Goal: Task Accomplishment & Management: Use online tool/utility

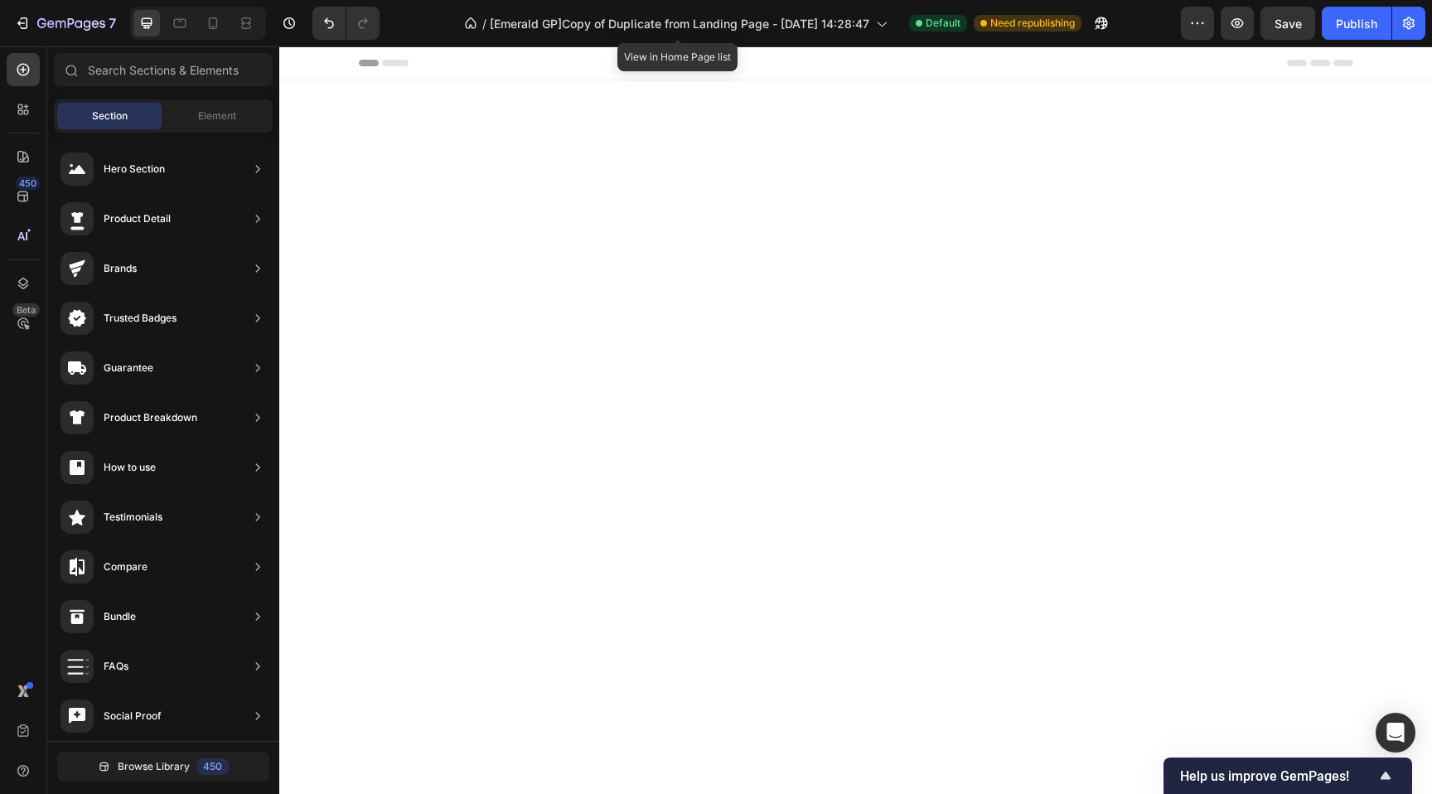
scroll to position [5392, 0]
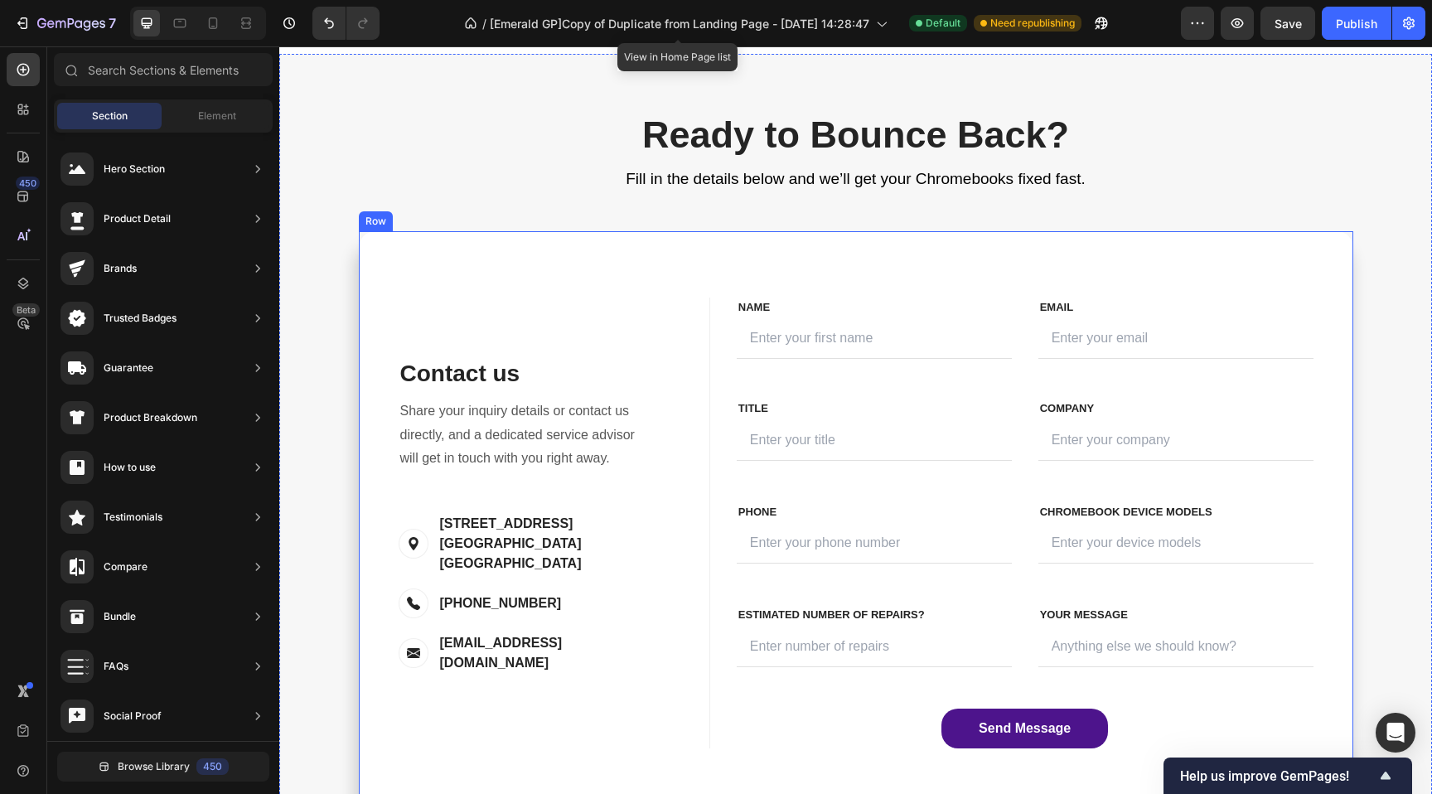
click at [371, 282] on div "Contact us Heading Contact Information Heading Share your inquiry details or co…" at bounding box center [856, 522] width 994 height 583
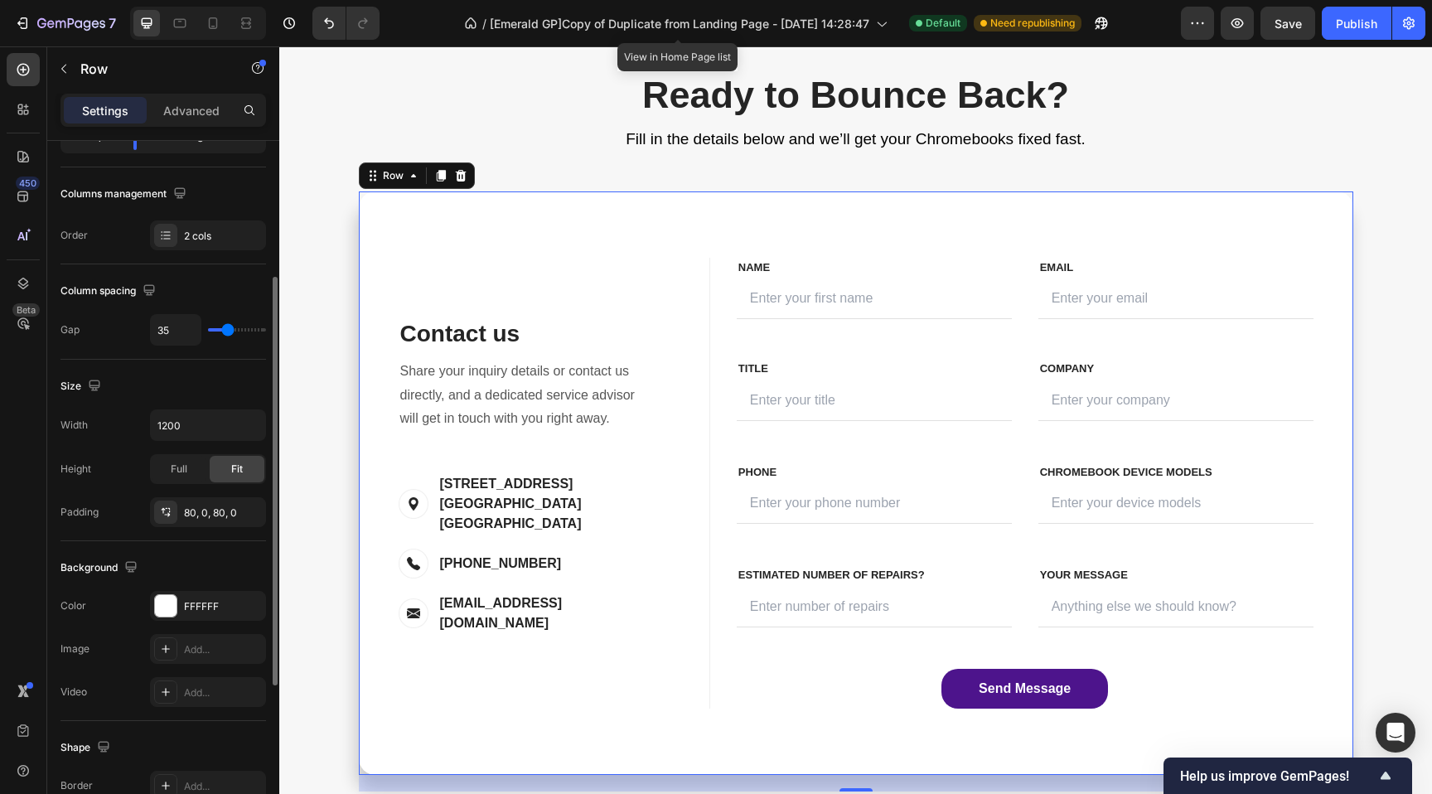
scroll to position [500, 0]
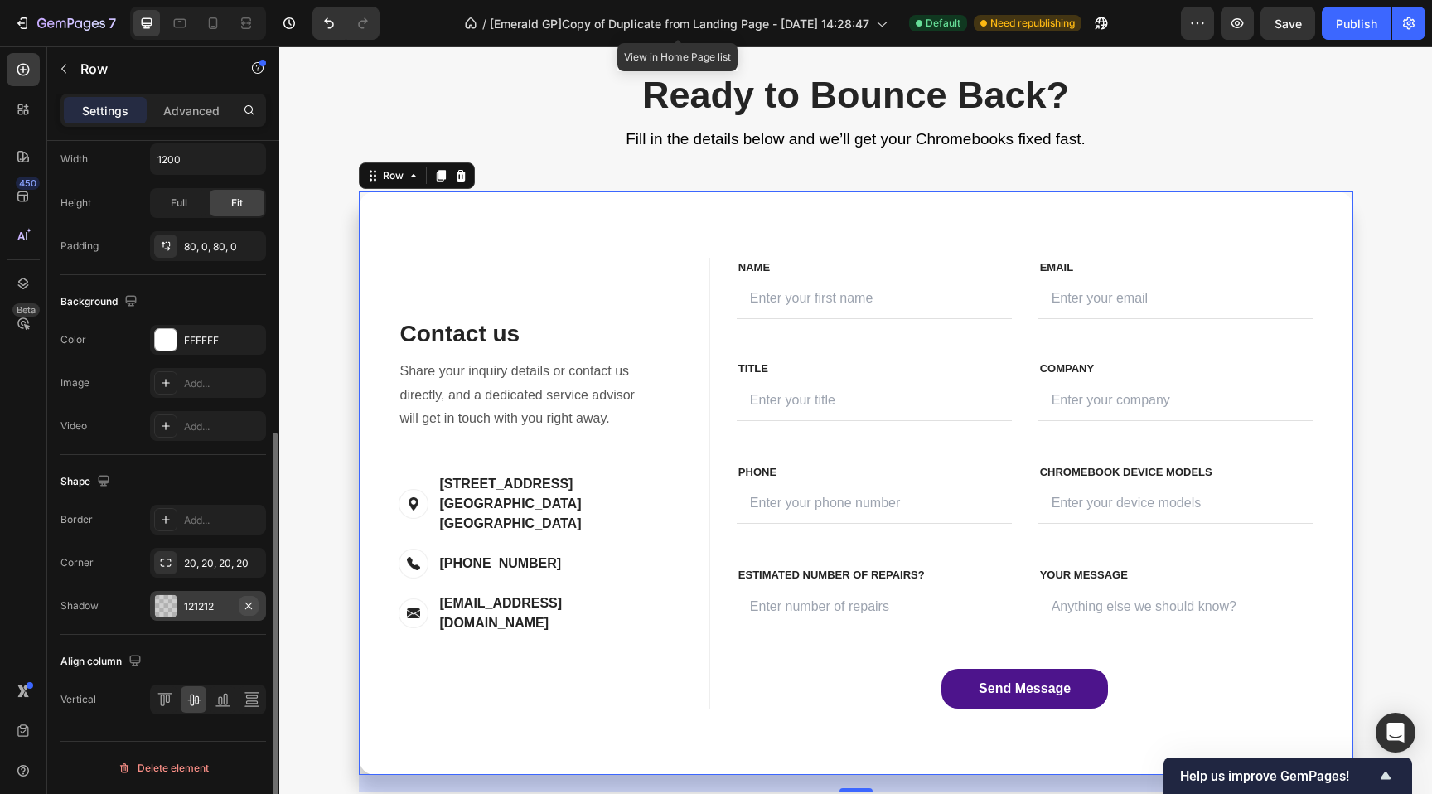
click at [254, 606] on icon "button" at bounding box center [248, 605] width 13 height 13
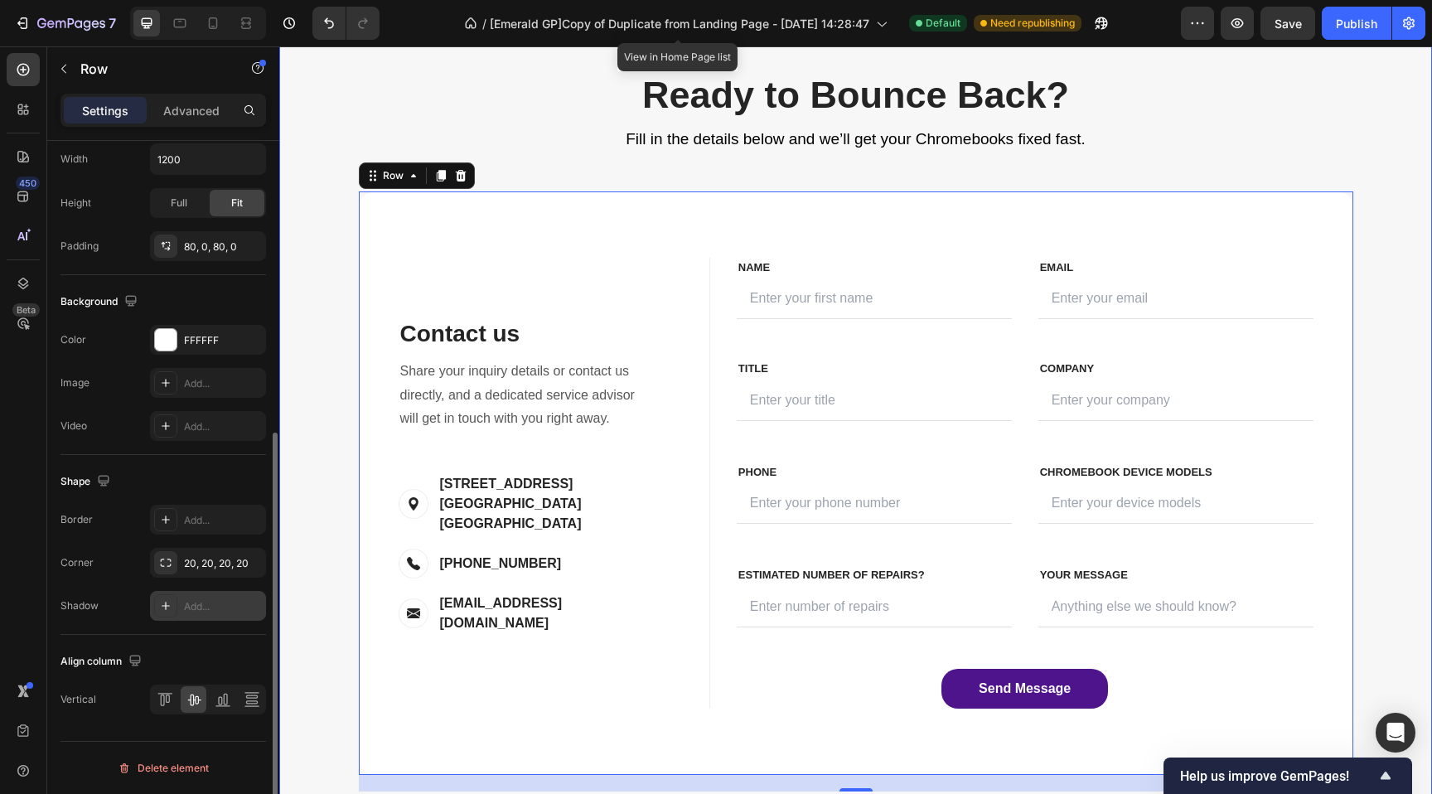
drag, startPoint x: 289, startPoint y: 399, endPoint x: 323, endPoint y: 326, distance: 81.2
click at [293, 394] on div "Ready to Bounce Back? Heading Fill in the details below and we’ll get your Chro…" at bounding box center [855, 427] width 1153 height 827
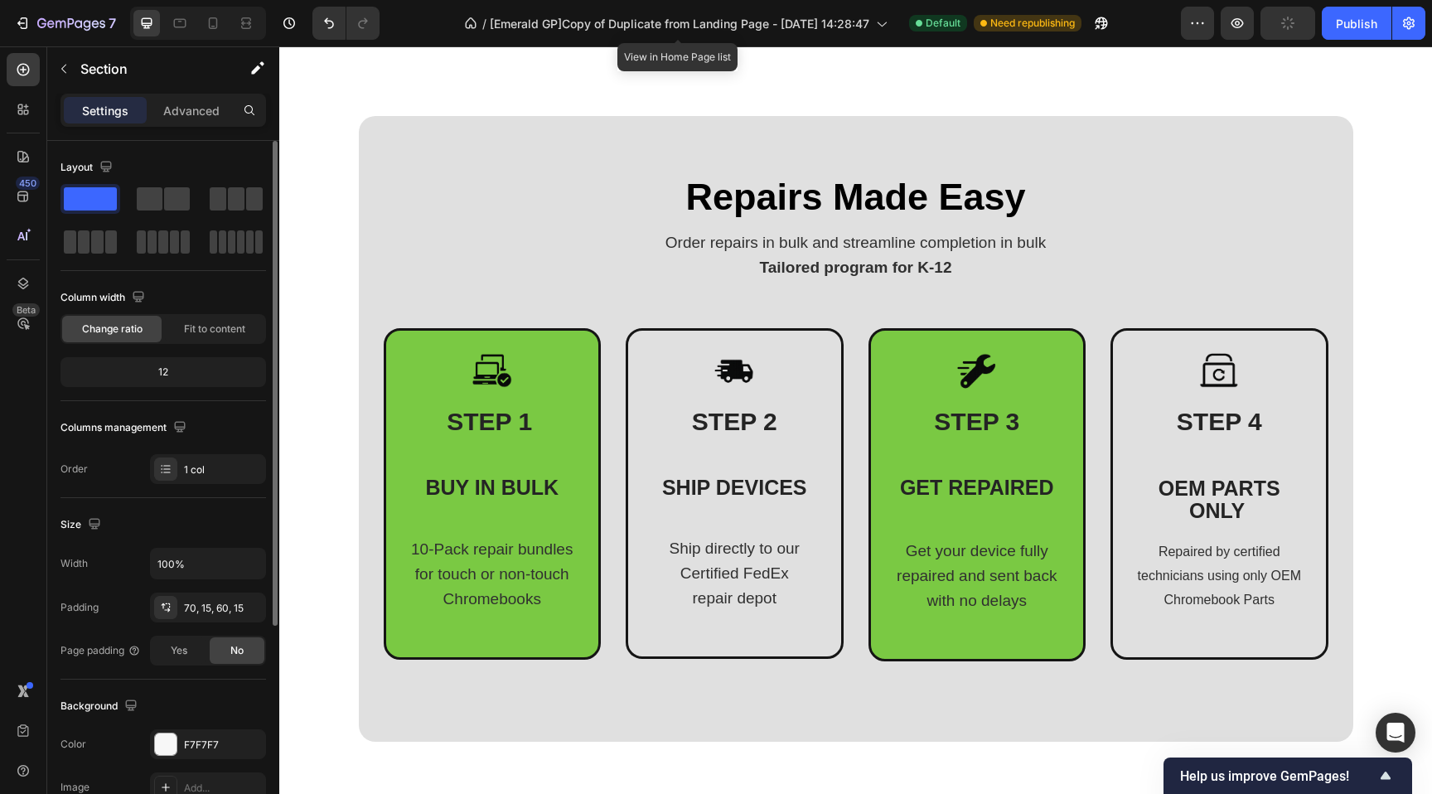
scroll to position [684, 0]
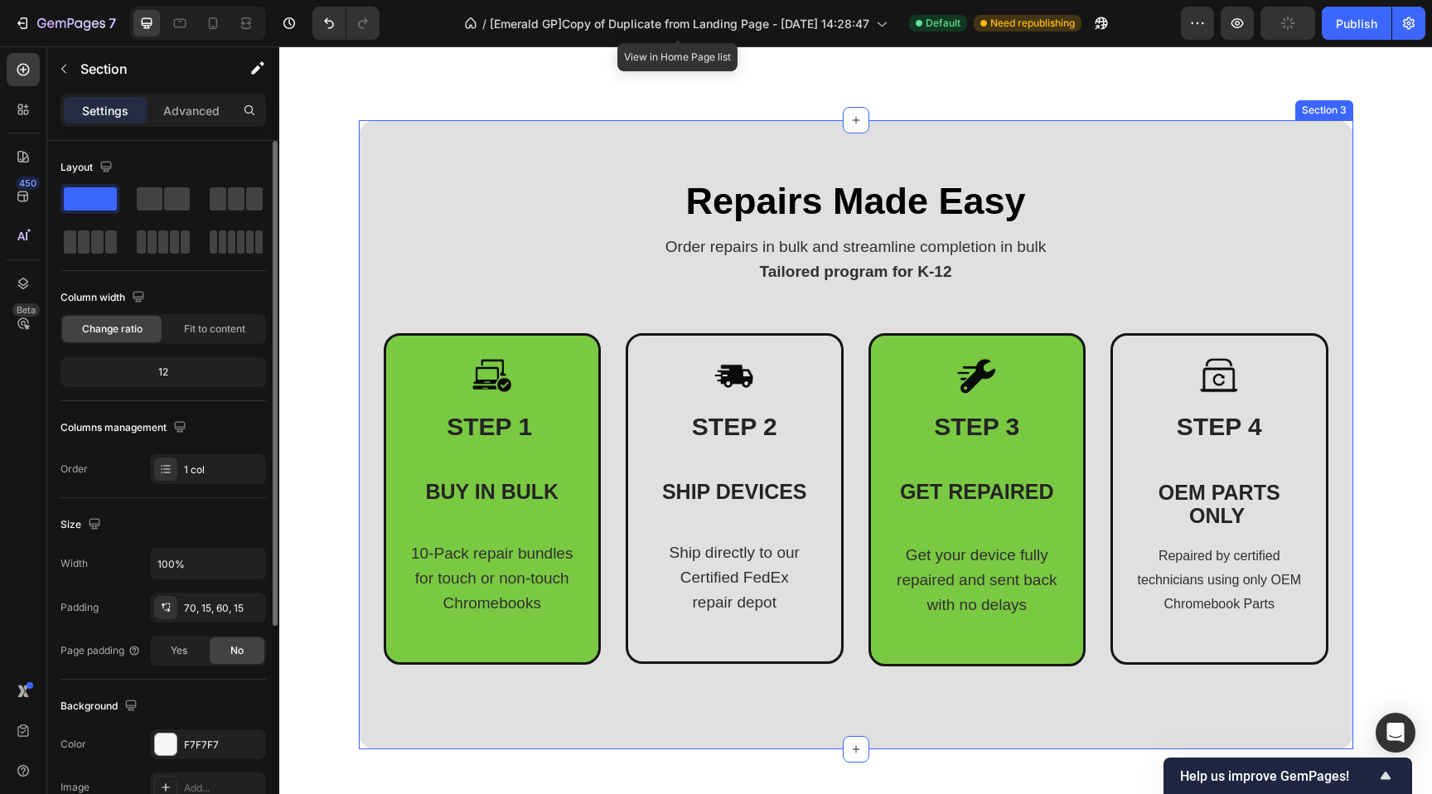
click at [371, 157] on div "Repairs Made Easy Heading Order repairs in bulk and streamline completion in bu…" at bounding box center [856, 434] width 994 height 628
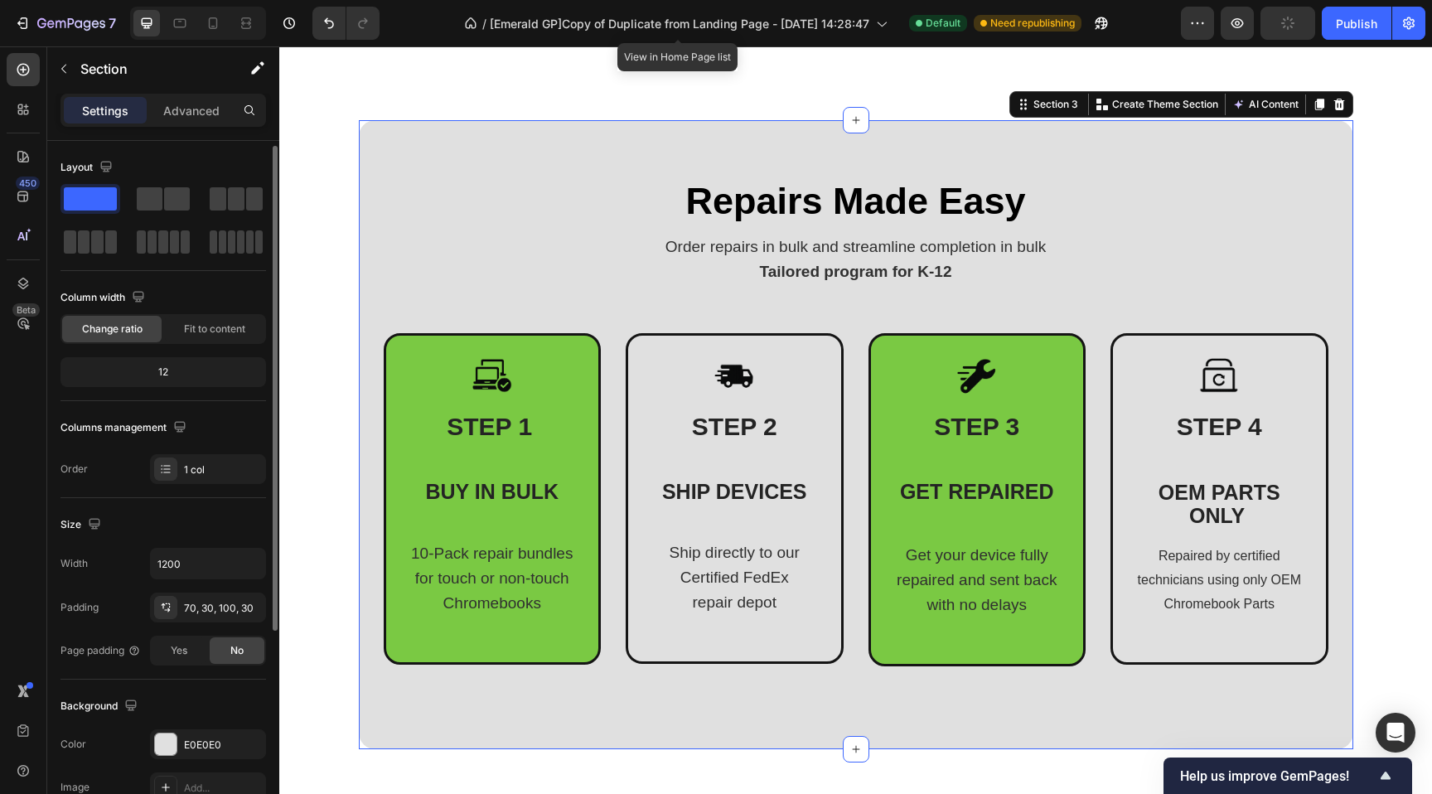
scroll to position [311, 0]
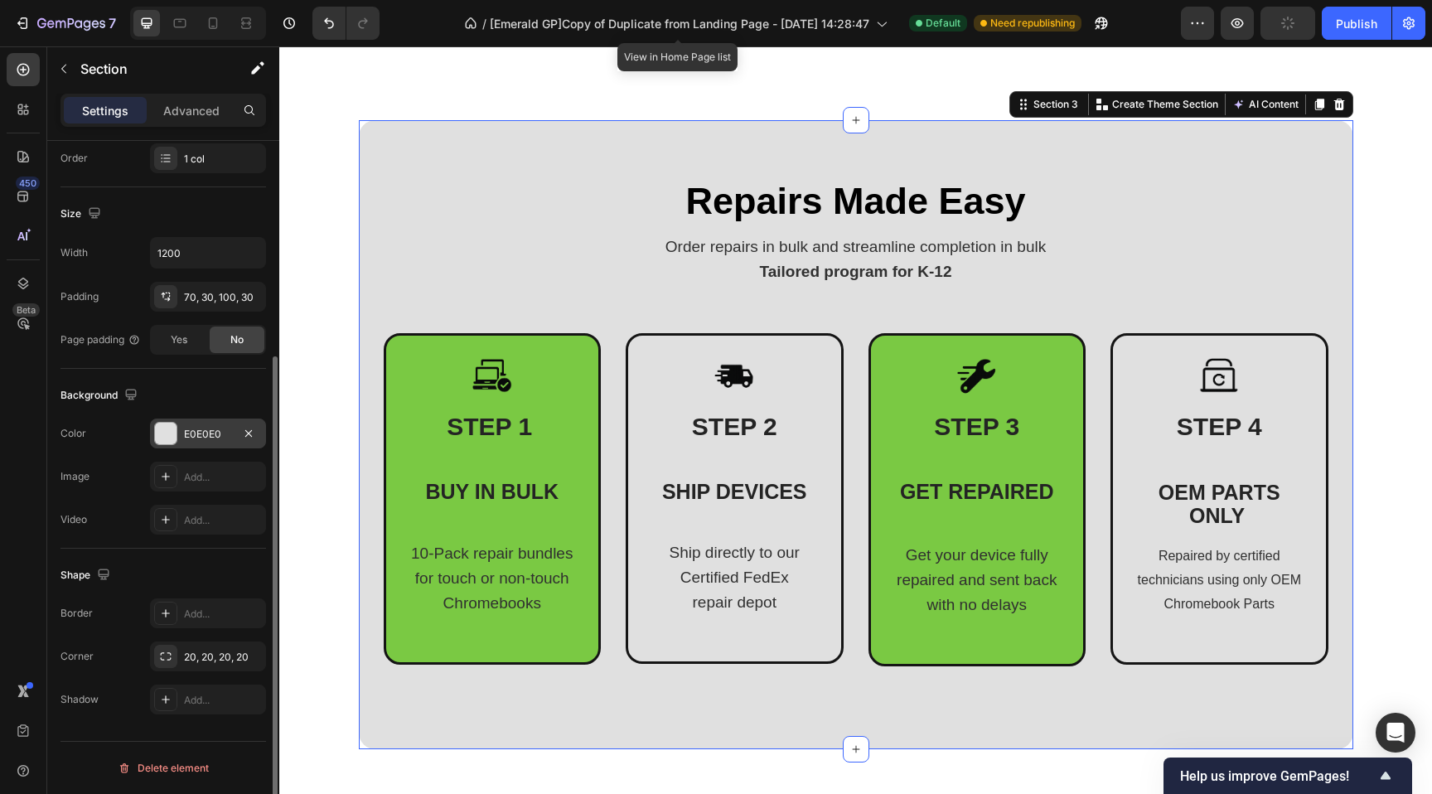
click at [191, 442] on div "E0E0E0" at bounding box center [208, 433] width 116 height 30
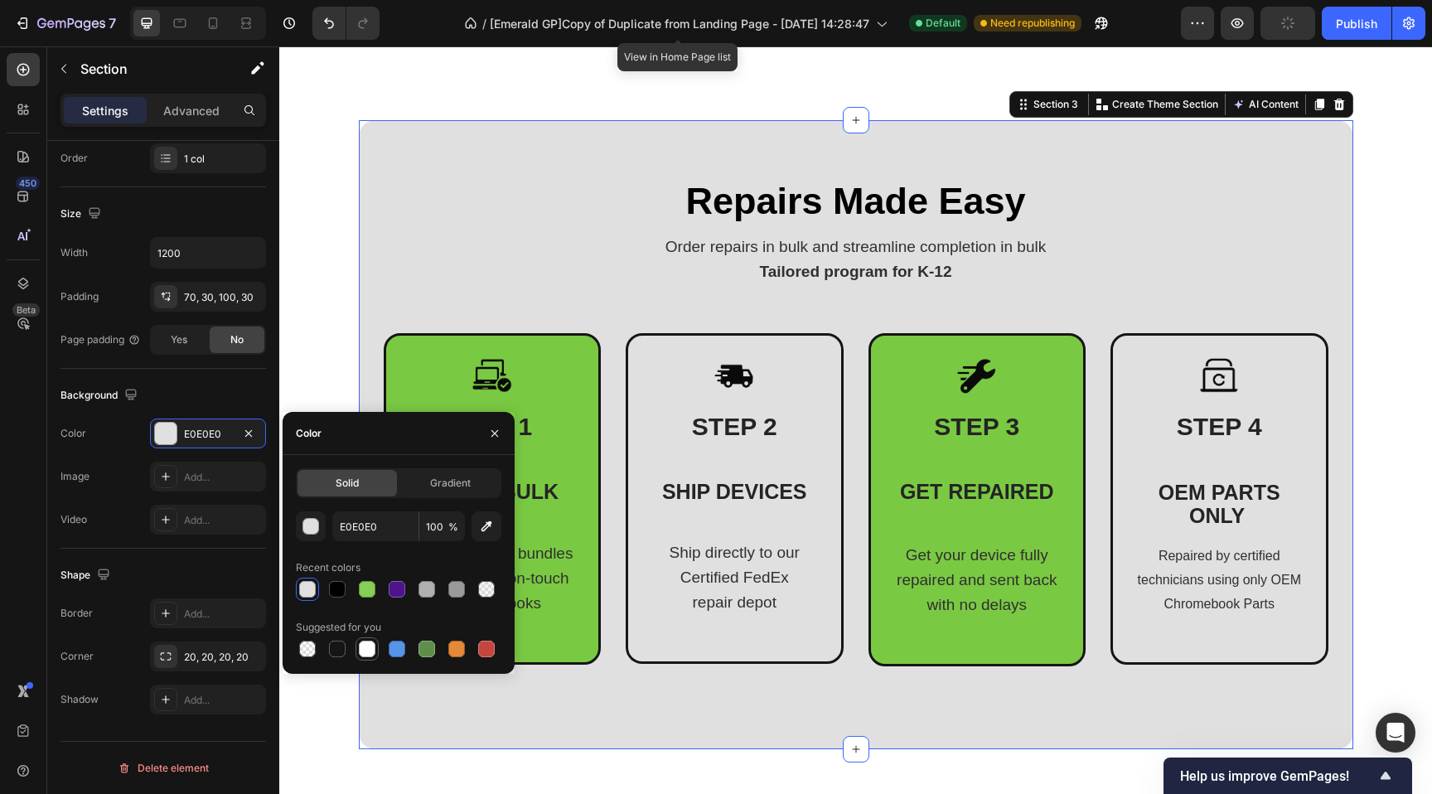
click at [360, 648] on div at bounding box center [367, 649] width 17 height 17
type input "FFFFFF"
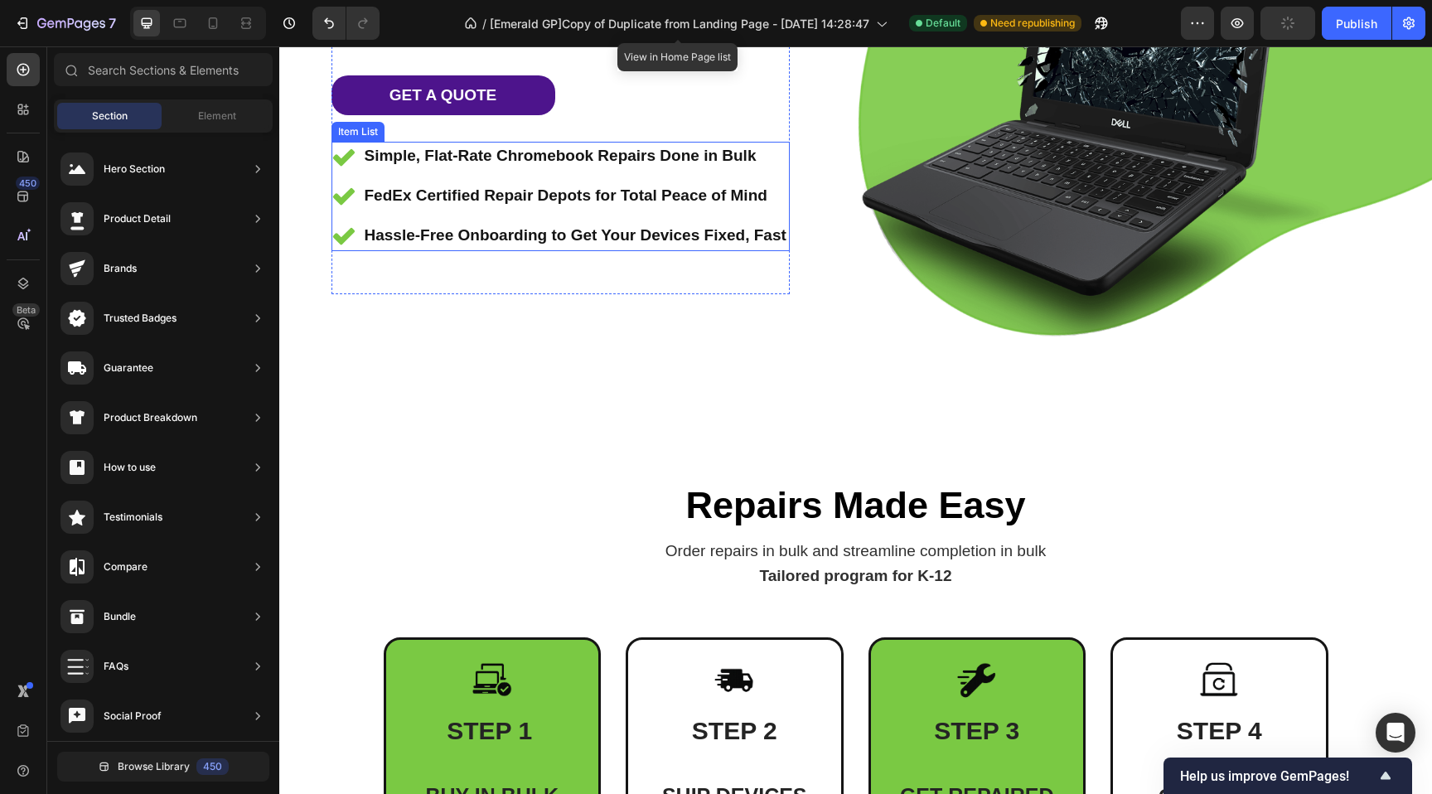
scroll to position [699, 0]
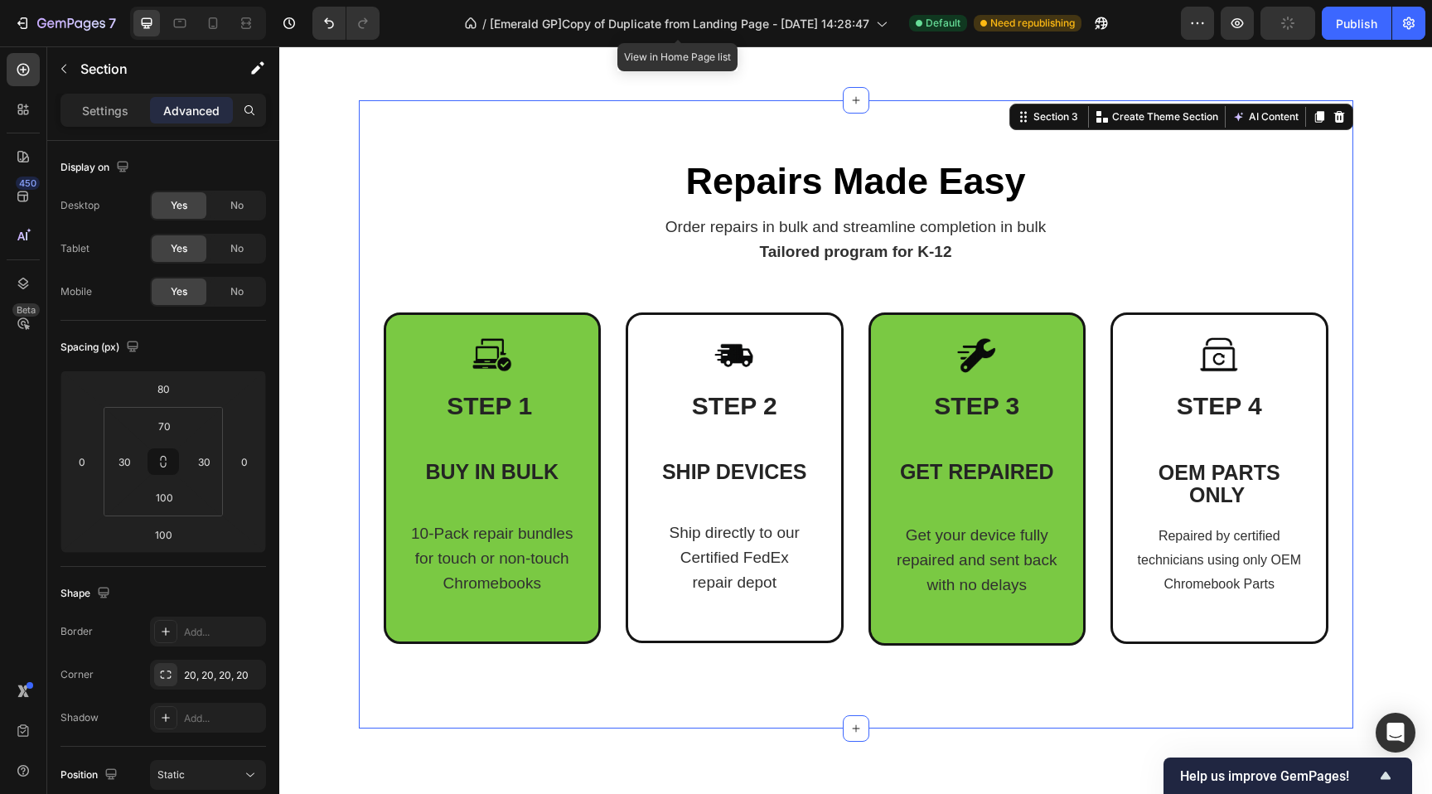
click at [369, 115] on div "Repairs Made Easy Heading Order repairs in bulk and streamline completion in bu…" at bounding box center [856, 414] width 994 height 628
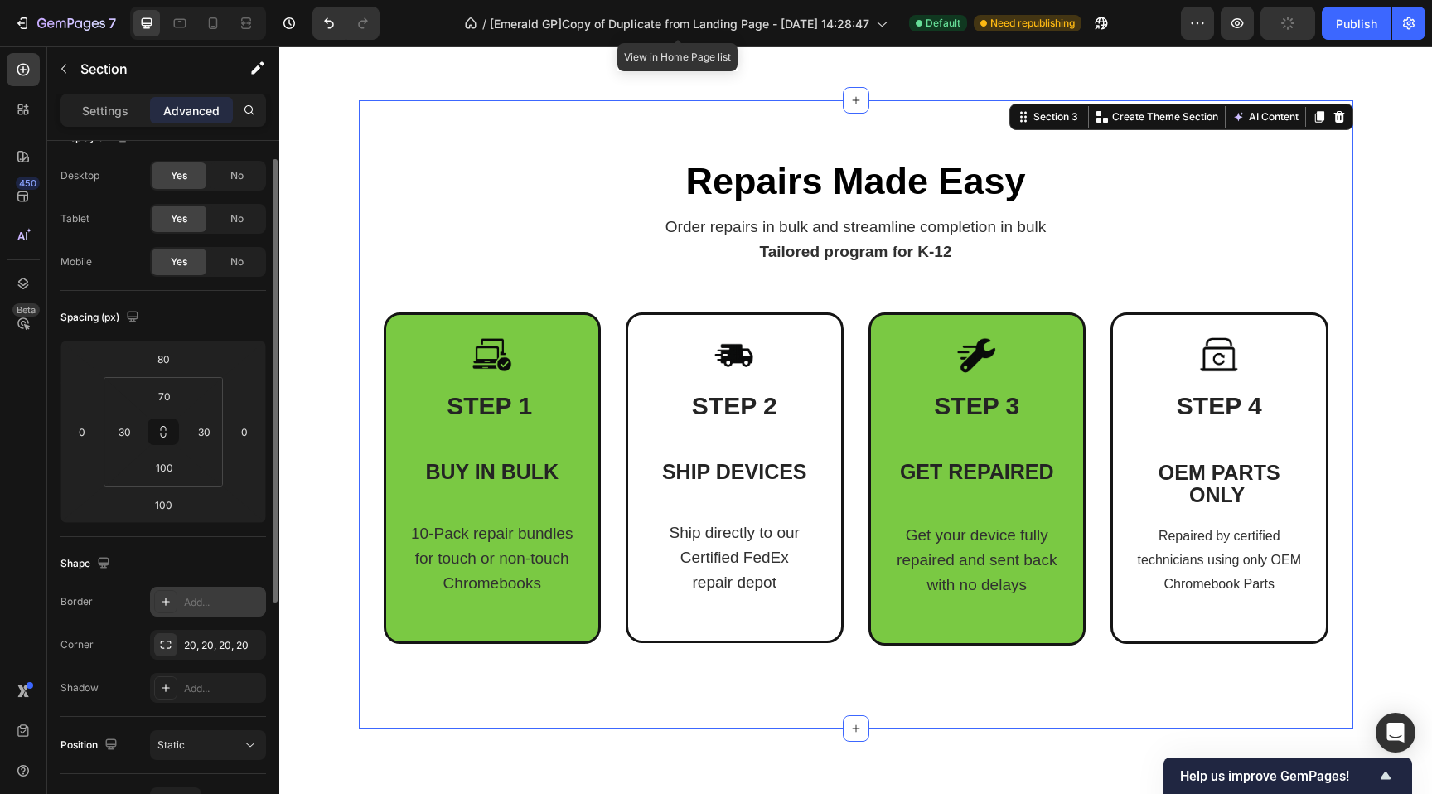
scroll to position [105, 0]
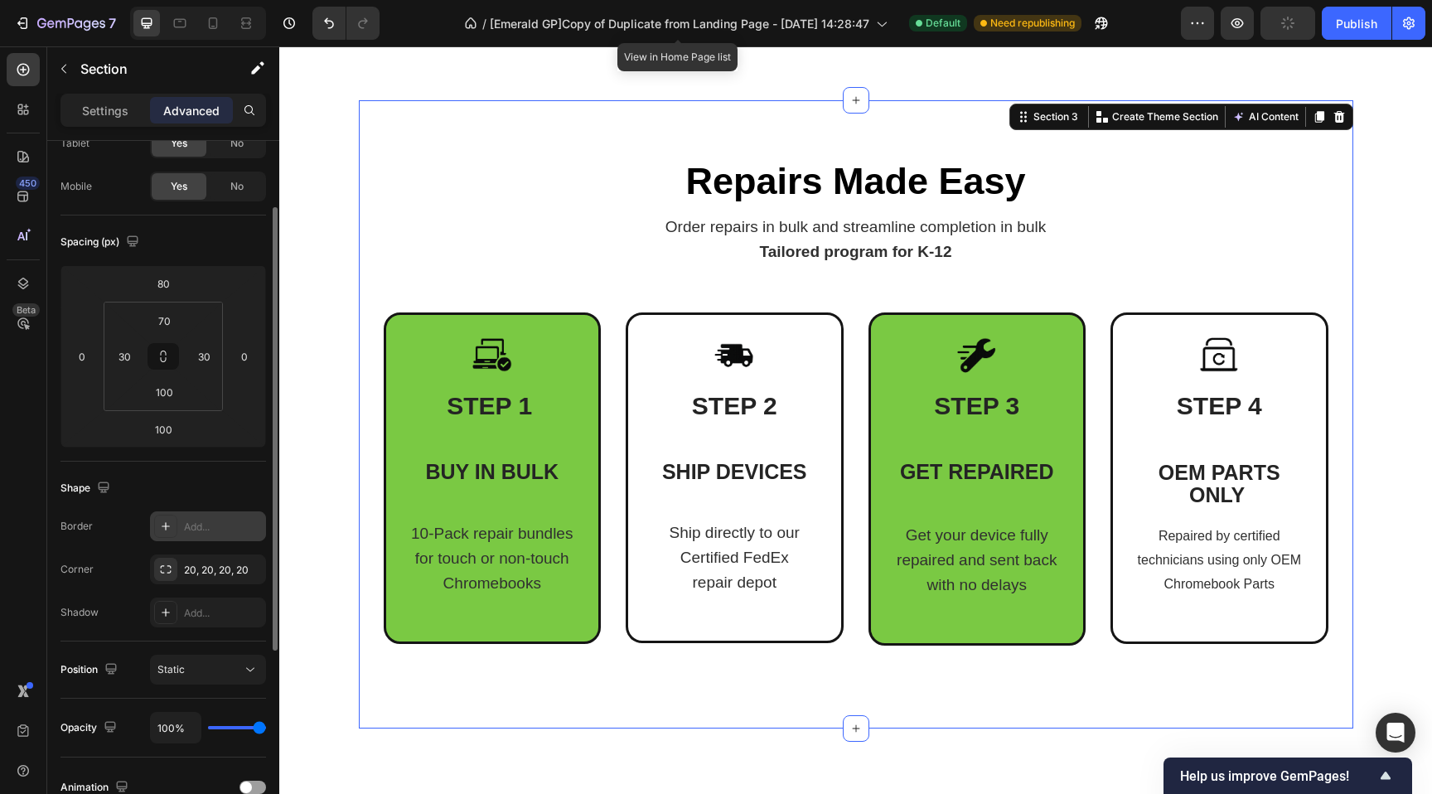
click at [212, 515] on div "Add..." at bounding box center [208, 526] width 116 height 30
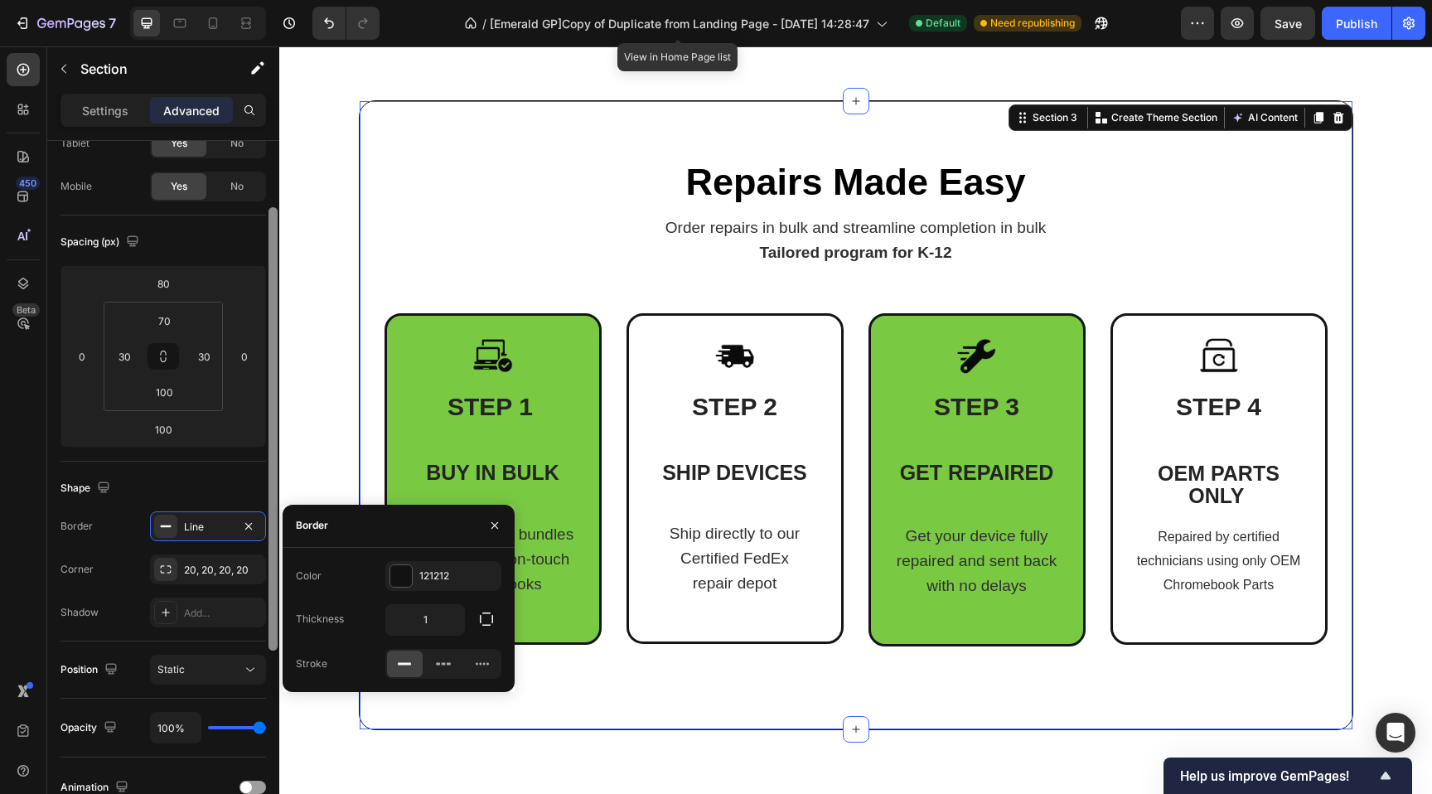
click at [273, 365] on div at bounding box center [272, 428] width 9 height 443
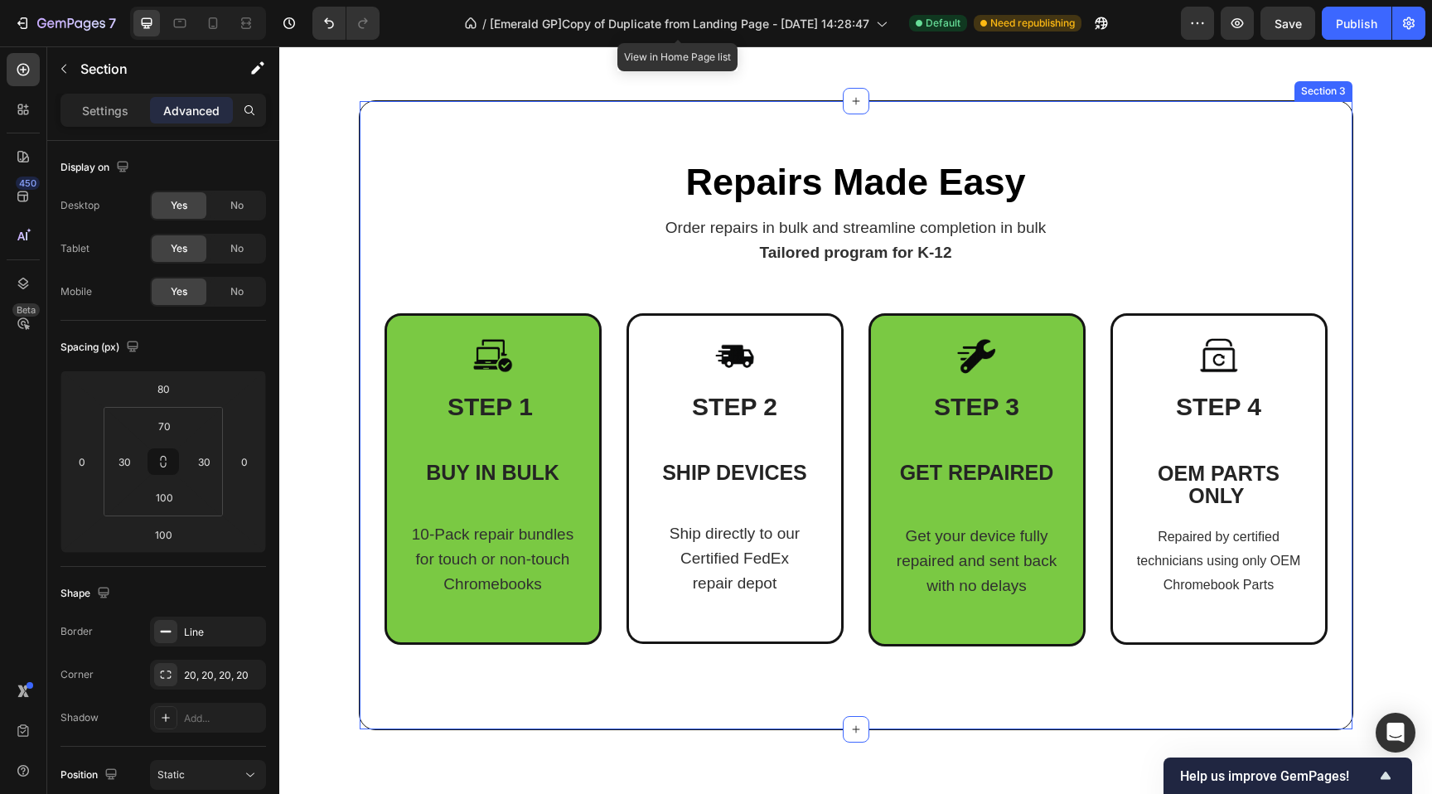
click at [401, 165] on div "Repairs Made Easy Heading Order repairs in bulk and streamline completion in bu…" at bounding box center [855, 402] width 943 height 487
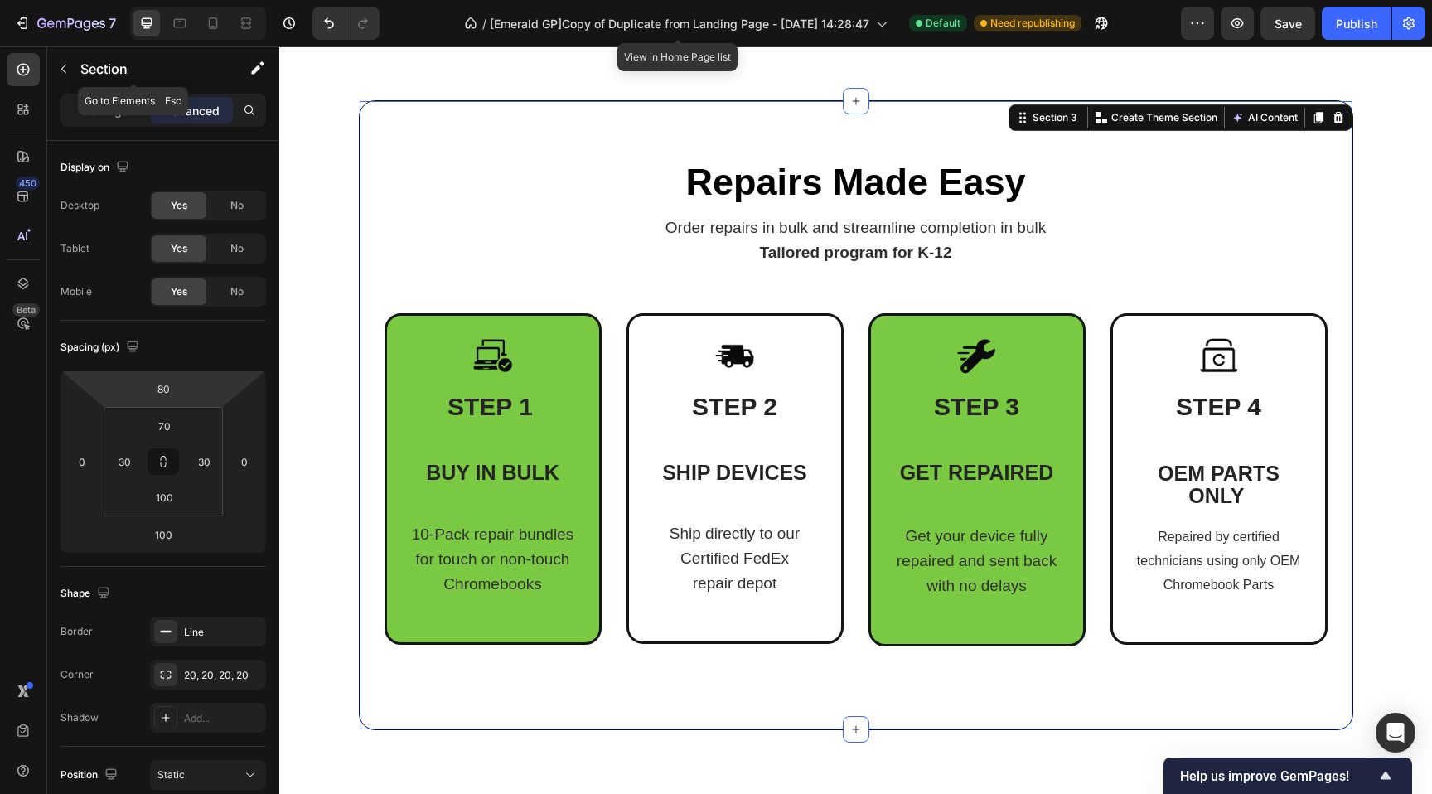
drag, startPoint x: 65, startPoint y: 70, endPoint x: 67, endPoint y: 87, distance: 16.7
click at [65, 70] on icon "button" at bounding box center [63, 68] width 13 height 13
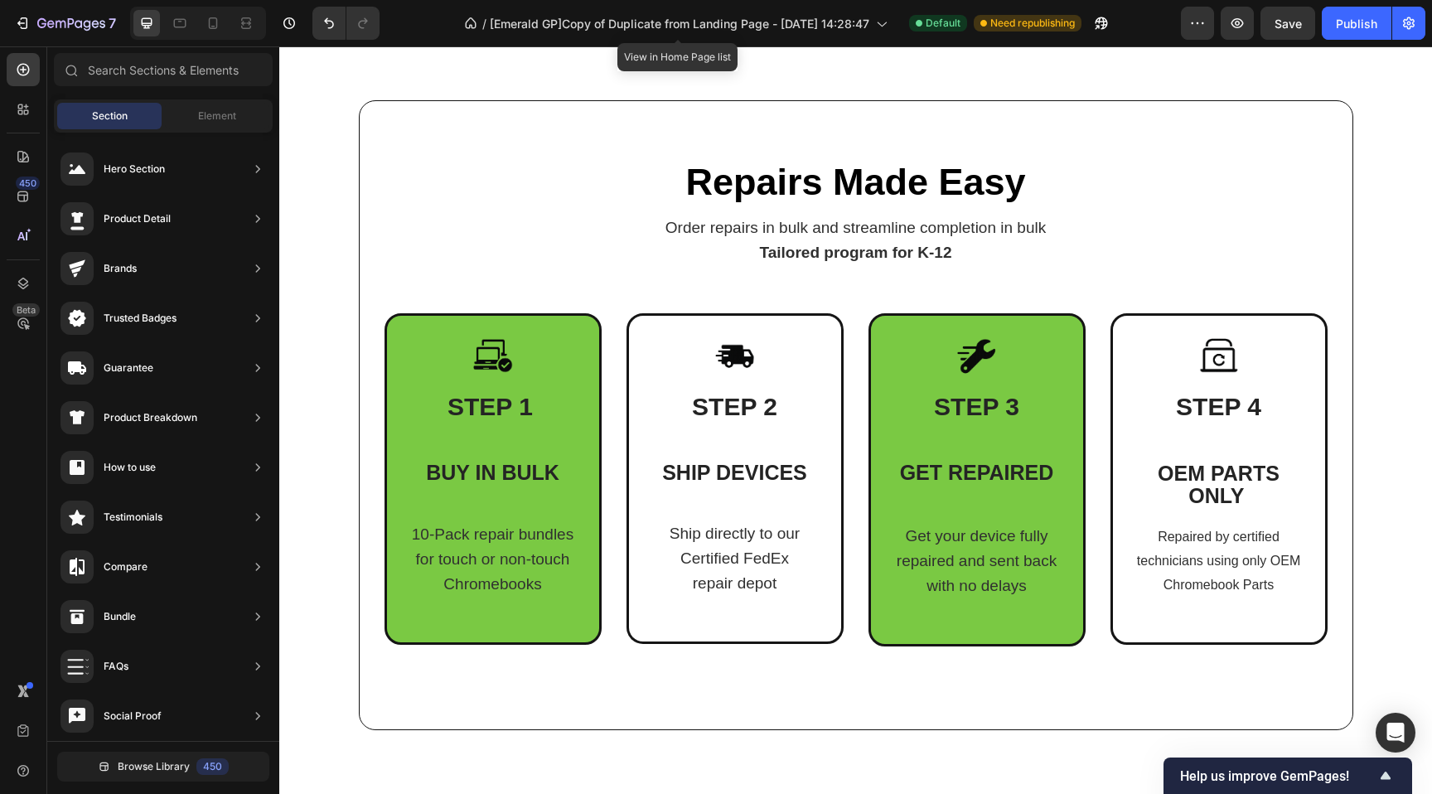
scroll to position [88, 0]
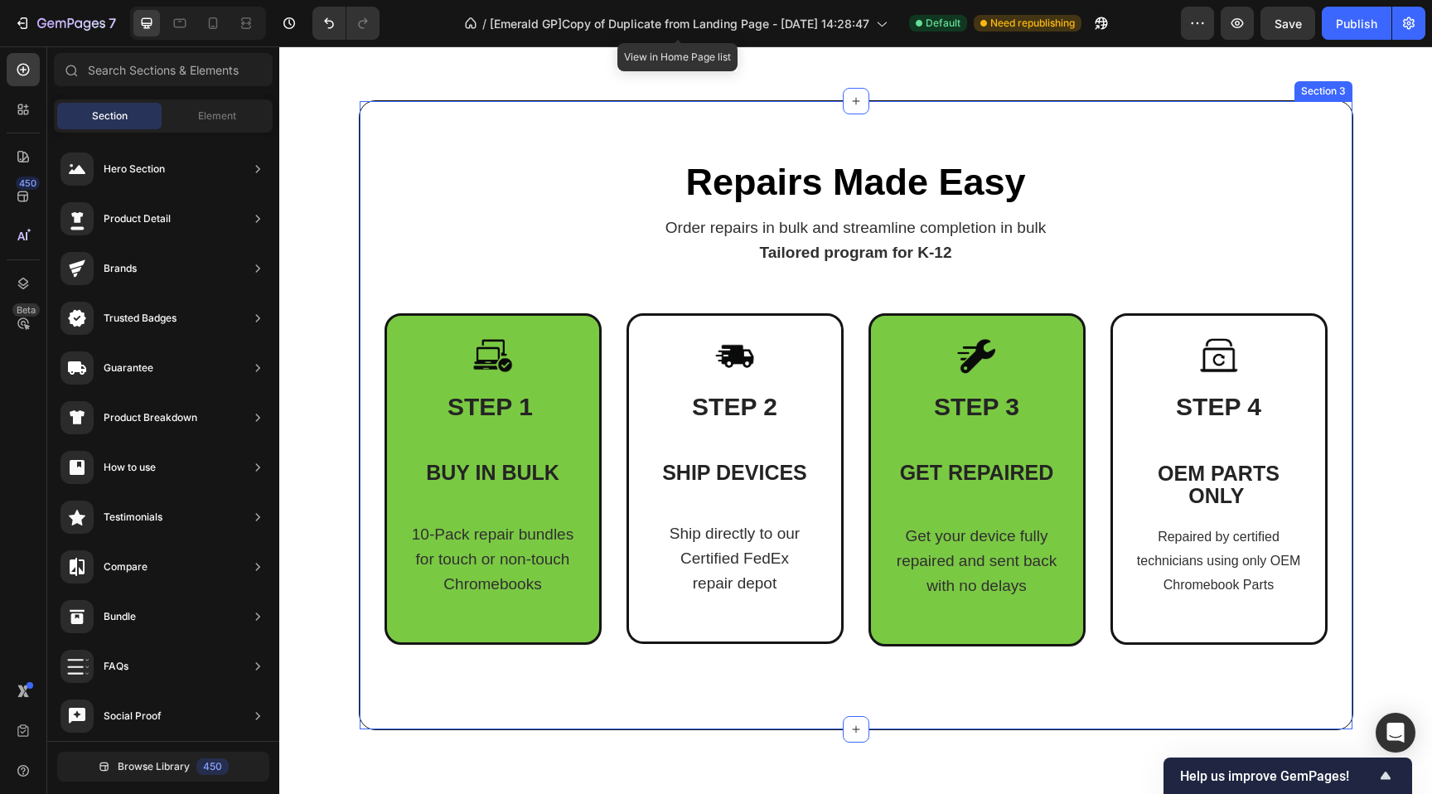
click at [544, 115] on div "Repairs Made Easy Heading Order repairs in bulk and streamline completion in bu…" at bounding box center [856, 415] width 994 height 630
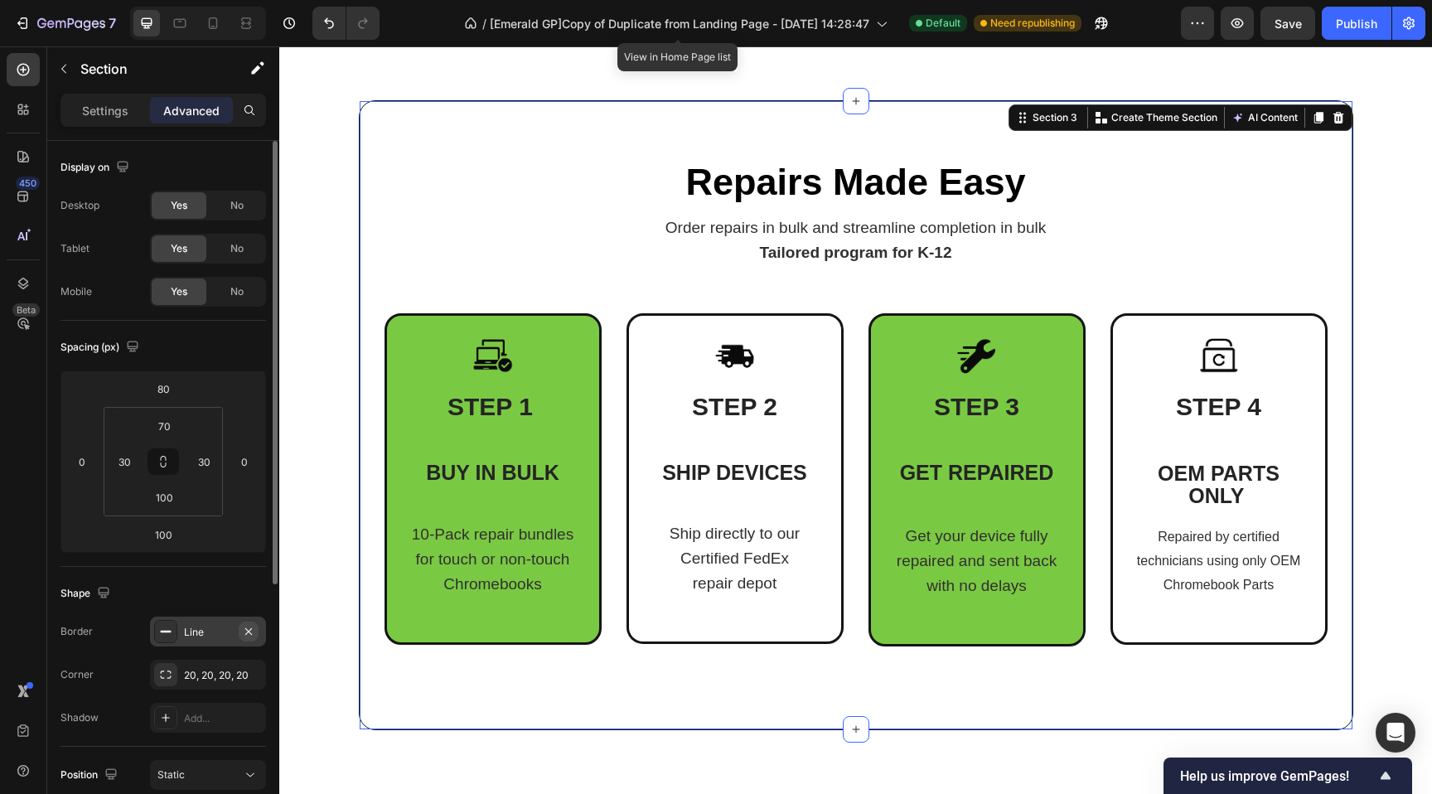
click at [249, 628] on icon "button" at bounding box center [248, 631] width 13 height 13
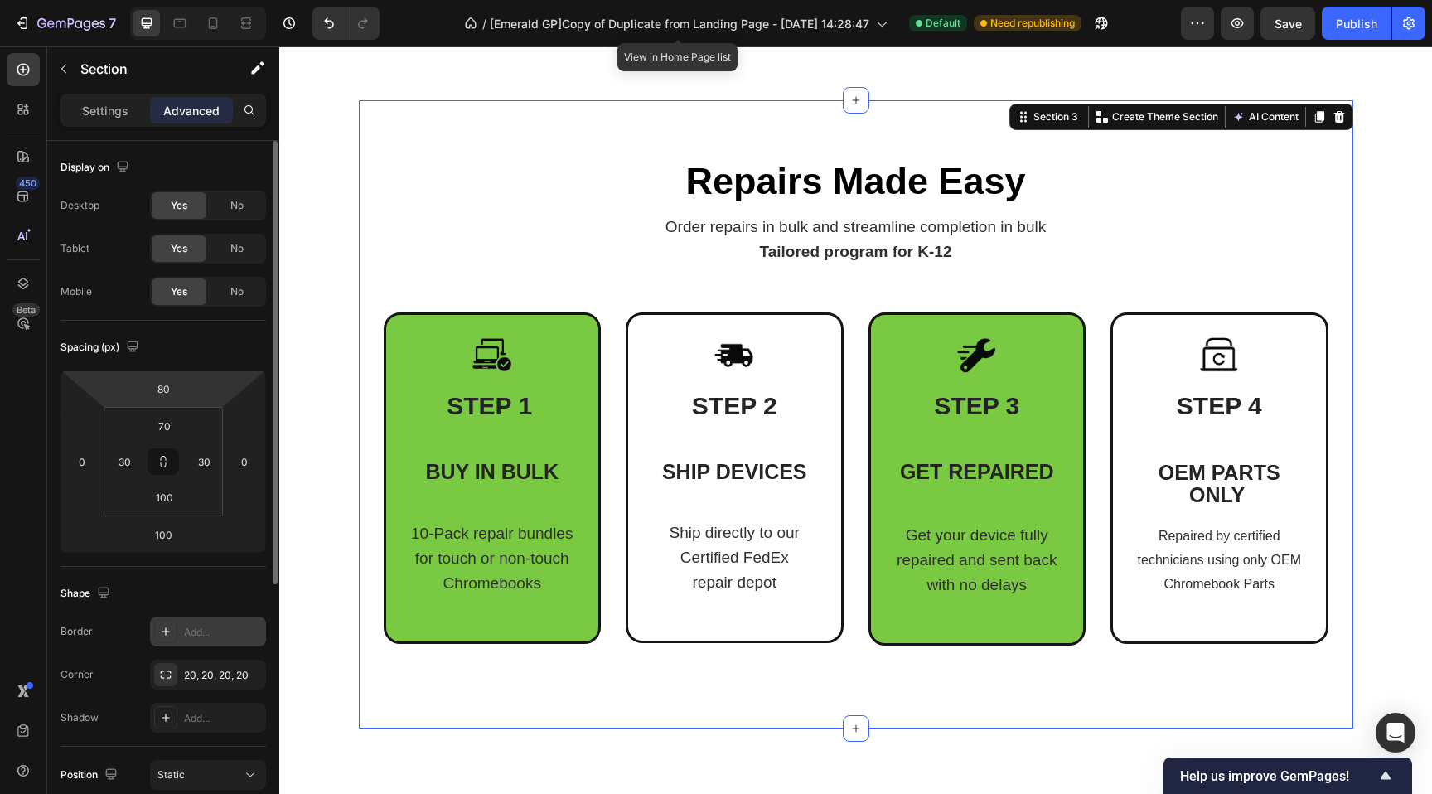
scroll to position [405, 0]
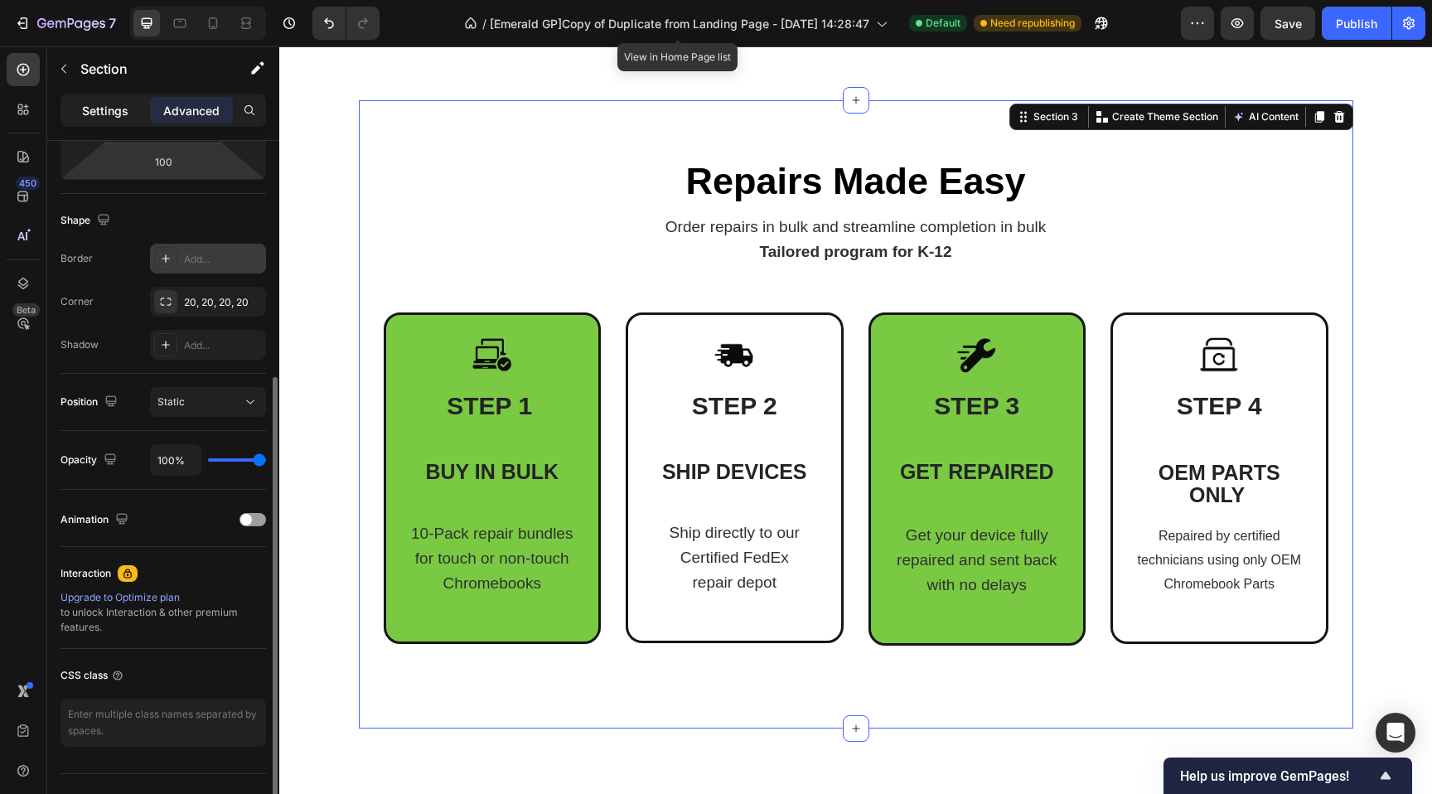
click at [112, 109] on p "Settings" at bounding box center [105, 110] width 46 height 17
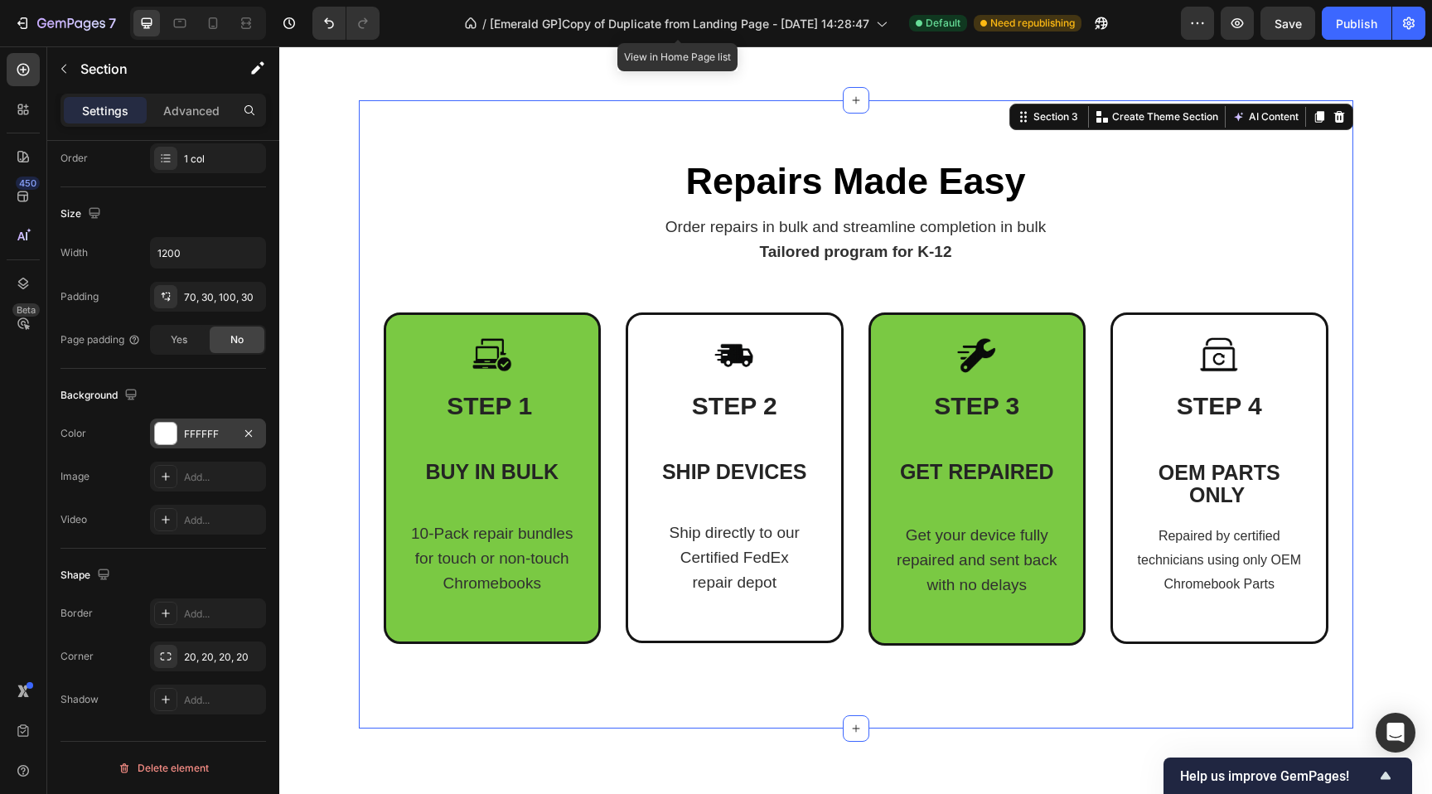
click at [194, 435] on div "FFFFFF" at bounding box center [208, 434] width 48 height 15
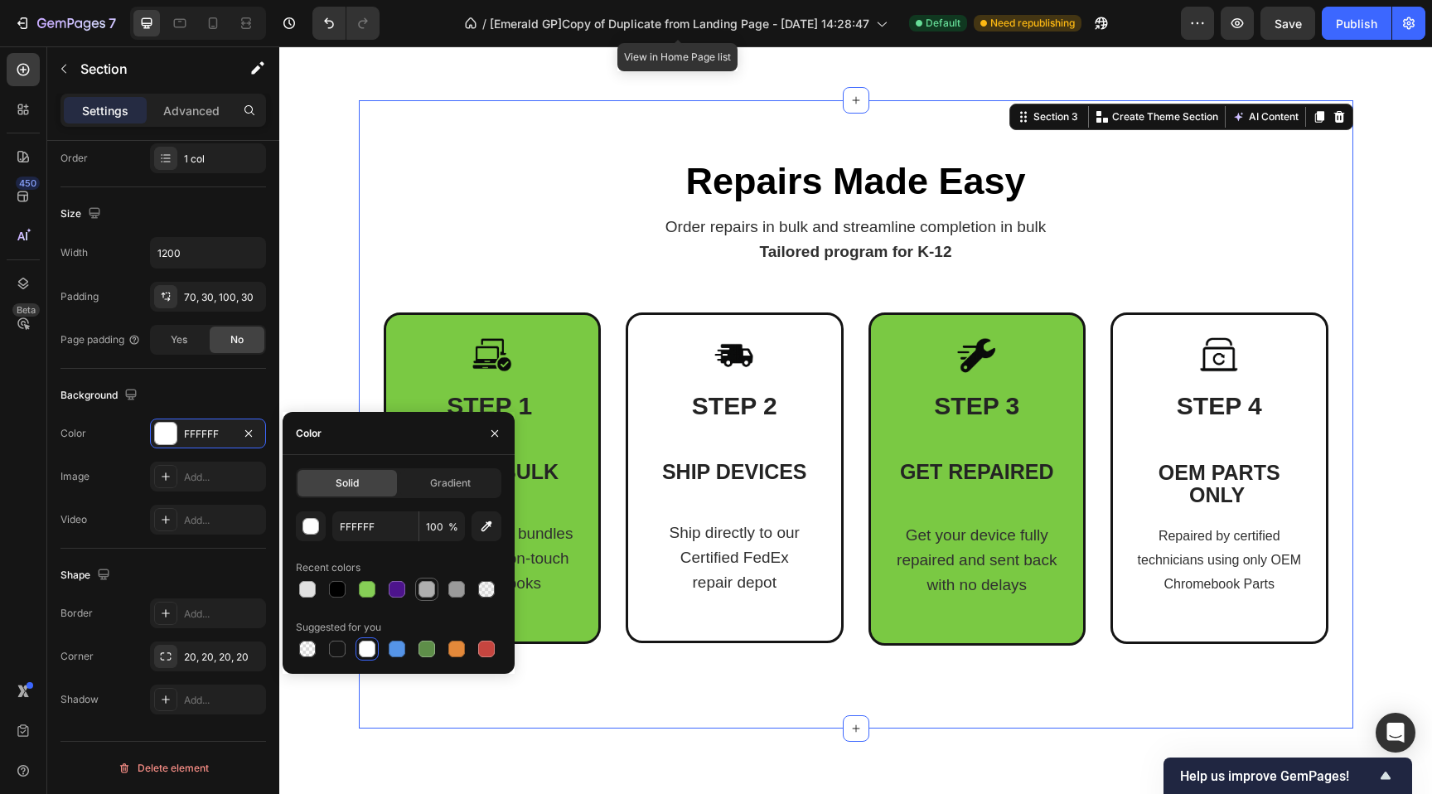
click at [423, 586] on div at bounding box center [426, 589] width 17 height 17
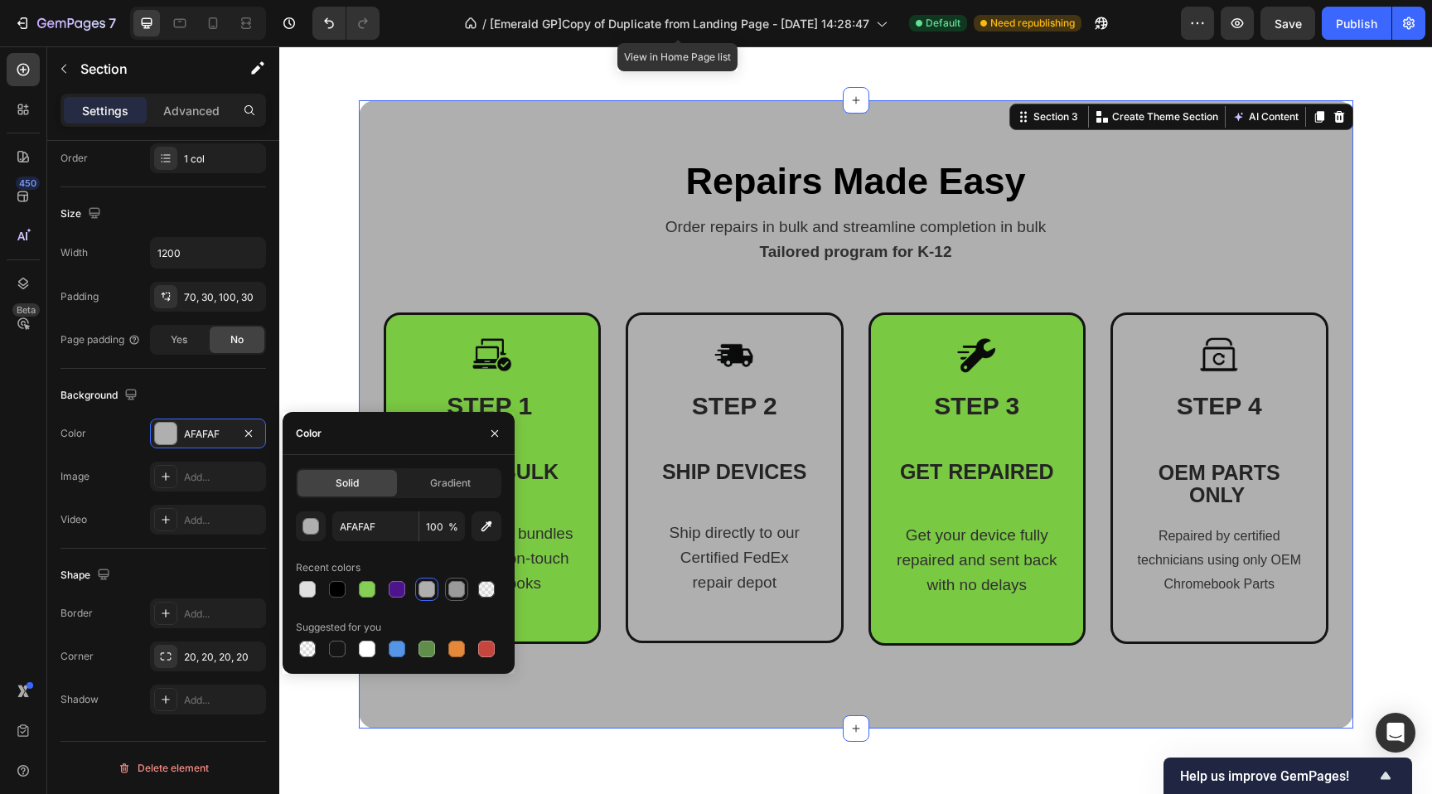
click at [458, 592] on div at bounding box center [456, 589] width 17 height 17
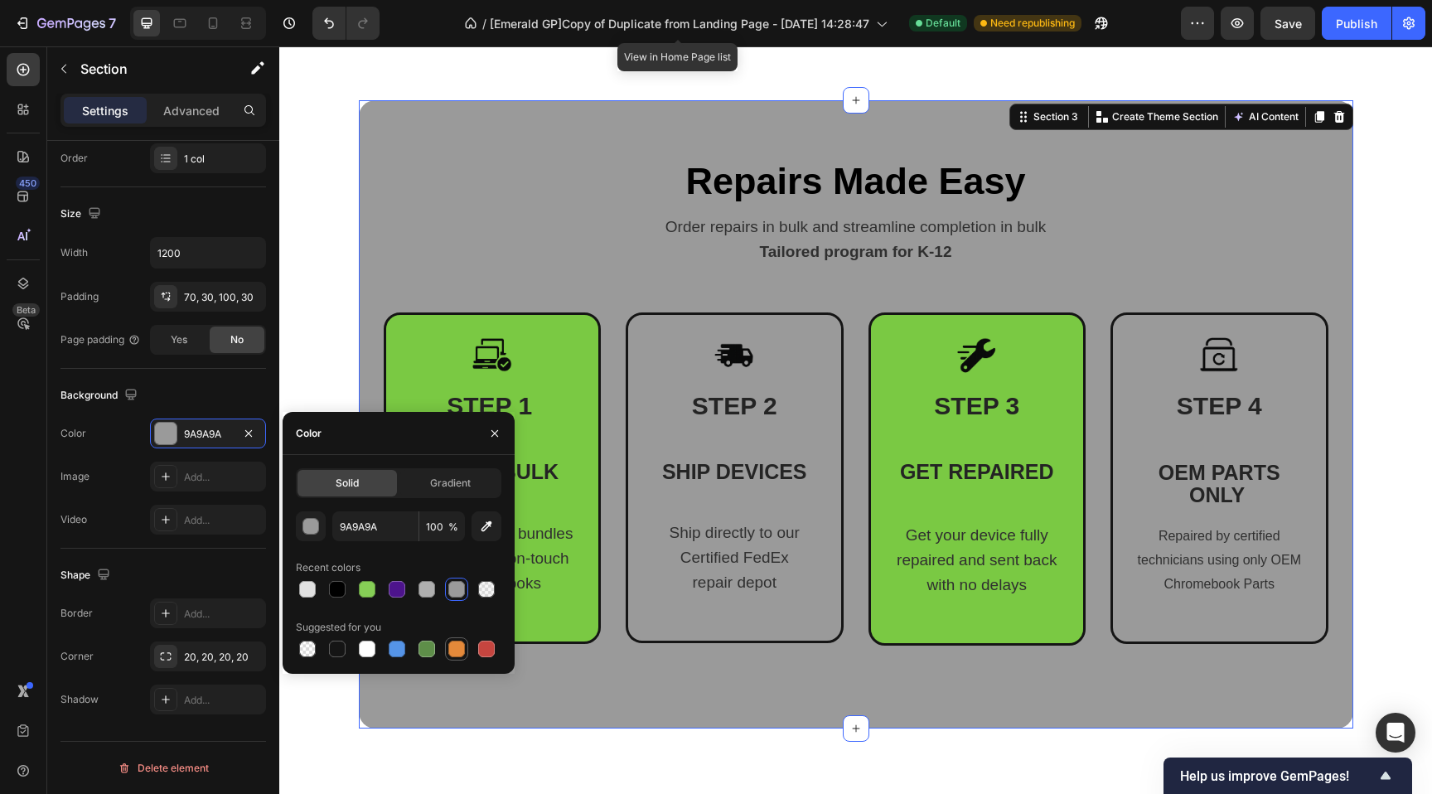
click at [453, 648] on div at bounding box center [456, 649] width 17 height 17
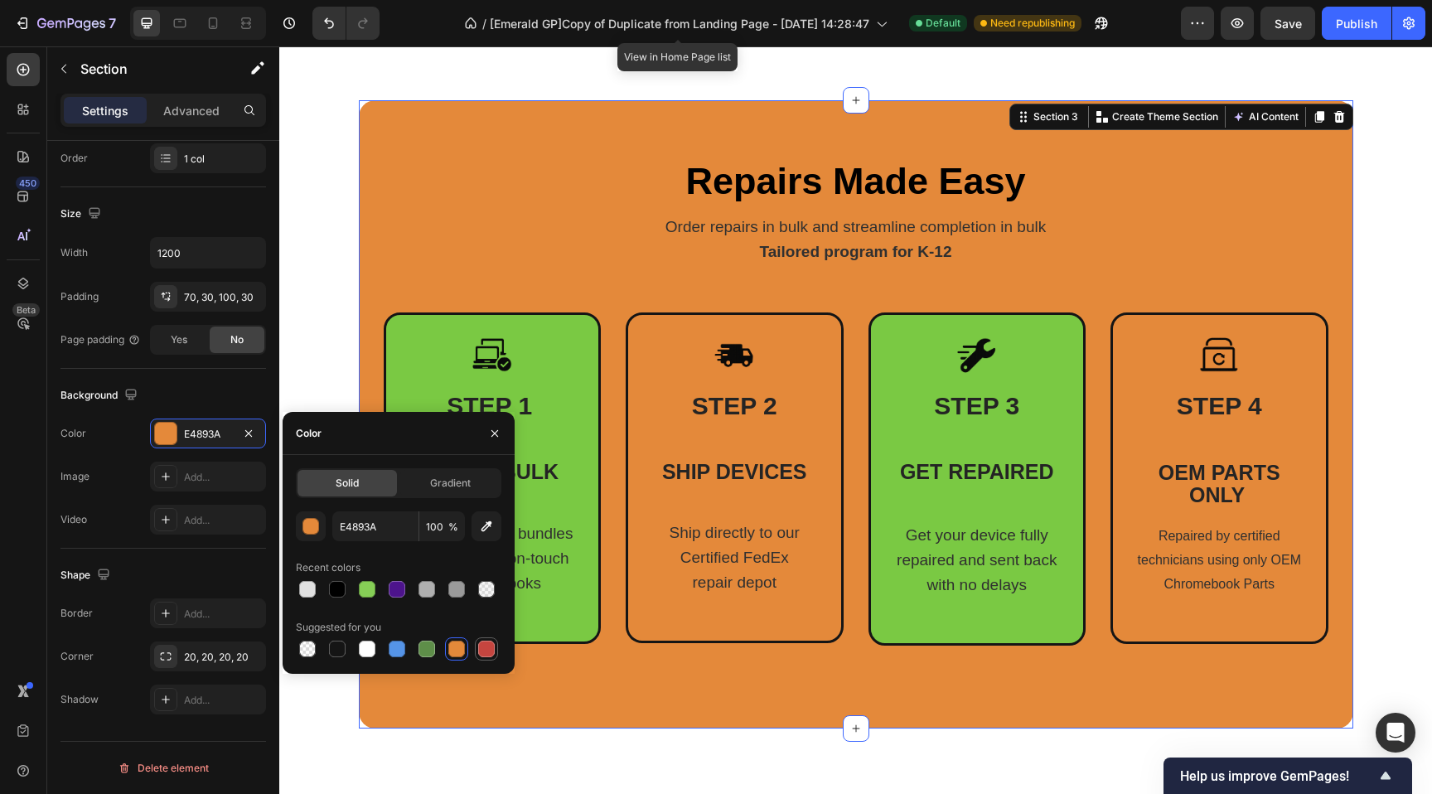
click at [492, 650] on div at bounding box center [486, 649] width 17 height 17
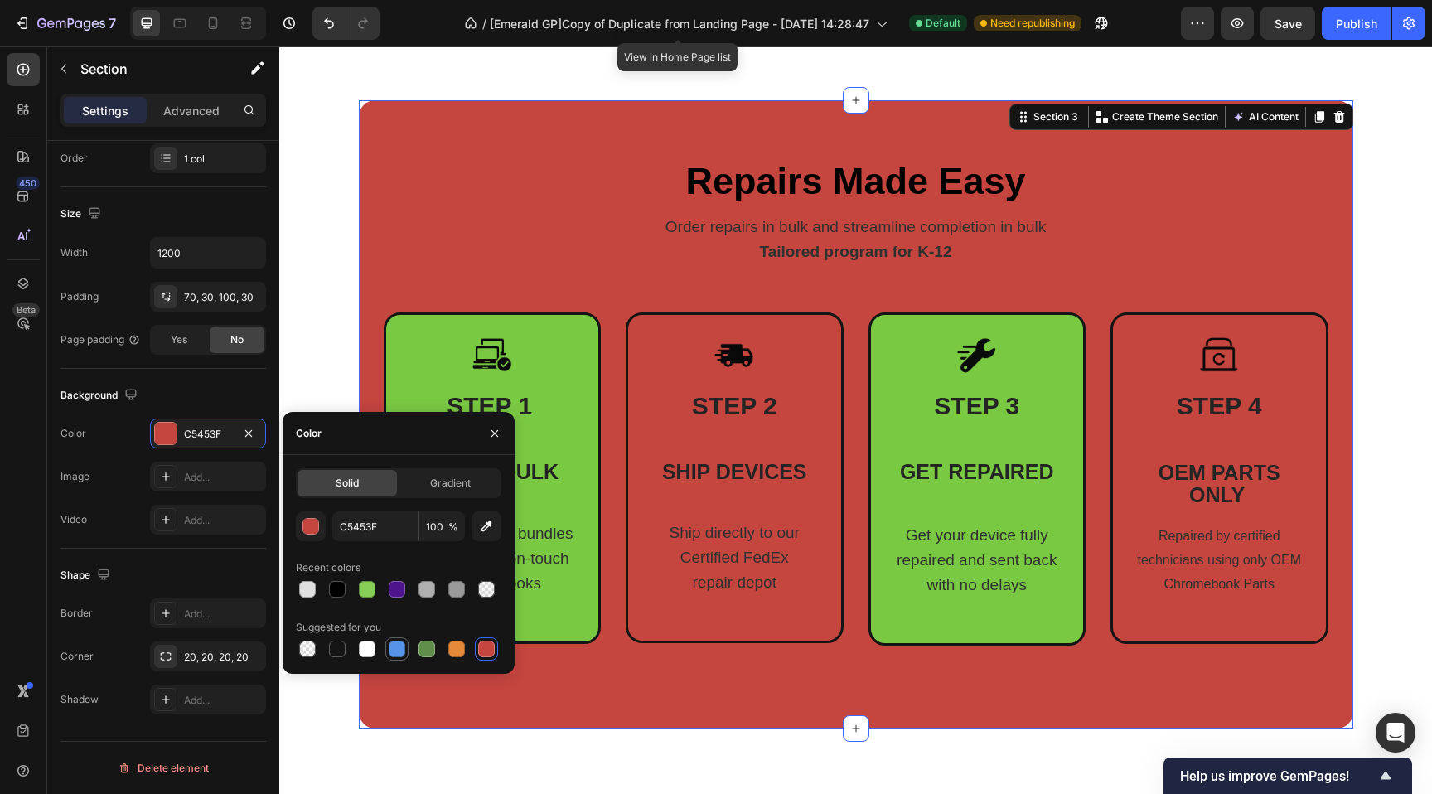
click at [399, 652] on div at bounding box center [397, 649] width 17 height 17
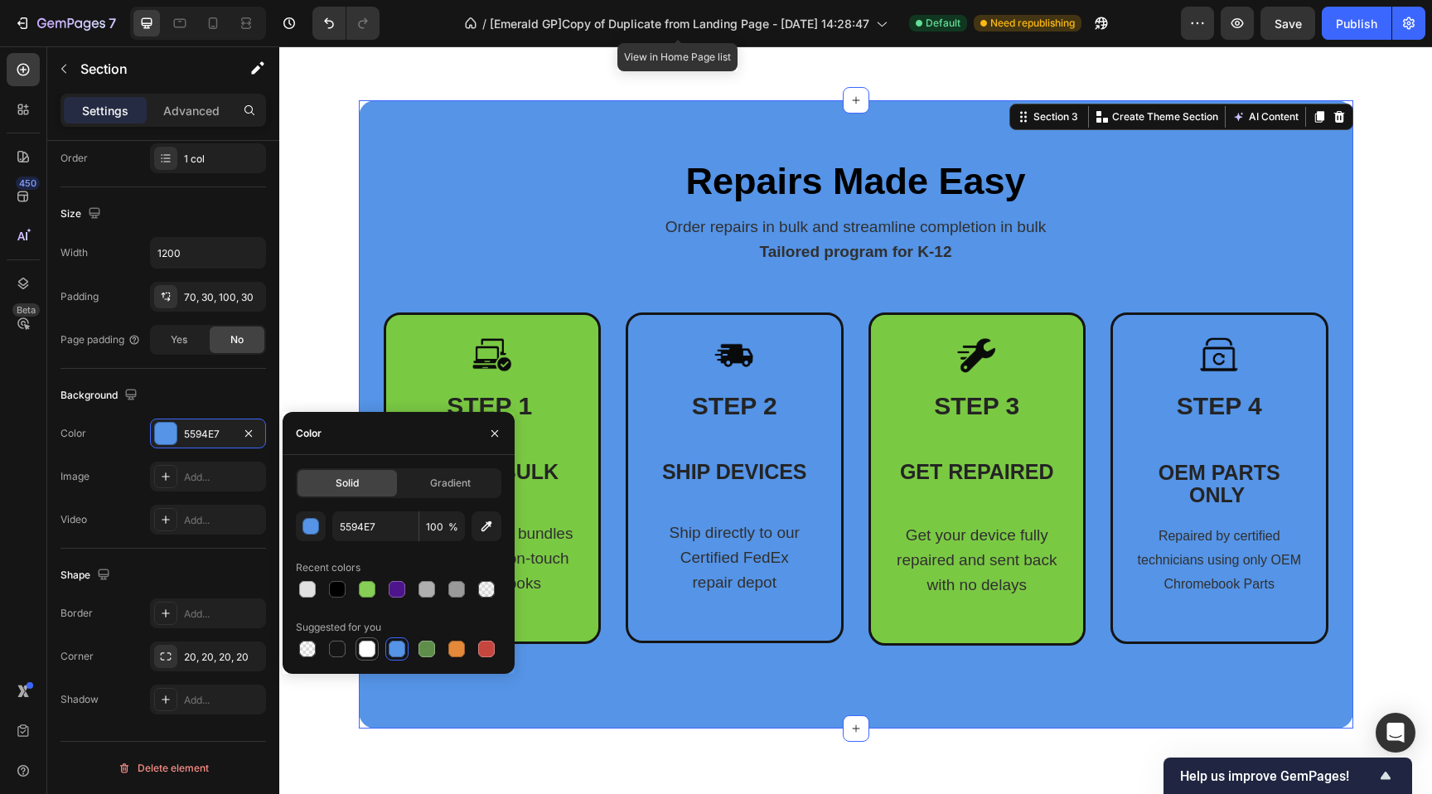
click at [371, 648] on div at bounding box center [367, 649] width 17 height 17
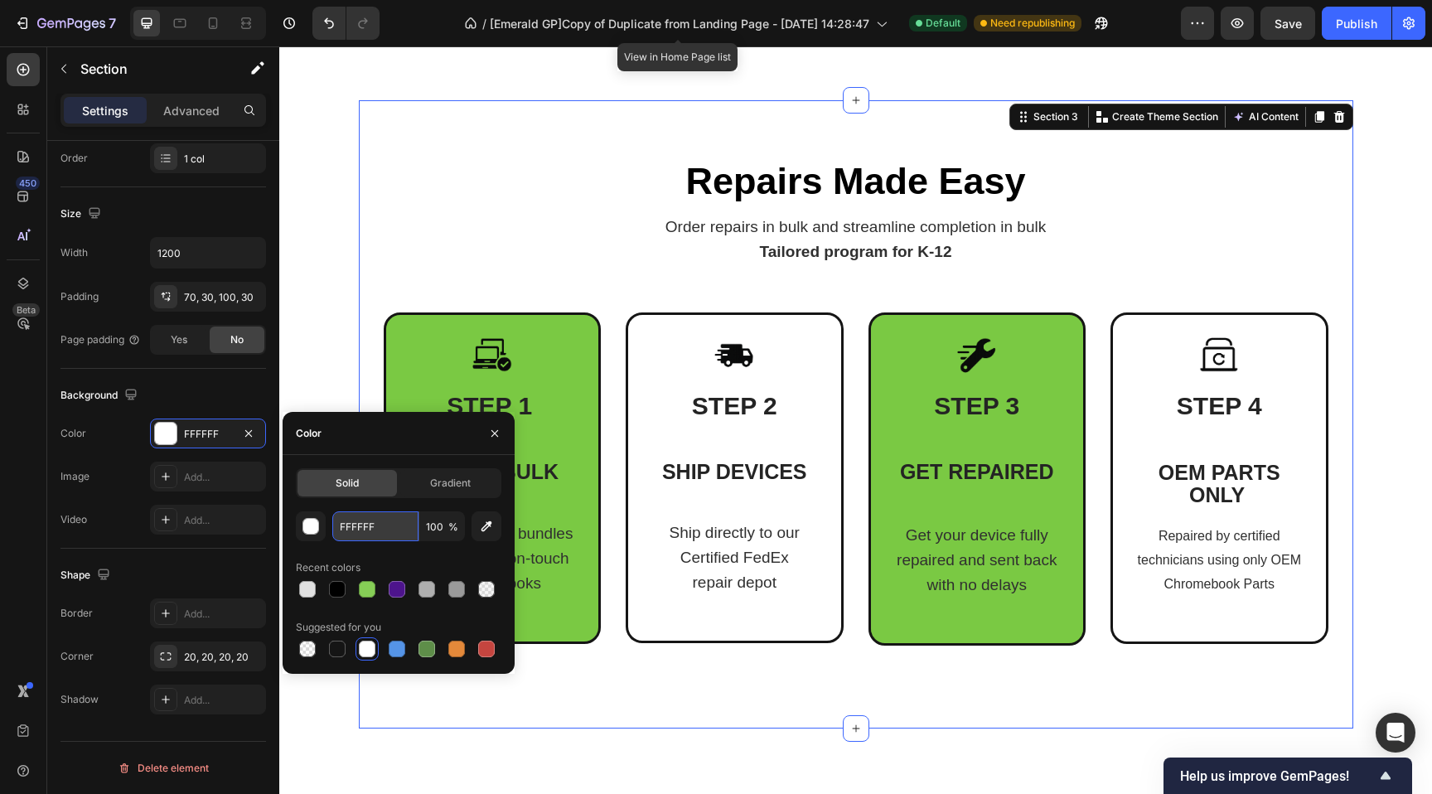
click at [384, 529] on input "FFFFFF" at bounding box center [375, 526] width 86 height 30
click at [441, 528] on input "100" at bounding box center [442, 526] width 46 height 30
click at [311, 529] on div "button" at bounding box center [311, 527] width 17 height 17
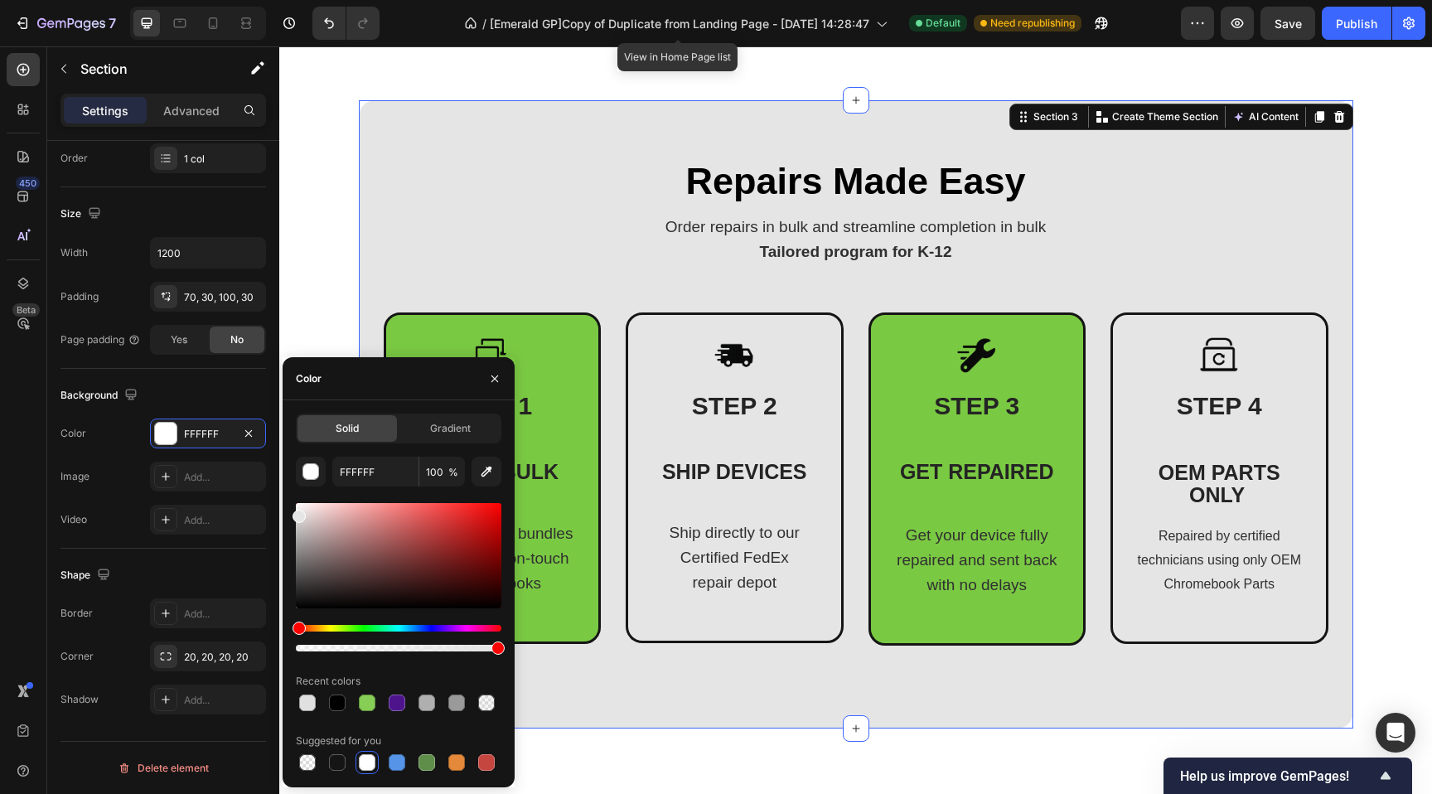
click at [292, 513] on div "Solid Gradient FFFFFF 100 % Recent colors Suggested for you" at bounding box center [399, 593] width 232 height 360
type input "E5E5E5"
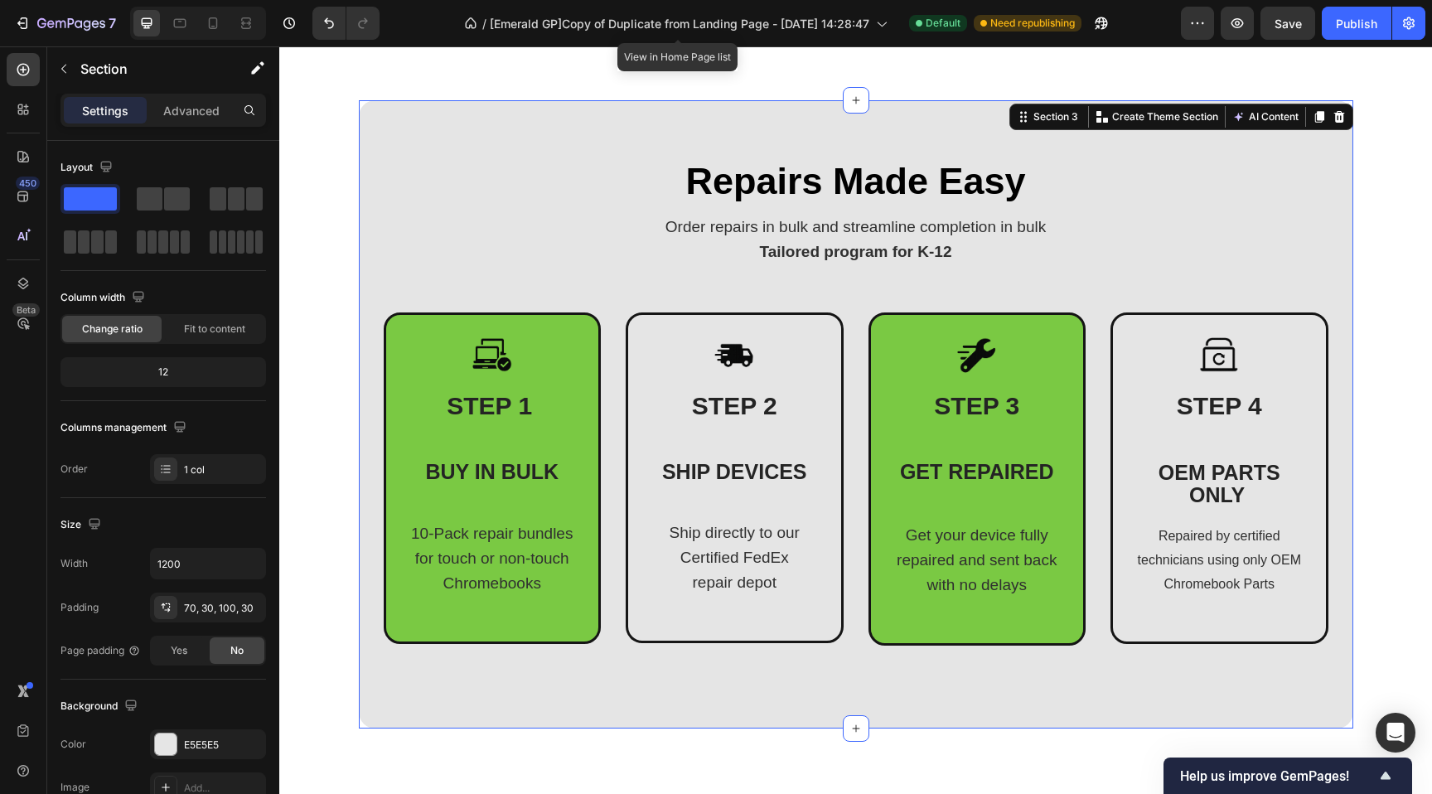
click at [359, 157] on div "Repairs Made Easy Heading Order repairs in bulk and streamline completion in bu…" at bounding box center [856, 414] width 994 height 628
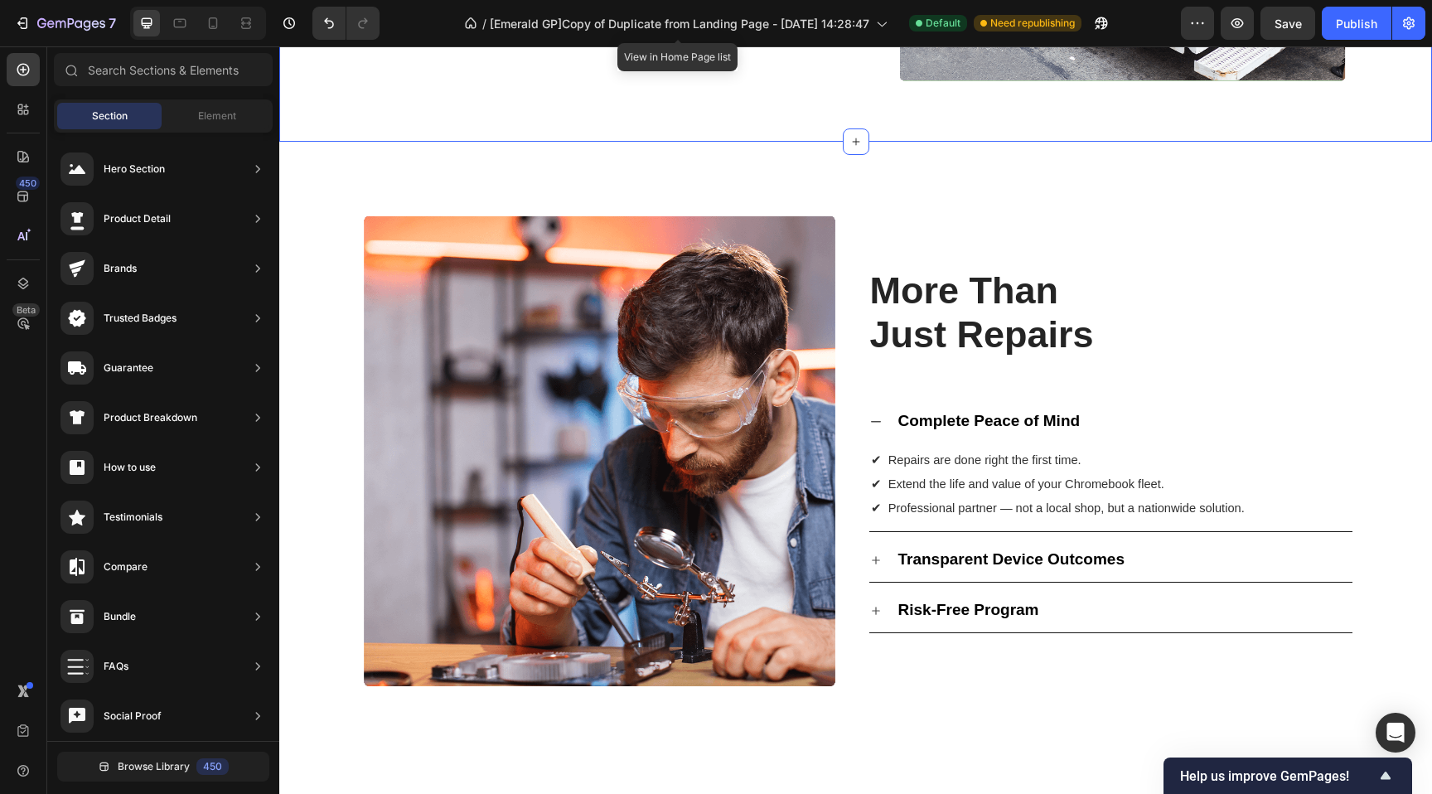
scroll to position [1957, 0]
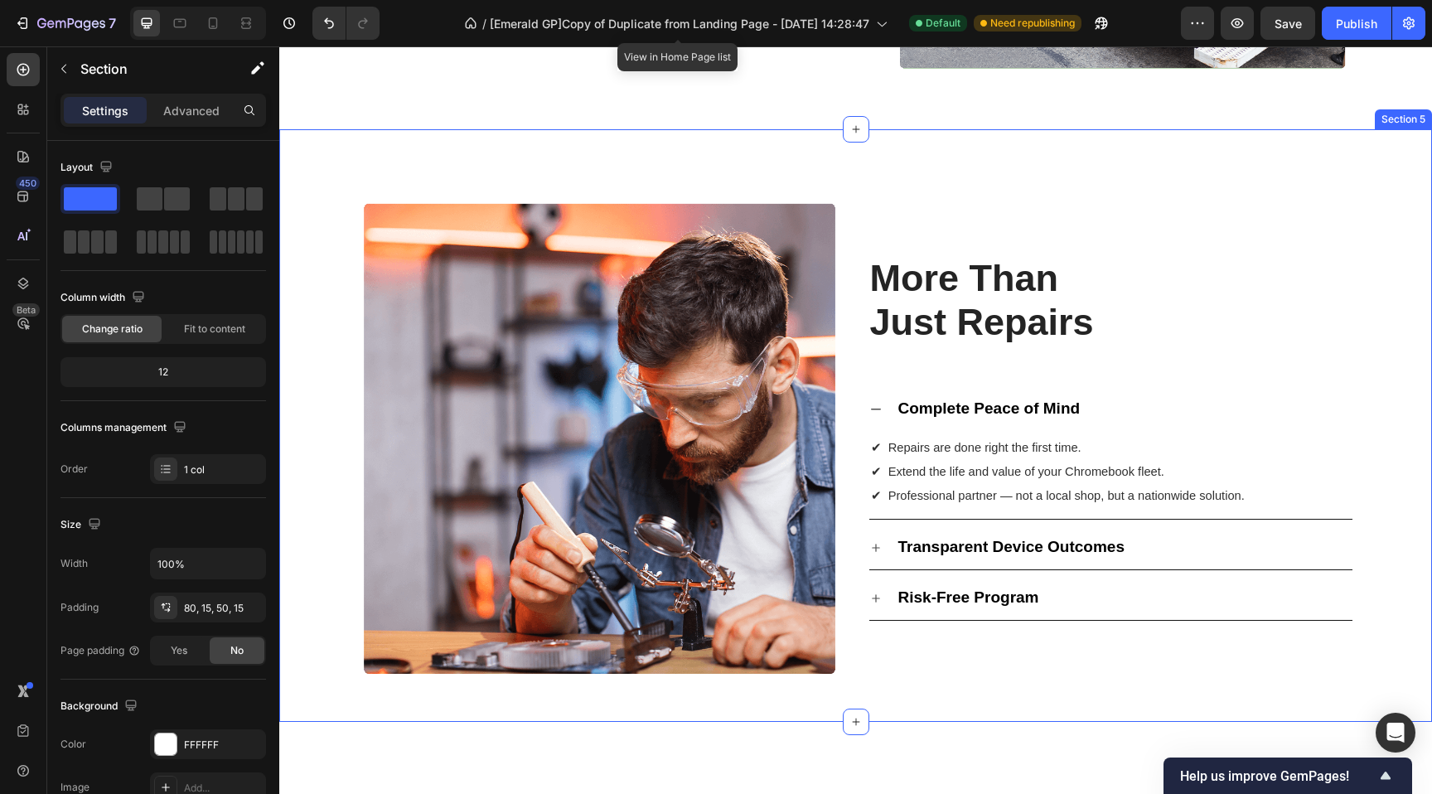
click at [328, 274] on div "Image More Than Just Repairs Heading Complete Peace of Mind ✔ Repairs are done …" at bounding box center [856, 438] width 1128 height 485
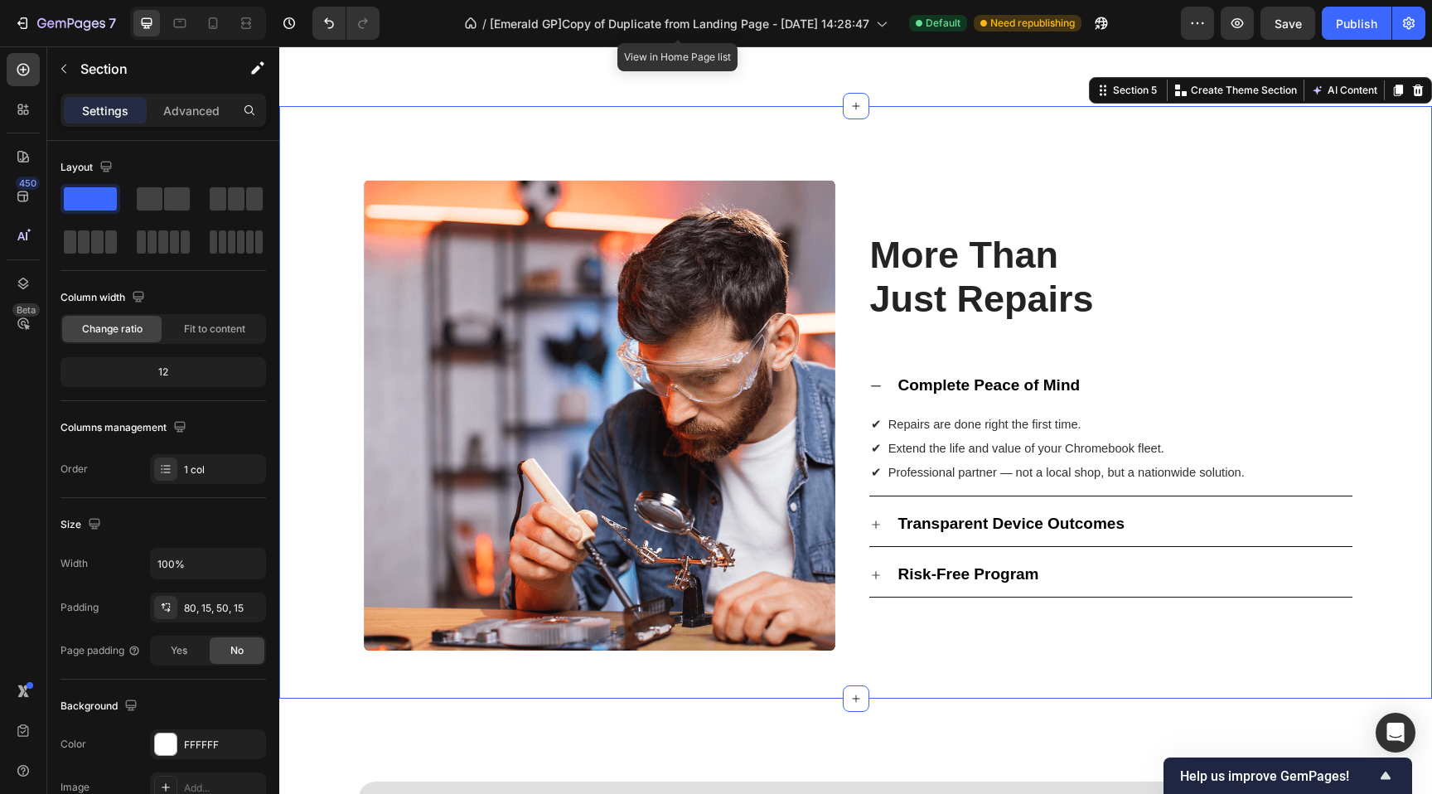
scroll to position [1985, 0]
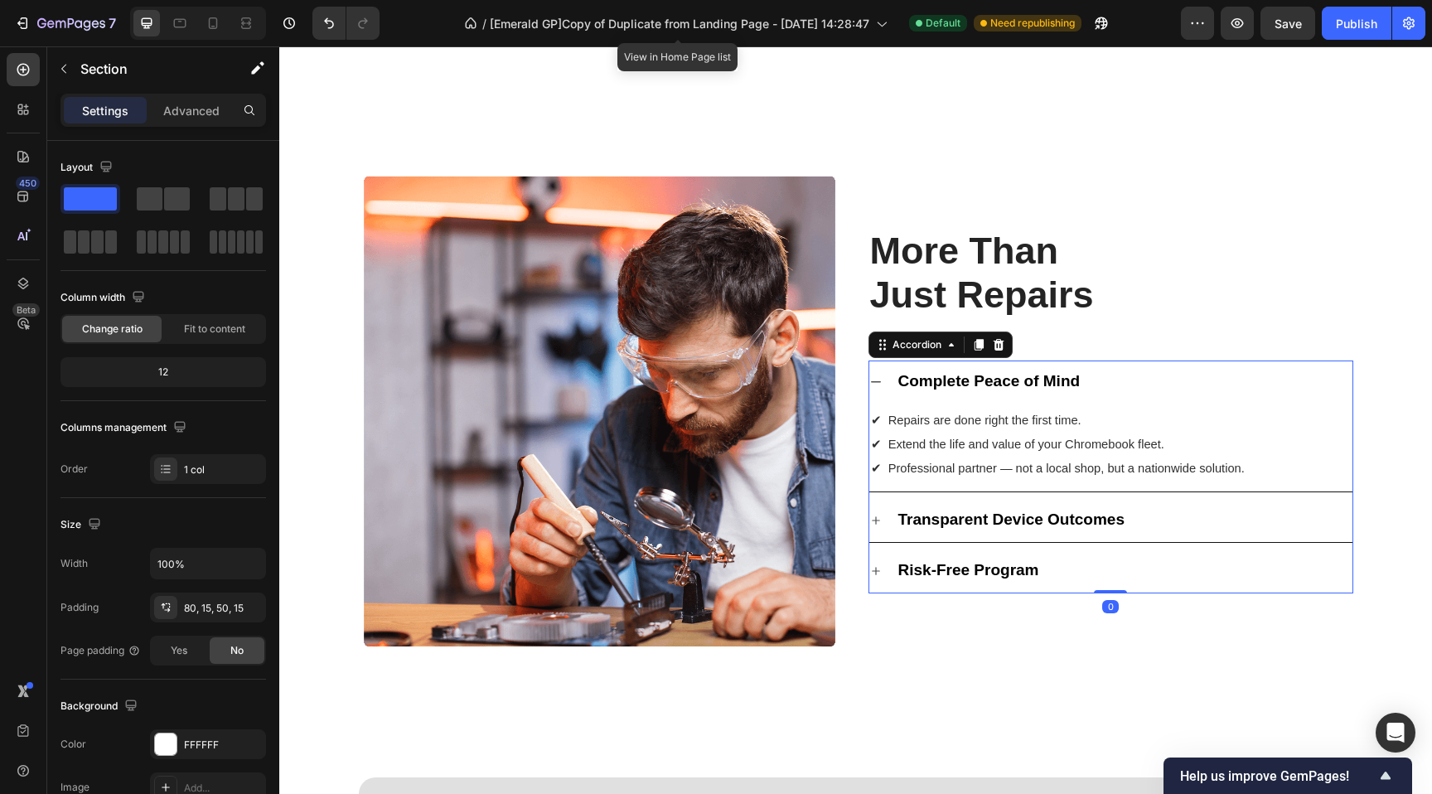
drag, startPoint x: 870, startPoint y: 389, endPoint x: 824, endPoint y: 352, distance: 59.0
click at [870, 389] on div "Complete Peace of Mind" at bounding box center [1110, 381] width 483 height 43
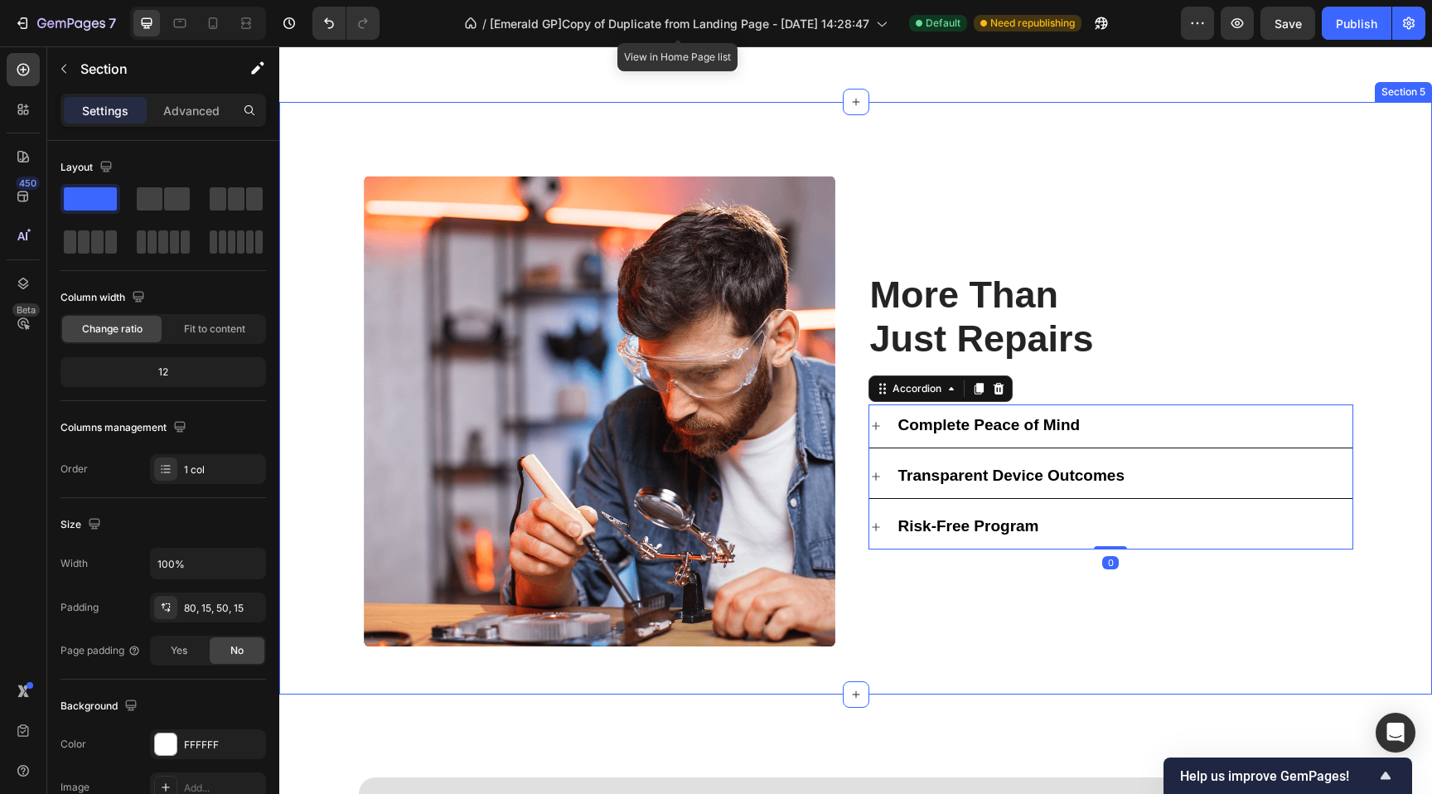
click at [313, 356] on div "Image More Than Just Repairs Heading Complete Peace of Mind Transparent Device …" at bounding box center [856, 410] width 1128 height 485
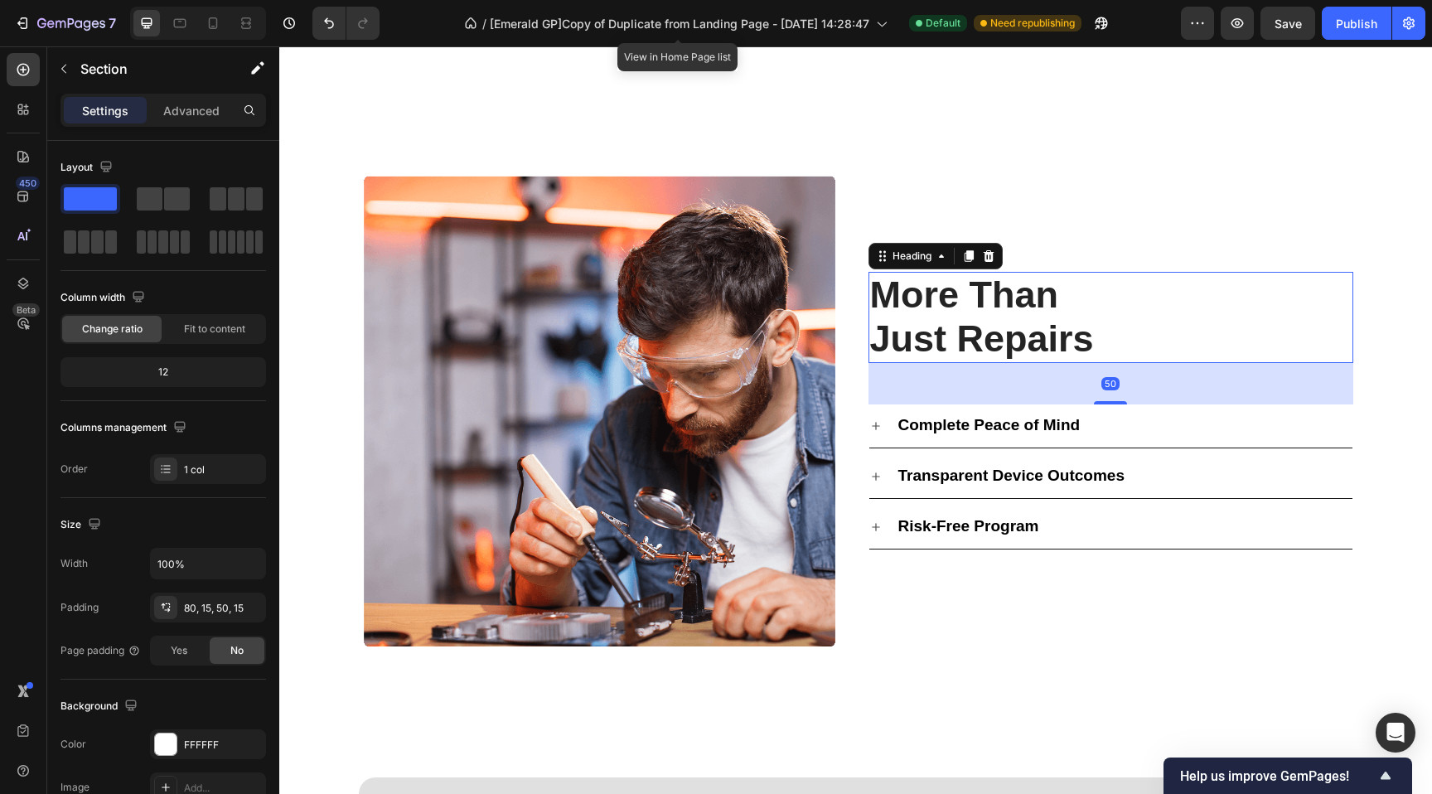
click at [946, 305] on span "More Than" at bounding box center [964, 294] width 189 height 42
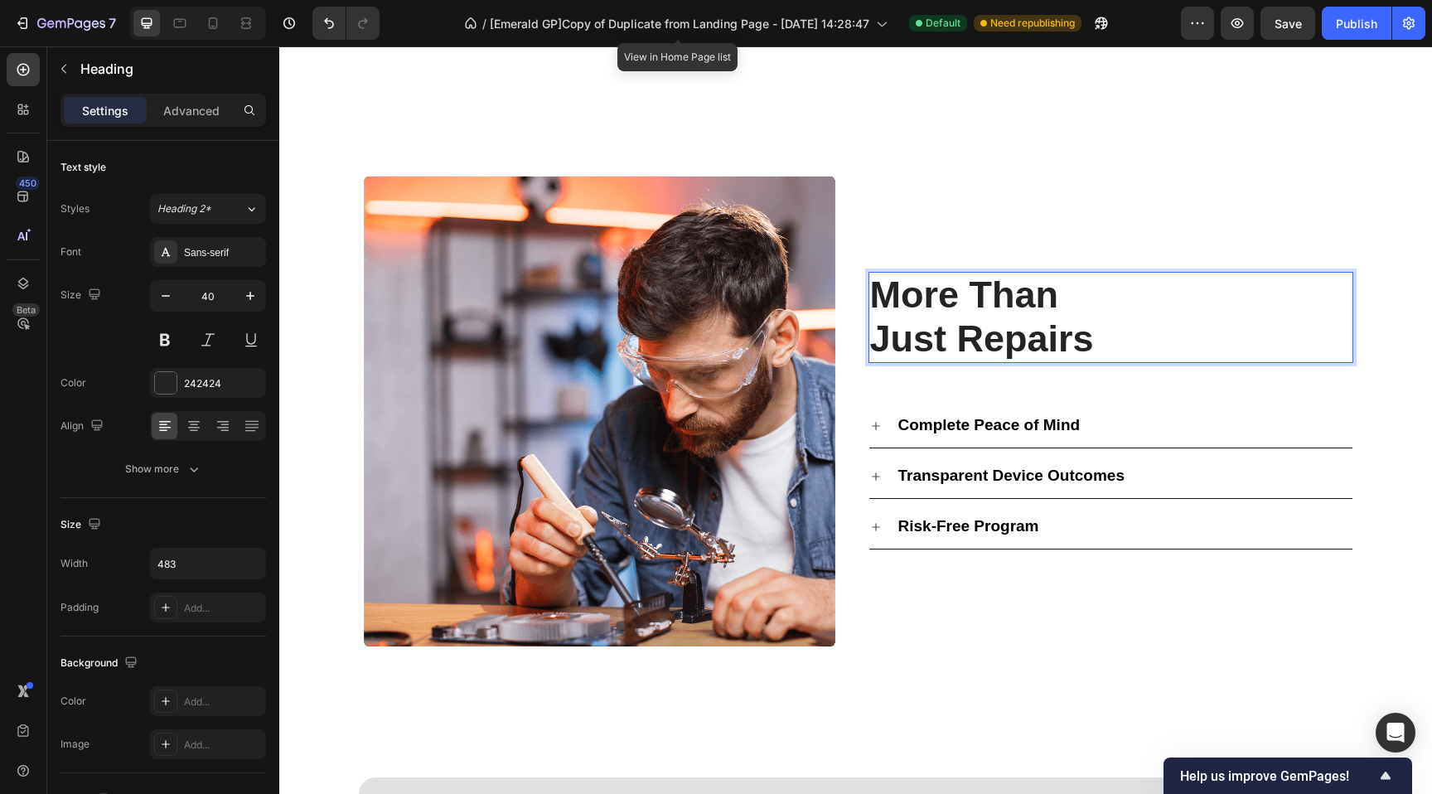
click at [945, 304] on span "More Than" at bounding box center [964, 294] width 189 height 42
click at [874, 346] on span "More Than Just Repairs" at bounding box center [1008, 316] width 276 height 86
click at [870, 336] on span "More Than JustRepairs" at bounding box center [1026, 316] width 313 height 86
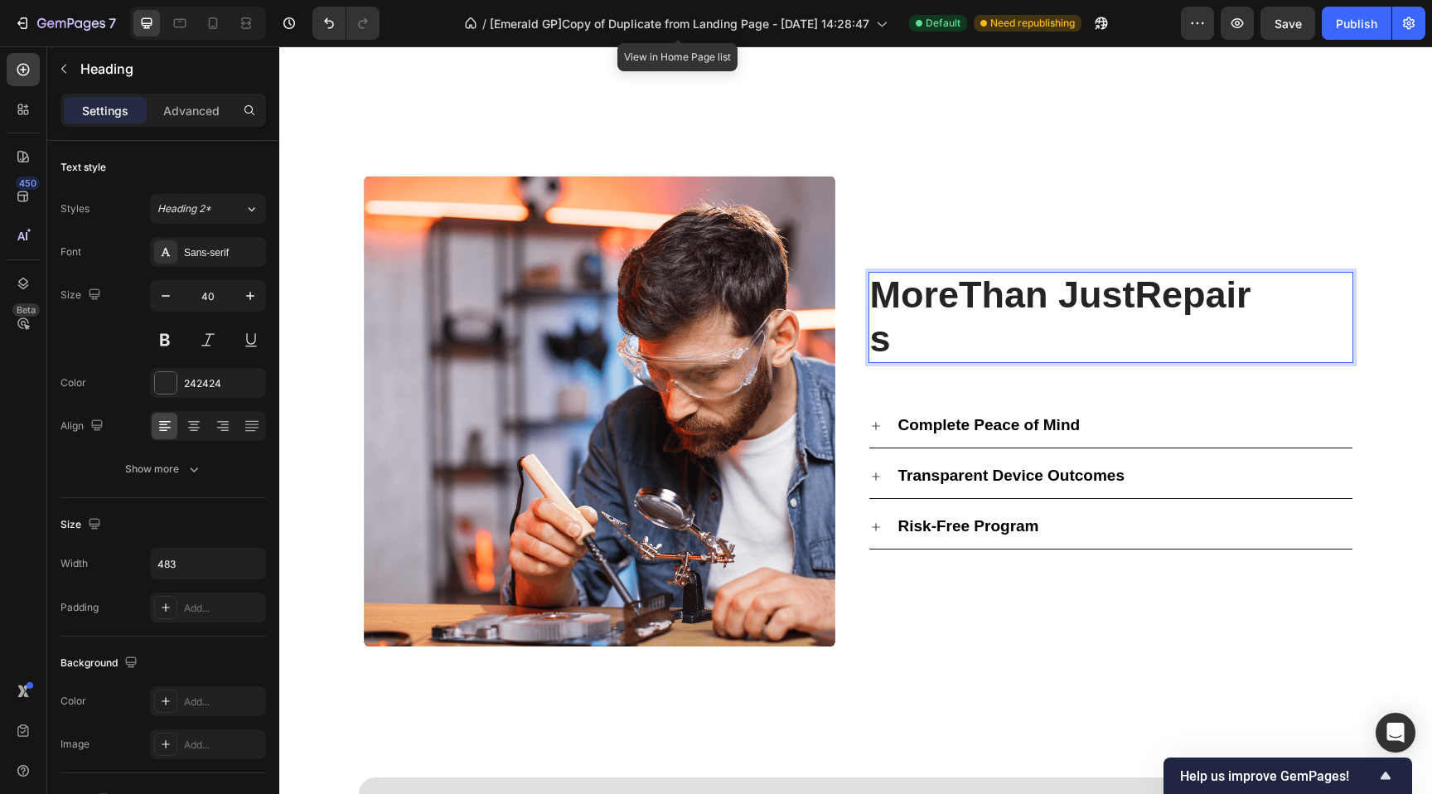
click at [1130, 296] on span "MoreThan JustRepairs" at bounding box center [1060, 316] width 381 height 86
click at [883, 347] on span "MoreThan JustRepairs" at bounding box center [1060, 316] width 381 height 86
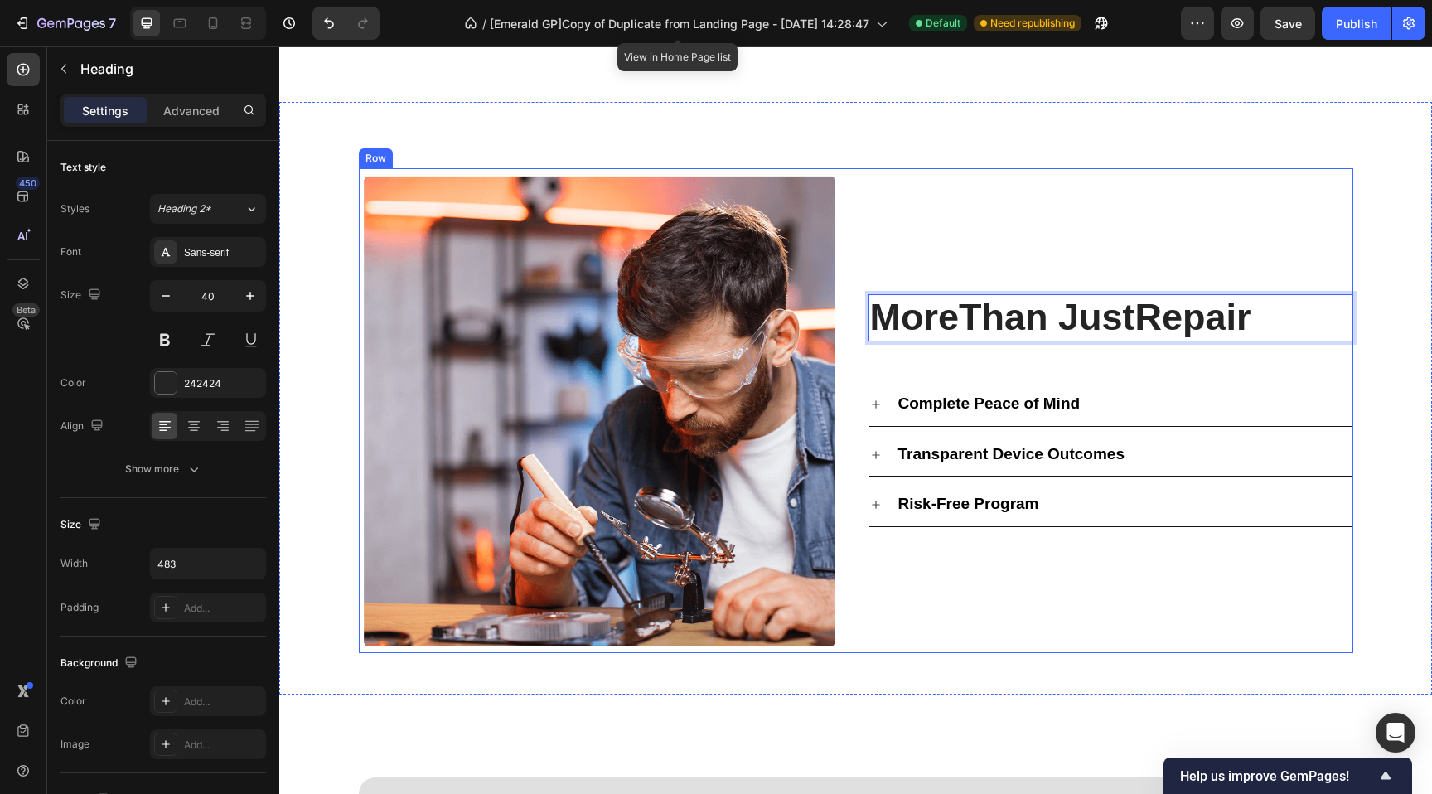
scroll to position [2007, 0]
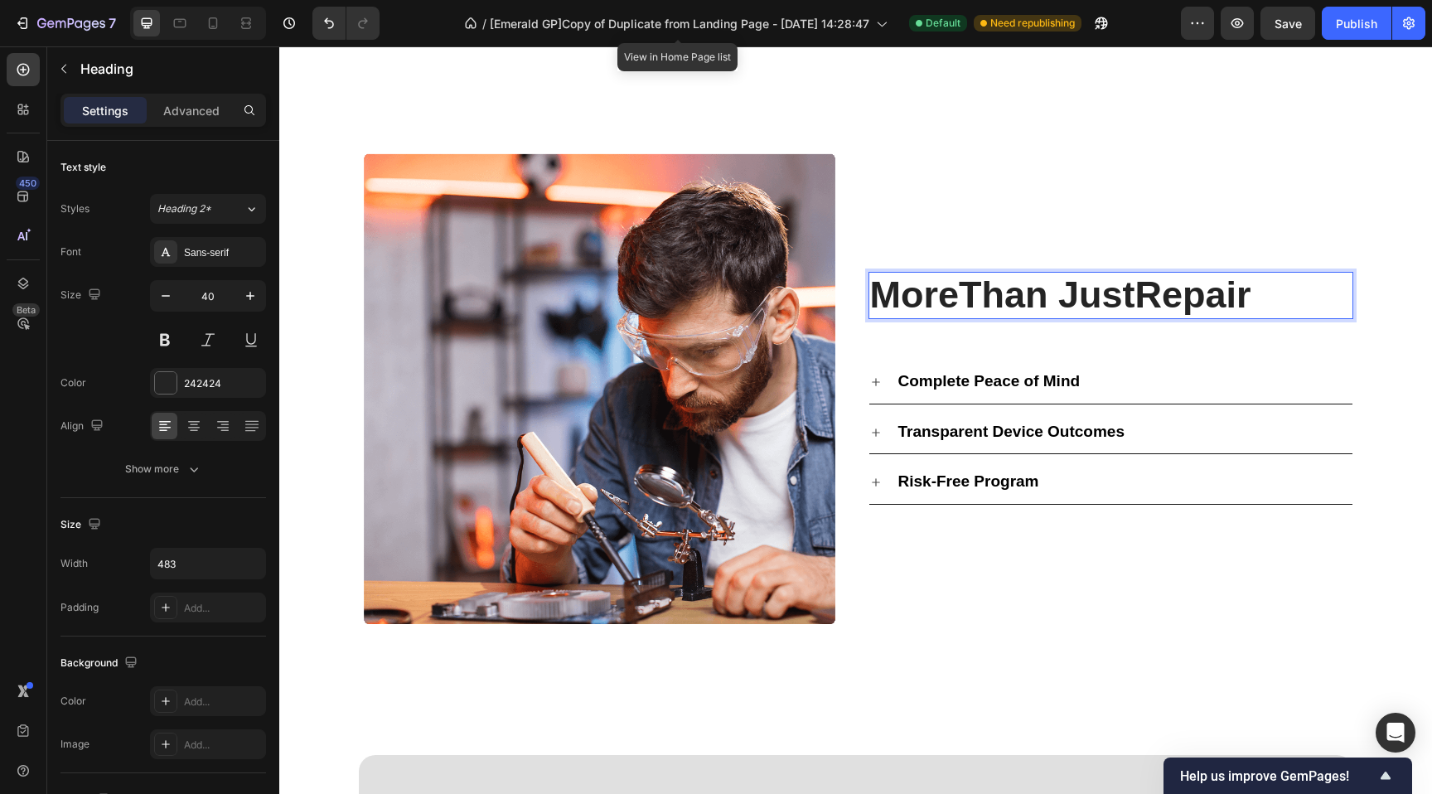
click at [1126, 301] on span "MoreThan JustRepair" at bounding box center [1060, 294] width 381 height 42
click at [1061, 304] on span "MoreThan JustRepair" at bounding box center [1060, 294] width 381 height 42
click at [955, 302] on span "MoreThan JustRepair" at bounding box center [1060, 294] width 381 height 42
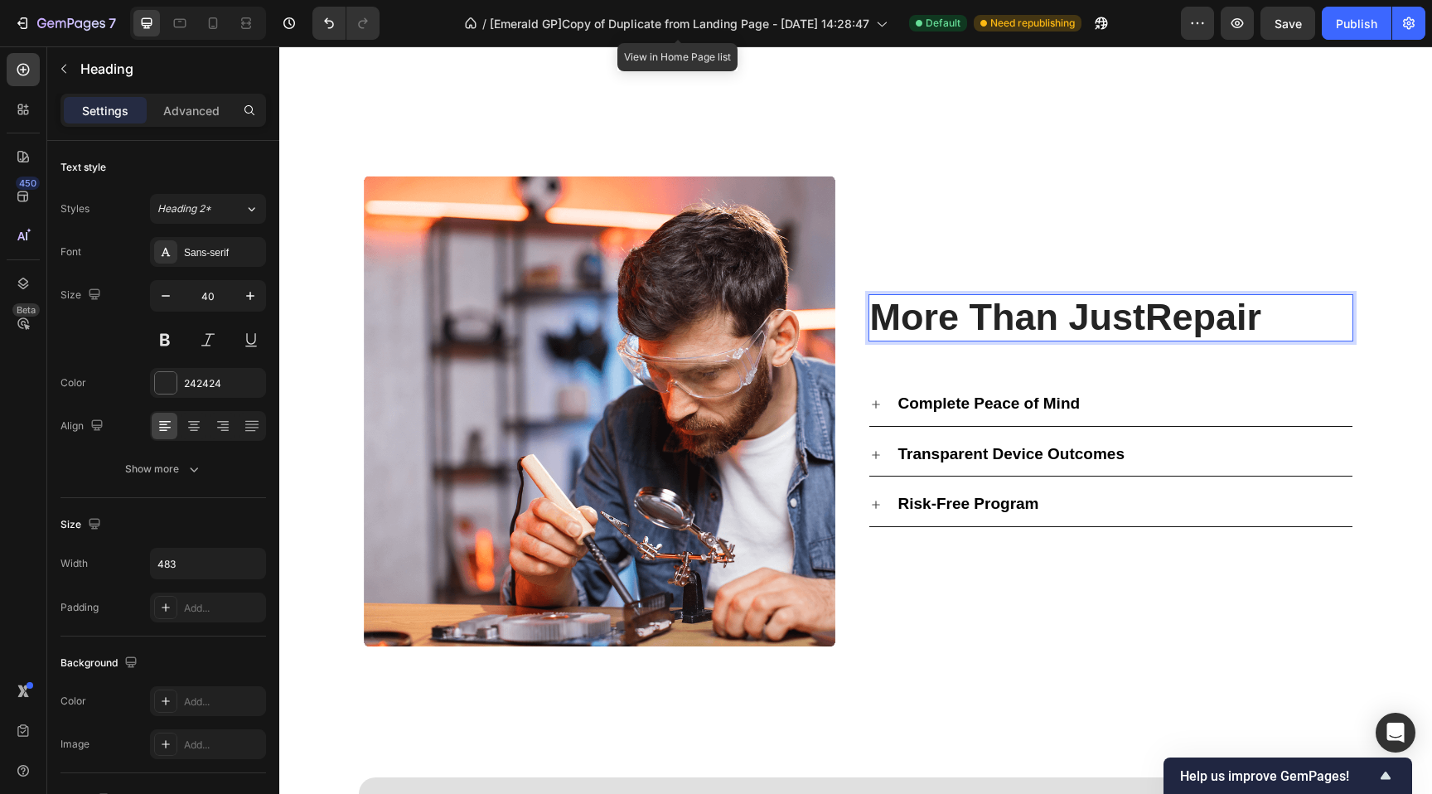
click at [942, 338] on span "More Than JustRepair" at bounding box center [1066, 317] width 392 height 42
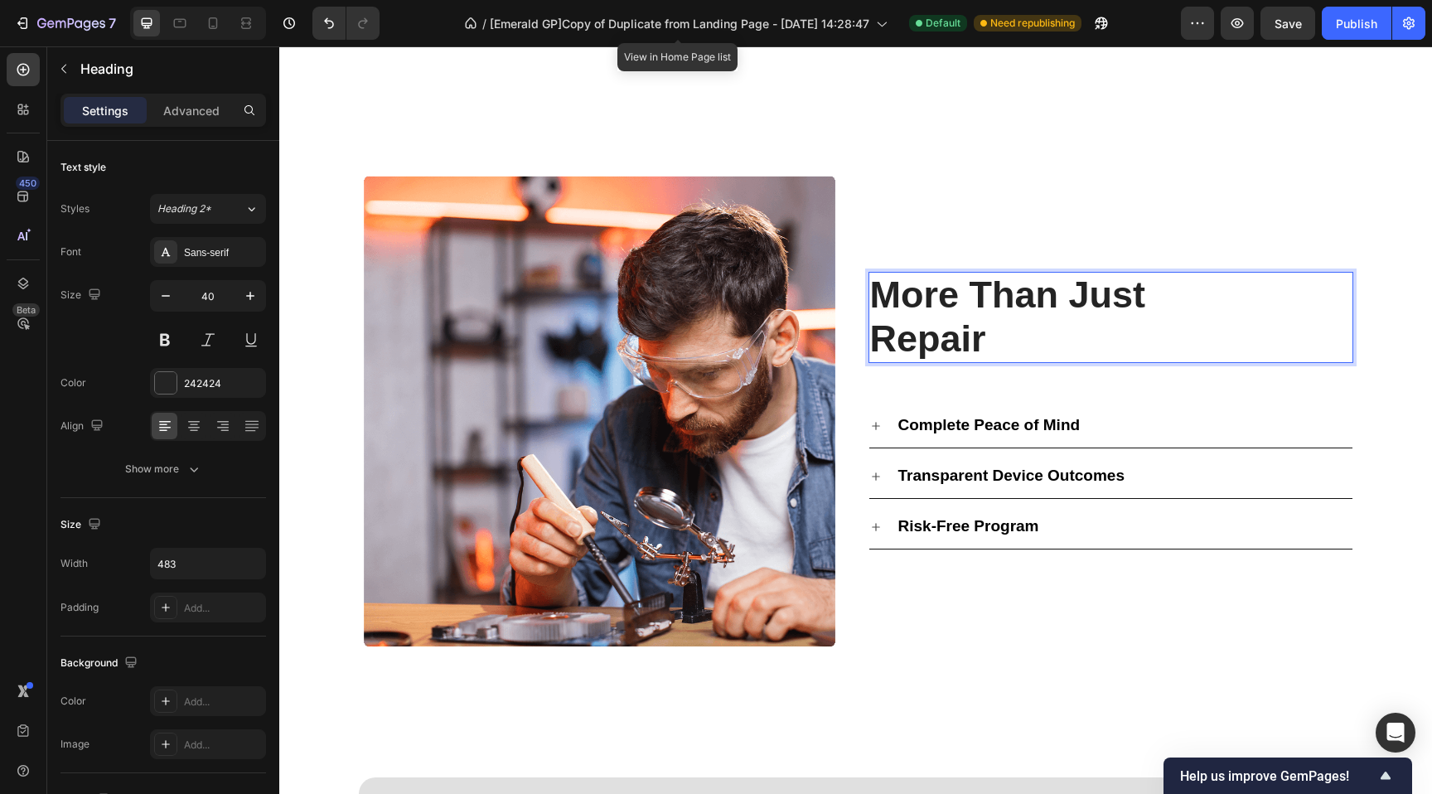
click at [1007, 341] on p "More Than Just Repair" at bounding box center [1068, 317] width 397 height 88
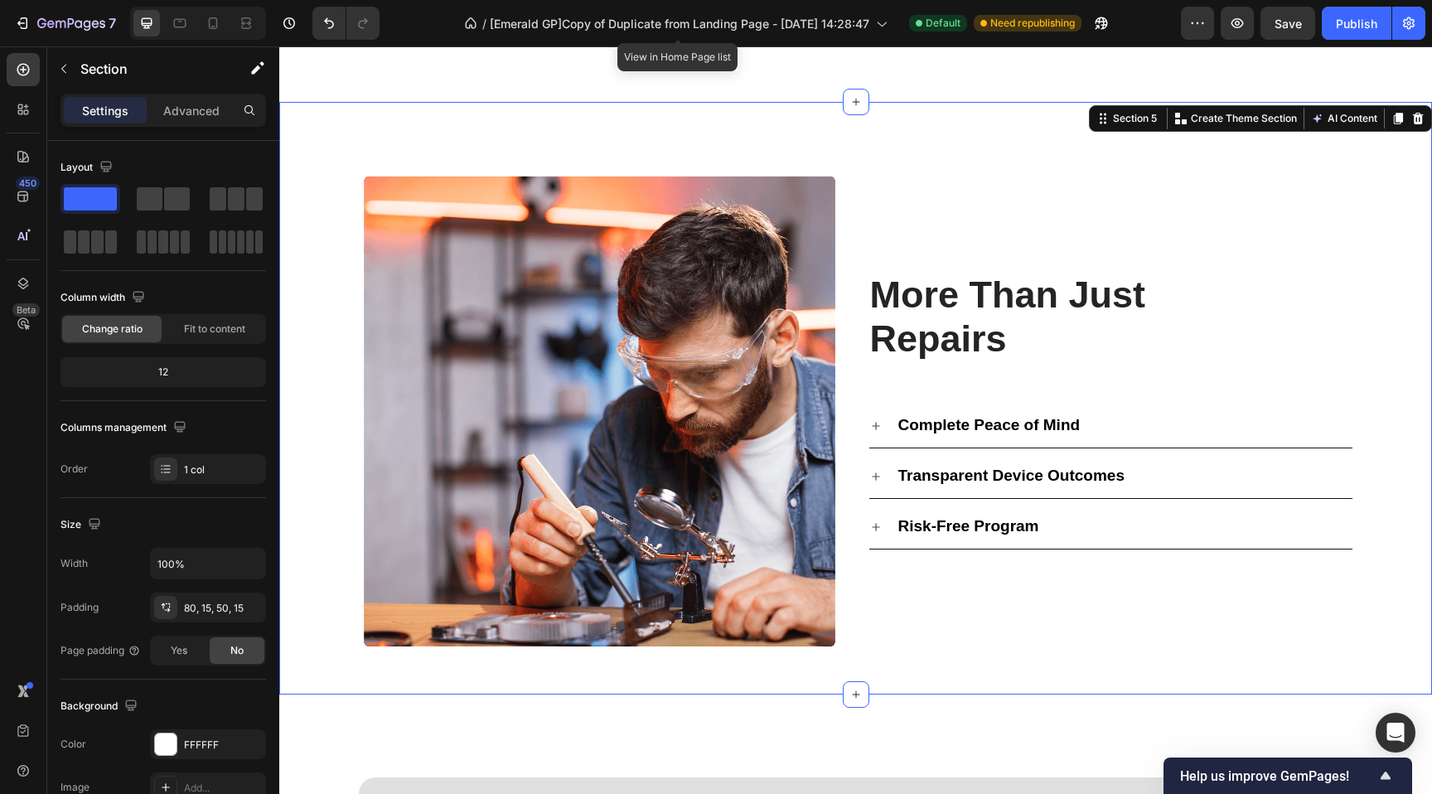
click at [335, 230] on div "Image ⁠⁠⁠⁠⁠⁠⁠ More Than Just Repairs Heading Complete Peace of Mind Transparent…" at bounding box center [856, 410] width 1128 height 485
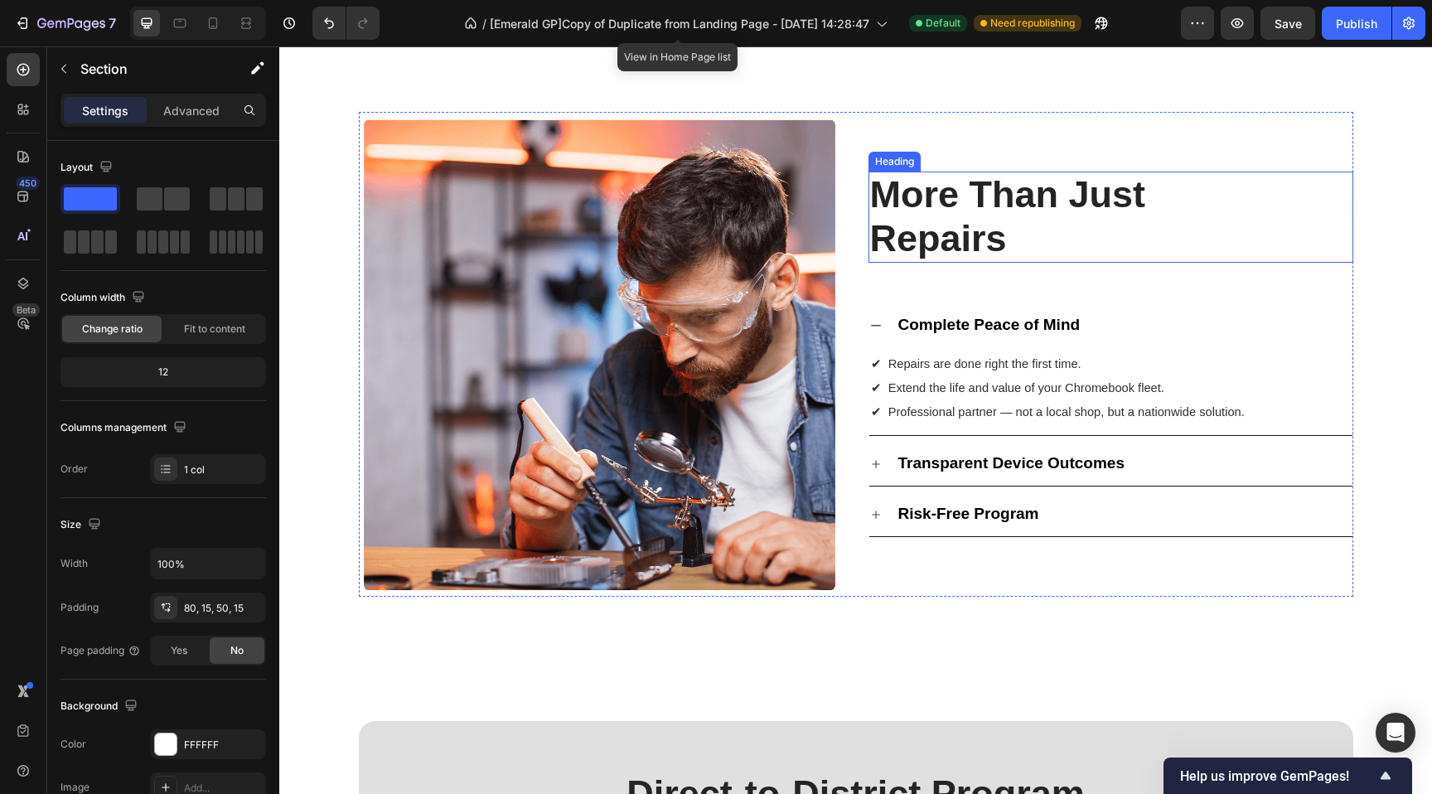
scroll to position [1817, 0]
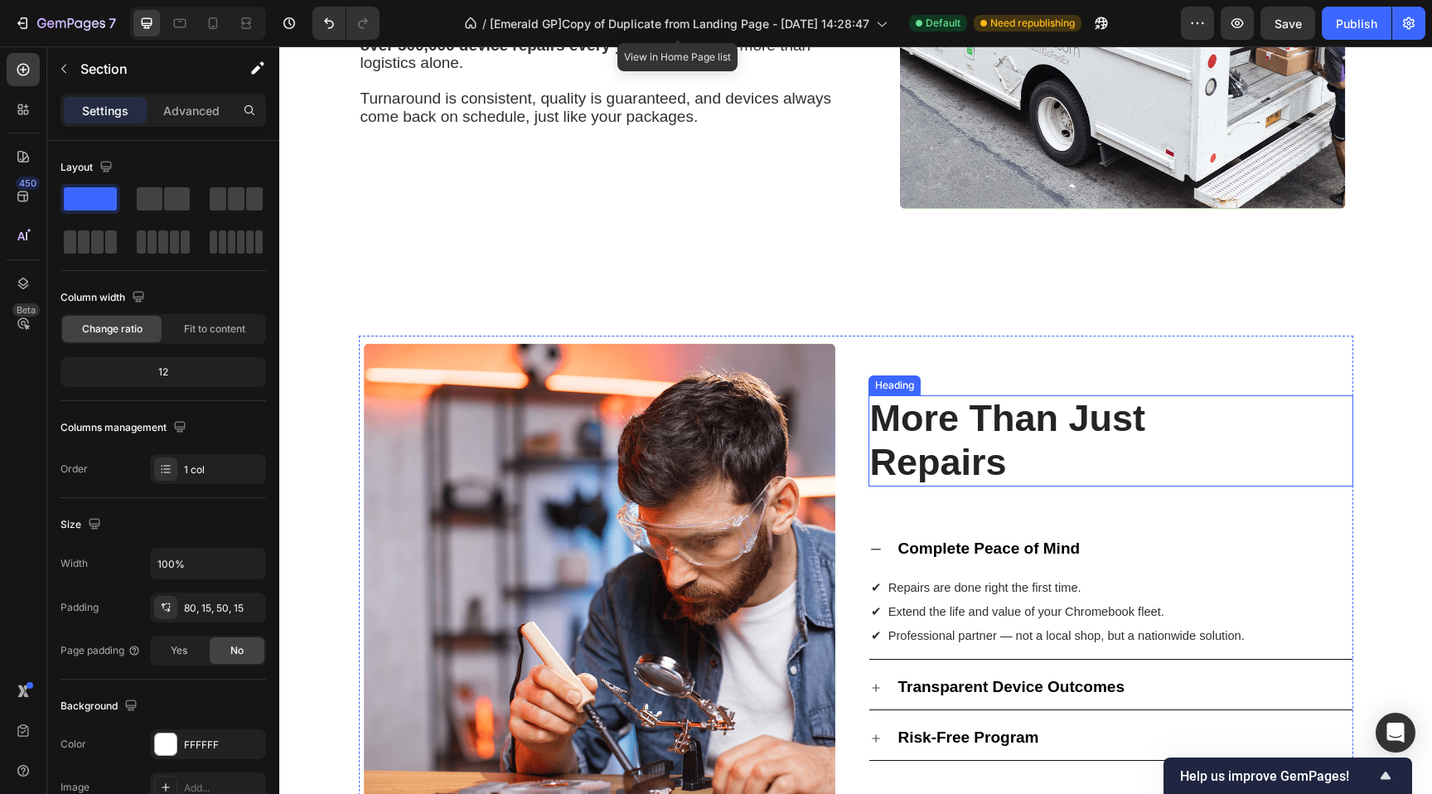
click at [936, 432] on span "More Than Just Repairs" at bounding box center [1008, 440] width 276 height 86
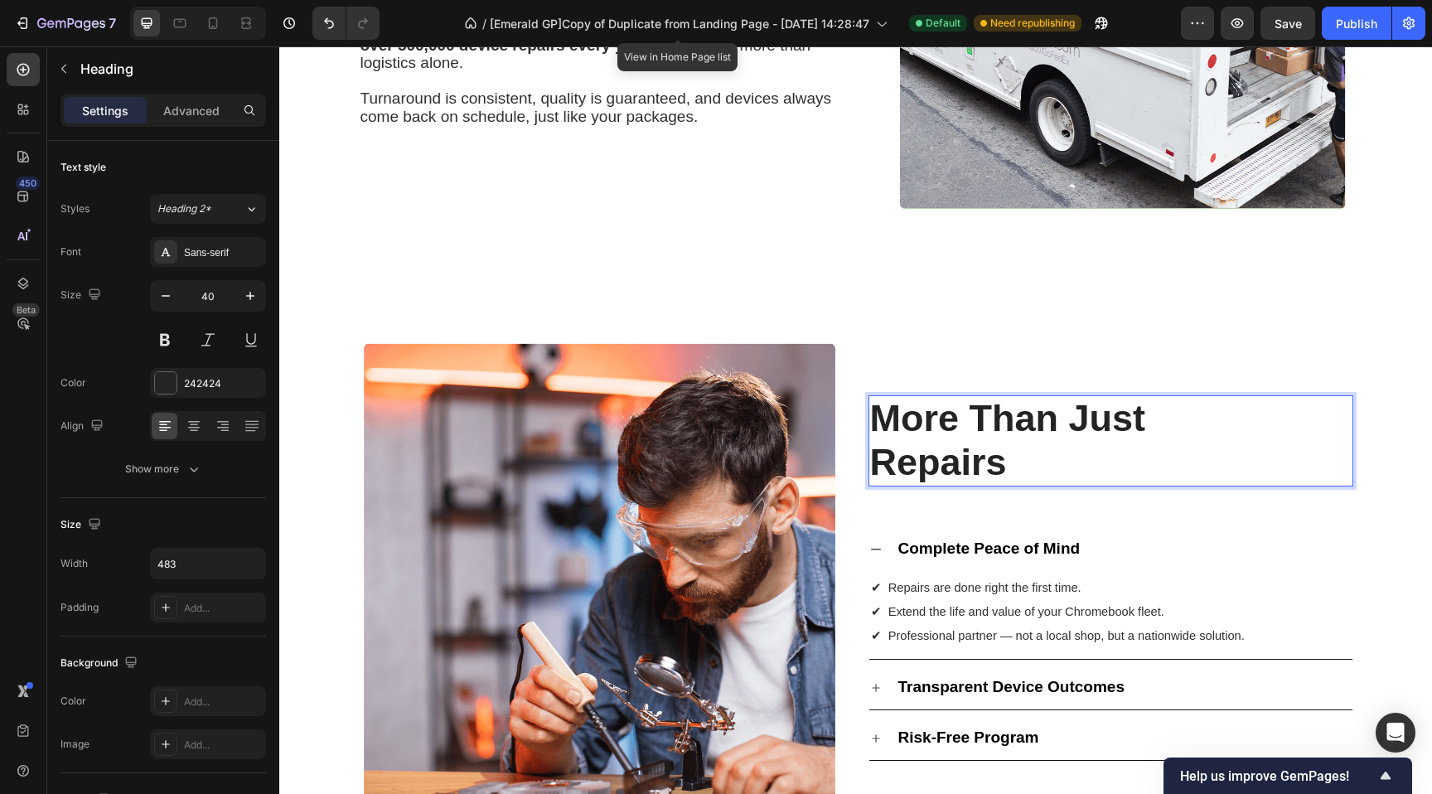
click at [936, 432] on span "More Than Just Repairs" at bounding box center [1008, 440] width 276 height 86
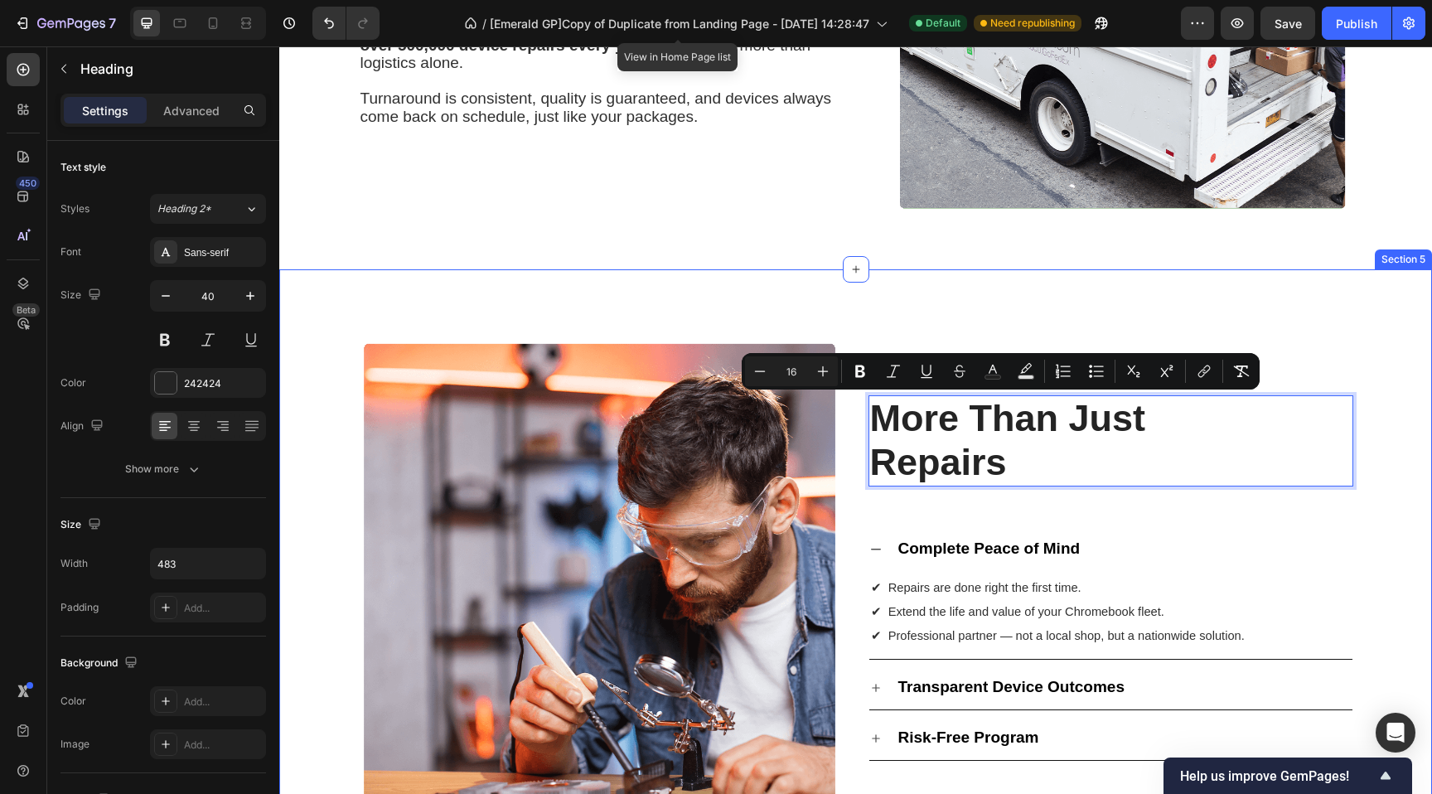
click at [317, 394] on div "Image More Than Just Repairs Heading 50 Complete Peace of Mind ✔ Repairs are do…" at bounding box center [856, 578] width 1128 height 485
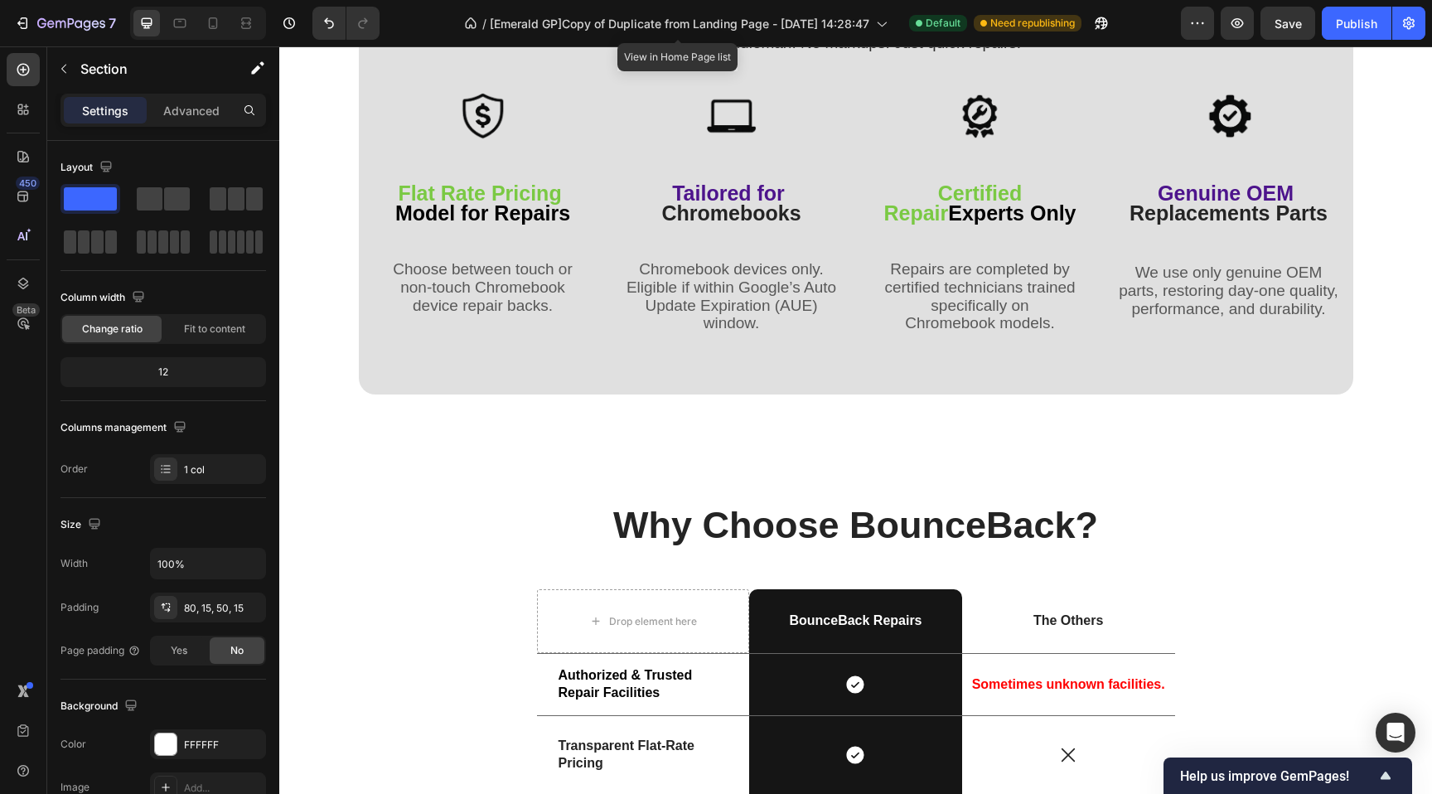
scroll to position [2624, 0]
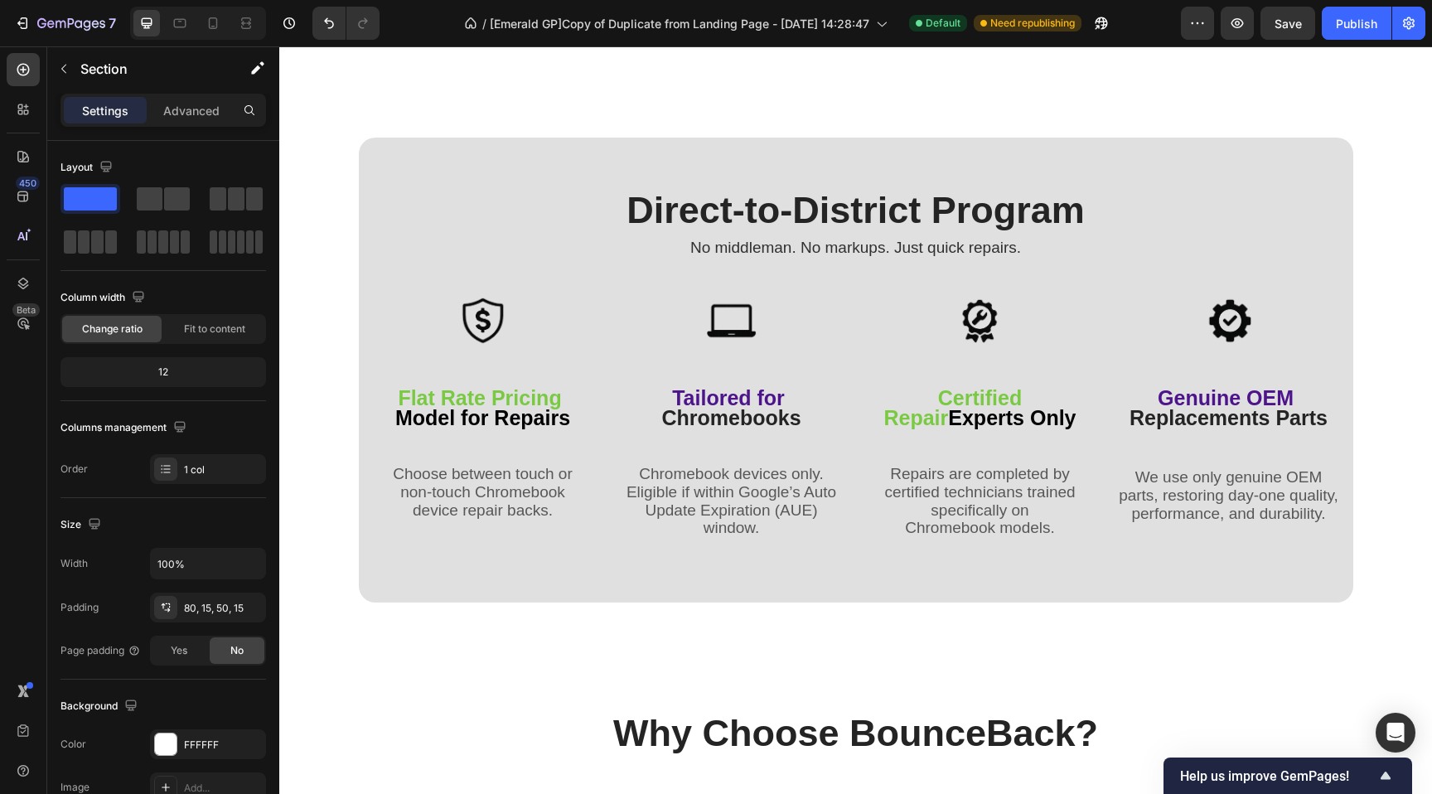
click at [313, 199] on div "Image More Than Just Repairs Heading Complete Peace of Mind ✔ Repairs are done …" at bounding box center [855, 732] width 1153 height 6553
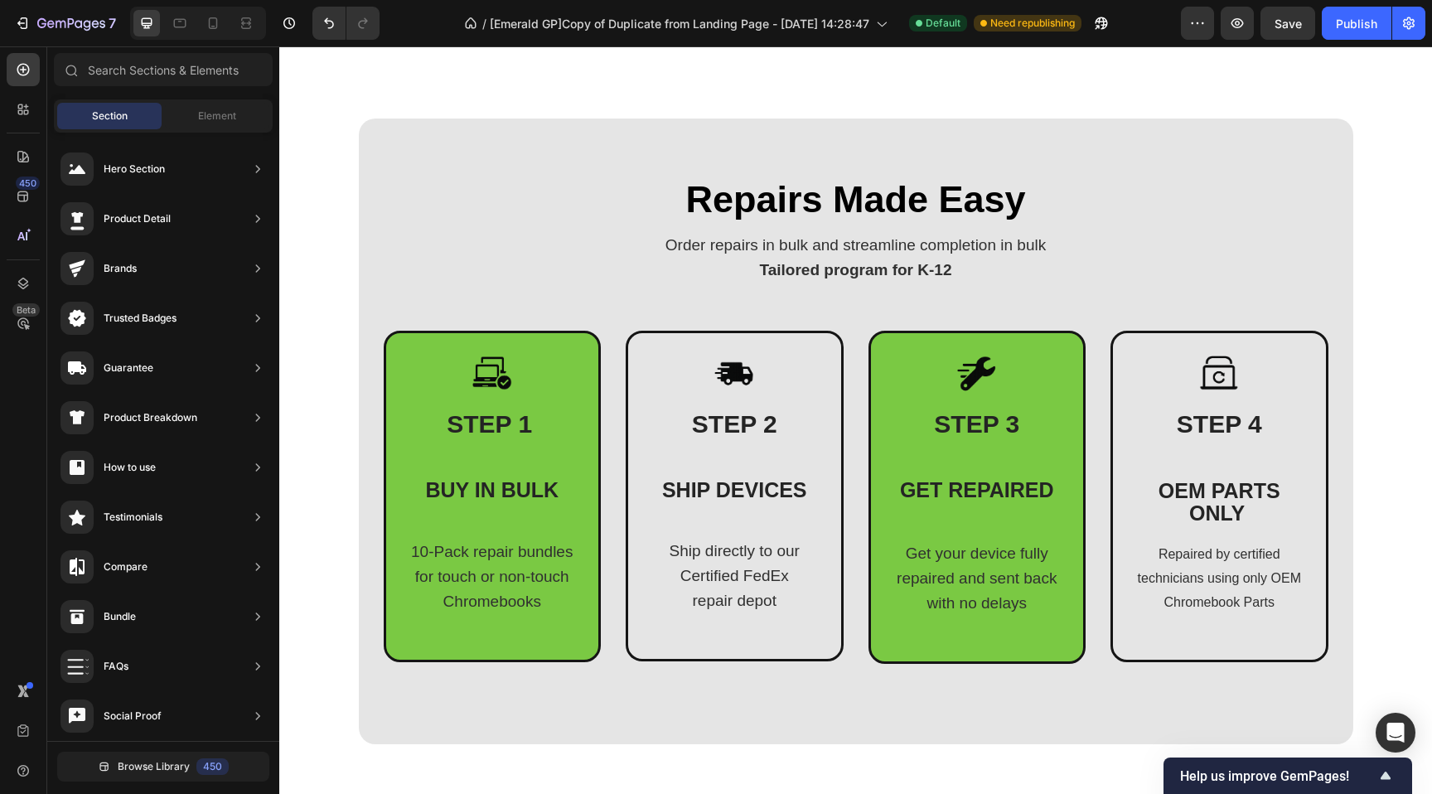
scroll to position [733, 0]
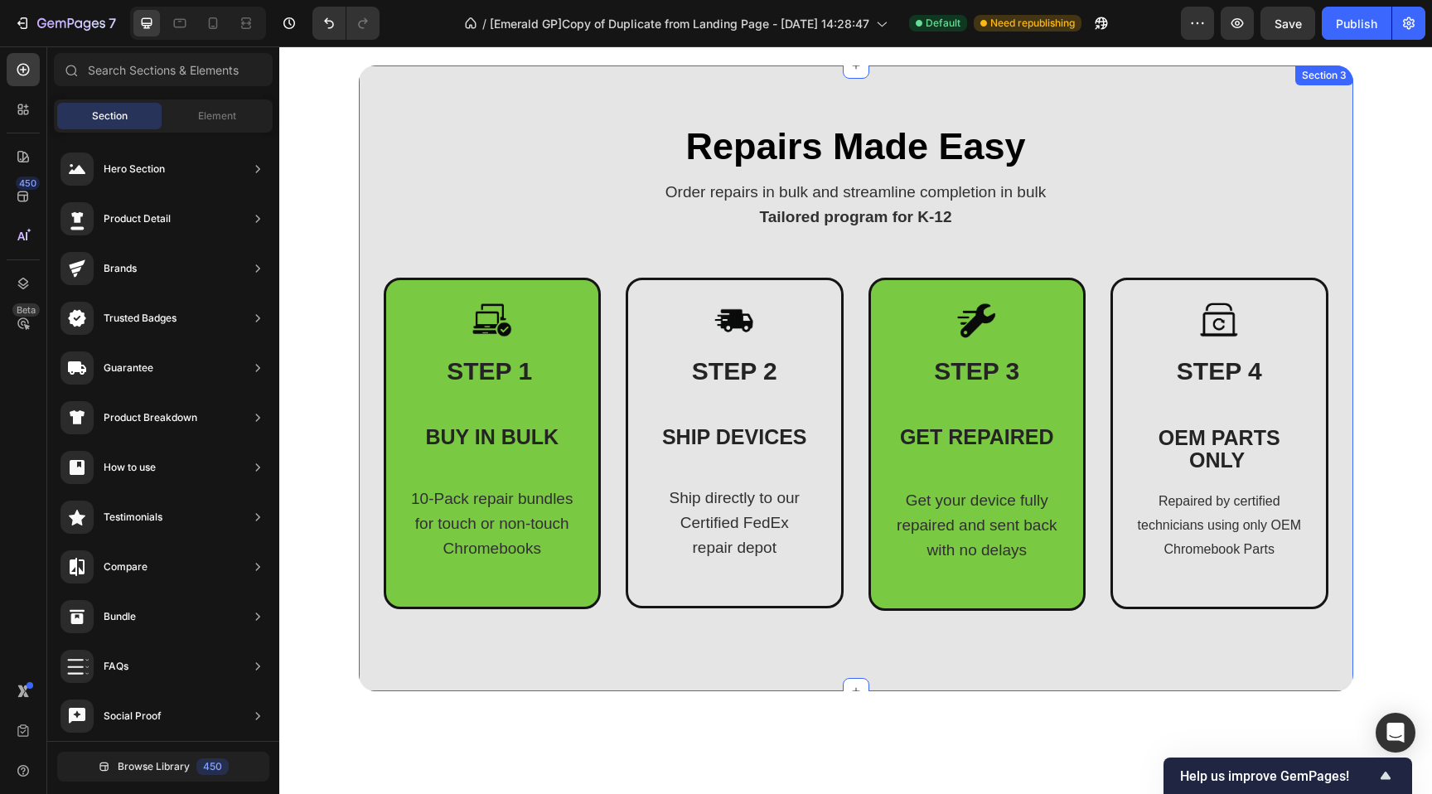
click at [368, 161] on div "Repairs Made Easy Heading Order repairs in bulk and streamline completion in bu…" at bounding box center [856, 378] width 994 height 626
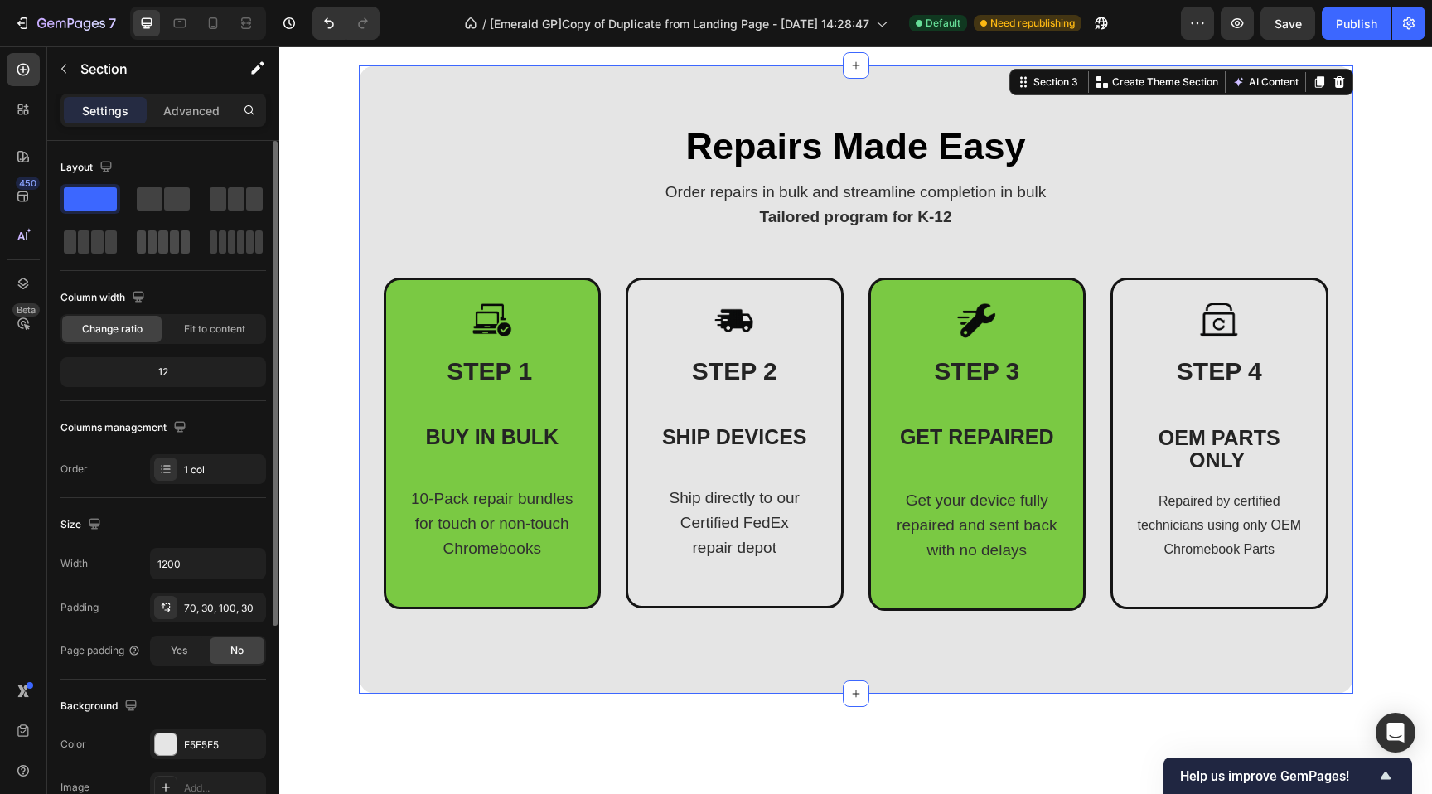
scroll to position [311, 0]
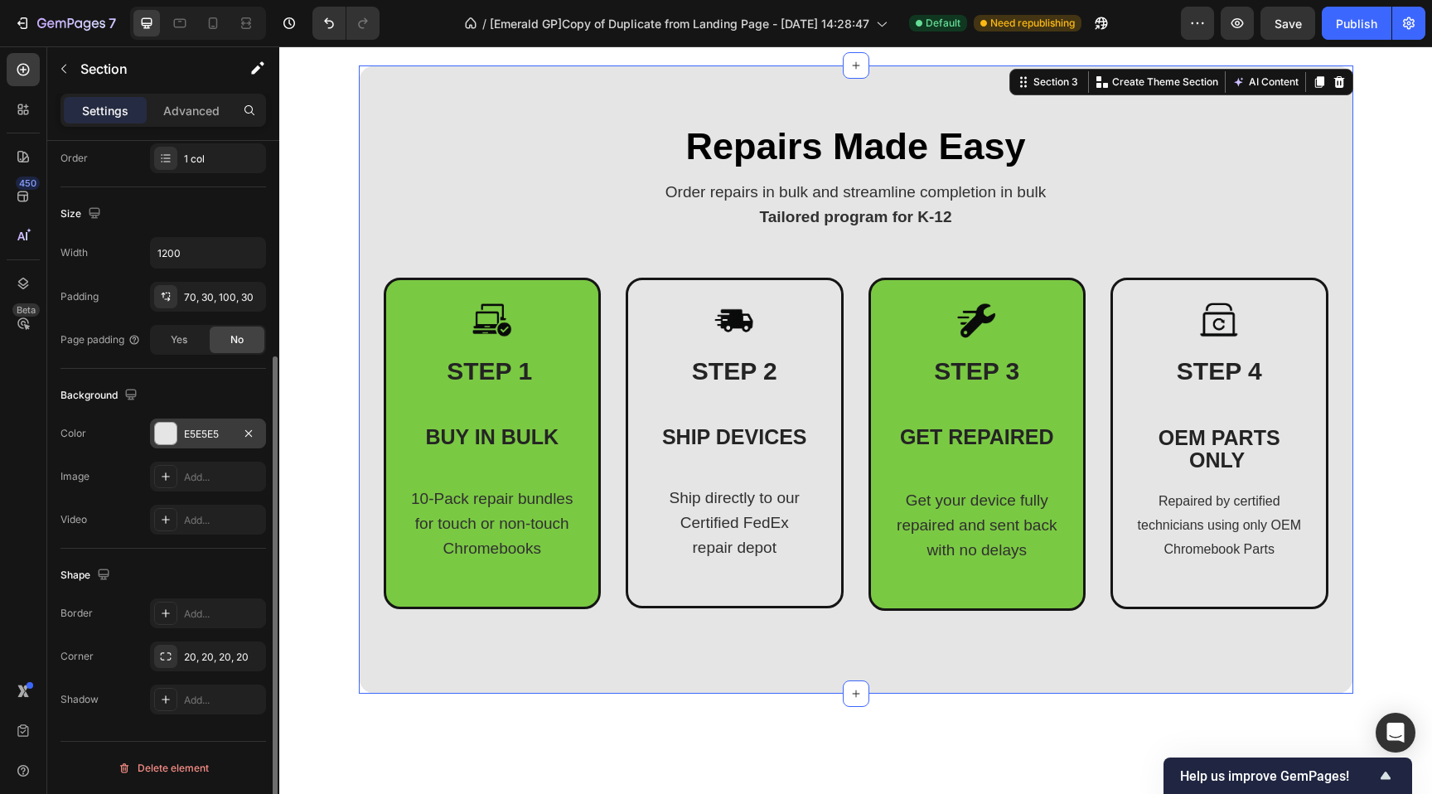
click at [203, 433] on div "E5E5E5" at bounding box center [208, 434] width 48 height 15
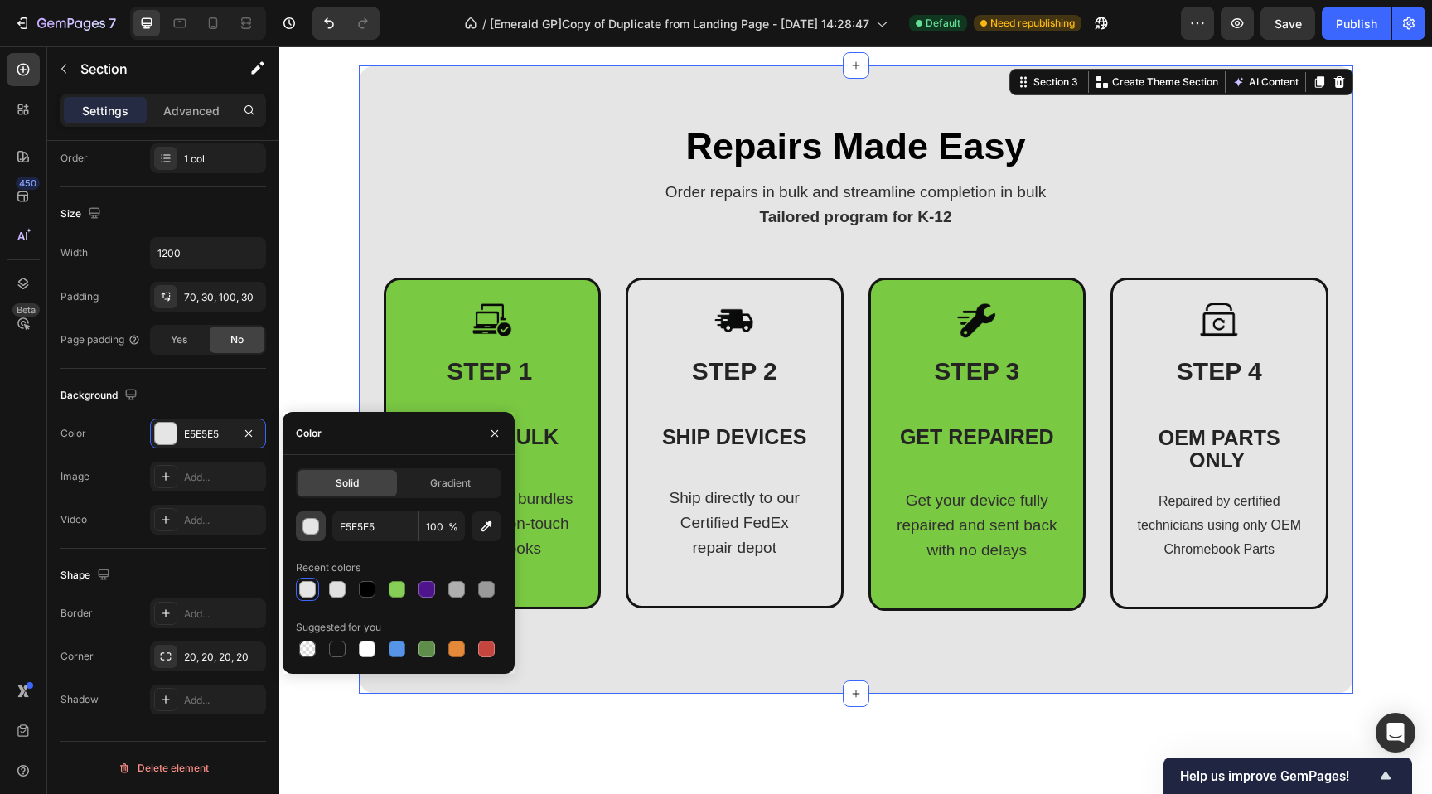
click at [311, 524] on div "button" at bounding box center [311, 527] width 17 height 17
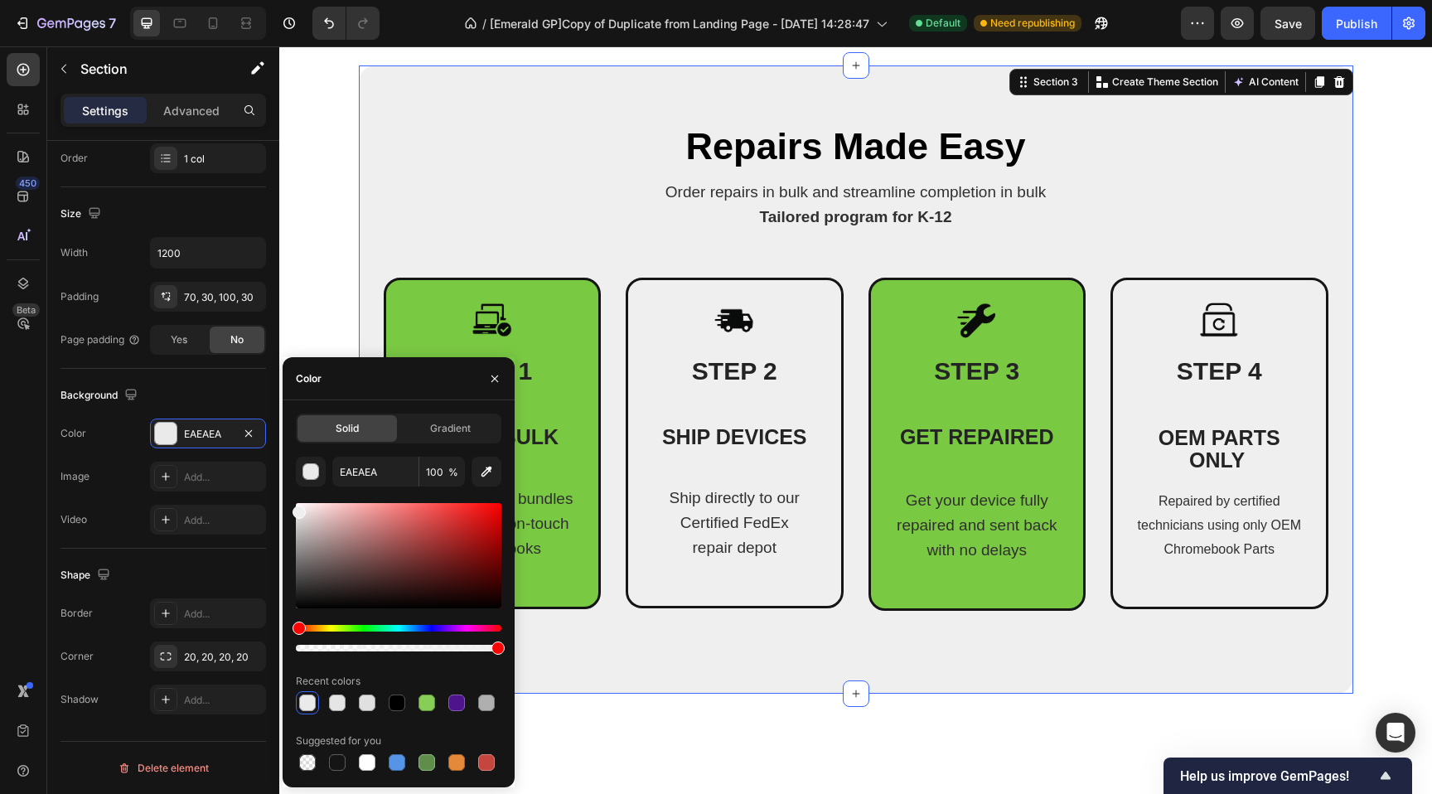
drag, startPoint x: 303, startPoint y: 520, endPoint x: 286, endPoint y: 509, distance: 20.5
click at [286, 509] on div "Solid Gradient EAEAEA 100 % Recent colors Suggested for you" at bounding box center [399, 593] width 232 height 360
type input "EFEFEF"
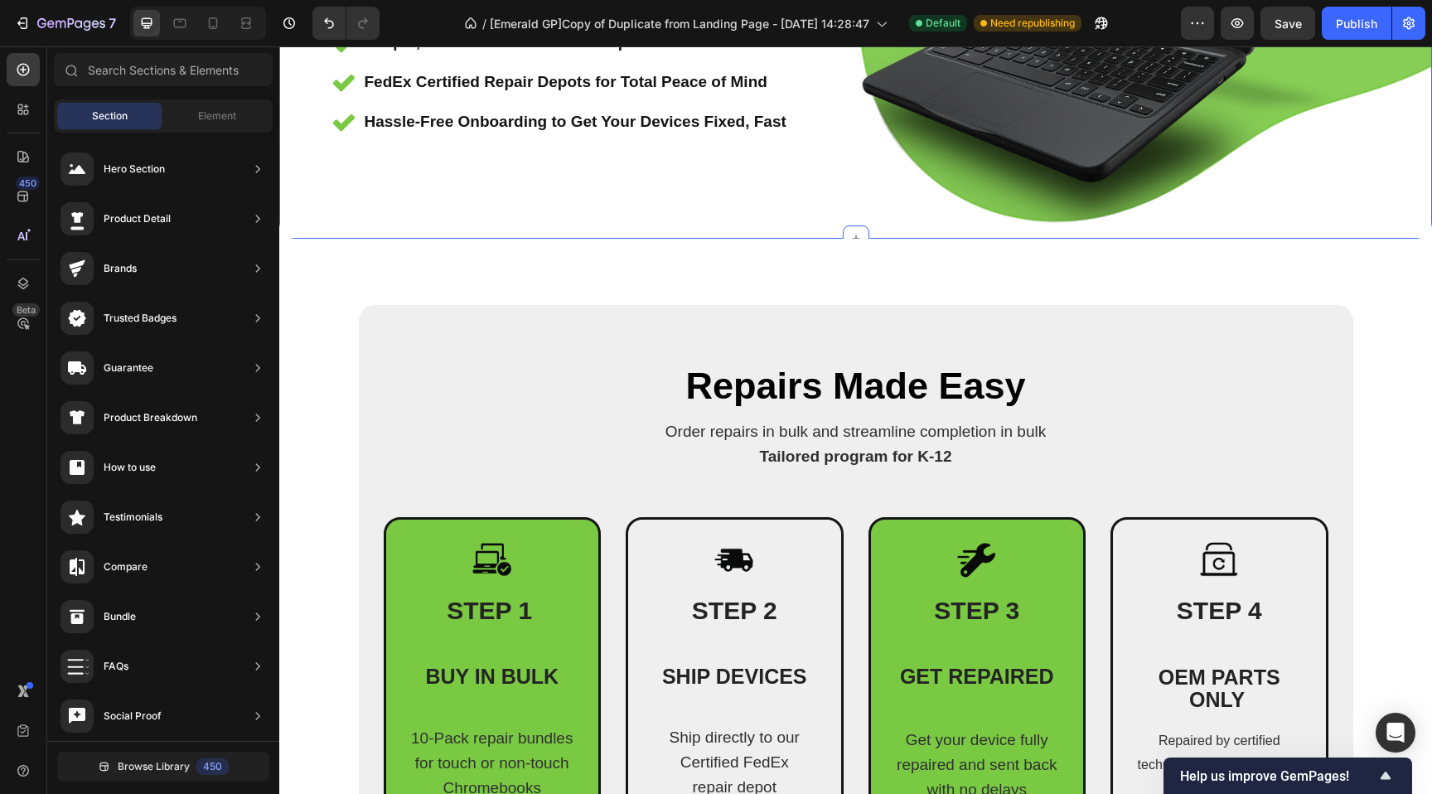
scroll to position [501, 0]
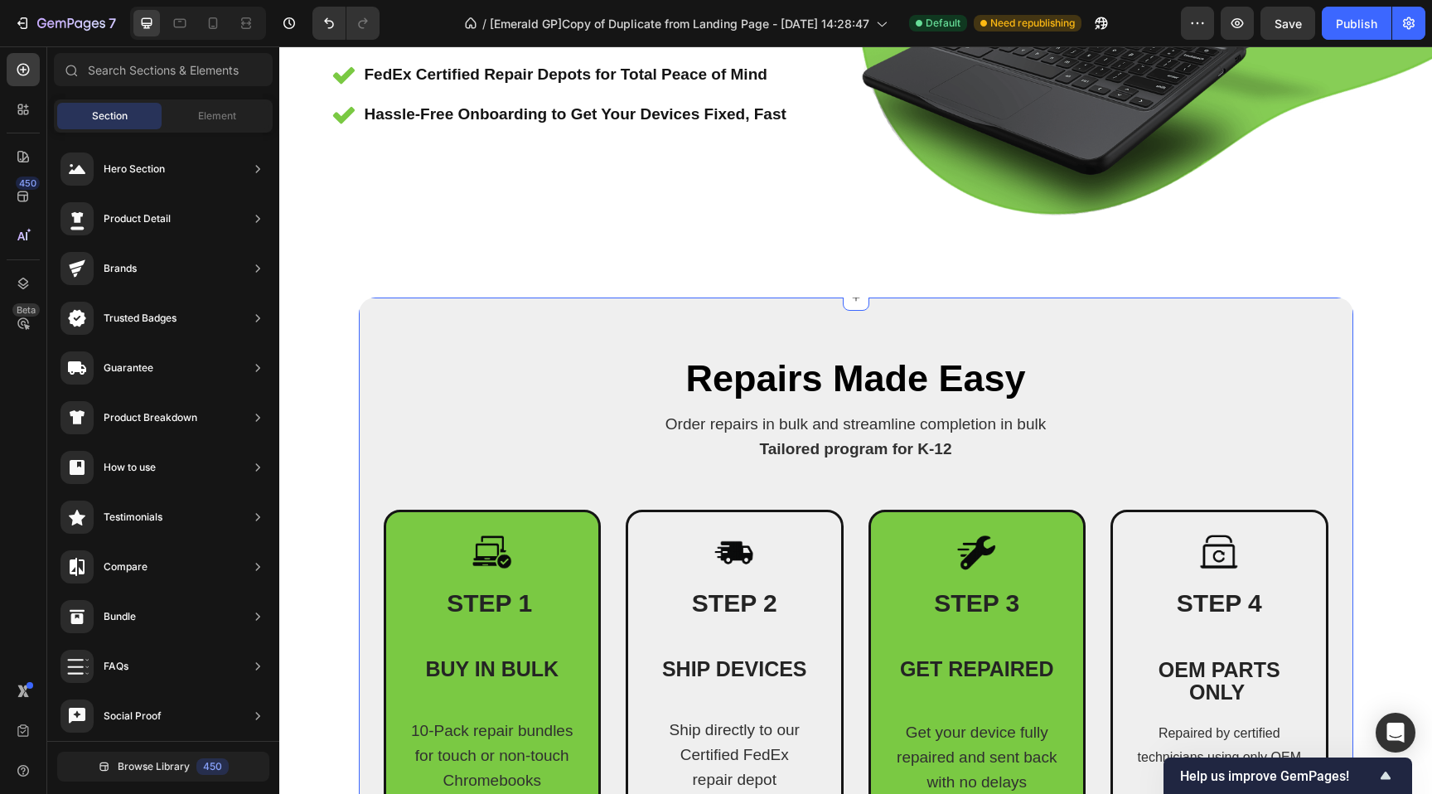
click at [381, 330] on div "Repairs Made Easy Heading Order repairs in bulk and streamline completion in bu…" at bounding box center [856, 610] width 994 height 626
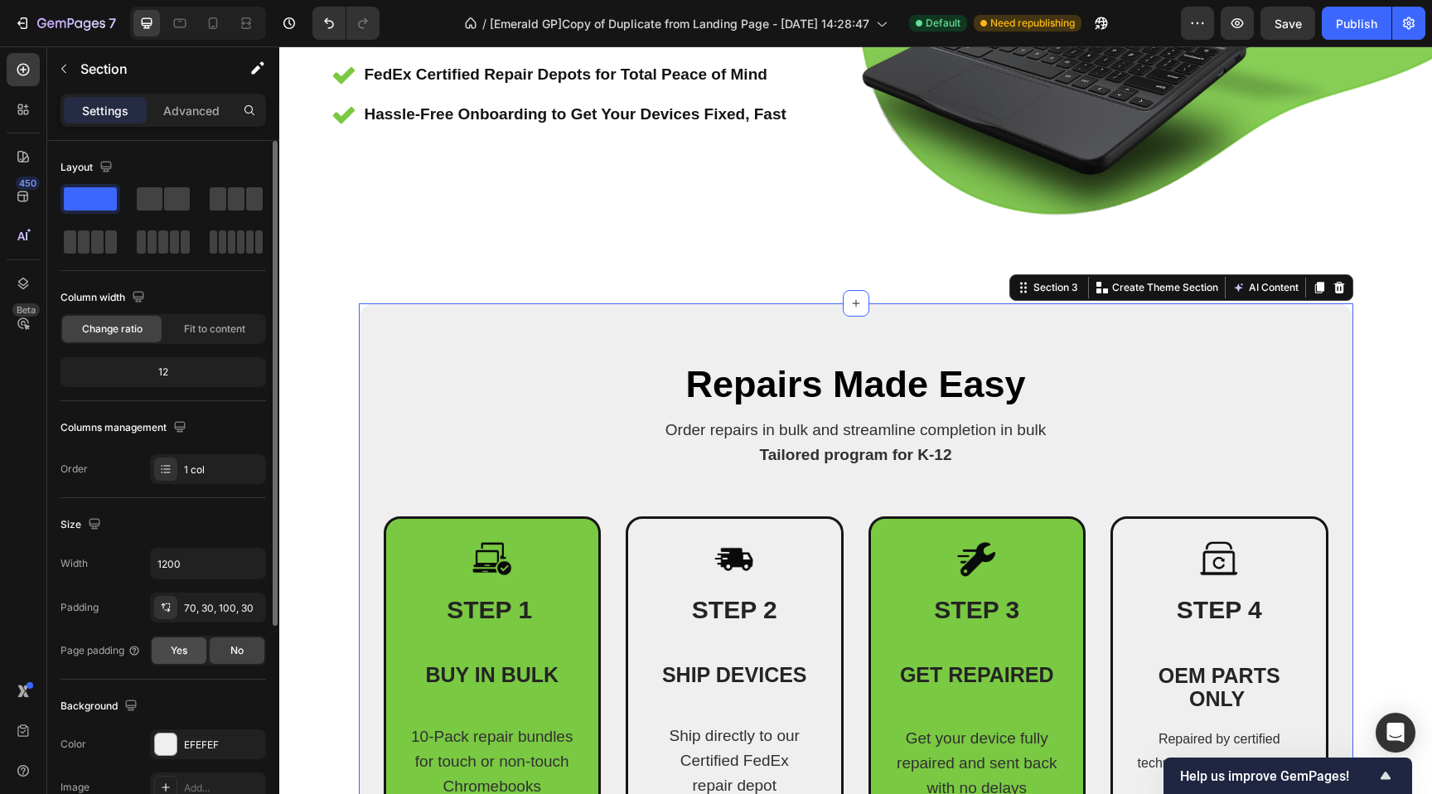
scroll to position [32, 0]
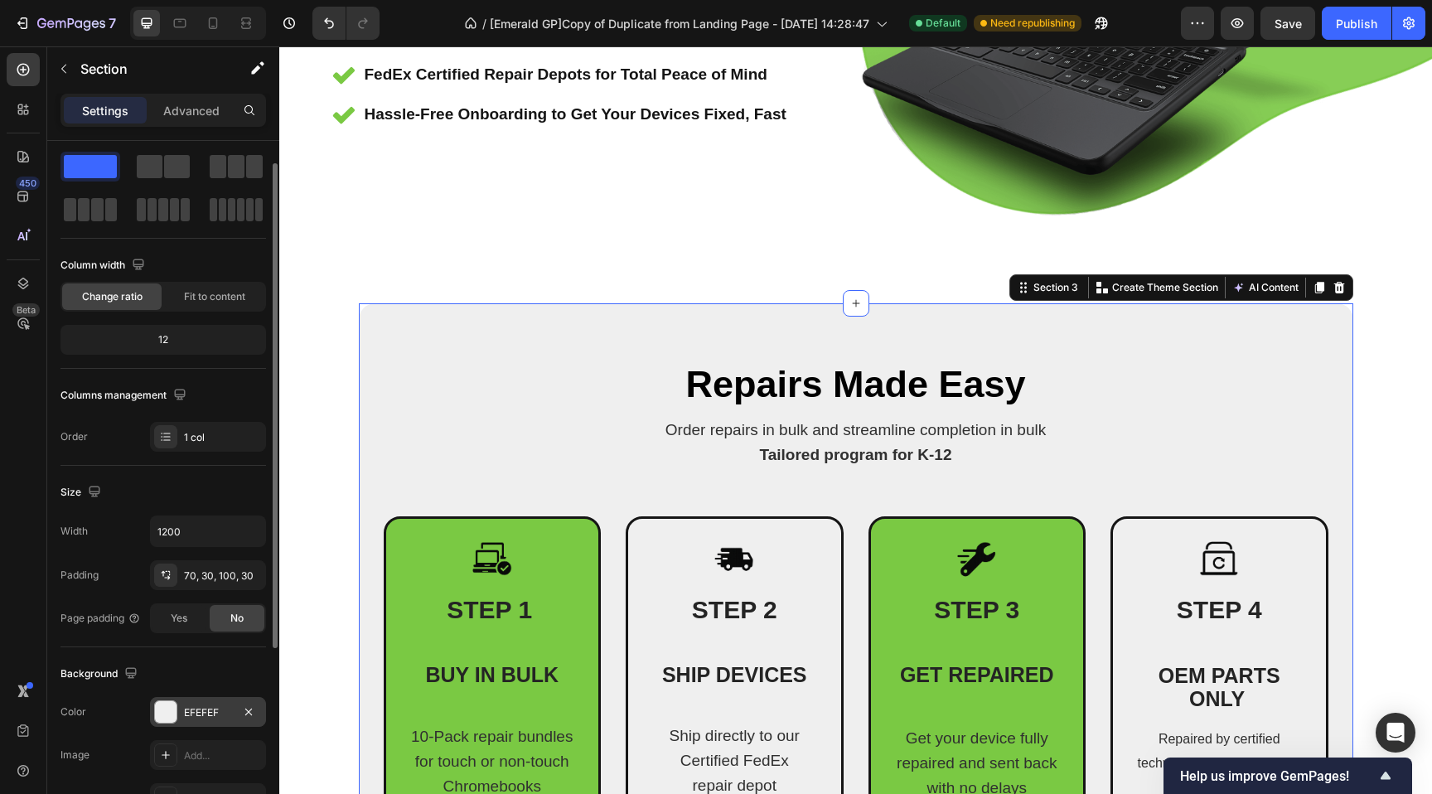
click at [201, 700] on div "EFEFEF" at bounding box center [208, 712] width 116 height 30
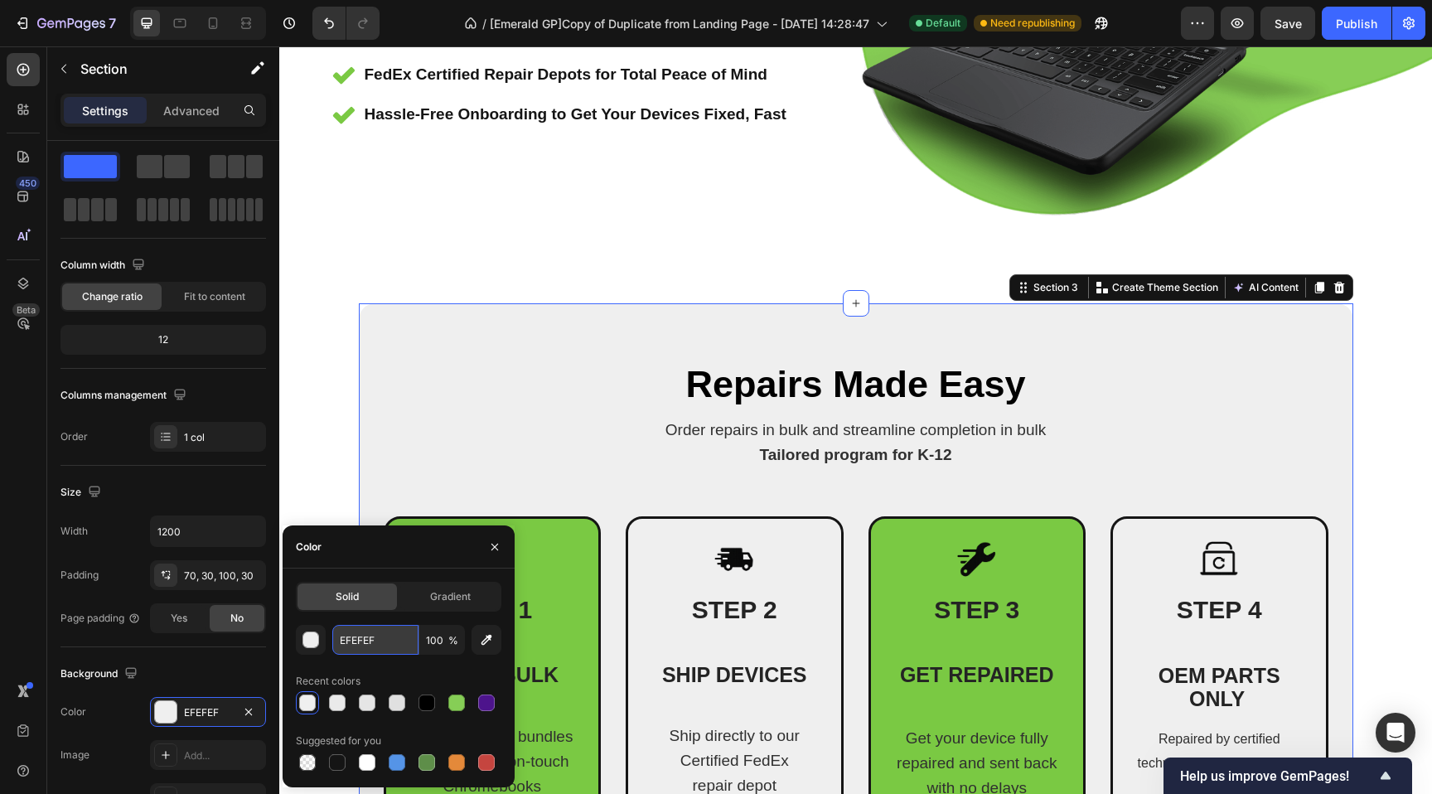
click at [338, 643] on input "EFEFEF" at bounding box center [375, 640] width 86 height 30
drag, startPoint x: 338, startPoint y: 643, endPoint x: 353, endPoint y: 639, distance: 15.5
click at [339, 643] on input "EFEFEF" at bounding box center [375, 640] width 86 height 30
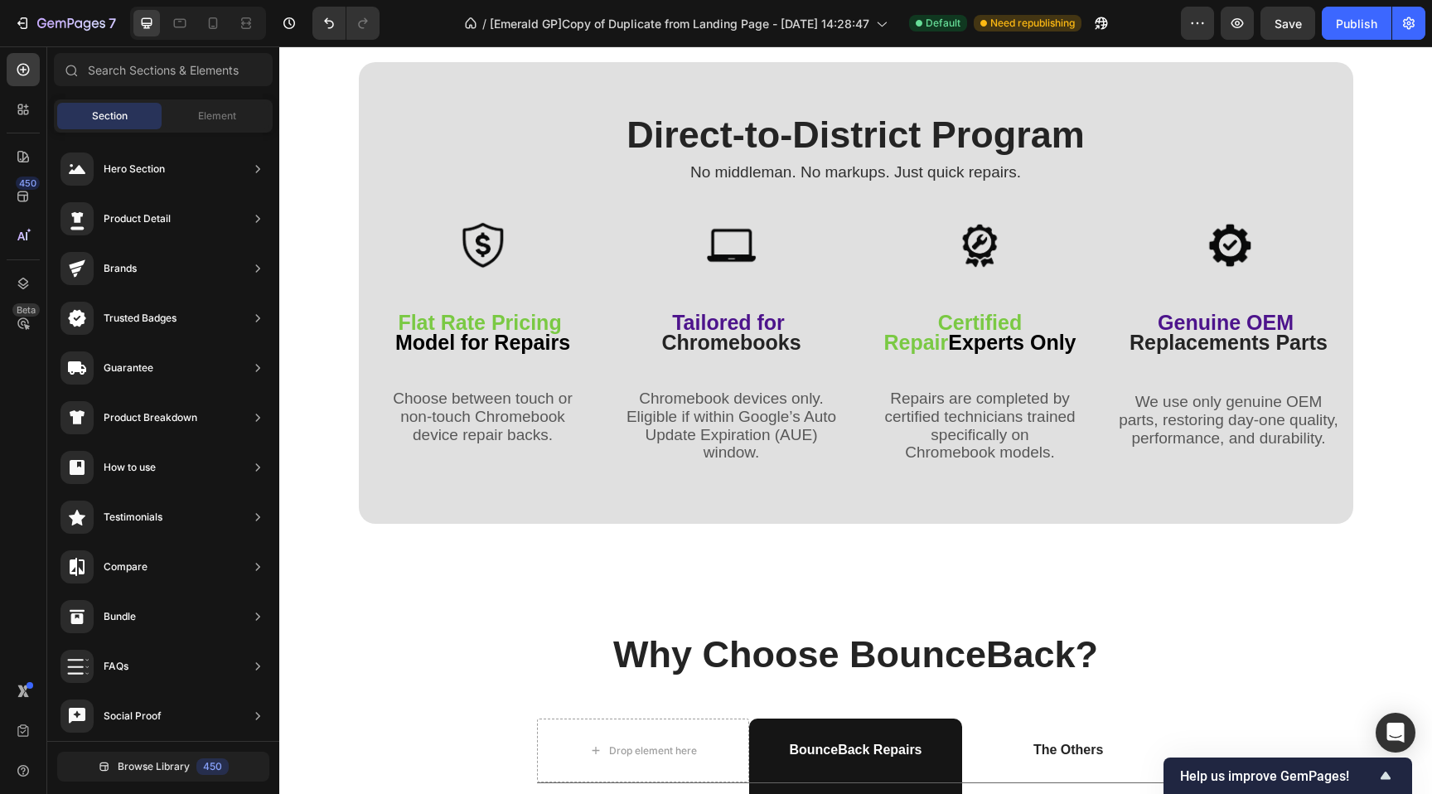
scroll to position [2713, 0]
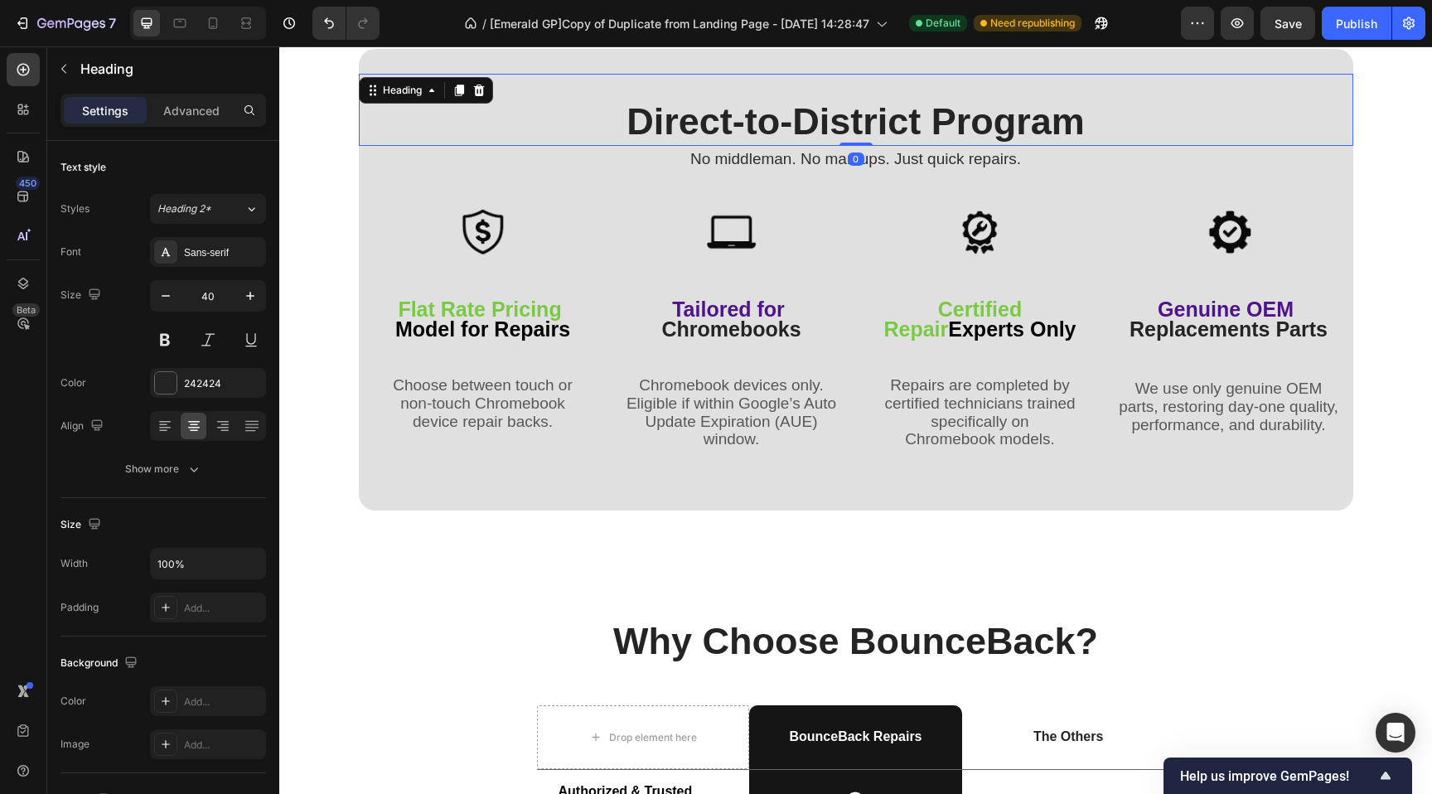
click at [404, 121] on h2 "Direct-to-District Program" at bounding box center [856, 122] width 994 height 47
click at [359, 232] on div "Image Flat Rate Pricing Model for Repairs Text Block Choose between touch or no…" at bounding box center [856, 351] width 994 height 320
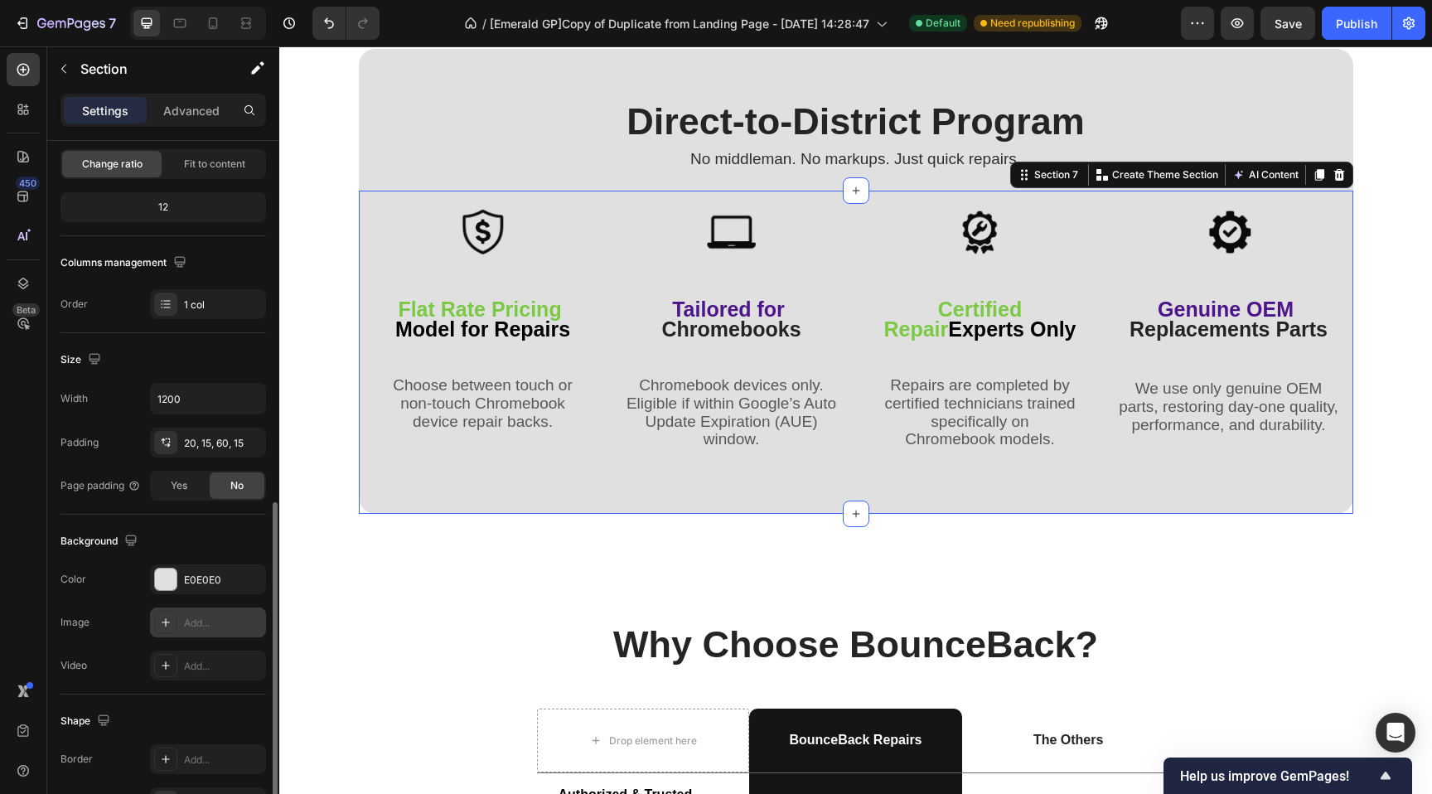
scroll to position [311, 0]
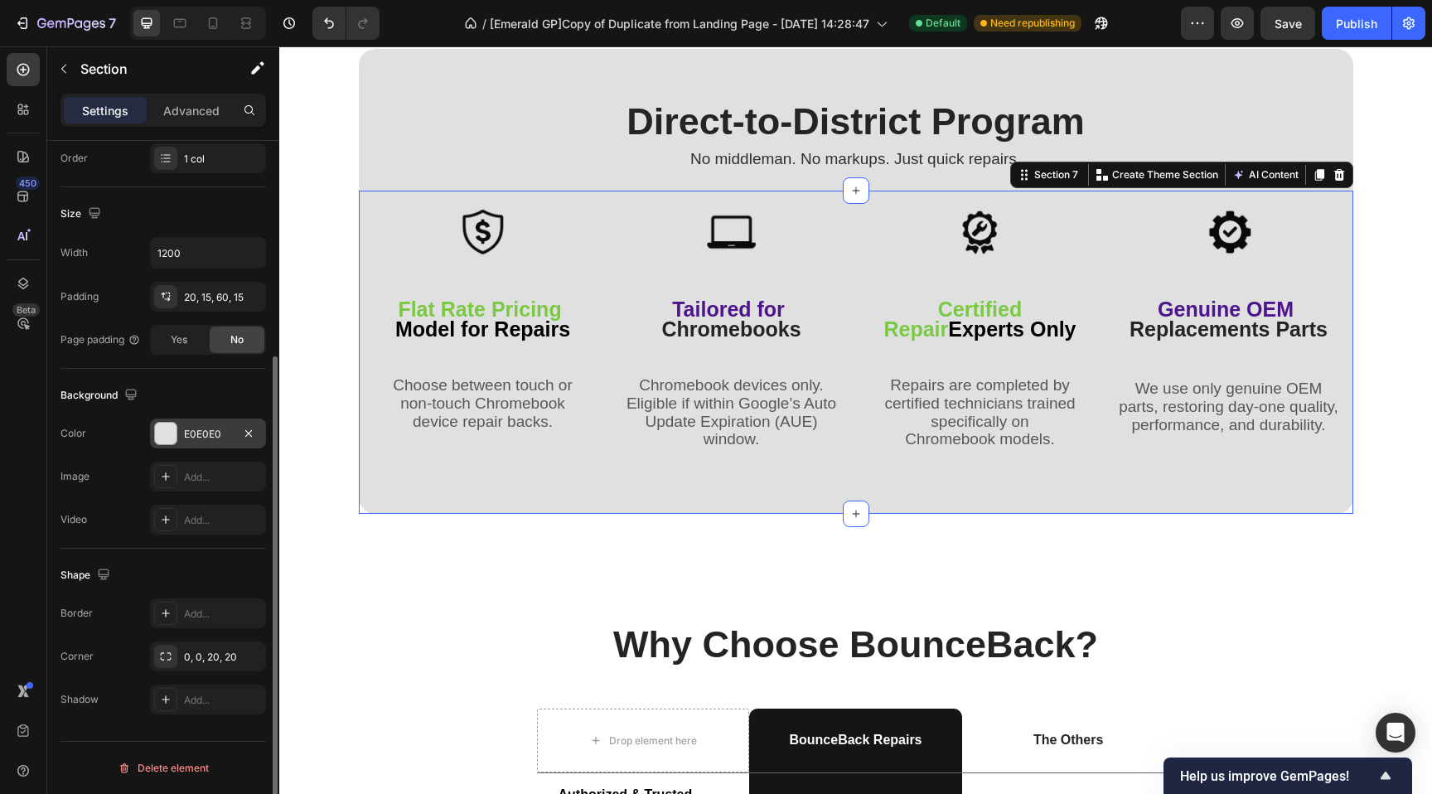
click at [187, 422] on div "E0E0E0" at bounding box center [208, 433] width 116 height 30
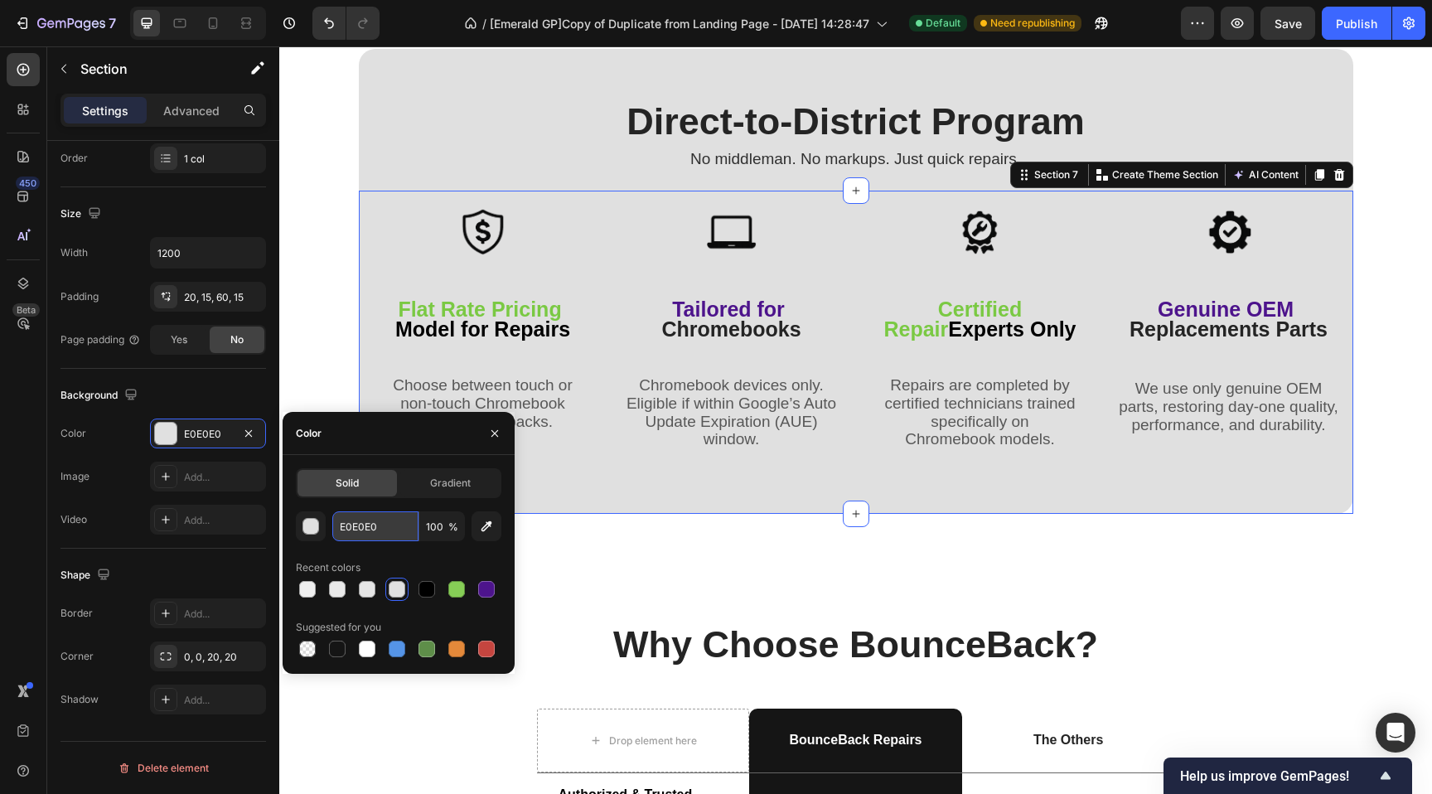
click at [350, 522] on input "E0E0E0" at bounding box center [375, 526] width 86 height 30
click at [350, 521] on input "E0E0E0" at bounding box center [375, 526] width 86 height 30
click at [361, 527] on input "E0E0E0" at bounding box center [375, 526] width 86 height 30
paste input "FEFEF"
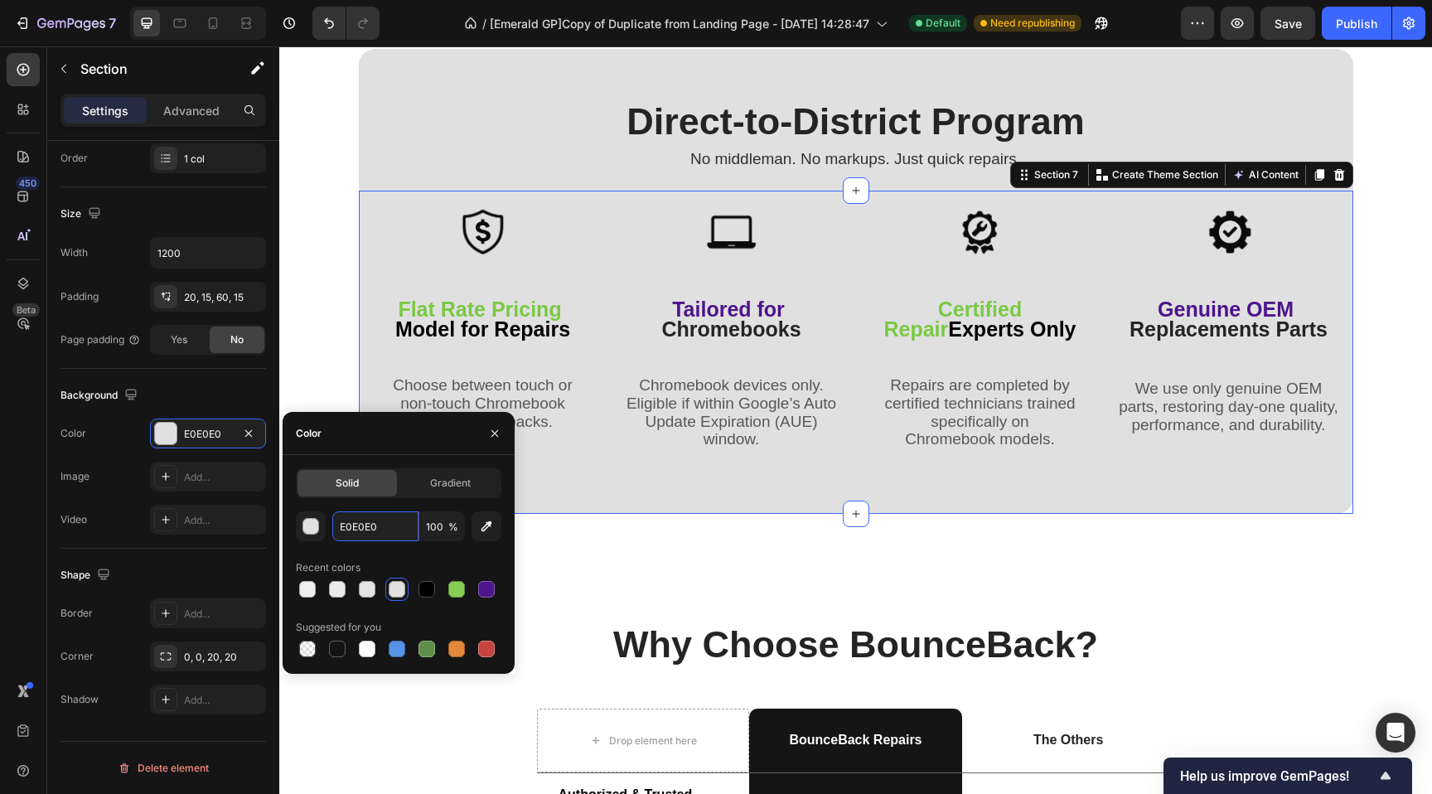
type input "EFEFEF"
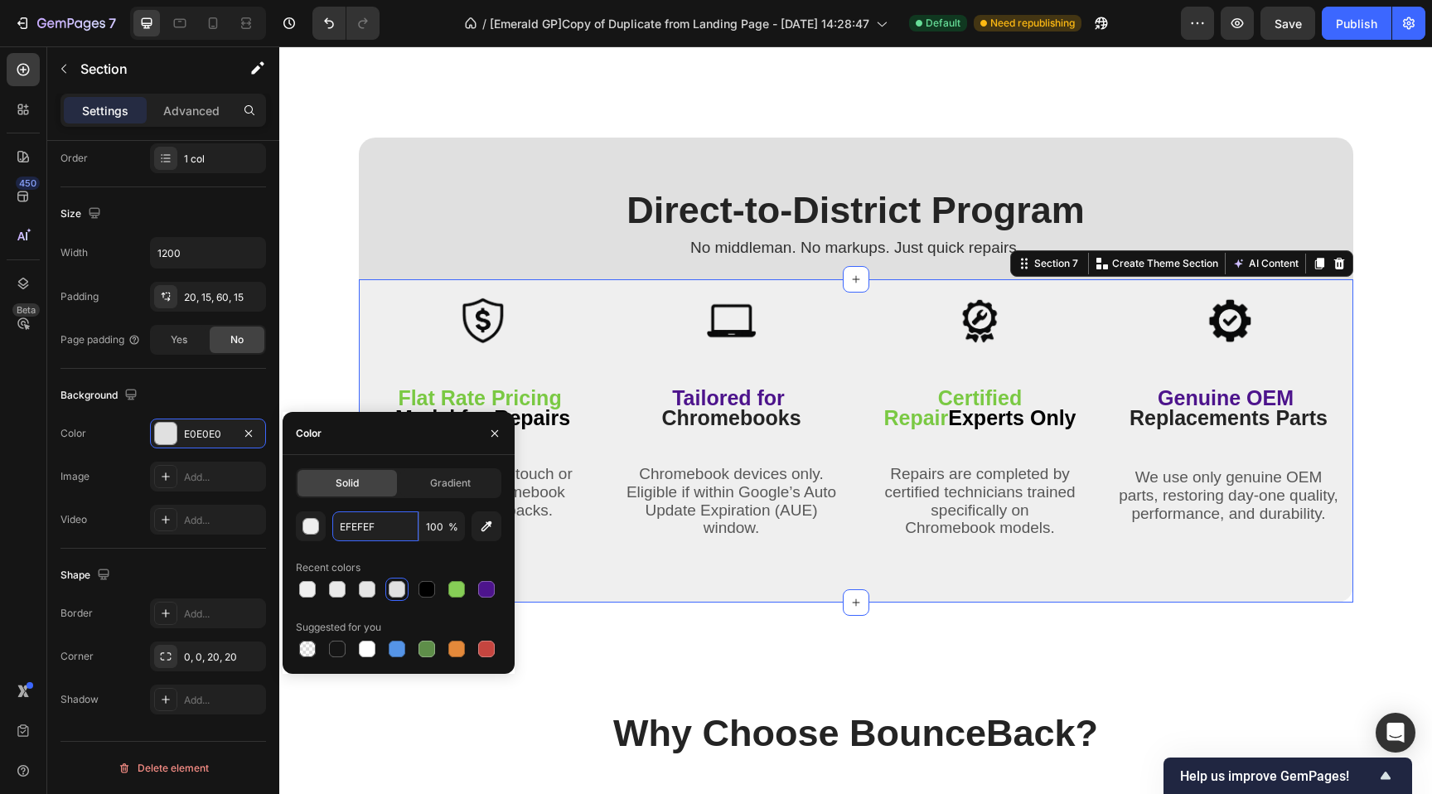
scroll to position [2579, 0]
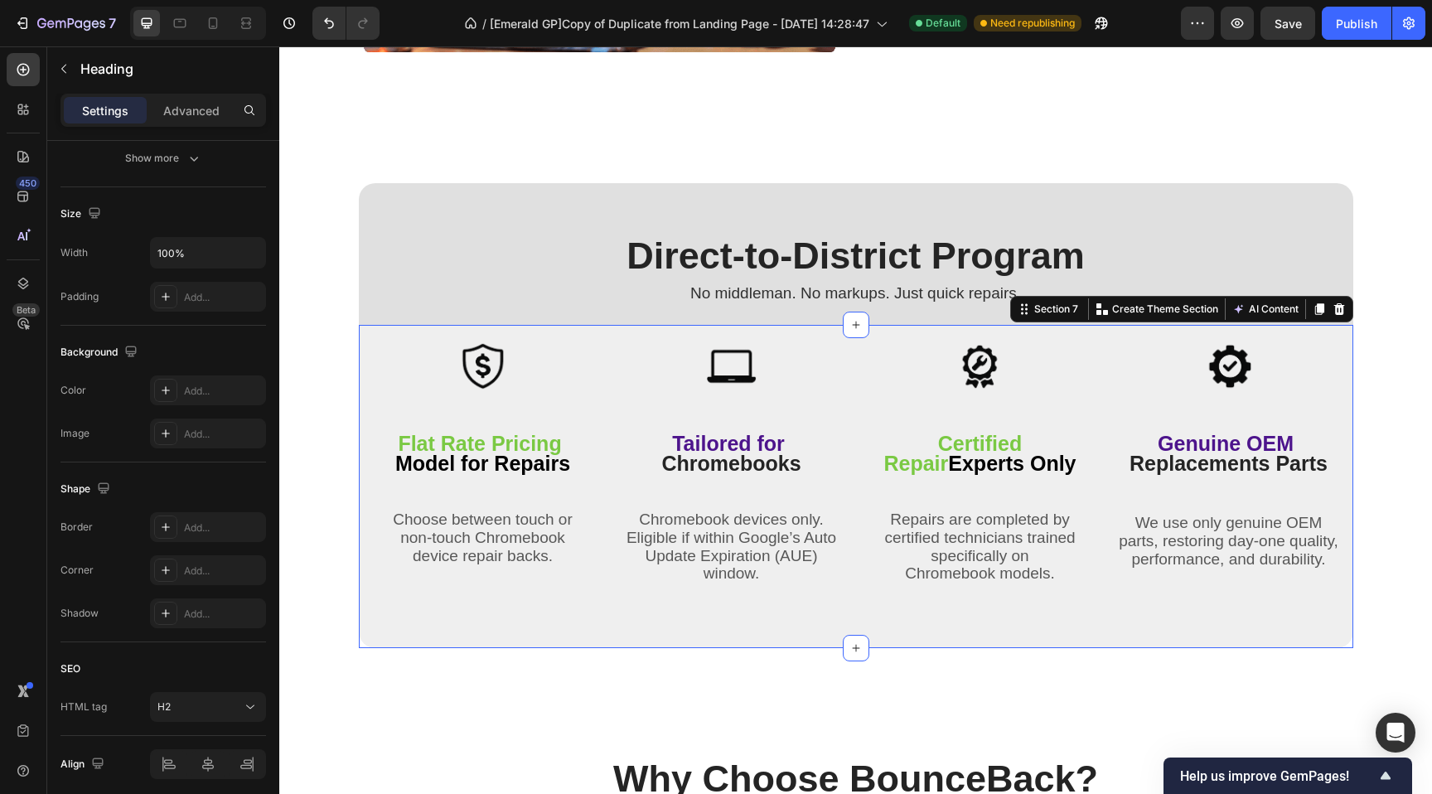
click at [359, 268] on h2 "Direct-to-District Program" at bounding box center [856, 256] width 994 height 47
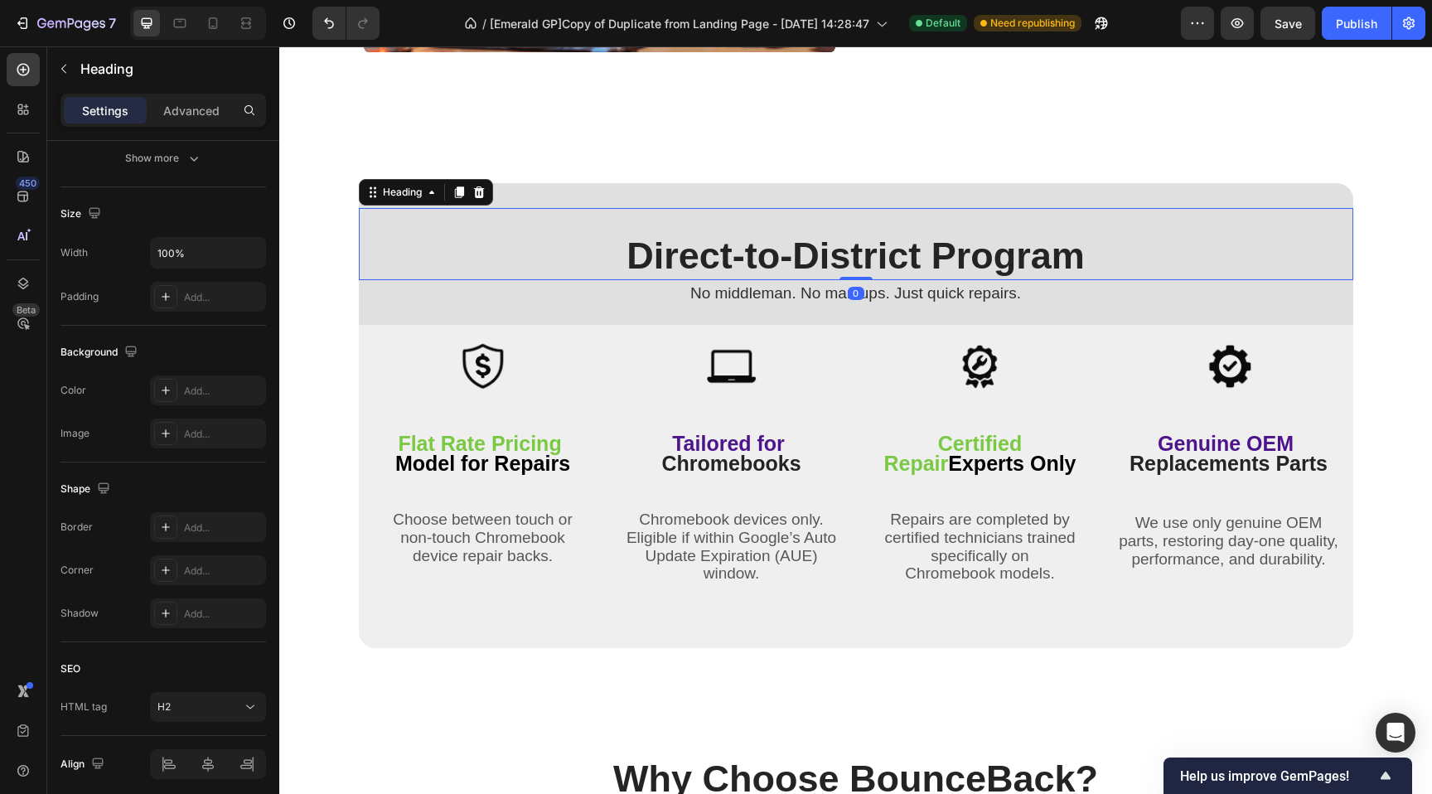
scroll to position [0, 0]
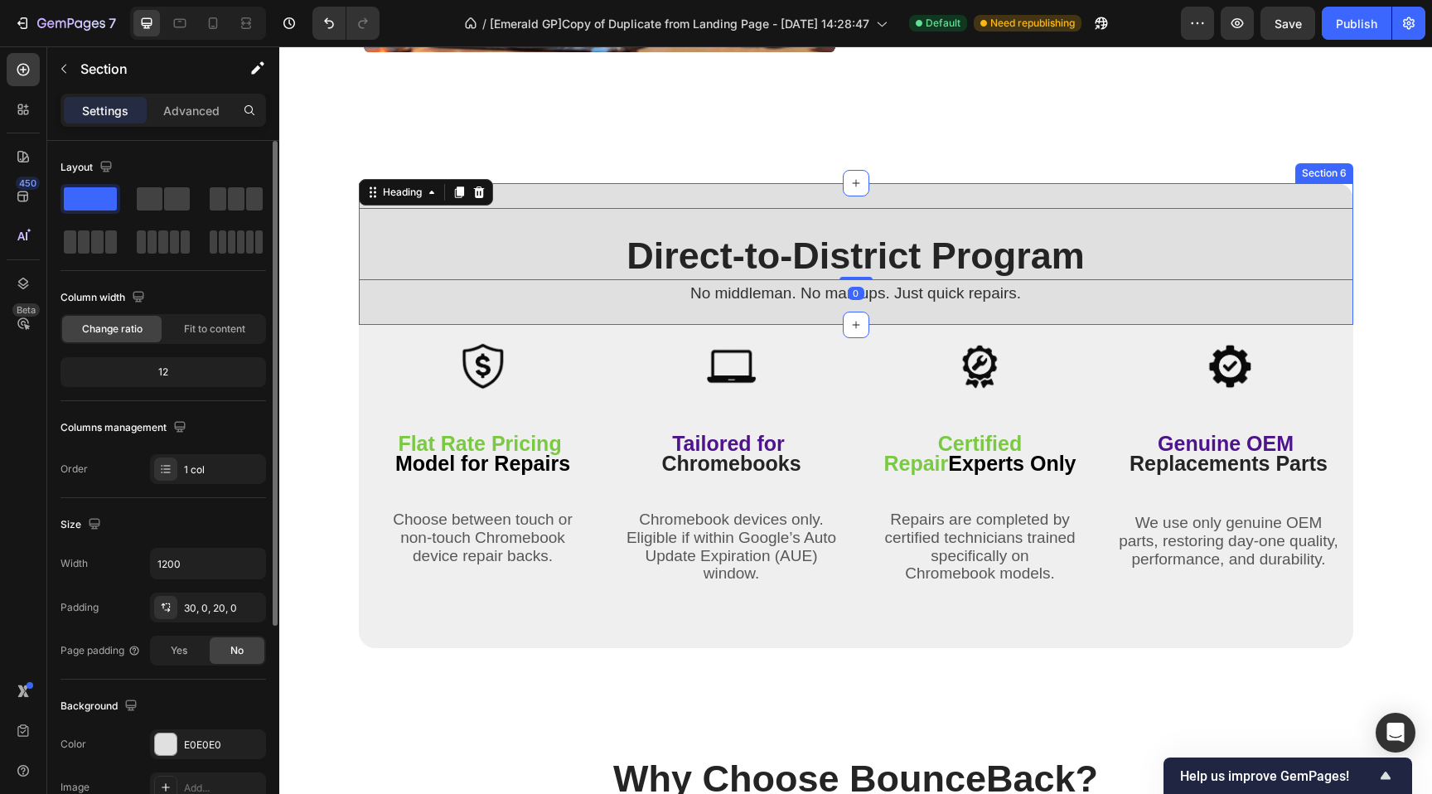
click at [363, 318] on div "Direct-to-District Program Heading 0 No middleman. No markups. Just quick repai…" at bounding box center [856, 254] width 994 height 142
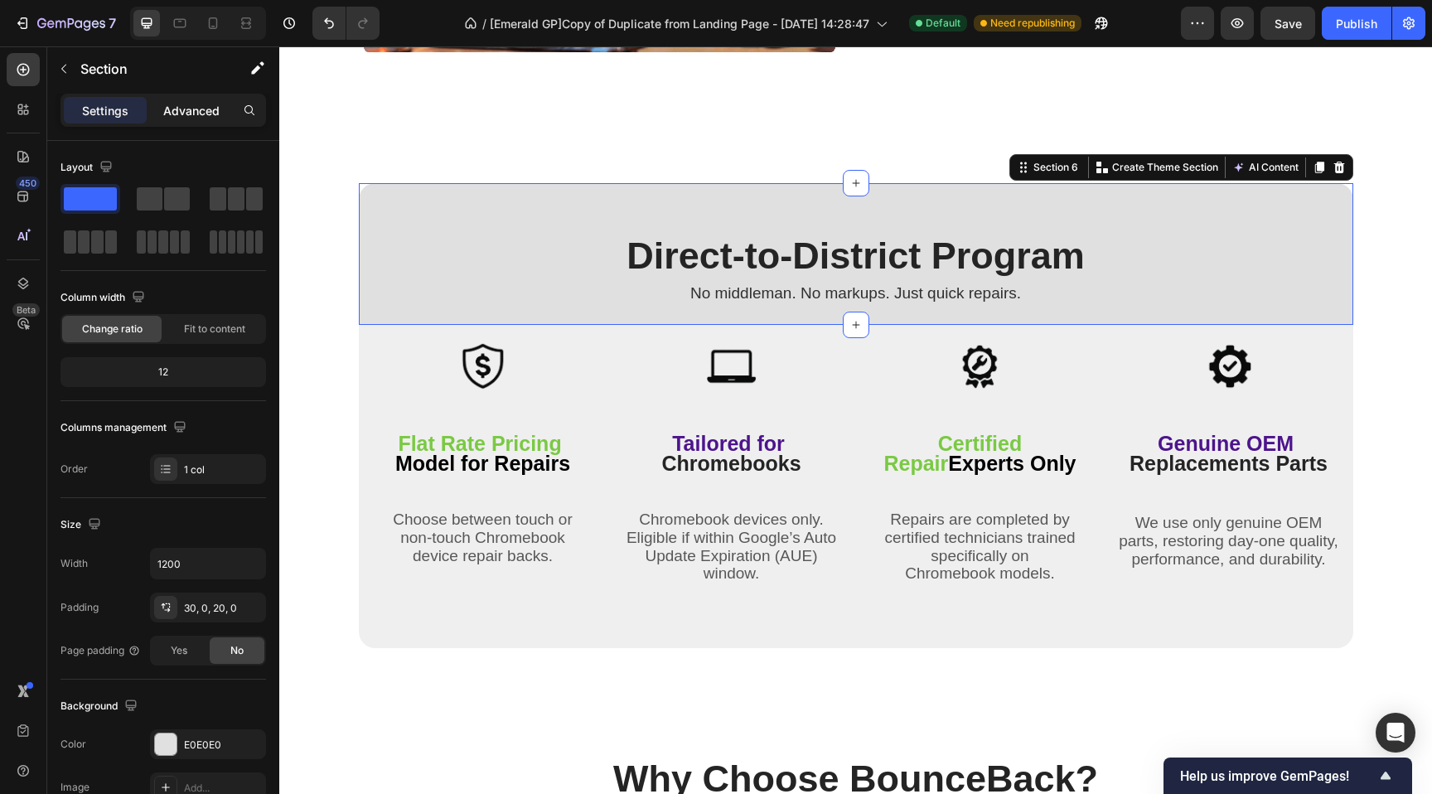
click at [163, 103] on p "Advanced" at bounding box center [191, 110] width 56 height 17
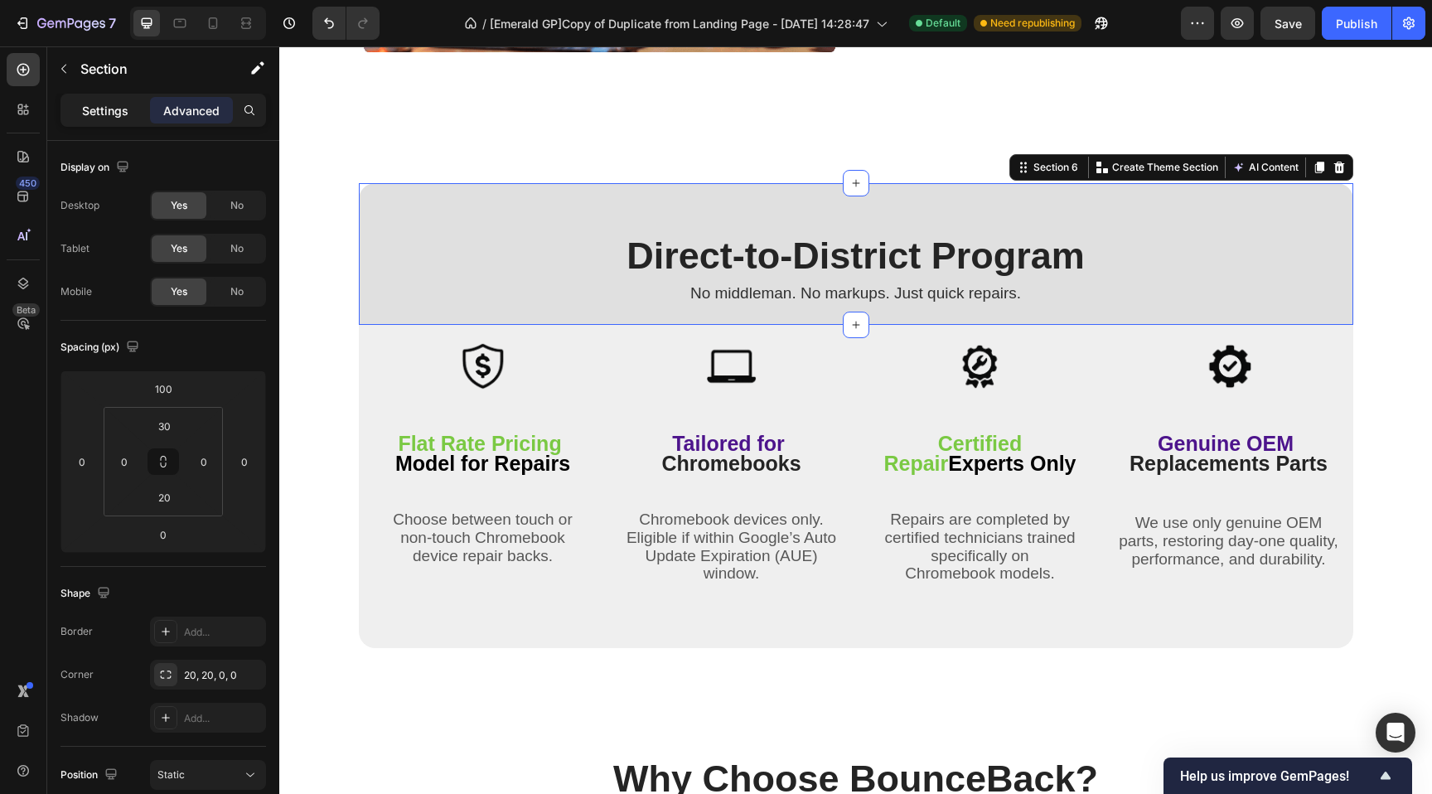
click at [94, 102] on p "Settings" at bounding box center [105, 110] width 46 height 17
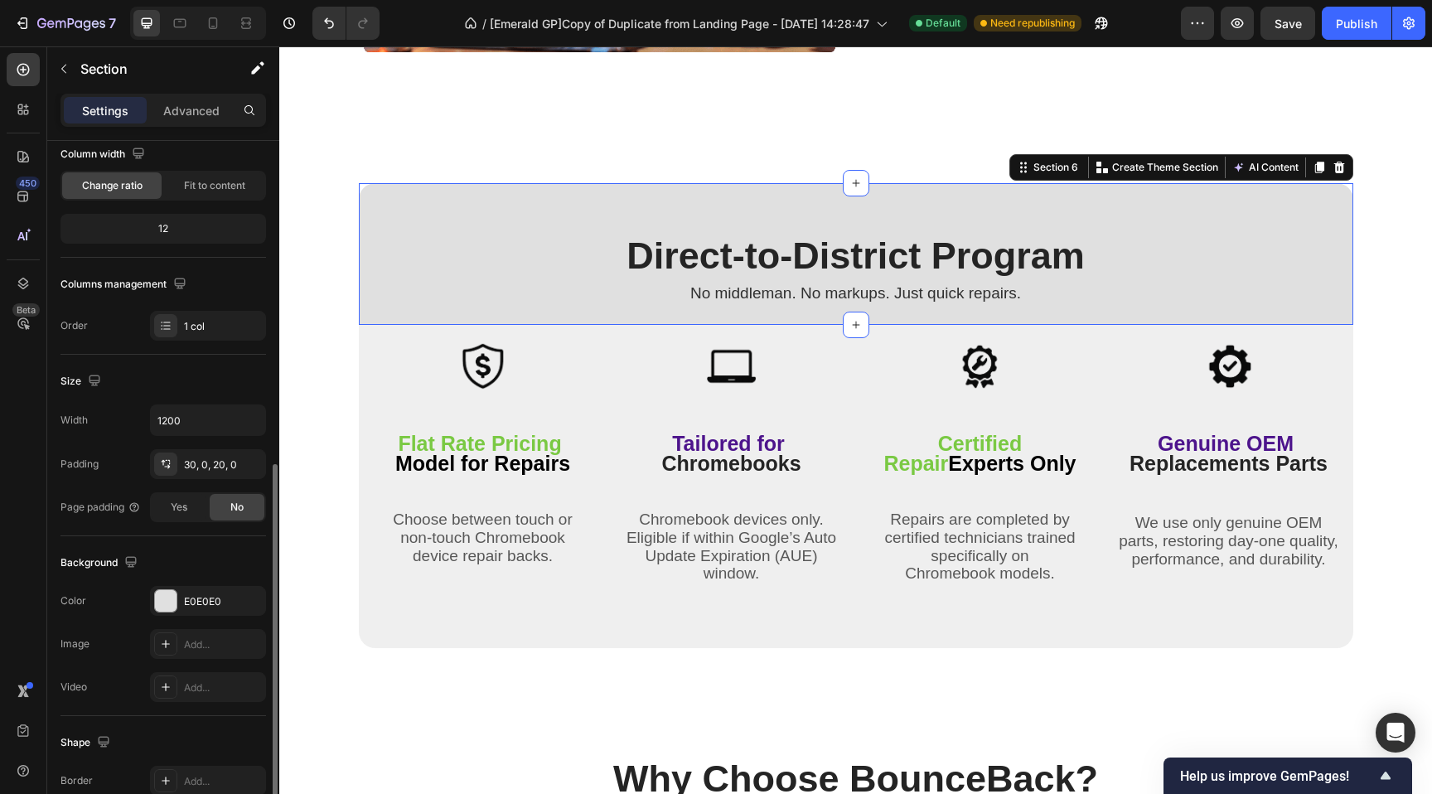
scroll to position [276, 0]
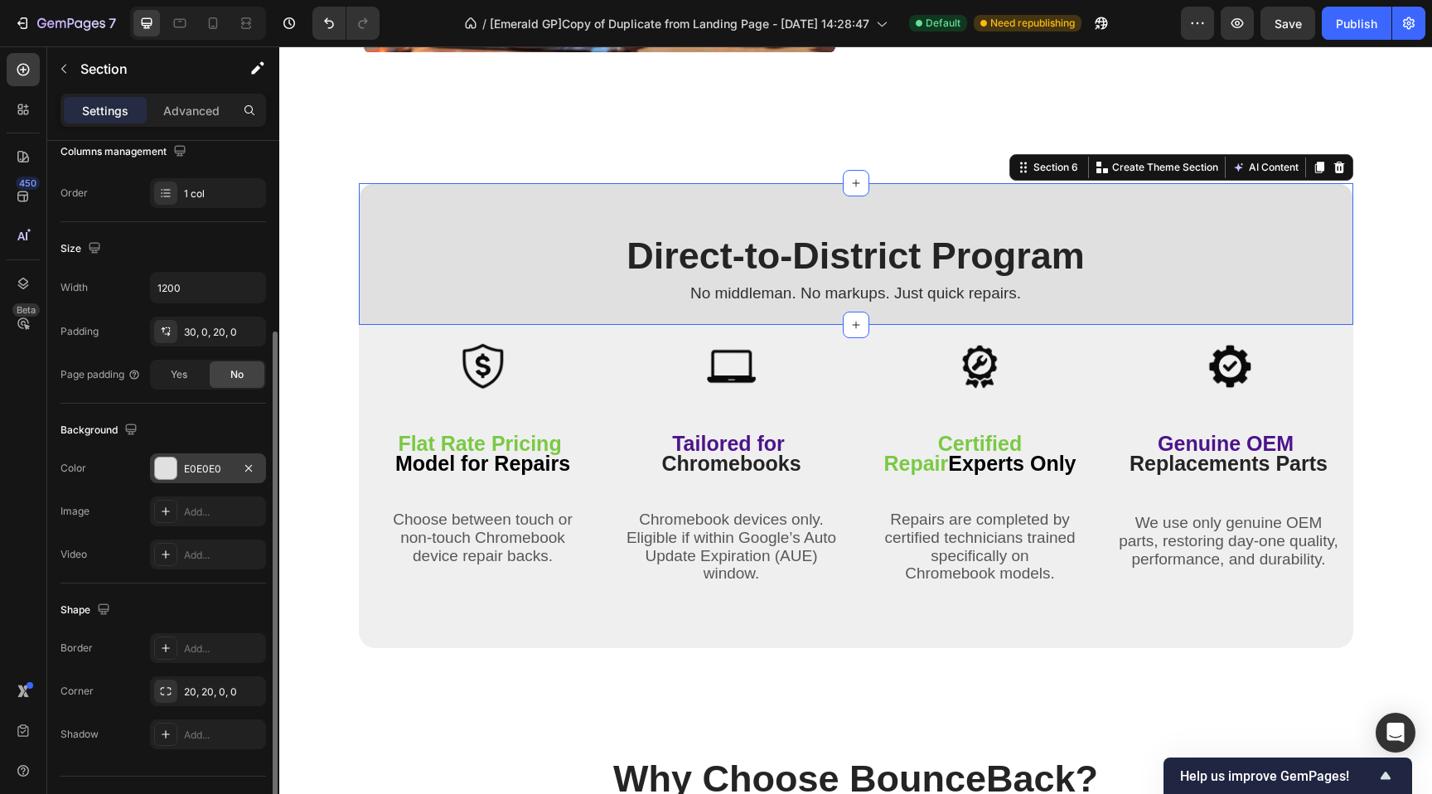
click at [198, 471] on div "E0E0E0" at bounding box center [208, 469] width 48 height 15
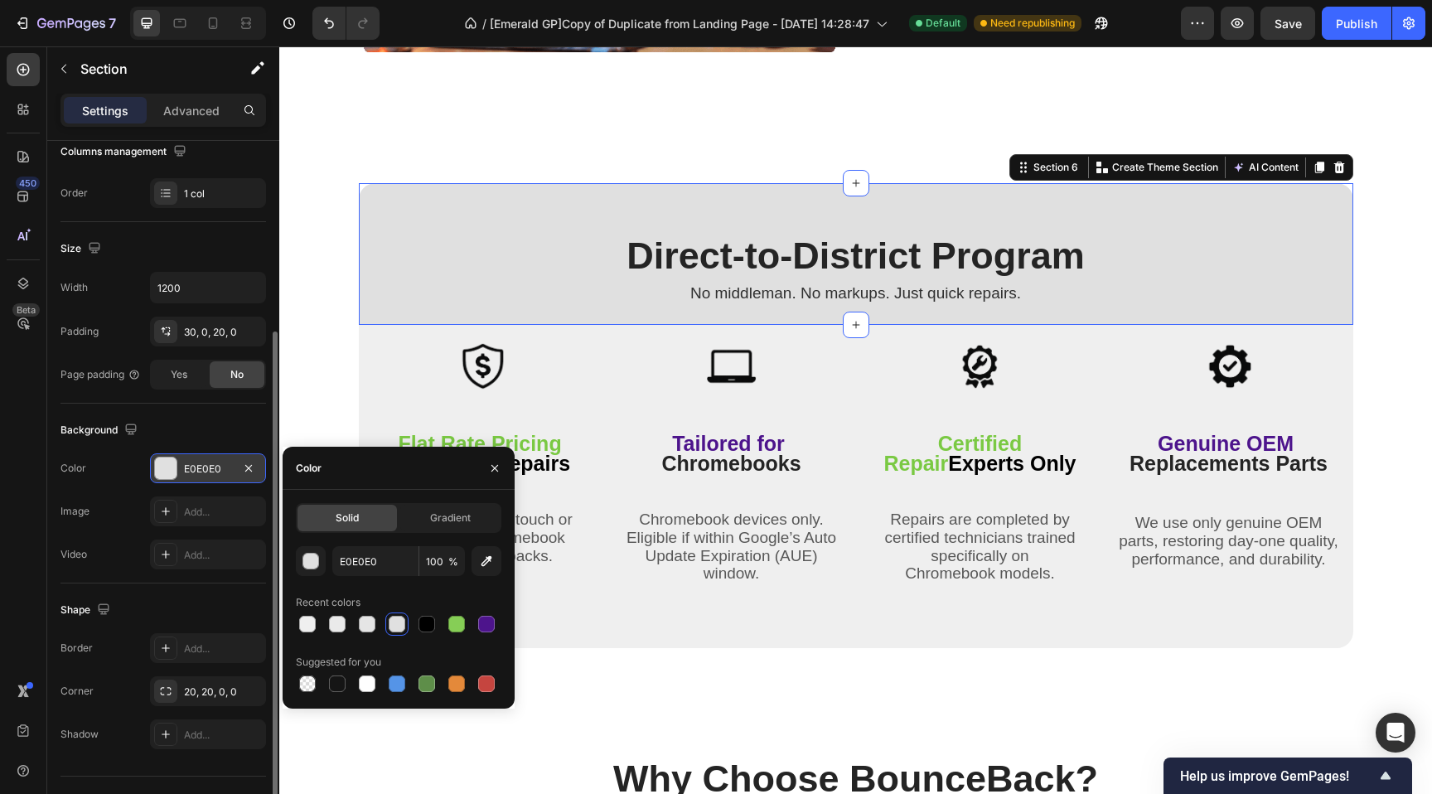
click at [216, 458] on div "E0E0E0" at bounding box center [208, 468] width 116 height 30
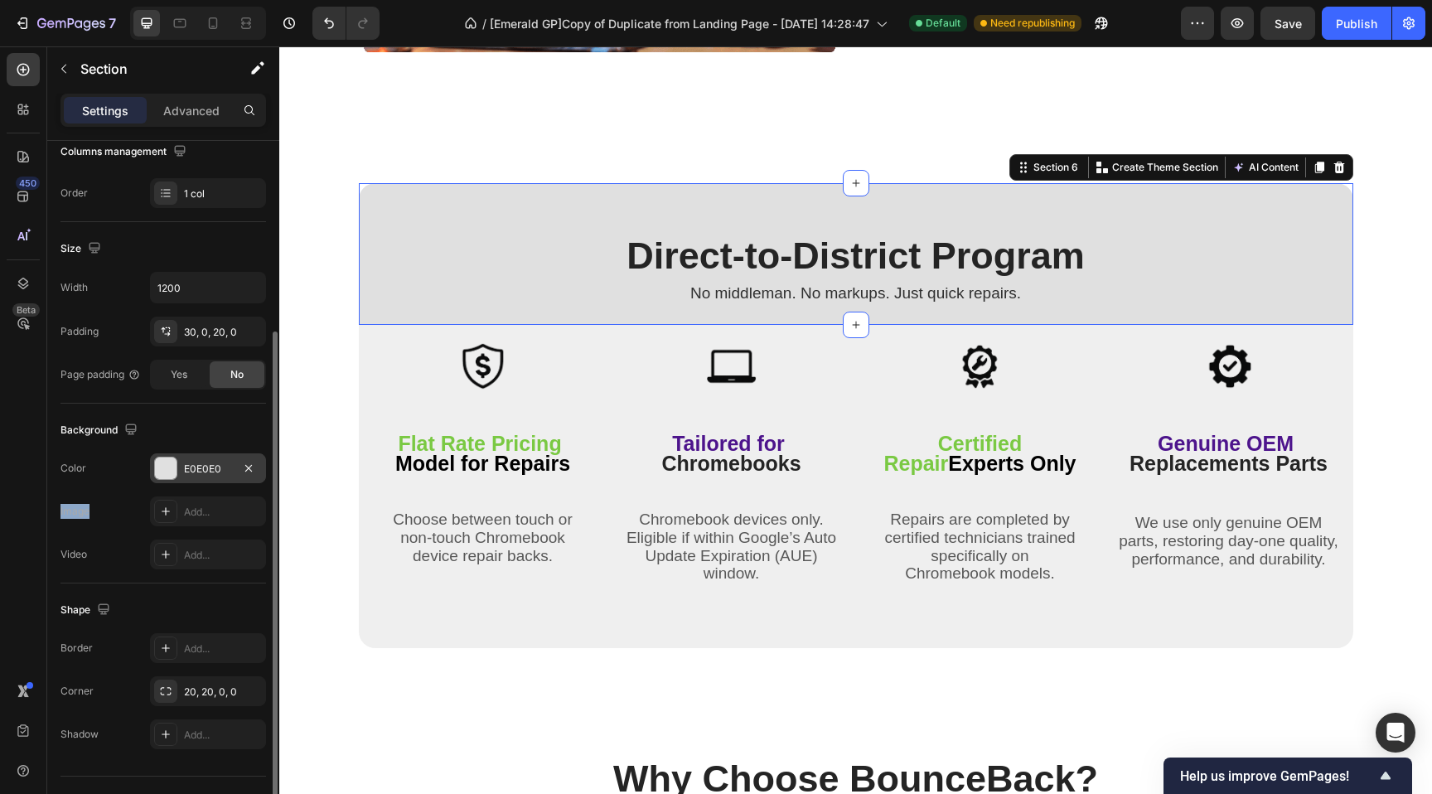
click at [216, 458] on div "E0E0E0" at bounding box center [208, 468] width 116 height 30
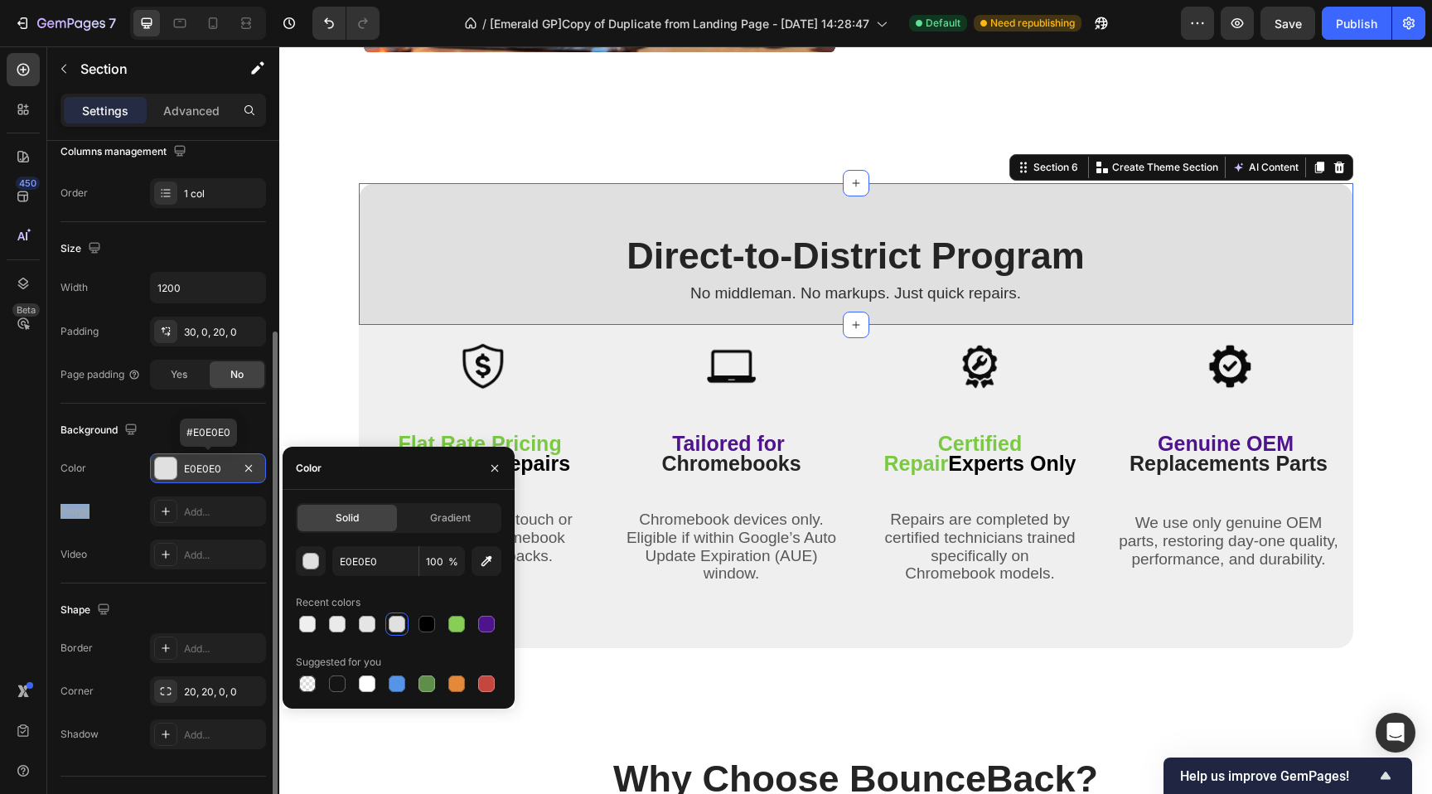
click at [210, 462] on div "E0E0E0" at bounding box center [208, 469] width 48 height 15
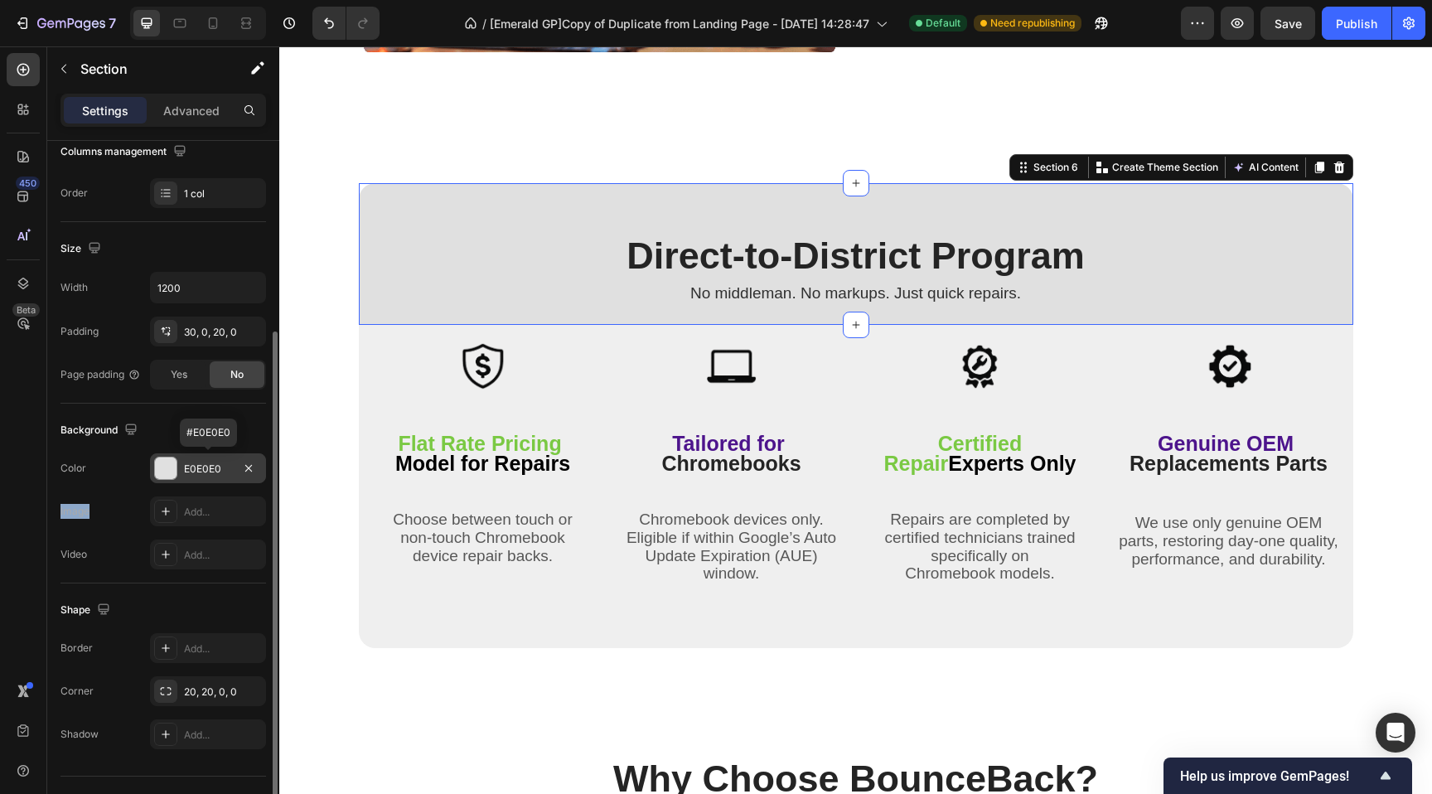
click at [210, 462] on div "E0E0E0" at bounding box center [208, 469] width 48 height 15
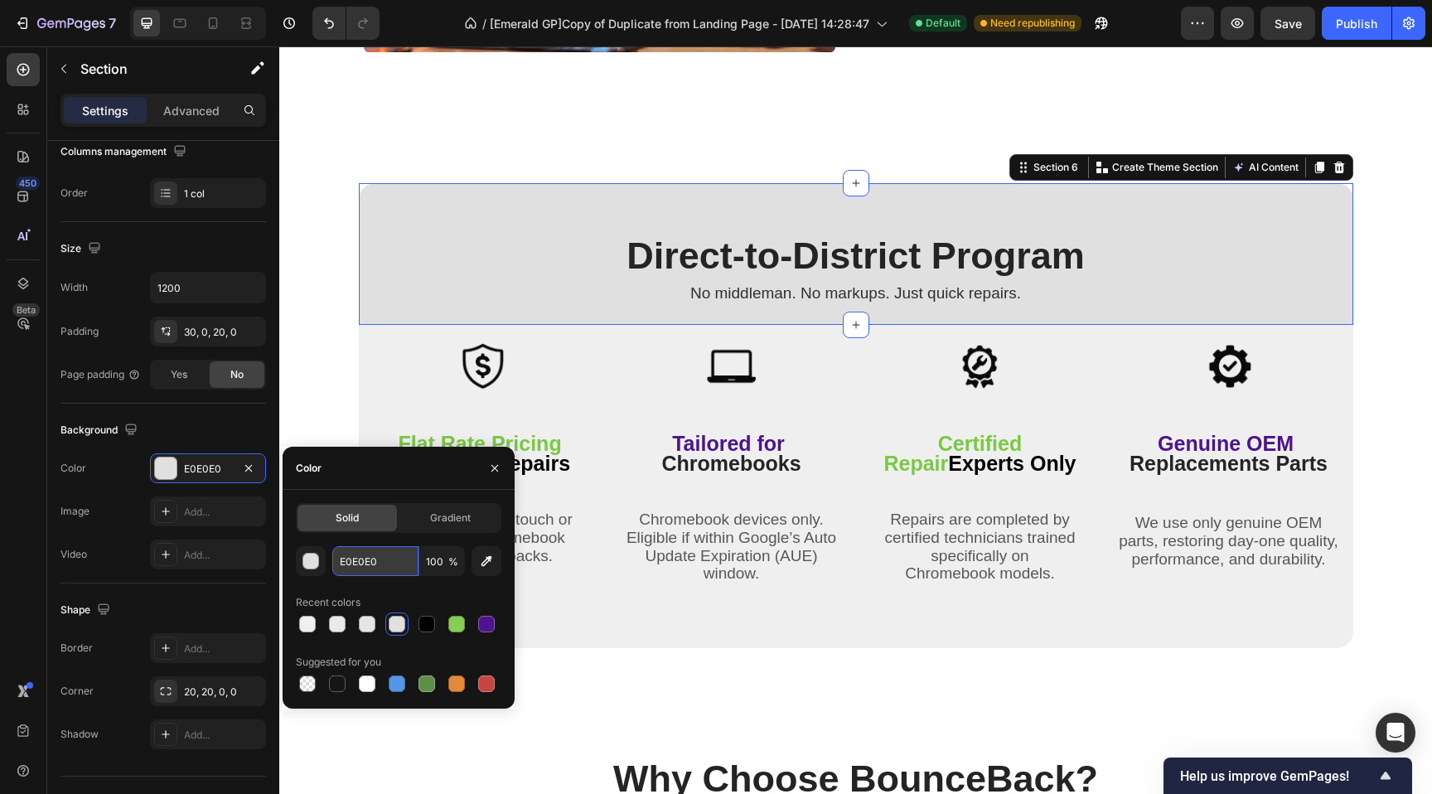
click at [355, 561] on input "E0E0E0" at bounding box center [375, 561] width 86 height 30
paste input "FEFEF"
type input "EFEFEF"
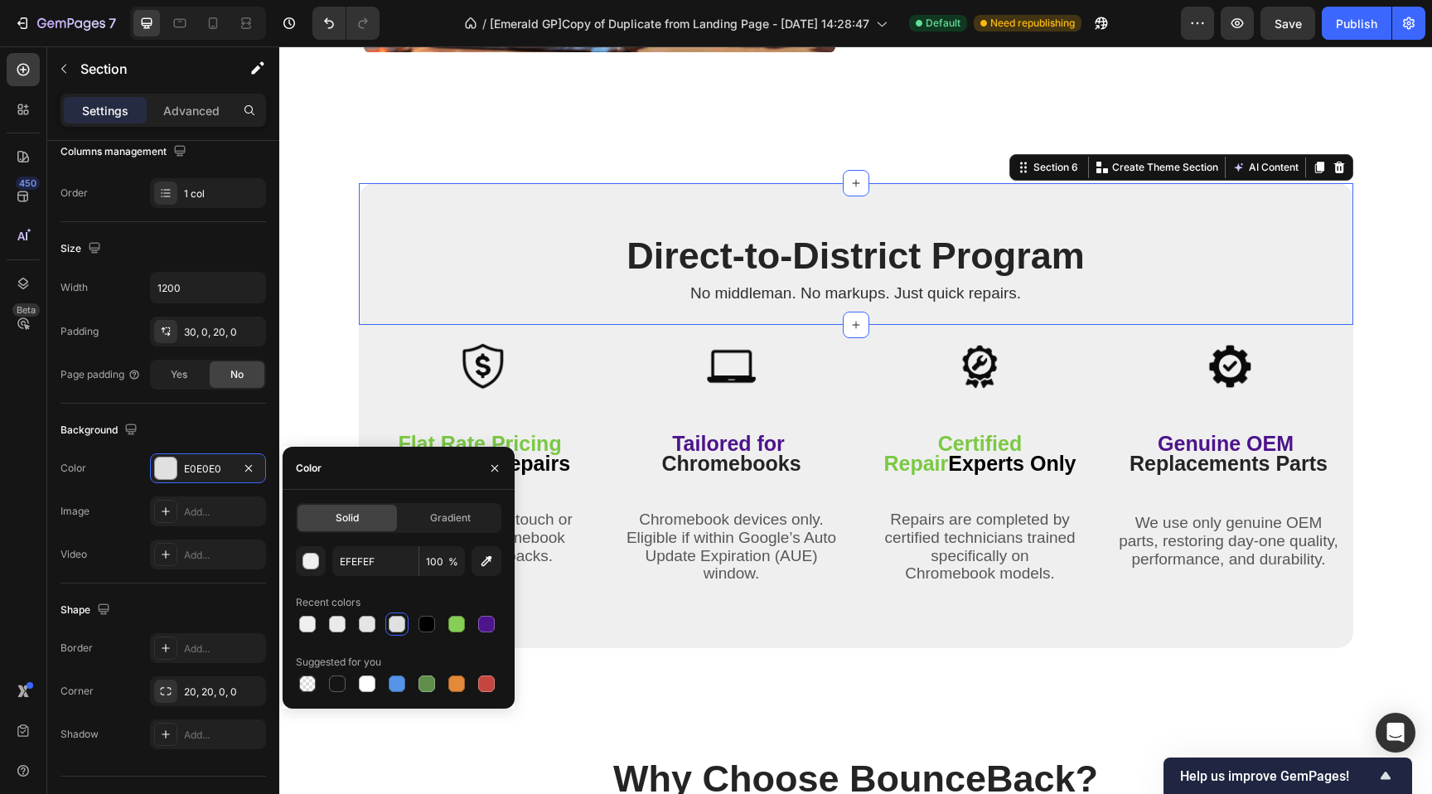
click at [331, 375] on div "Image More Than Just Repairs Heading Complete Peace of Mind ✔ Repairs are done …" at bounding box center [855, 778] width 1153 height 6553
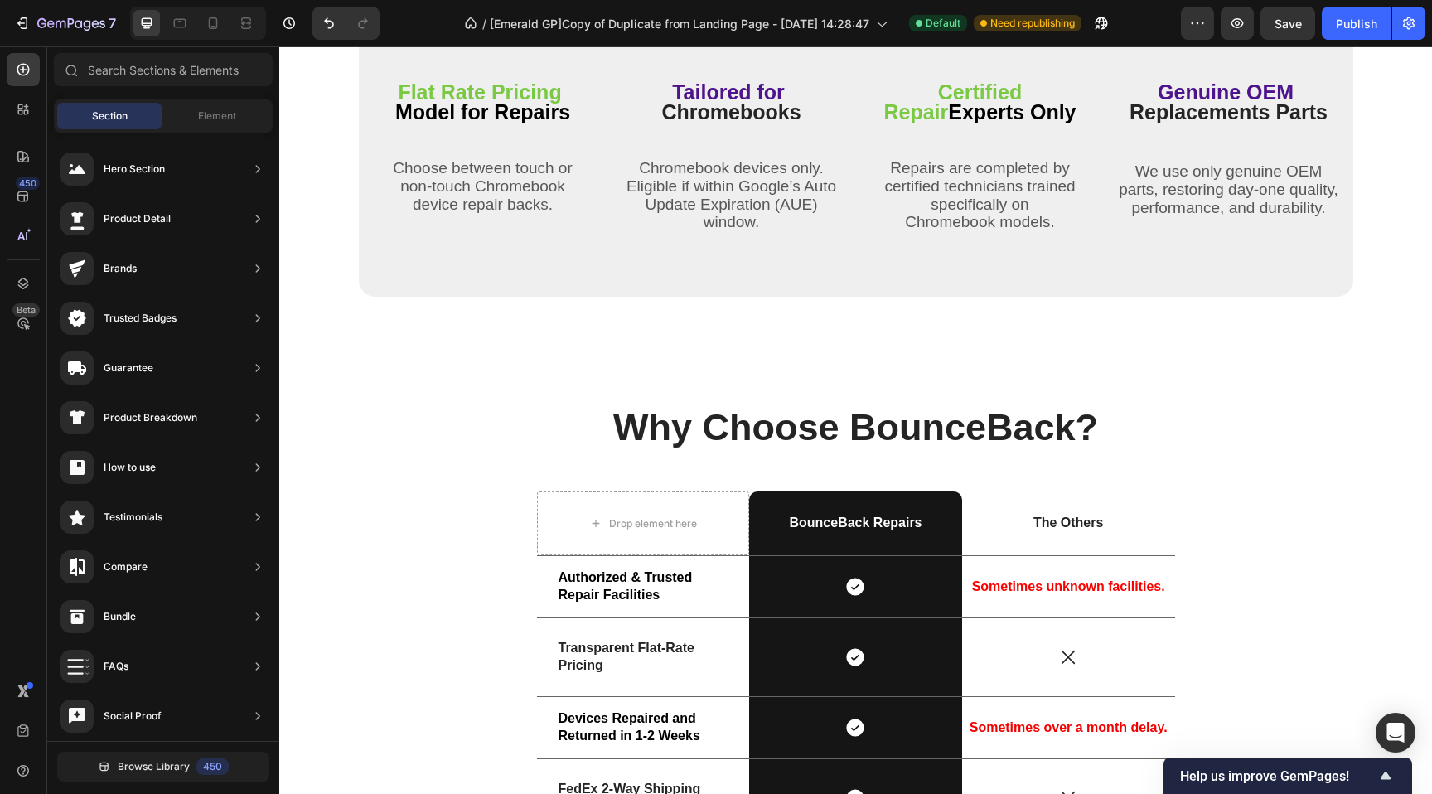
scroll to position [2613, 0]
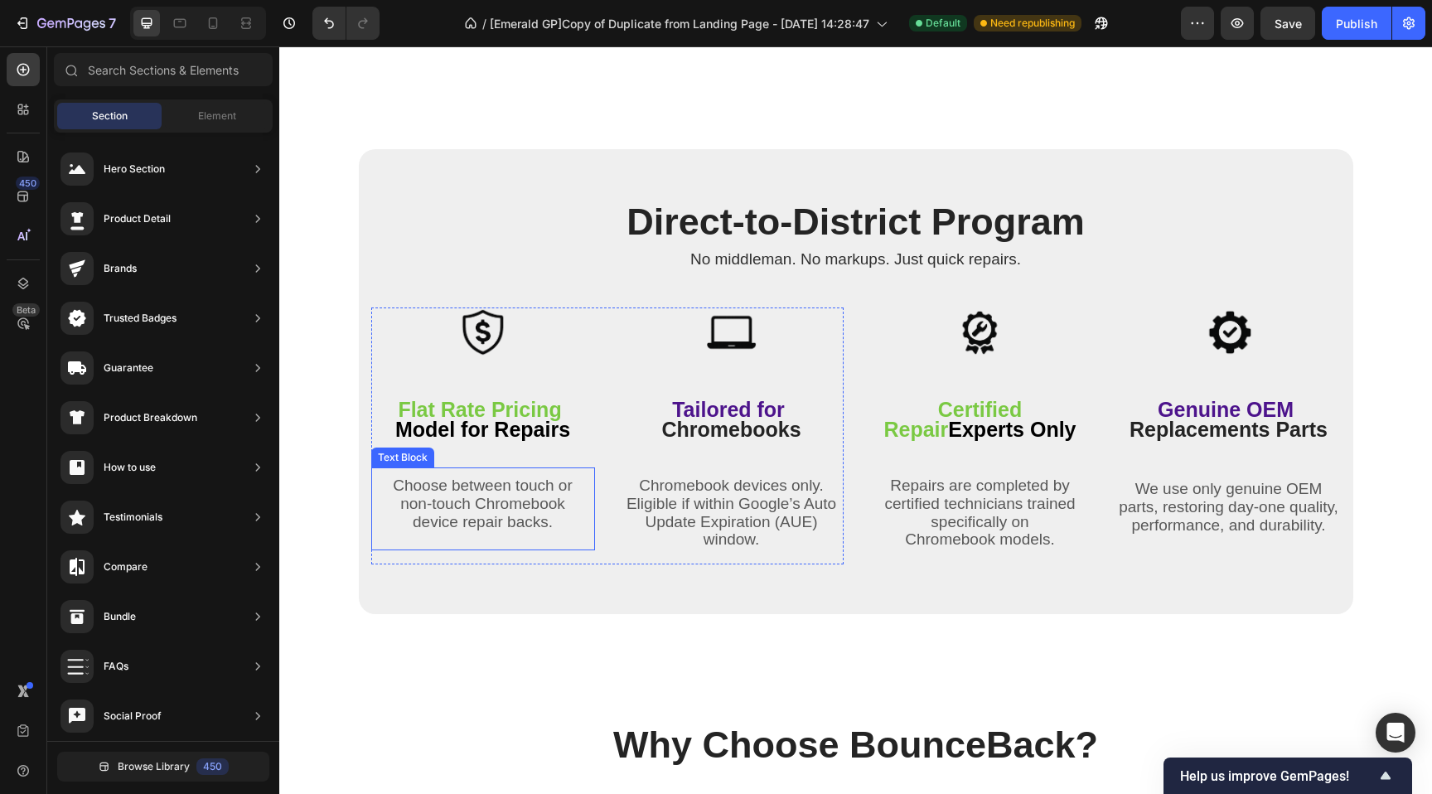
click at [443, 503] on span "non-touch Chromebook" at bounding box center [482, 503] width 165 height 17
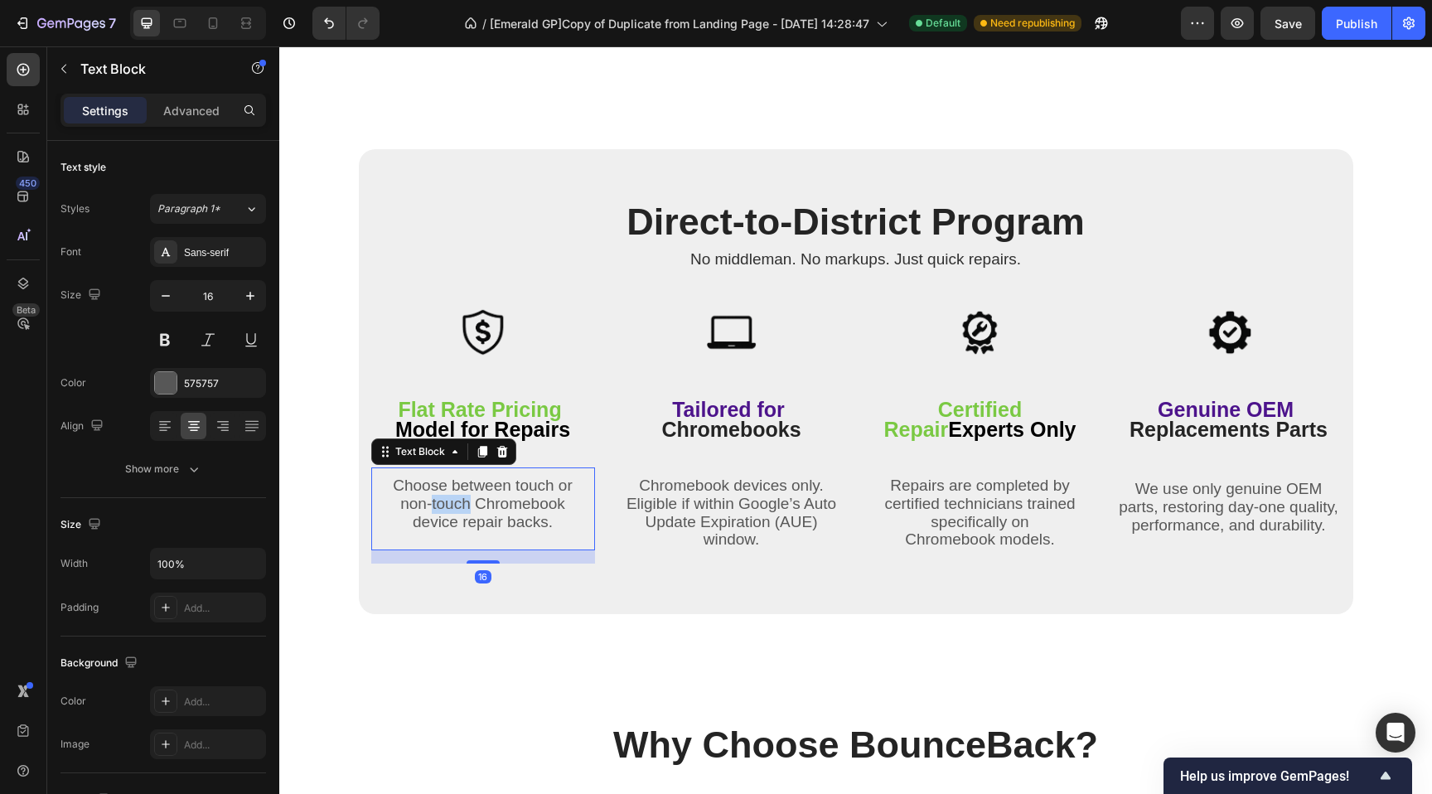
click at [443, 503] on span "non-touch Chromebook" at bounding box center [482, 503] width 165 height 17
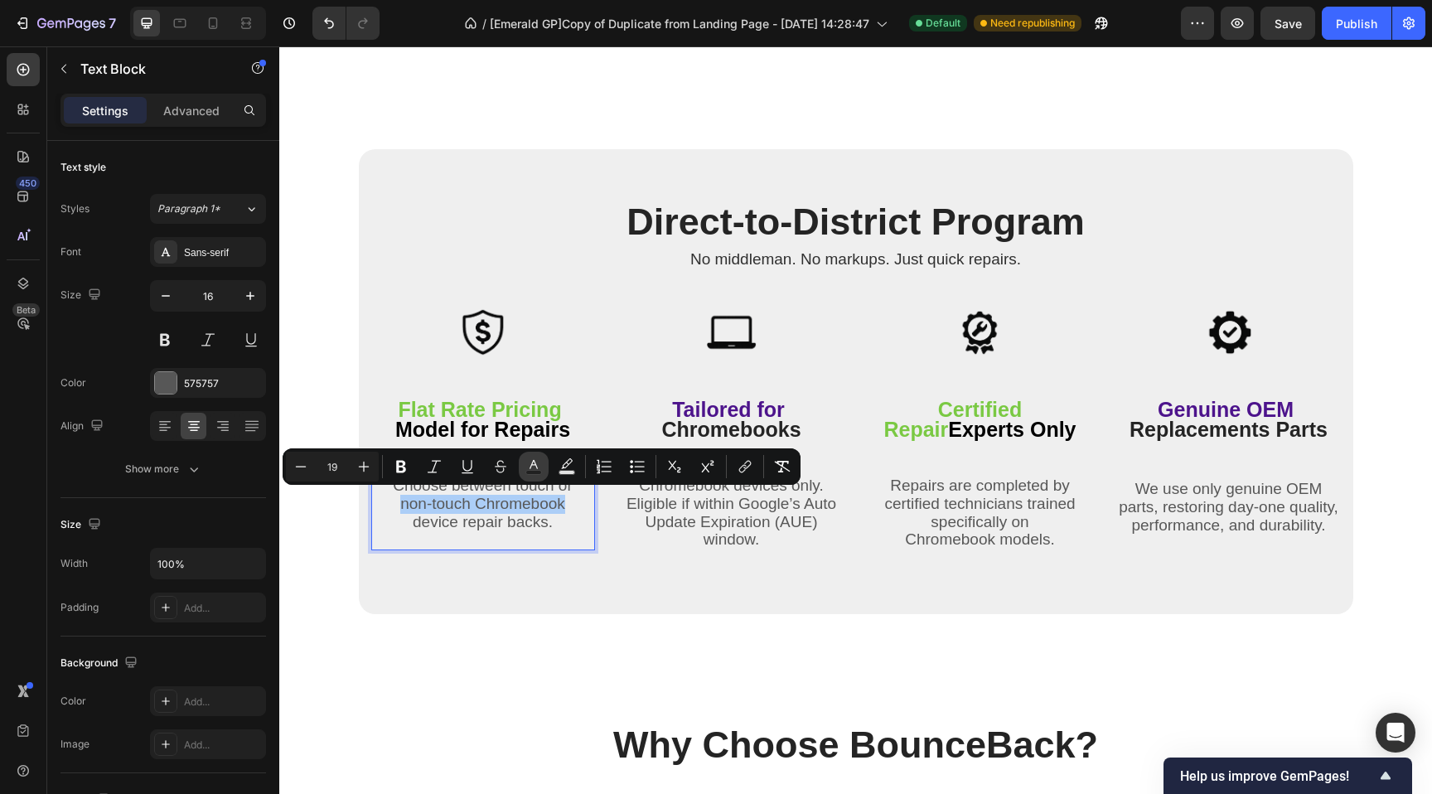
click at [530, 467] on icon "Editor contextual toolbar" at bounding box center [533, 466] width 17 height 17
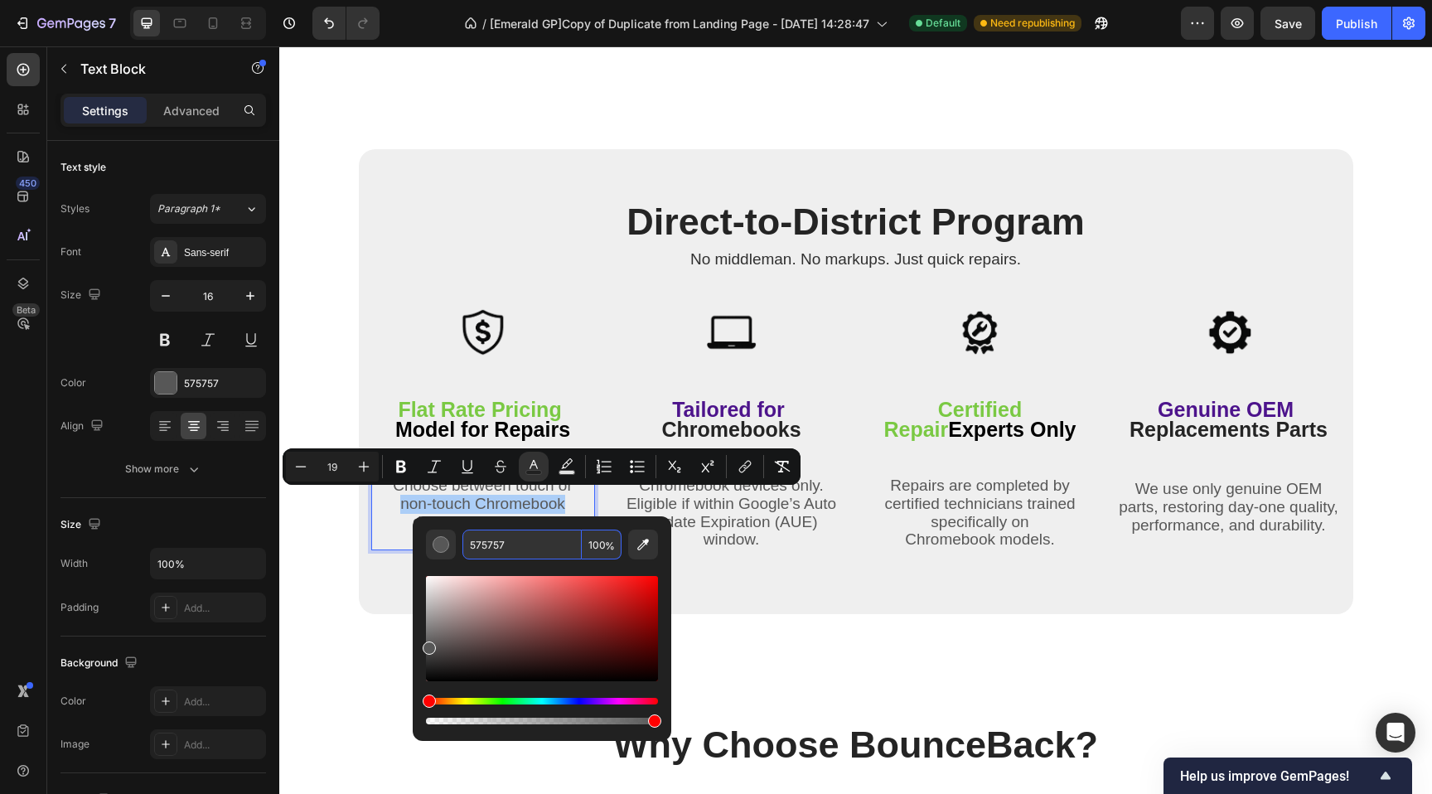
click at [492, 549] on input "575757" at bounding box center [521, 545] width 119 height 30
click at [492, 548] on input "575757" at bounding box center [521, 545] width 119 height 30
drag, startPoint x: 506, startPoint y: 548, endPoint x: 479, endPoint y: 541, distance: 28.1
click at [447, 544] on div "575757 100 %" at bounding box center [542, 545] width 232 height 30
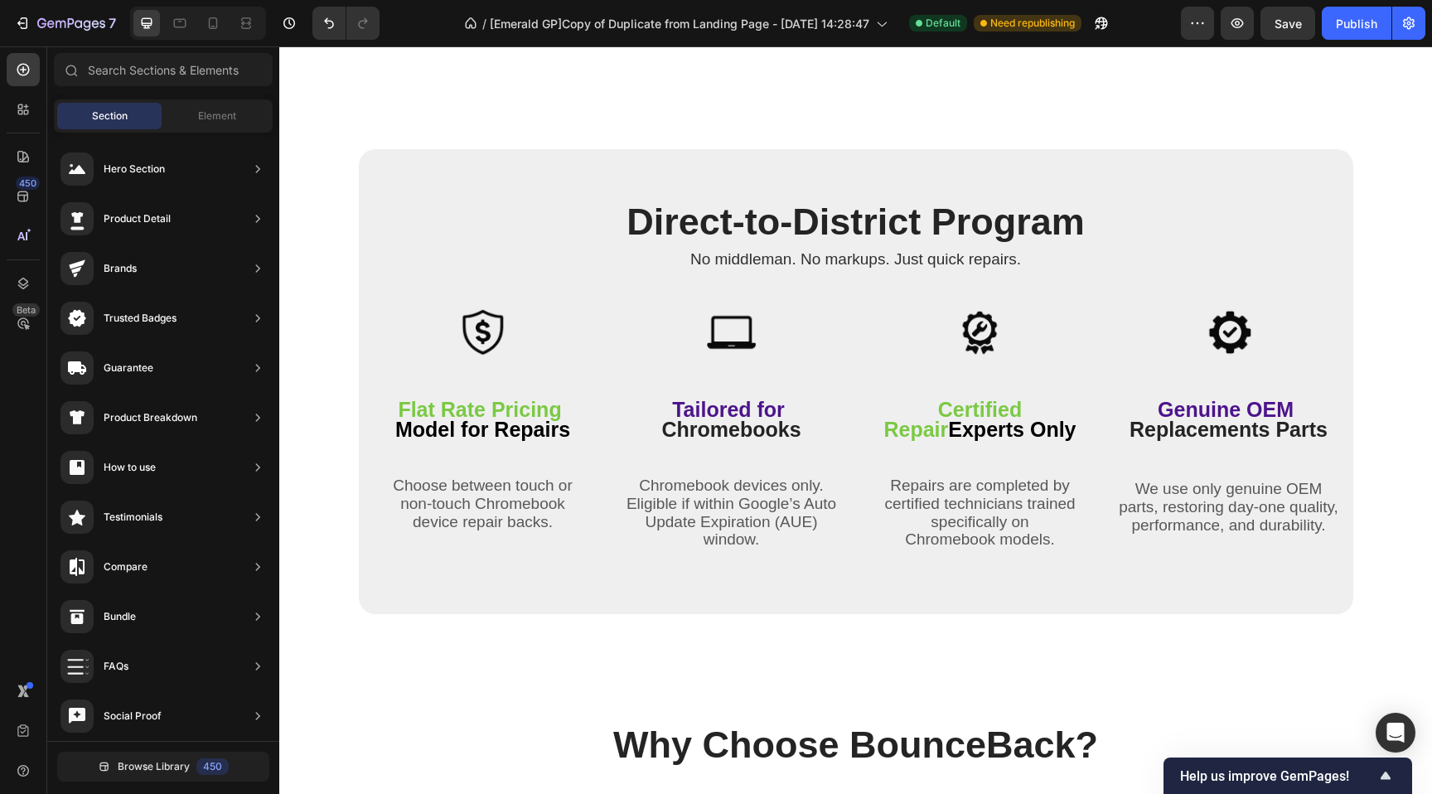
click at [302, 382] on div "Image More Than Just Repairs Heading Complete Peace of Mind ✔ Repairs are done …" at bounding box center [855, 744] width 1153 height 6553
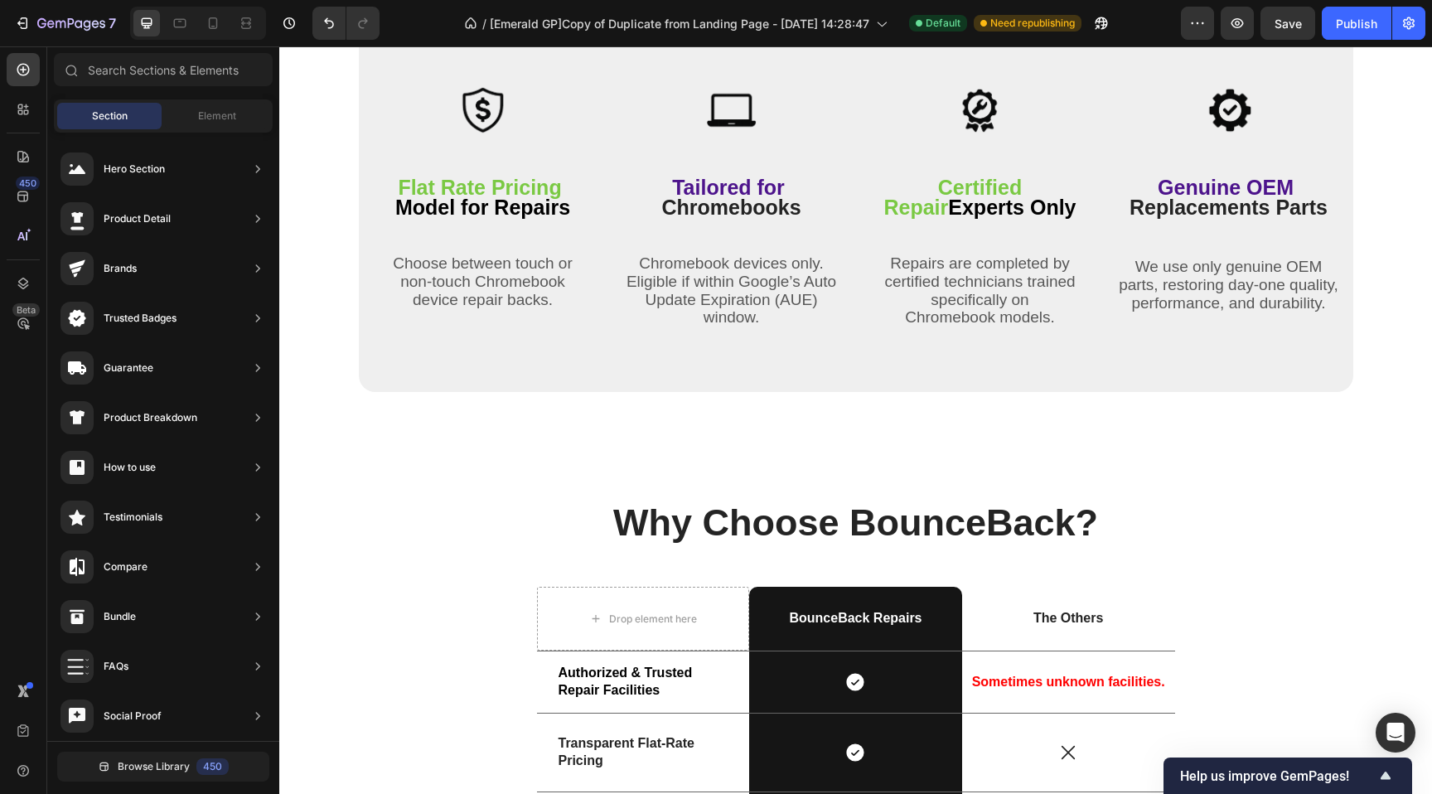
scroll to position [2529, 0]
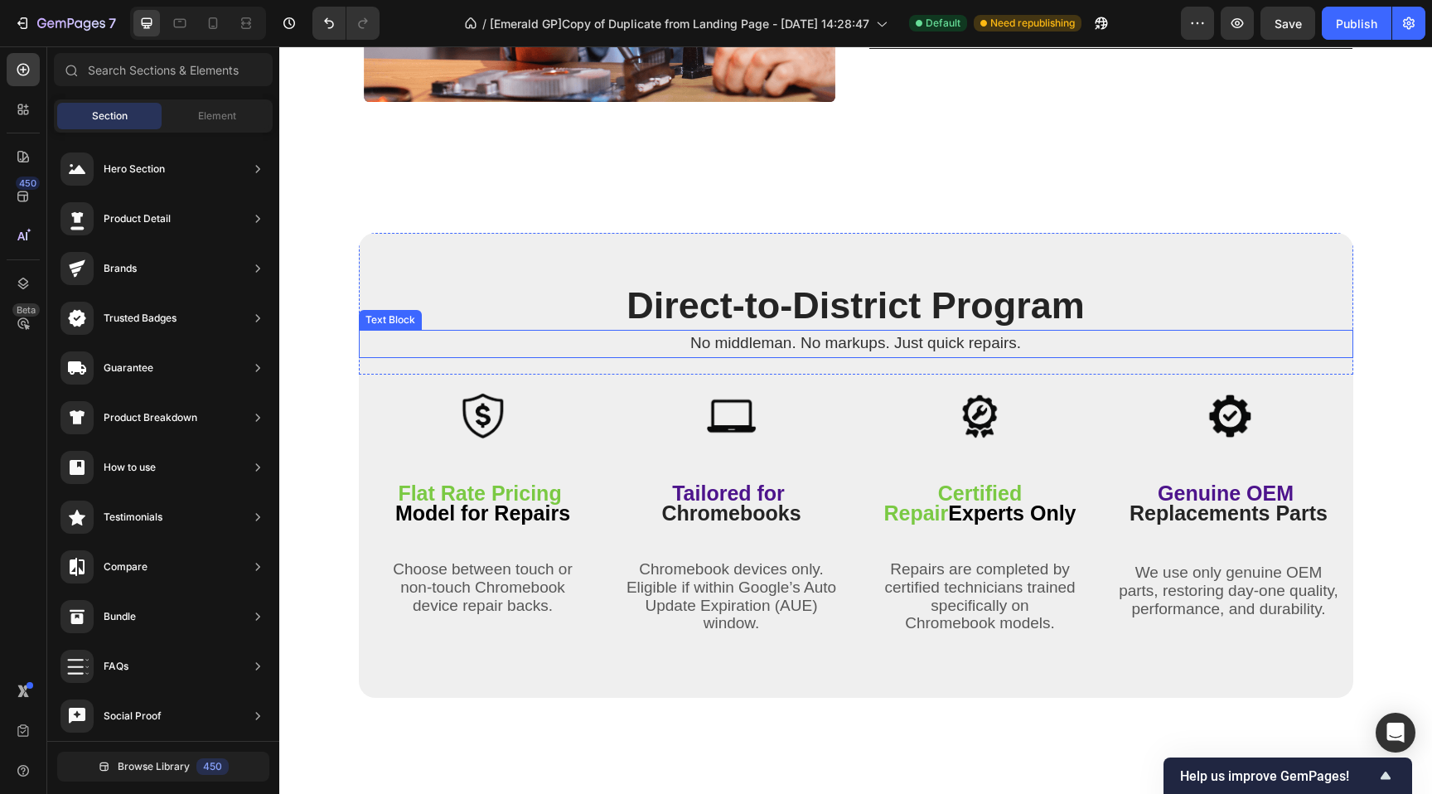
click at [815, 343] on span "No middleman. No markups. Just quick repairs." at bounding box center [855, 342] width 331 height 17
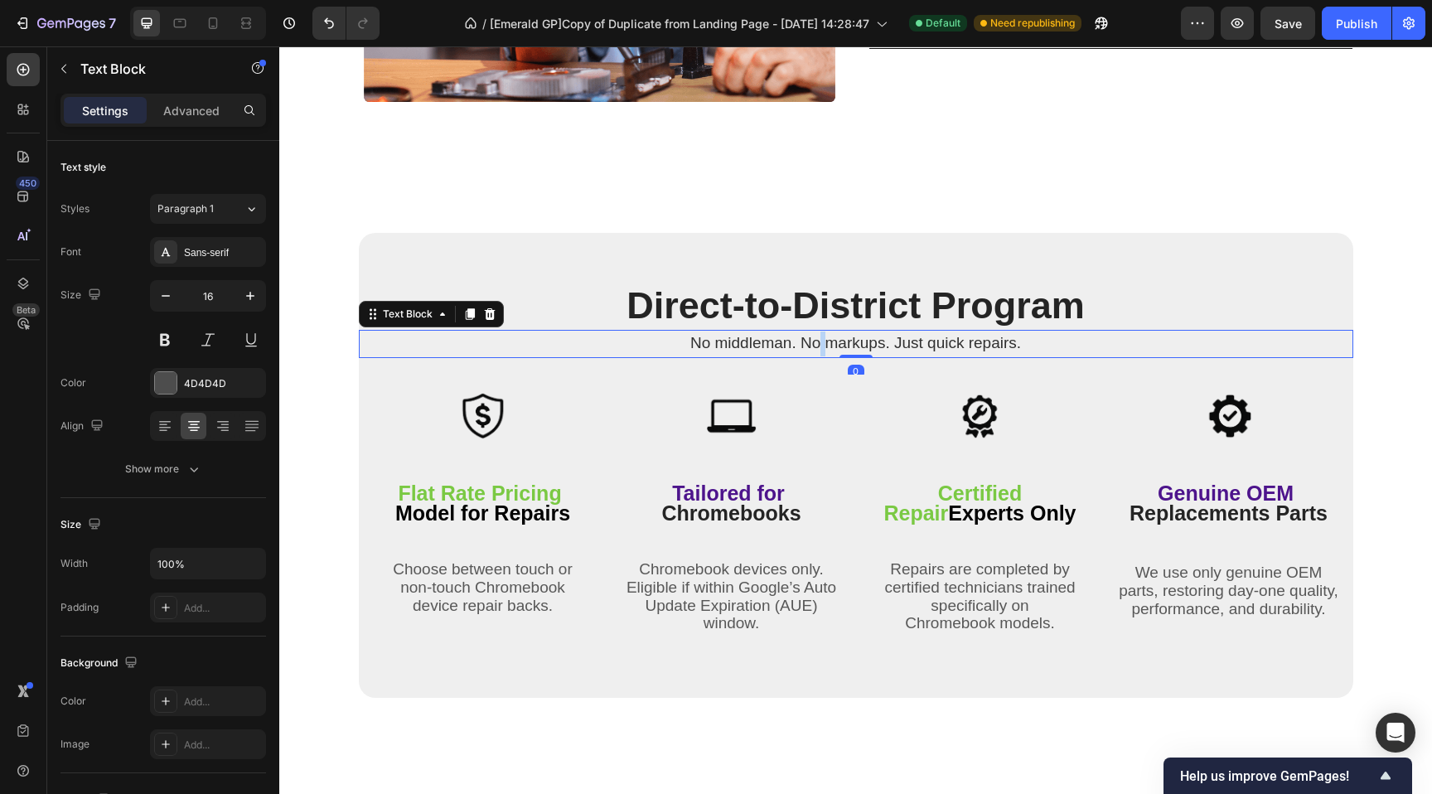
click at [815, 343] on span "No middleman. No markups. Just quick repairs." at bounding box center [855, 342] width 331 height 17
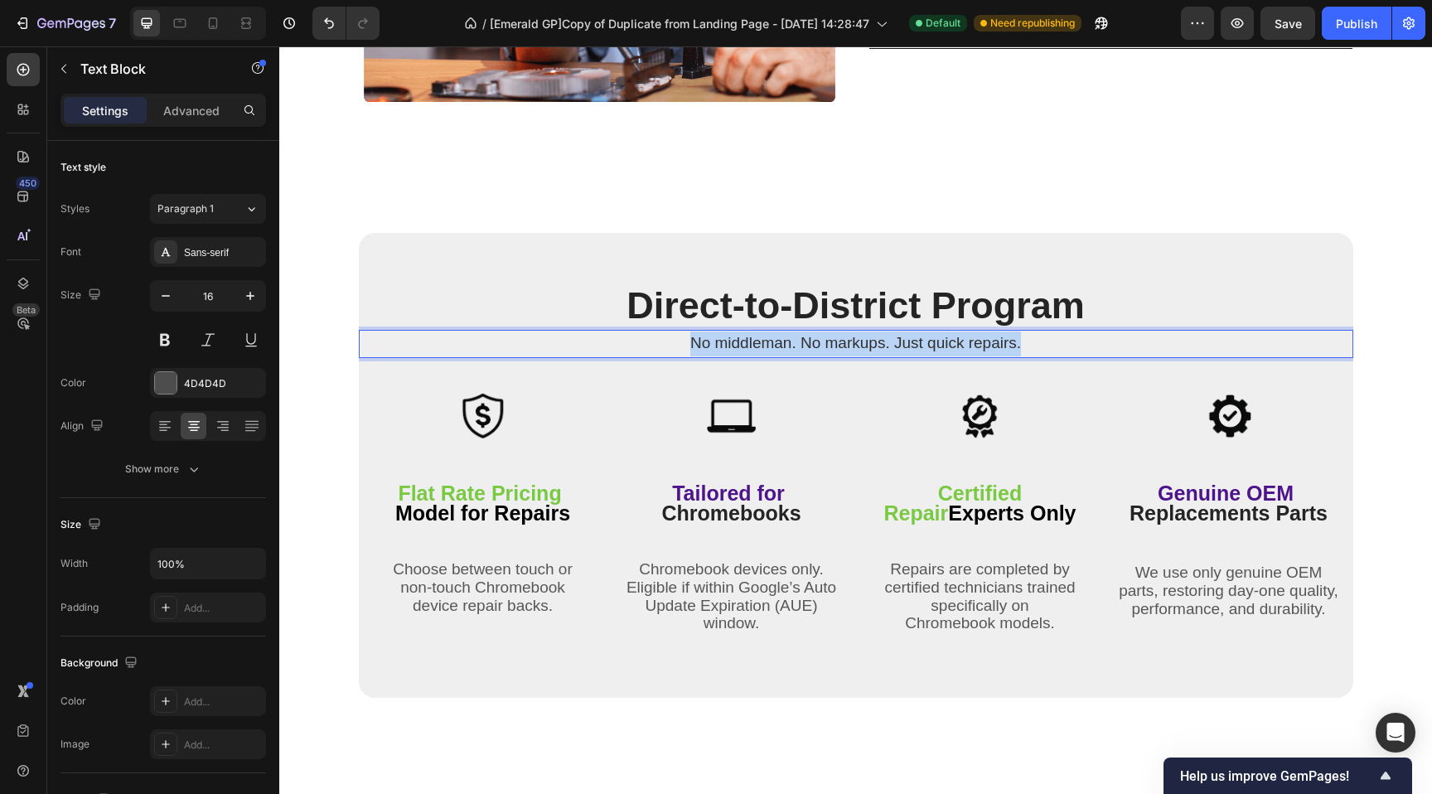
click at [815, 343] on span "No middleman. No markups. Just quick repairs." at bounding box center [855, 342] width 331 height 17
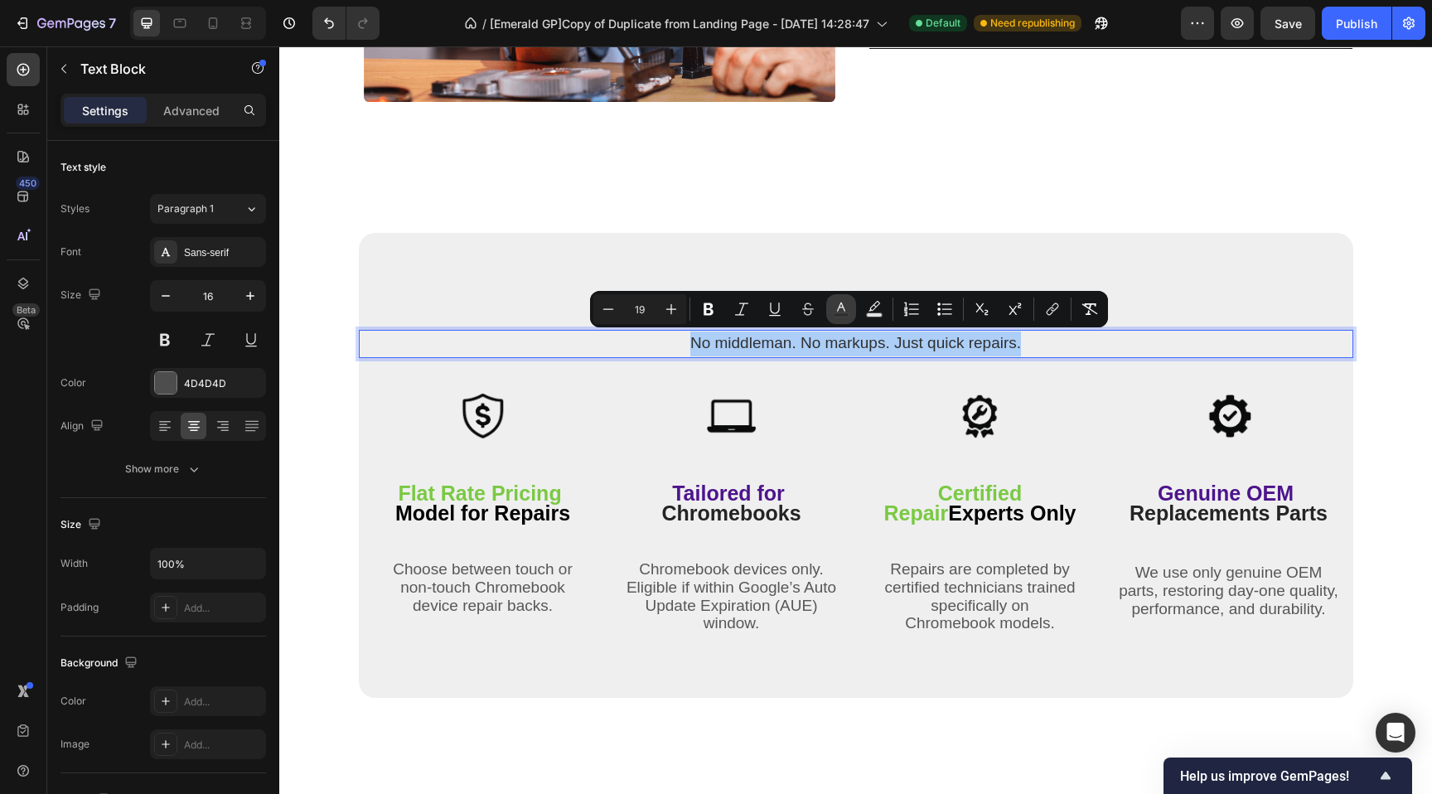
click at [837, 306] on icon "Editor contextual toolbar" at bounding box center [841, 309] width 17 height 17
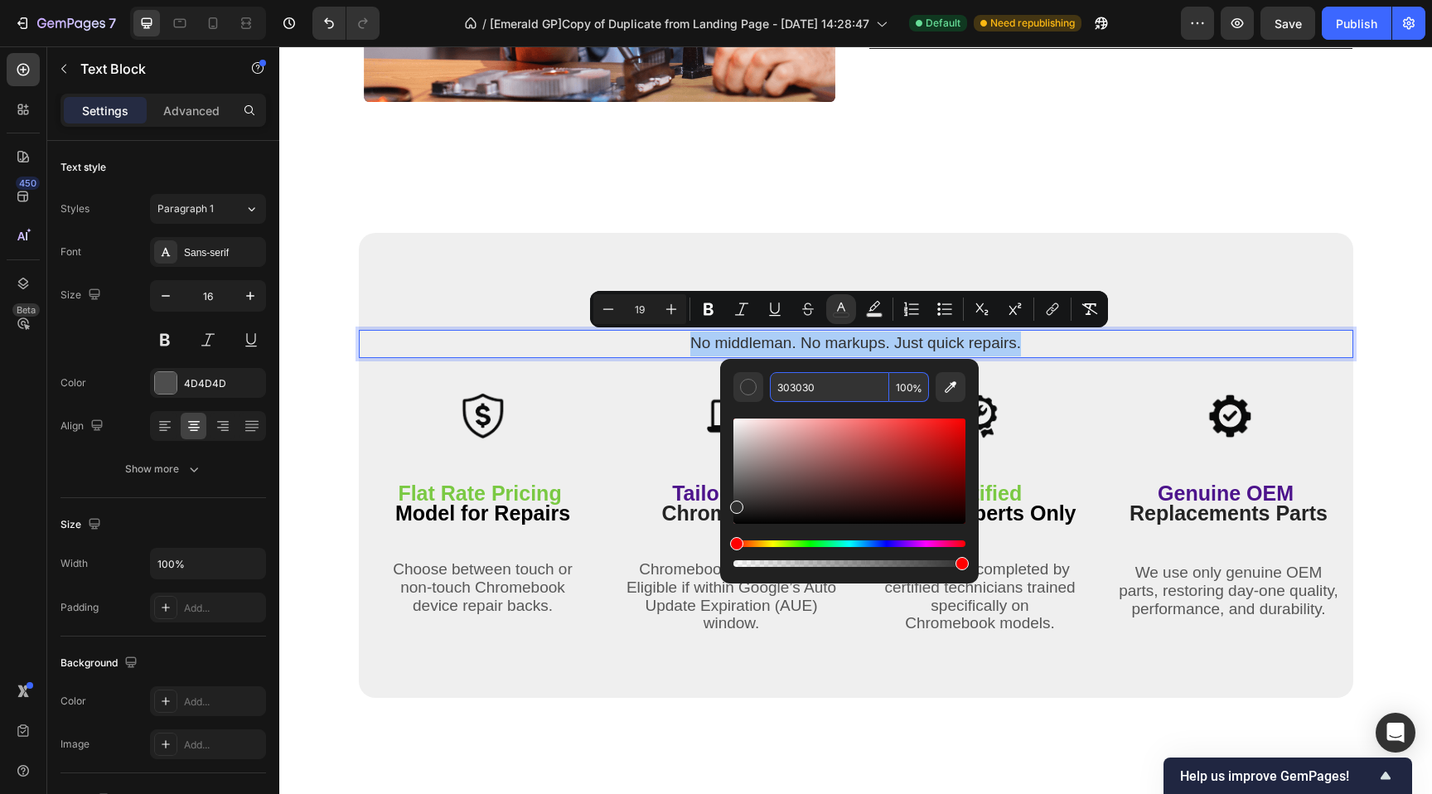
click at [812, 385] on input "303030" at bounding box center [829, 387] width 119 height 30
paste input "575757"
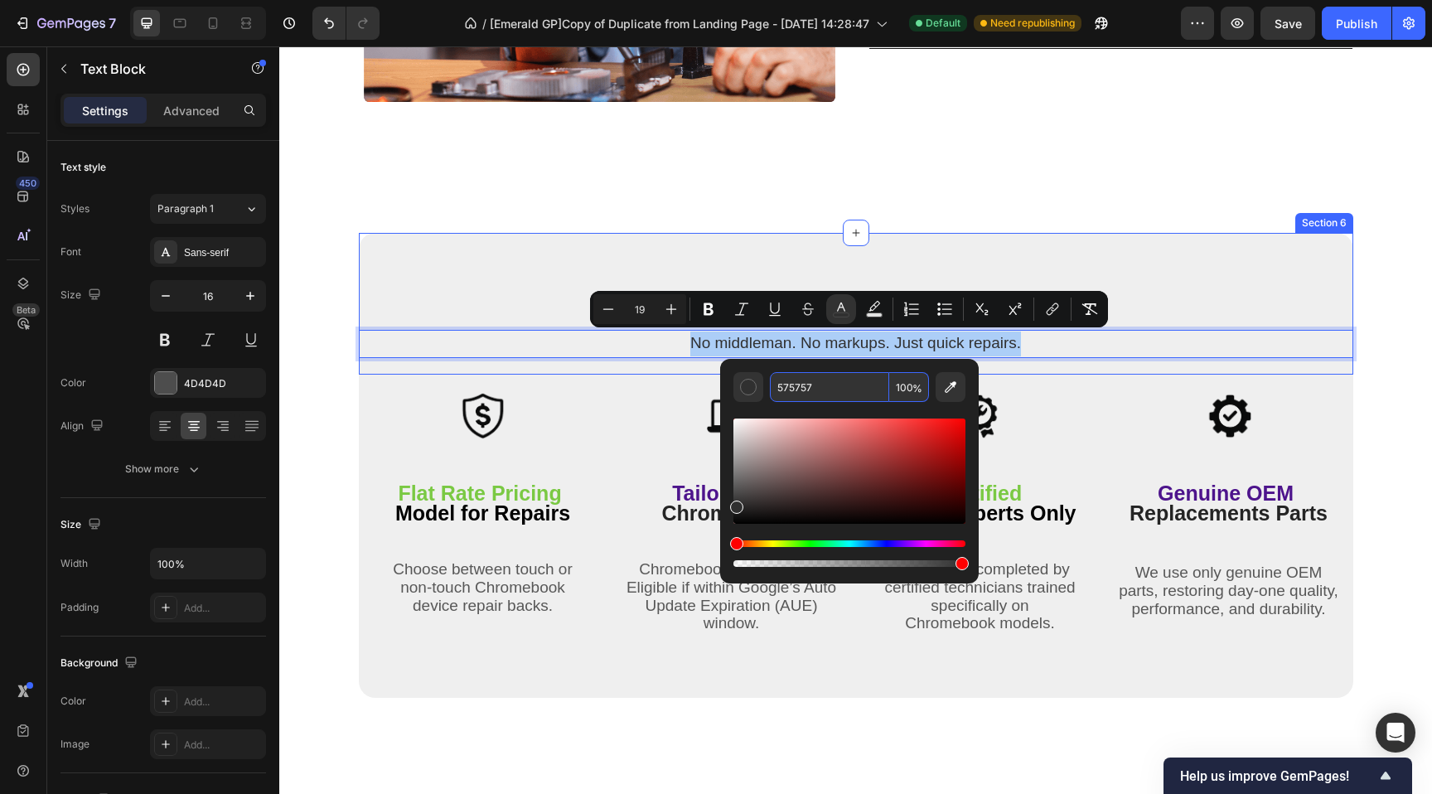
type input "575757"
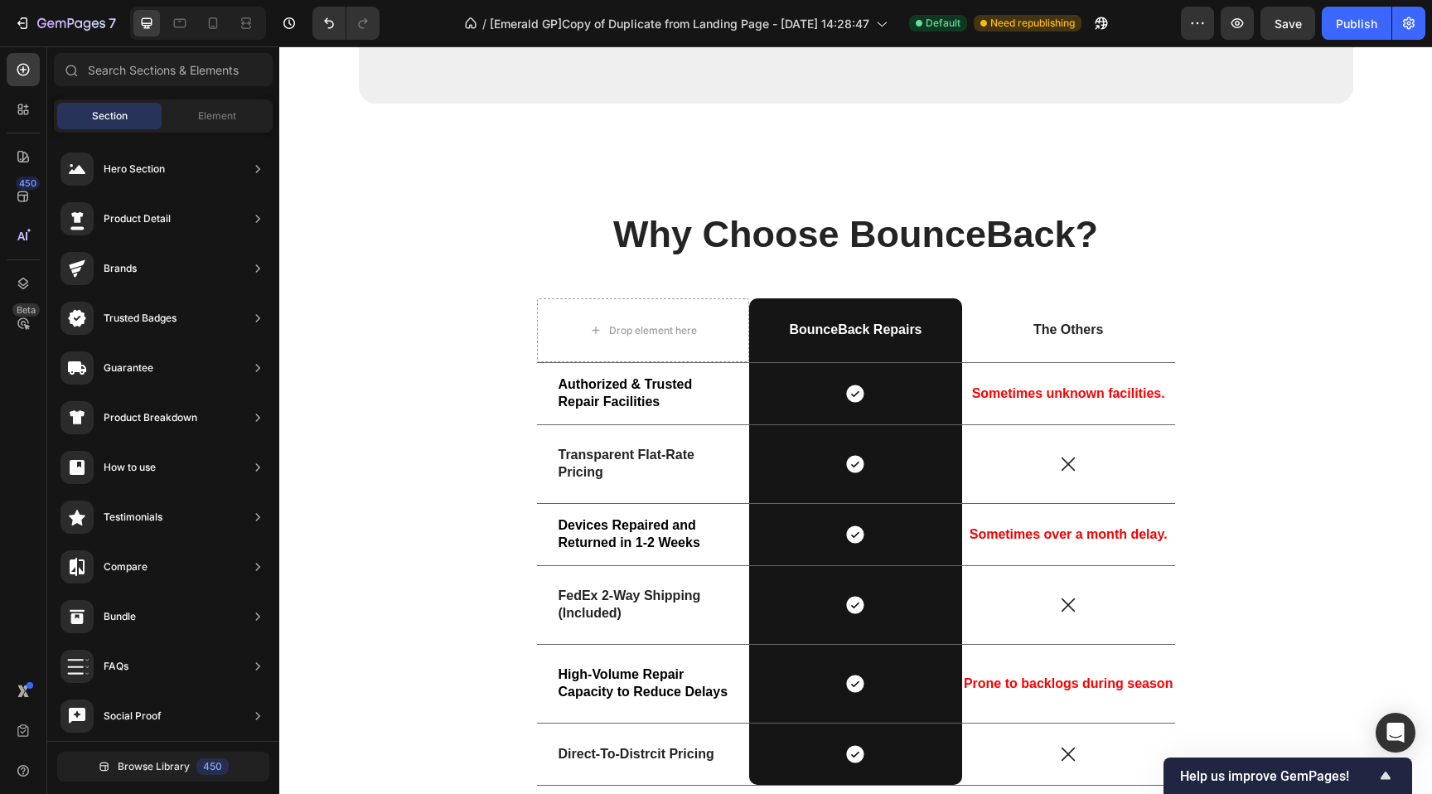
scroll to position [3126, 0]
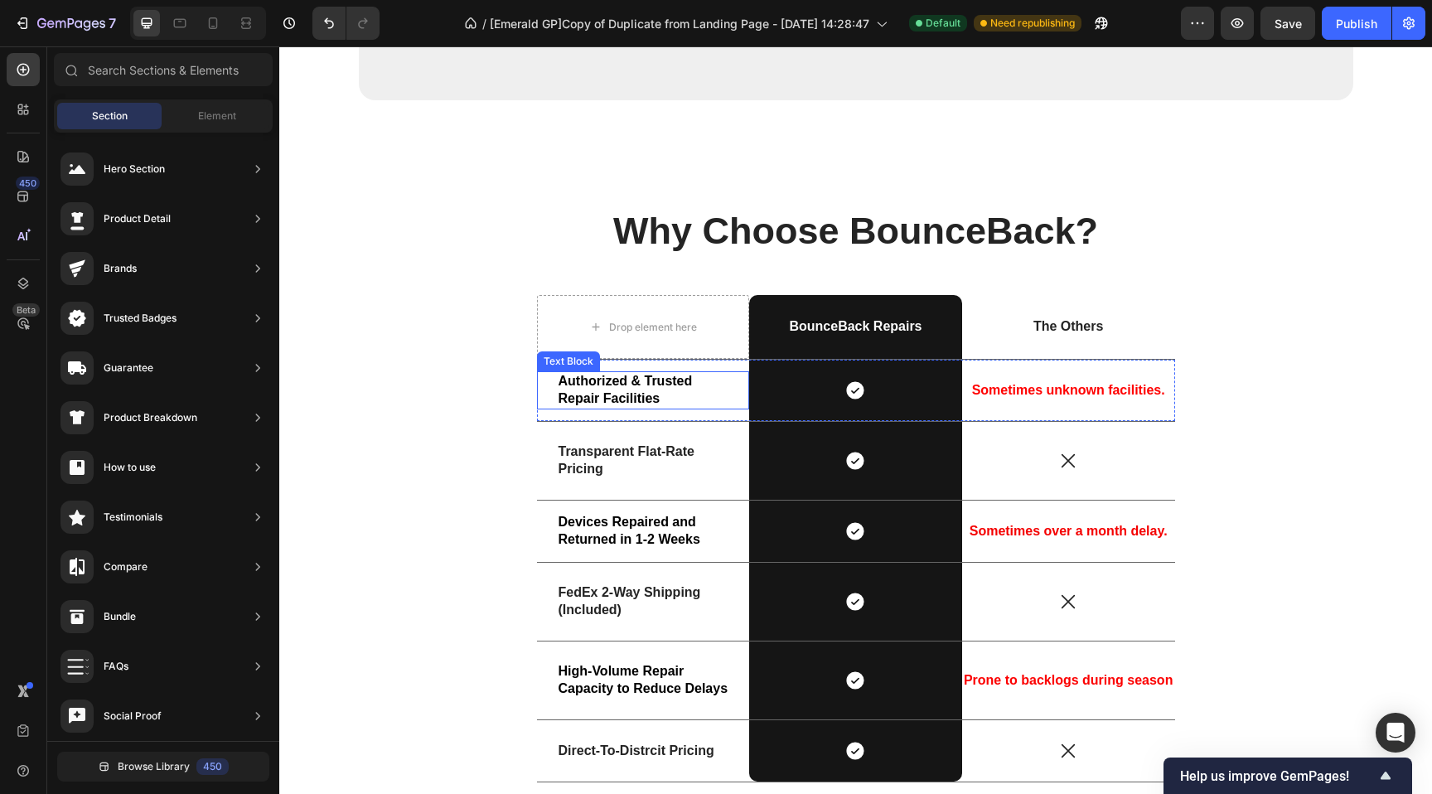
click at [590, 394] on strong "Authorized & Trusted Repair Facilities" at bounding box center [626, 389] width 134 height 31
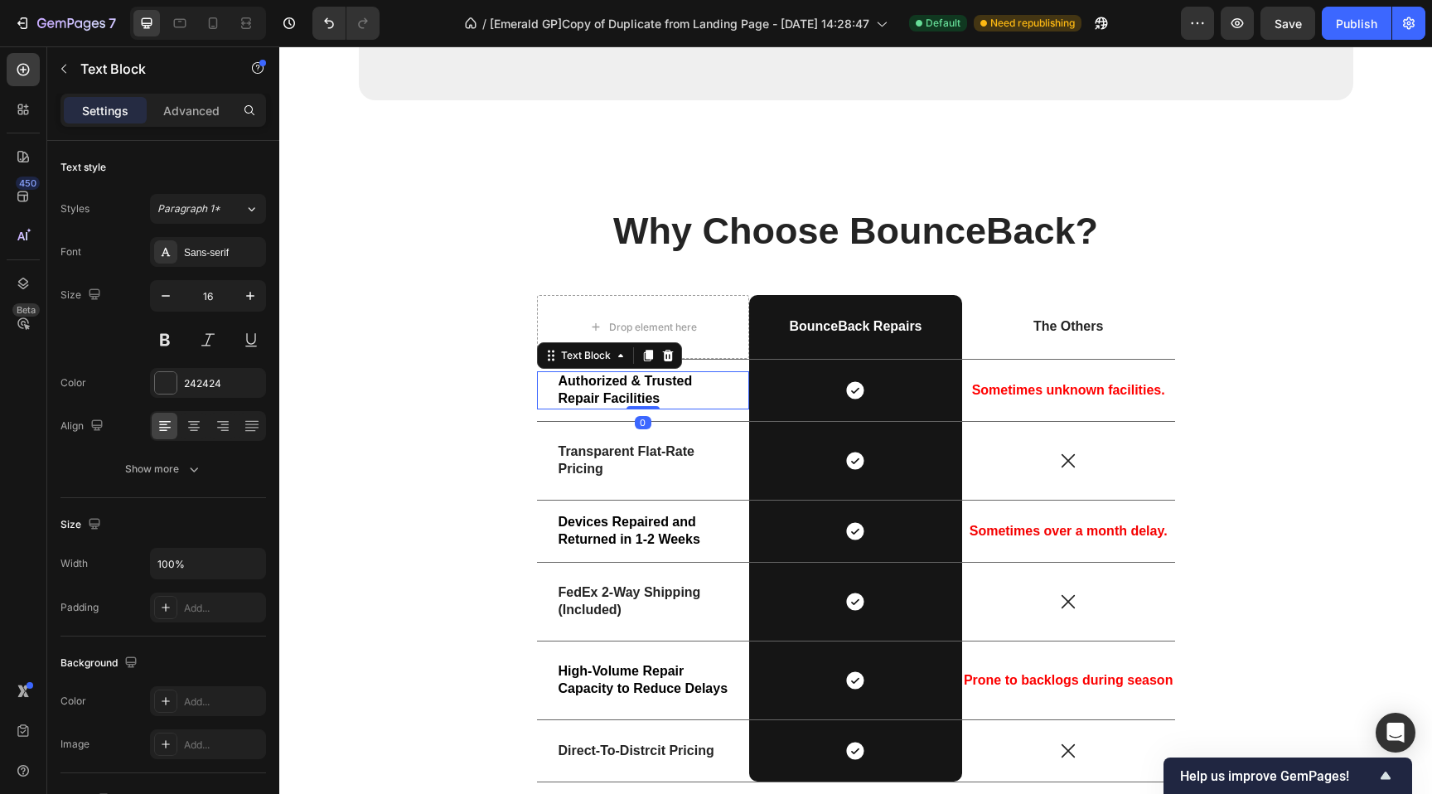
click at [590, 394] on strong "Authorized & Trusted Repair Facilities" at bounding box center [626, 389] width 134 height 31
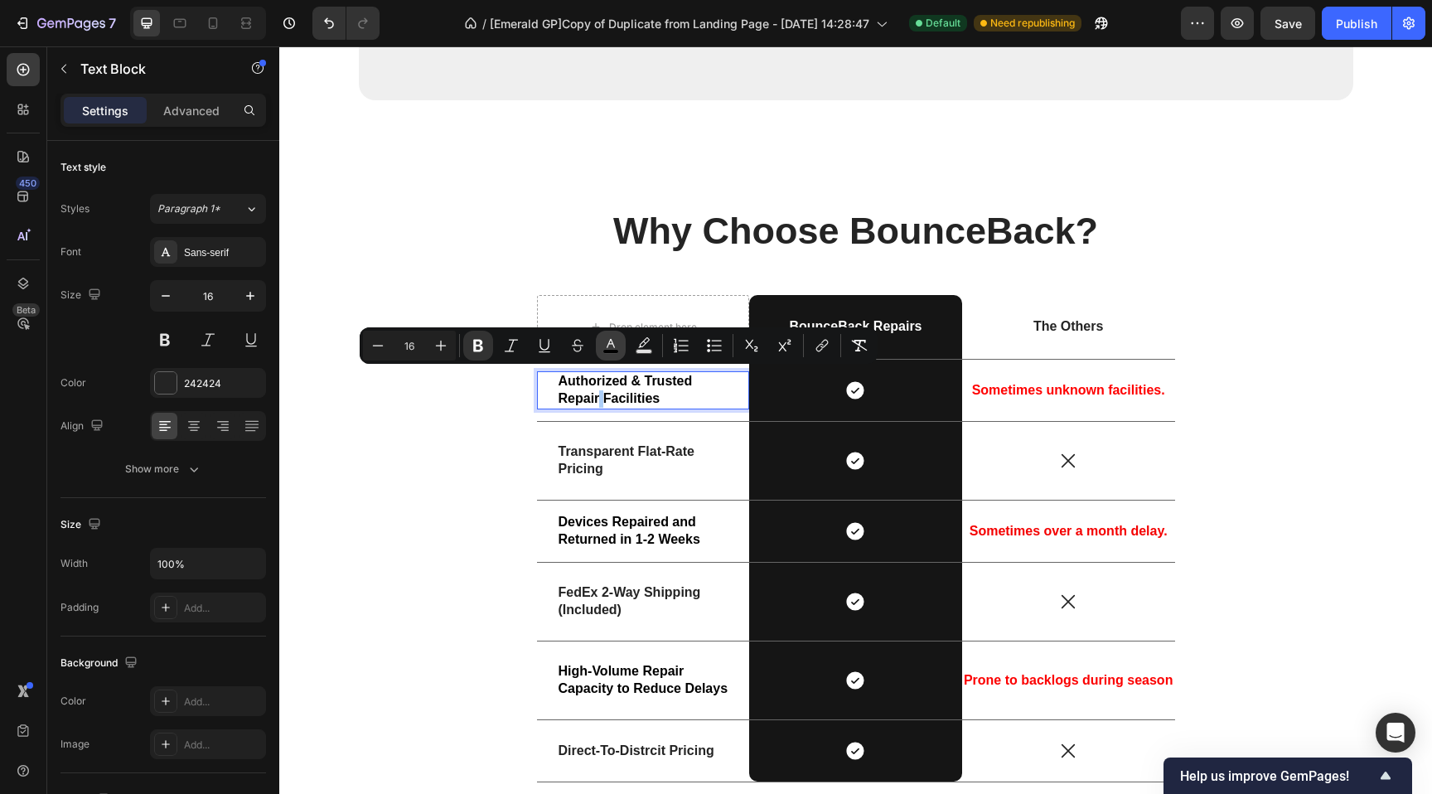
click at [612, 342] on icon "Editor contextual toolbar" at bounding box center [610, 345] width 17 height 17
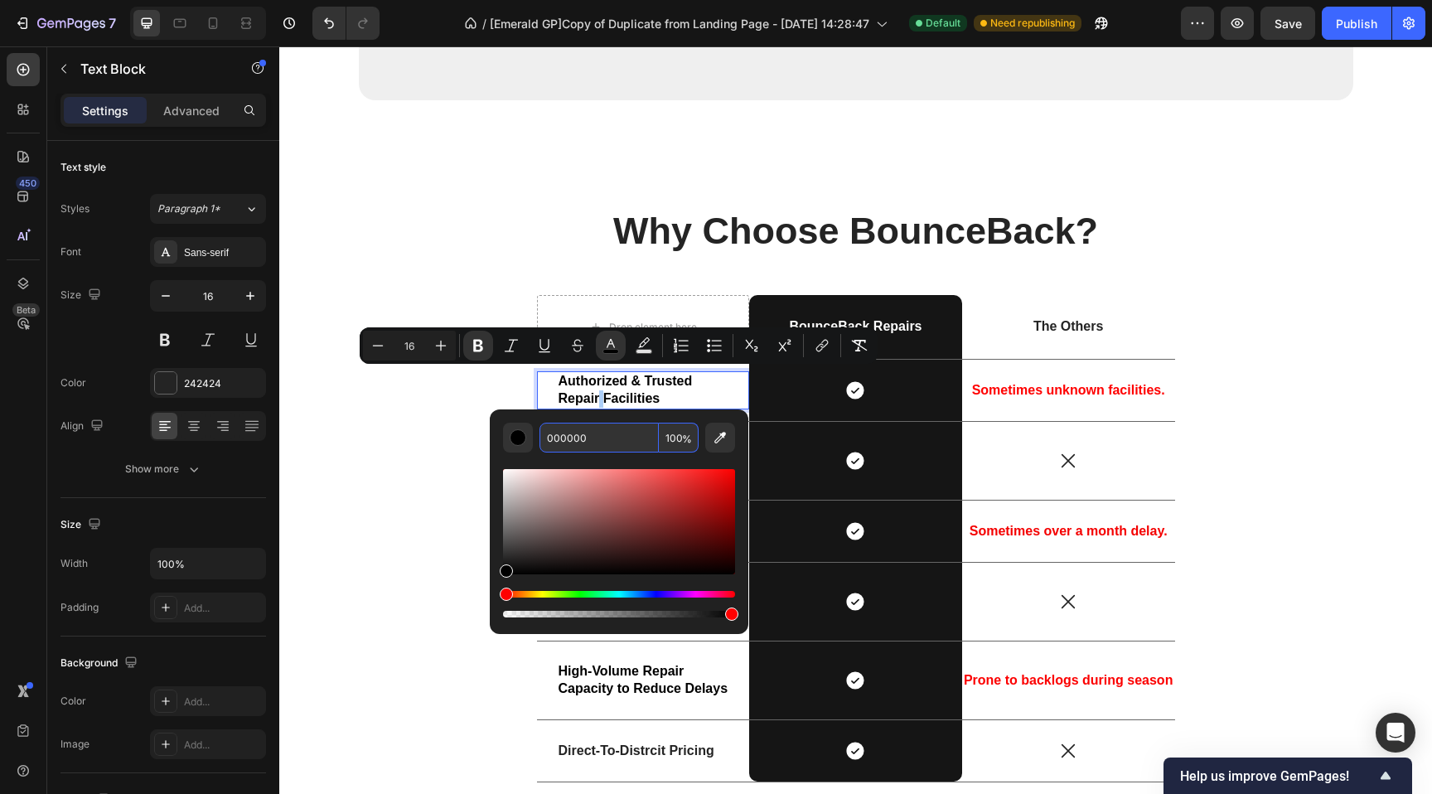
click at [607, 432] on input "000000" at bounding box center [598, 438] width 119 height 30
paste input "575757"
type input "575757"
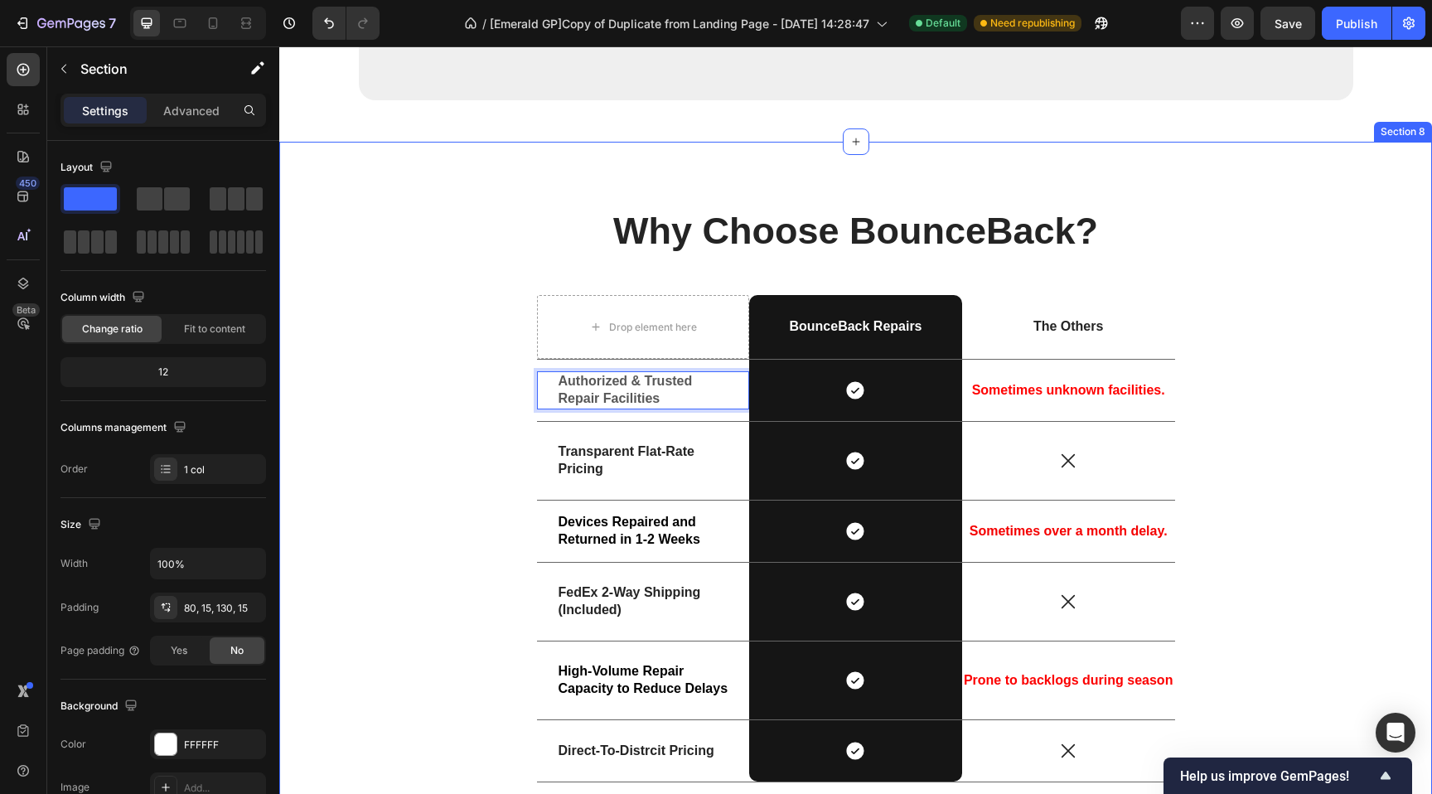
click at [405, 491] on div "Why Choose BounceBack? Heading Drop element here BounceBack Repairs Text Block …" at bounding box center [856, 502] width 1128 height 588
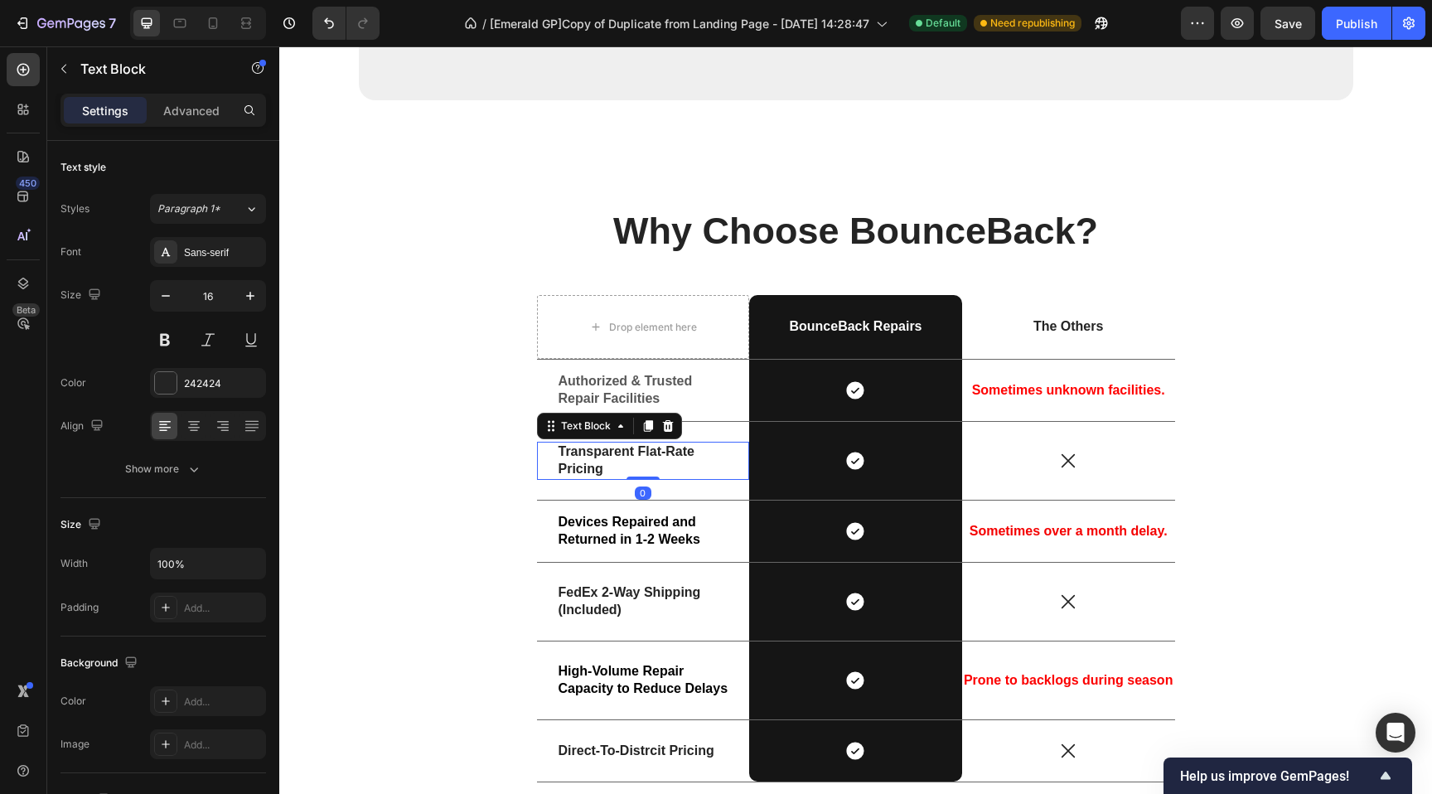
click at [589, 452] on strong "Transparent Flat-Rate Pricing" at bounding box center [627, 459] width 136 height 31
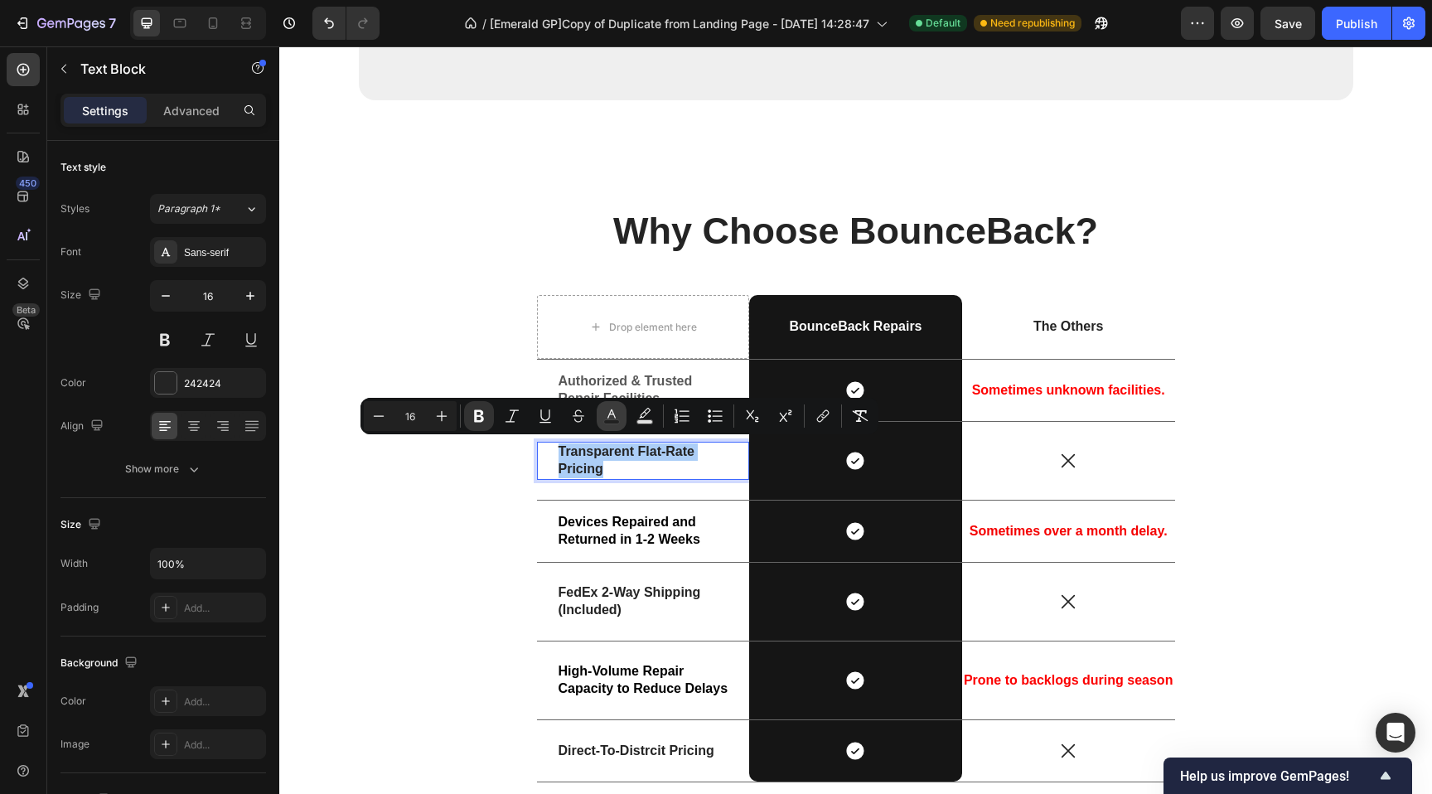
click at [618, 409] on icon "Editor contextual toolbar" at bounding box center [611, 416] width 17 height 17
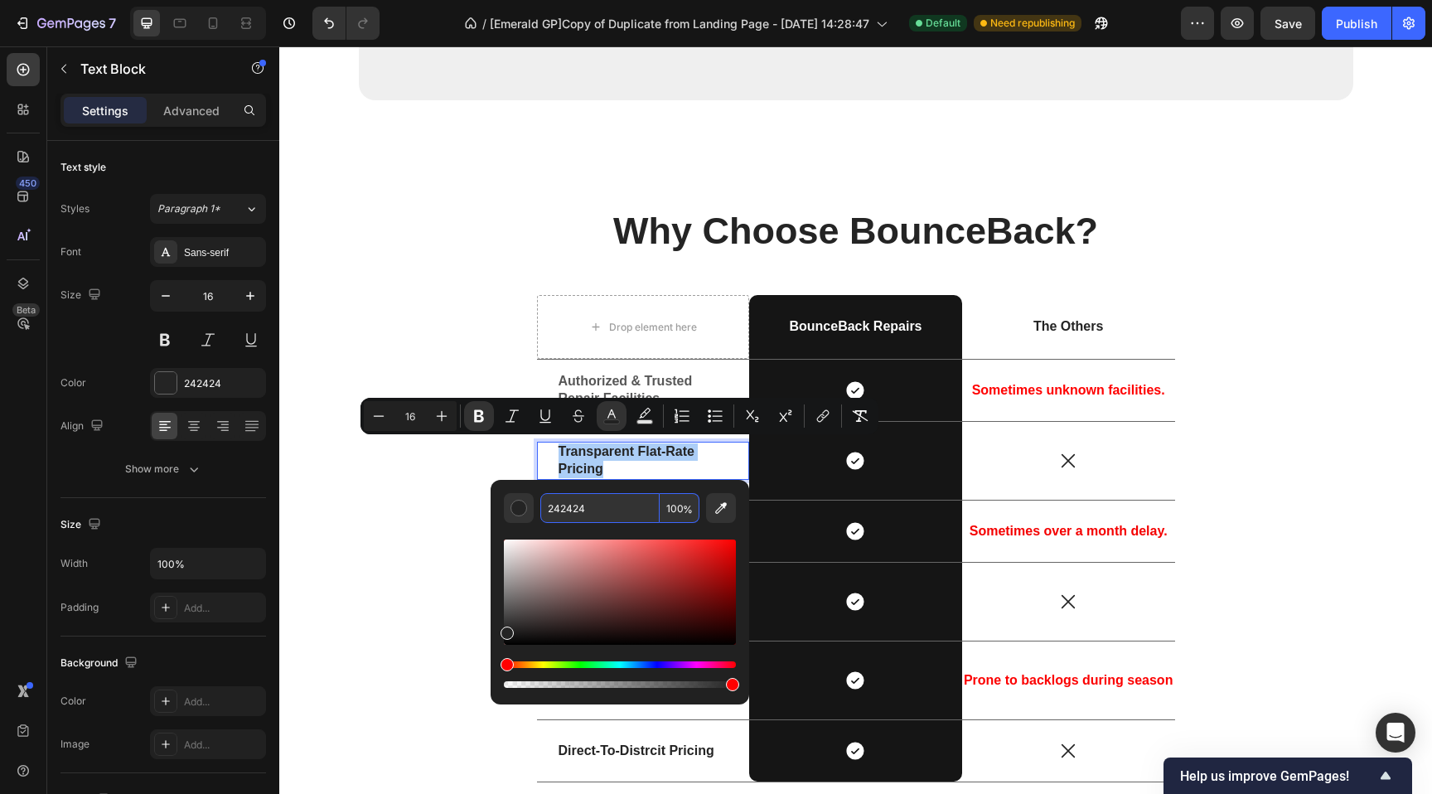
click at [602, 503] on input "242424" at bounding box center [599, 508] width 119 height 30
paste input "575757"
type input "575757"
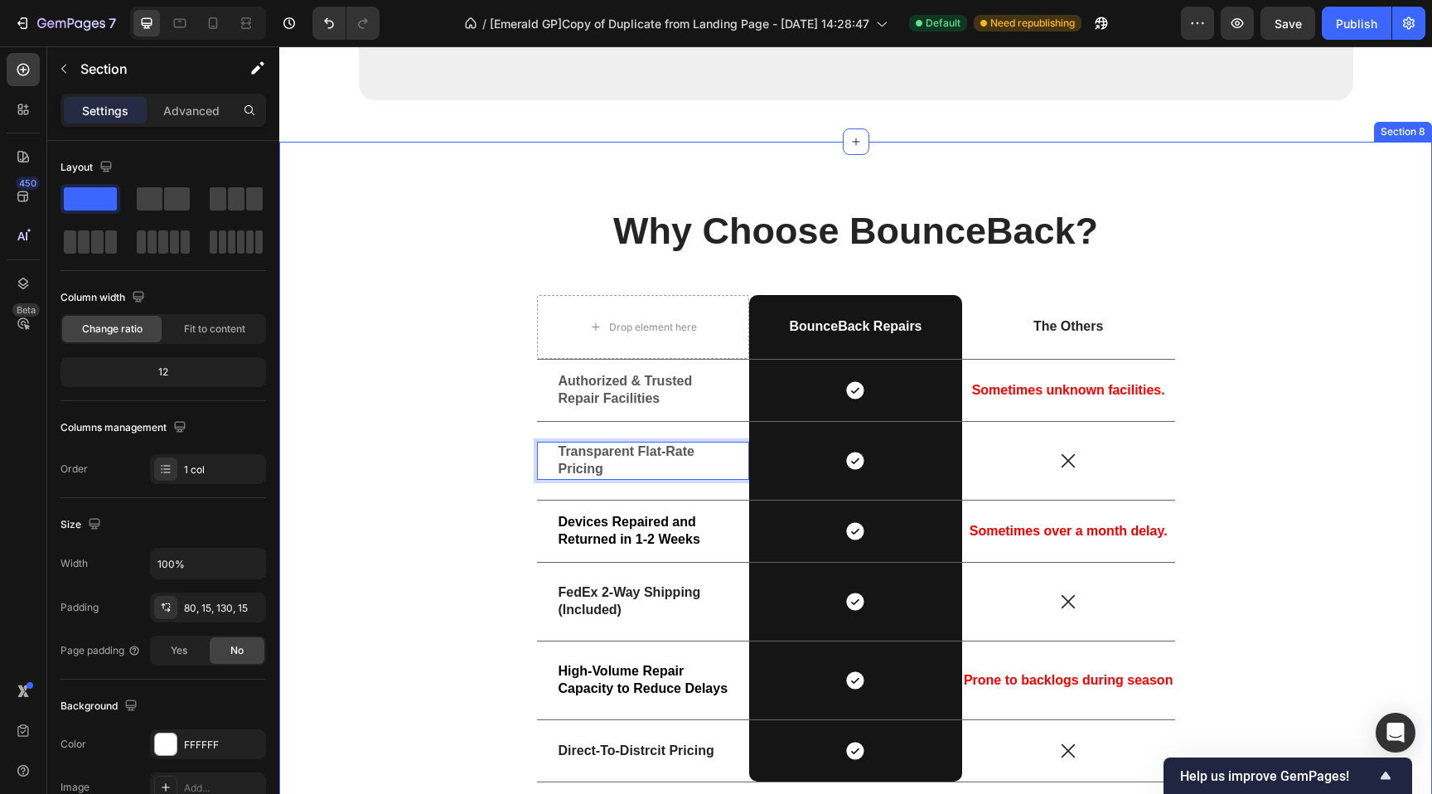
click at [405, 516] on div "Why Choose BounceBack? Heading Drop element here BounceBack Repairs Text Block …" at bounding box center [856, 502] width 1128 height 588
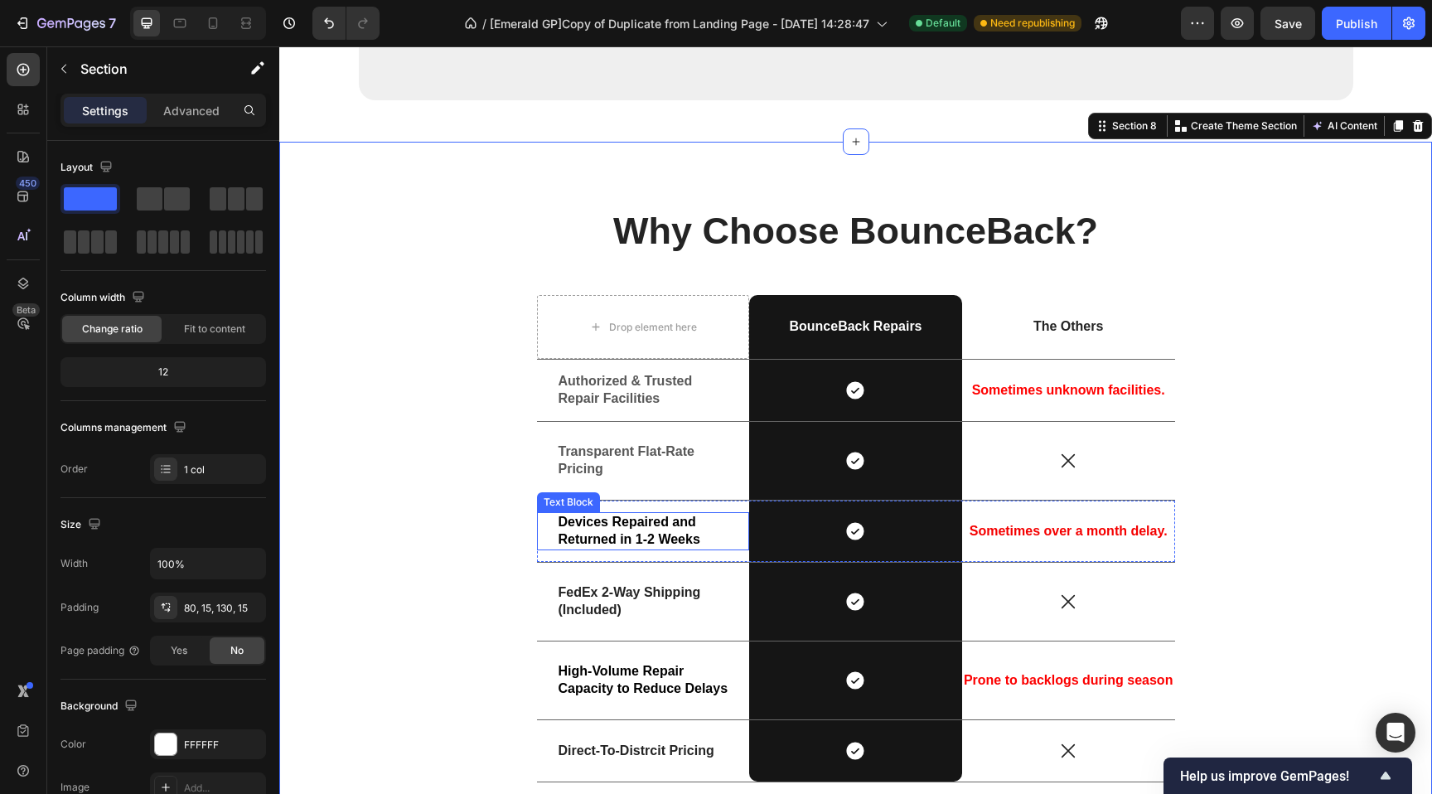
click at [580, 525] on strong "Devices Repaired and Returned in 1-2 Weeks" at bounding box center [630, 530] width 142 height 31
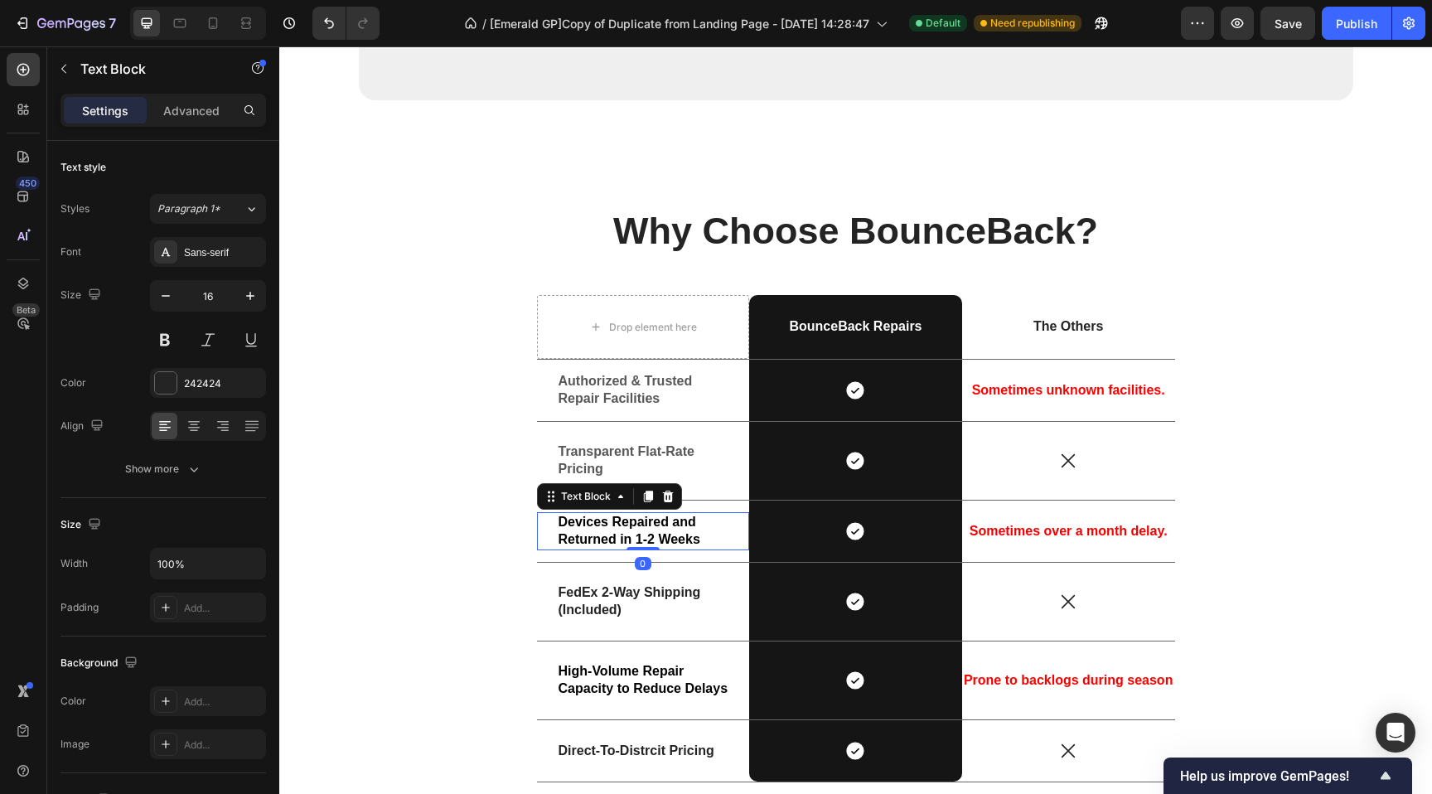
click at [580, 525] on strong "Devices Repaired and Returned in 1-2 Weeks" at bounding box center [630, 530] width 142 height 31
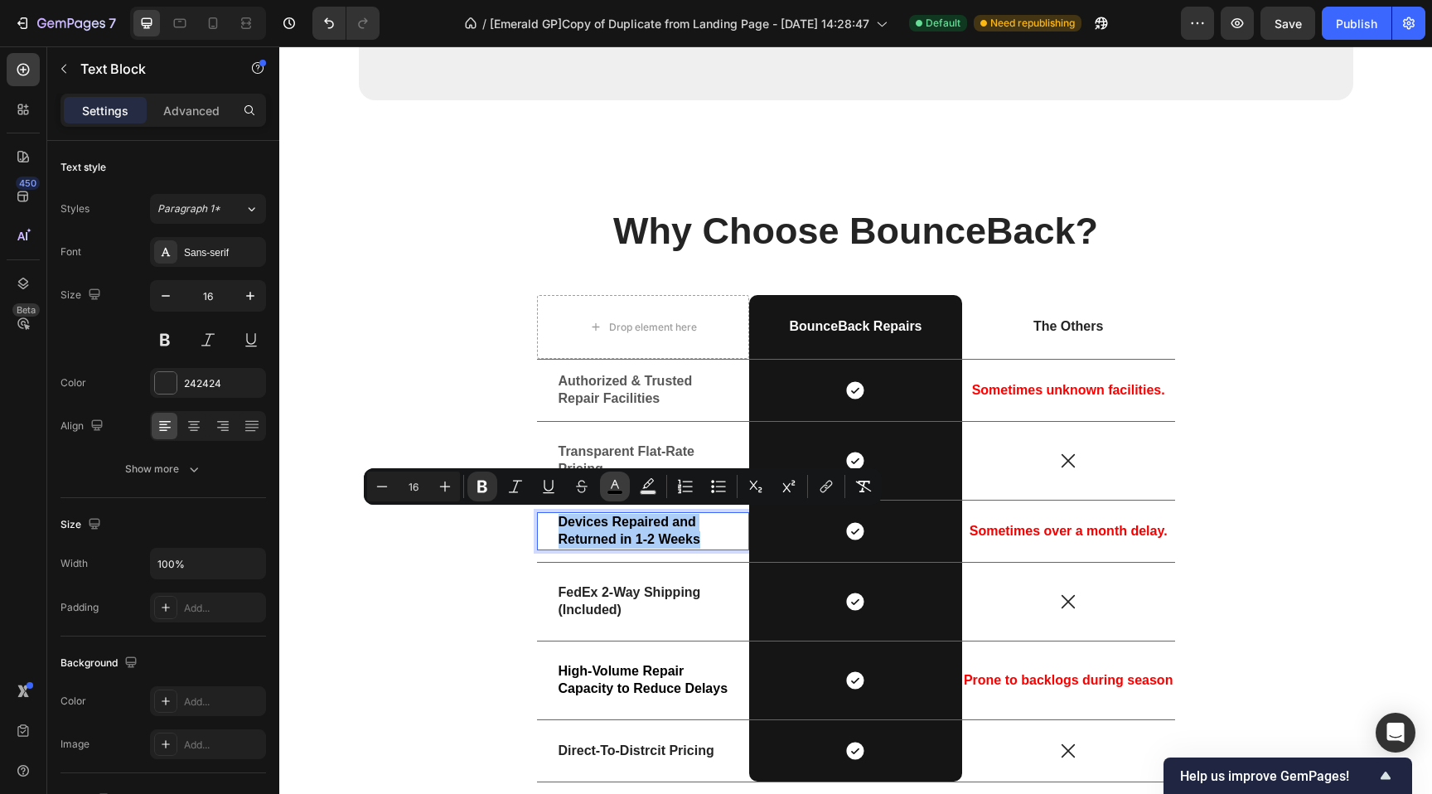
click at [621, 480] on icon "Editor contextual toolbar" at bounding box center [615, 486] width 17 height 17
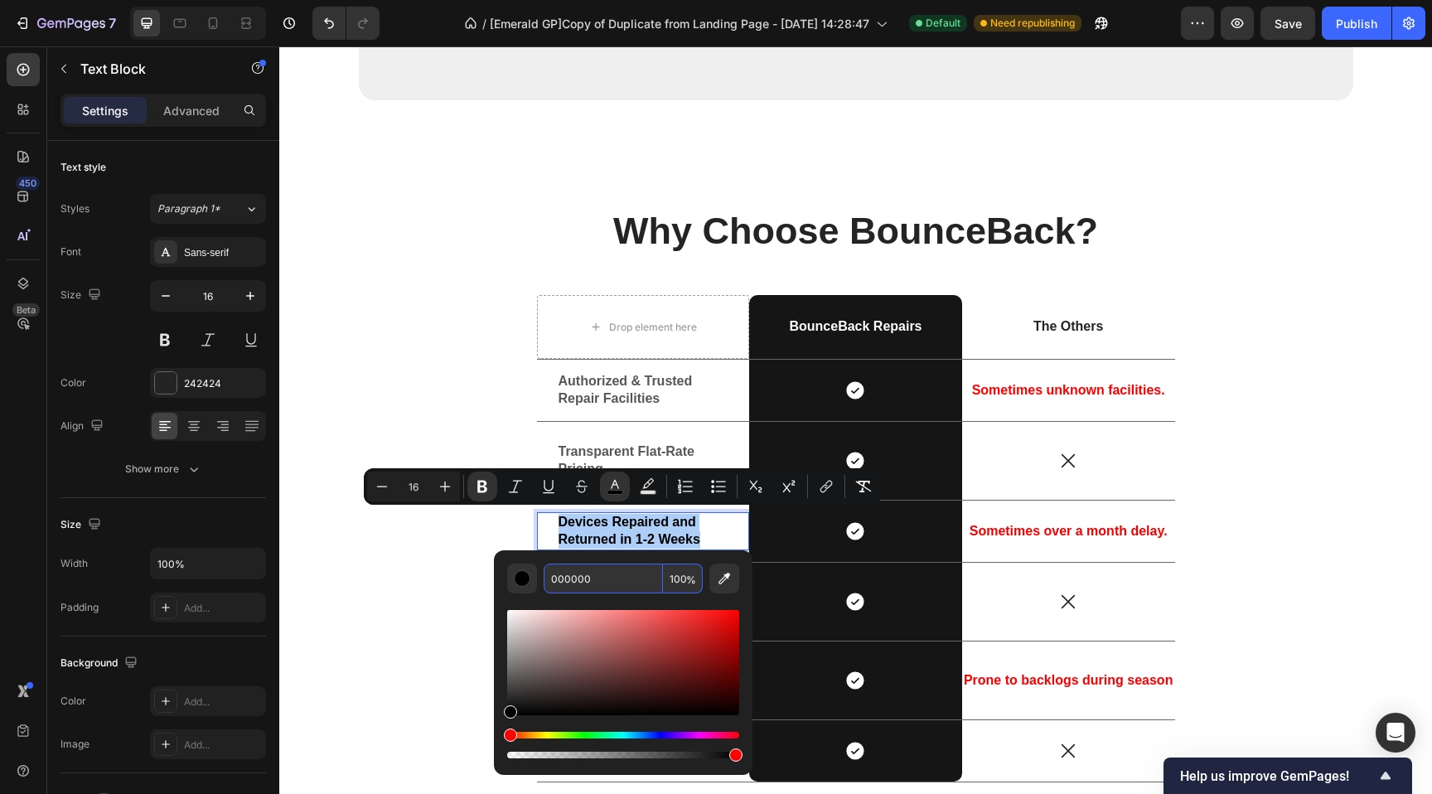
click at [612, 576] on input "000000" at bounding box center [603, 578] width 119 height 30
paste input "575757"
type input "575757"
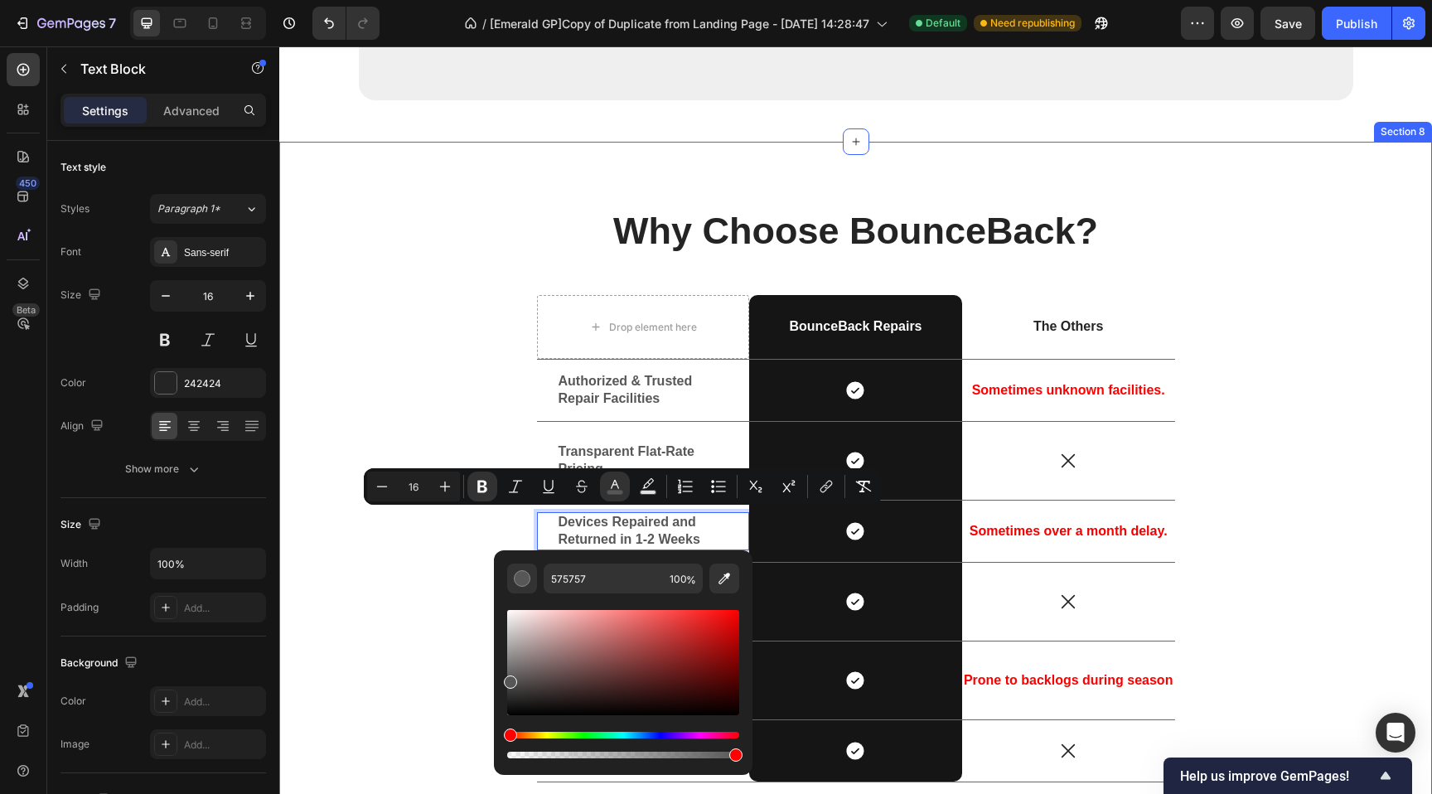
click at [424, 584] on div "Why Choose BounceBack? Heading Drop element here BounceBack Repairs Text Block …" at bounding box center [856, 502] width 1128 height 588
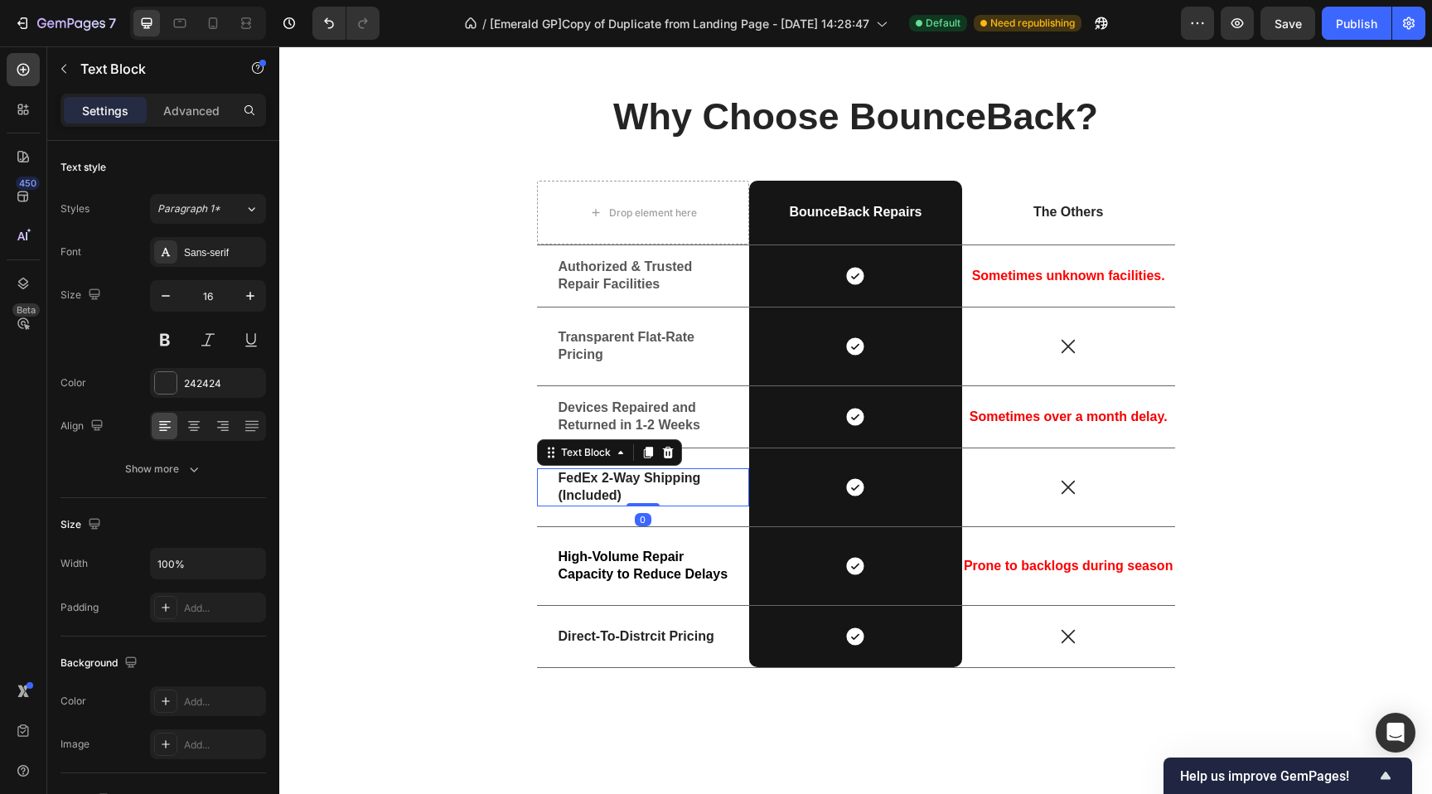
click at [559, 496] on strong "FedEx 2-Way Shipping (Included)" at bounding box center [630, 486] width 143 height 31
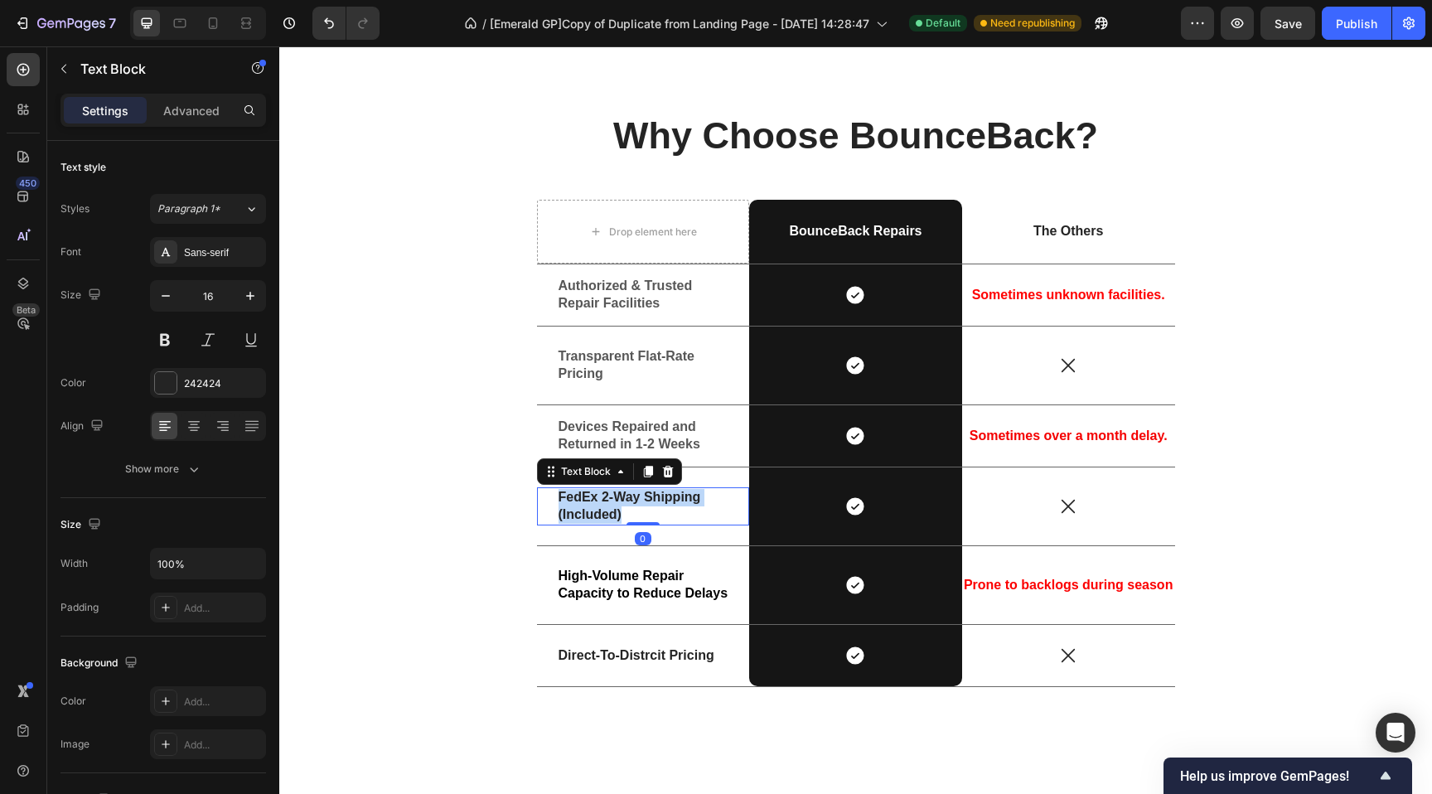
click at [559, 496] on strong "FedEx 2-Way Shipping (Included)" at bounding box center [630, 505] width 143 height 31
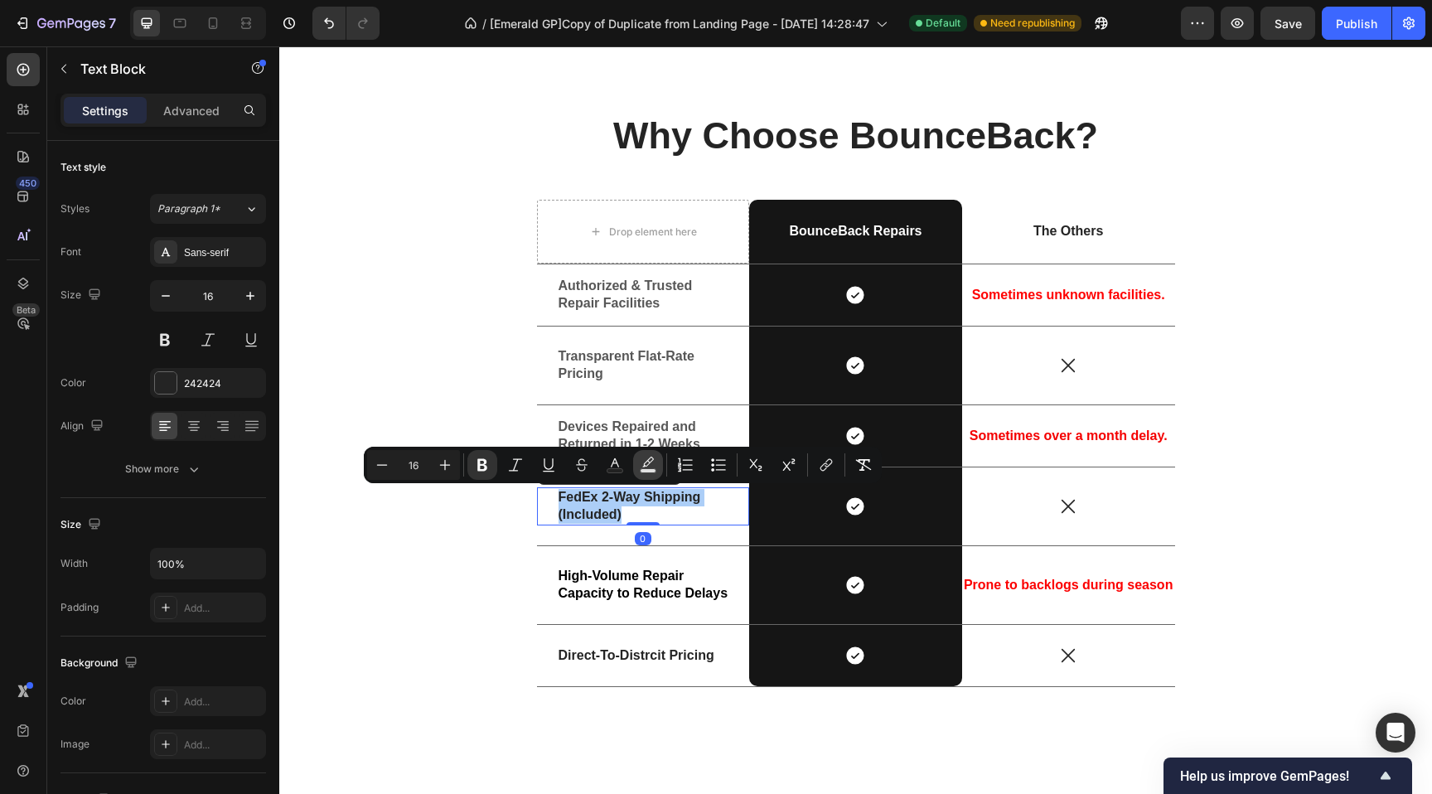
click at [634, 456] on button "Text Background Color" at bounding box center [648, 465] width 30 height 30
type input "000000"
type input "77"
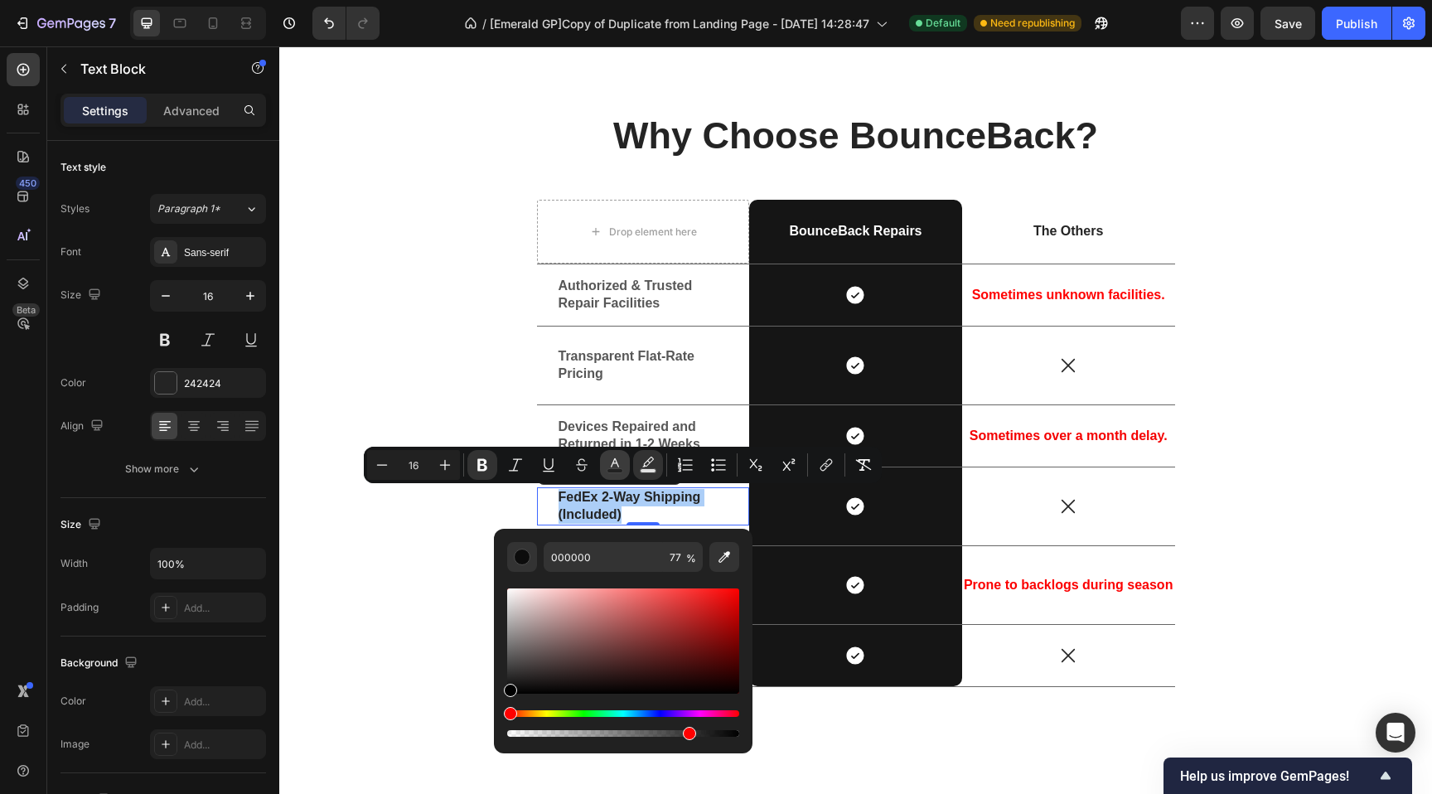
click at [617, 459] on icon "Editor contextual toolbar" at bounding box center [615, 465] width 17 height 17
click at [597, 546] on input "242424" at bounding box center [603, 557] width 119 height 30
paste input "575757"
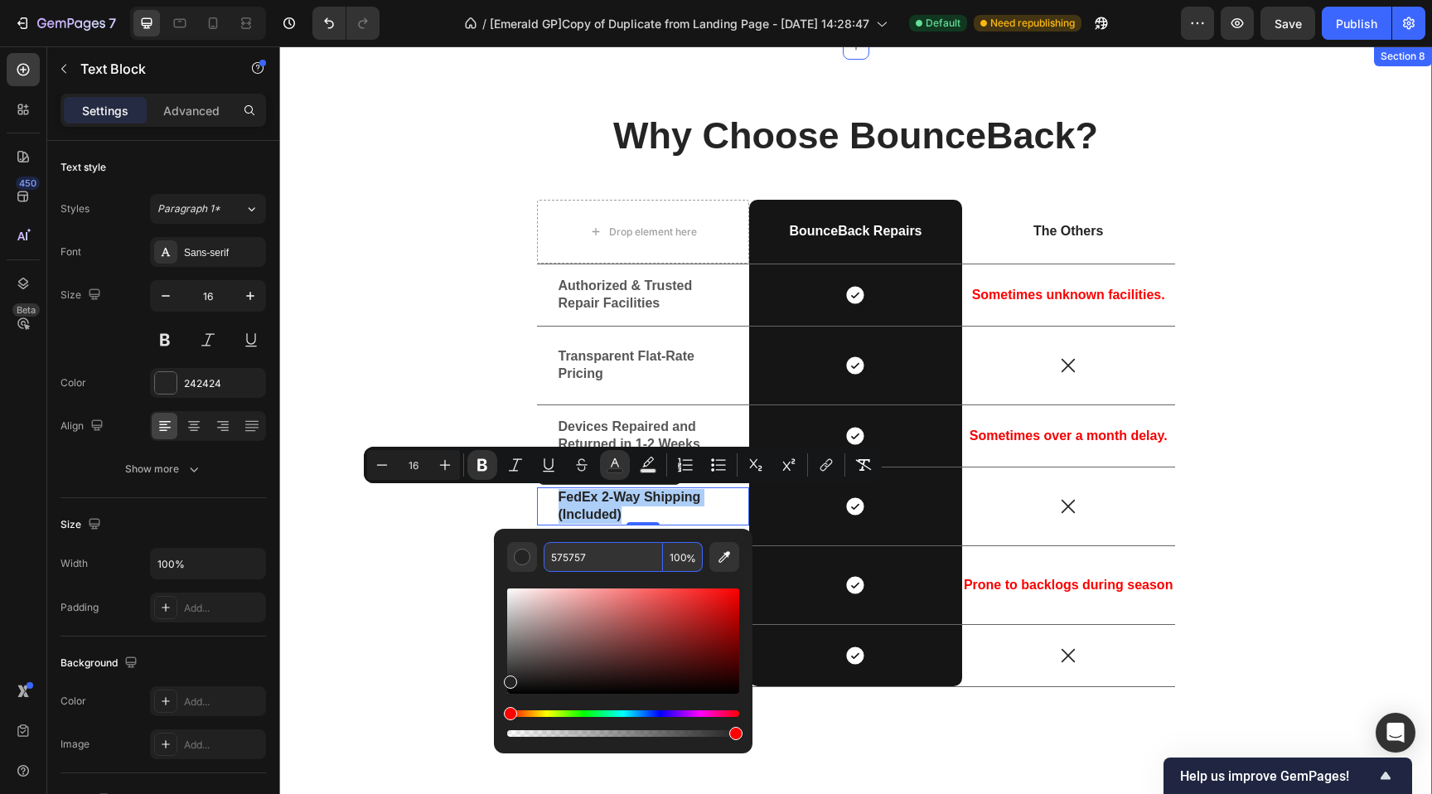
type input "575757"
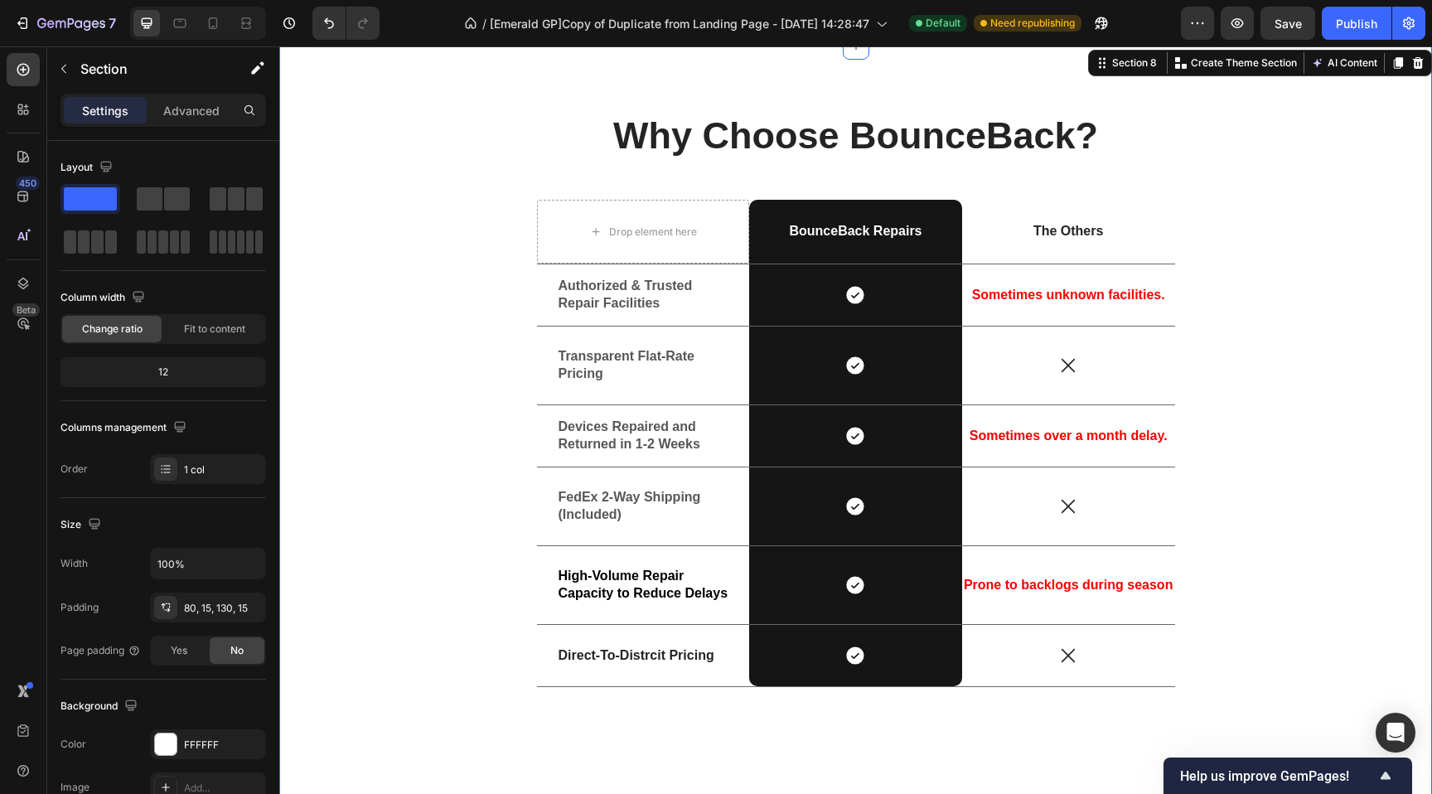
click at [388, 564] on div "Why Choose BounceBack? Heading Drop element here BounceBack Repairs Text Block …" at bounding box center [856, 407] width 1128 height 588
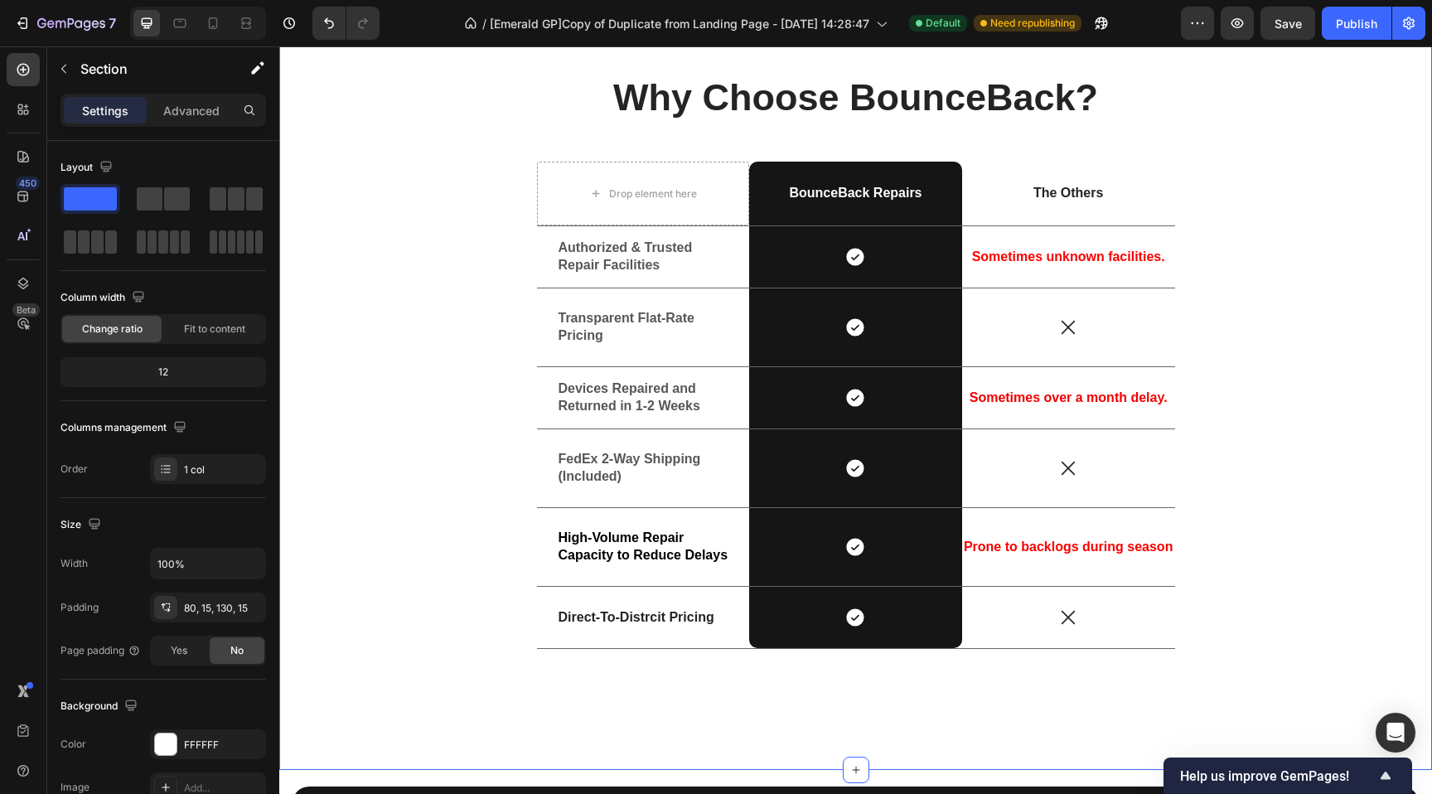
scroll to position [3310, 0]
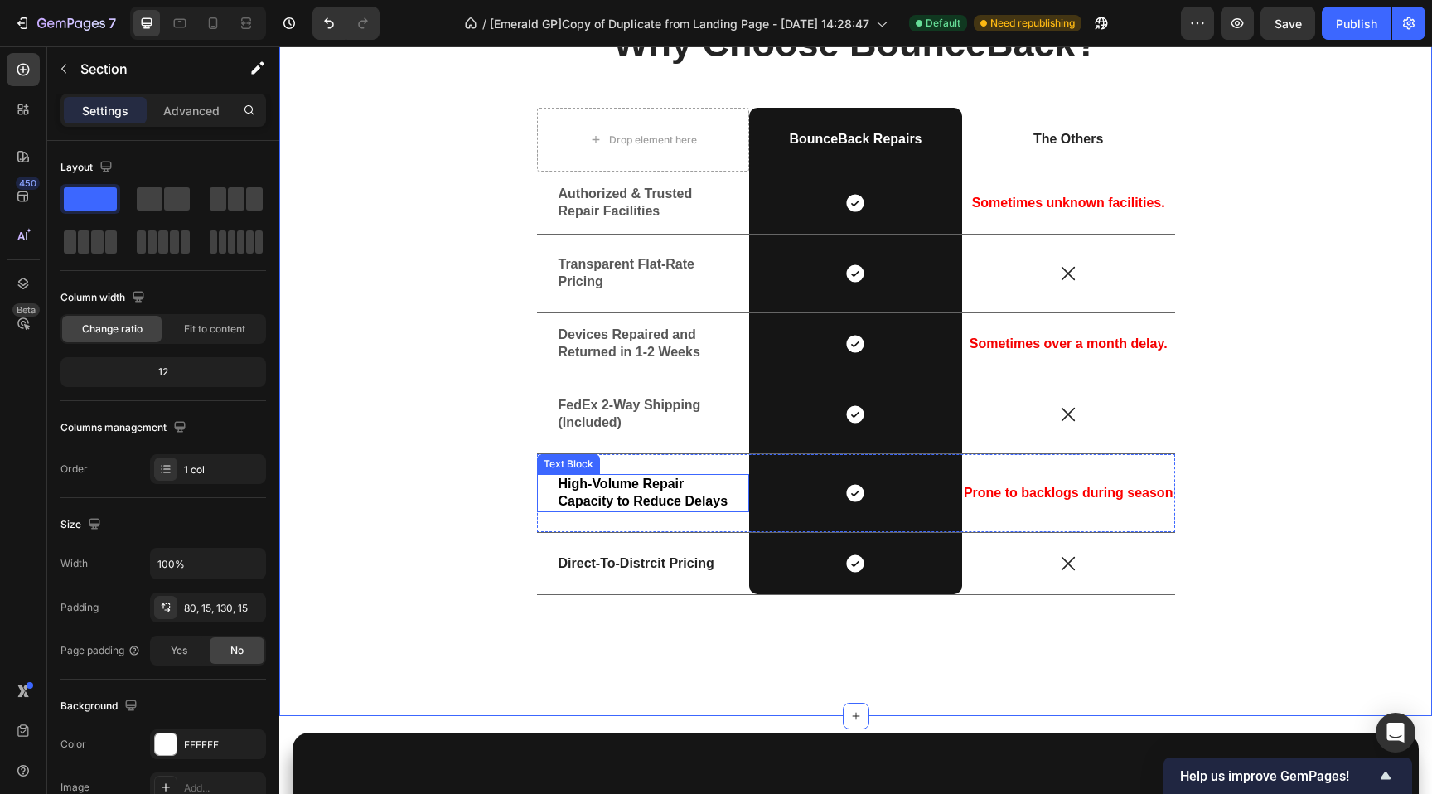
click at [589, 504] on strong "High-Volume Repair Capacity to Reduce Delays" at bounding box center [644, 491] width 170 height 31
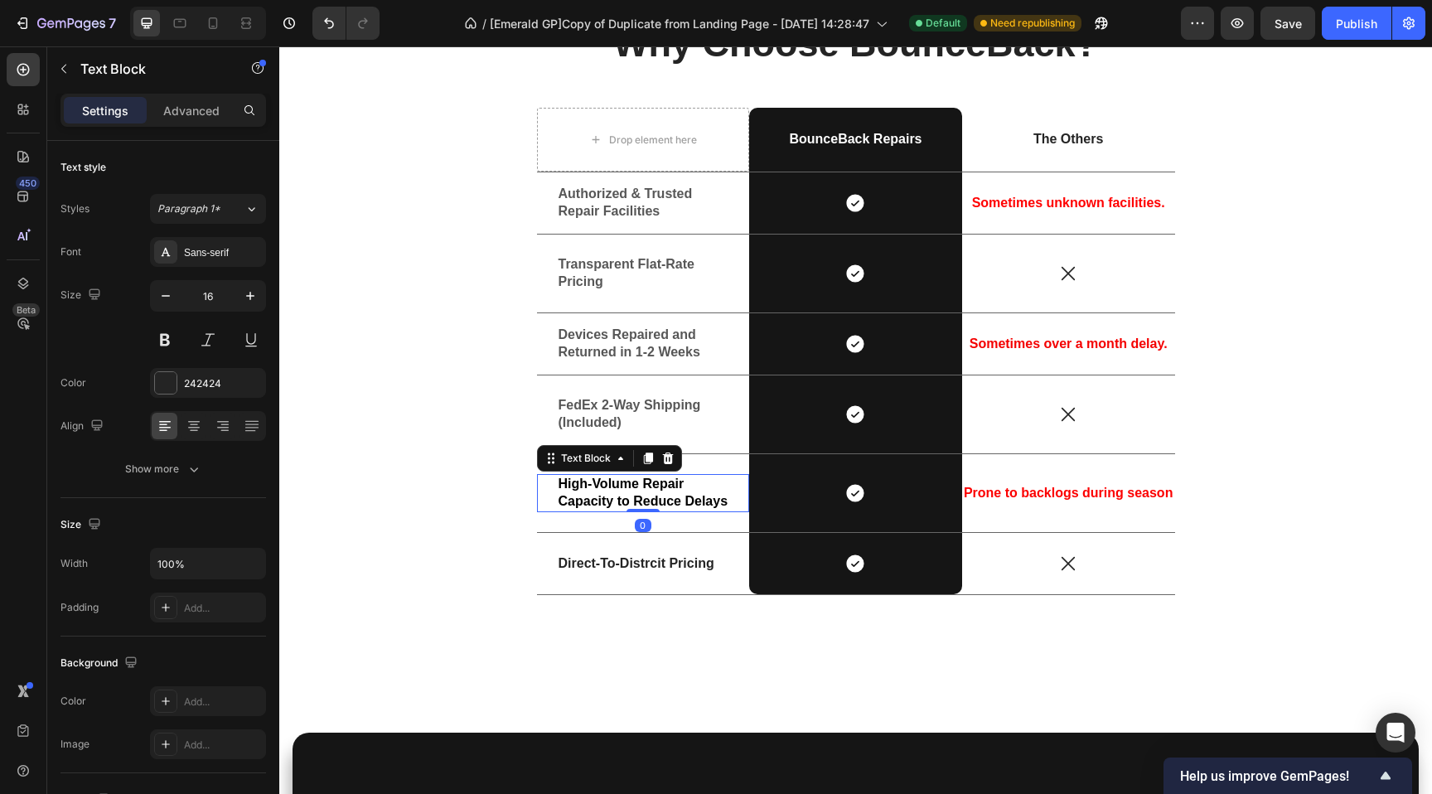
click at [589, 504] on strong "High-Volume Repair Capacity to Reduce Delays" at bounding box center [644, 491] width 170 height 31
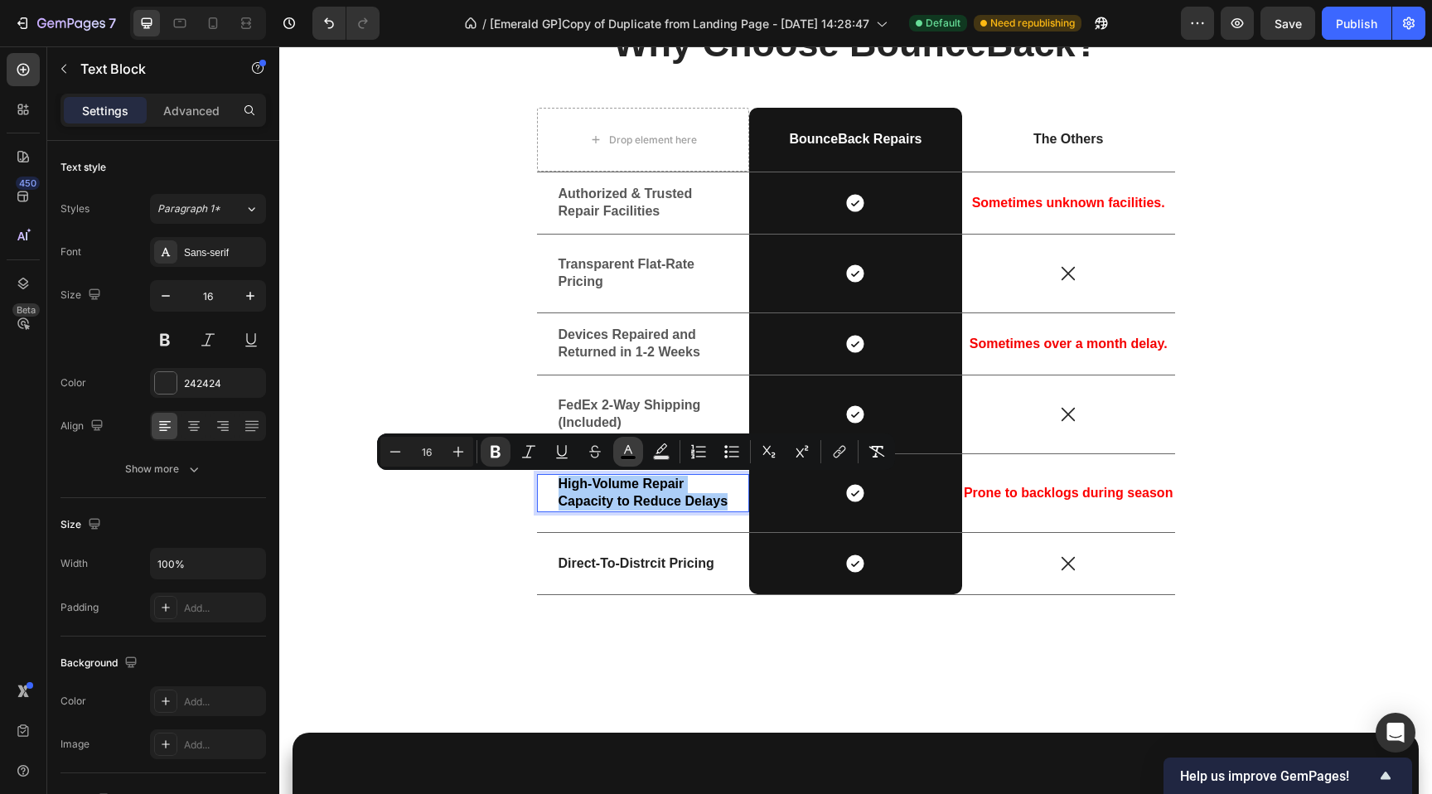
click at [621, 447] on icon "Editor contextual toolbar" at bounding box center [628, 451] width 17 height 17
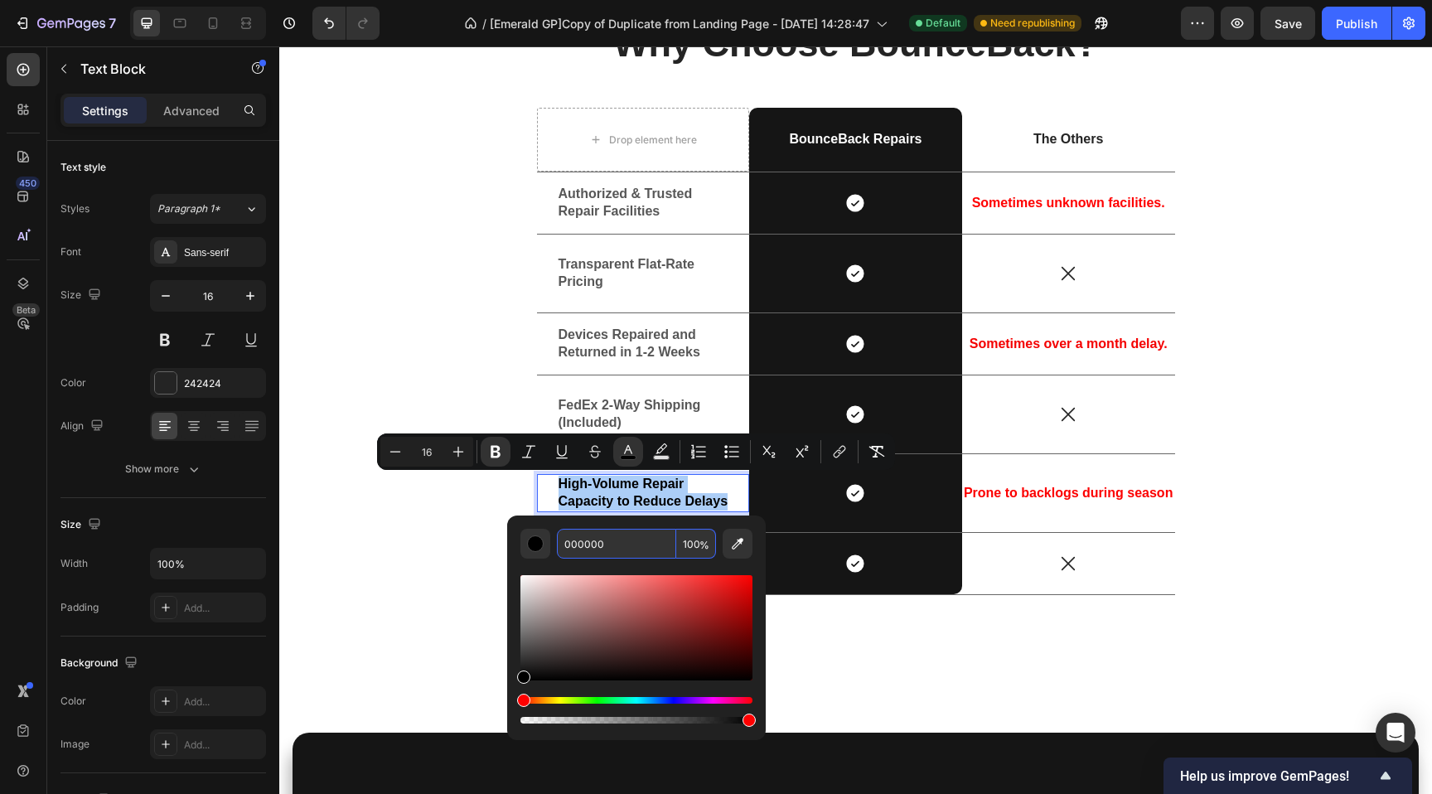
click at [598, 554] on input "000000" at bounding box center [616, 544] width 119 height 30
paste input "575757"
type input "575757"
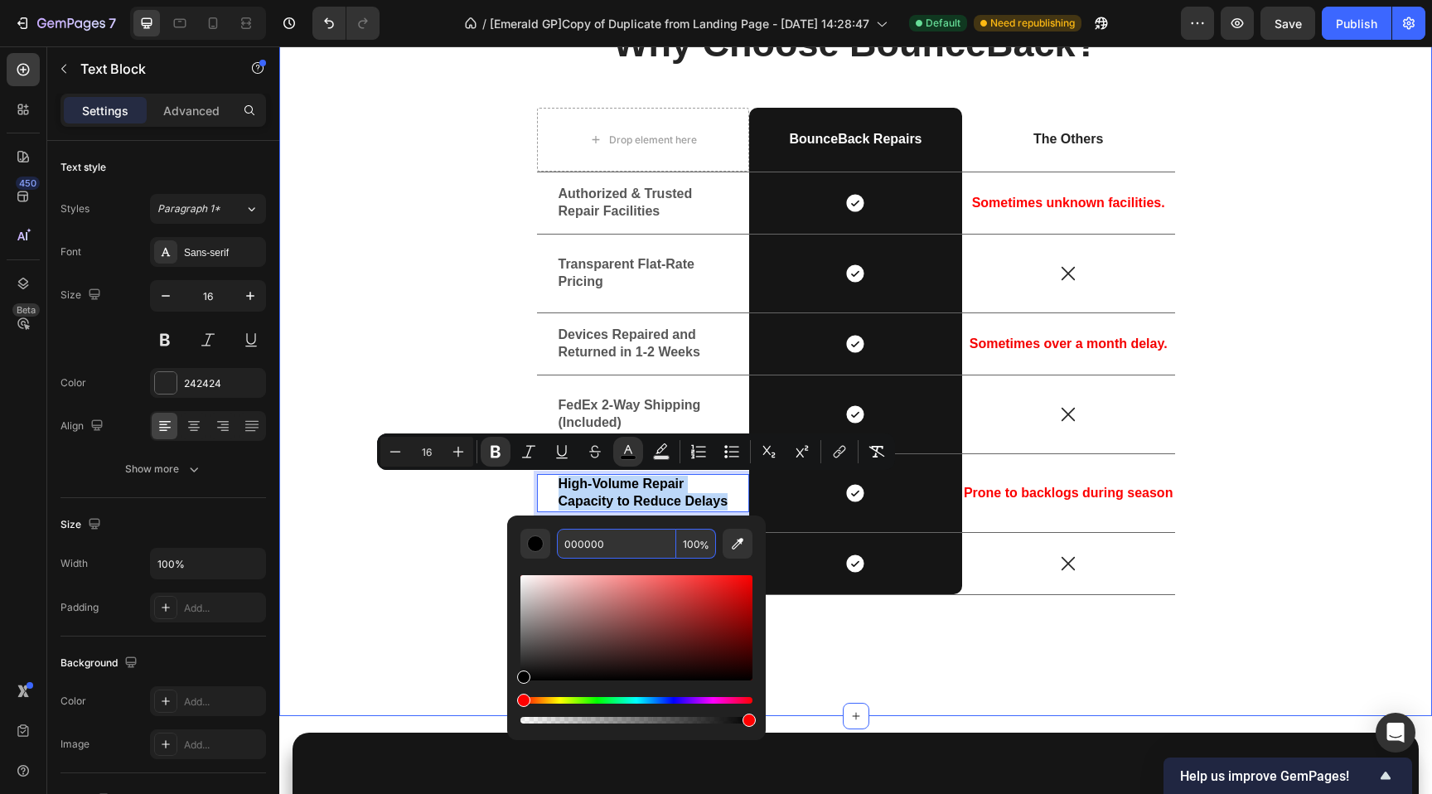
click at [381, 317] on div "Why Choose BounceBack? Heading Drop element here BounceBack Repairs Text Block …" at bounding box center [856, 315] width 1128 height 588
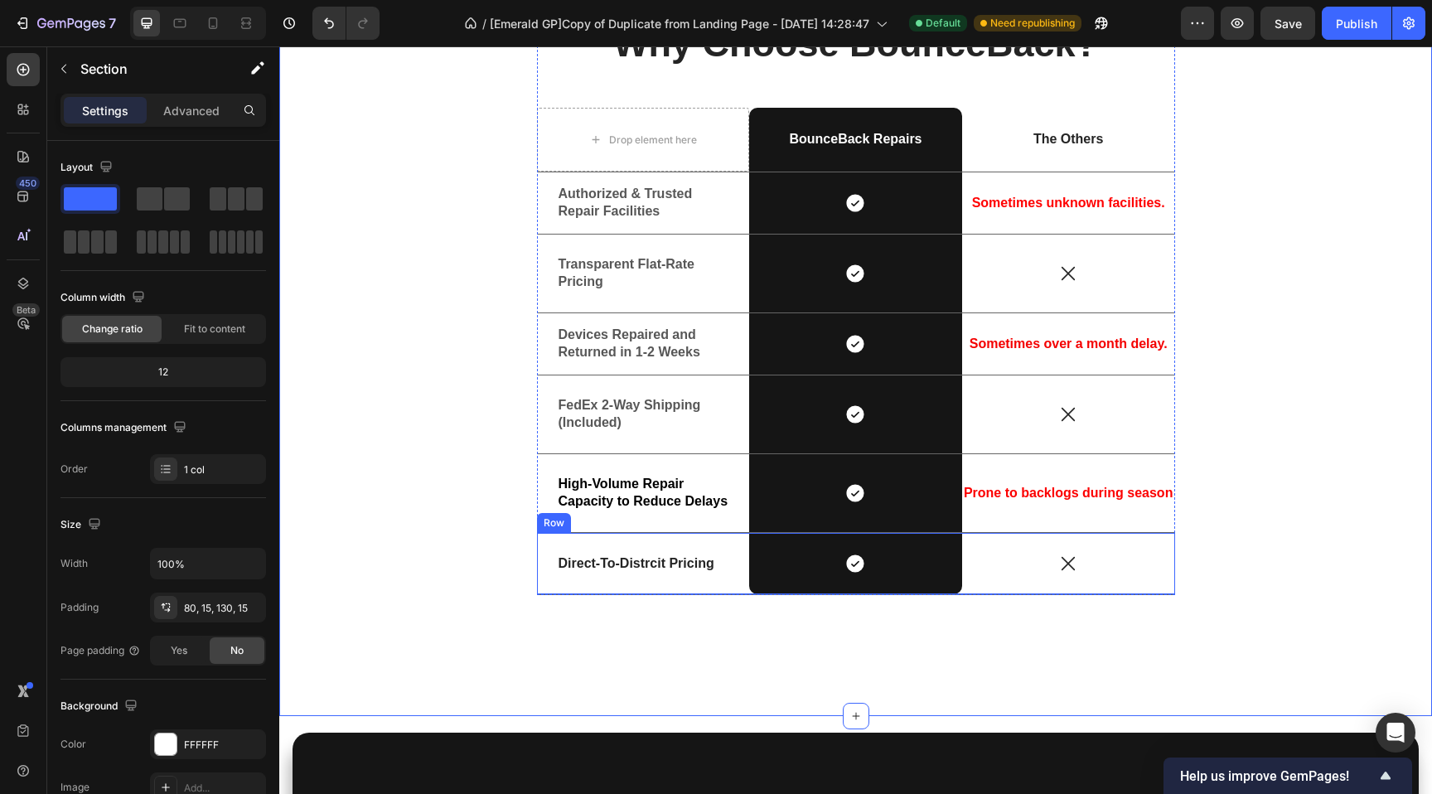
click at [618, 564] on strong "Direct-To-Distrcit Pricing" at bounding box center [637, 563] width 156 height 14
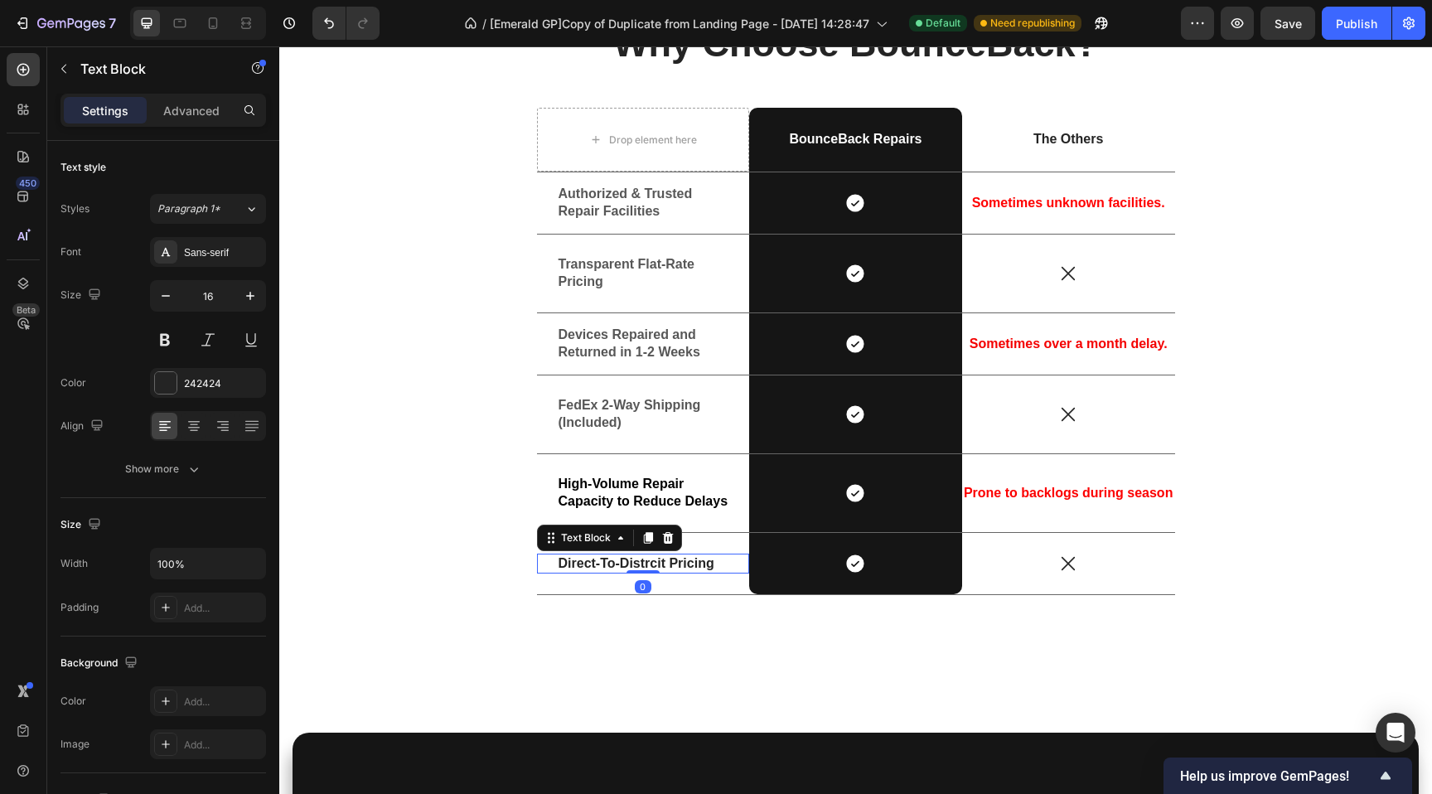
click at [618, 564] on strong "Direct-To-Distrcit Pricing" at bounding box center [637, 563] width 156 height 14
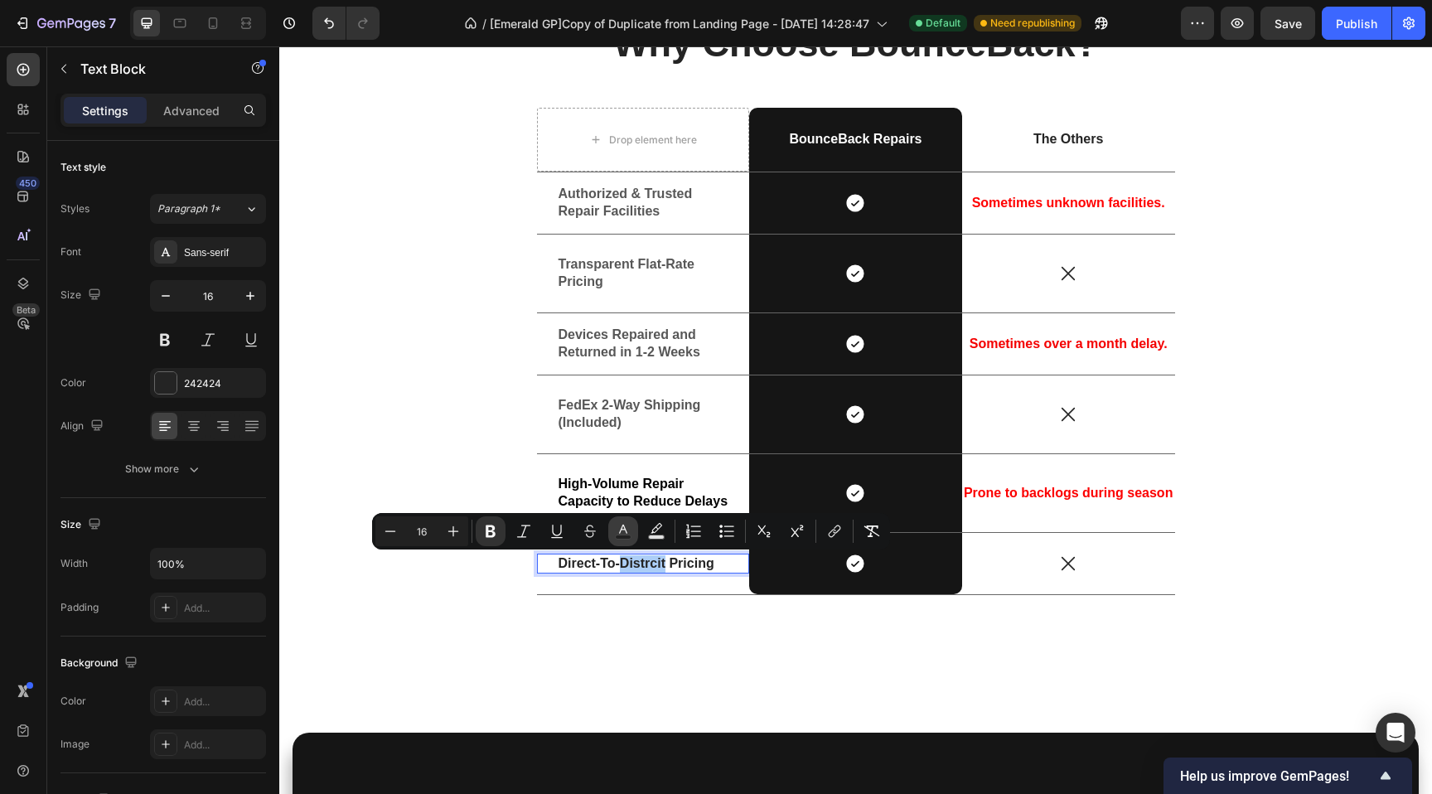
click at [617, 534] on icon "Editor contextual toolbar" at bounding box center [623, 531] width 17 height 17
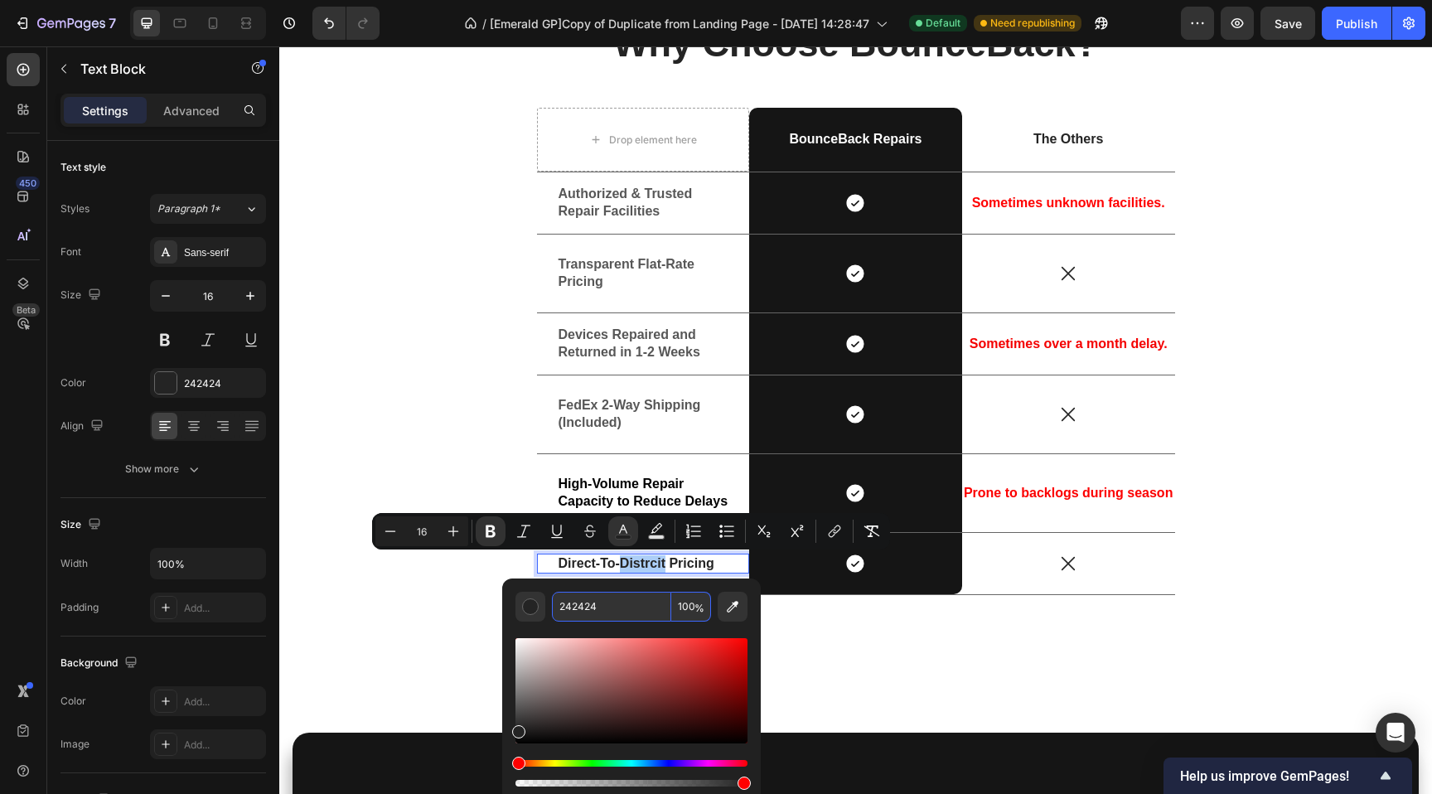
click at [616, 612] on input "242424" at bounding box center [611, 607] width 119 height 30
paste input "575757"
type input "575757"
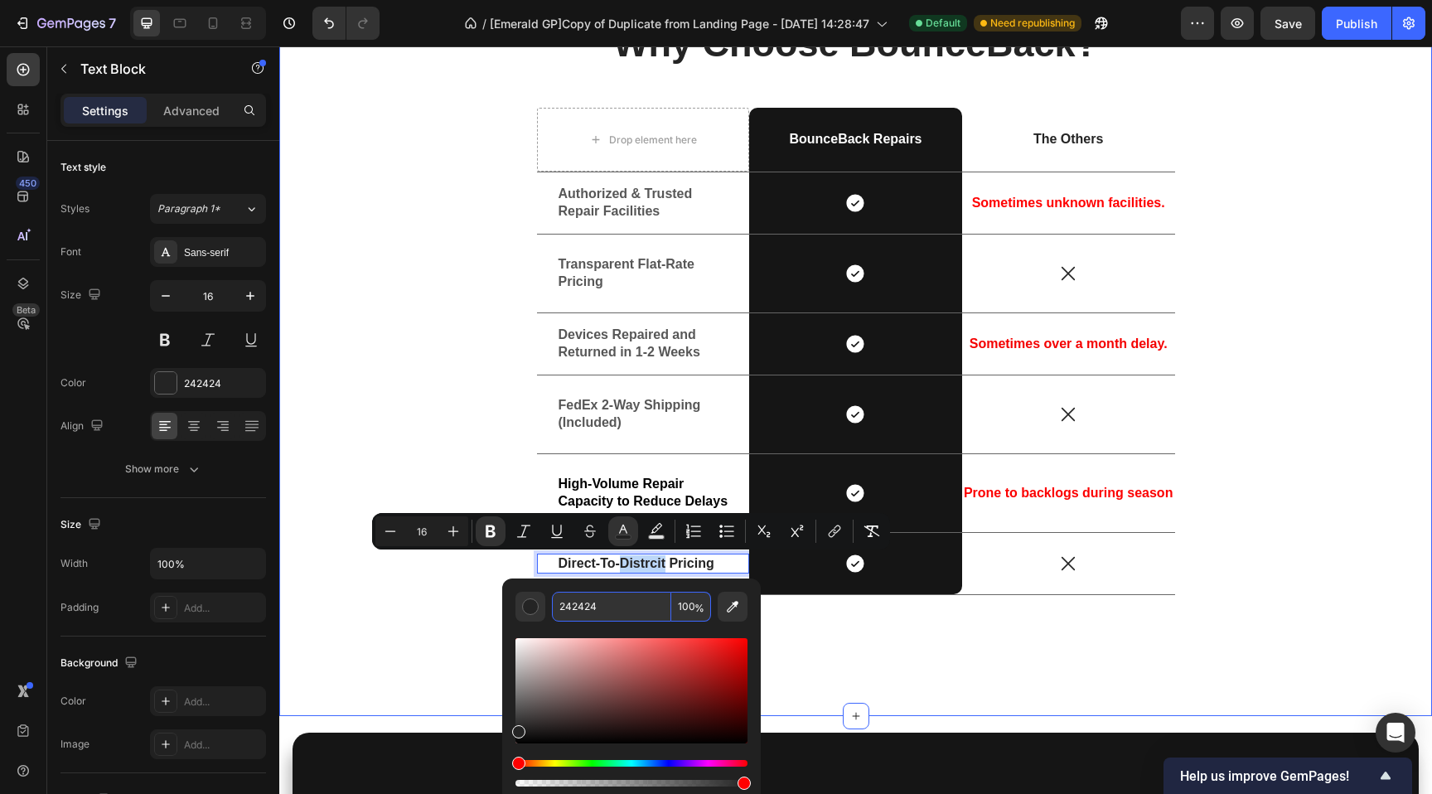
click at [481, 422] on div "Why Choose BounceBack? Heading Drop element here BounceBack Repairs Text Block …" at bounding box center [856, 315] width 1128 height 588
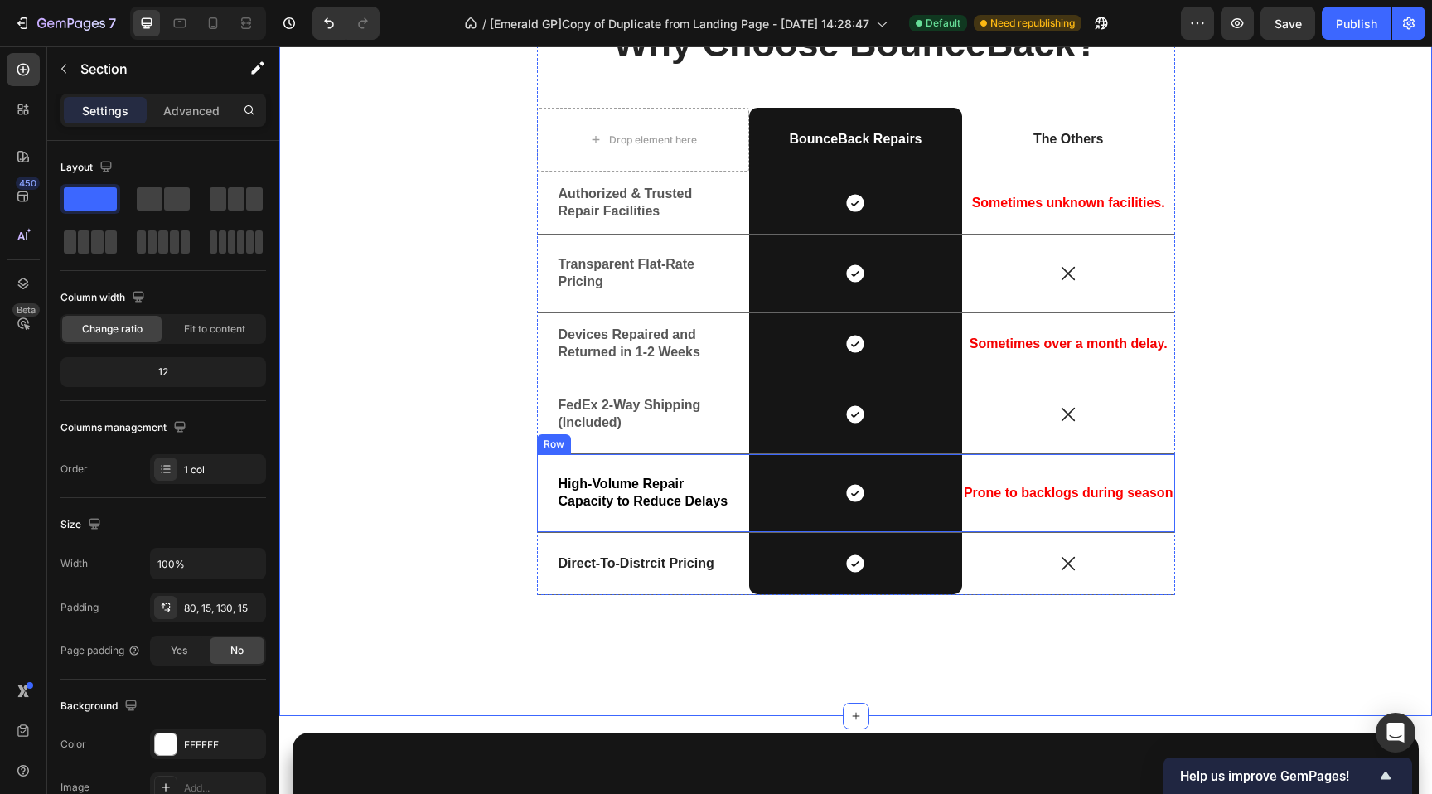
click at [557, 474] on div "High-Volume Repair Capacity to Reduce Delays Text Block" at bounding box center [643, 493] width 213 height 38
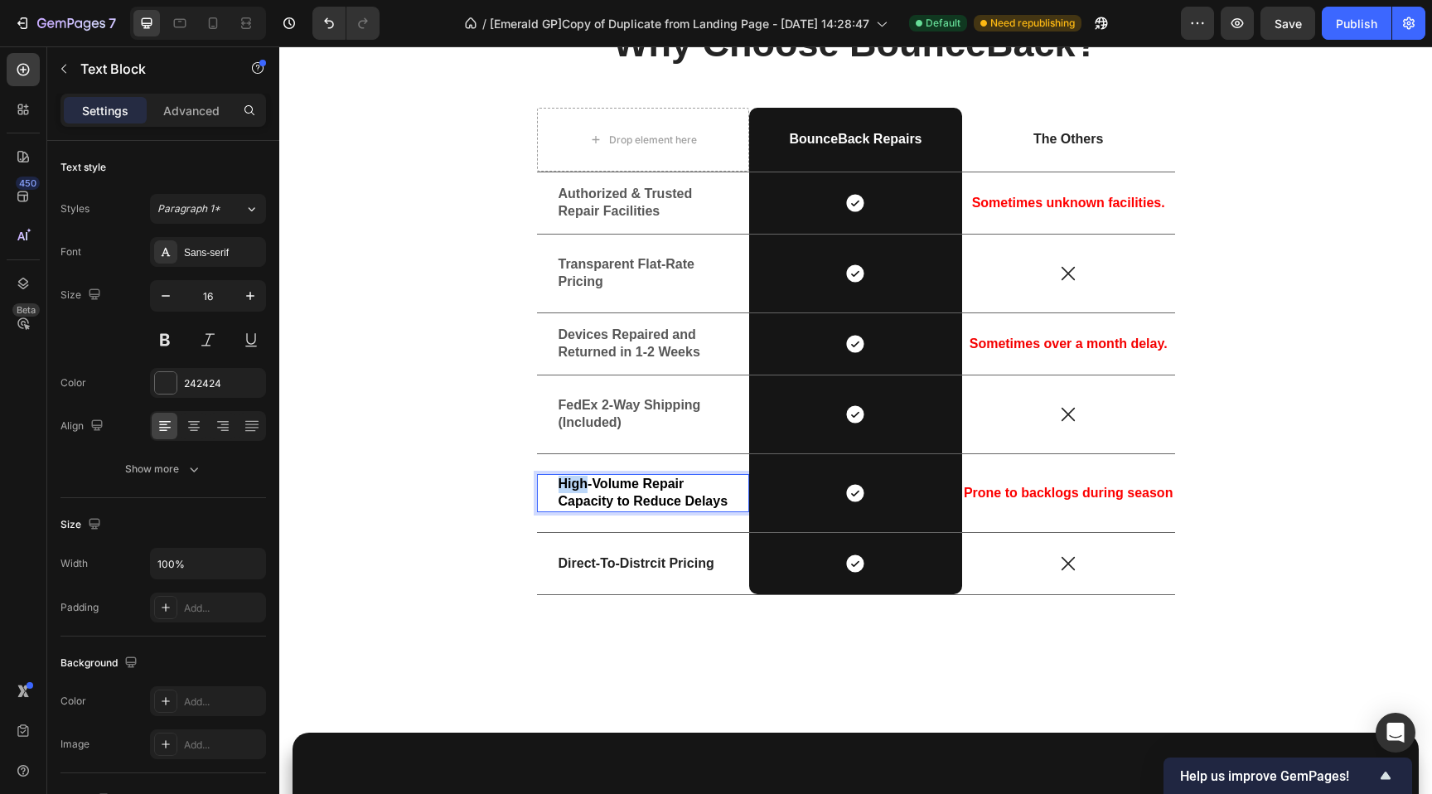
click at [563, 483] on strong "High-Volume Repair Capacity to Reduce Delays" at bounding box center [644, 491] width 170 height 31
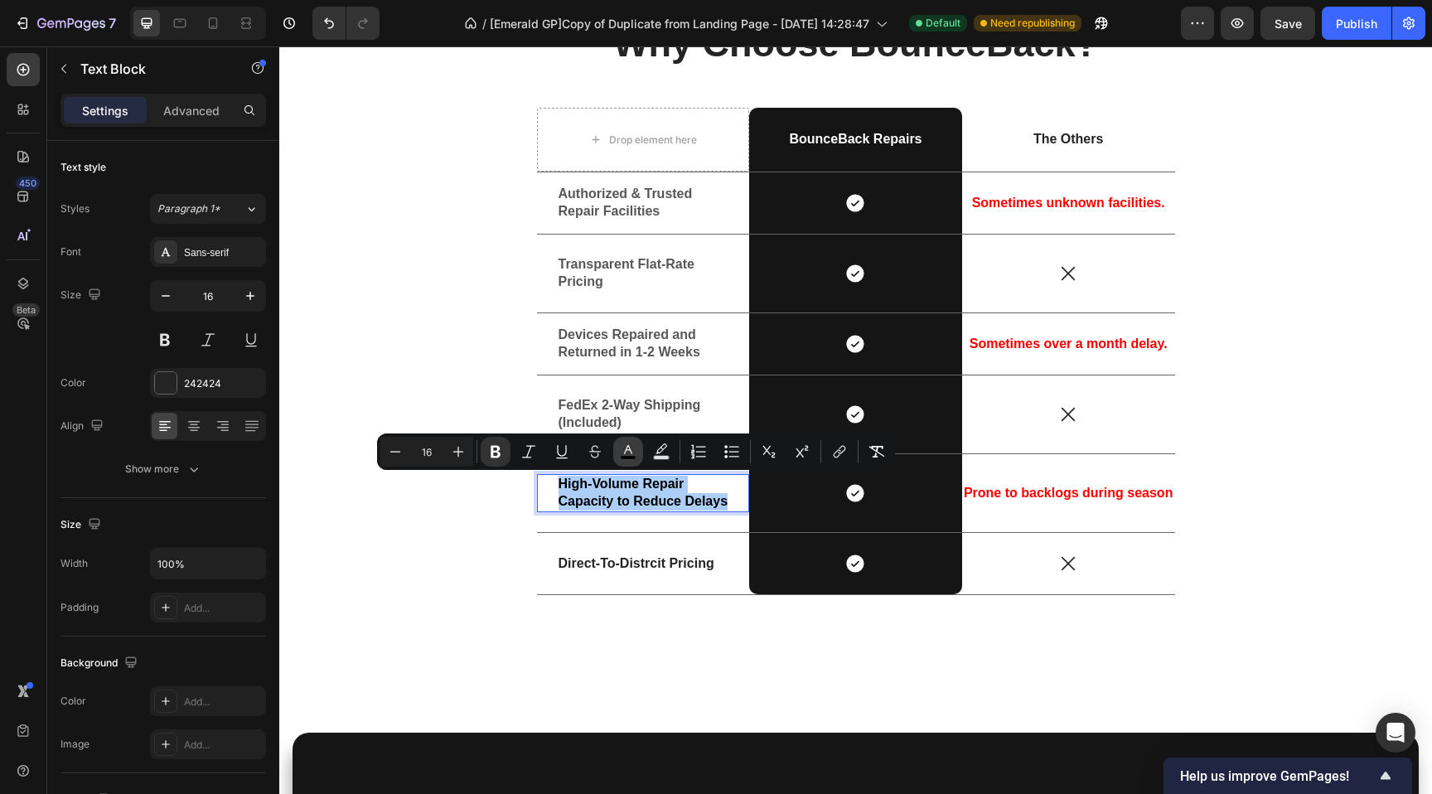
click at [621, 447] on icon "Editor contextual toolbar" at bounding box center [628, 451] width 17 height 17
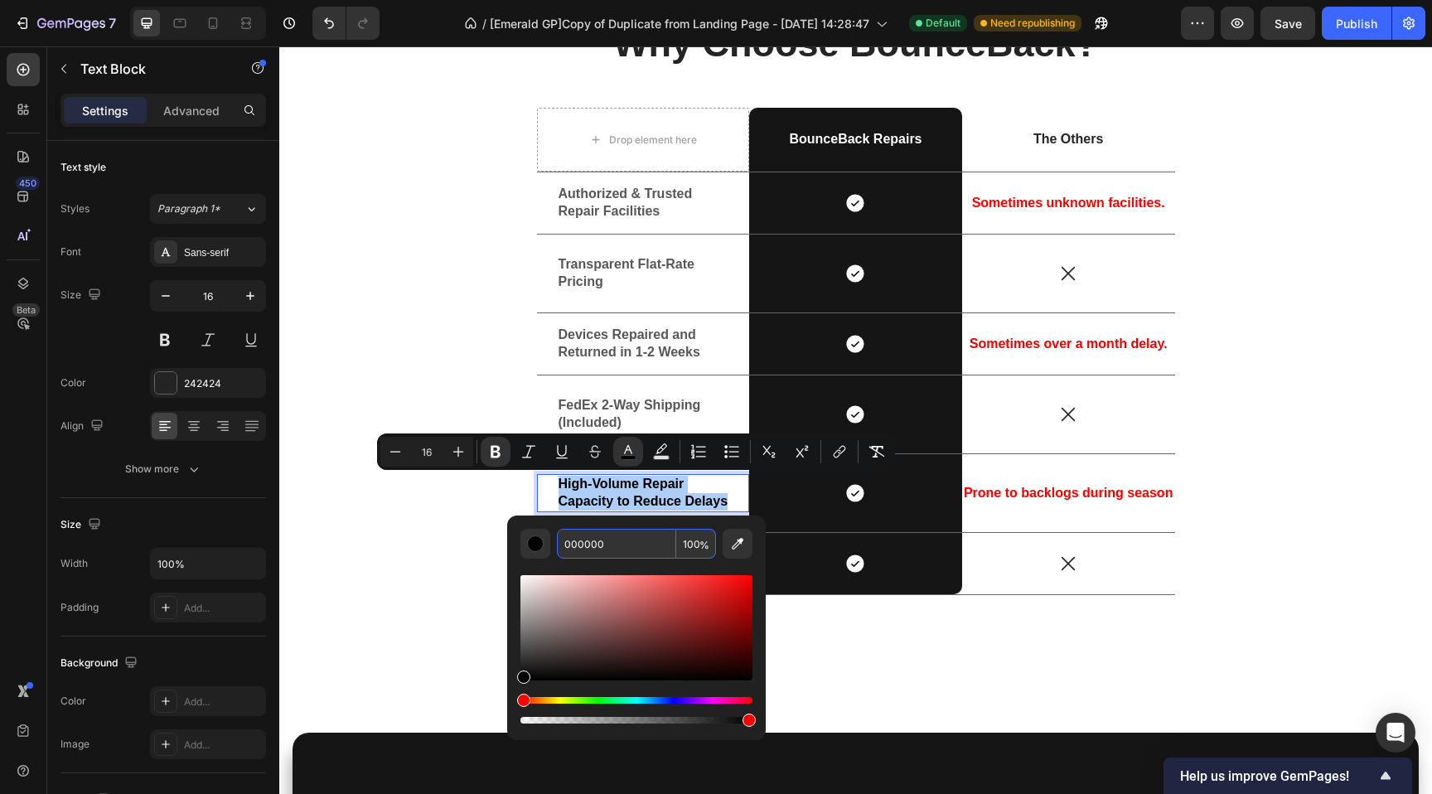
click at [606, 544] on input "000000" at bounding box center [616, 544] width 119 height 30
paste input "575757"
type input "575757"
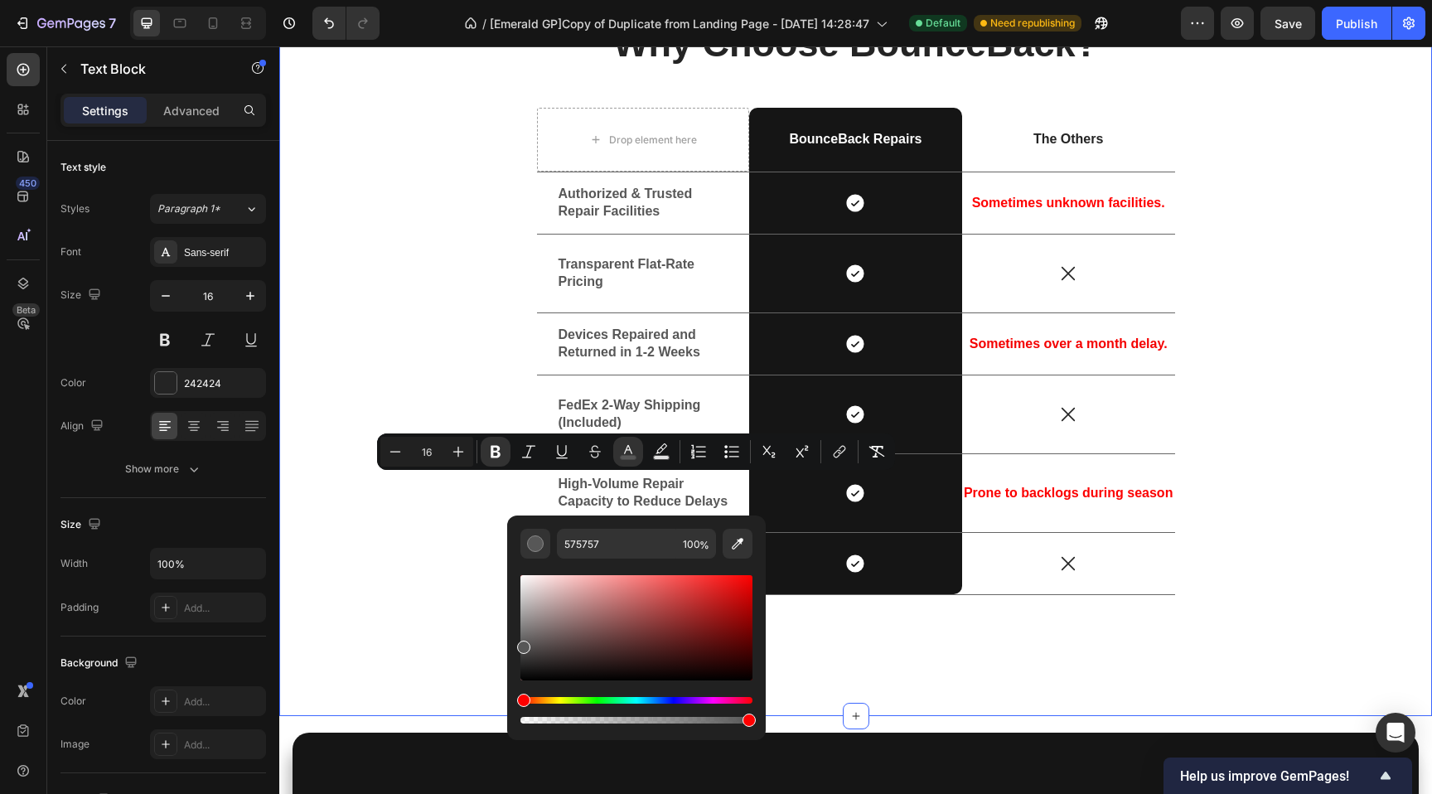
click at [428, 525] on div "Why Choose BounceBack? Heading Drop element here BounceBack Repairs Text Block …" at bounding box center [856, 315] width 1128 height 588
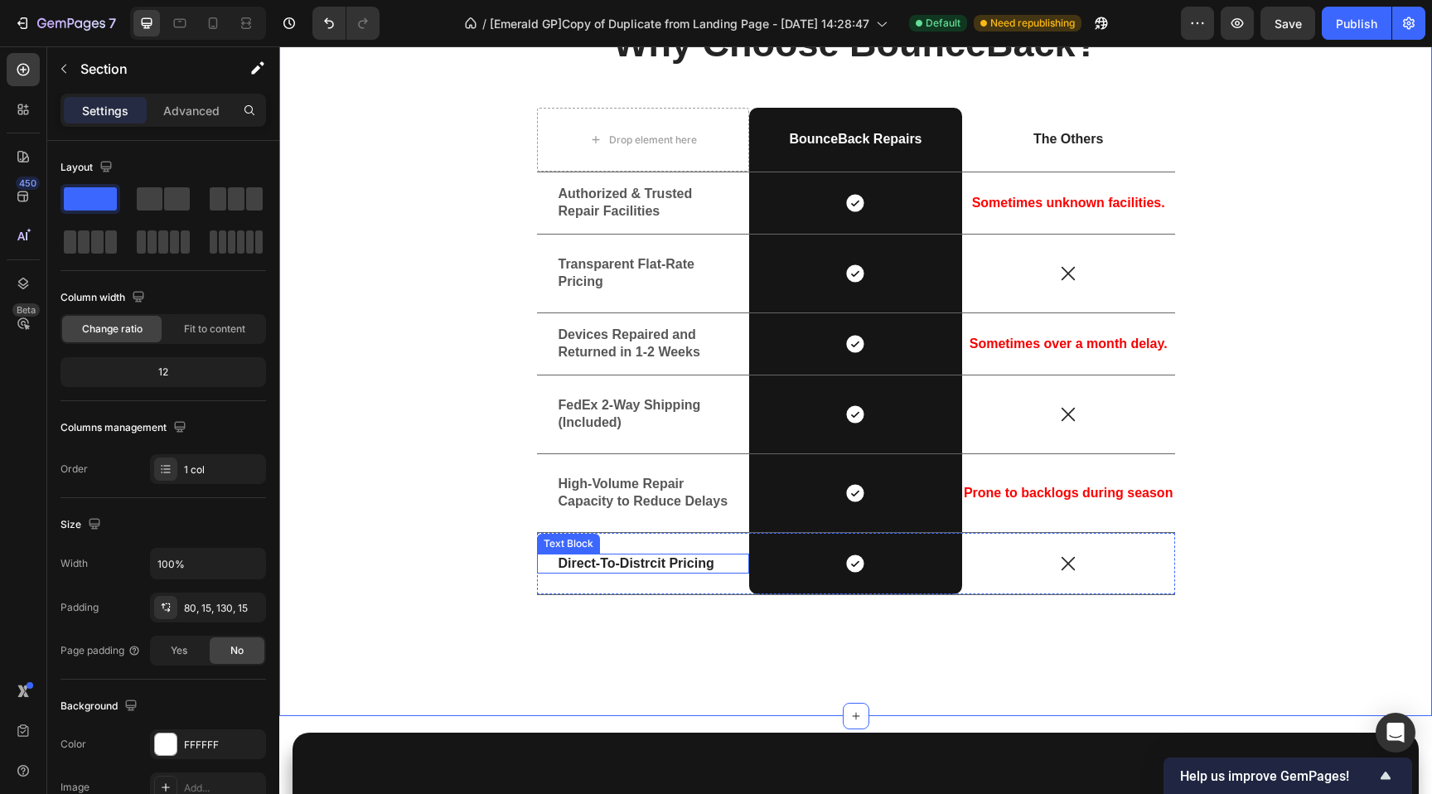
click at [604, 568] on strong "Direct-To-Distrcit Pricing" at bounding box center [637, 563] width 156 height 14
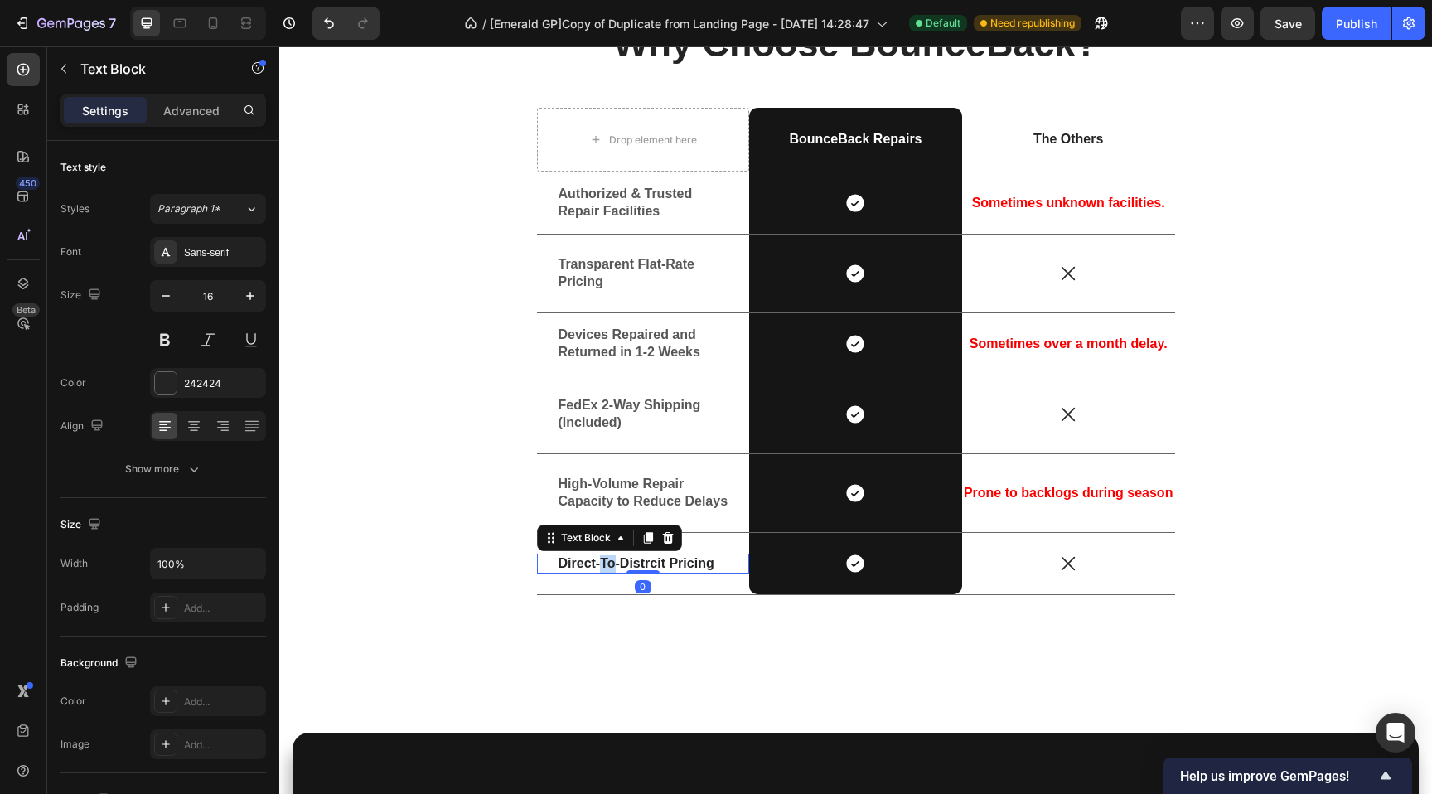
click at [604, 565] on strong "Direct-To-Distrcit Pricing" at bounding box center [637, 563] width 156 height 14
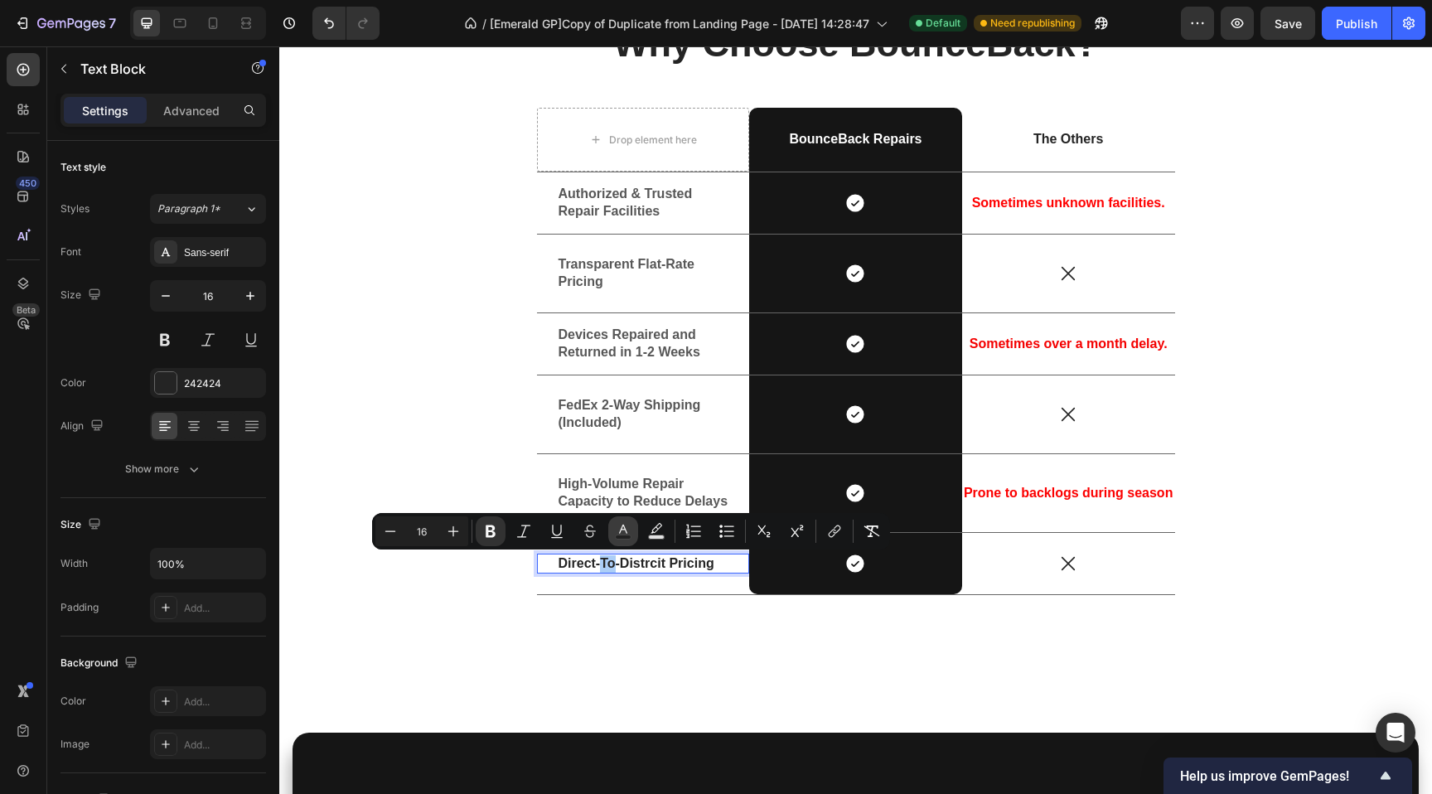
click at [619, 534] on icon "Editor contextual toolbar" at bounding box center [623, 531] width 17 height 17
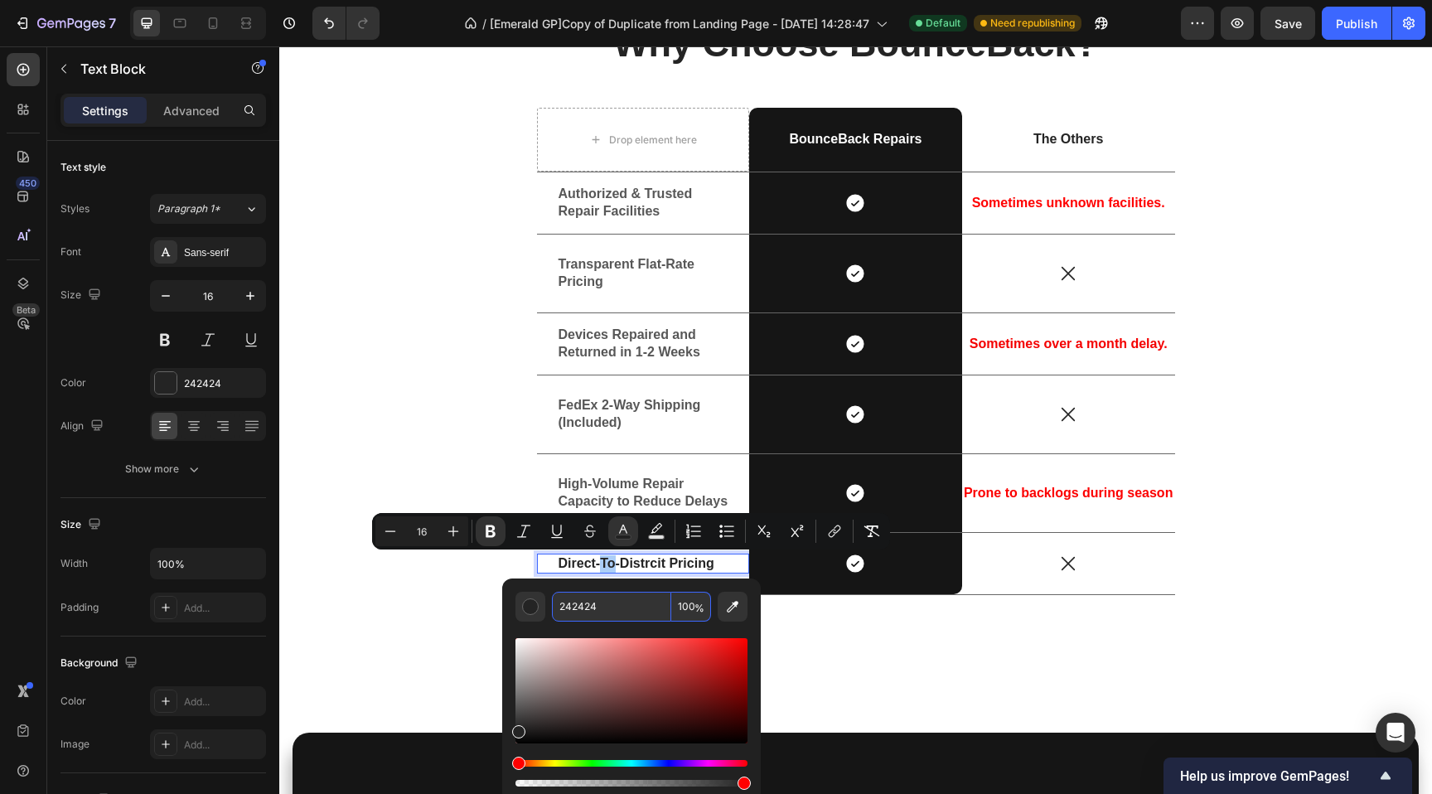
click at [622, 597] on input "242424" at bounding box center [611, 607] width 119 height 30
paste input "575757"
type input "575757"
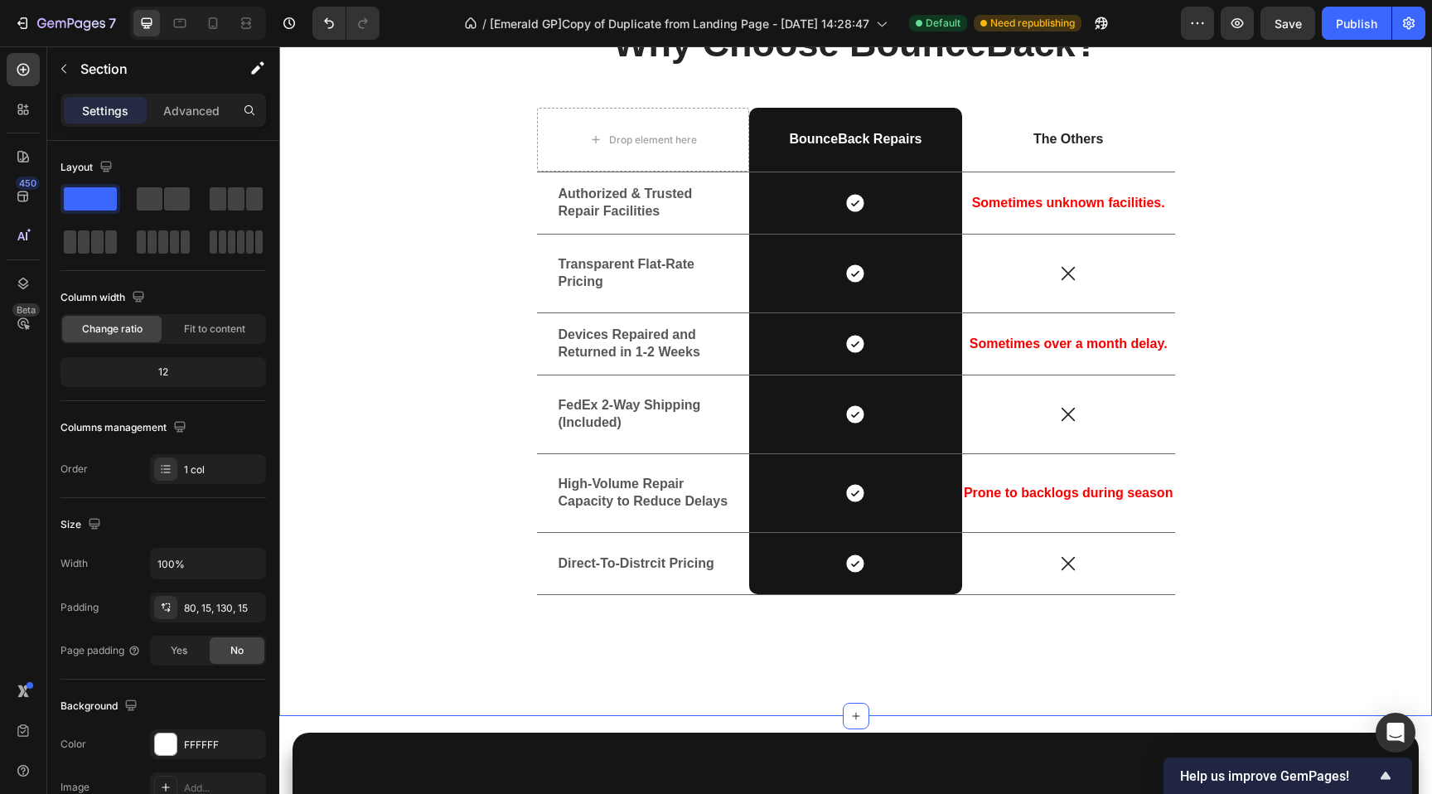
click at [495, 415] on div "Why Choose BounceBack? Heading Drop element here BounceBack Repairs Text Block …" at bounding box center [856, 315] width 1128 height 588
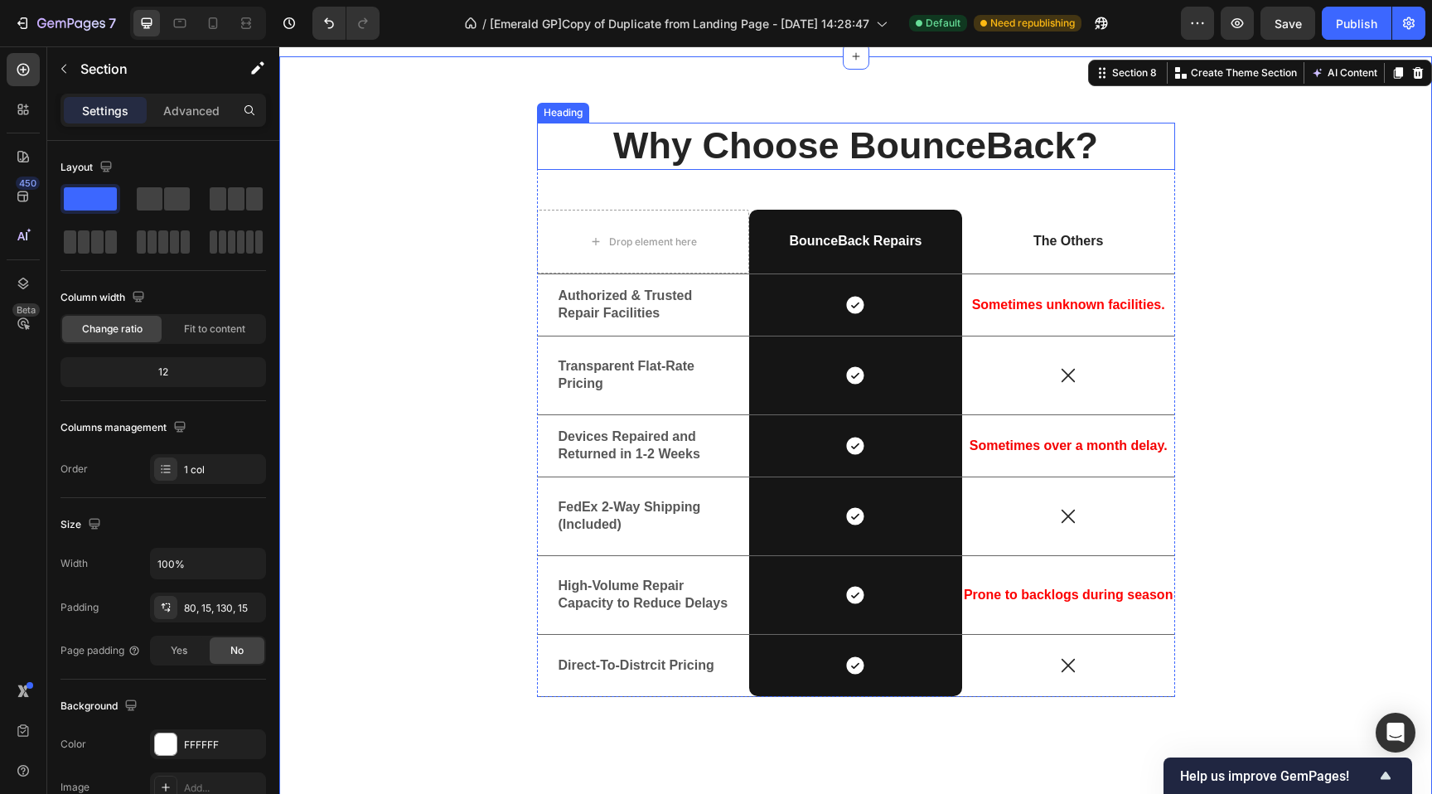
scroll to position [3212, 0]
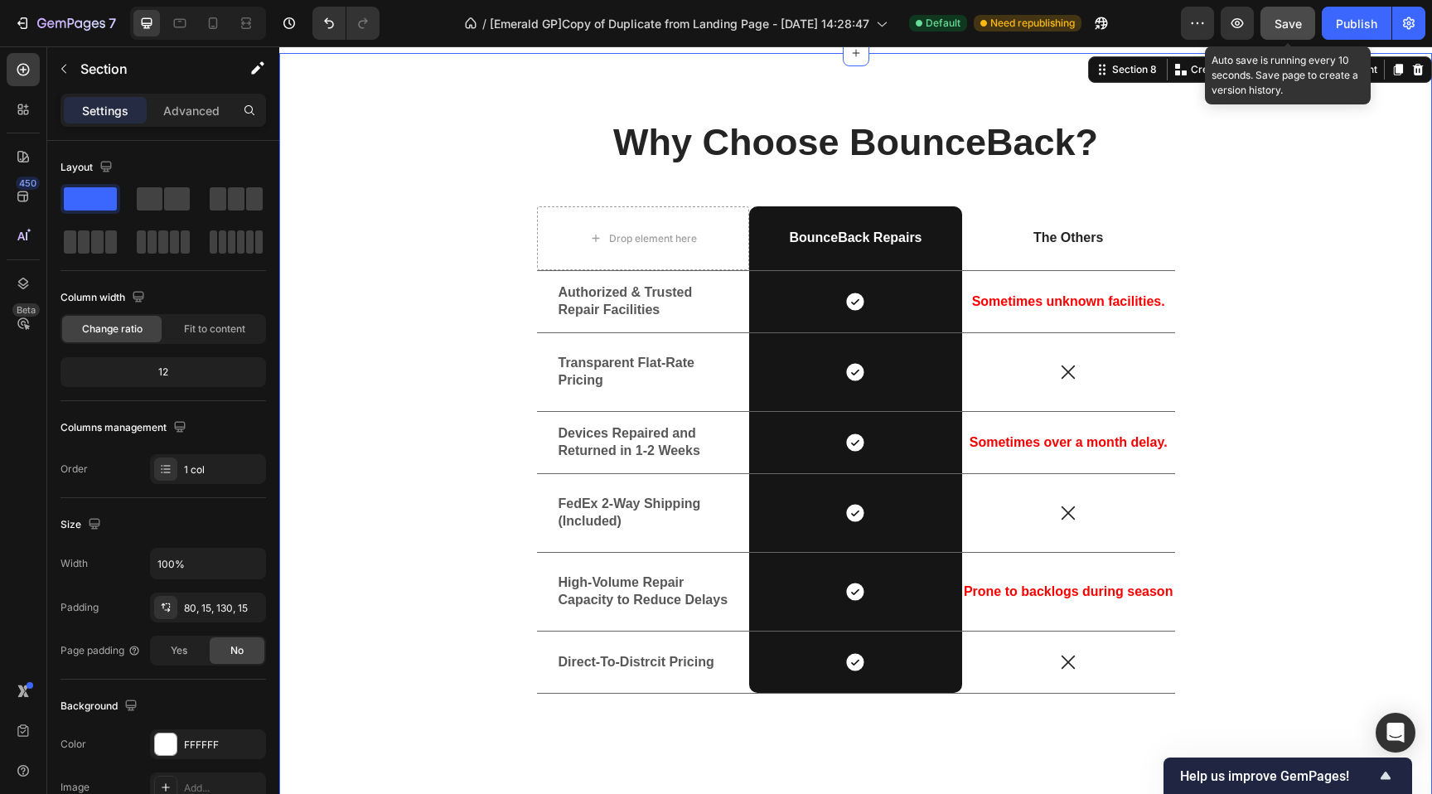
click at [1283, 20] on span "Save" at bounding box center [1287, 24] width 27 height 14
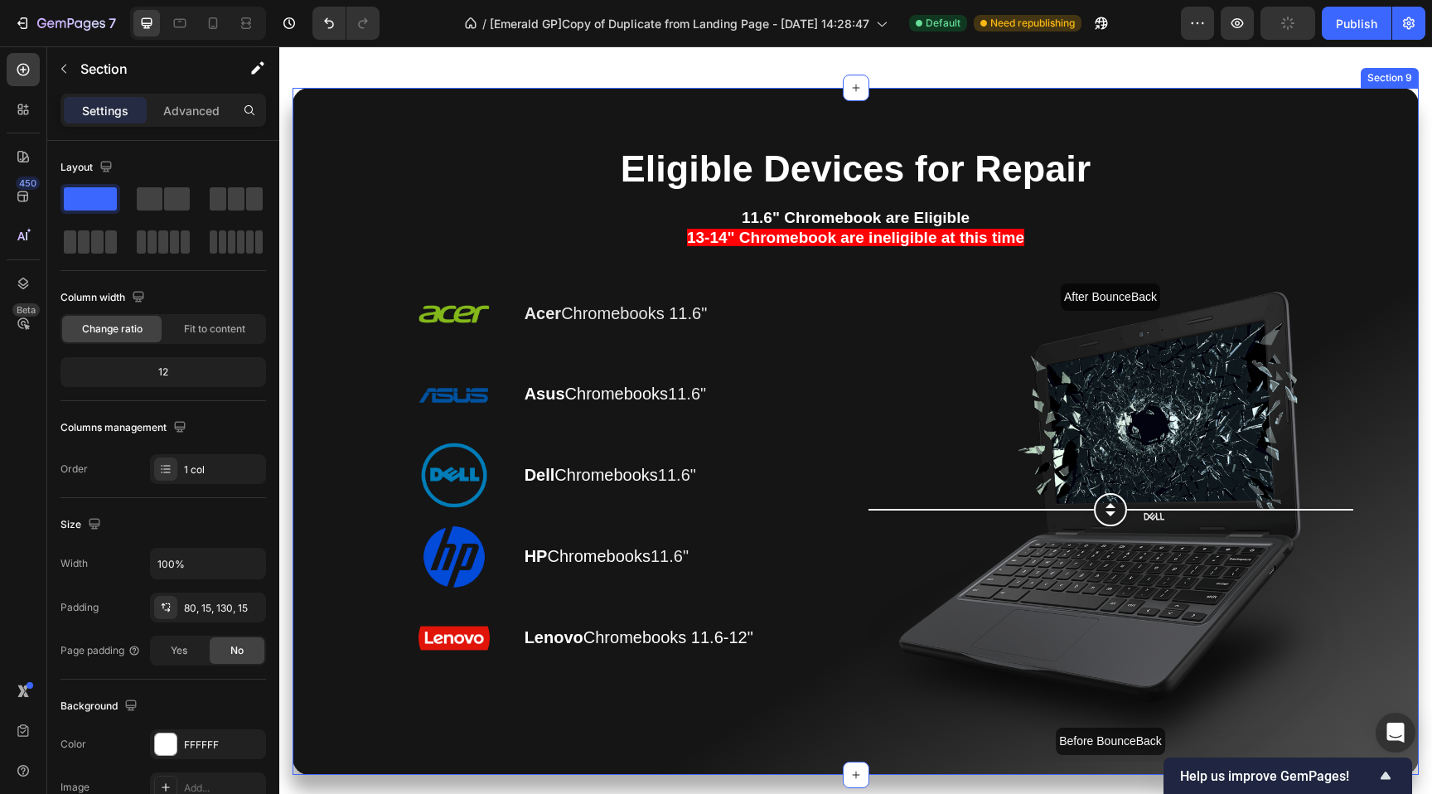
scroll to position [3958, 0]
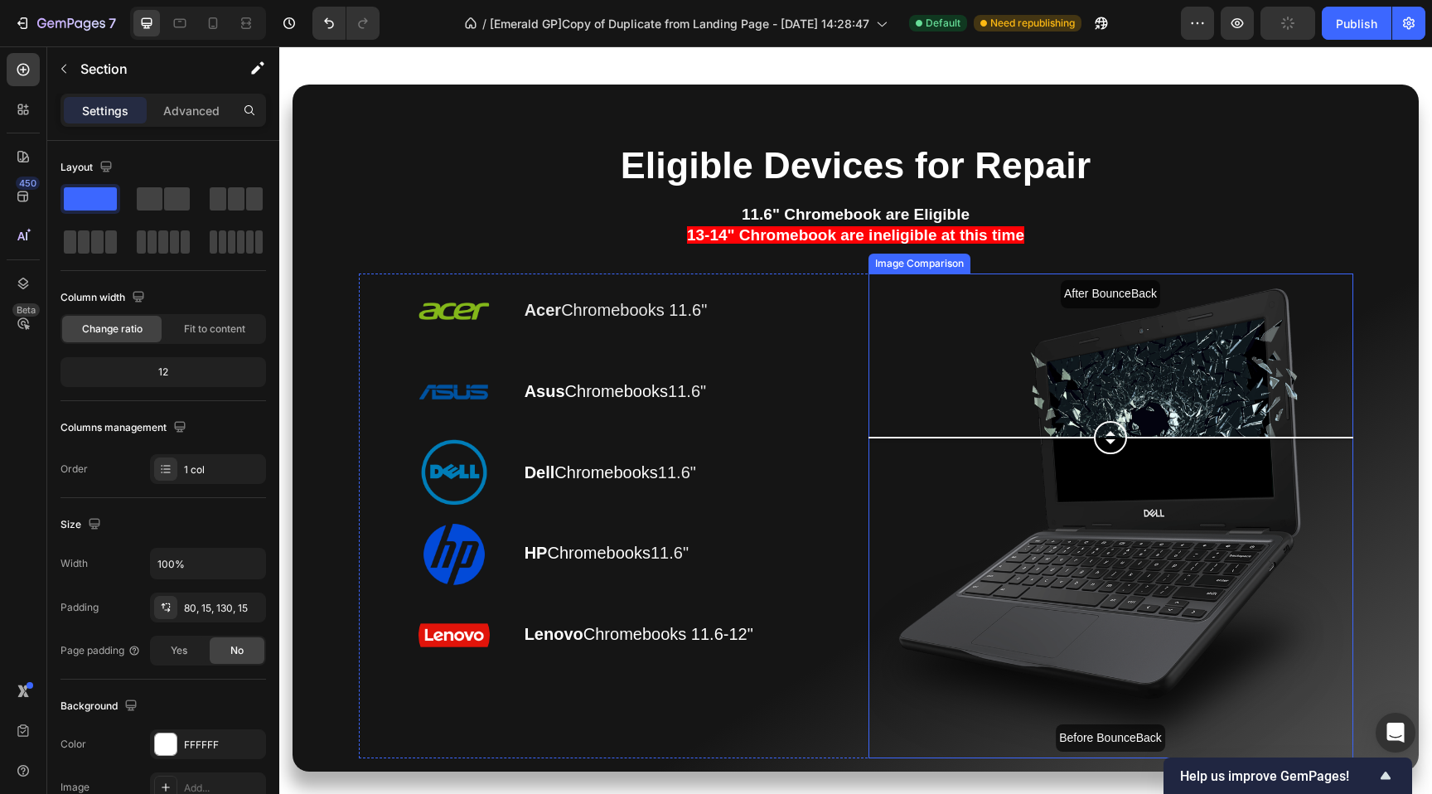
drag, startPoint x: 1132, startPoint y: 520, endPoint x: 978, endPoint y: 438, distance: 174.6
click at [1013, 441] on div at bounding box center [1110, 437] width 485 height 33
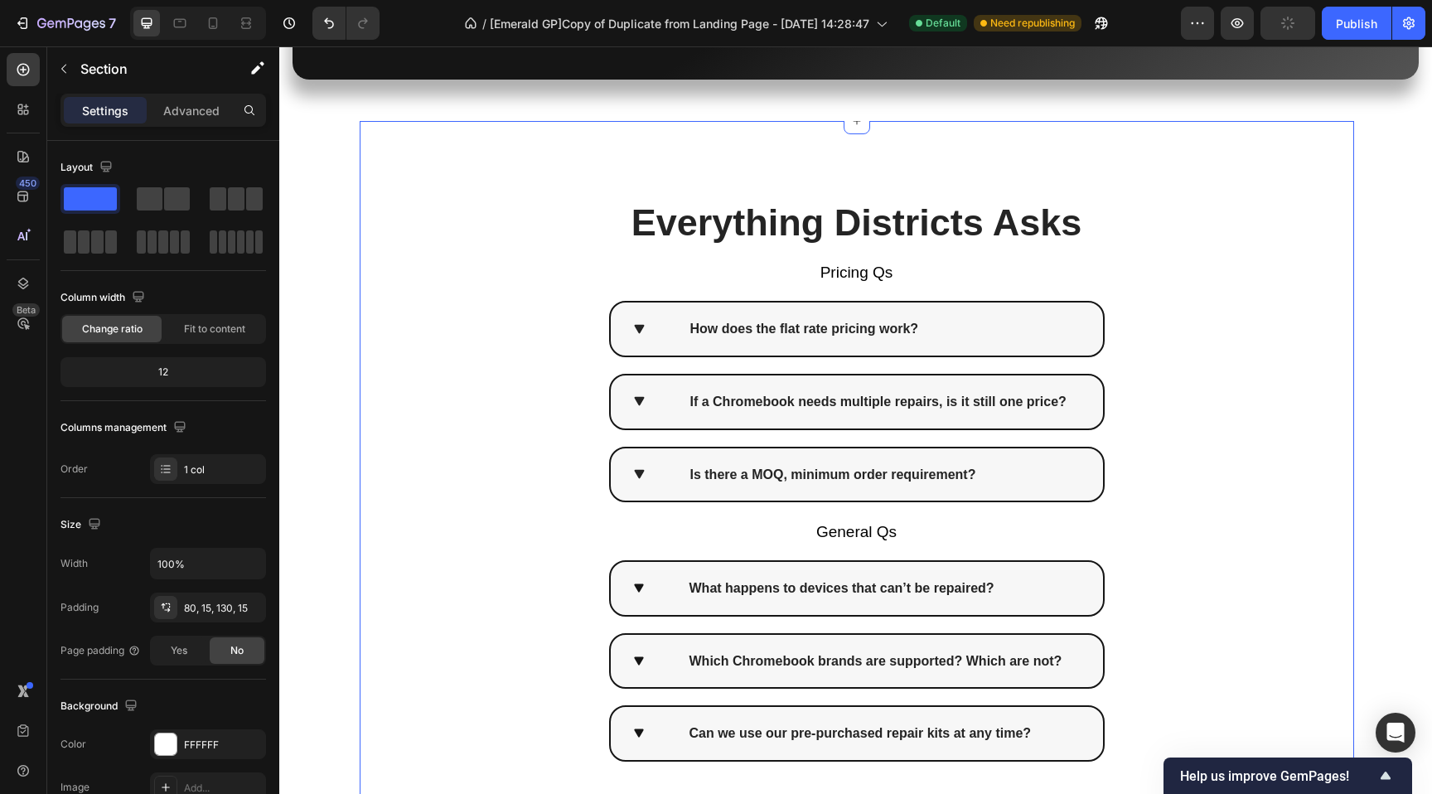
scroll to position [4696, 0]
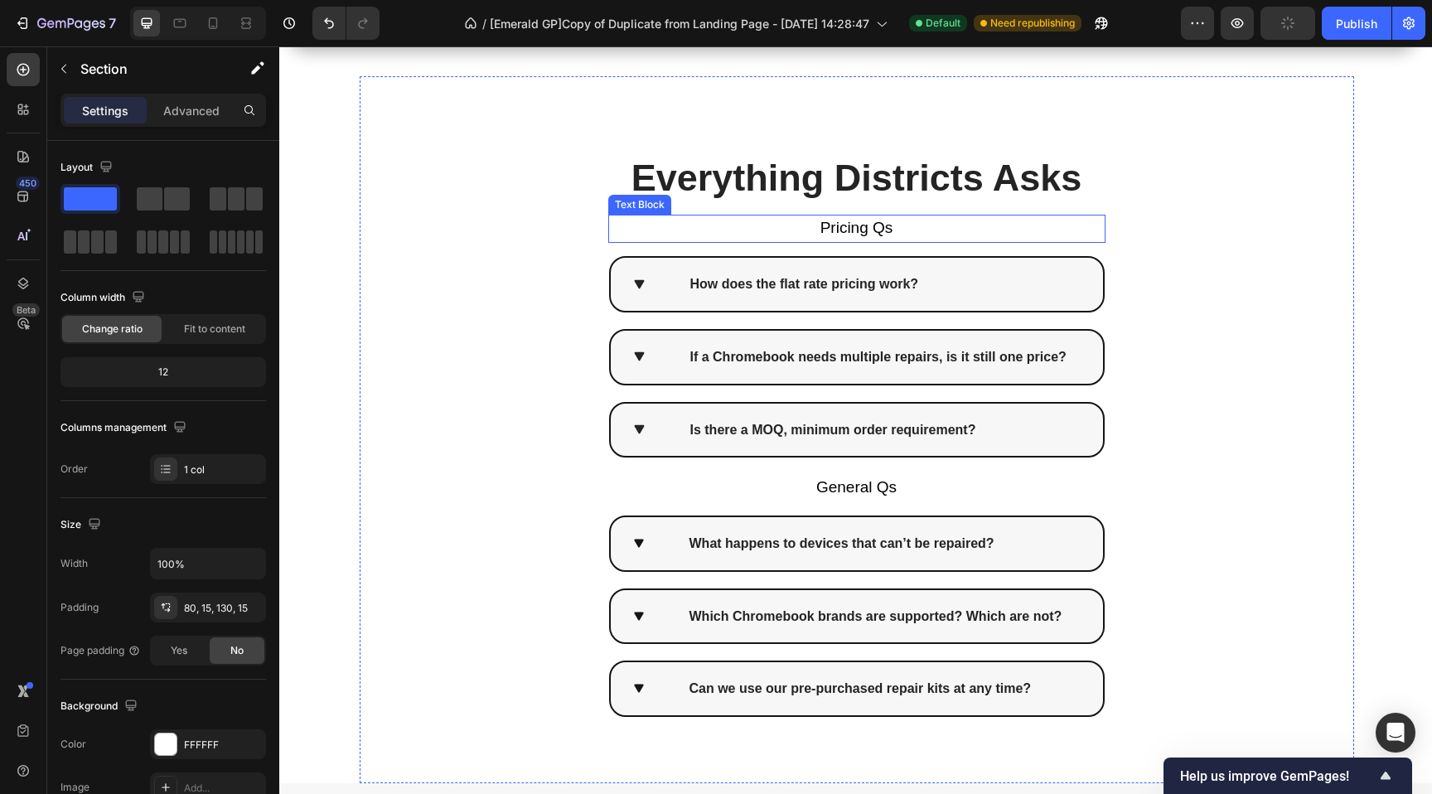
click at [856, 230] on span "Pricing Qs" at bounding box center [856, 227] width 73 height 17
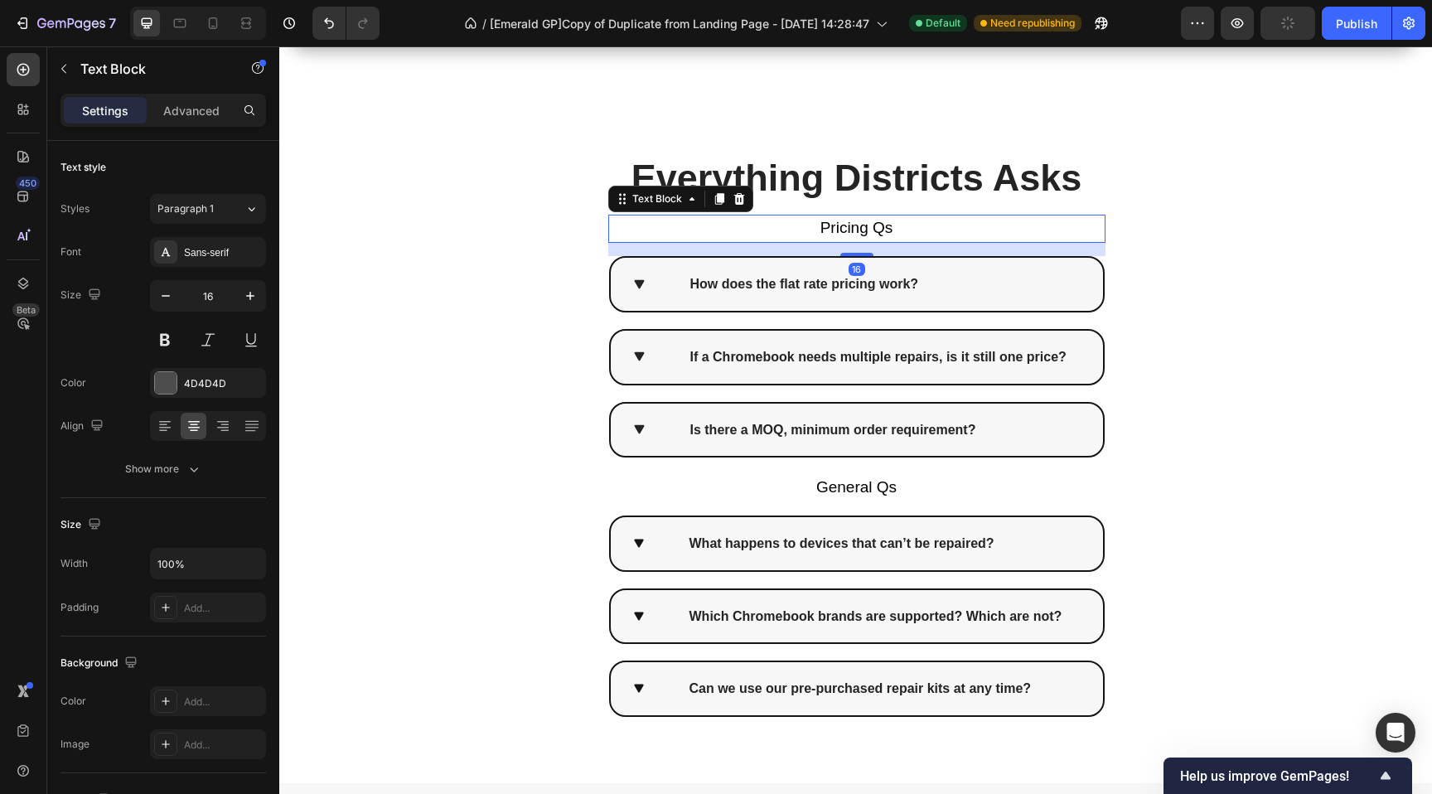
click at [856, 230] on span "Pricing Qs" at bounding box center [856, 227] width 73 height 17
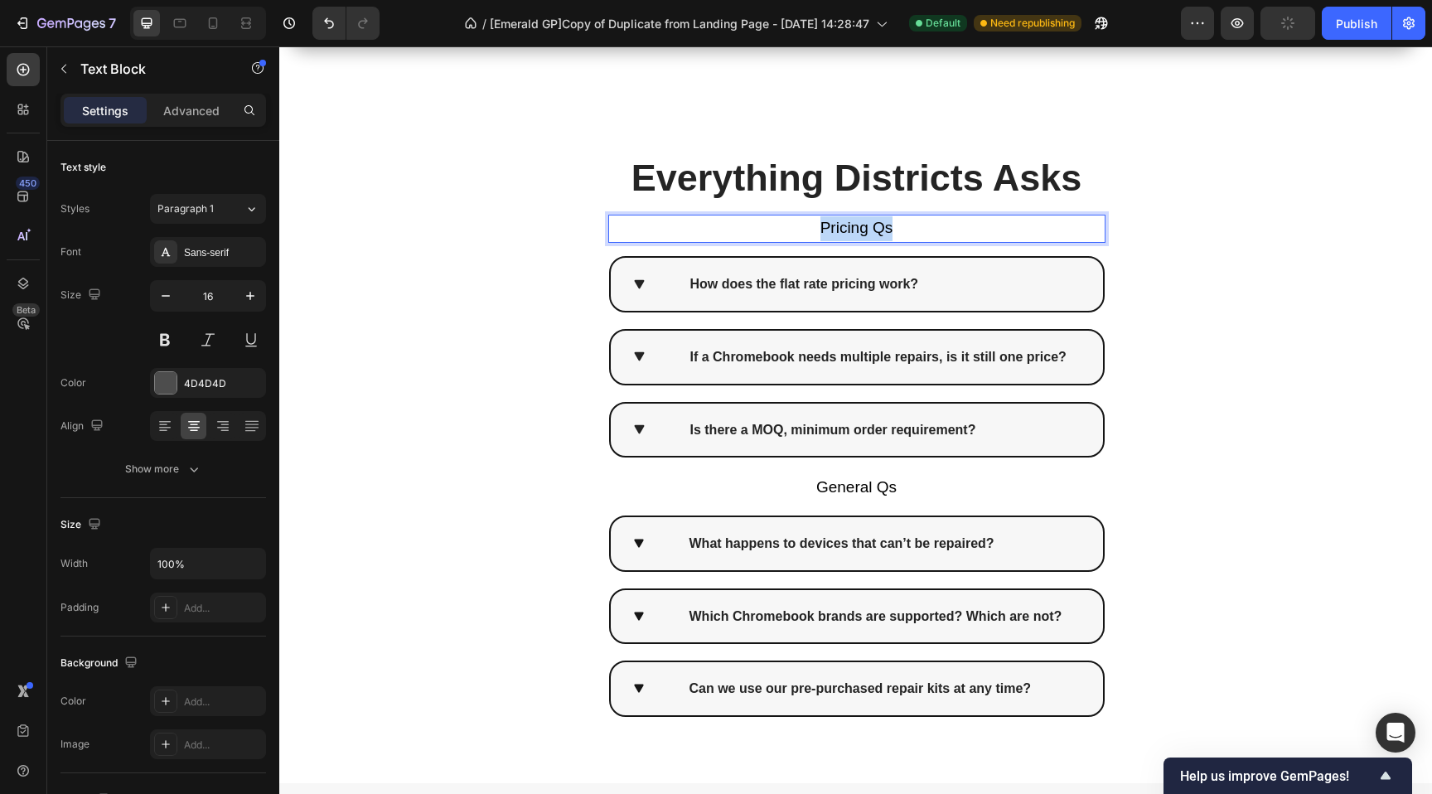
click at [856, 230] on span "Pricing Qs" at bounding box center [856, 227] width 73 height 17
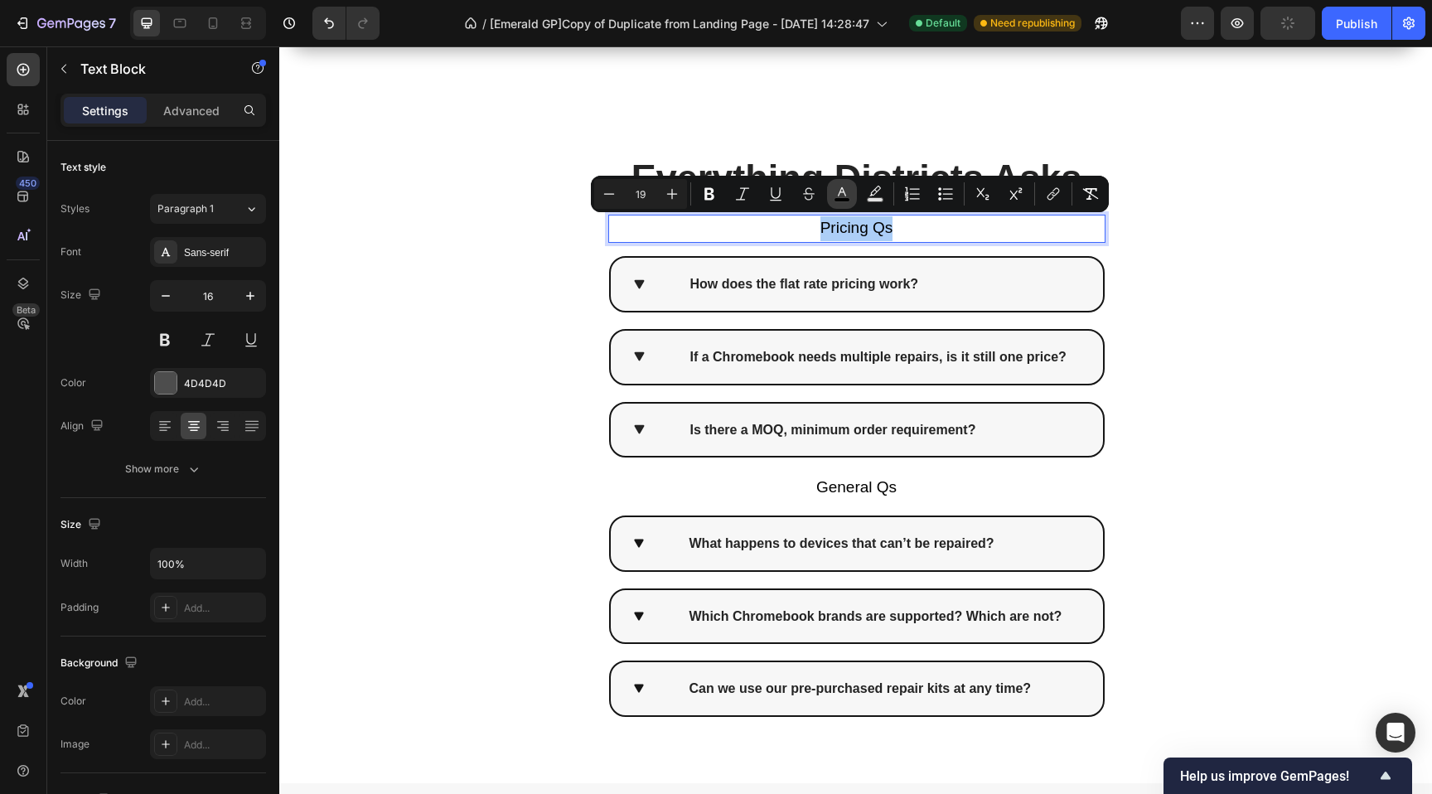
click at [841, 187] on icon "Editor contextual toolbar" at bounding box center [842, 194] width 17 height 17
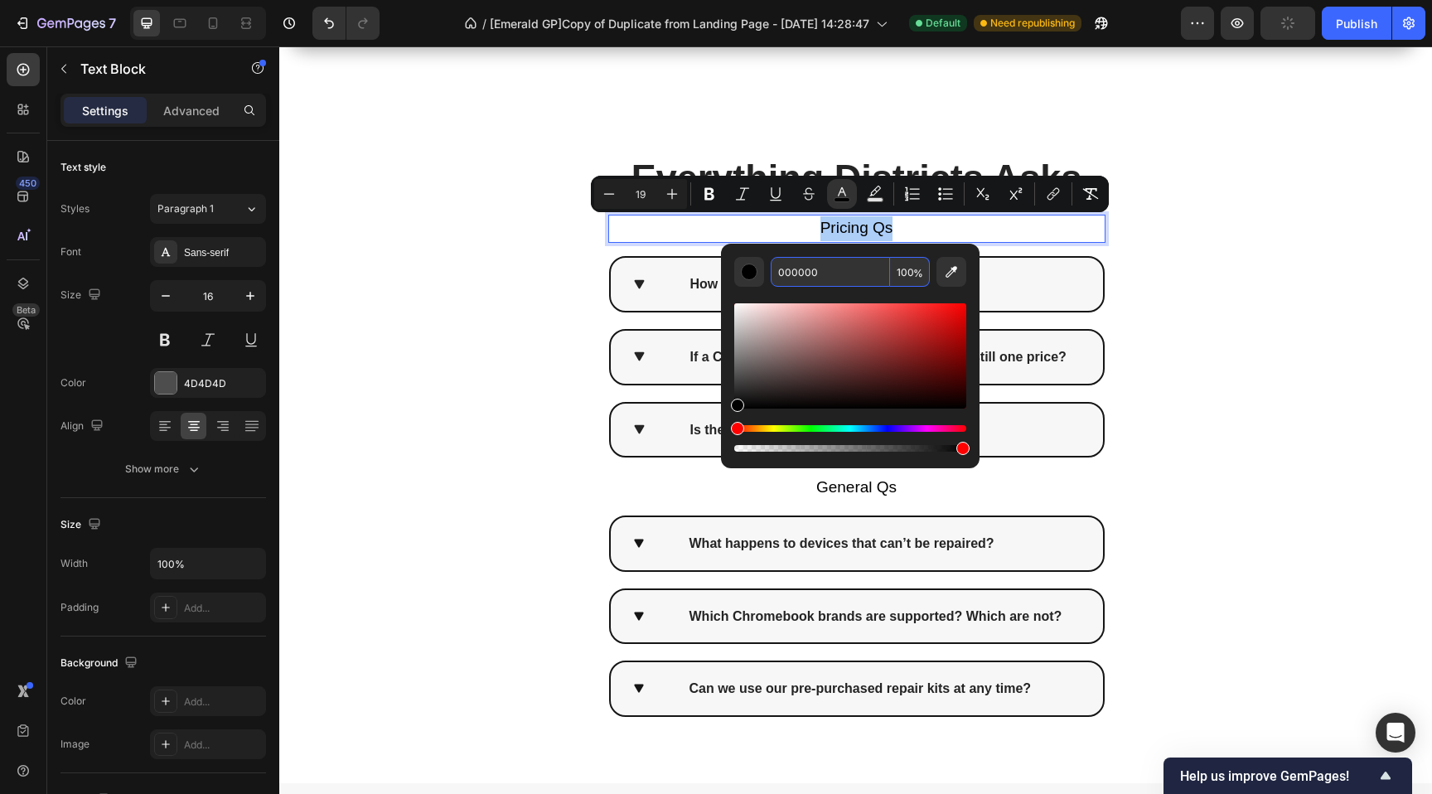
click at [810, 274] on input "000000" at bounding box center [830, 272] width 119 height 30
paste input "575757"
type input "5757570"
click at [486, 286] on div "Everything Districts Asks Heading Row Pricing Qs Text Block 16 How does the fla…" at bounding box center [857, 429] width 994 height 707
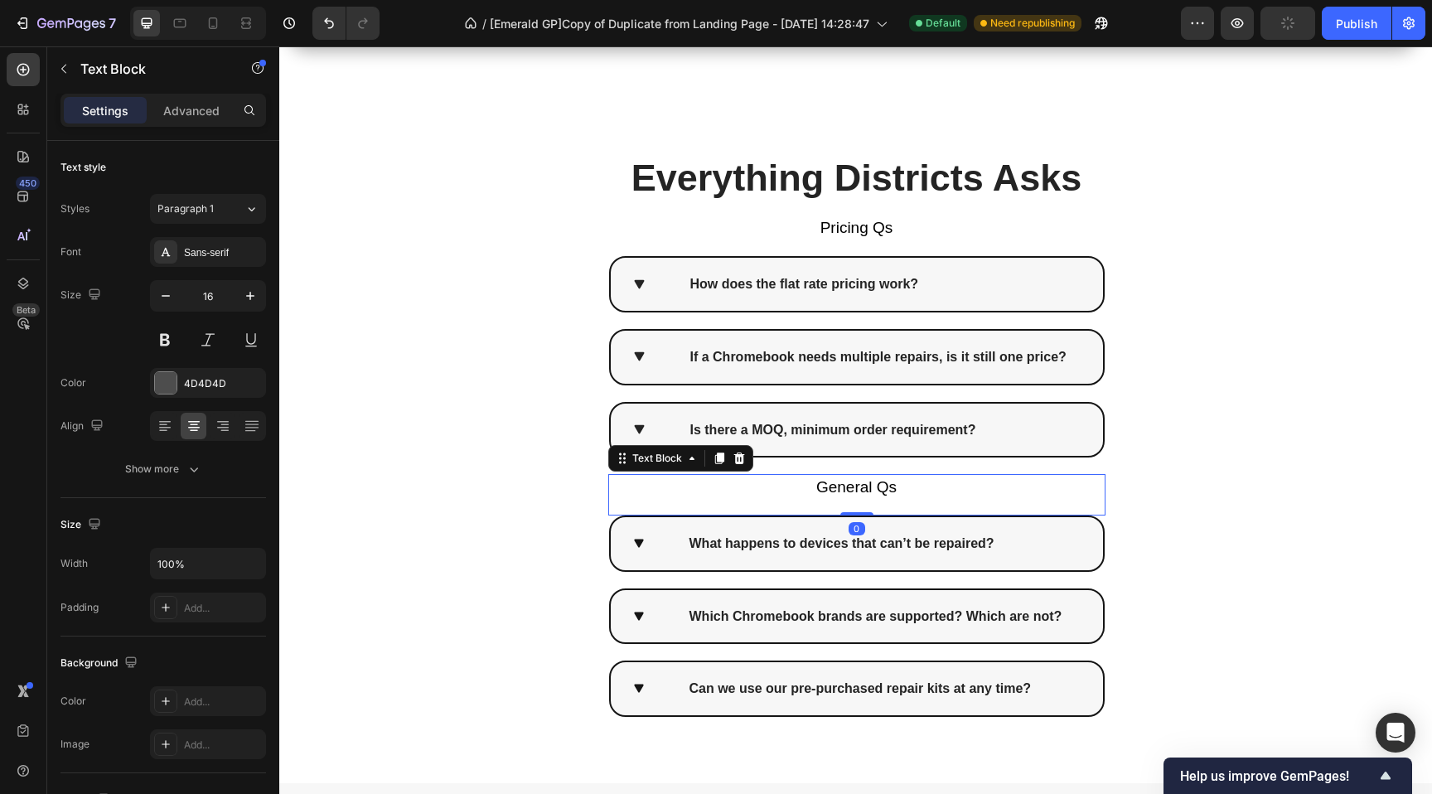
click at [854, 482] on span "General Qs" at bounding box center [856, 486] width 80 height 17
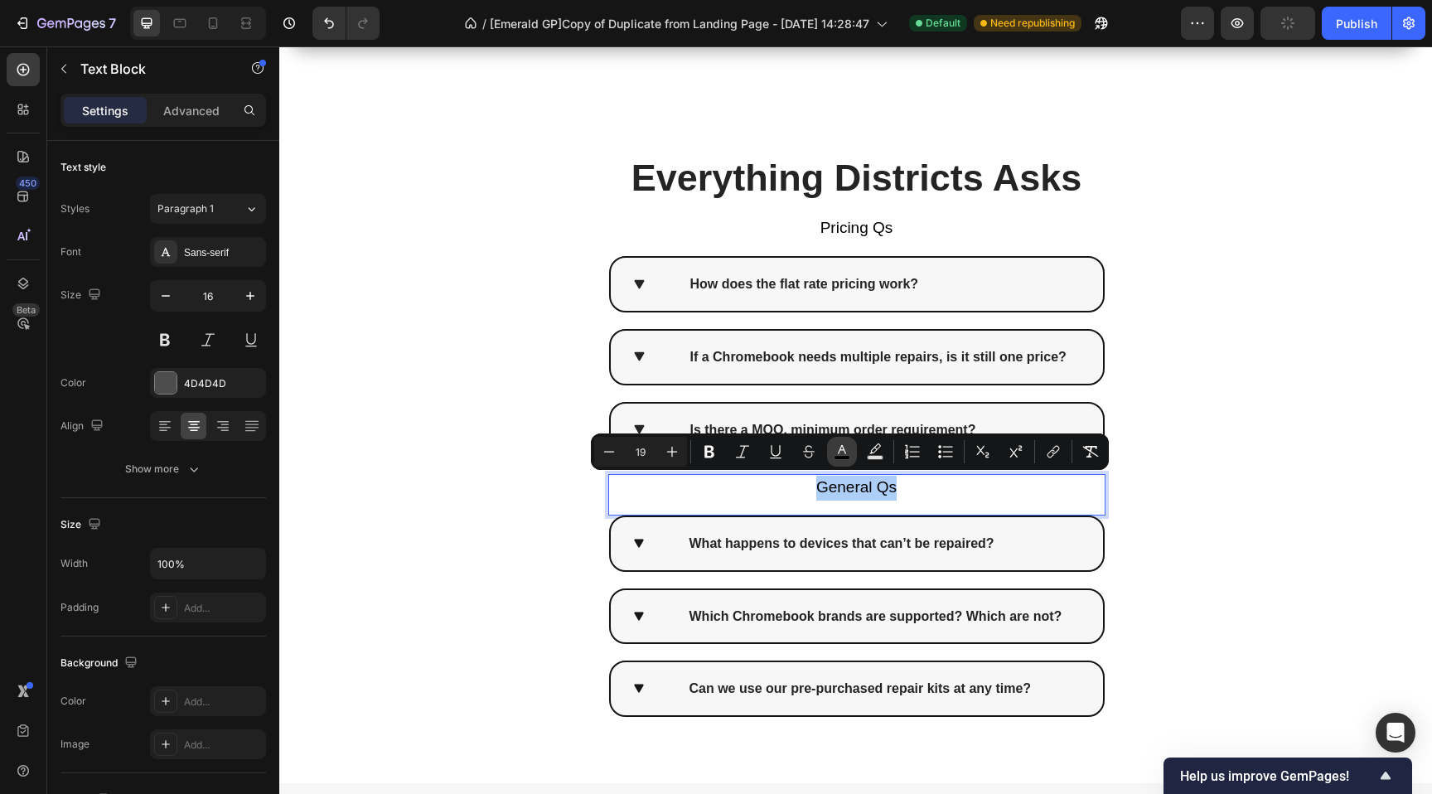
click at [841, 443] on icon "Editor contextual toolbar" at bounding box center [842, 451] width 17 height 17
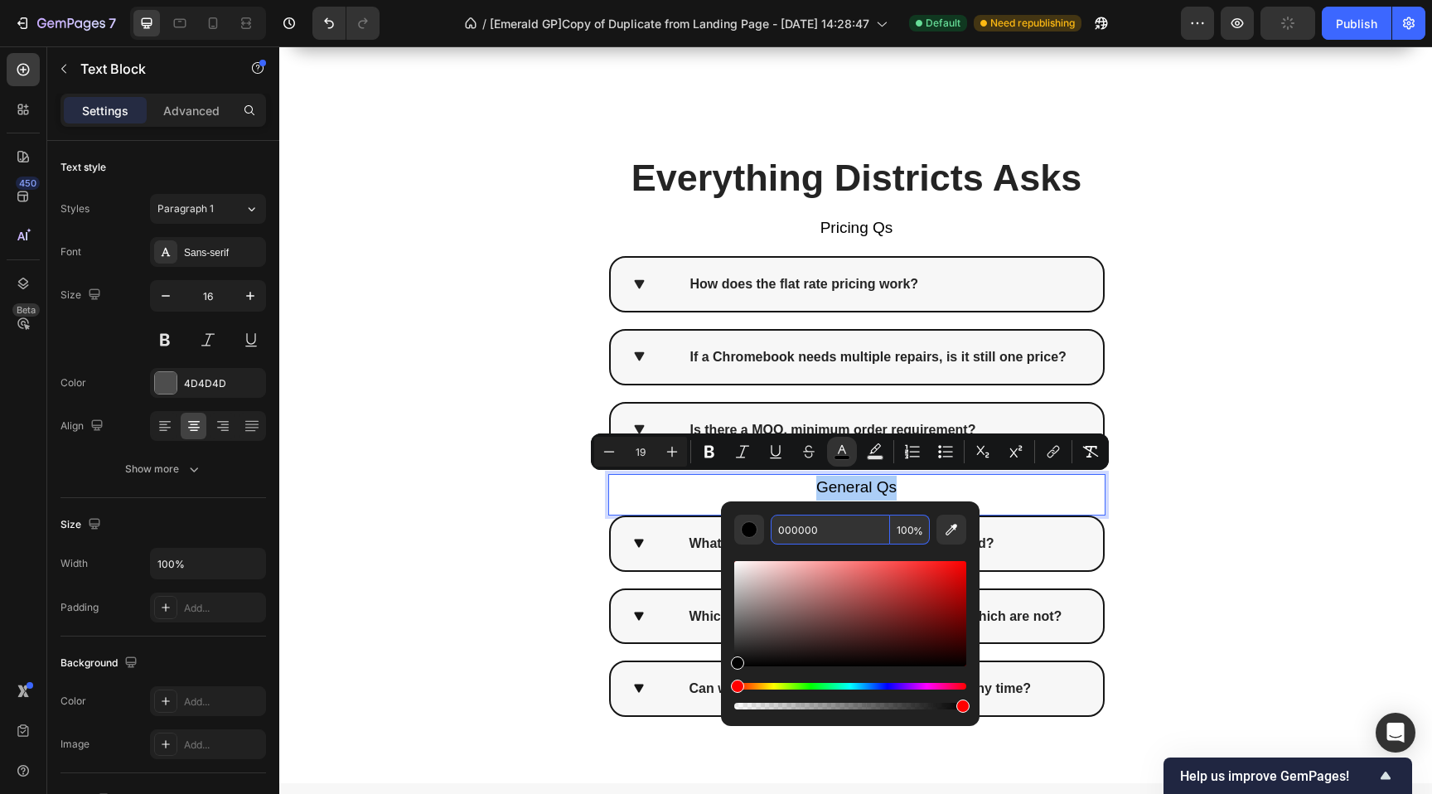
click at [842, 528] on input "000000" at bounding box center [830, 530] width 119 height 30
paste input "575757"
type input "575757"
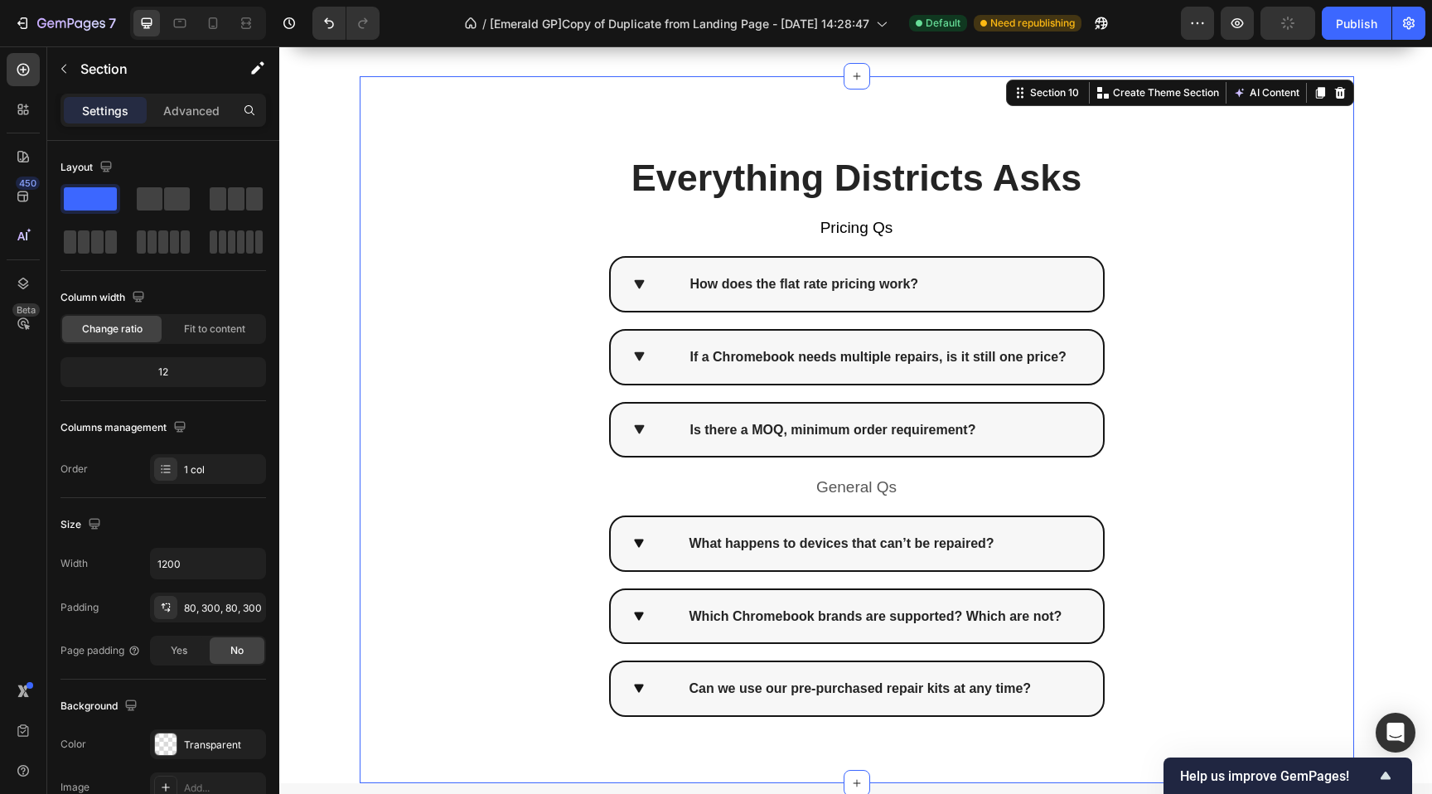
click at [509, 565] on div "Everything Districts Asks Heading Row Pricing Qs Text Block How does the flat r…" at bounding box center [857, 429] width 994 height 707
click at [835, 228] on span "Pricing Qs" at bounding box center [856, 227] width 73 height 17
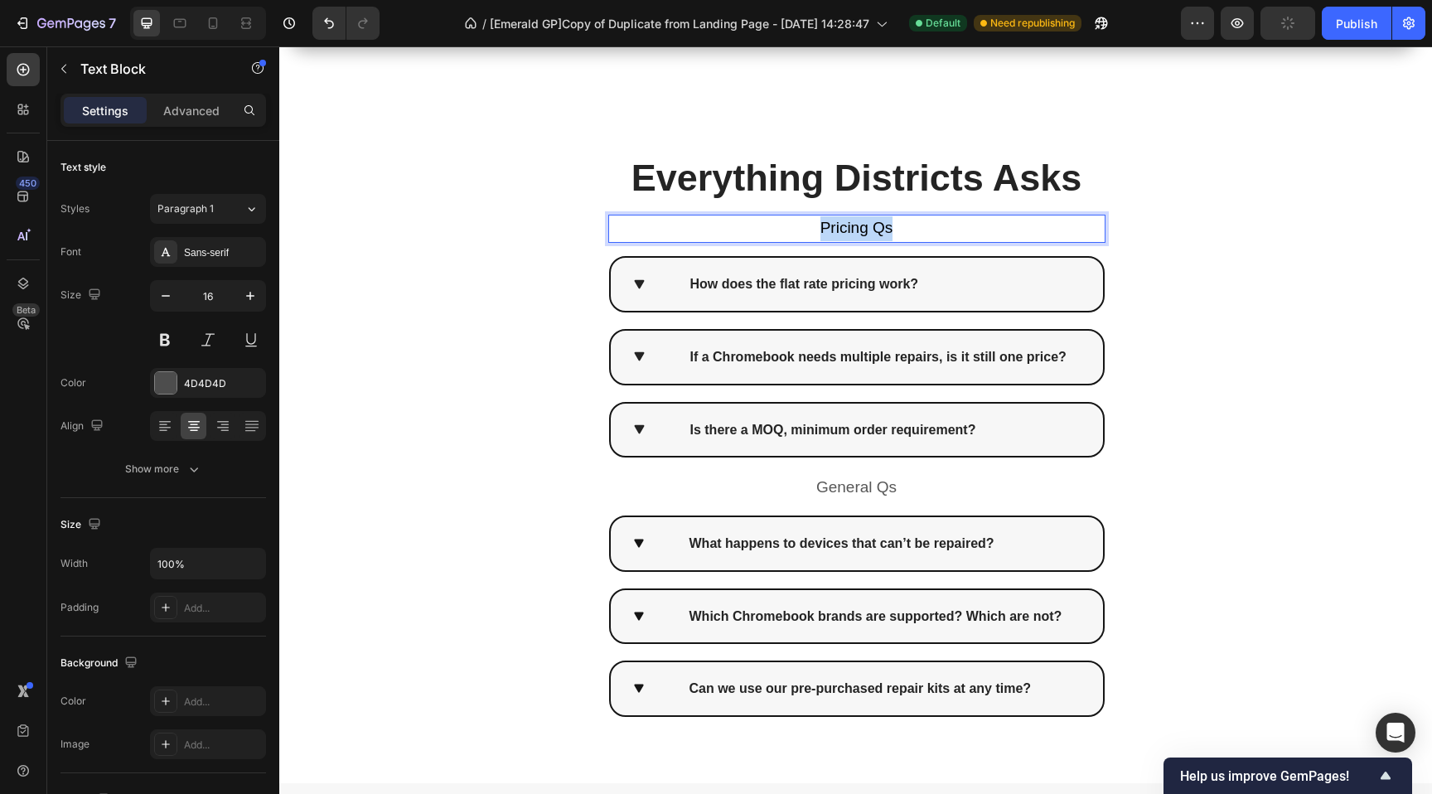
click at [835, 228] on span "Pricing Qs" at bounding box center [856, 227] width 73 height 17
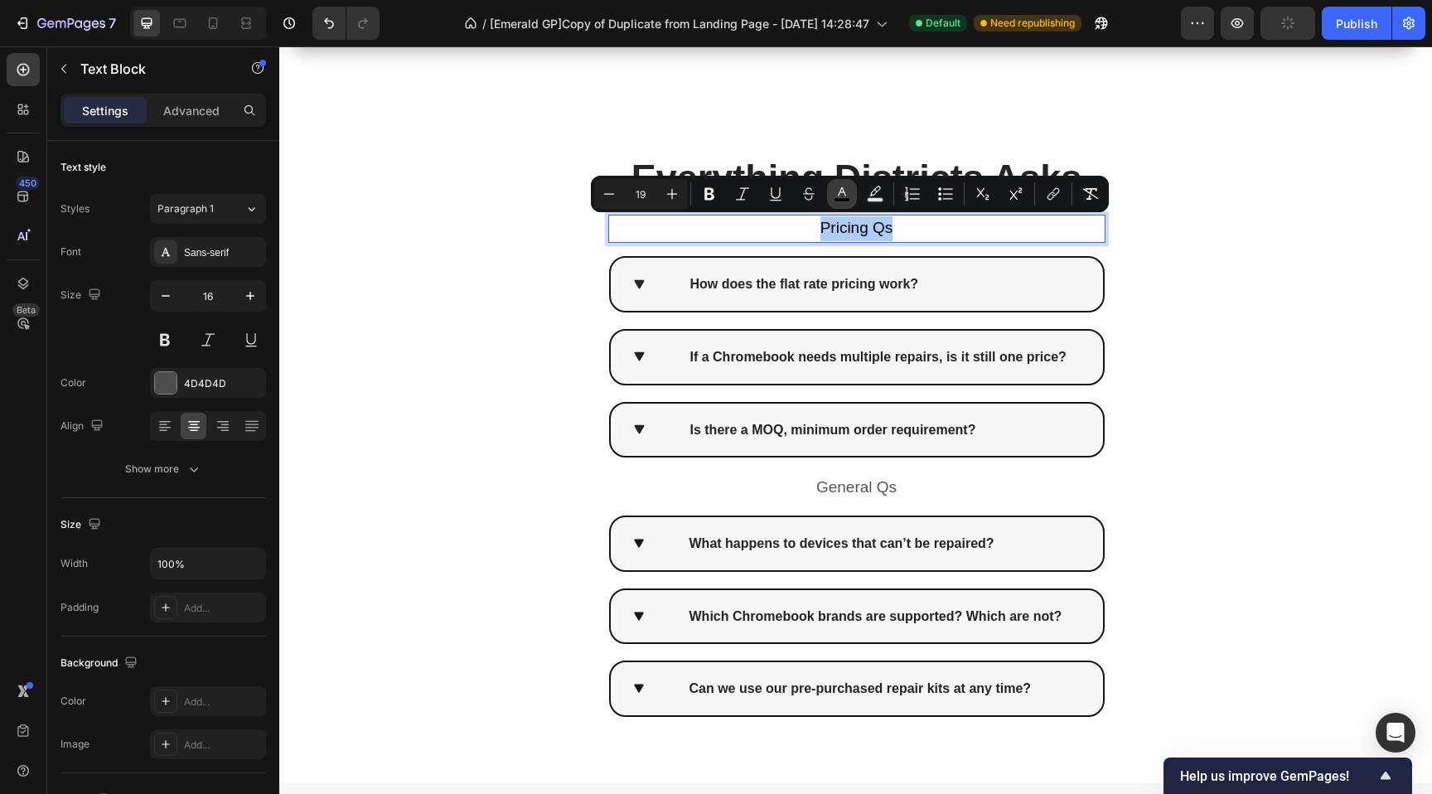
click at [853, 188] on button "color" at bounding box center [842, 194] width 30 height 30
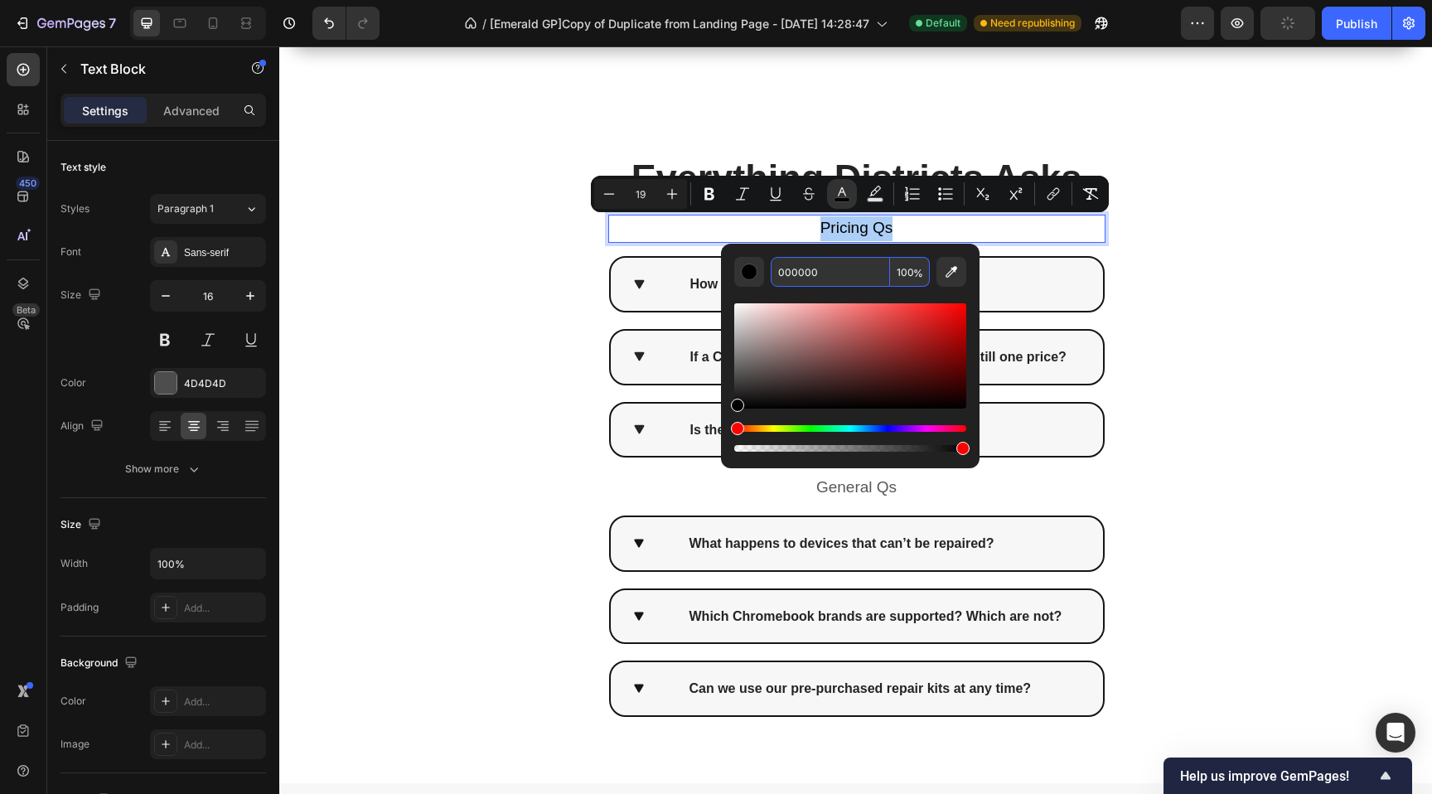
drag, startPoint x: 834, startPoint y: 269, endPoint x: 798, endPoint y: 265, distance: 36.7
click at [789, 264] on input "000000" at bounding box center [830, 272] width 119 height 30
paste input "575757"
click at [844, 273] on input "575757000000" at bounding box center [830, 272] width 119 height 30
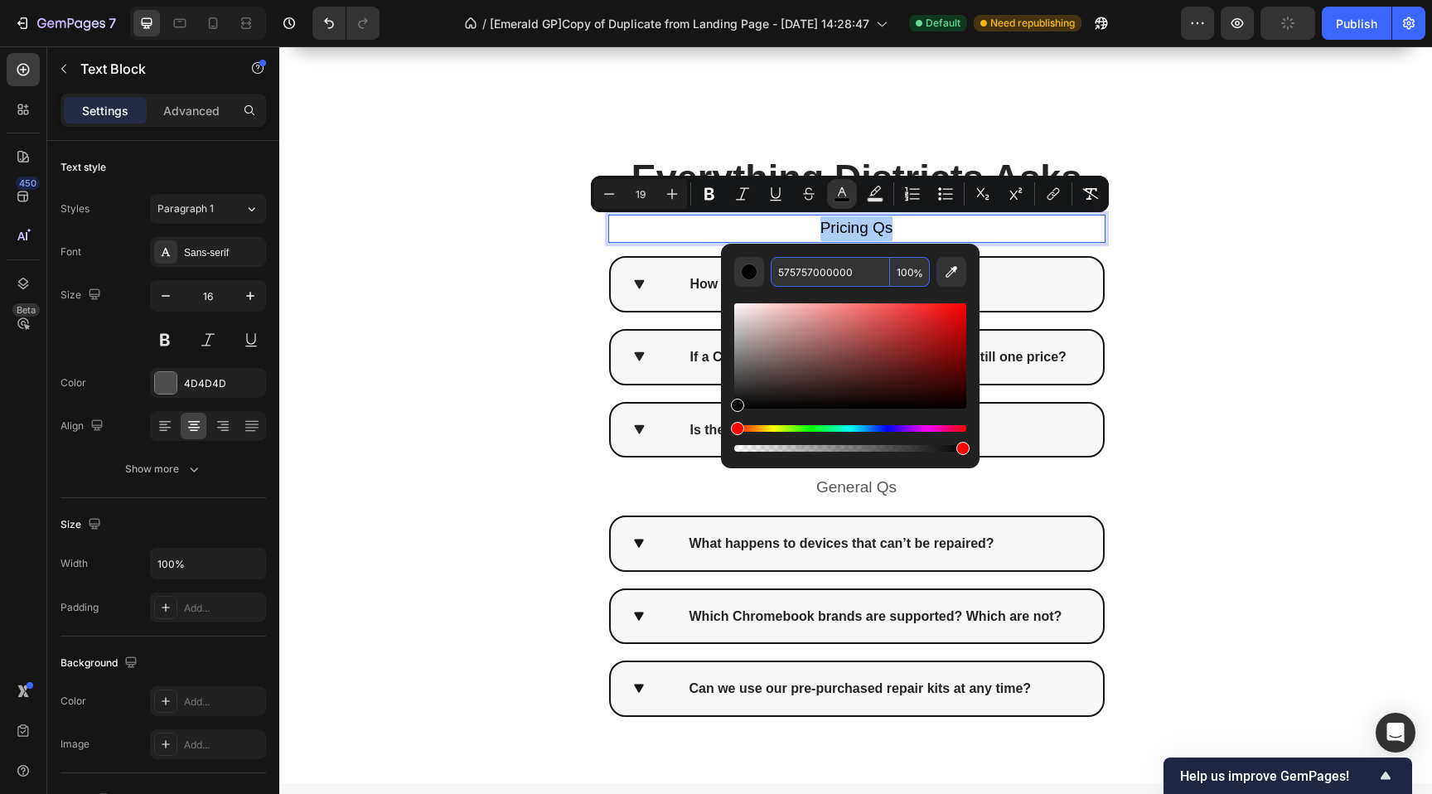
paste input "Editor contextual toolbar"
type input "575757"
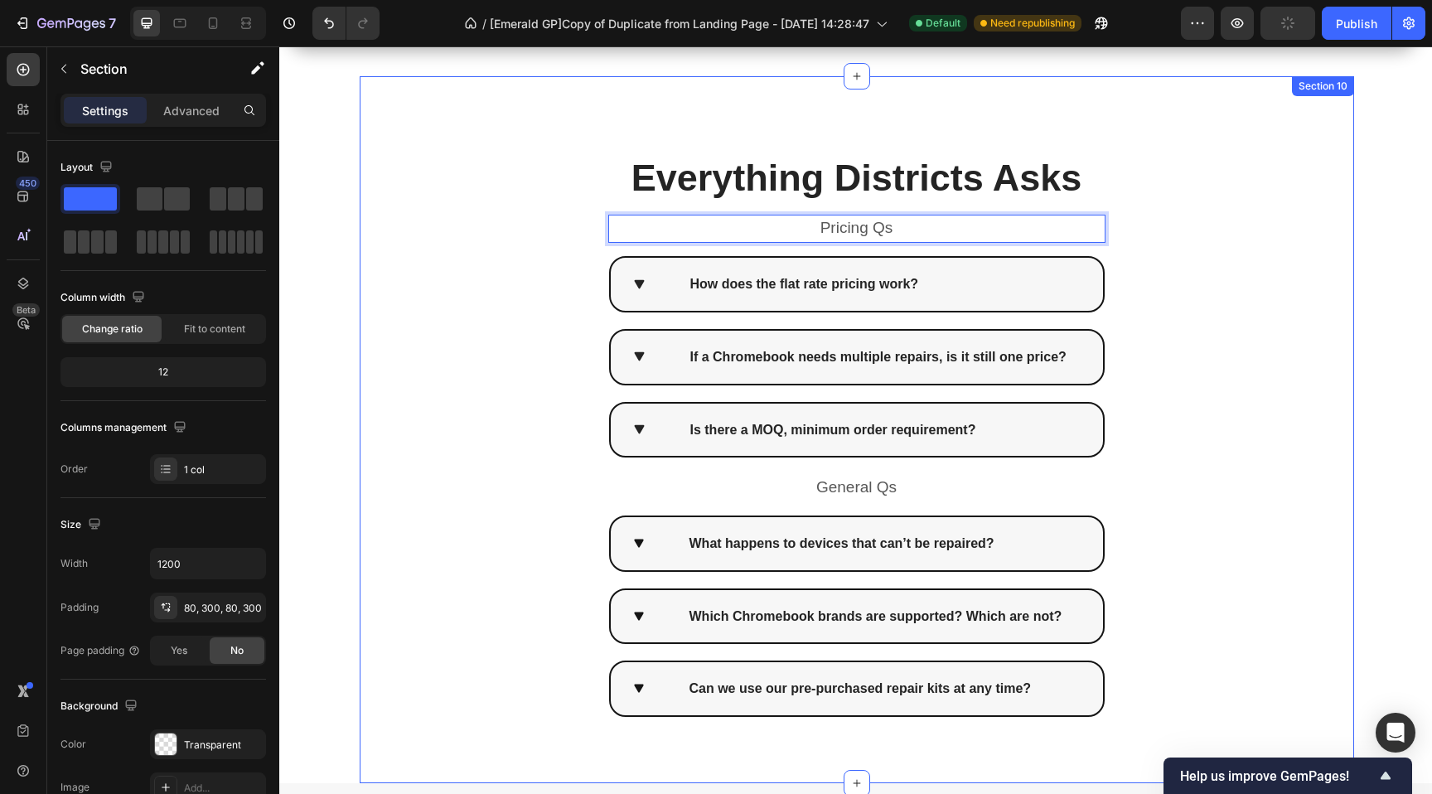
click at [503, 389] on div "Everything Districts Asks Heading Row Pricing Qs Text Block 16 How does the fla…" at bounding box center [857, 429] width 994 height 707
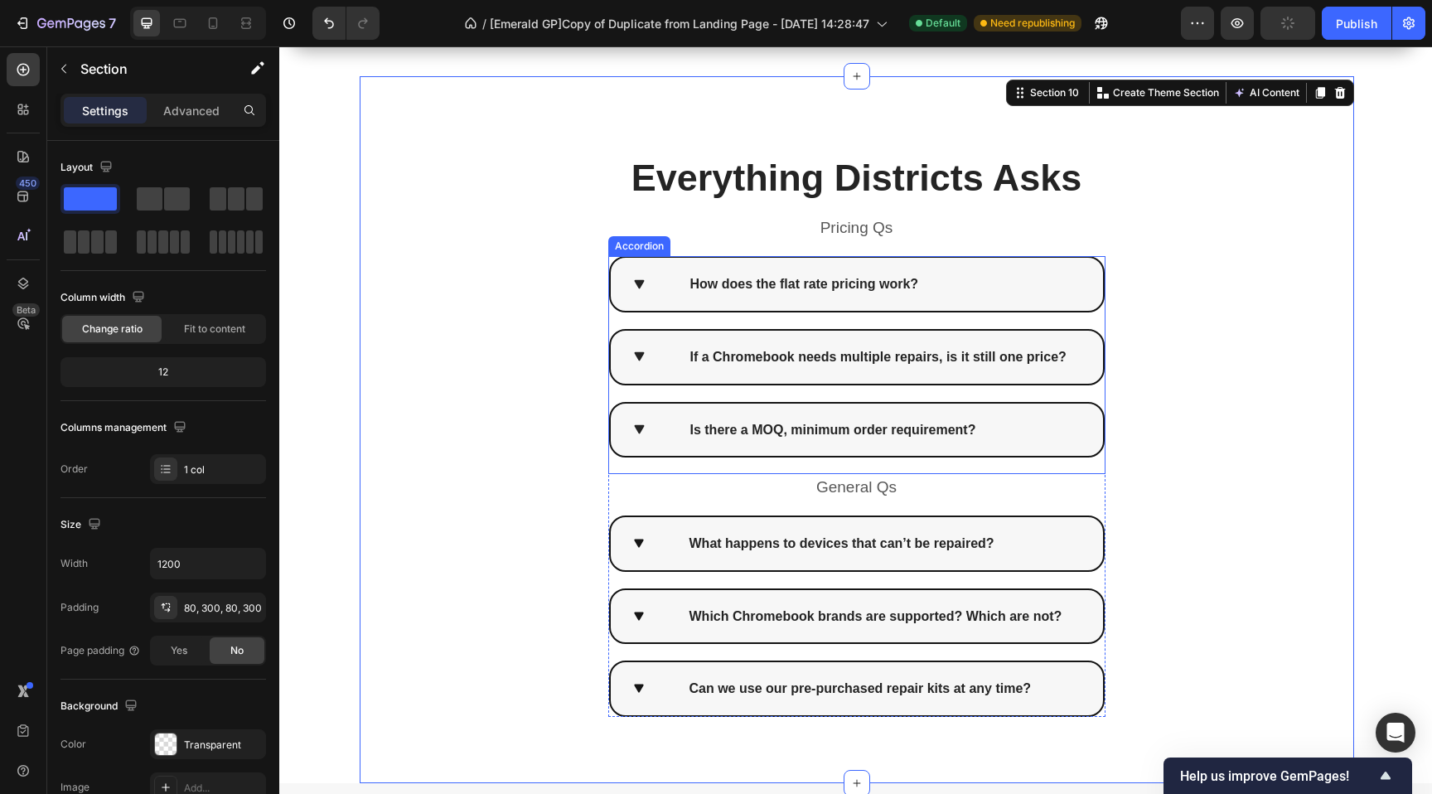
click at [636, 278] on icon at bounding box center [639, 284] width 17 height 17
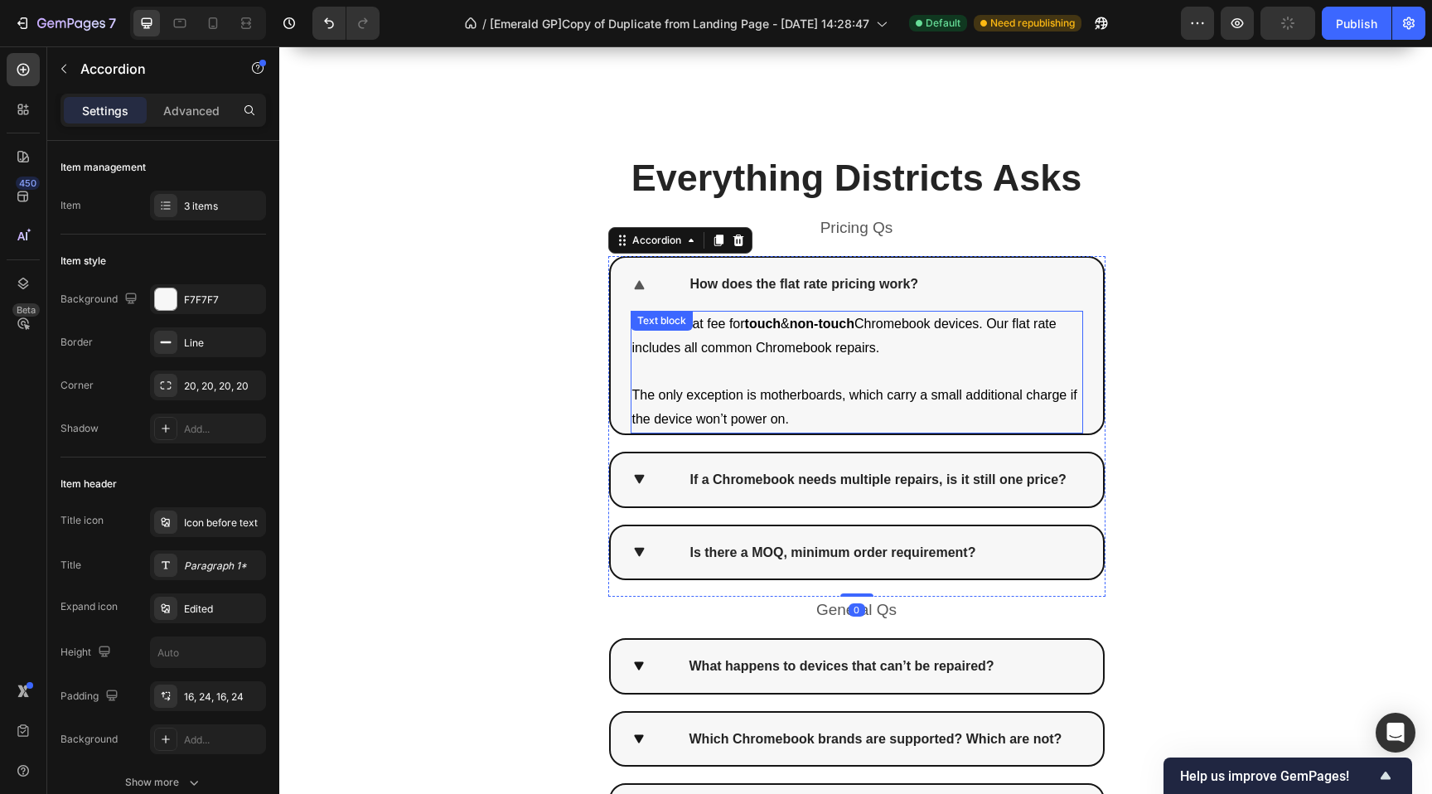
click at [737, 349] on span "A simple flat fee for touch & non-touch Chromebook devices. Our flat rate inclu…" at bounding box center [844, 336] width 424 height 38
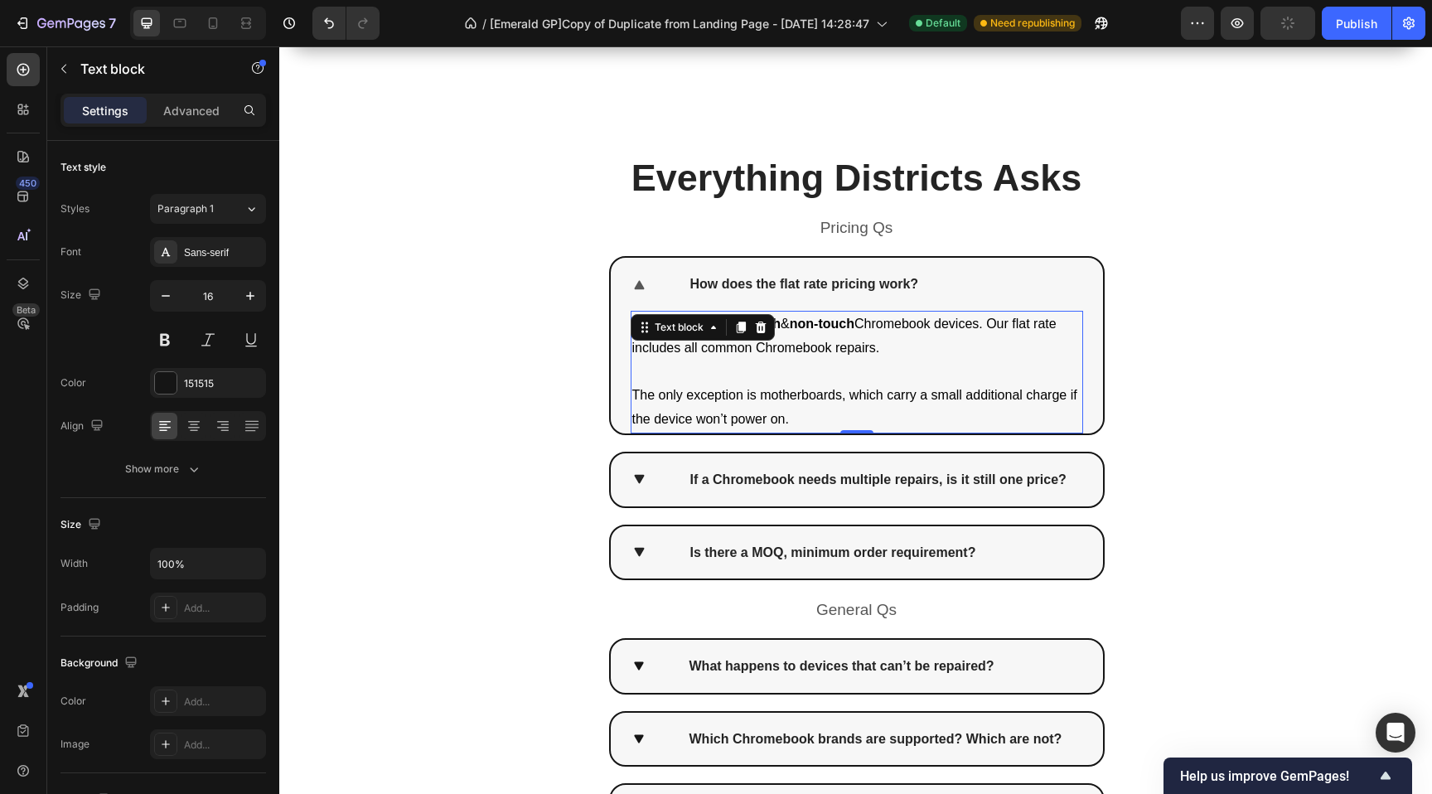
click at [733, 337] on div "Text block" at bounding box center [703, 327] width 144 height 27
click at [742, 399] on span "The only exception is motherboards, which carry a small additional charge if th…" at bounding box center [854, 407] width 445 height 38
drag, startPoint x: 787, startPoint y: 420, endPoint x: 633, endPoint y: 326, distance: 180.8
click at [632, 322] on p "A simple flat fee for touch & non-touch Chromebook devices. Our flat rate inclu…" at bounding box center [856, 371] width 449 height 119
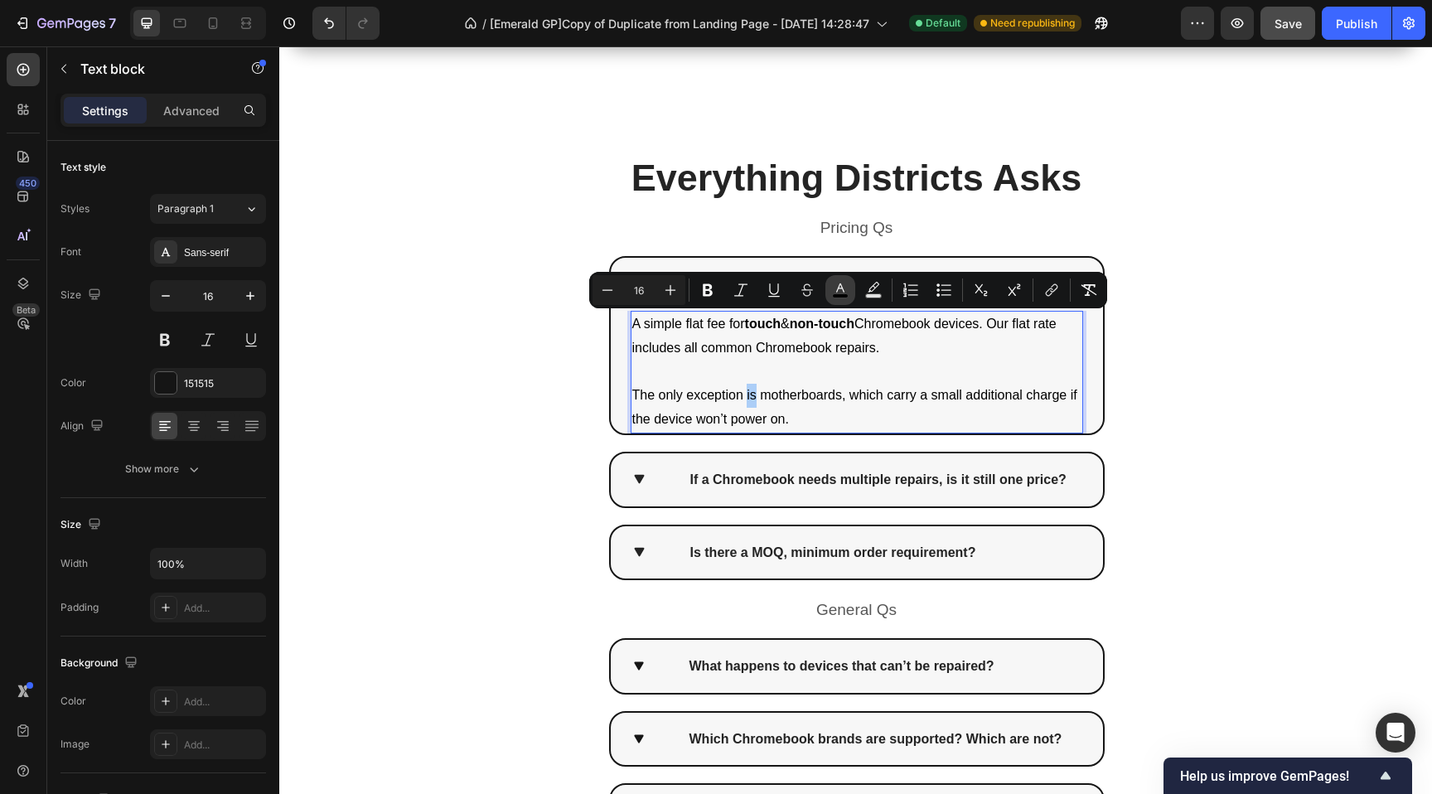
click at [841, 288] on icon "Editor contextual toolbar" at bounding box center [840, 287] width 8 height 9
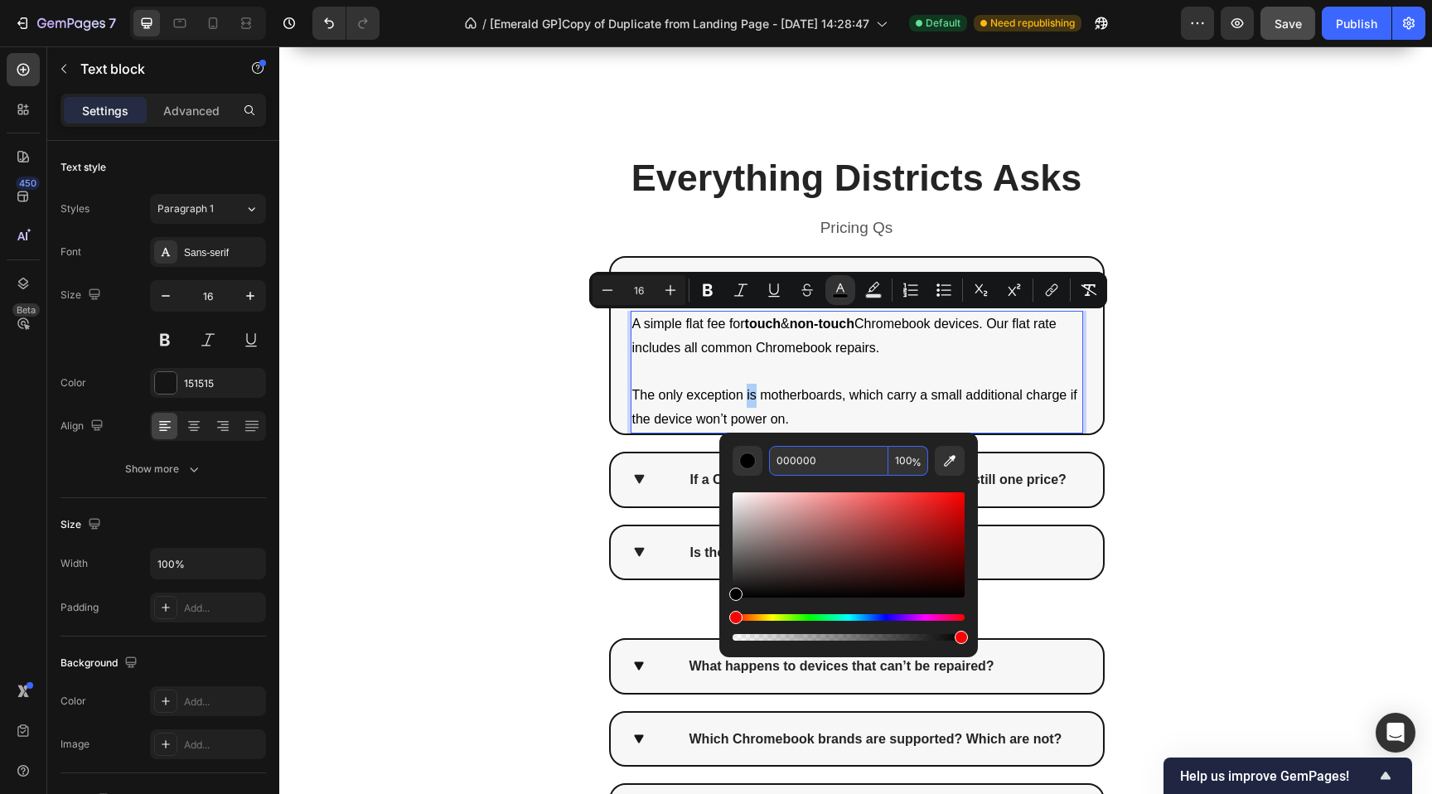
drag, startPoint x: 830, startPoint y: 458, endPoint x: 766, endPoint y: 455, distance: 64.7
click at [763, 454] on div "000000 100 %" at bounding box center [849, 461] width 232 height 30
click at [821, 459] on input "000000" at bounding box center [828, 461] width 119 height 30
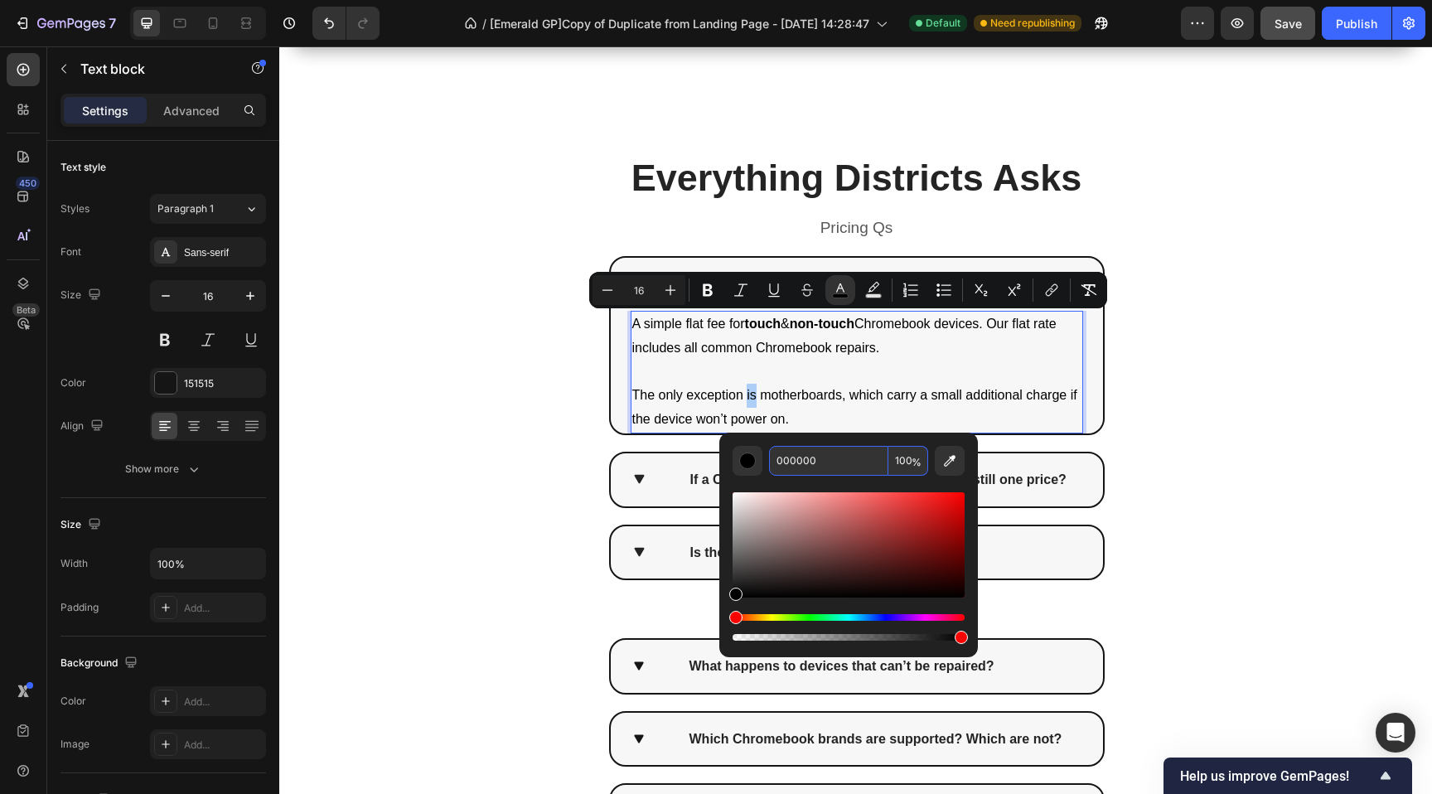
paste input "575757"
type input "575757"
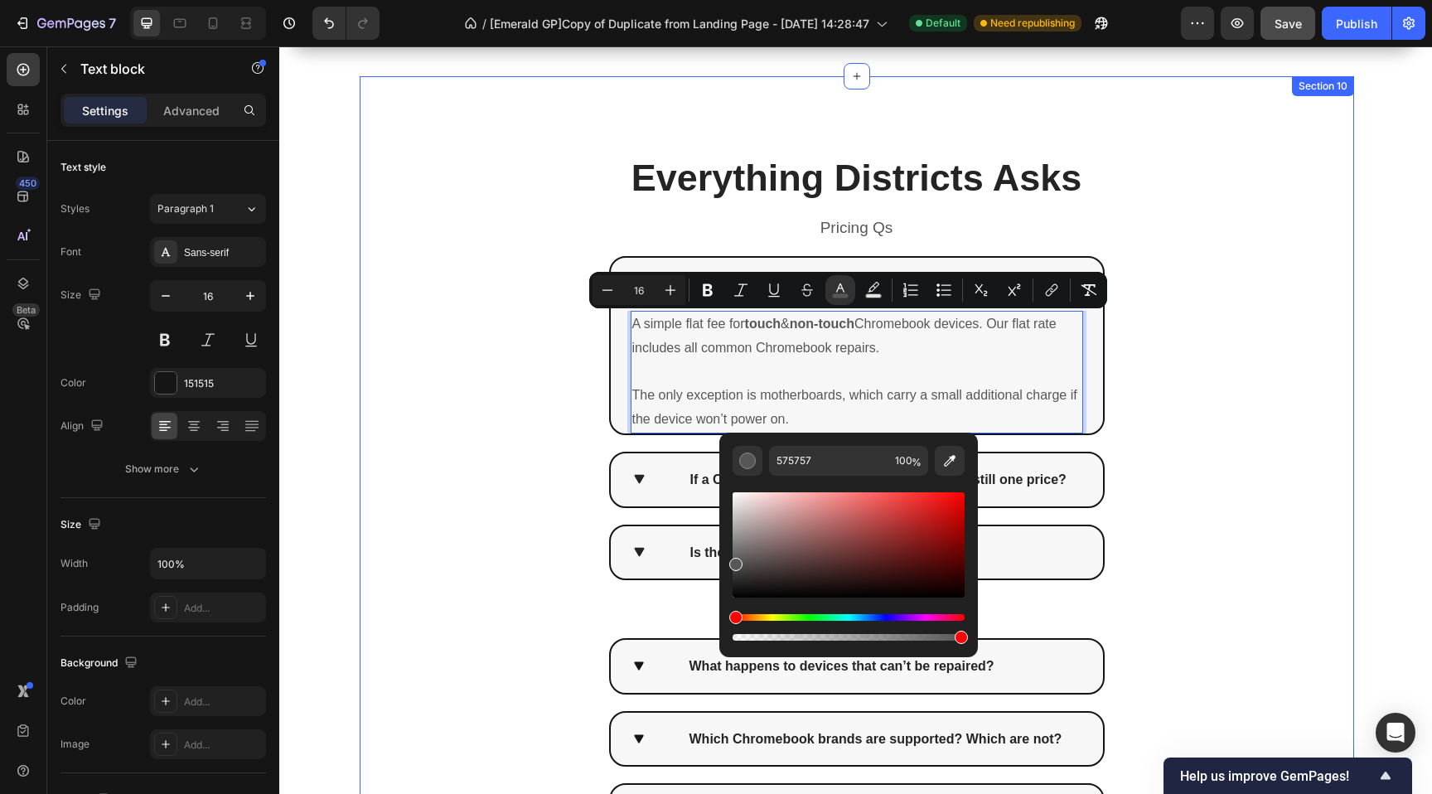
click at [532, 481] on div "Everything Districts Asks Heading Row Pricing Qs Text Block How does the flat r…" at bounding box center [857, 490] width 994 height 829
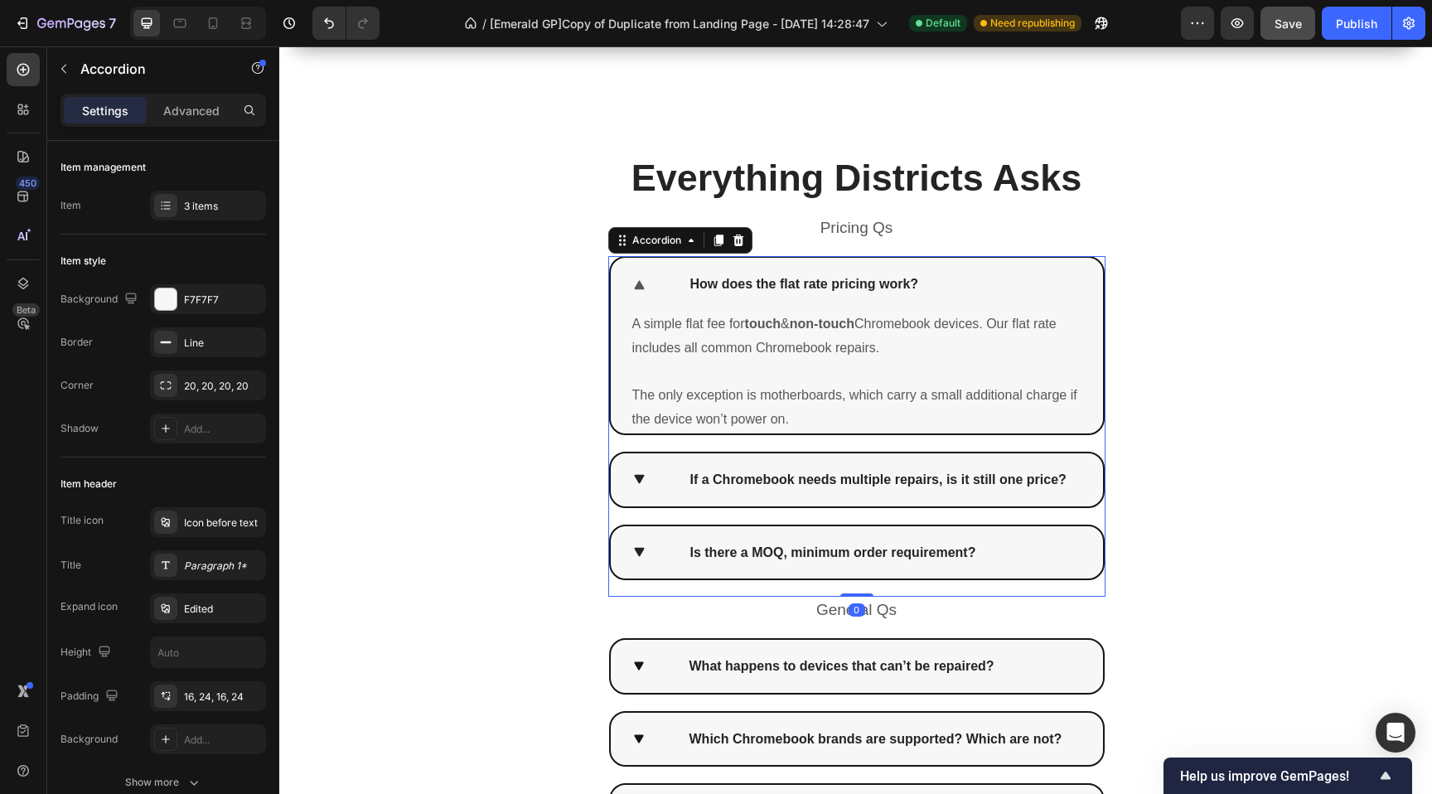
drag, startPoint x: 631, startPoint y: 477, endPoint x: 629, endPoint y: 469, distance: 8.5
click at [634, 477] on icon at bounding box center [639, 479] width 10 height 9
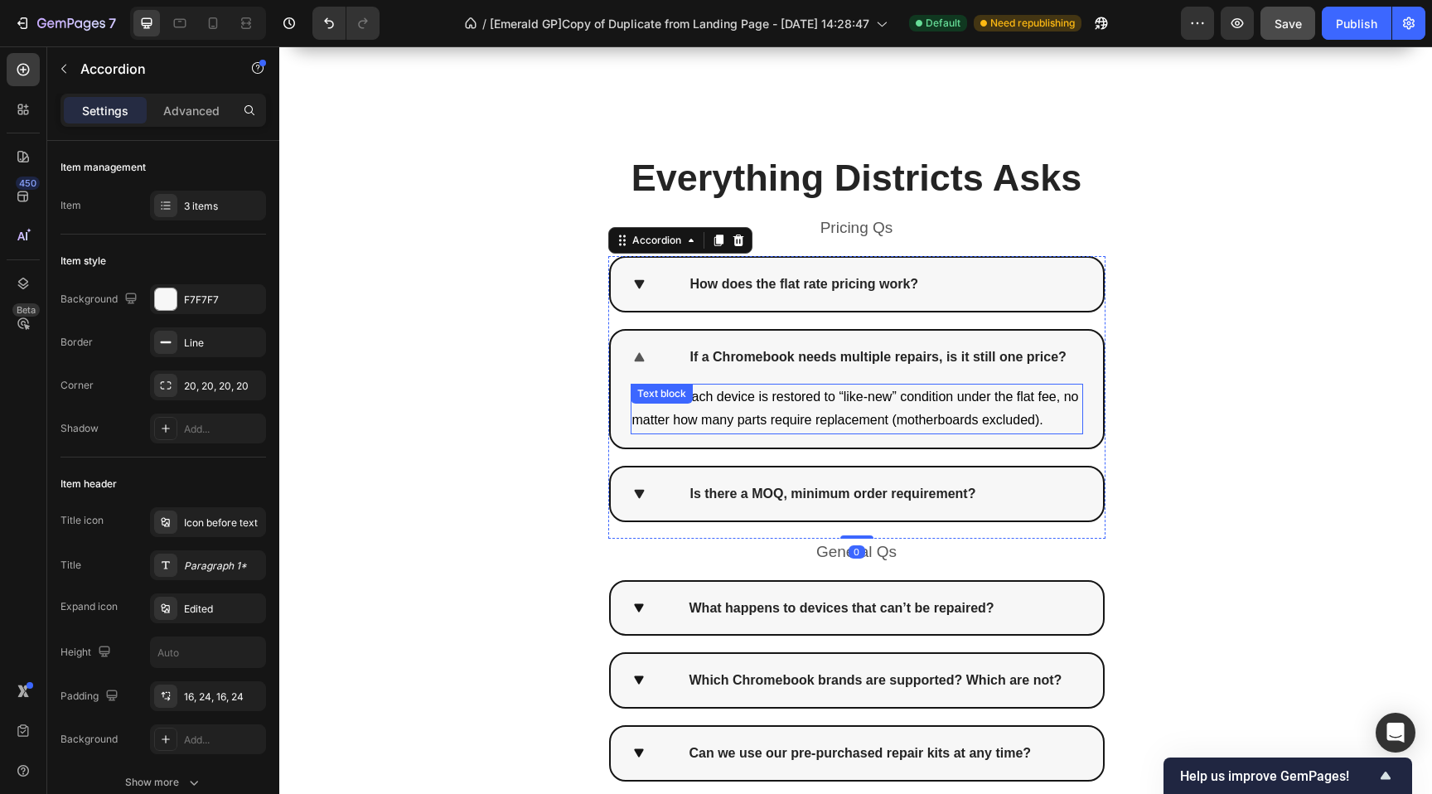
click at [696, 399] on div "Correct. Each device is restored to “like-new” condition under the flat fee, no…" at bounding box center [857, 409] width 452 height 51
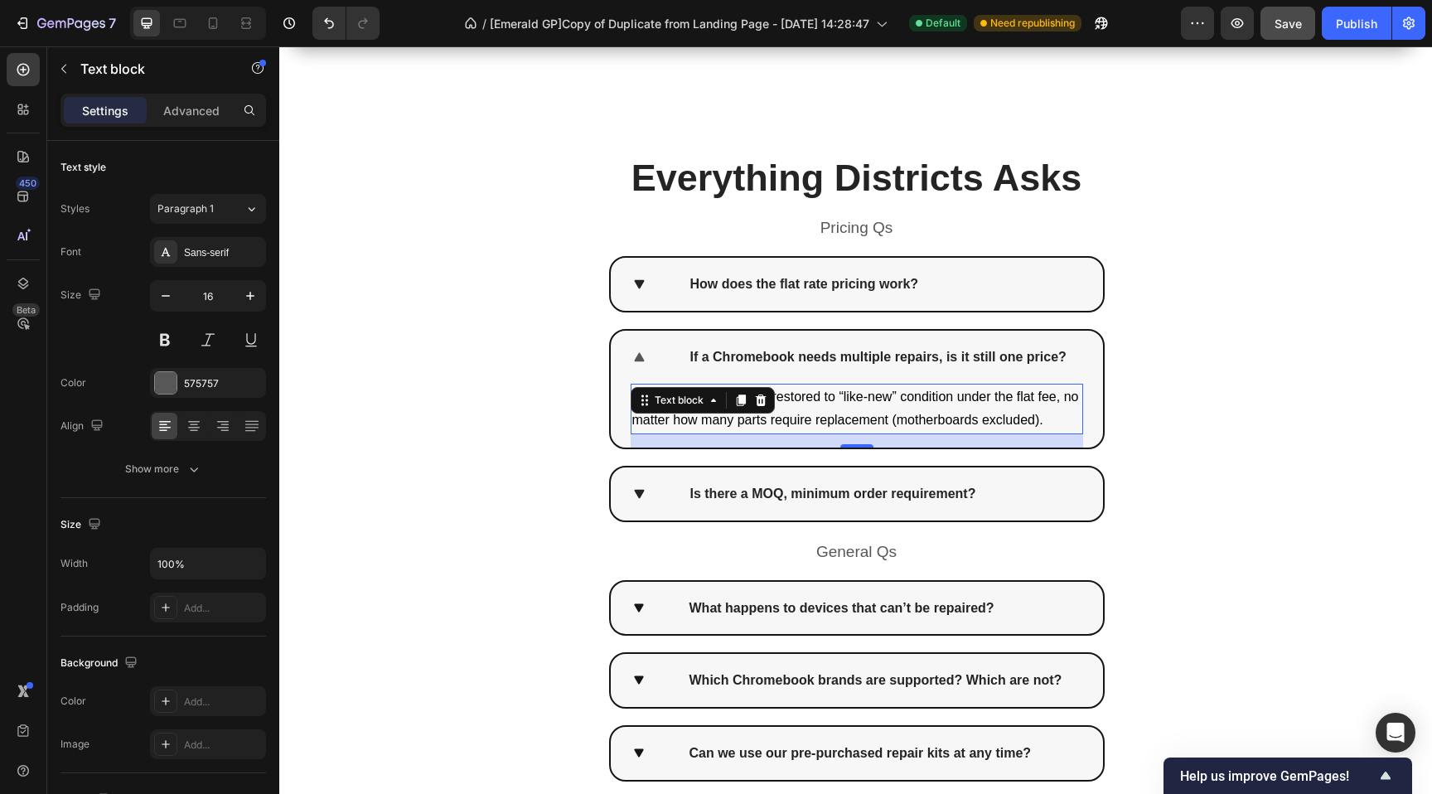
click at [849, 410] on p "Correct. Each device is restored to “like-new” condition under the flat fee, no…" at bounding box center [856, 409] width 449 height 48
click at [848, 410] on p "Correct. Each device is restored to “like-new” condition under the flat fee, no…" at bounding box center [856, 409] width 449 height 48
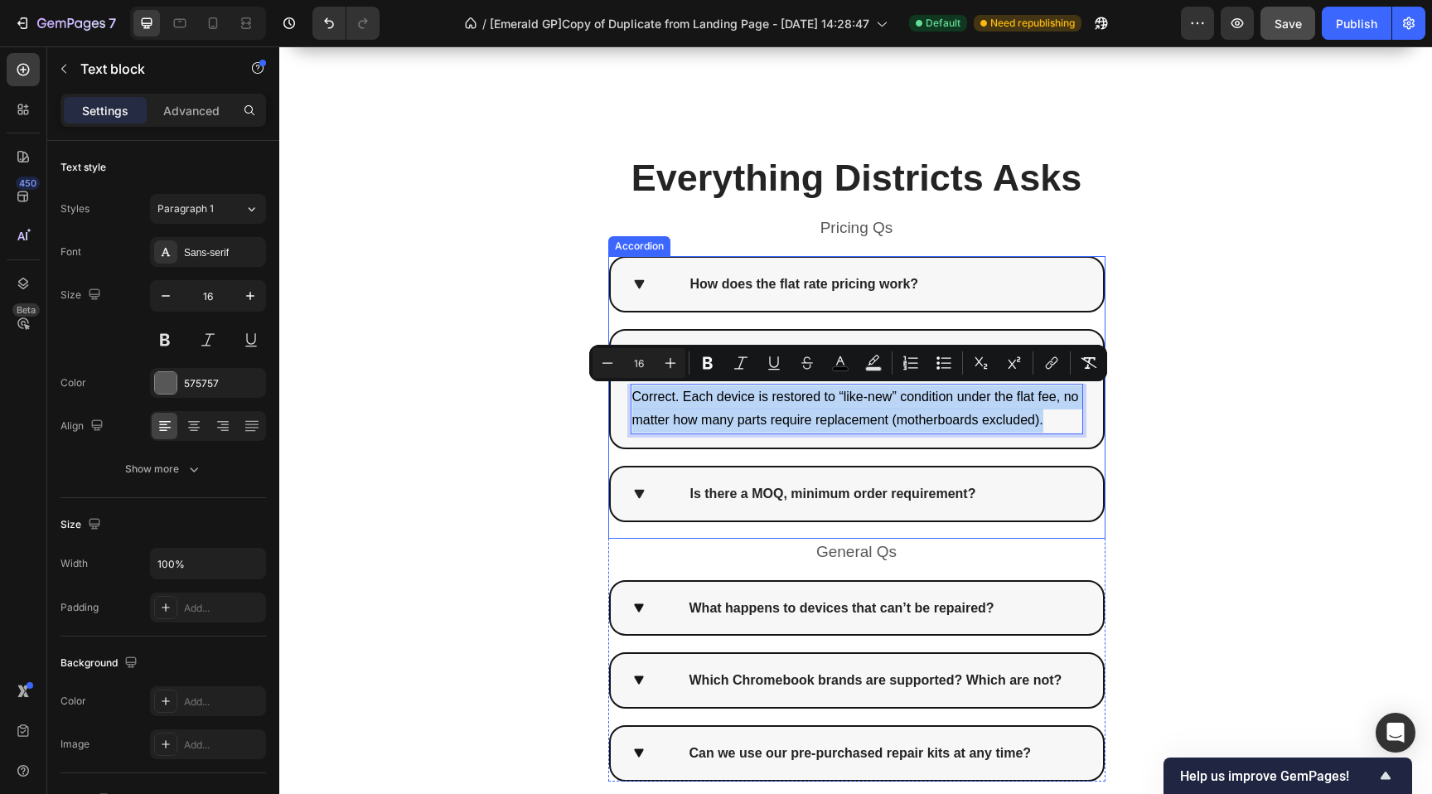
drag, startPoint x: 979, startPoint y: 421, endPoint x: 959, endPoint y: 423, distance: 20.8
click at [613, 386] on div "Correct. Each device is restored to “like-new” condition under the flat fee, no…" at bounding box center [857, 416] width 492 height 65
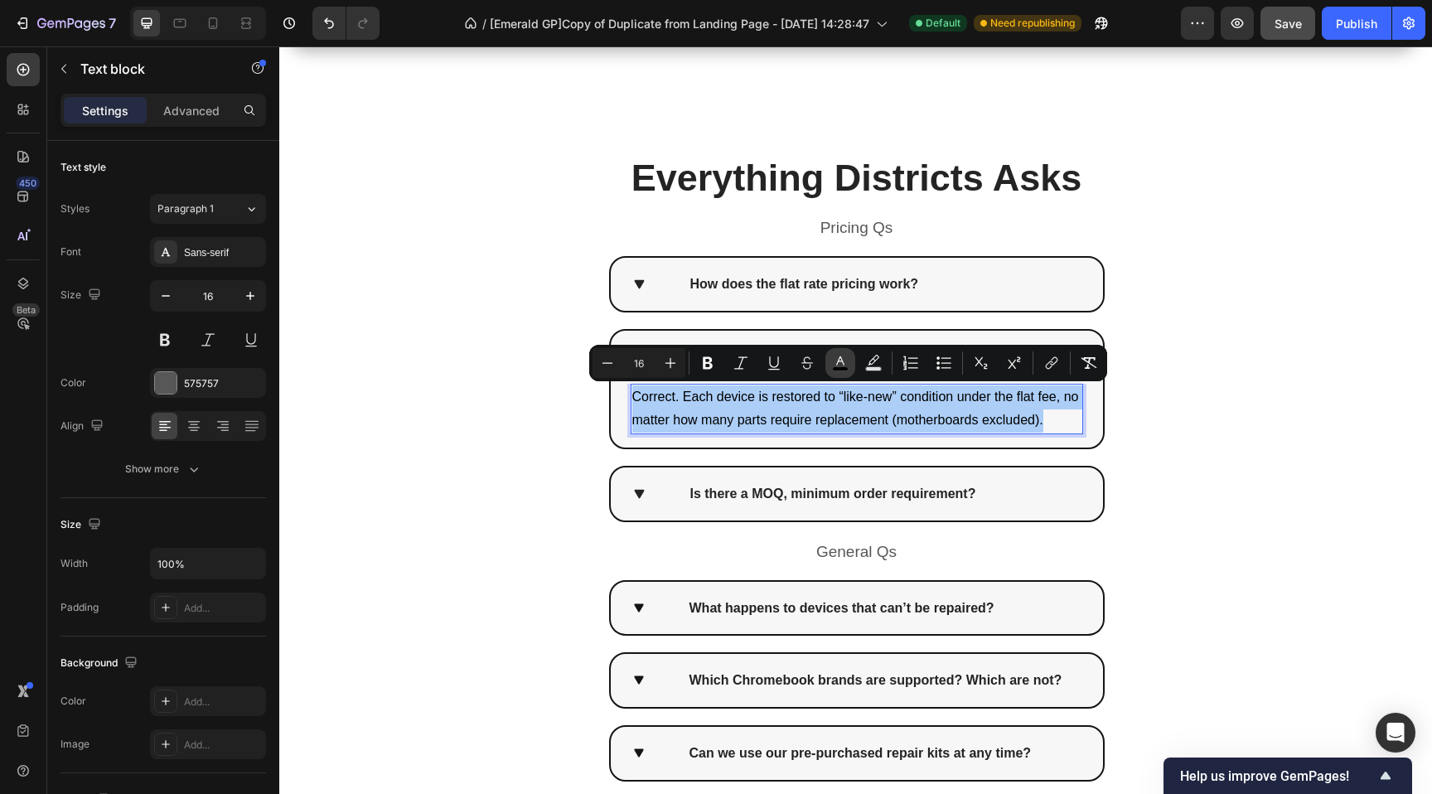
click at [846, 360] on icon "Editor contextual toolbar" at bounding box center [840, 363] width 17 height 17
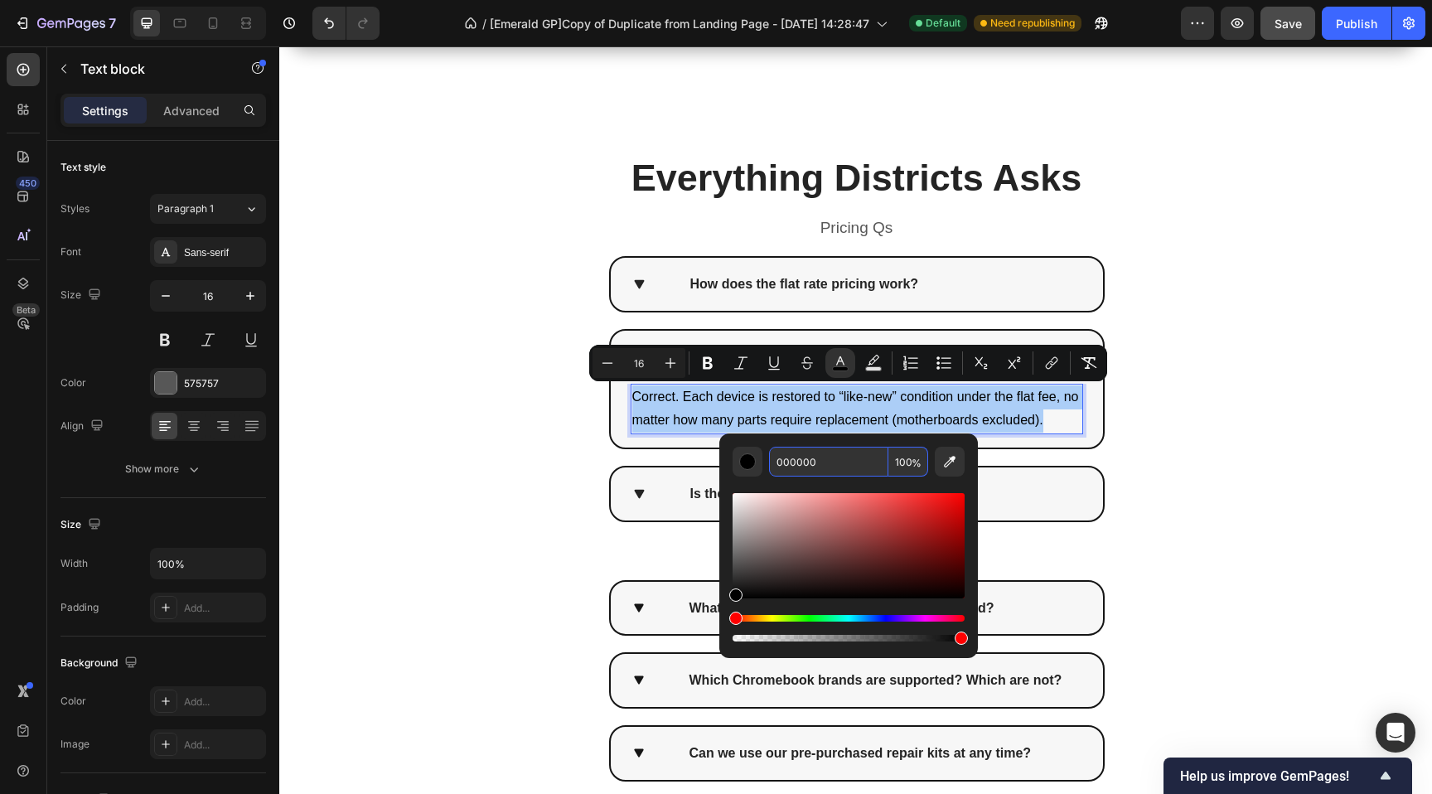
click at [847, 457] on input "000000" at bounding box center [828, 462] width 119 height 30
paste input "575757"
type input "575757"
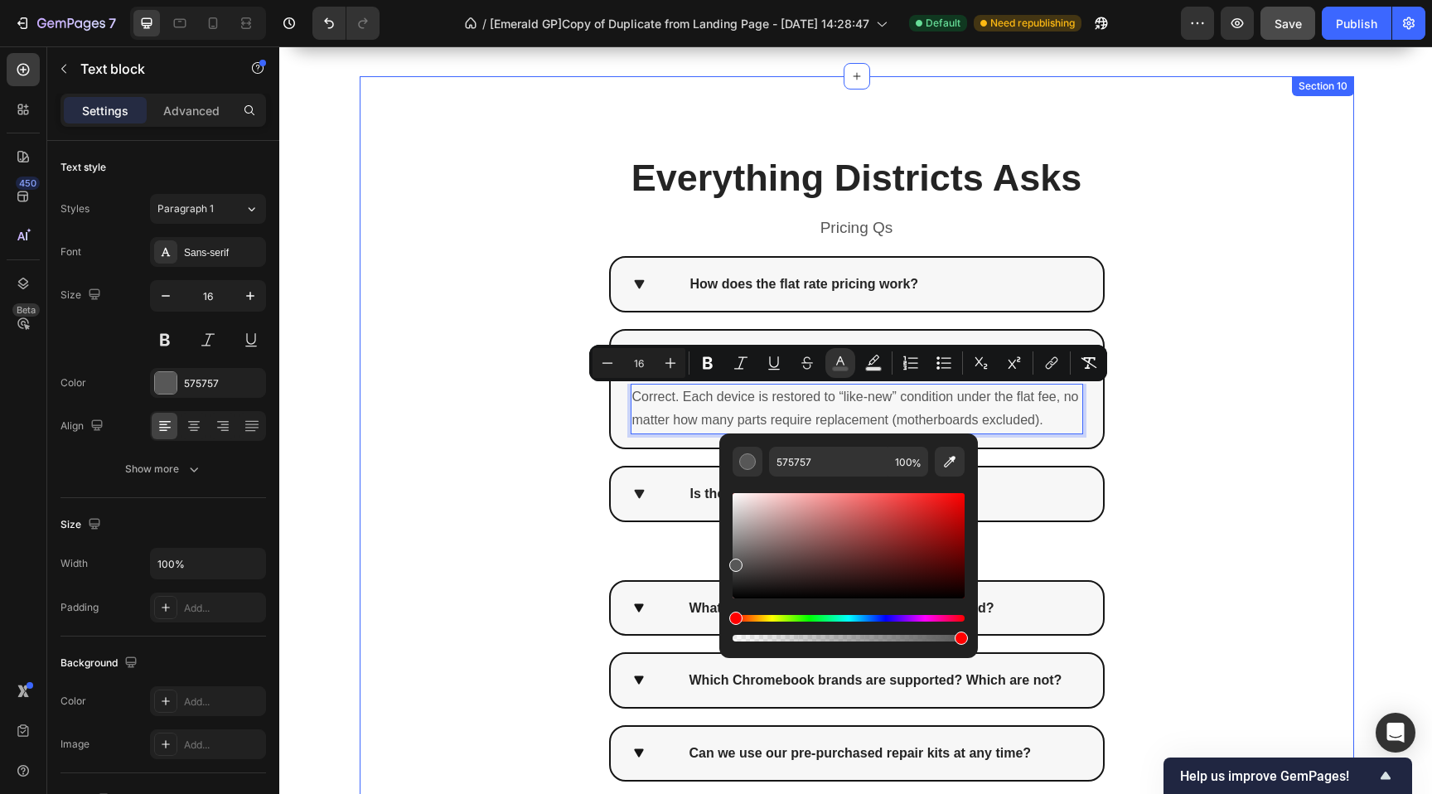
click at [504, 493] on div "Everything Districts Asks Heading Row Pricing Qs Text Block How does the flat r…" at bounding box center [857, 461] width 994 height 771
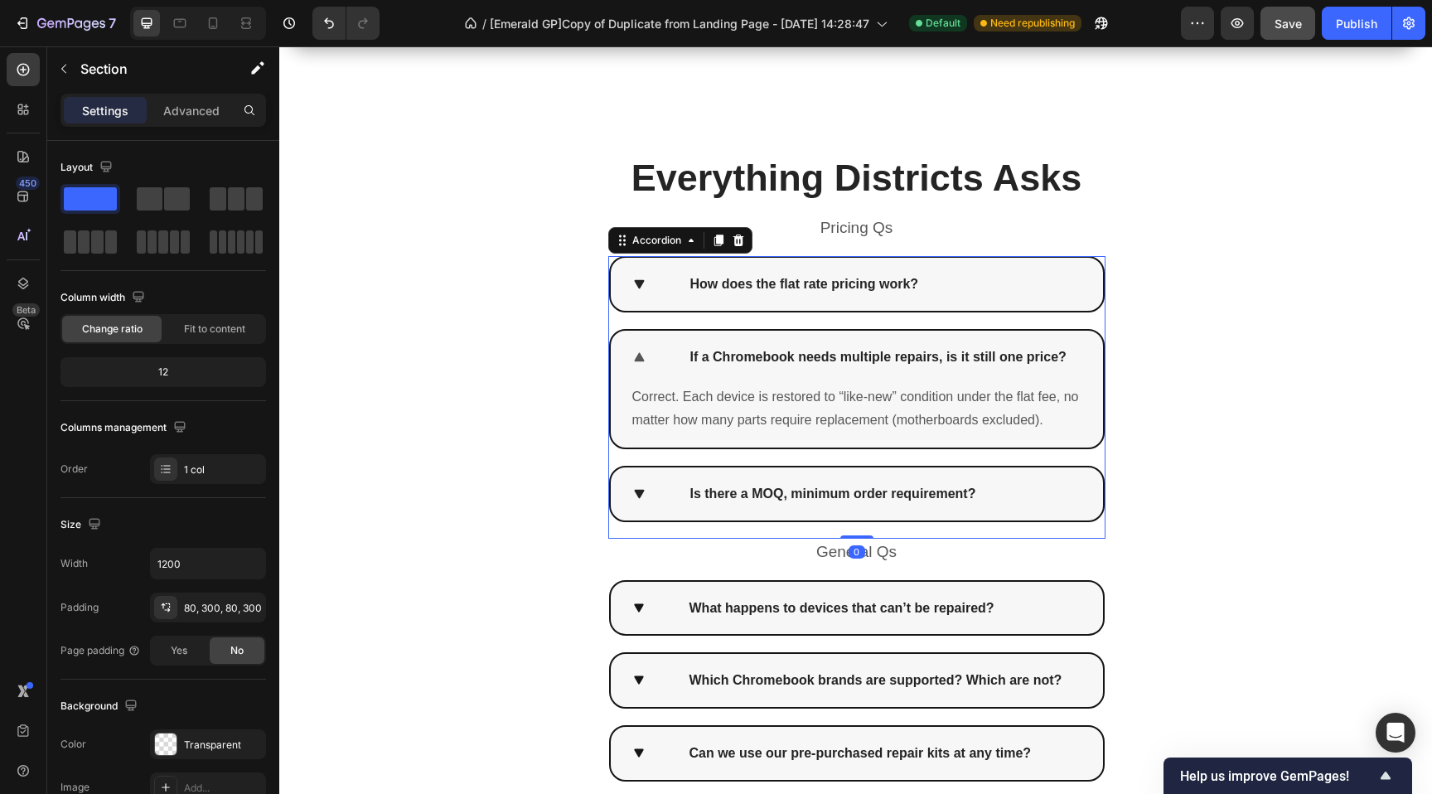
click at [634, 491] on icon at bounding box center [639, 493] width 10 height 9
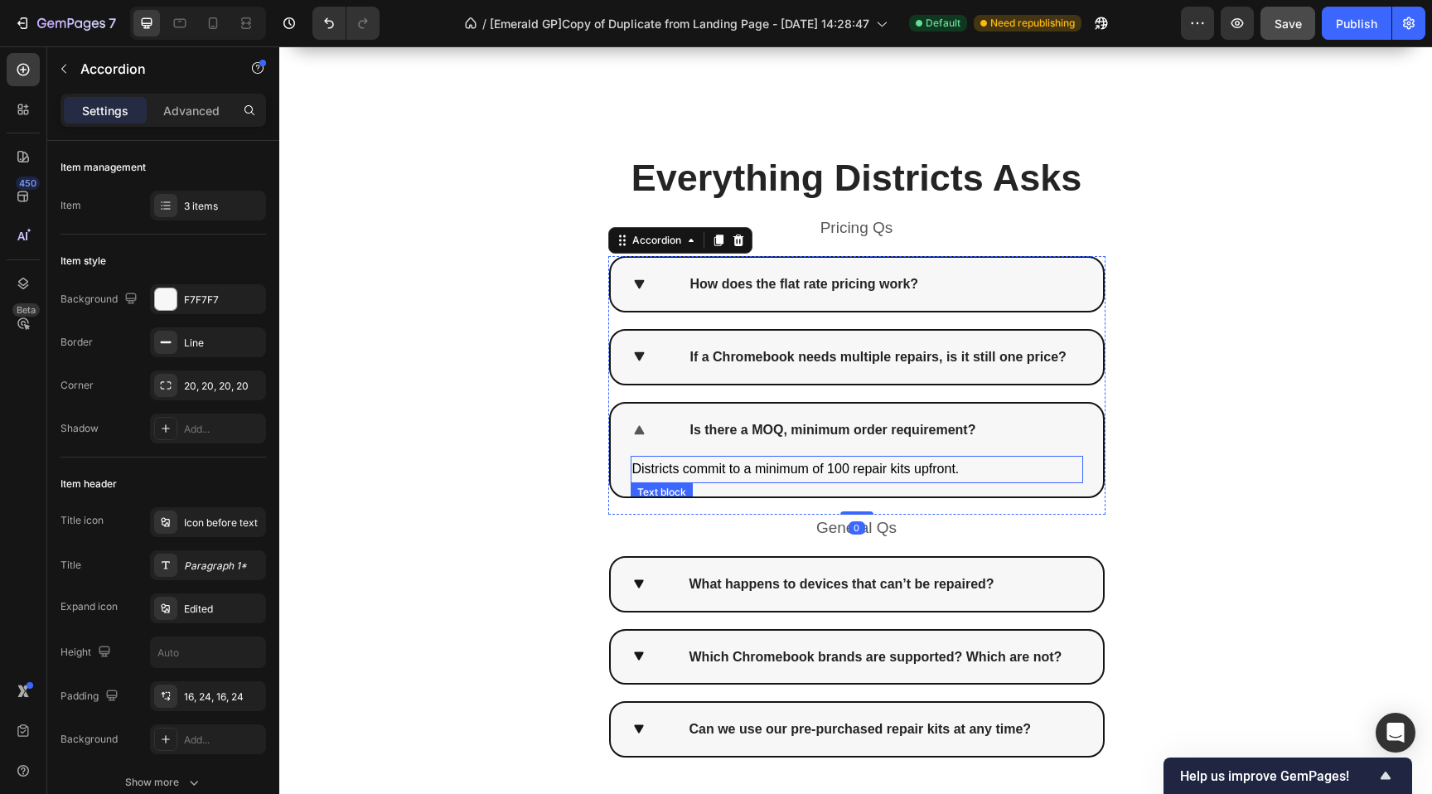
click at [858, 470] on span "Districts commit to a minimum of 100 repair kits upfront." at bounding box center [795, 469] width 327 height 14
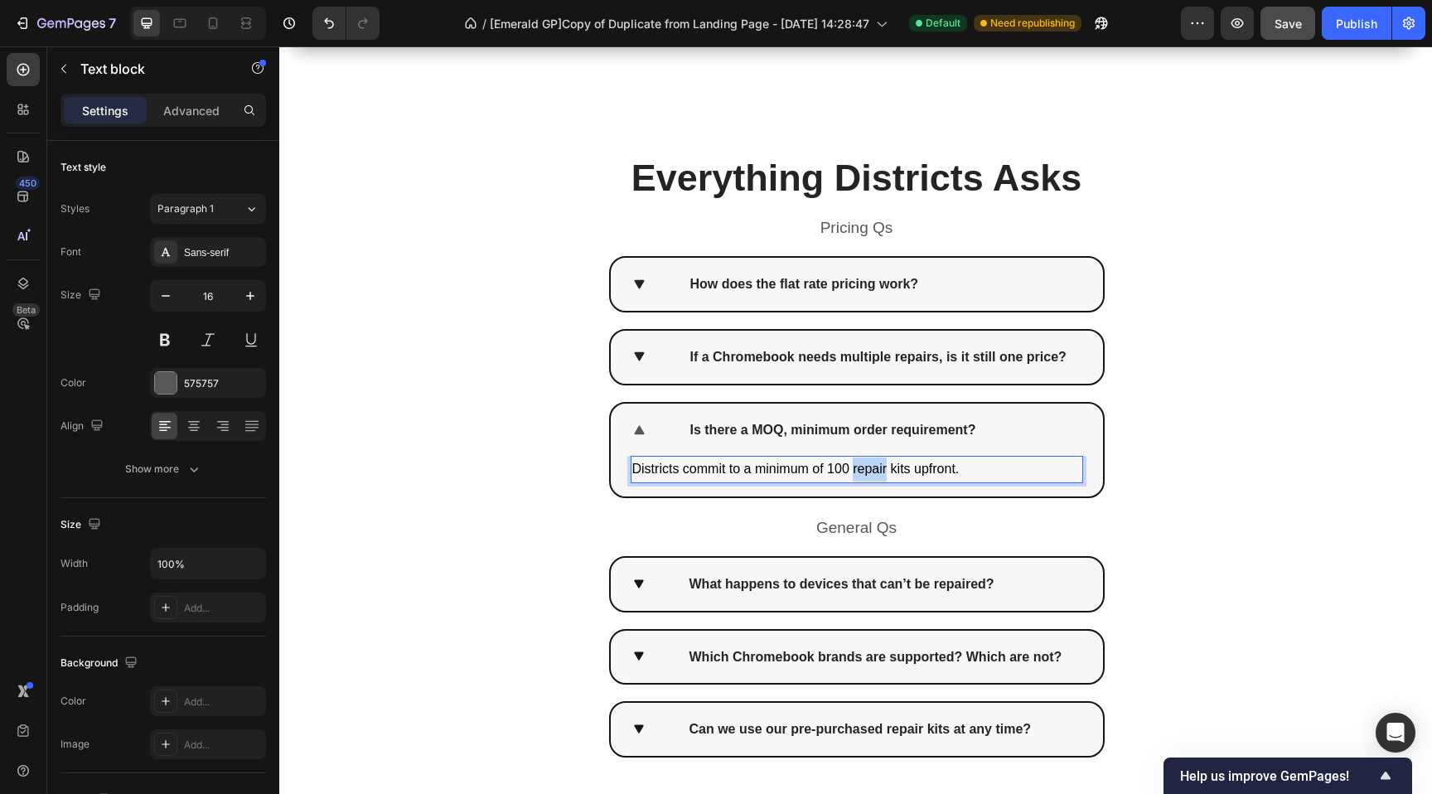
click at [858, 470] on span "Districts commit to a minimum of 100 repair kits upfront." at bounding box center [795, 469] width 327 height 14
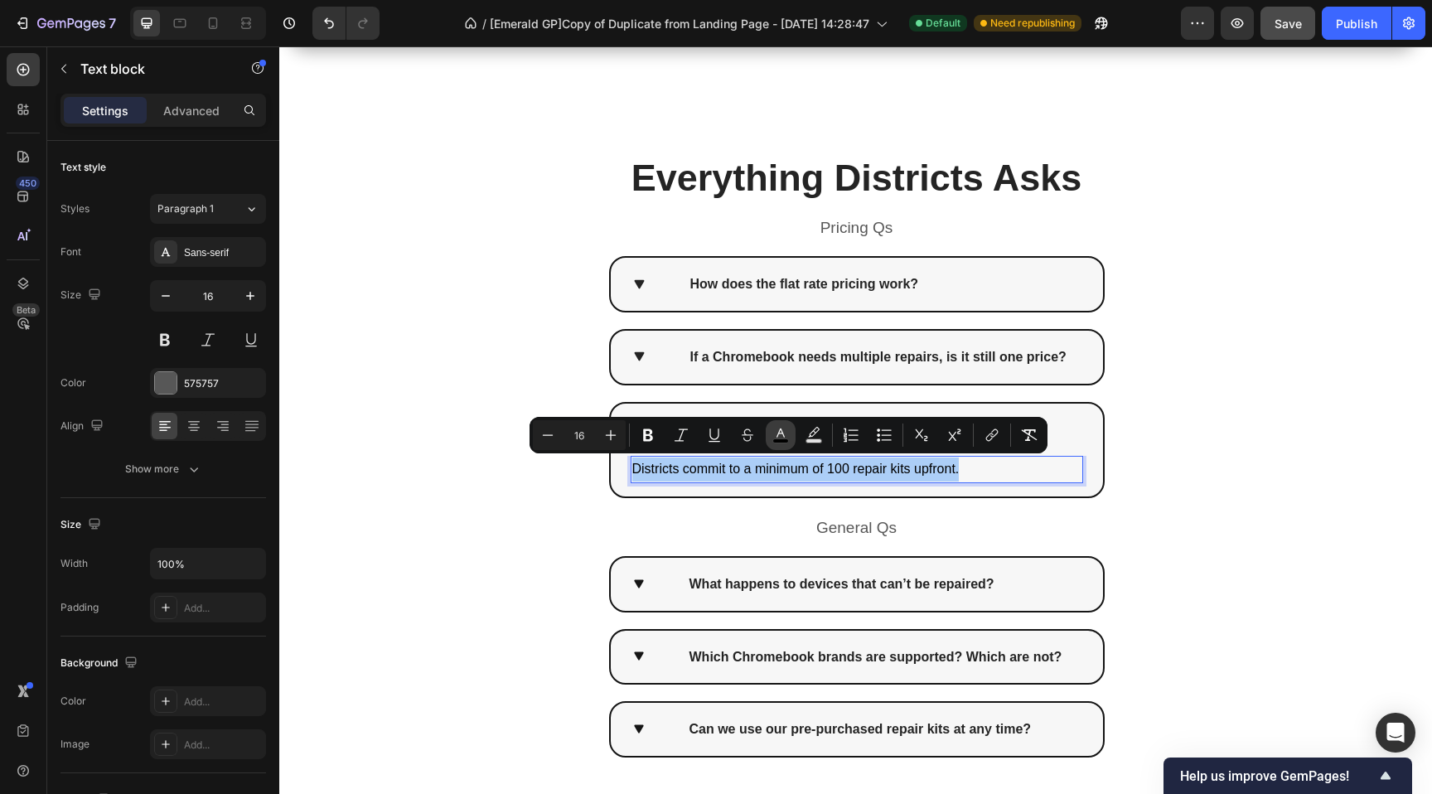
click at [784, 438] on icon "Editor contextual toolbar" at bounding box center [780, 435] width 17 height 17
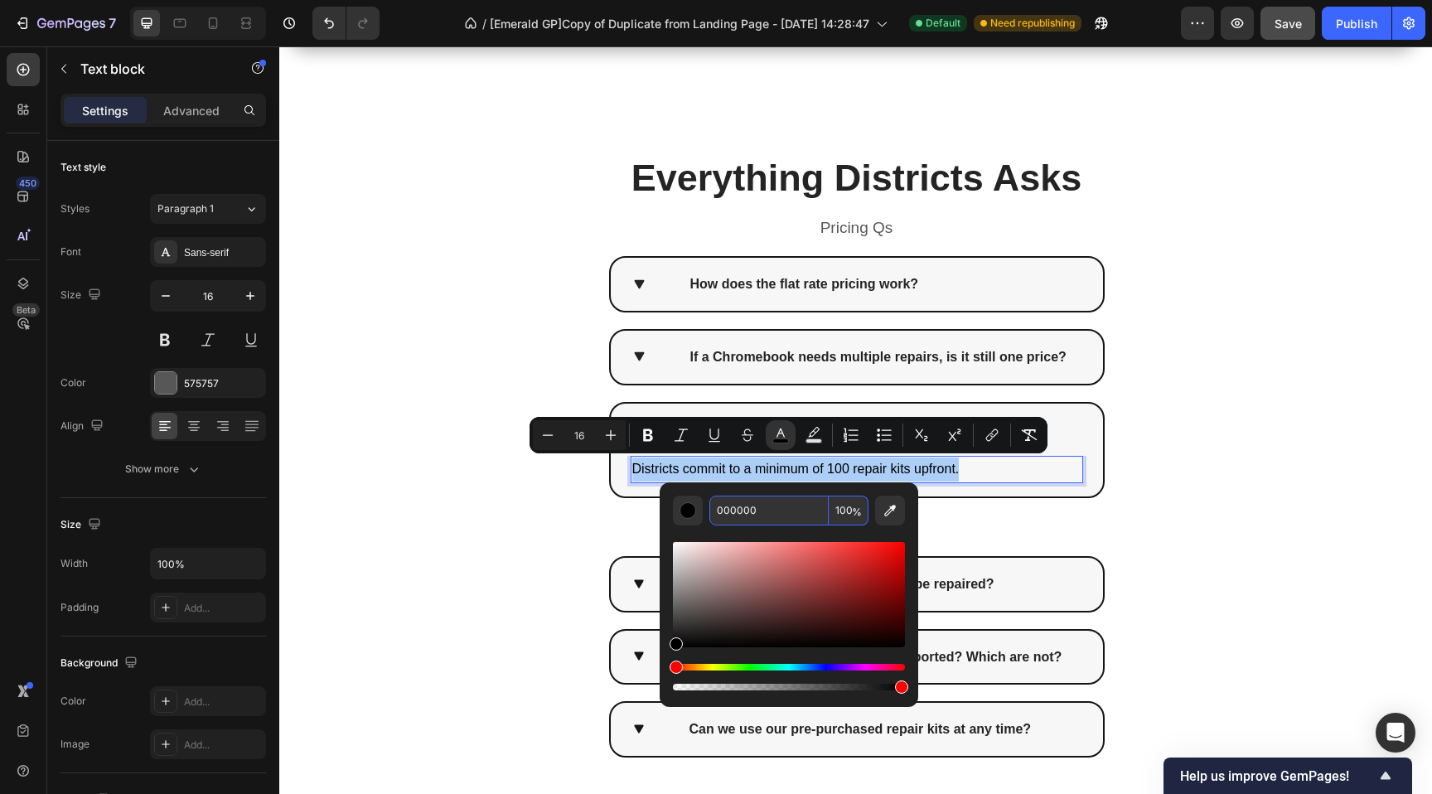
click at [802, 518] on input "000000" at bounding box center [768, 511] width 119 height 30
paste input "575757"
type input "575757"
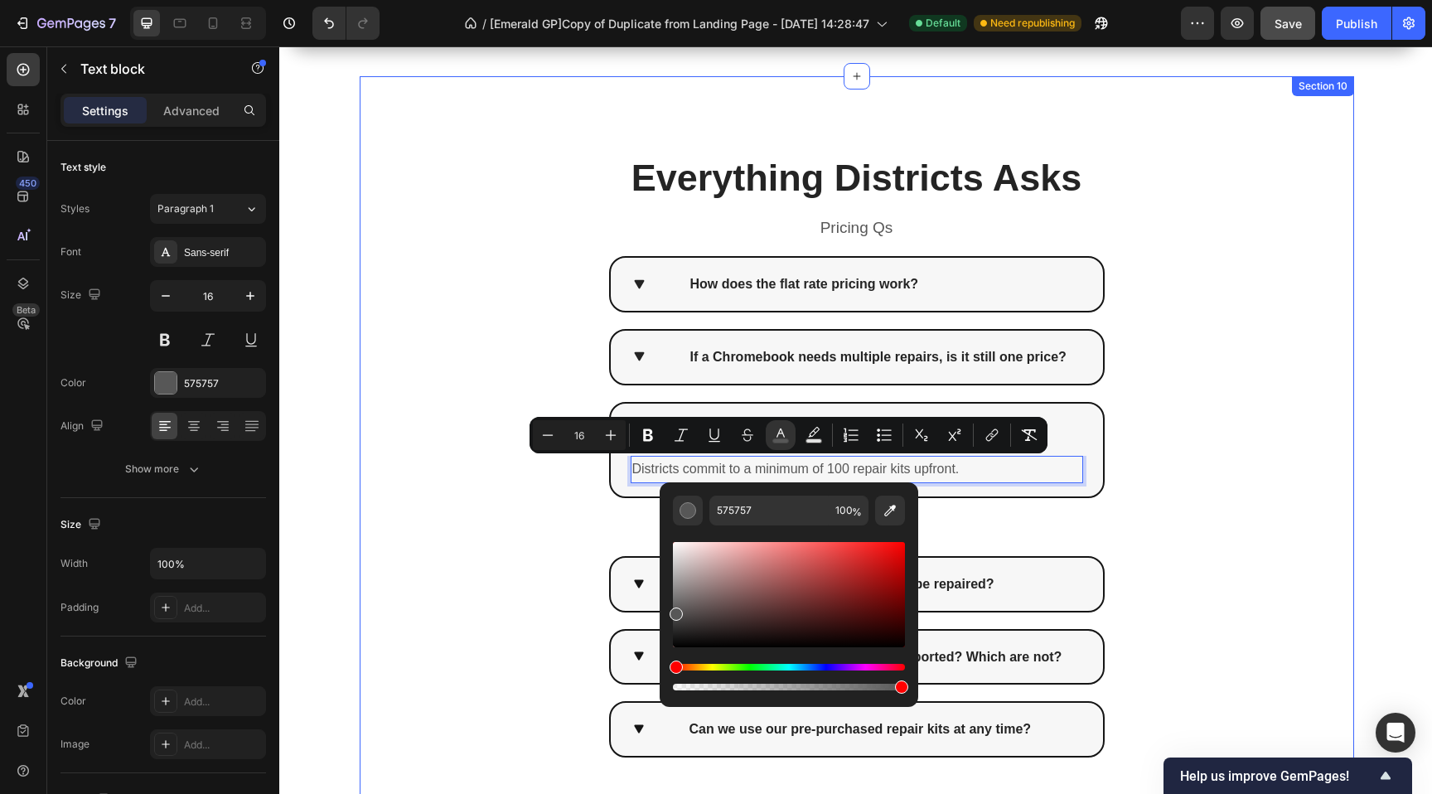
click at [506, 537] on div "Everything Districts Asks Heading Row Pricing Qs Text Block How does the flat r…" at bounding box center [857, 449] width 994 height 747
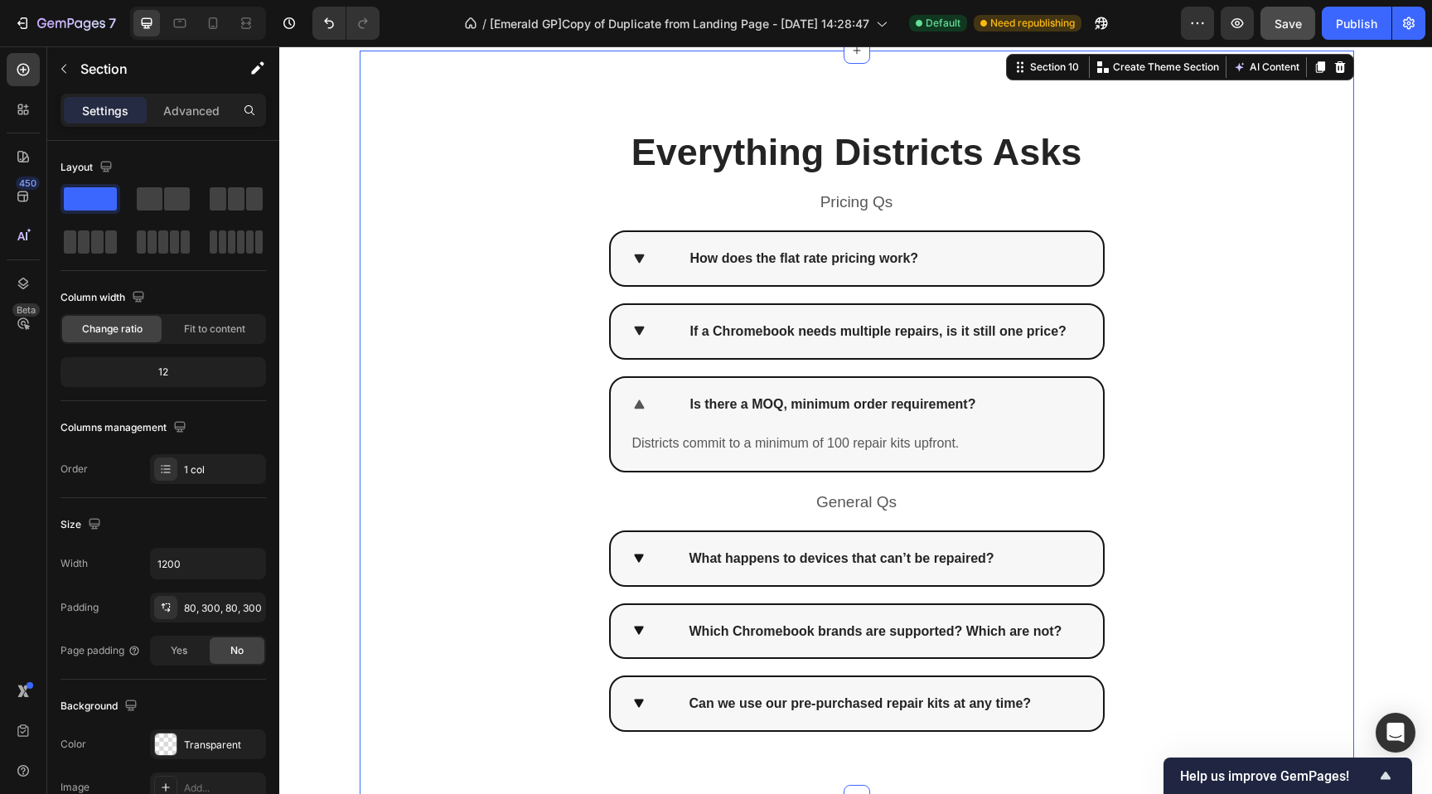
scroll to position [4942, 0]
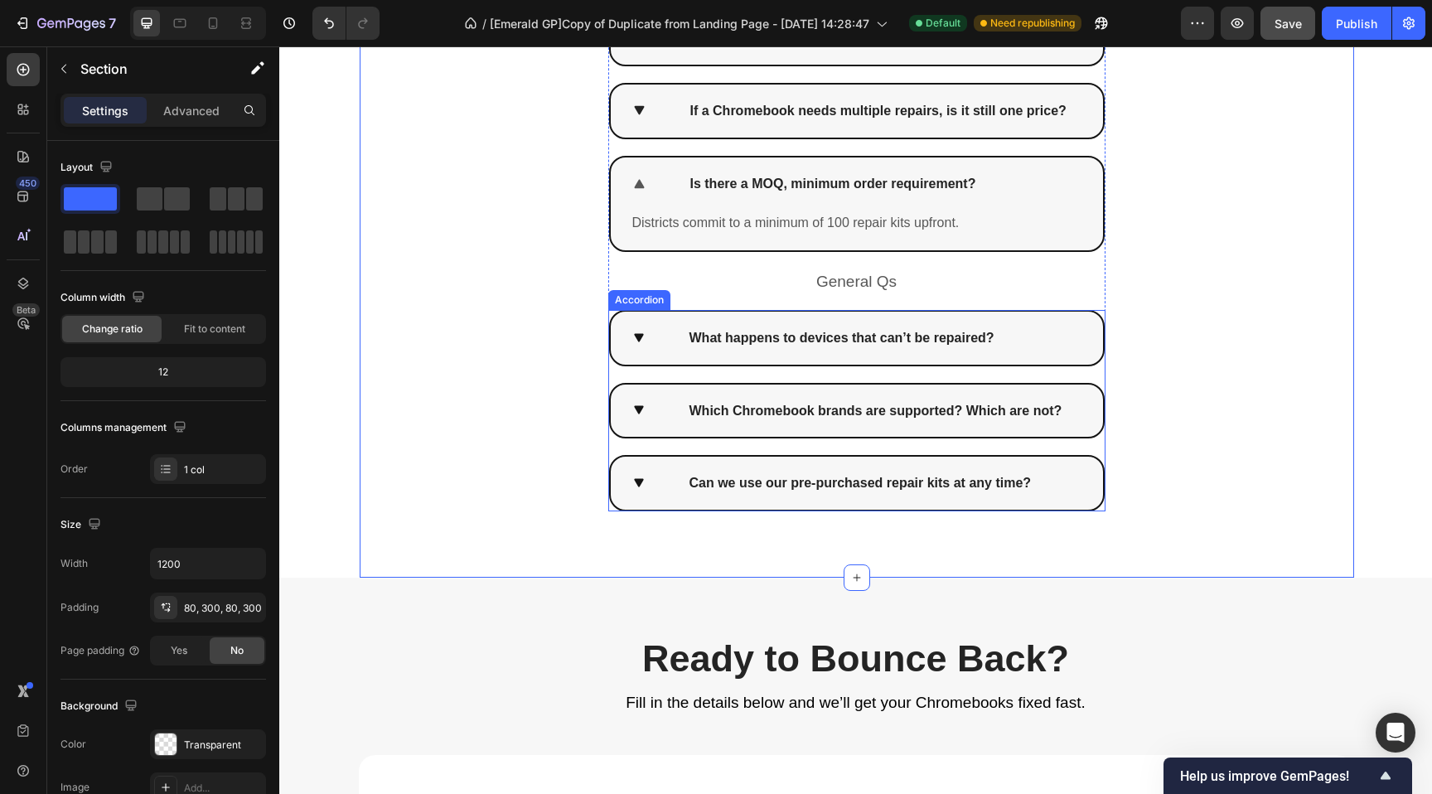
click at [634, 333] on icon at bounding box center [639, 337] width 10 height 9
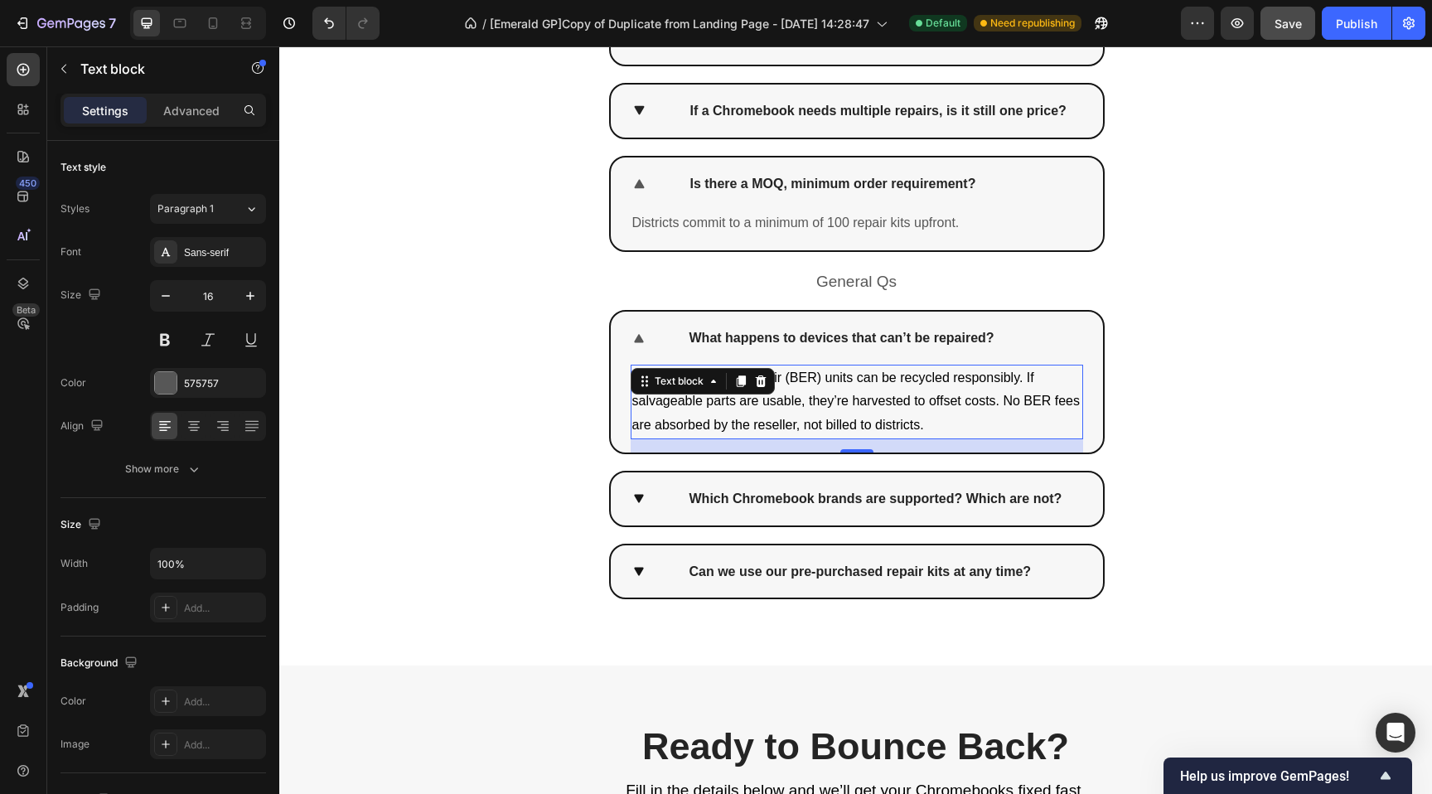
click at [681, 389] on div "Beyond Economic Repair (BER) units can be recycled responsibly. If salvageable …" at bounding box center [857, 402] width 452 height 75
click at [681, 389] on div "Text block" at bounding box center [703, 381] width 144 height 27
click at [846, 439] on div "16" at bounding box center [857, 445] width 452 height 13
click at [883, 425] on span "Beyond Economic Repair (BER) units can be recycled responsibly. If salvageable …" at bounding box center [855, 401] width 447 height 62
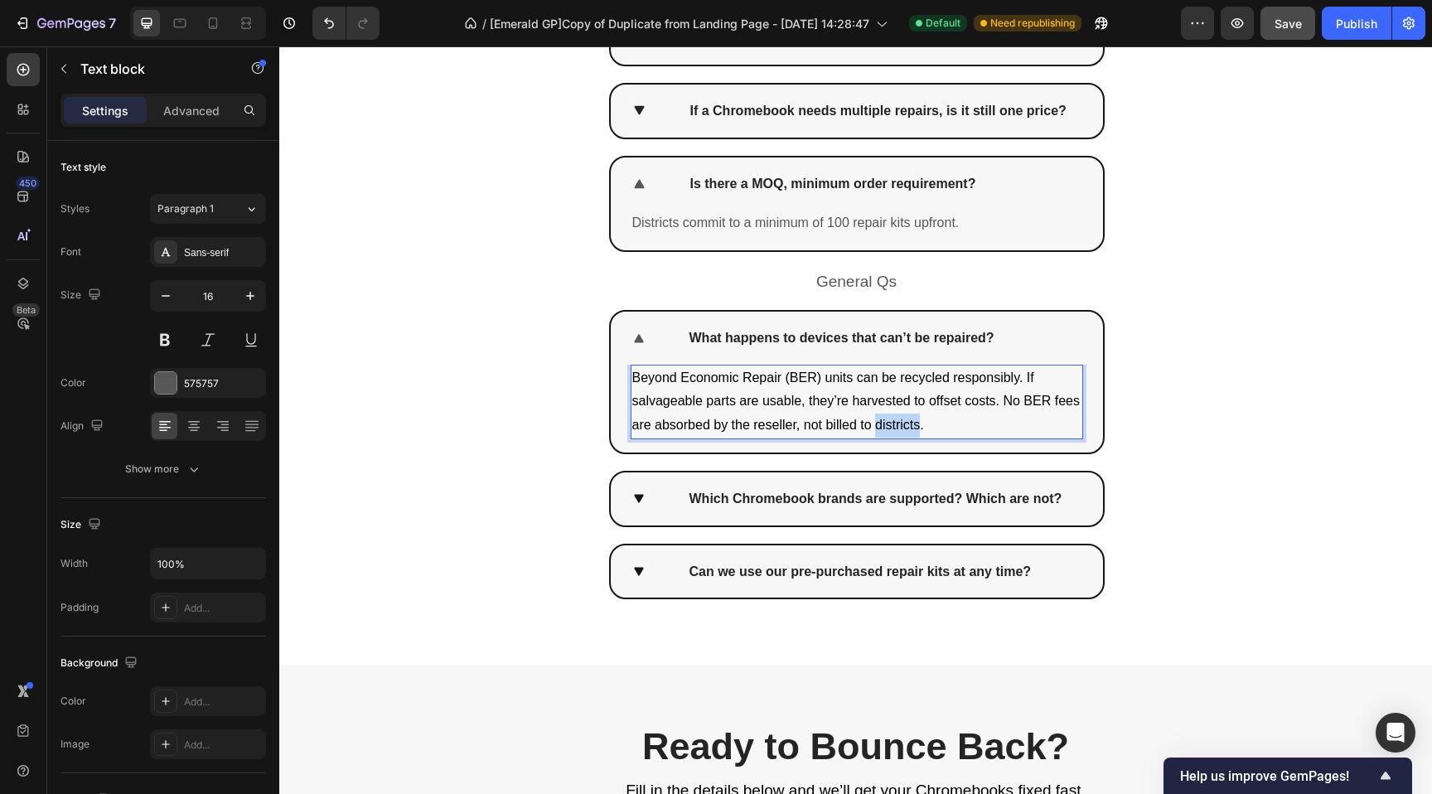
click at [883, 425] on span "Beyond Economic Repair (BER) units can be recycled responsibly. If salvageable …" at bounding box center [855, 401] width 447 height 62
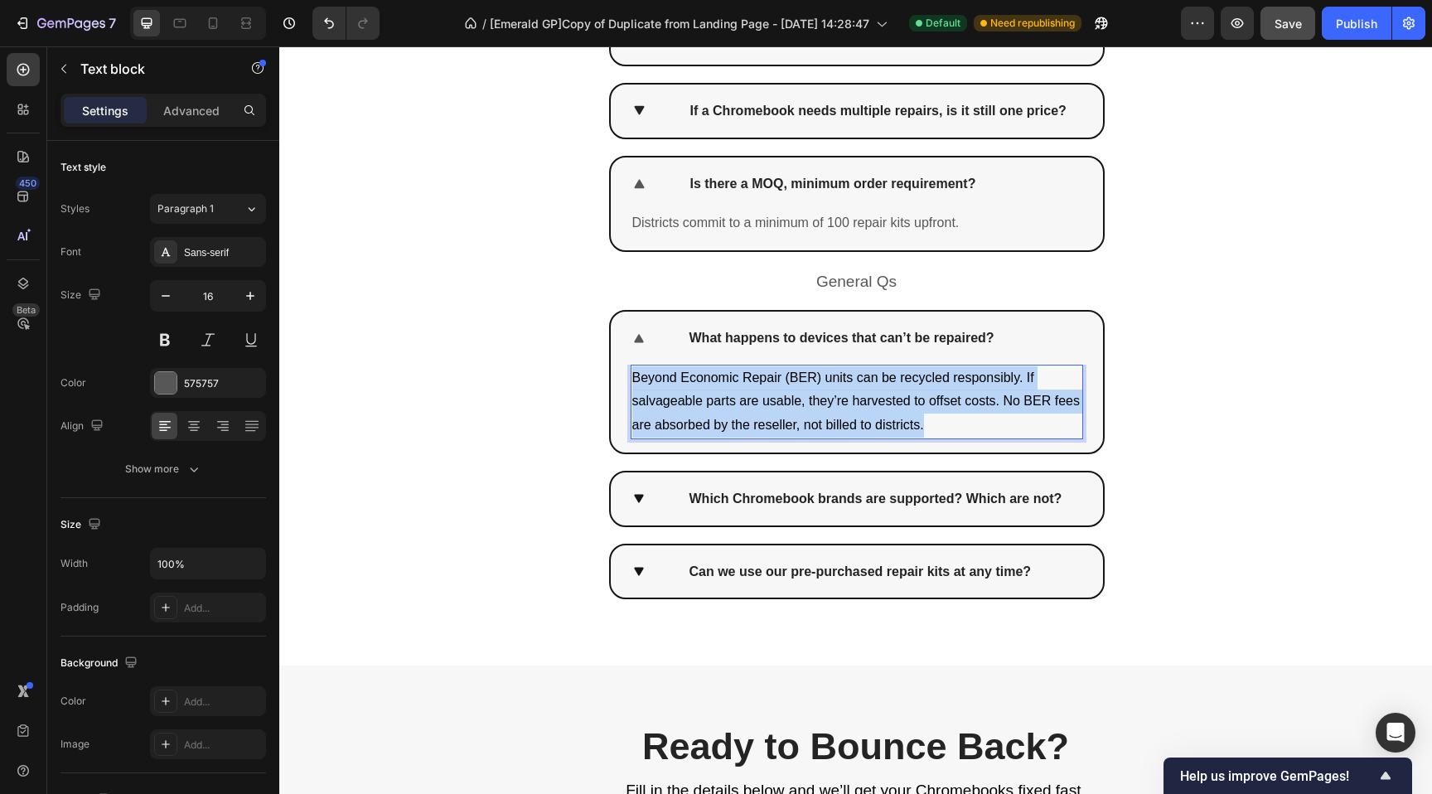
click at [883, 425] on span "Beyond Economic Repair (BER) units can be recycled responsibly. If salvageable …" at bounding box center [855, 401] width 447 height 62
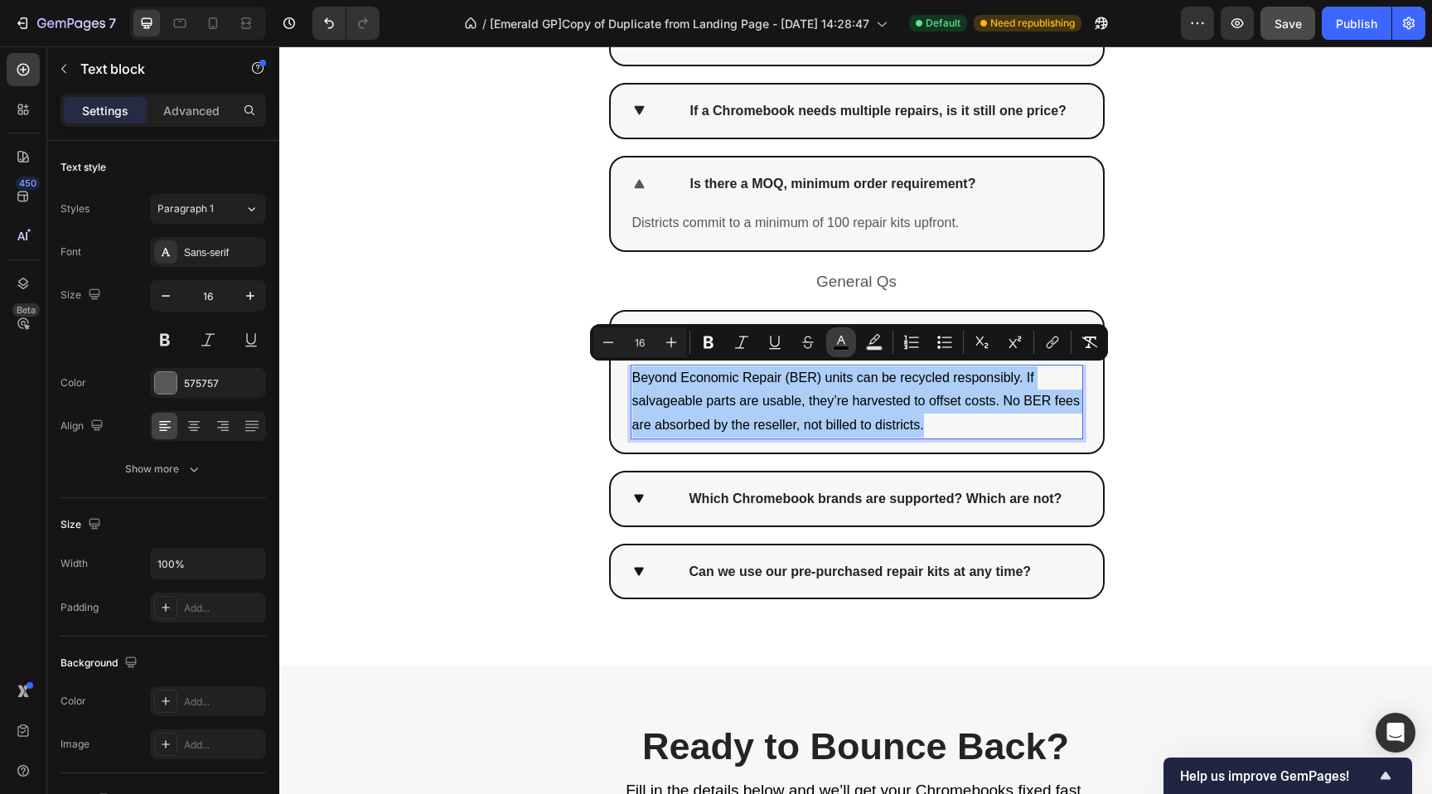
click at [849, 341] on button "color" at bounding box center [841, 342] width 30 height 30
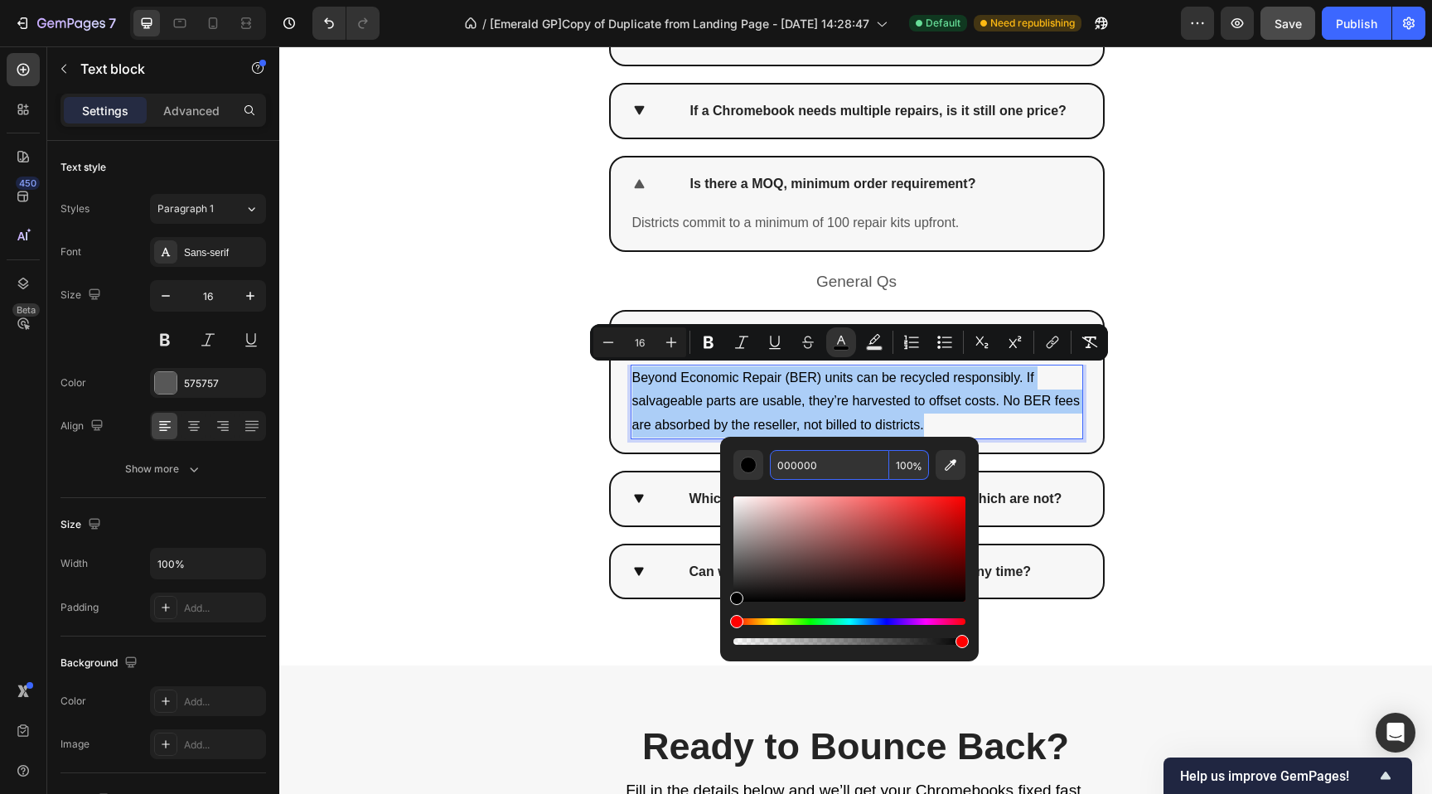
click at [829, 467] on input "000000" at bounding box center [829, 465] width 119 height 30
paste input "575757"
type input "575757"
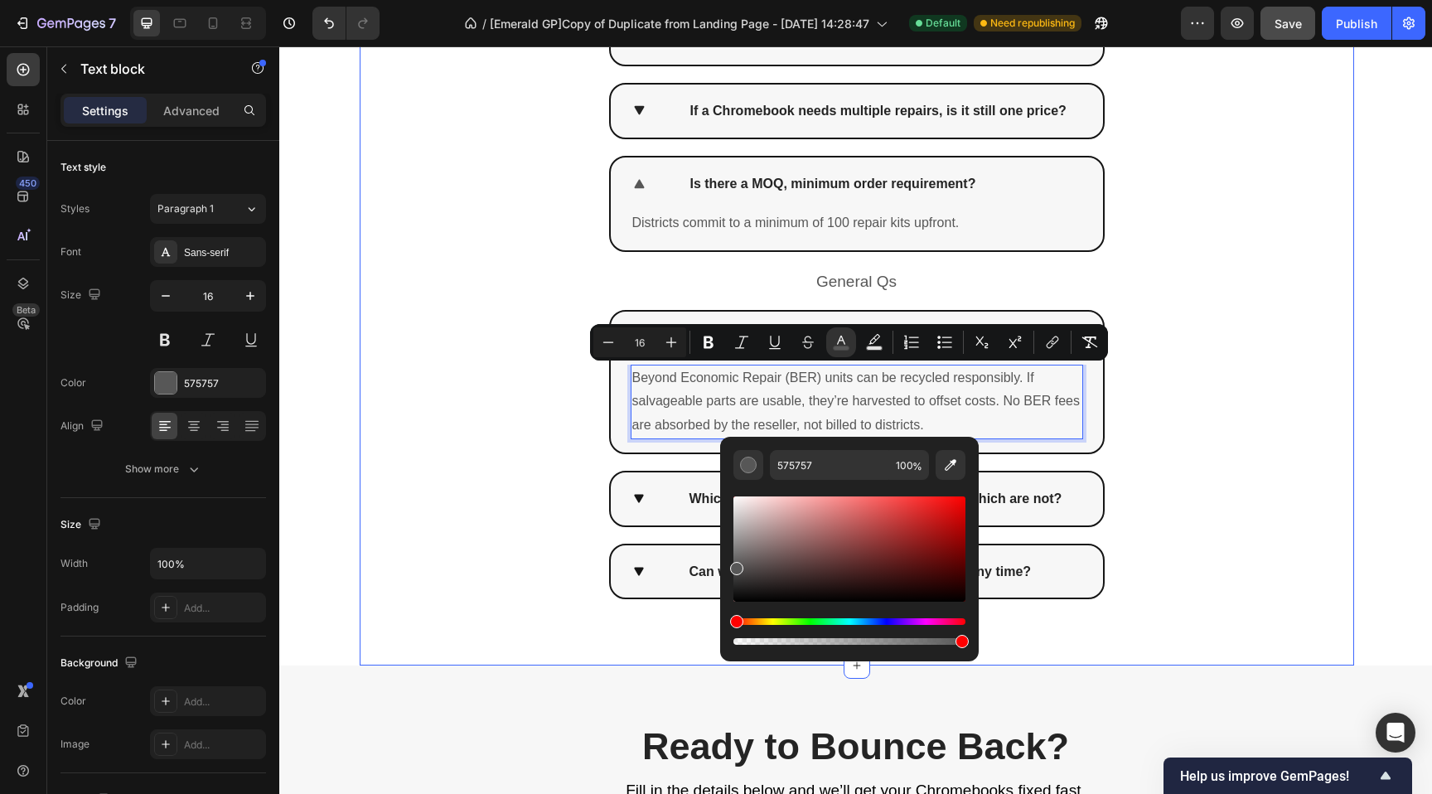
click at [526, 459] on div "Everything Districts Asks Heading Row Pricing Qs Text Block How does the flat r…" at bounding box center [857, 247] width 994 height 835
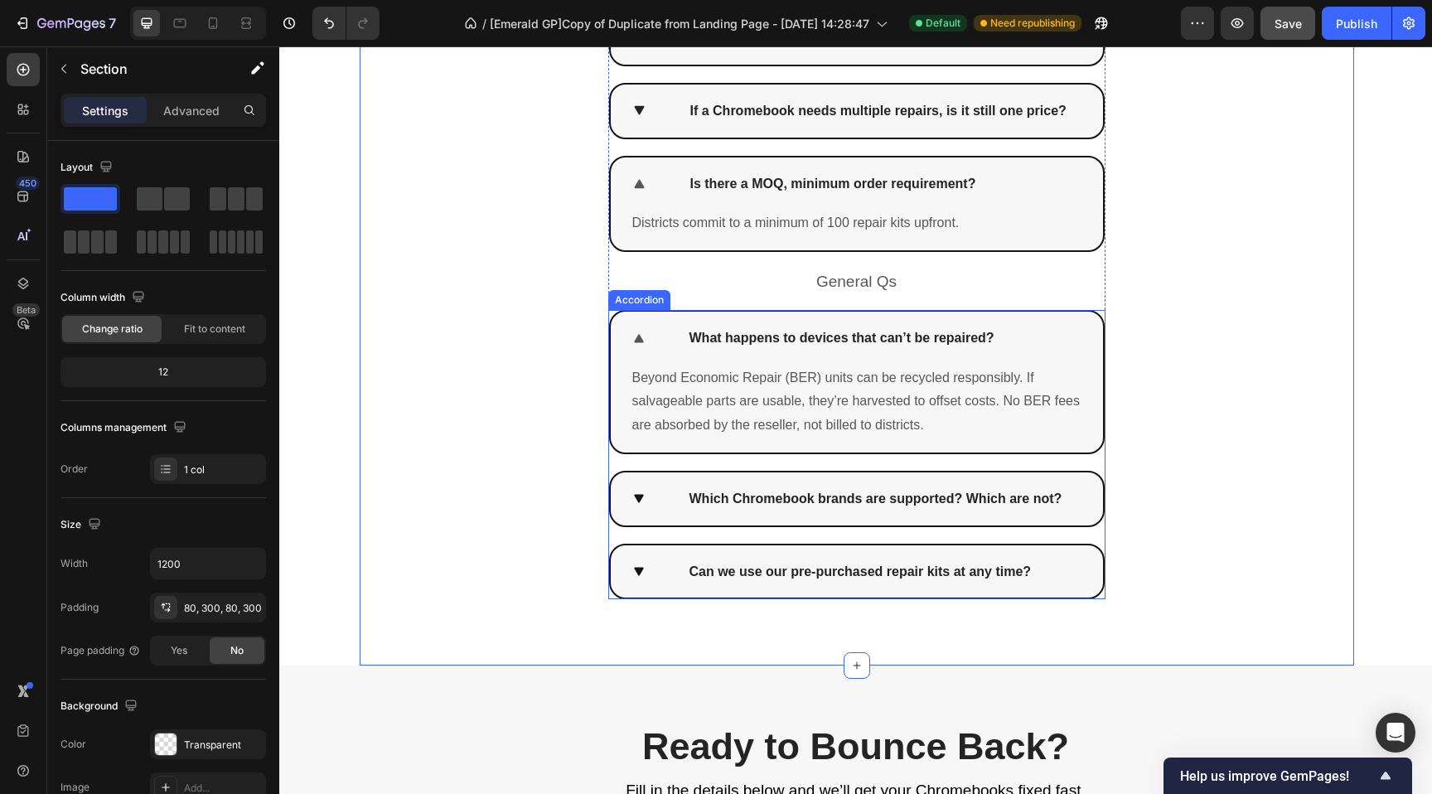
click at [635, 496] on icon at bounding box center [639, 499] width 16 height 17
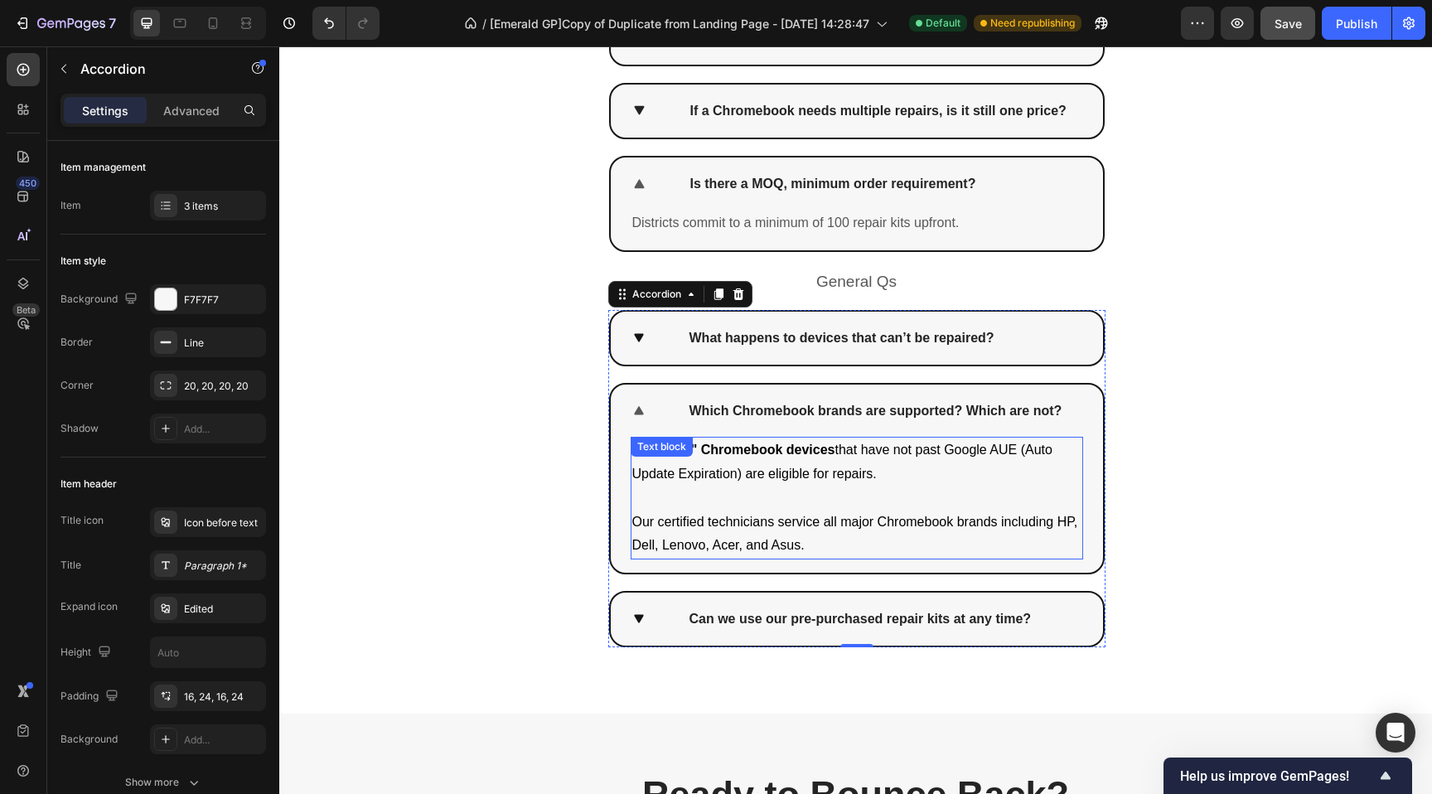
click at [716, 528] on p "Our certified technicians service all major Chromebook brands including HP, Del…" at bounding box center [856, 534] width 449 height 48
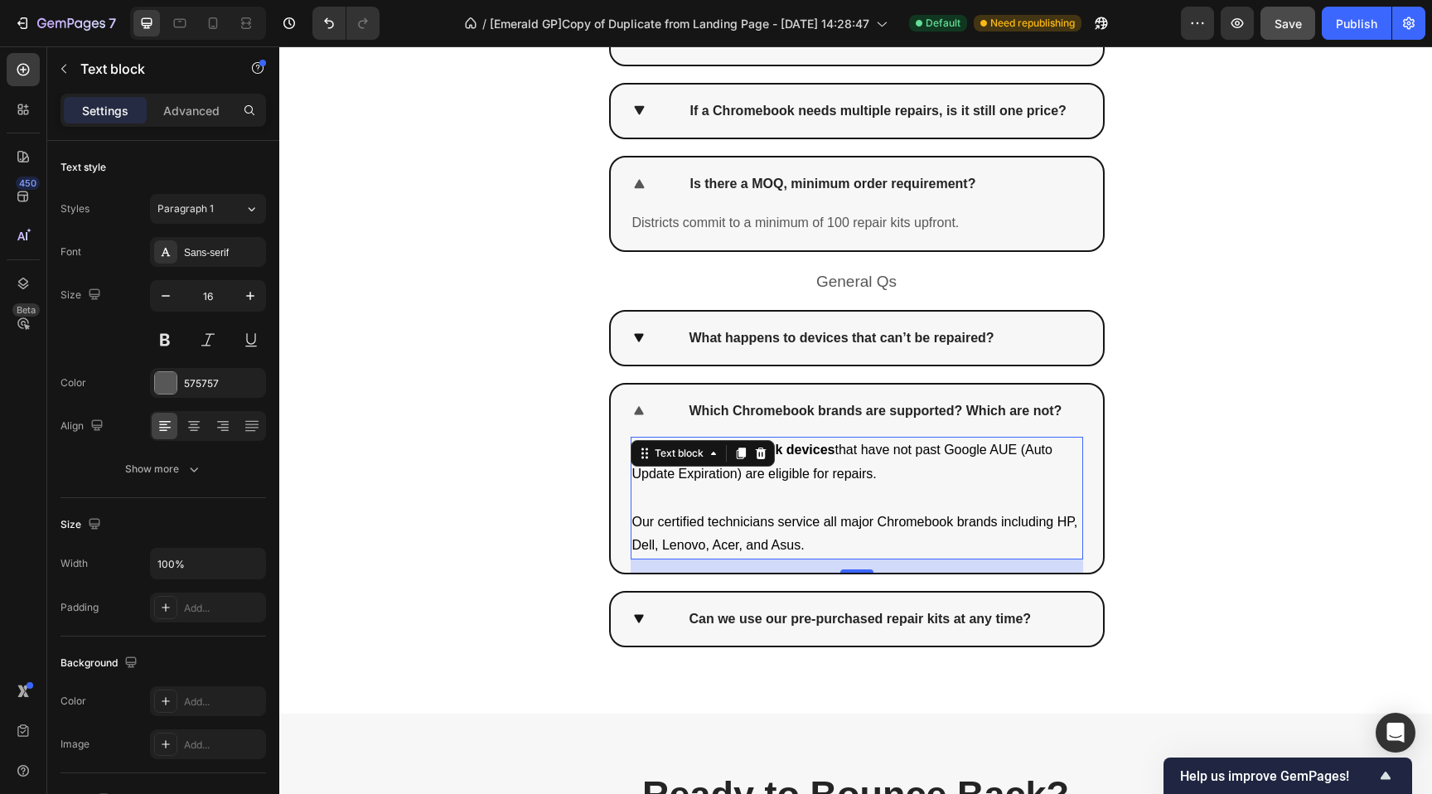
click at [716, 528] on p "Our certified technicians service all major Chromebook brands including HP, Del…" at bounding box center [856, 534] width 449 height 48
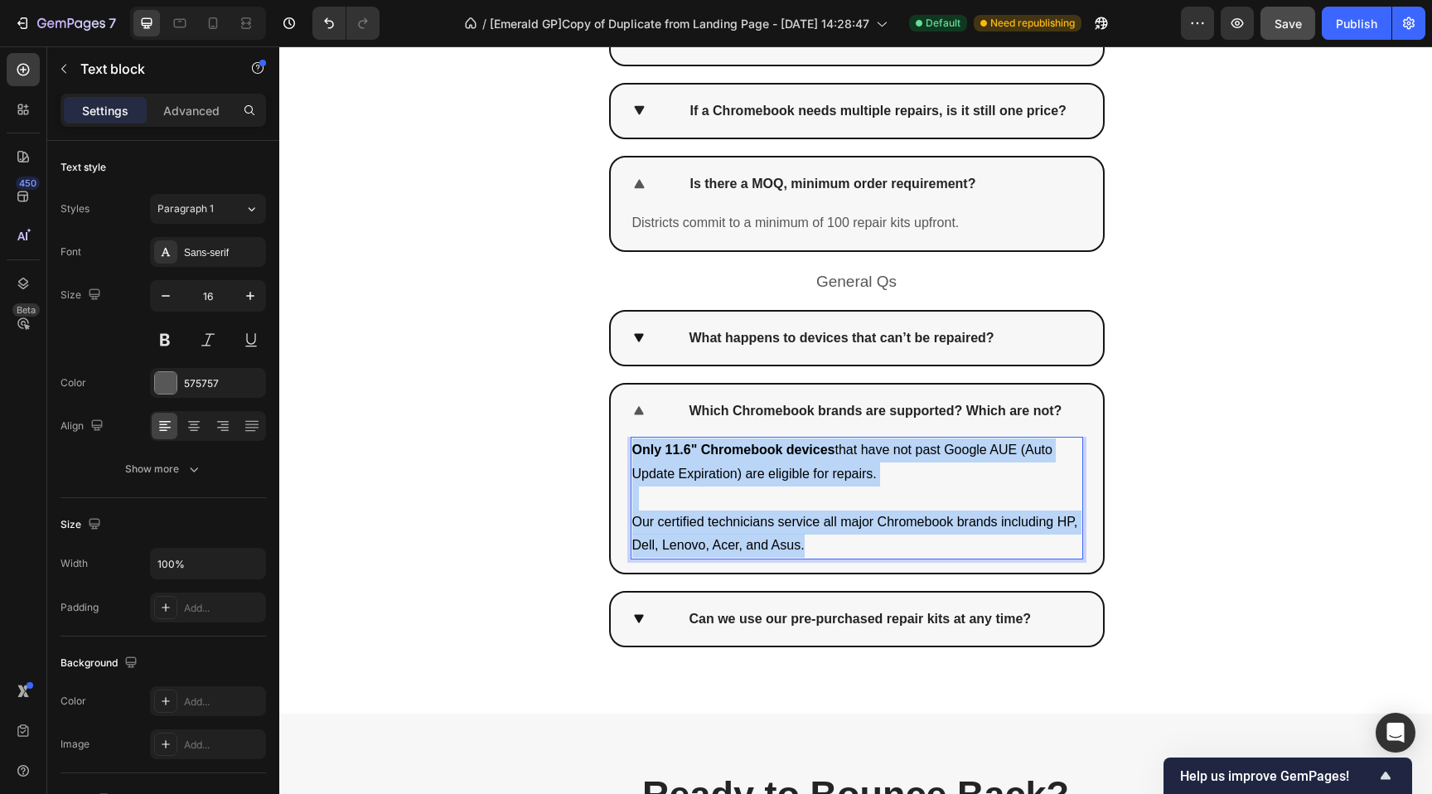
drag, startPoint x: 802, startPoint y: 546, endPoint x: 627, endPoint y: 444, distance: 202.4
click at [631, 444] on div "Only 11.6" Chromebook devices that have not past Google AUE (Auto Update Expira…" at bounding box center [857, 498] width 452 height 123
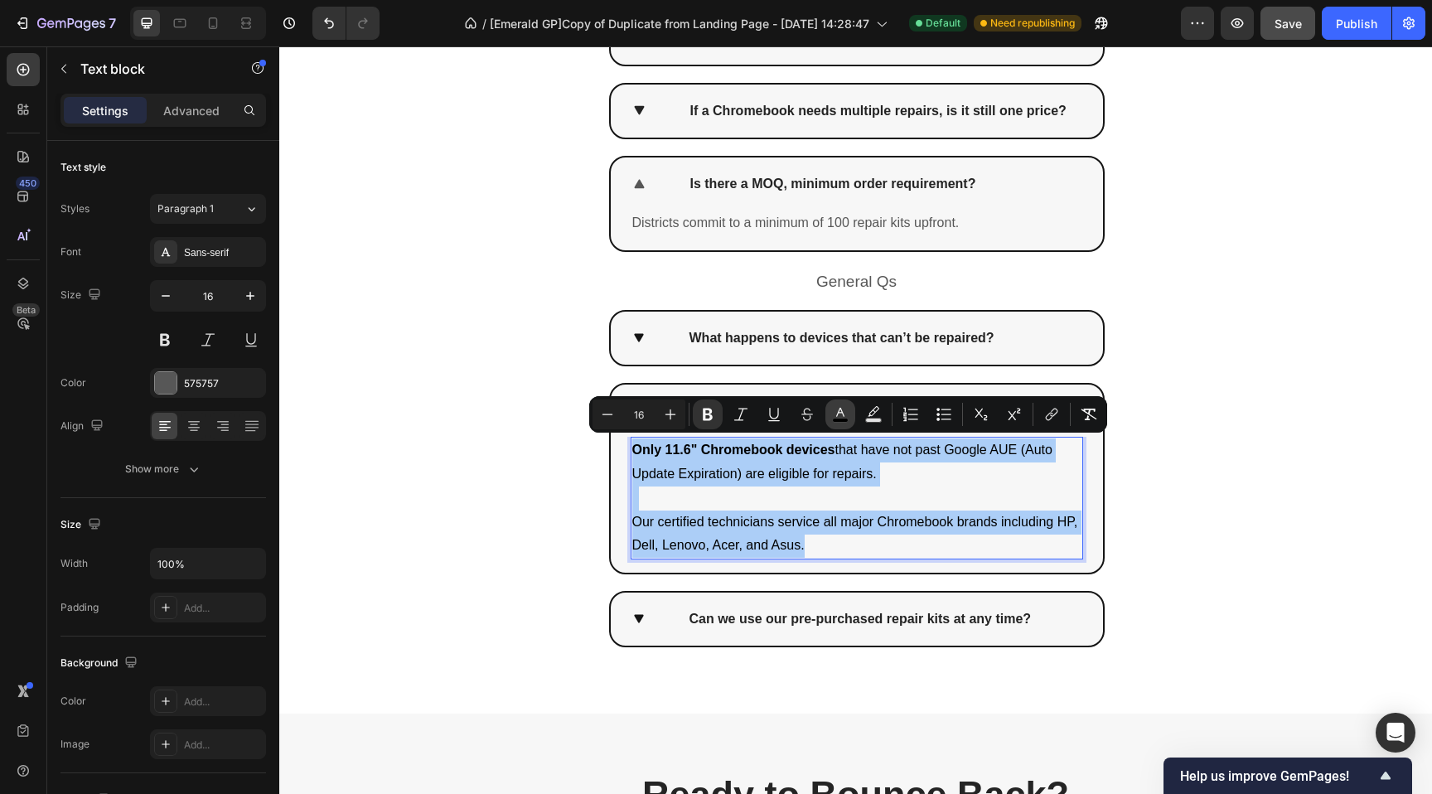
click at [841, 414] on icon "Editor contextual toolbar" at bounding box center [840, 414] width 17 height 17
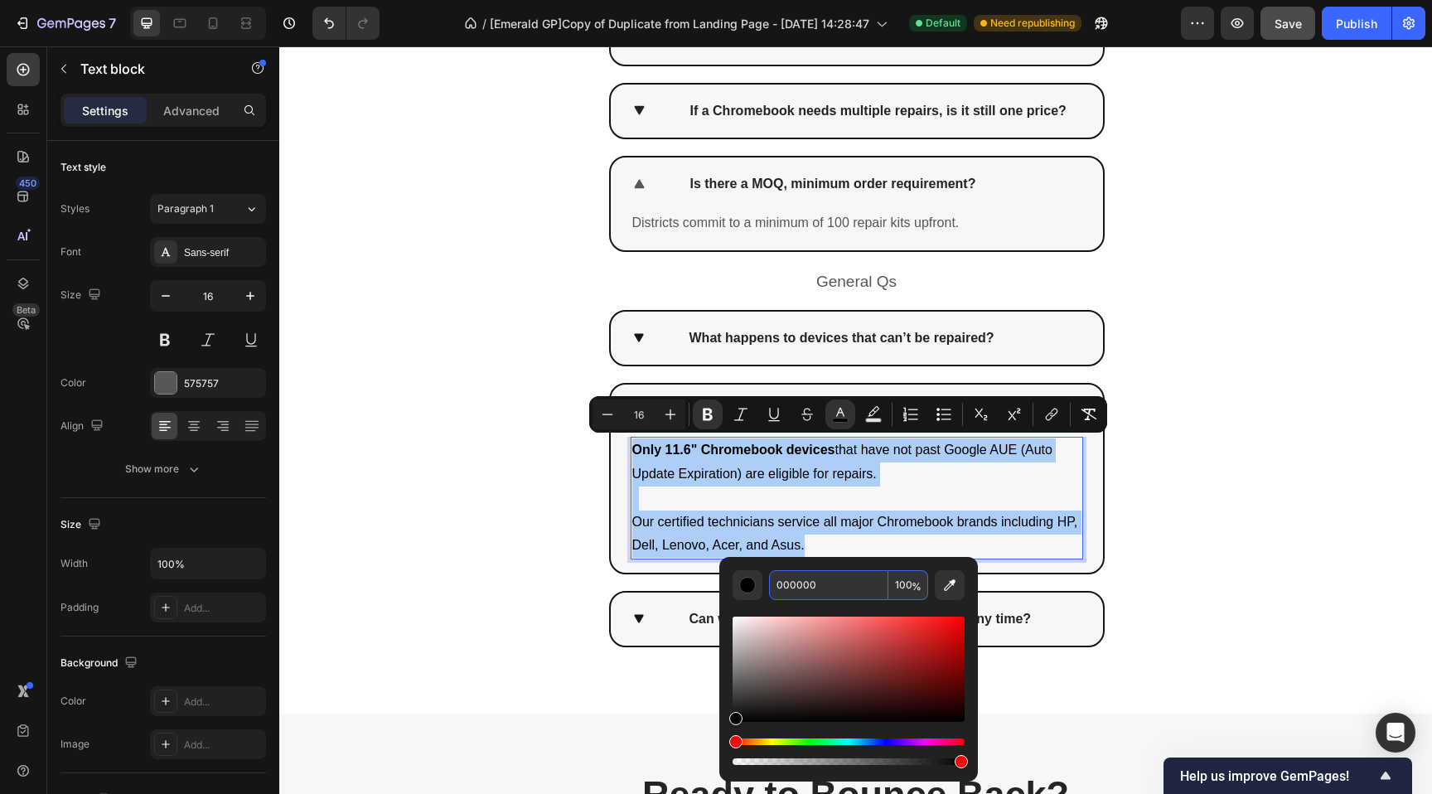
click at [803, 583] on input "000000" at bounding box center [828, 585] width 119 height 30
paste input "575757"
type input "575757"
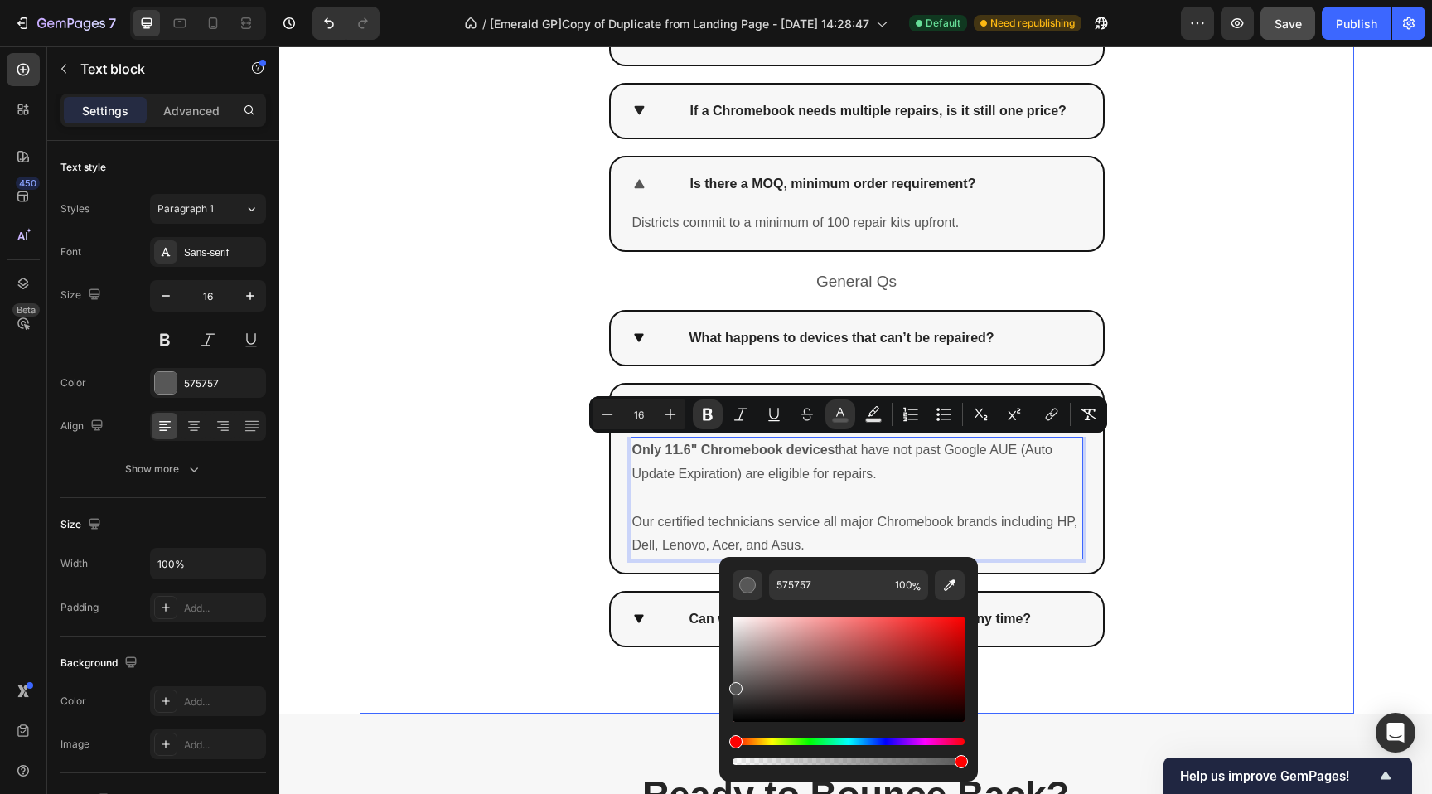
click at [466, 556] on div "Everything Districts Asks Heading Row Pricing Qs Text Block How does the flat r…" at bounding box center [857, 271] width 994 height 883
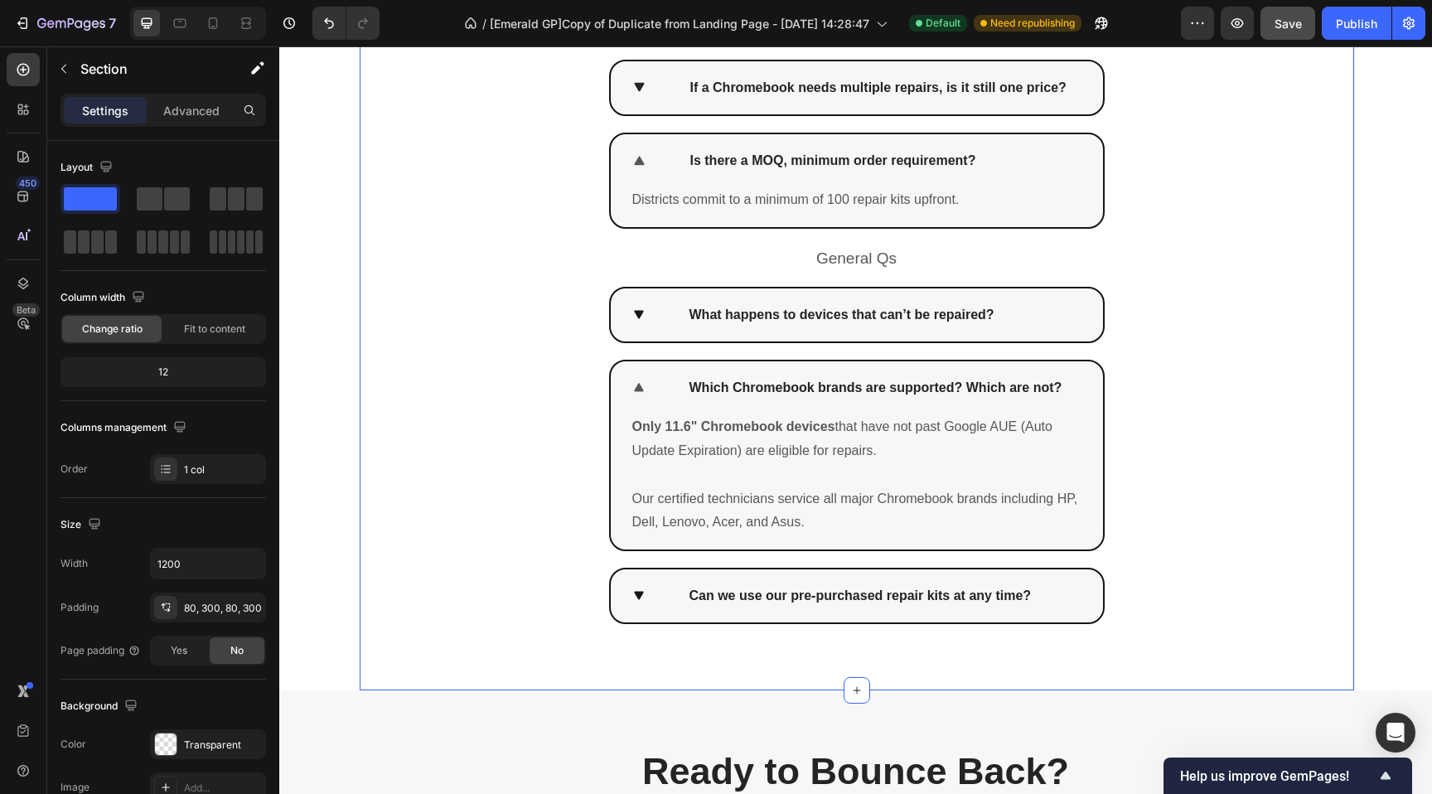
scroll to position [4974, 0]
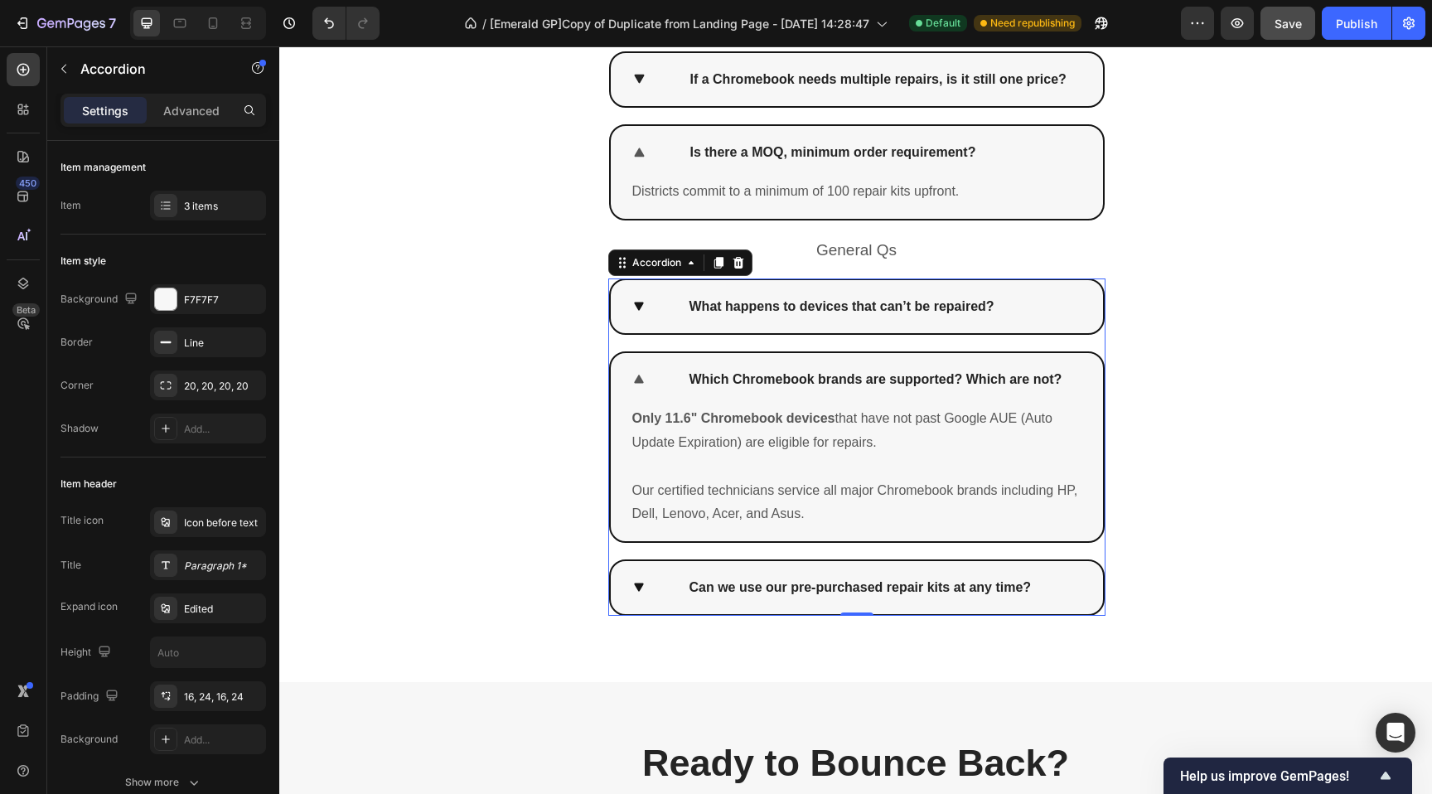
click at [634, 583] on icon at bounding box center [639, 587] width 10 height 9
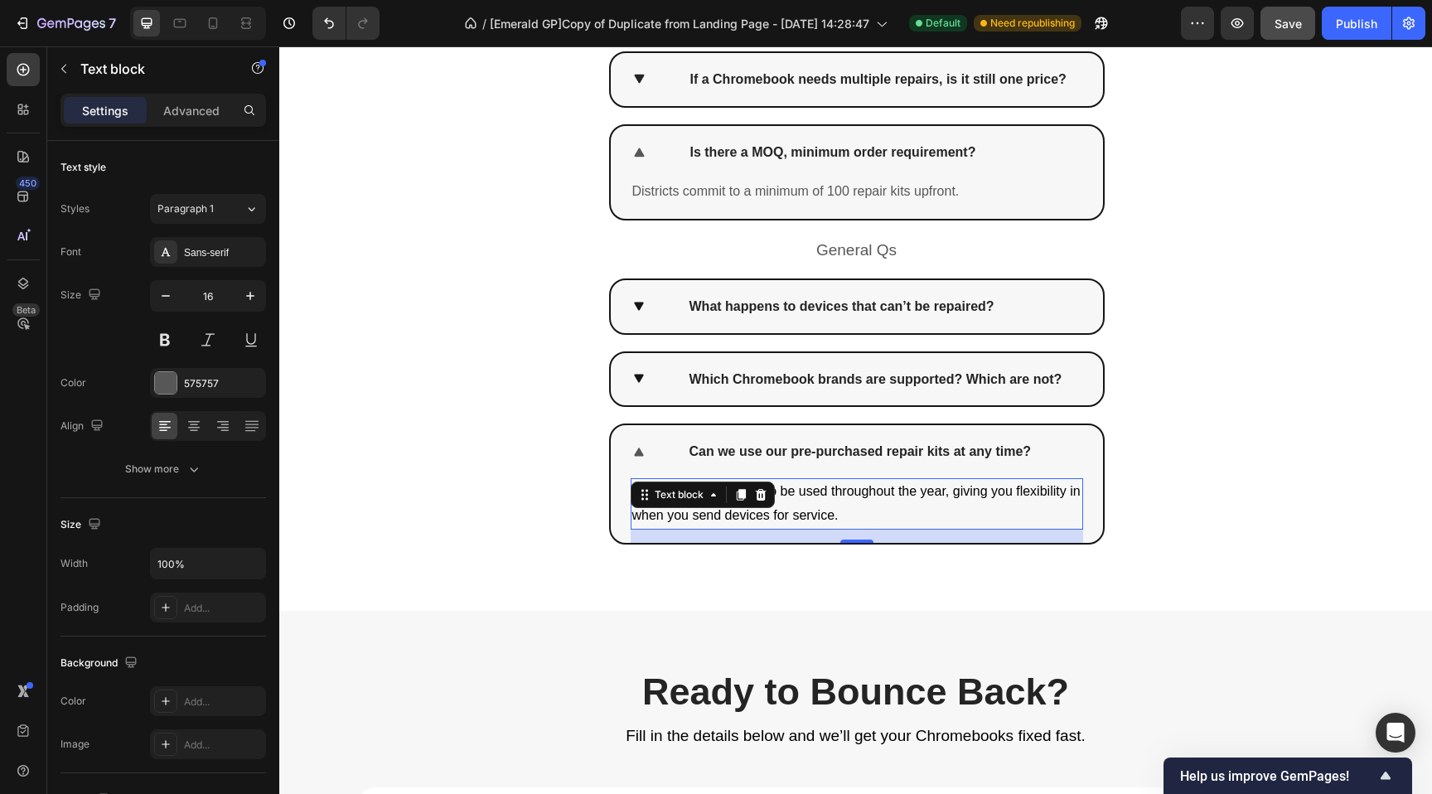
click at [841, 515] on p "Yes. Kits are available to be used throughout the year, giving you flexibility …" at bounding box center [856, 504] width 449 height 48
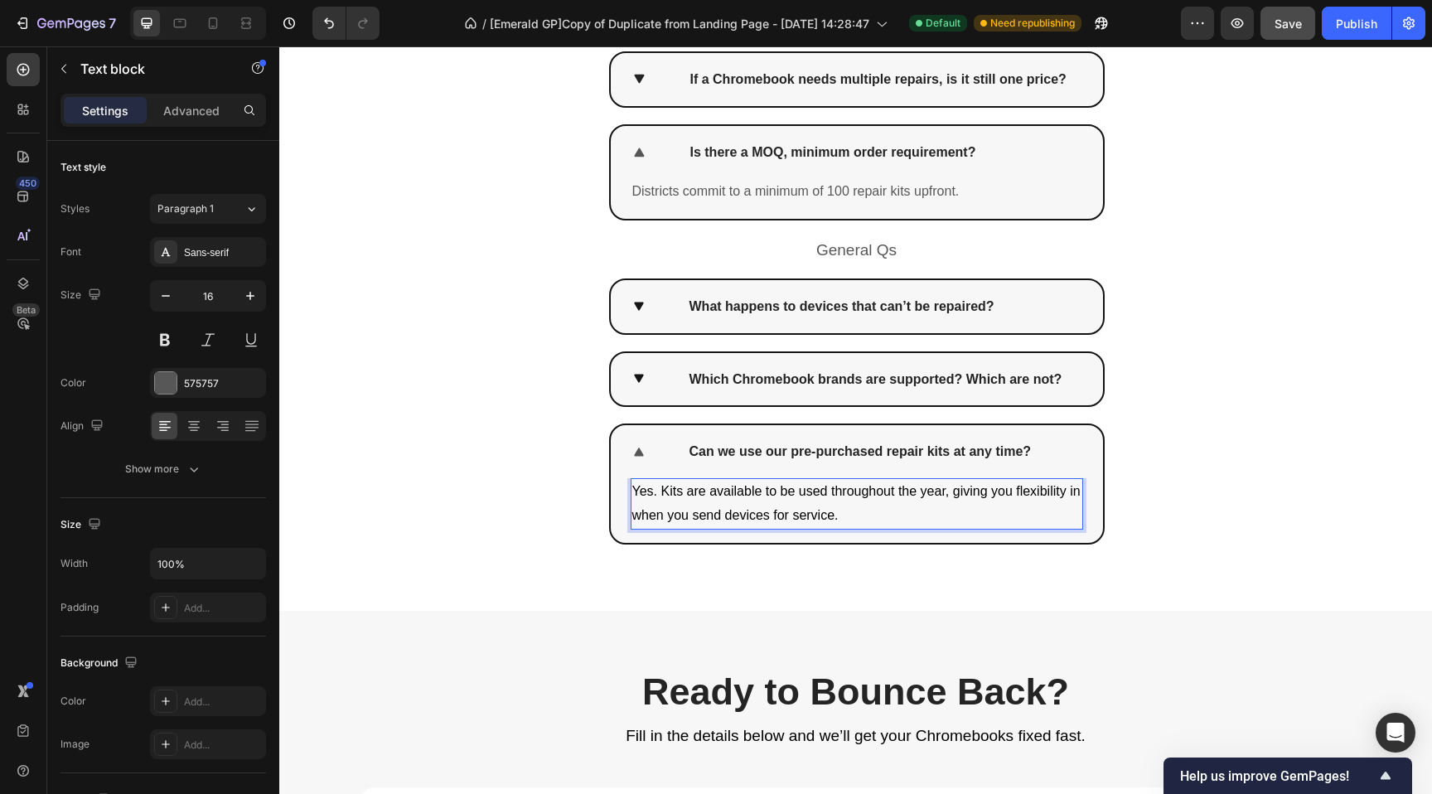
click at [841, 515] on p "Yes. Kits are available to be used throughout the year, giving you flexibility …" at bounding box center [856, 504] width 449 height 48
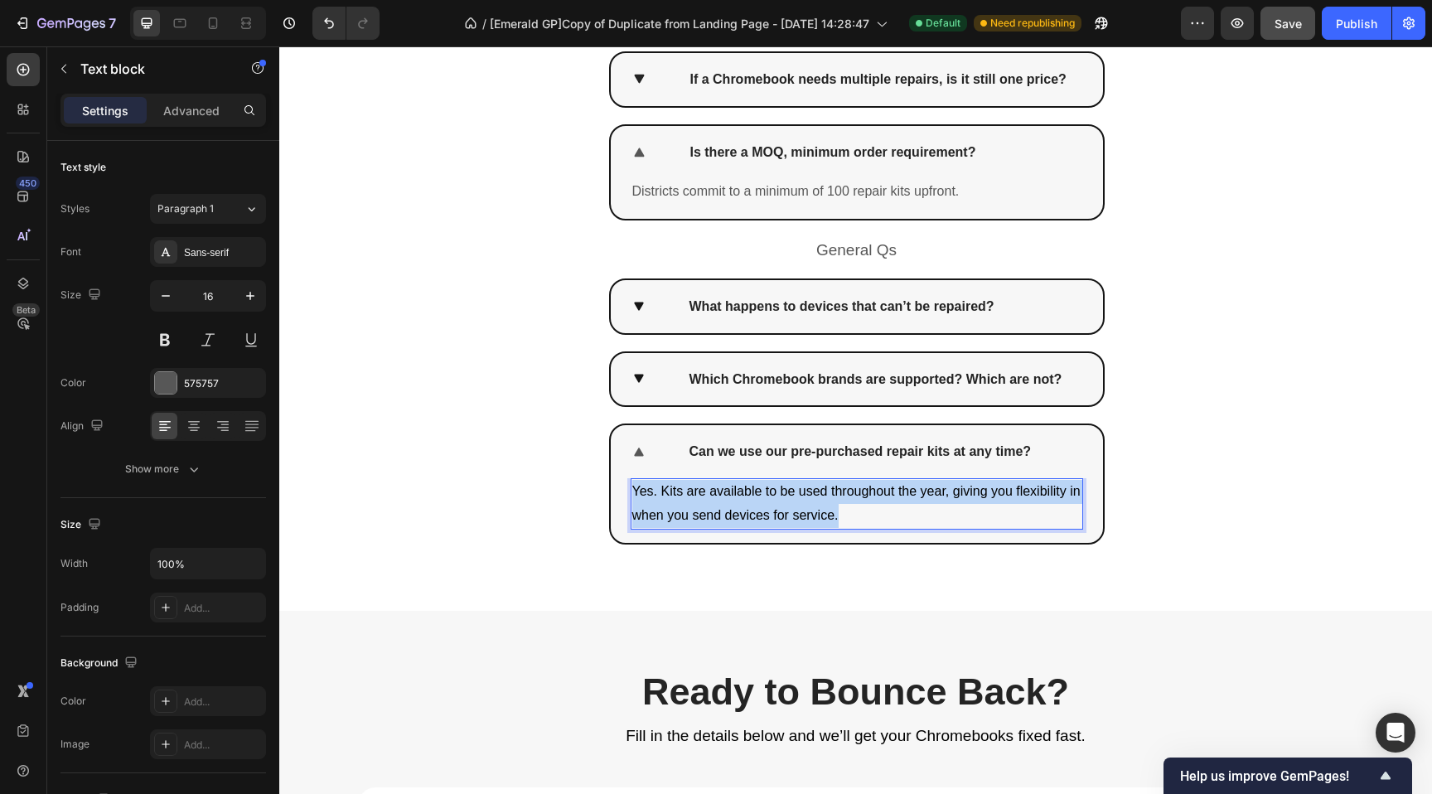
click at [841, 515] on p "Yes. Kits are available to be used throughout the year, giving you flexibility …" at bounding box center [856, 504] width 449 height 48
drag, startPoint x: 841, startPoint y: 517, endPoint x: 727, endPoint y: 496, distance: 116.2
click at [678, 496] on p "Yes. Kits are available to be used throughout the year, giving you flexibility …" at bounding box center [856, 504] width 449 height 48
drag, startPoint x: 820, startPoint y: 510, endPoint x: 648, endPoint y: 488, distance: 173.7
click at [622, 487] on div "Yes. Kits are available to be used throughout the year, giving you flexibility …" at bounding box center [857, 510] width 492 height 65
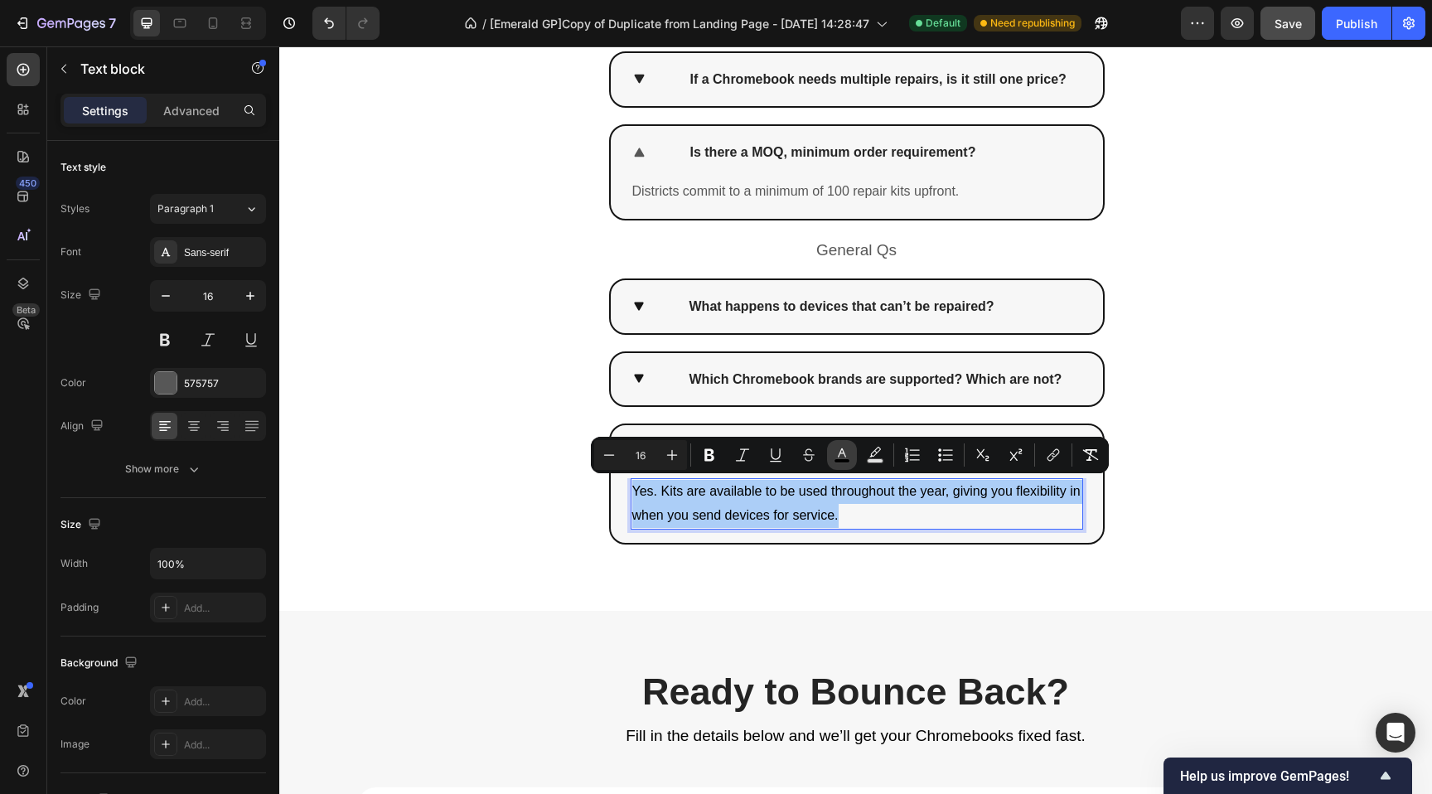
click at [849, 452] on icon "Editor contextual toolbar" at bounding box center [842, 455] width 17 height 17
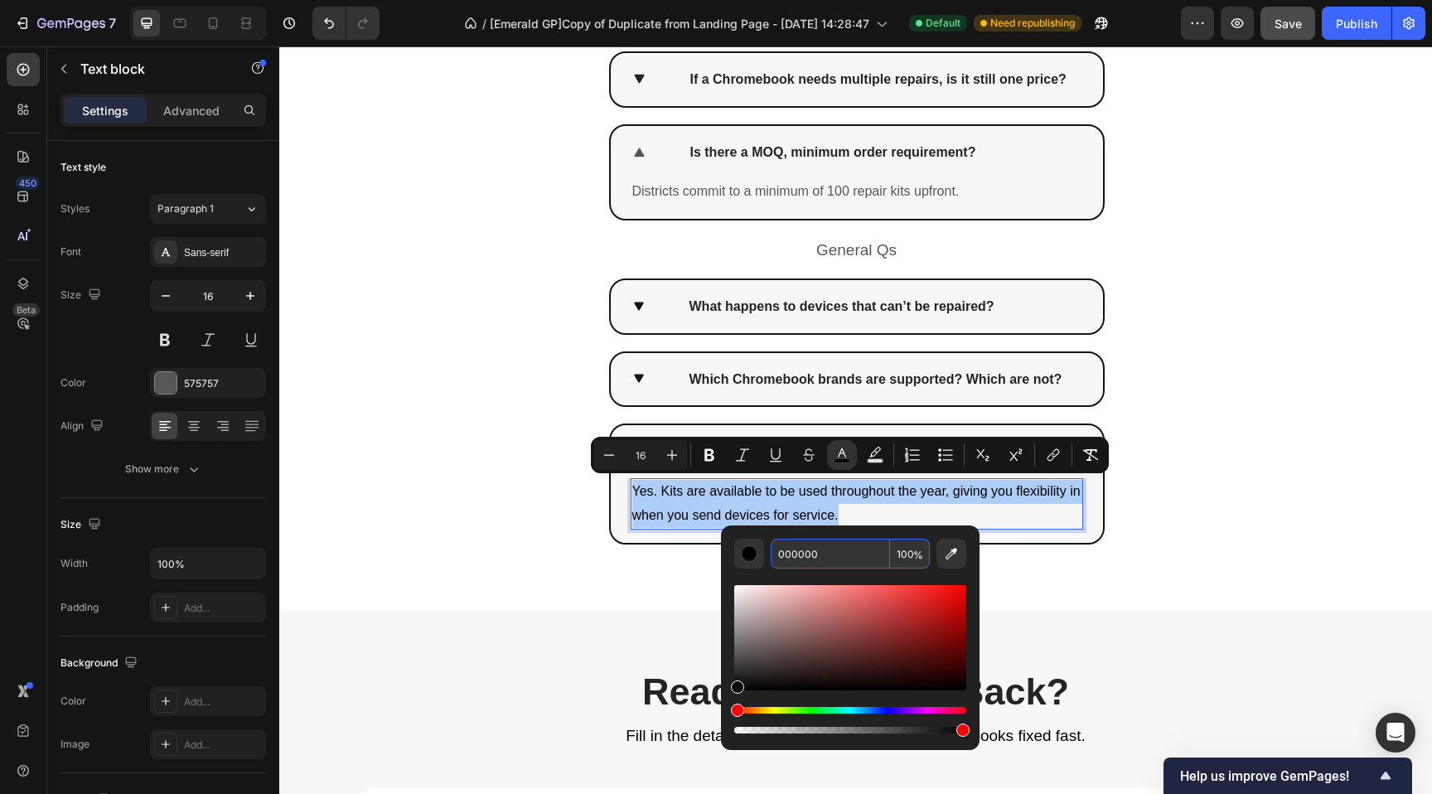
click at [826, 549] on input "000000" at bounding box center [830, 554] width 119 height 30
paste input "575757"
type input "575757"
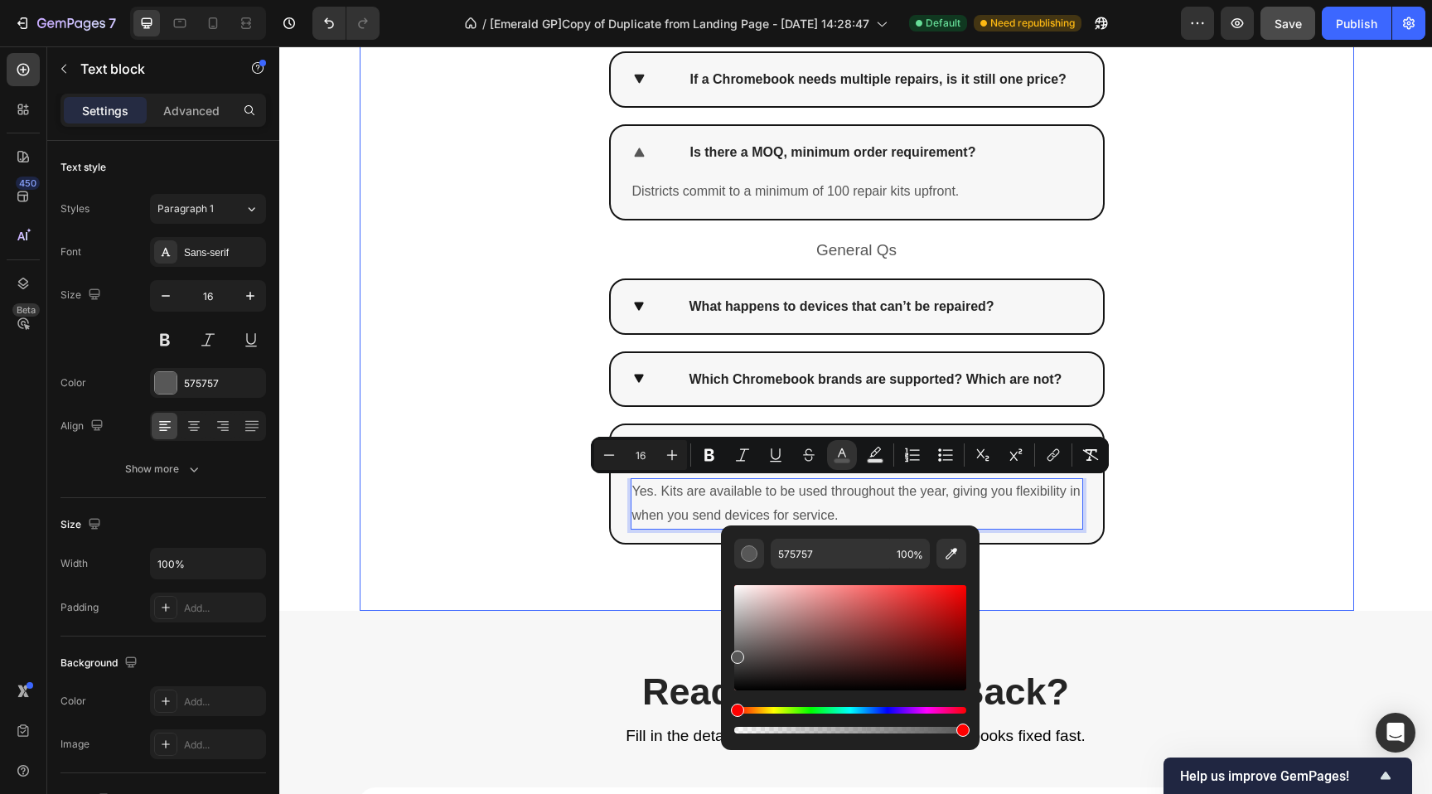
click at [552, 588] on div "Everything Districts Asks Heading Row Pricing Qs Text Block How does the flat r…" at bounding box center [857, 204] width 994 height 811
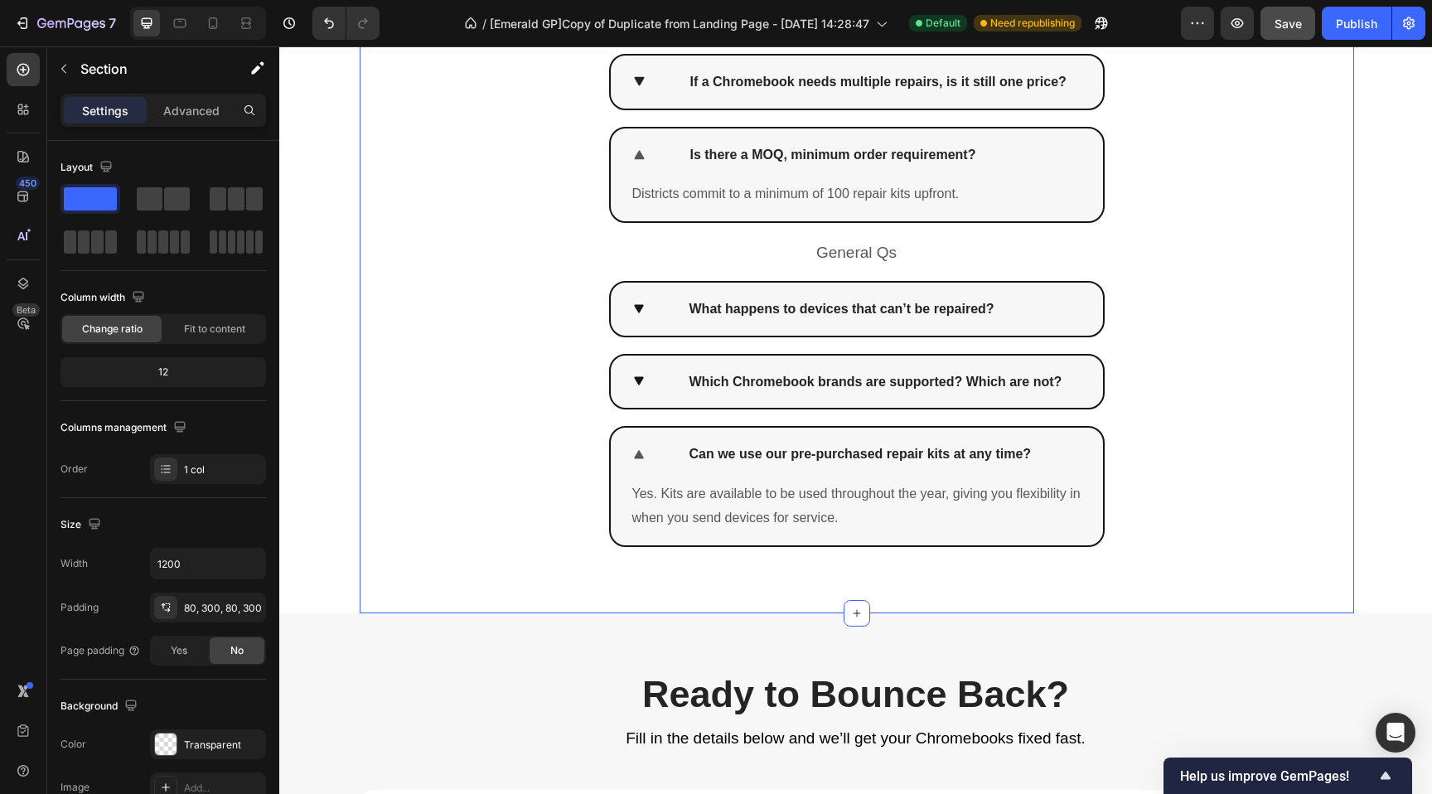
scroll to position [4970, 0]
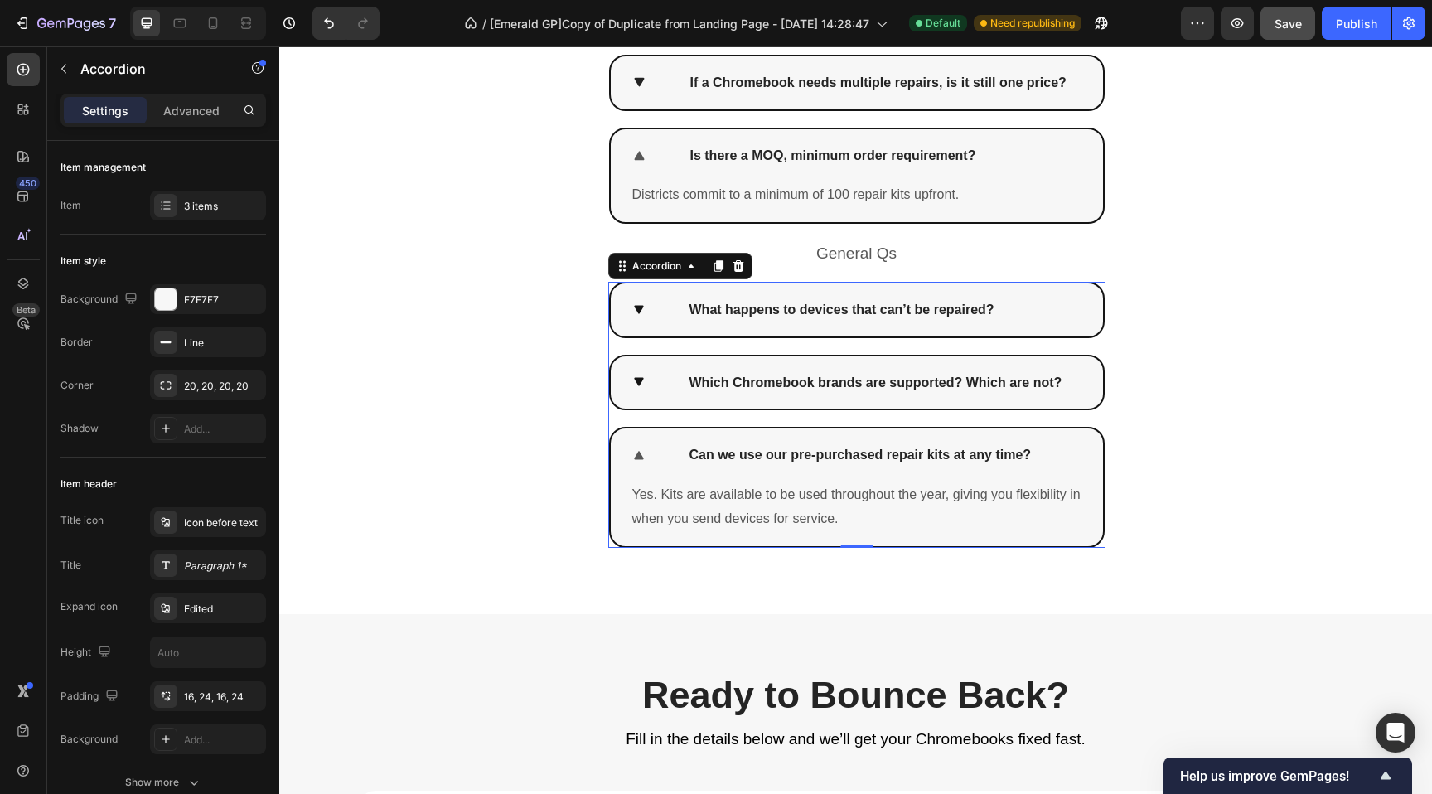
click at [634, 453] on icon at bounding box center [639, 455] width 10 height 9
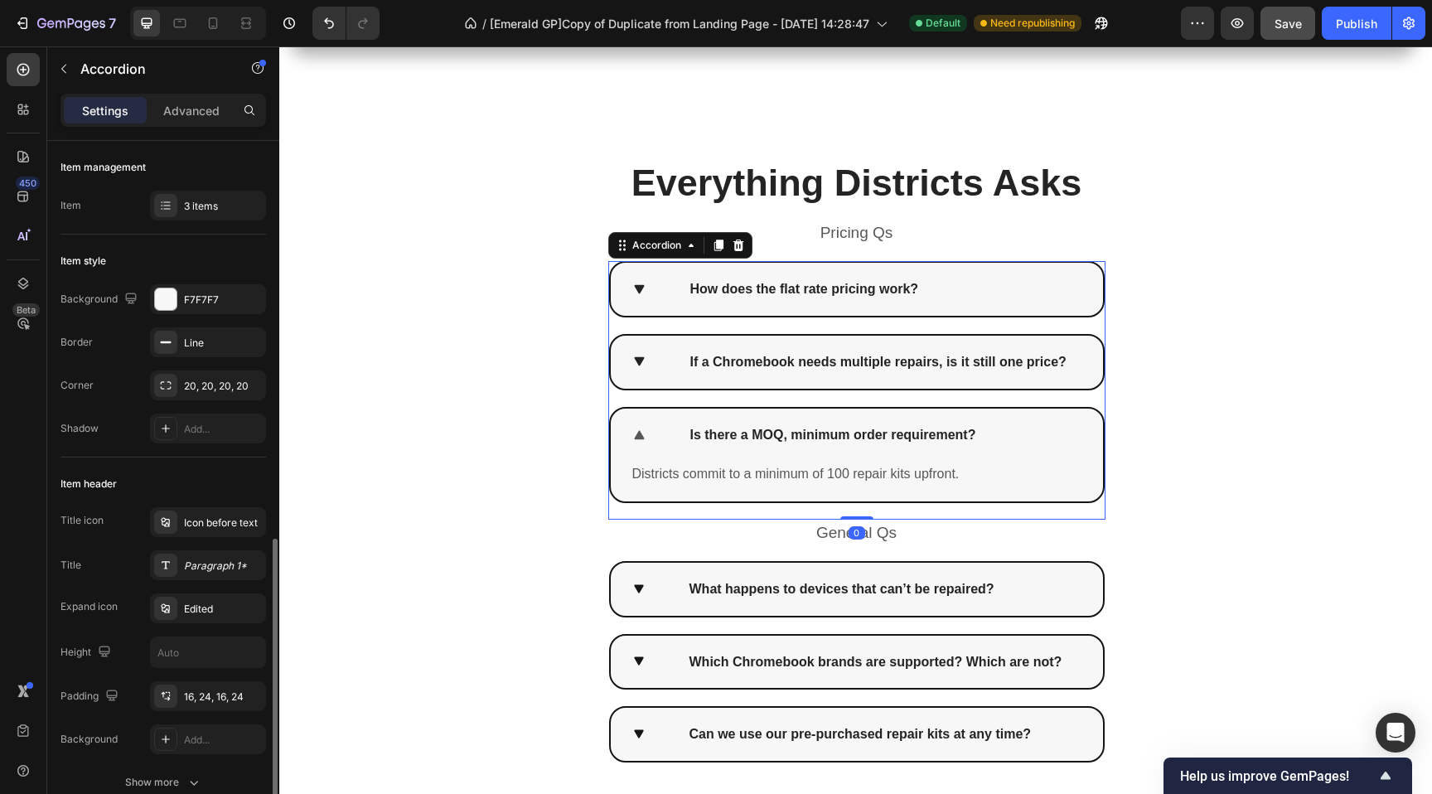
scroll to position [276, 0]
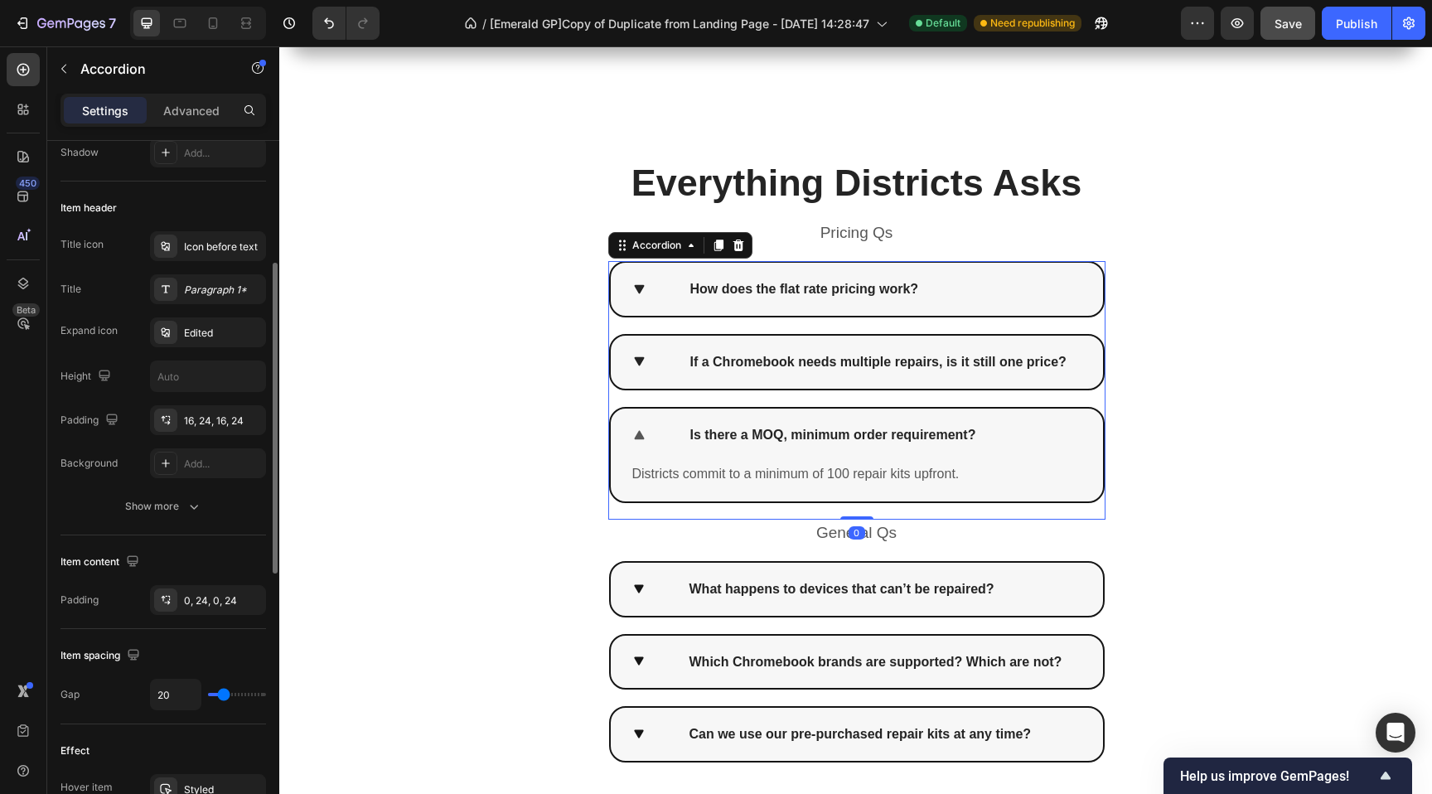
click at [633, 429] on icon at bounding box center [639, 434] width 17 height 17
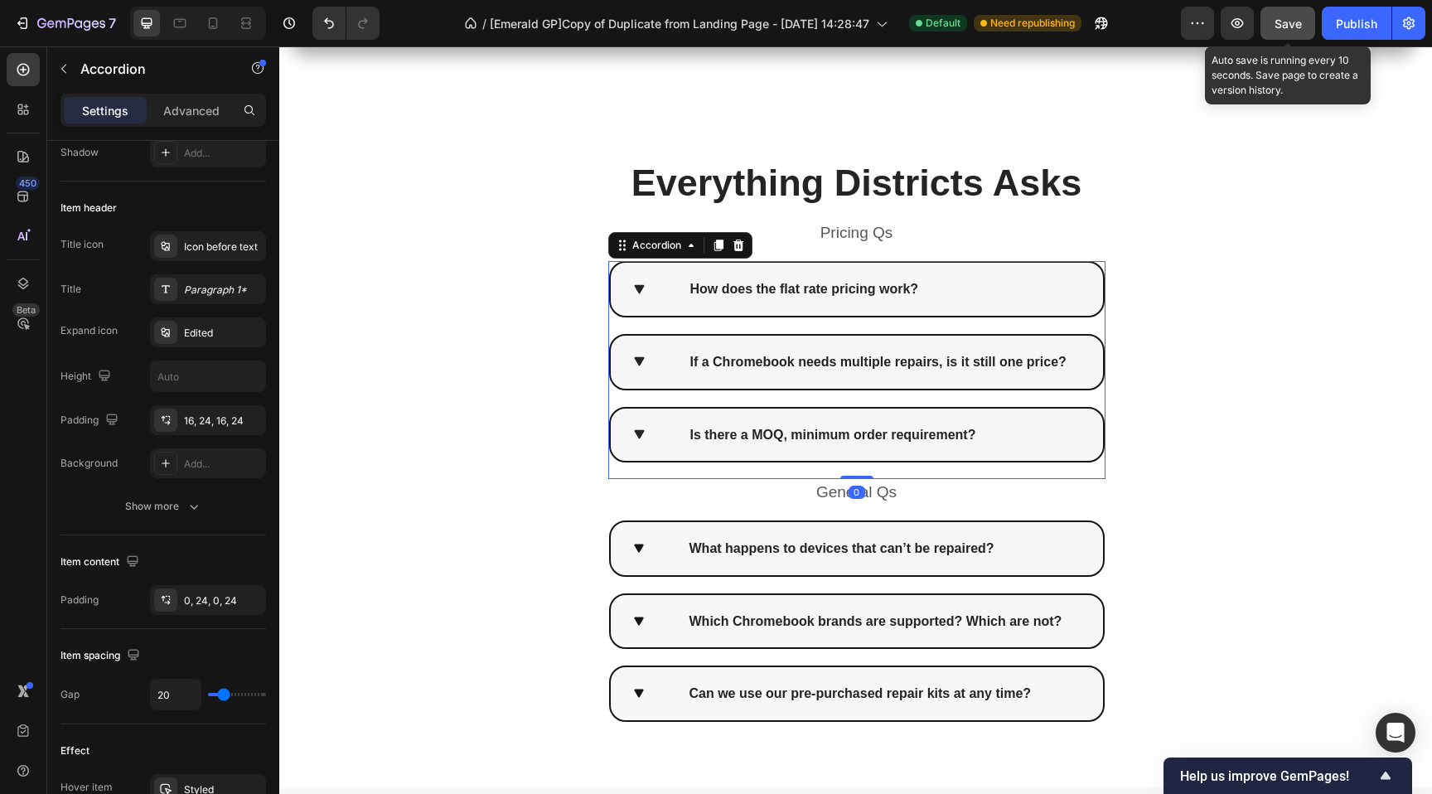
click at [1286, 29] on span "Save" at bounding box center [1287, 24] width 27 height 14
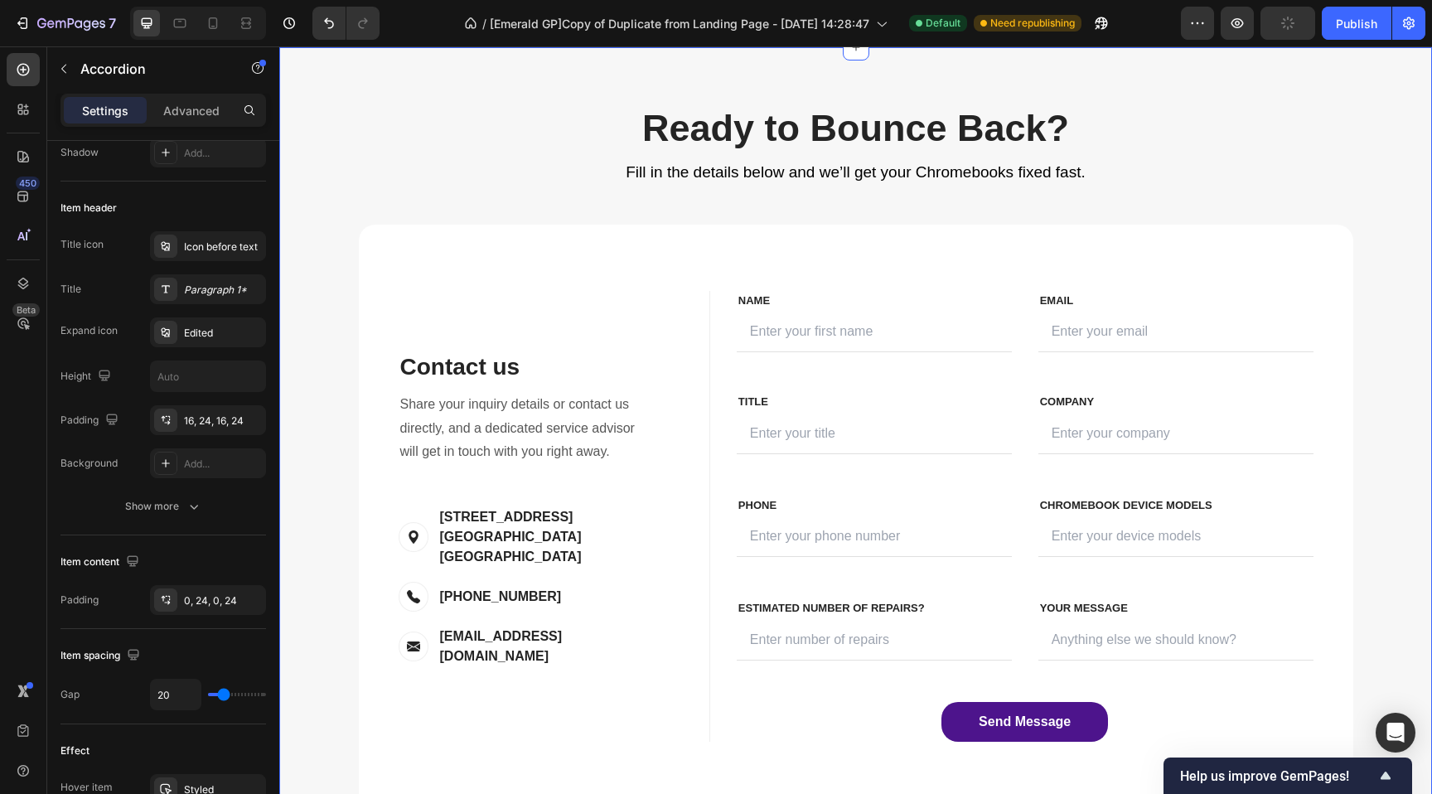
scroll to position [5437, 0]
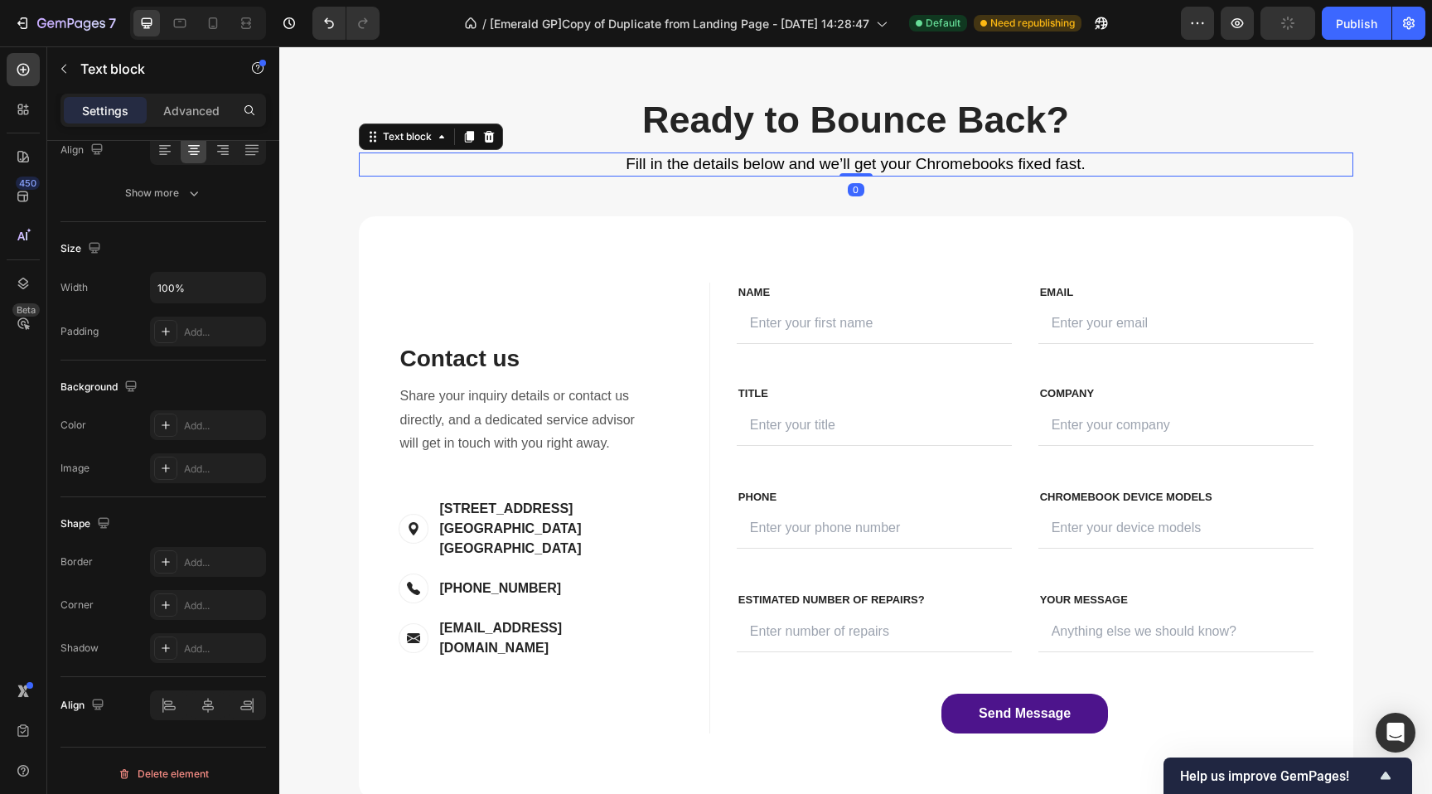
click at [679, 161] on span "Fill in the details below and we’ll get your Chromebooks fixed fast." at bounding box center [855, 163] width 459 height 17
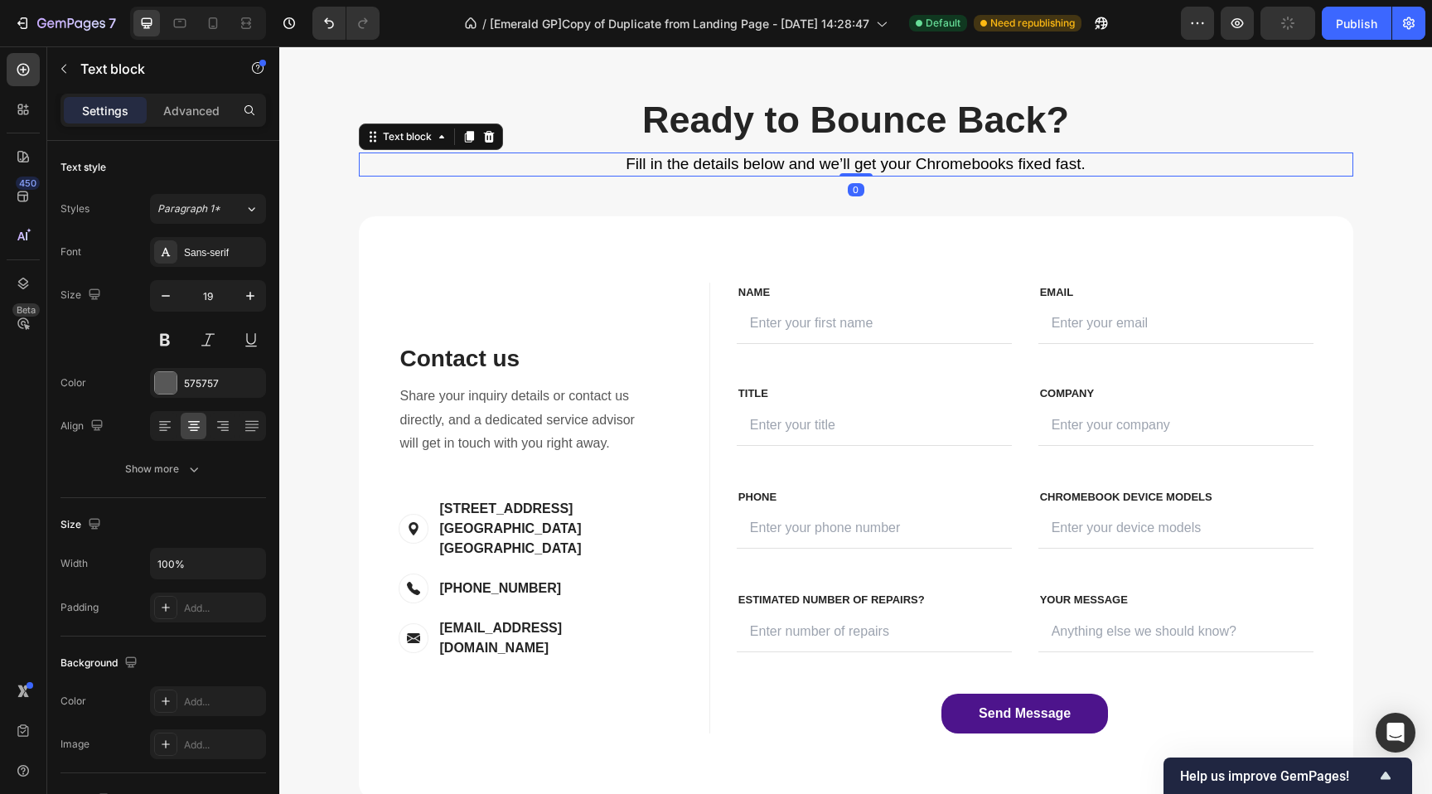
click at [679, 161] on span "Fill in the details below and we’ll get your Chromebooks fixed fast." at bounding box center [855, 163] width 459 height 17
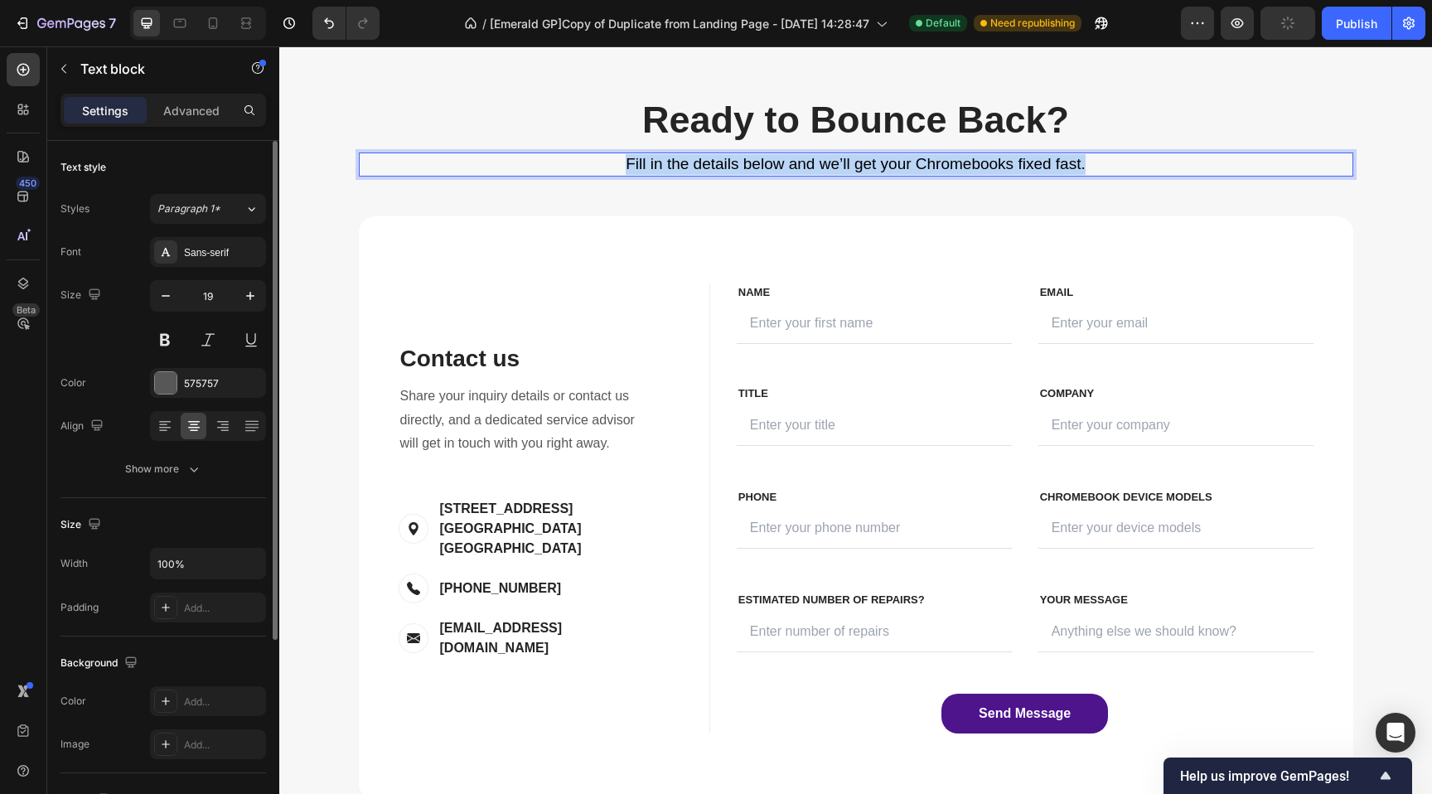
click at [679, 161] on span "Fill in the details below and we’ll get your Chromebooks fixed fast." at bounding box center [855, 163] width 459 height 17
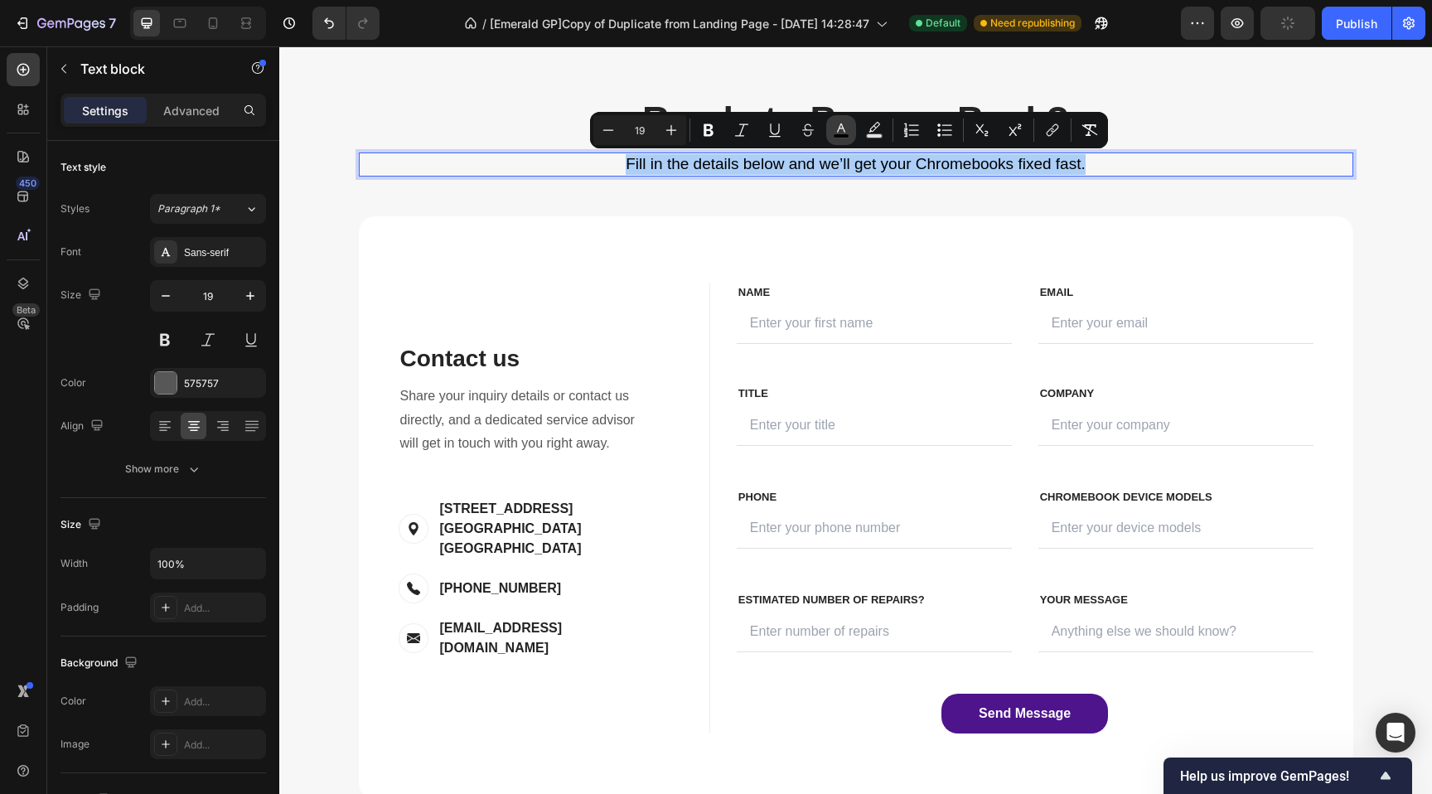
click at [852, 132] on button "color" at bounding box center [841, 130] width 30 height 30
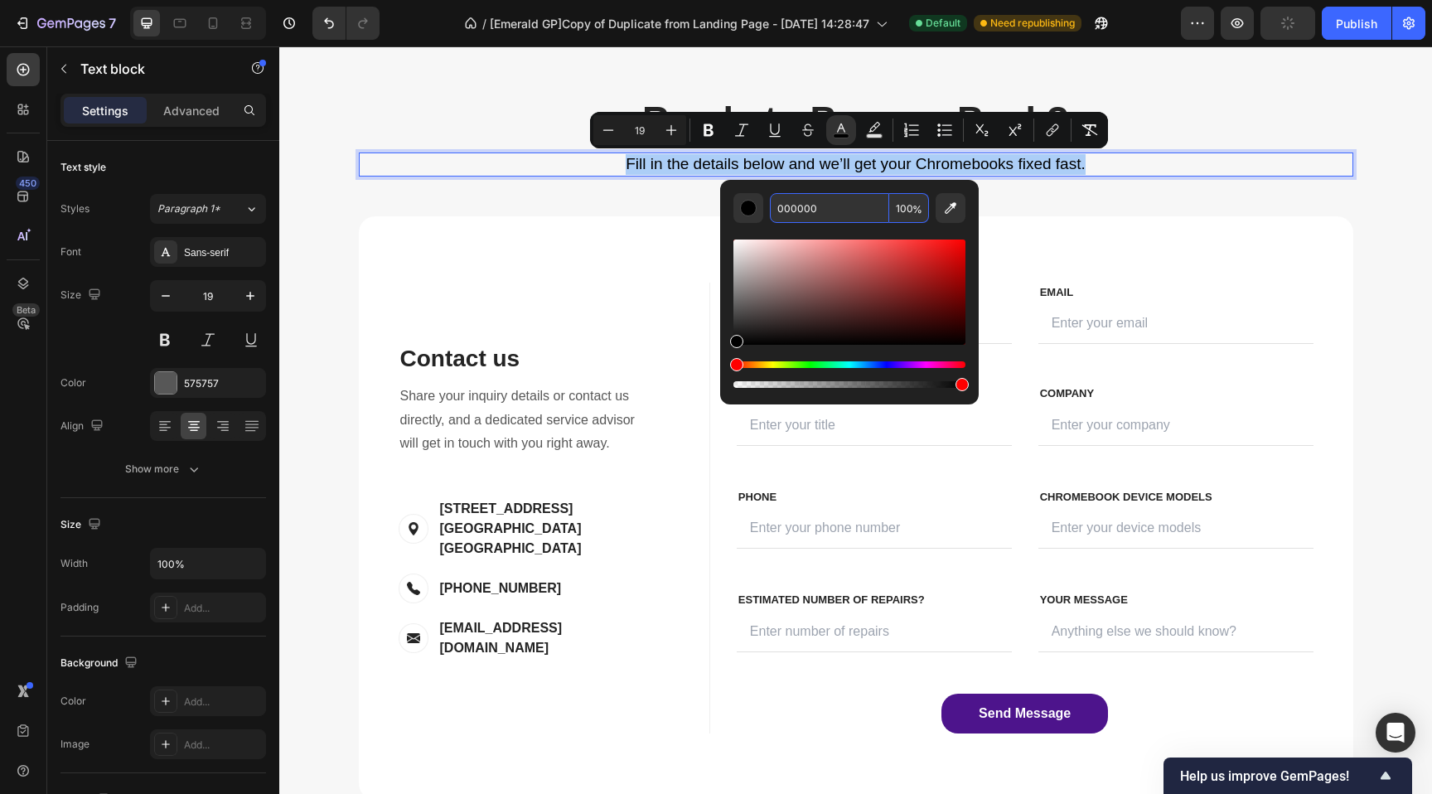
click at [806, 215] on input "000000" at bounding box center [829, 208] width 119 height 30
paste input "575757"
type input "575757"
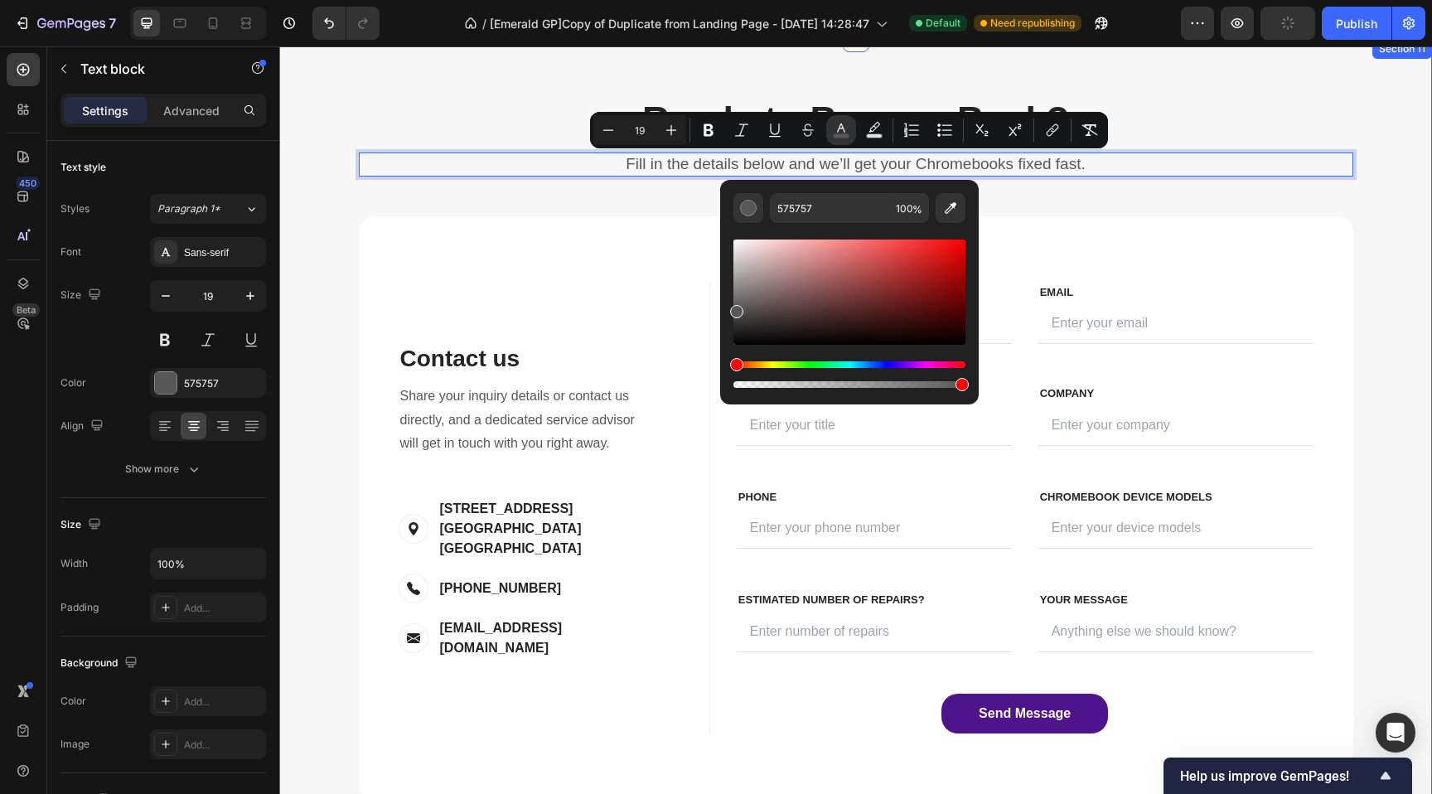
click at [322, 281] on div "Ready to Bounce Back? Heading Fill in the details below and we’ll get your Chro…" at bounding box center [856, 456] width 1128 height 719
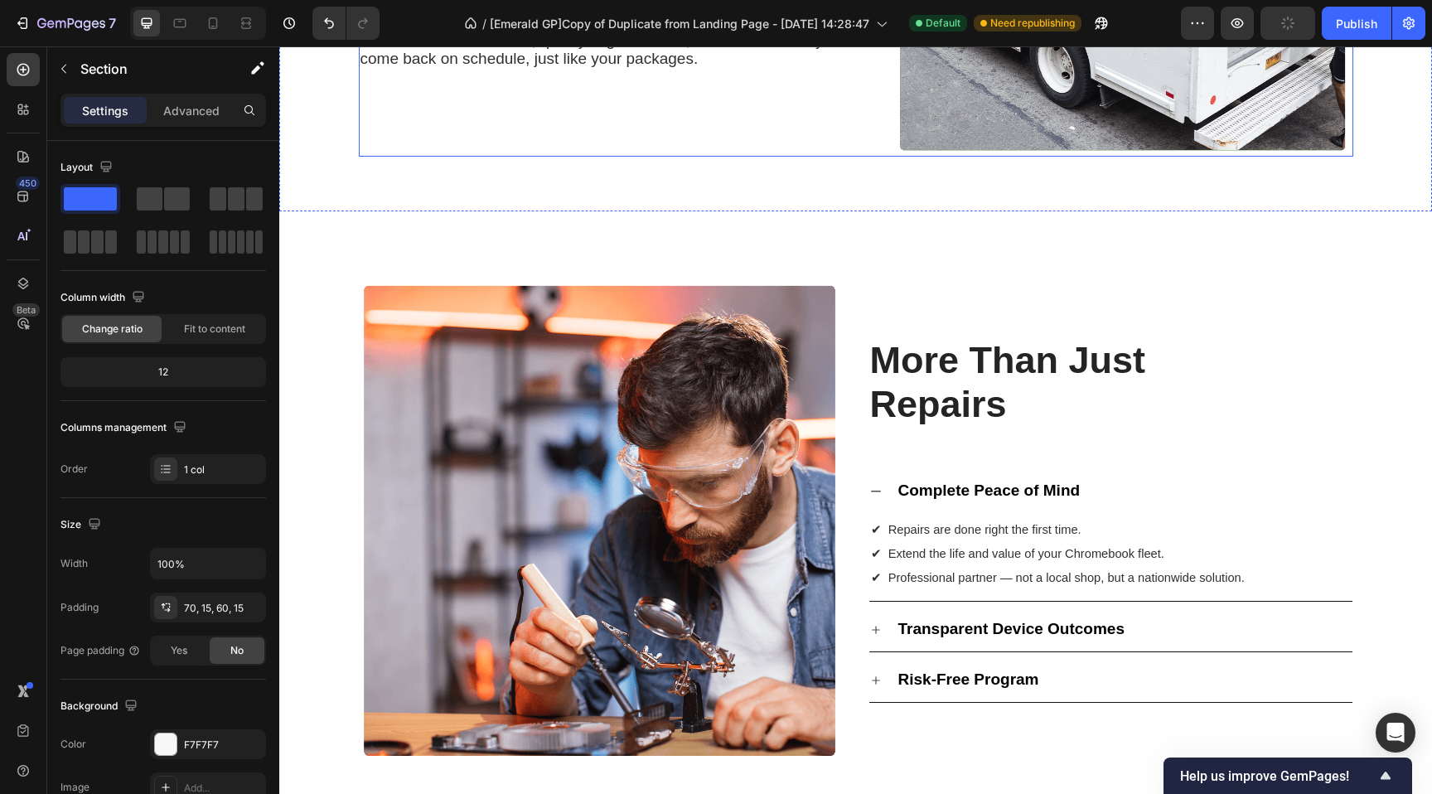
scroll to position [1940, 0]
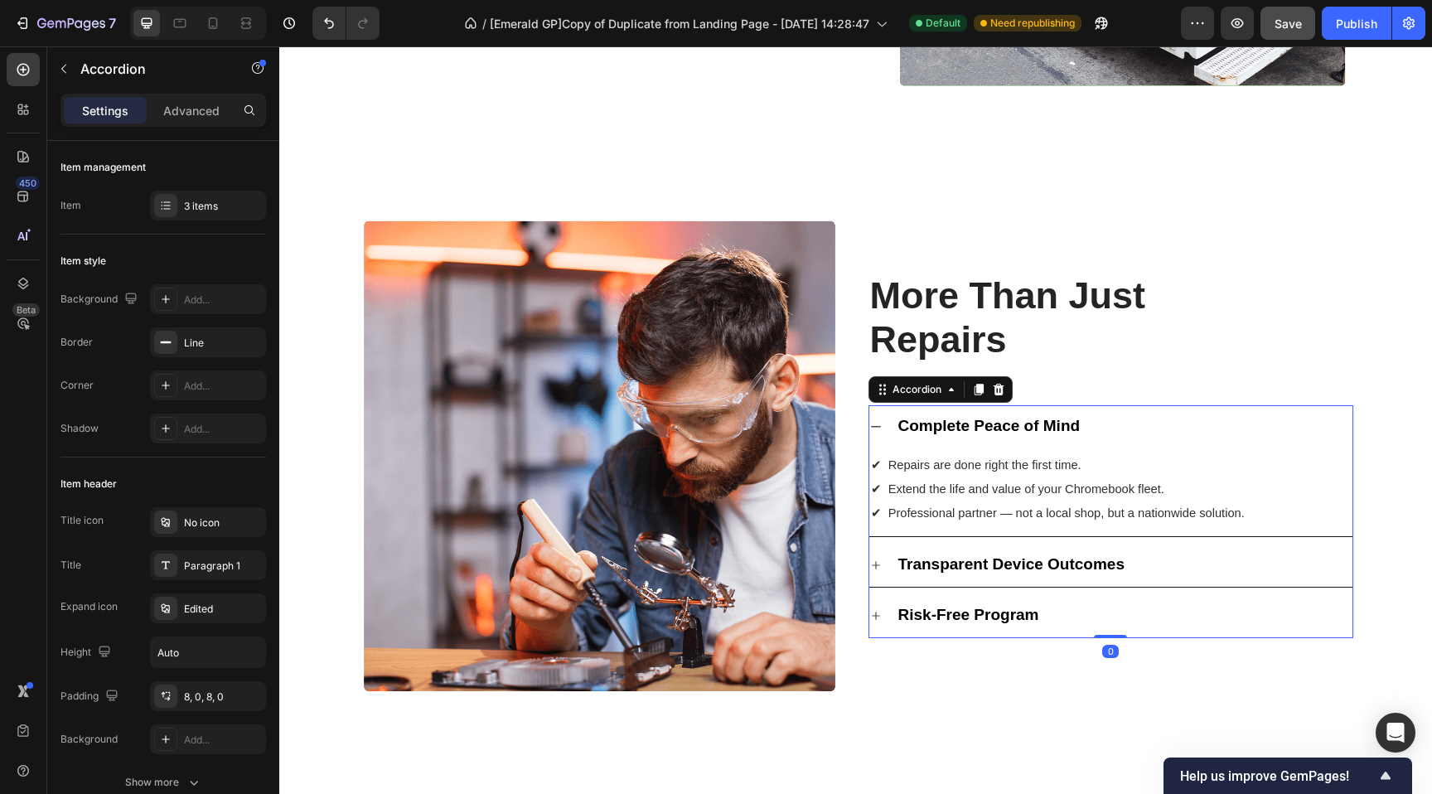
click at [871, 428] on icon at bounding box center [875, 426] width 13 height 13
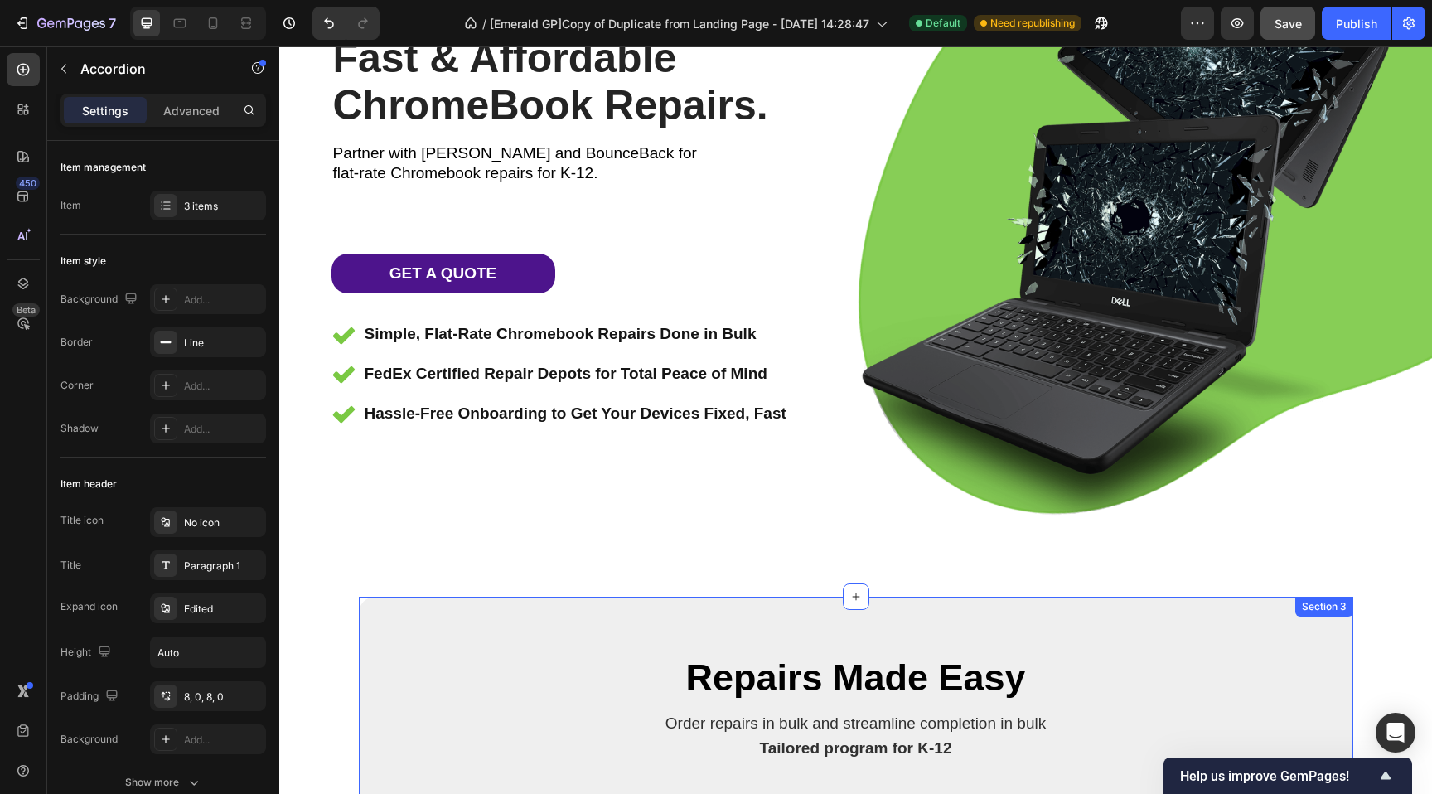
scroll to position [0, 0]
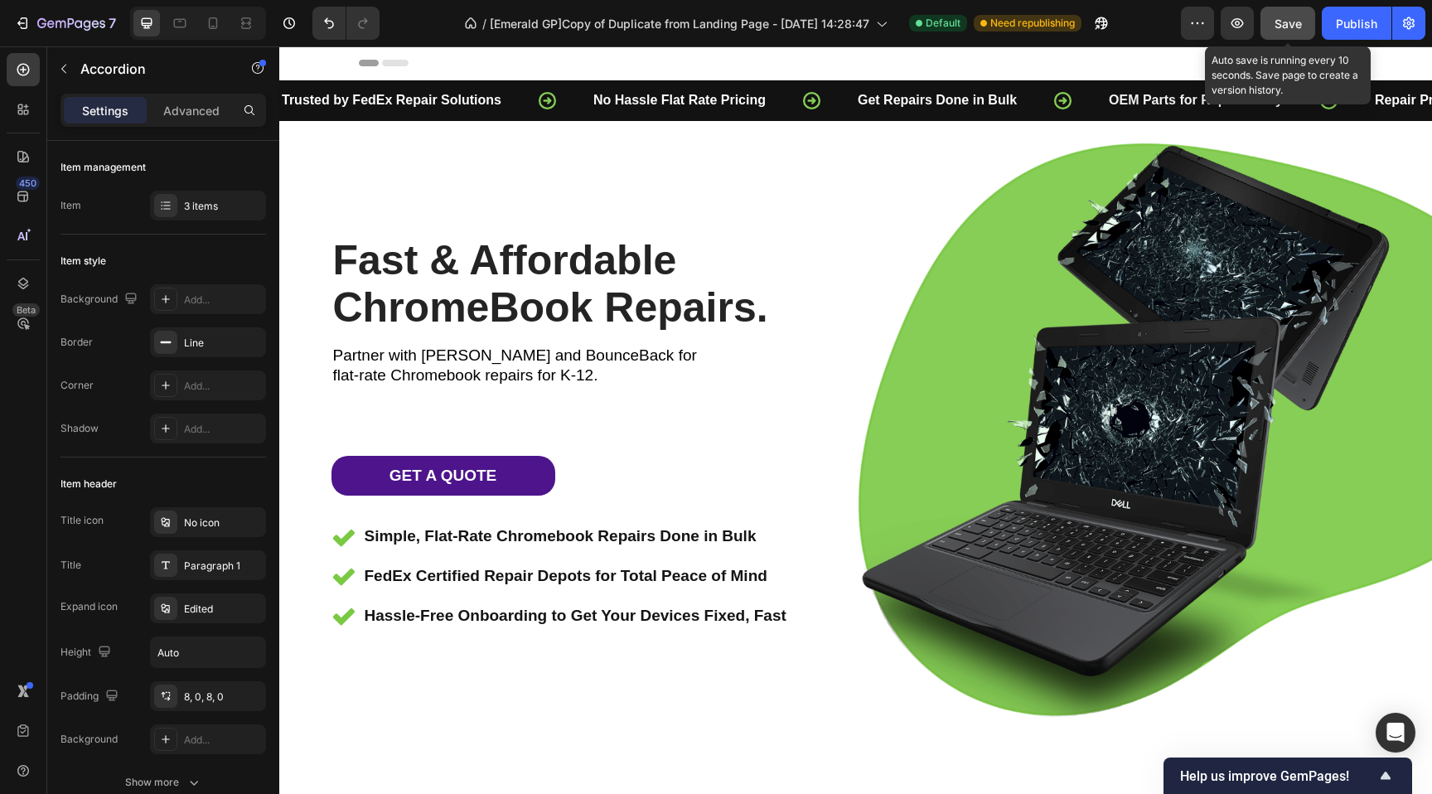
click at [1296, 24] on span "Save" at bounding box center [1287, 24] width 27 height 14
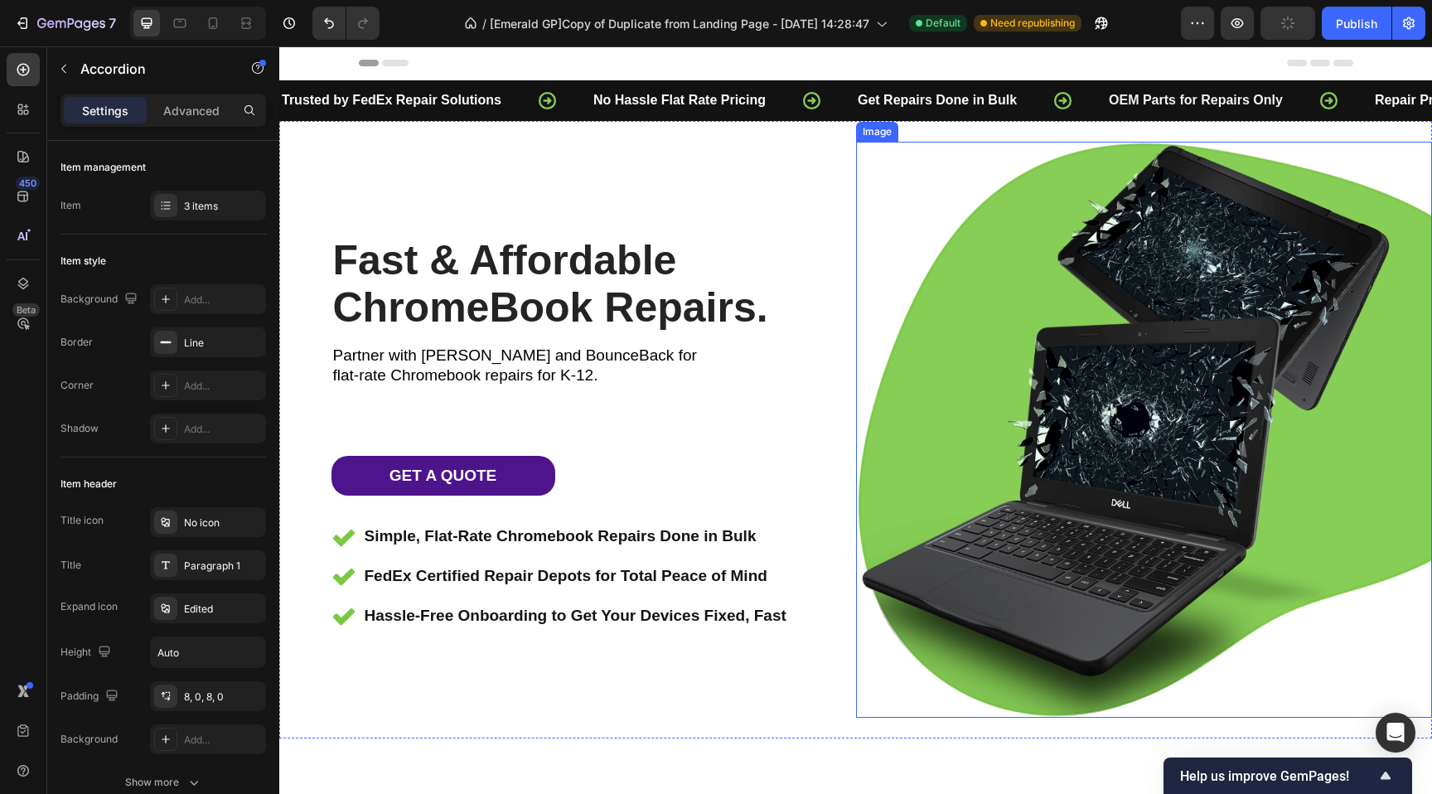
click at [1040, 463] on img at bounding box center [1144, 430] width 577 height 577
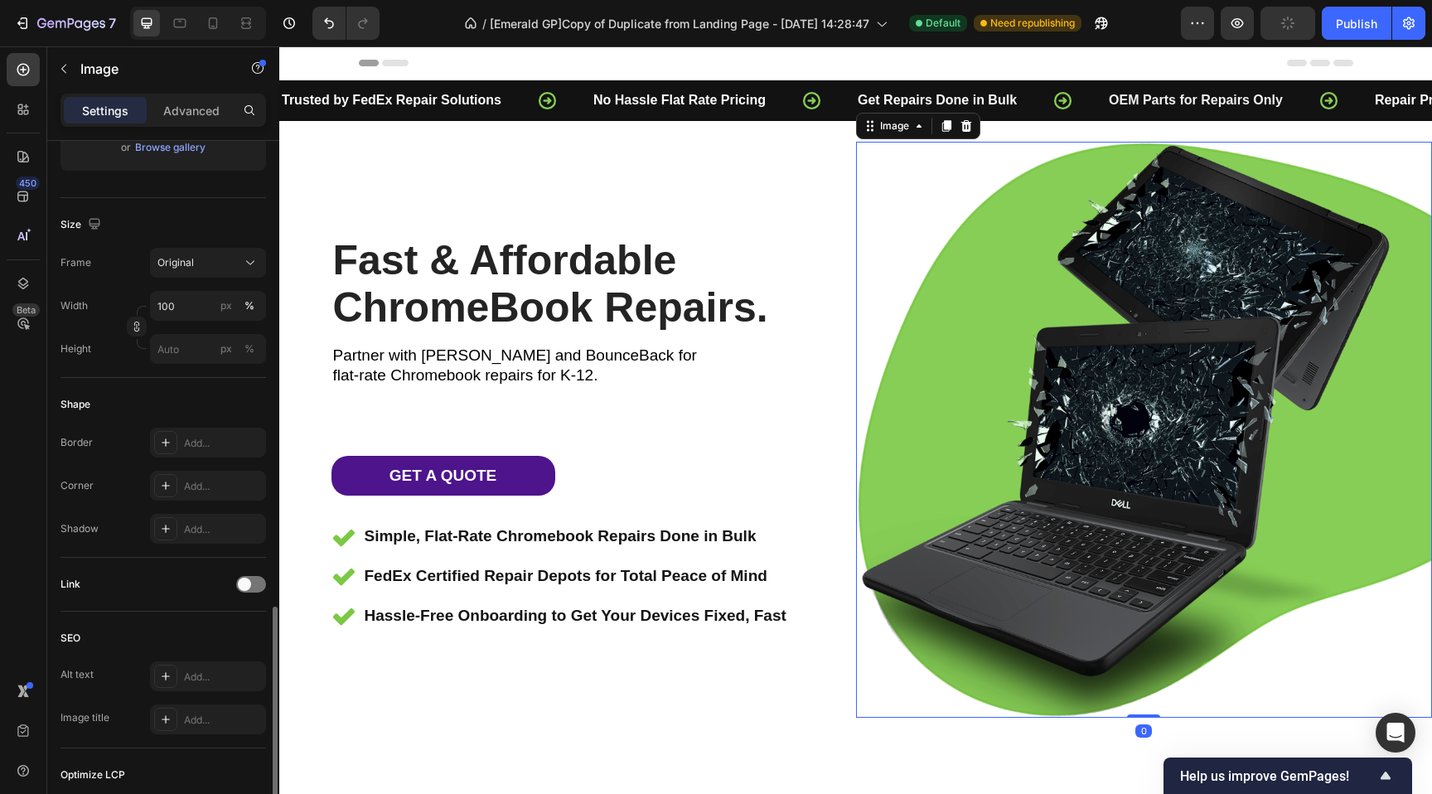
scroll to position [508, 0]
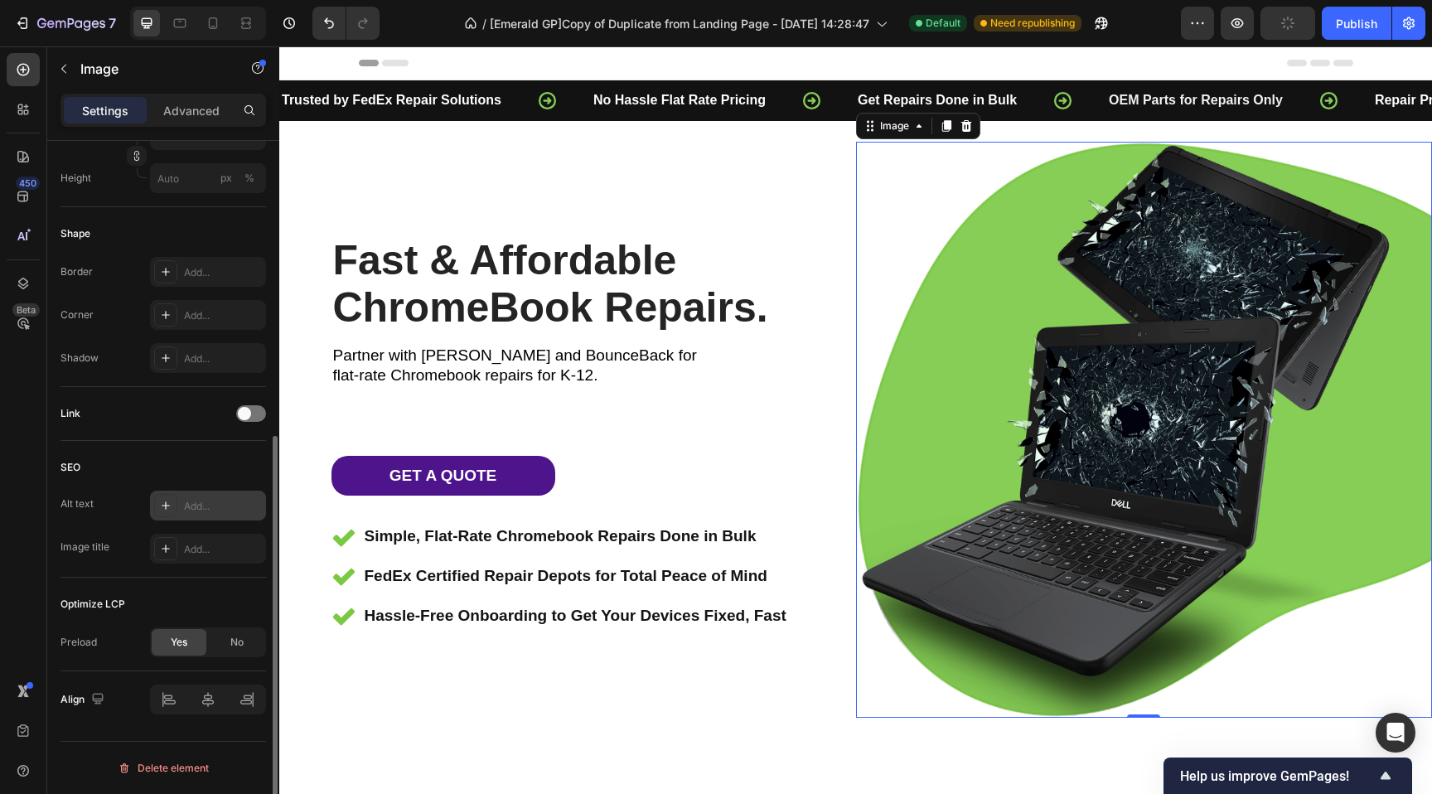
click at [214, 503] on div "Add..." at bounding box center [223, 506] width 78 height 15
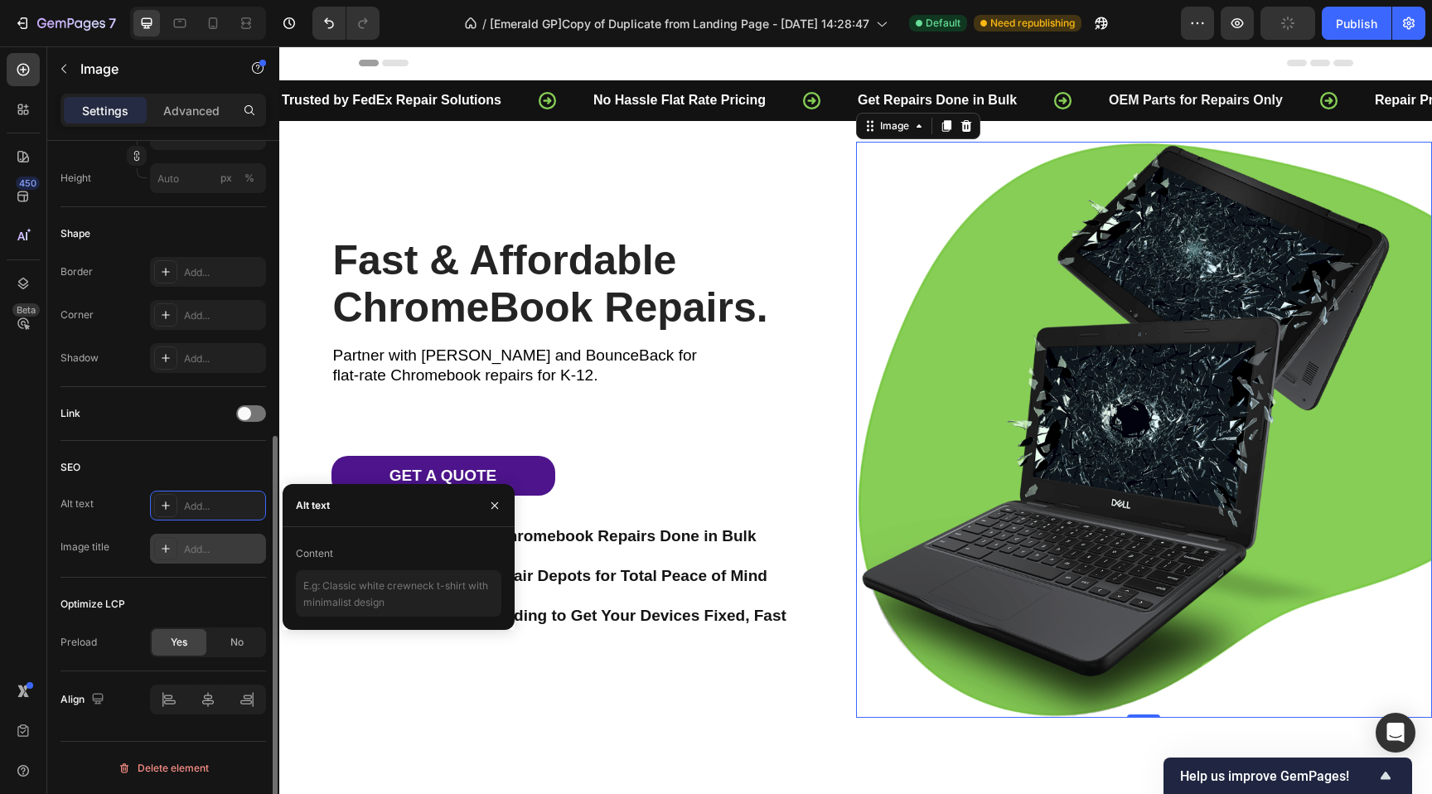
click at [201, 544] on div "Add..." at bounding box center [223, 549] width 78 height 15
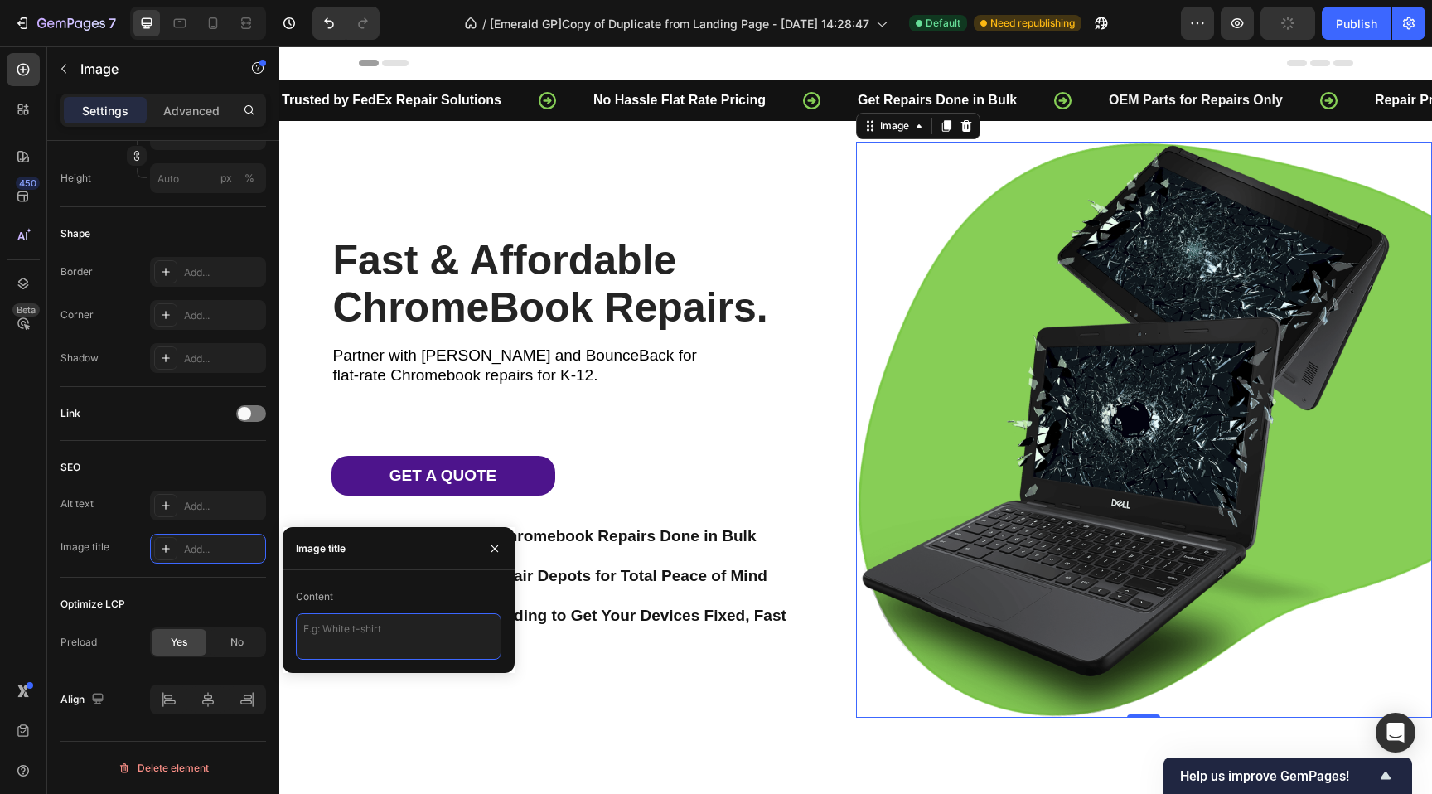
click at [327, 627] on textarea at bounding box center [399, 636] width 206 height 46
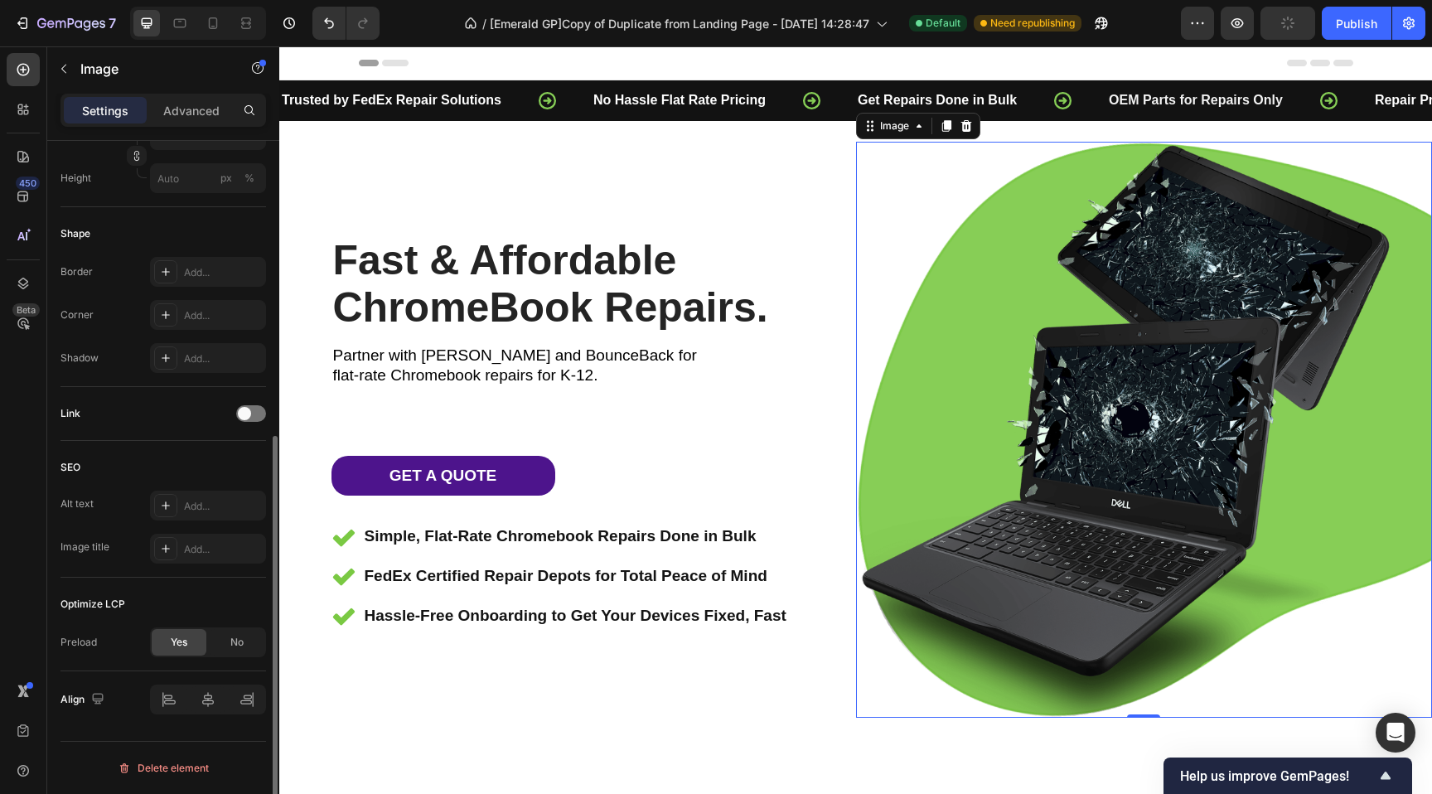
click at [193, 466] on div "SEO" at bounding box center [163, 467] width 206 height 27
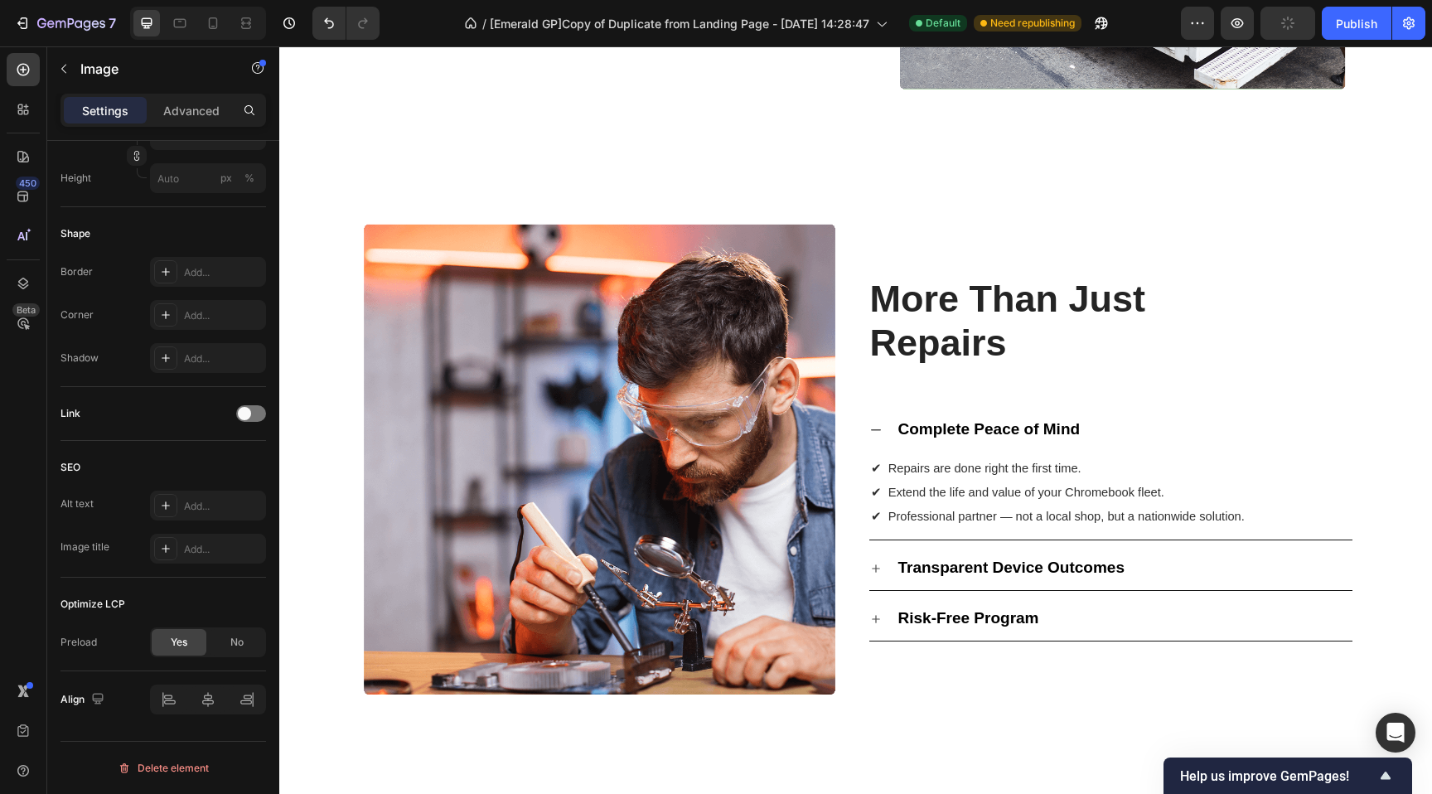
scroll to position [1946, 0]
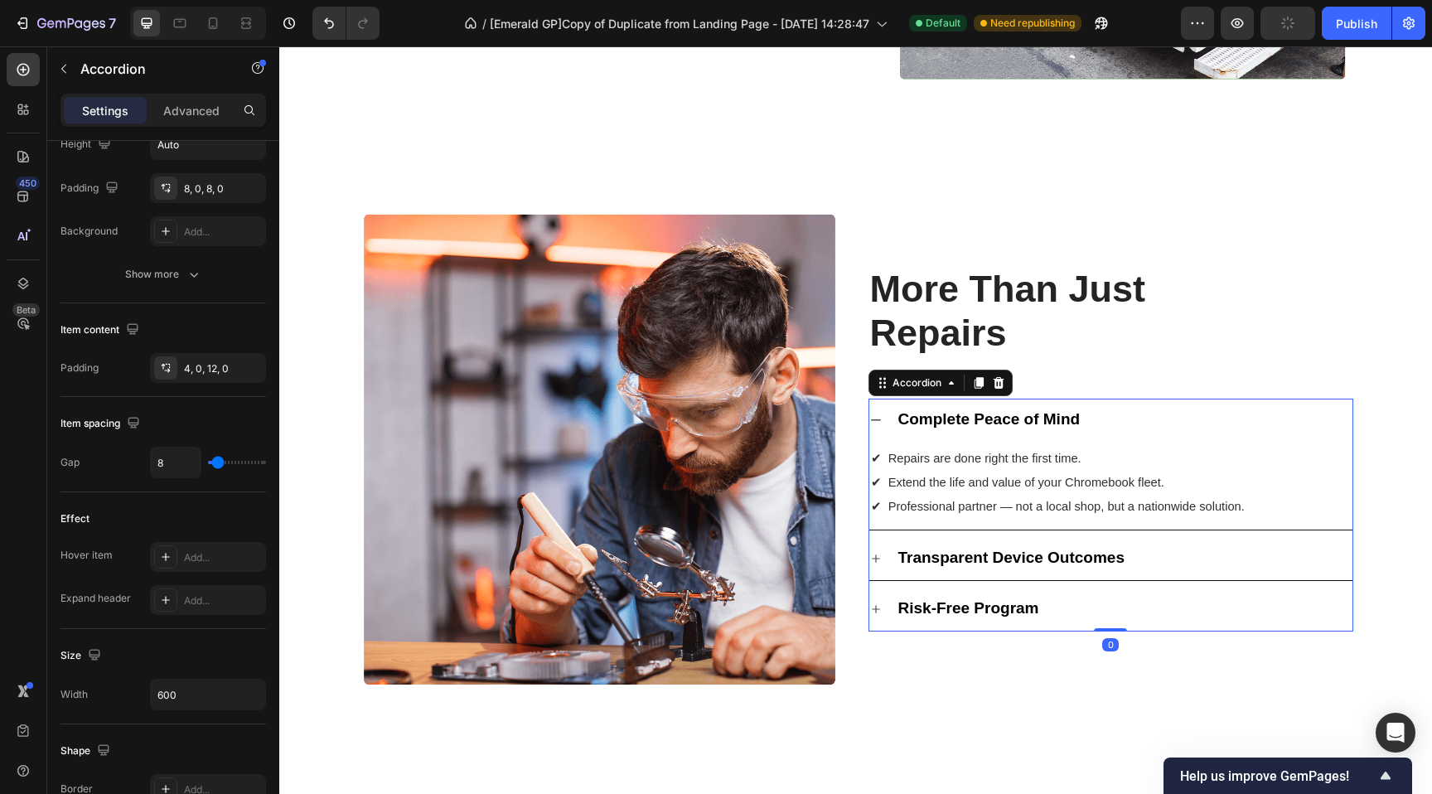
click at [873, 417] on icon at bounding box center [875, 419] width 13 height 13
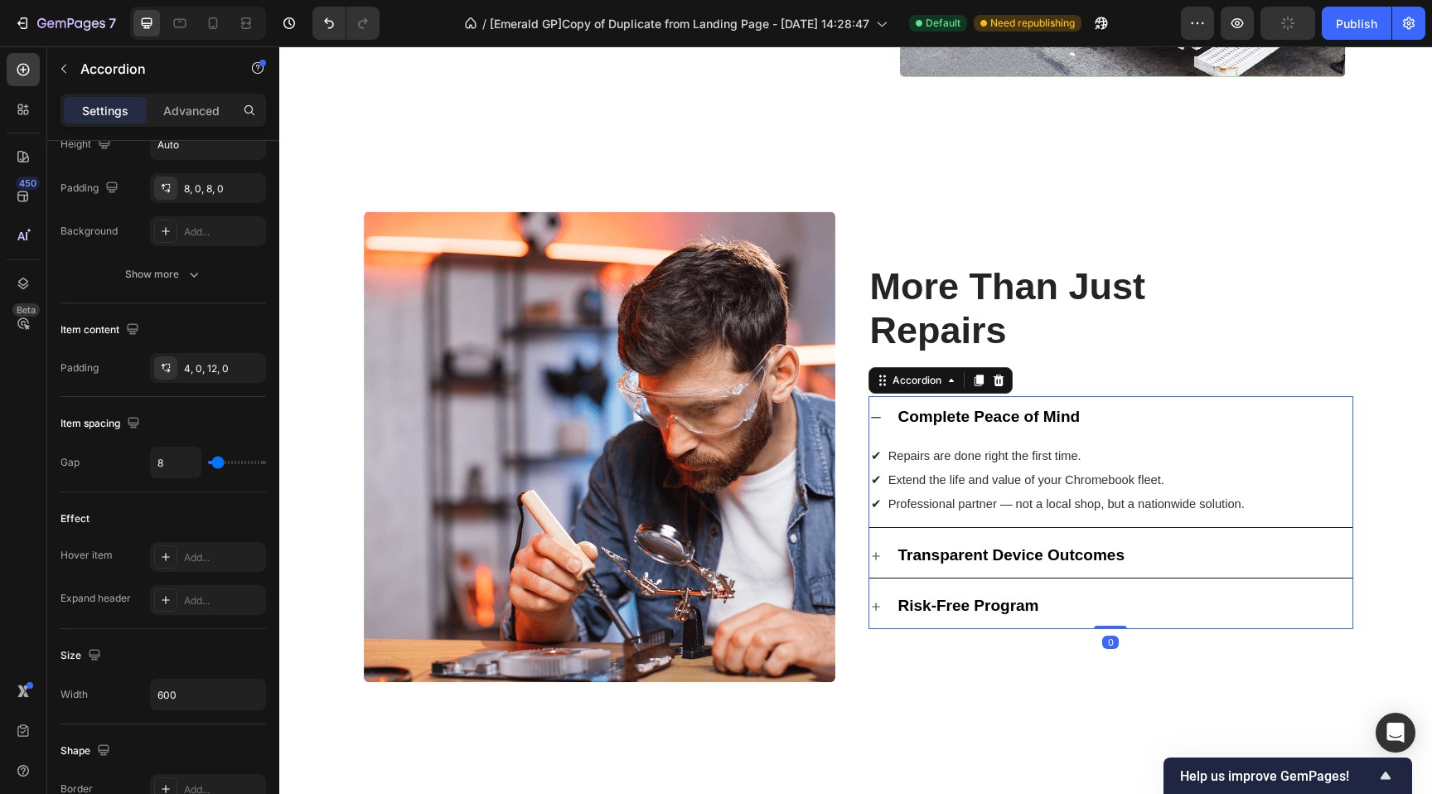
scroll to position [0, 0]
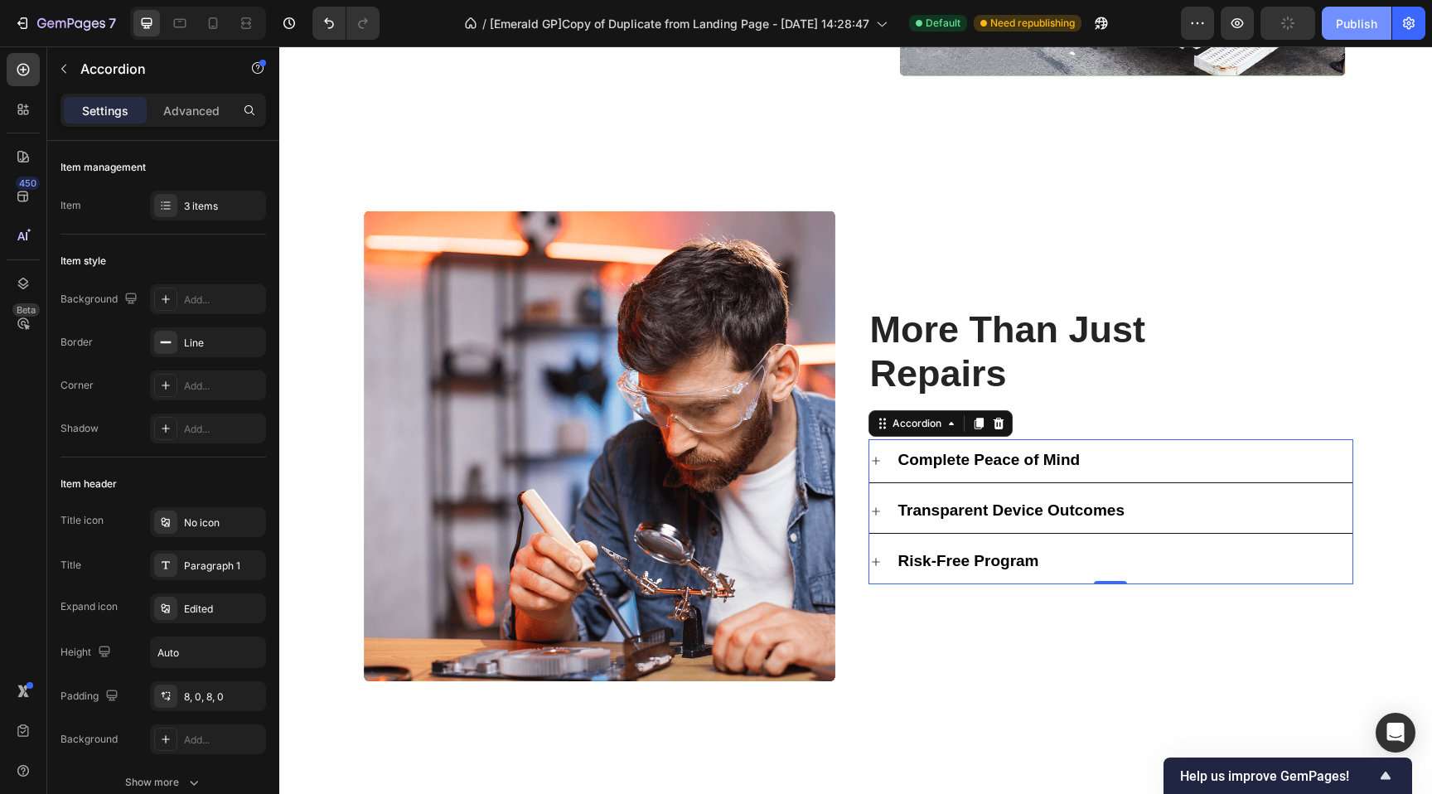
click at [1367, 29] on div "Publish" at bounding box center [1356, 23] width 41 height 17
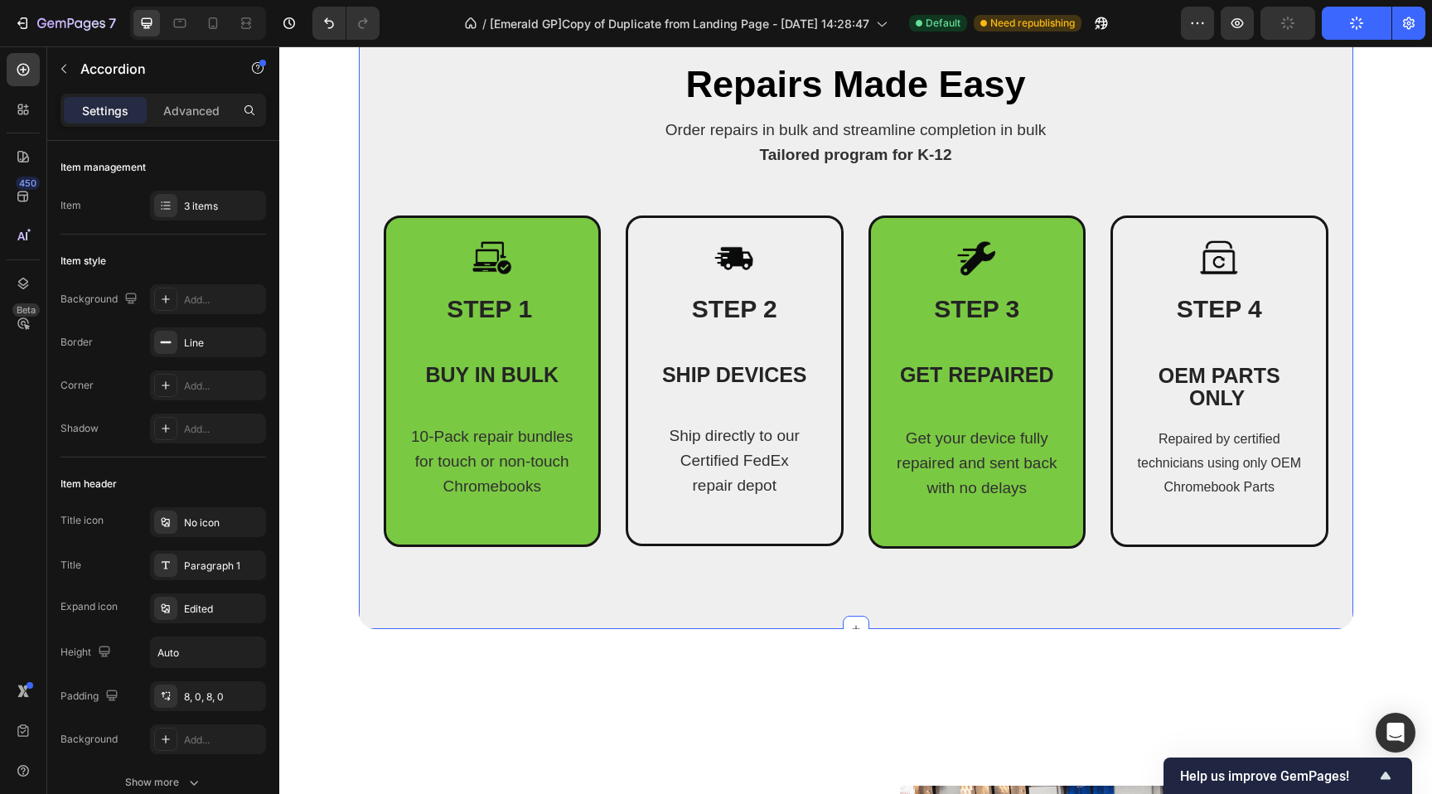
scroll to position [635, 0]
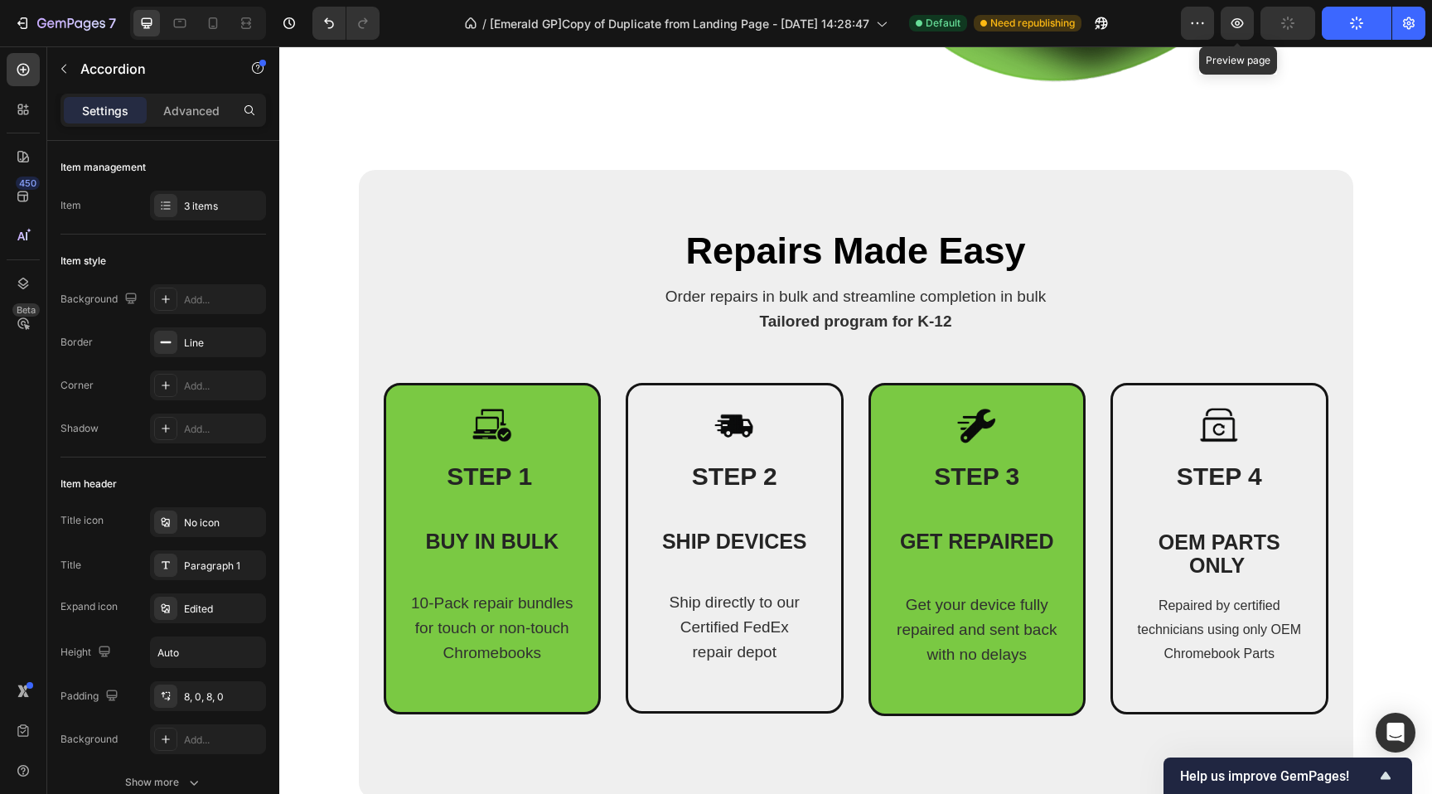
click at [1284, 25] on icon "button" at bounding box center [1287, 23] width 17 height 17
click at [1284, 24] on icon "button" at bounding box center [1287, 22] width 17 height 17
click at [1284, 22] on icon "button" at bounding box center [1288, 23] width 18 height 18
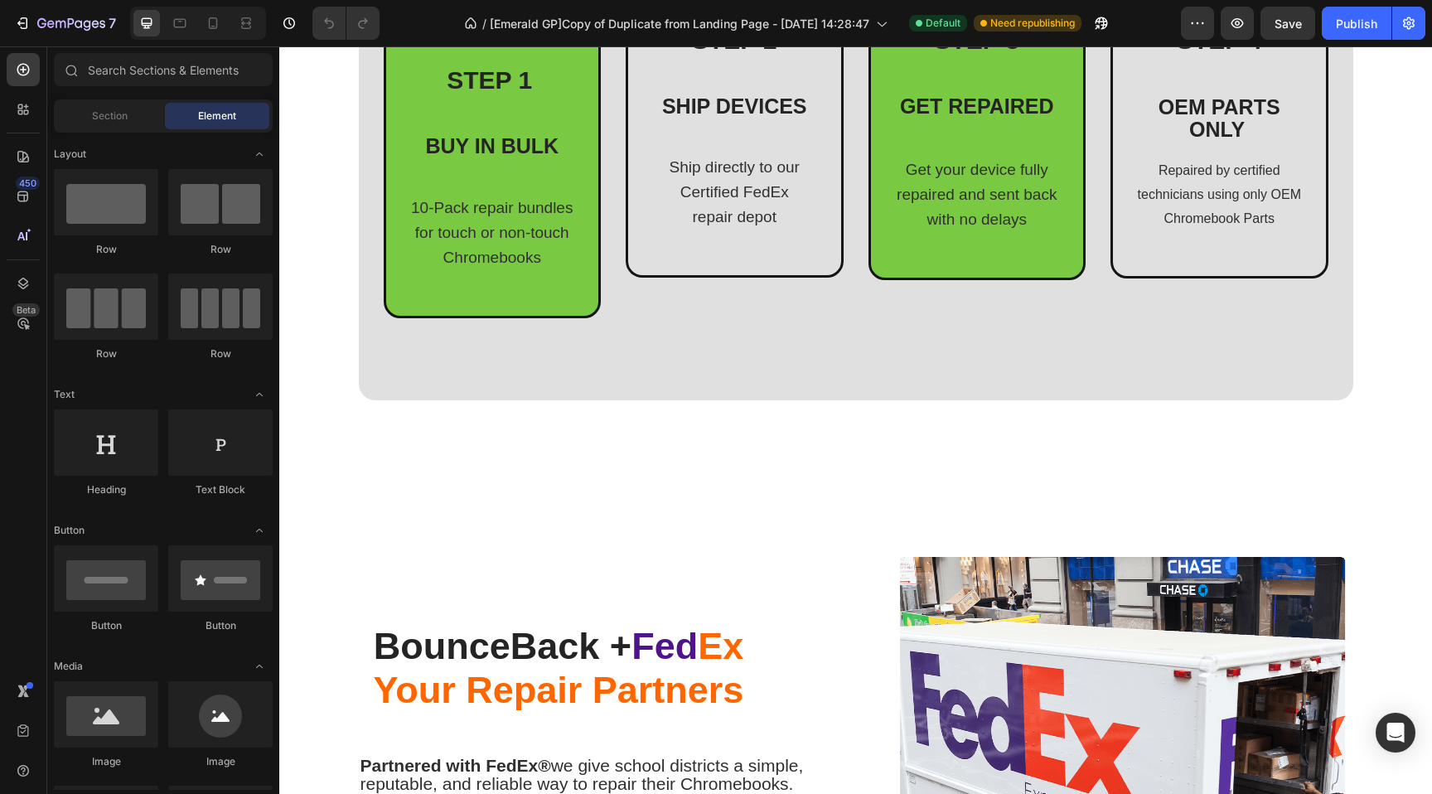
scroll to position [809, 0]
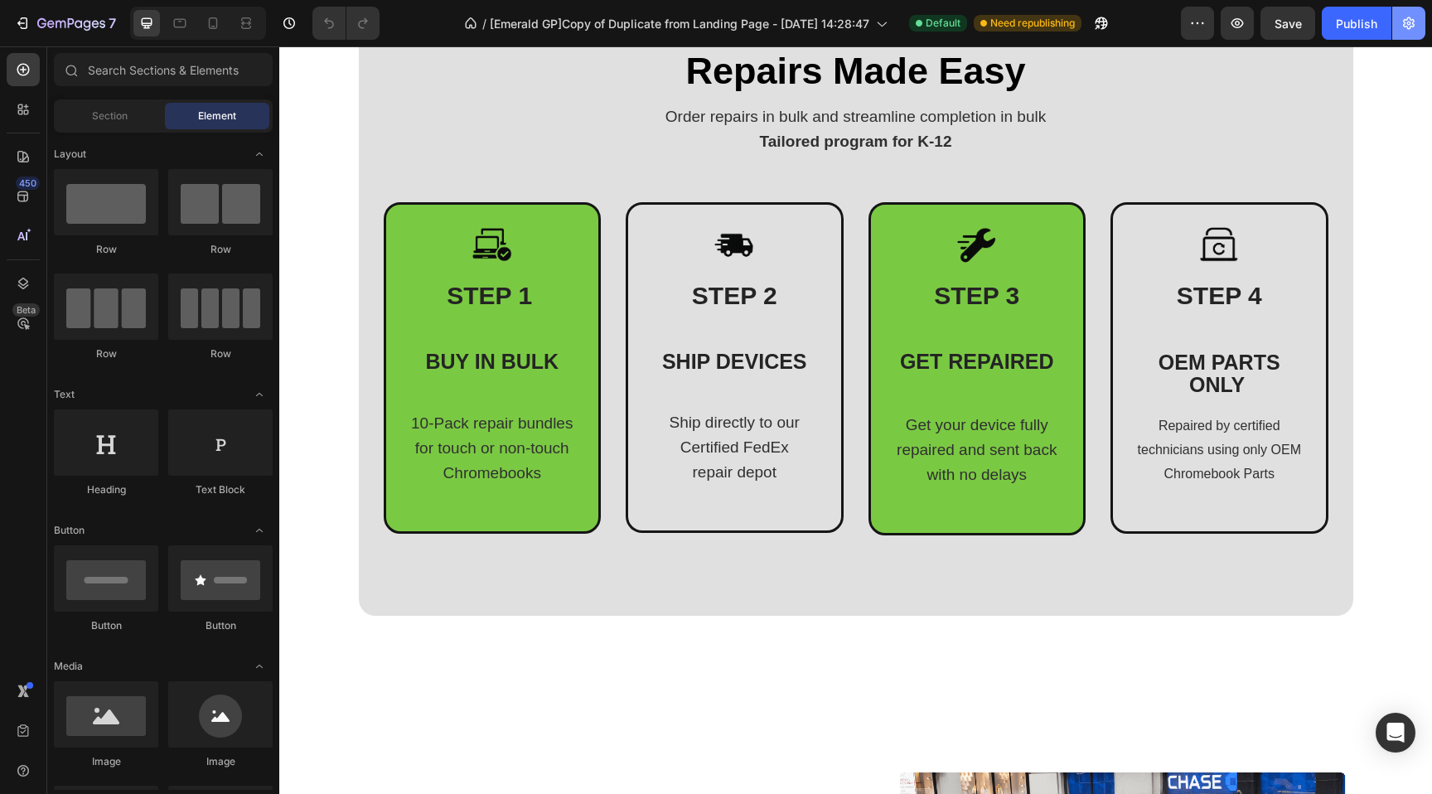
click at [1393, 25] on button "button" at bounding box center [1408, 23] width 33 height 33
click at [1373, 21] on div "Publish" at bounding box center [1356, 23] width 41 height 17
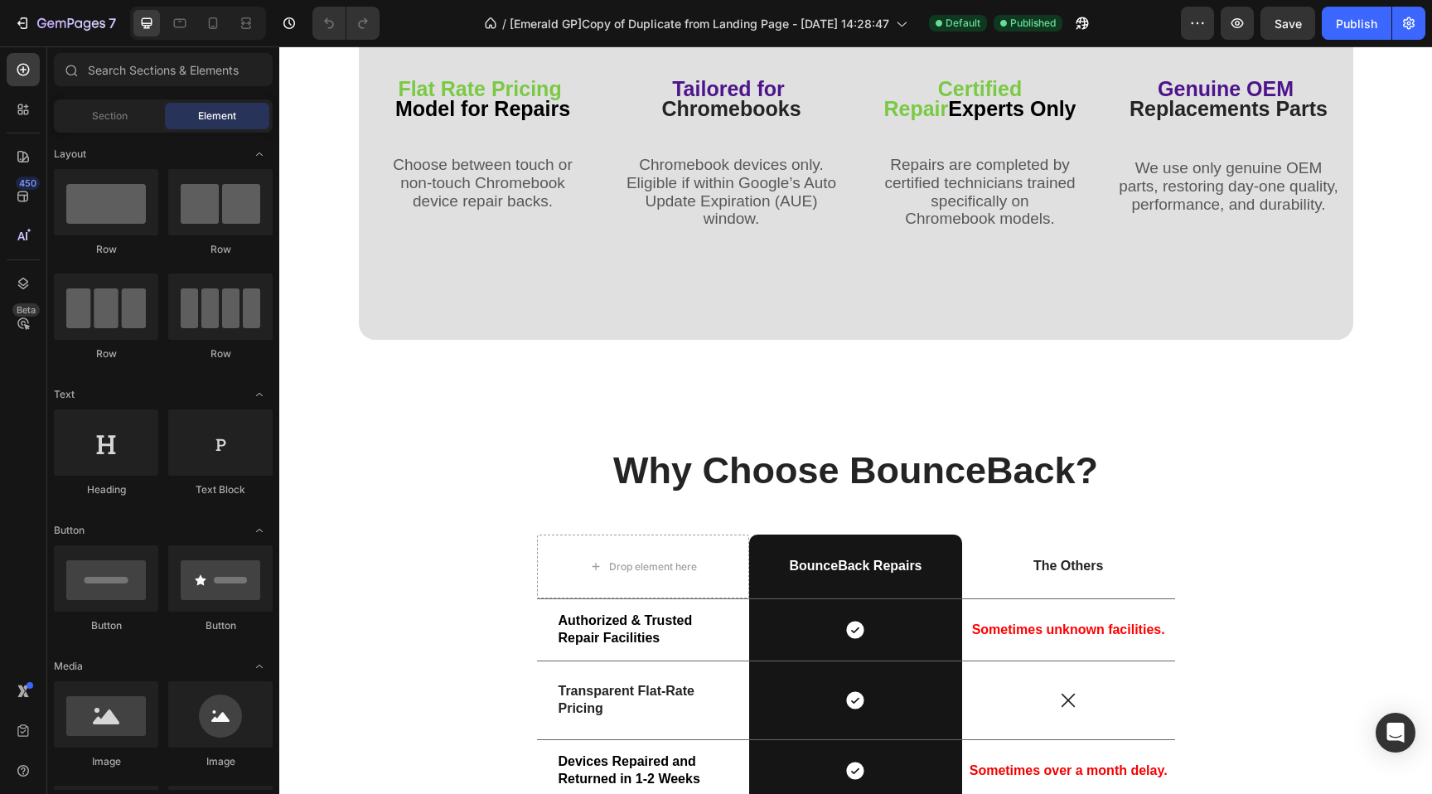
scroll to position [2543, 0]
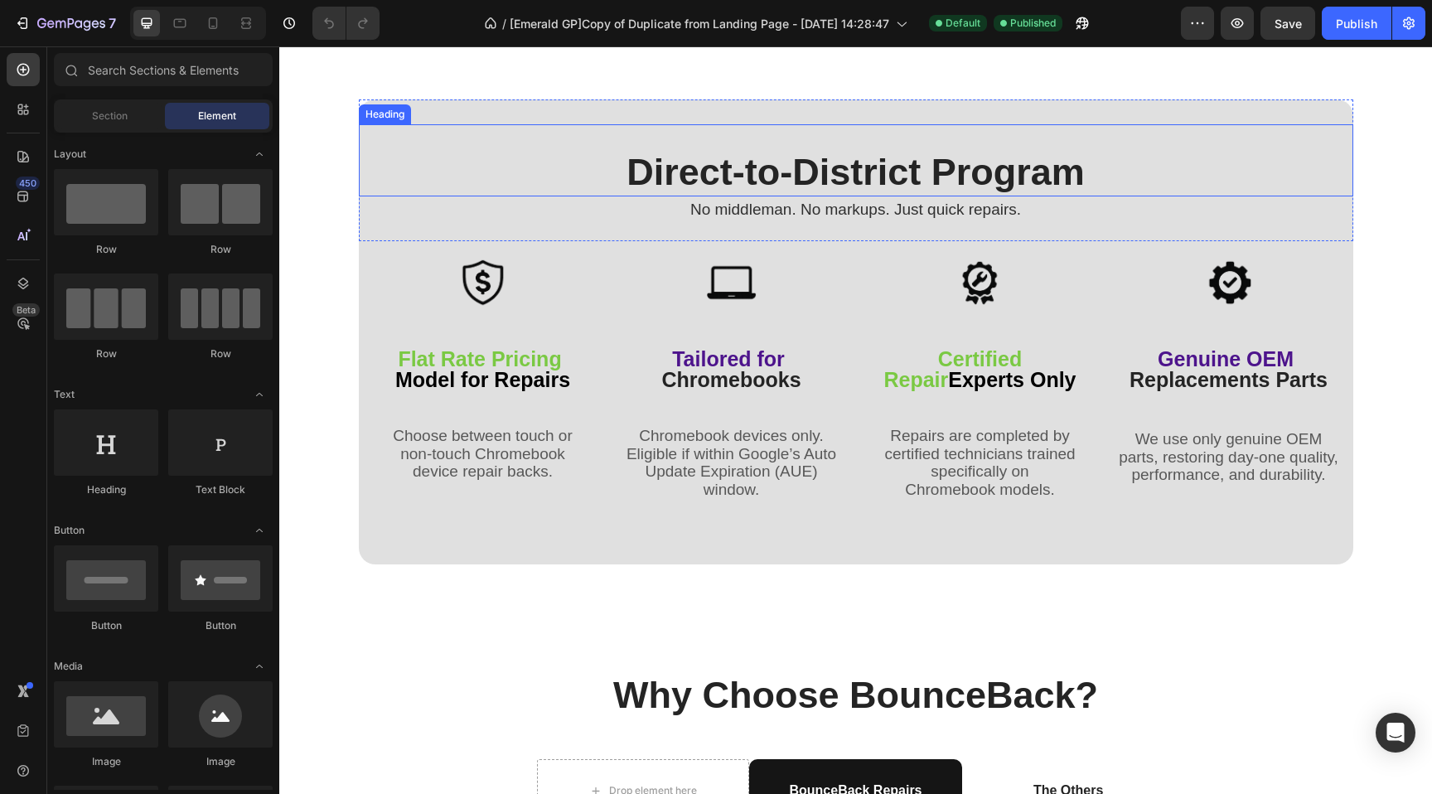
click at [975, 193] on span "Direct-to-District Program" at bounding box center [855, 172] width 458 height 42
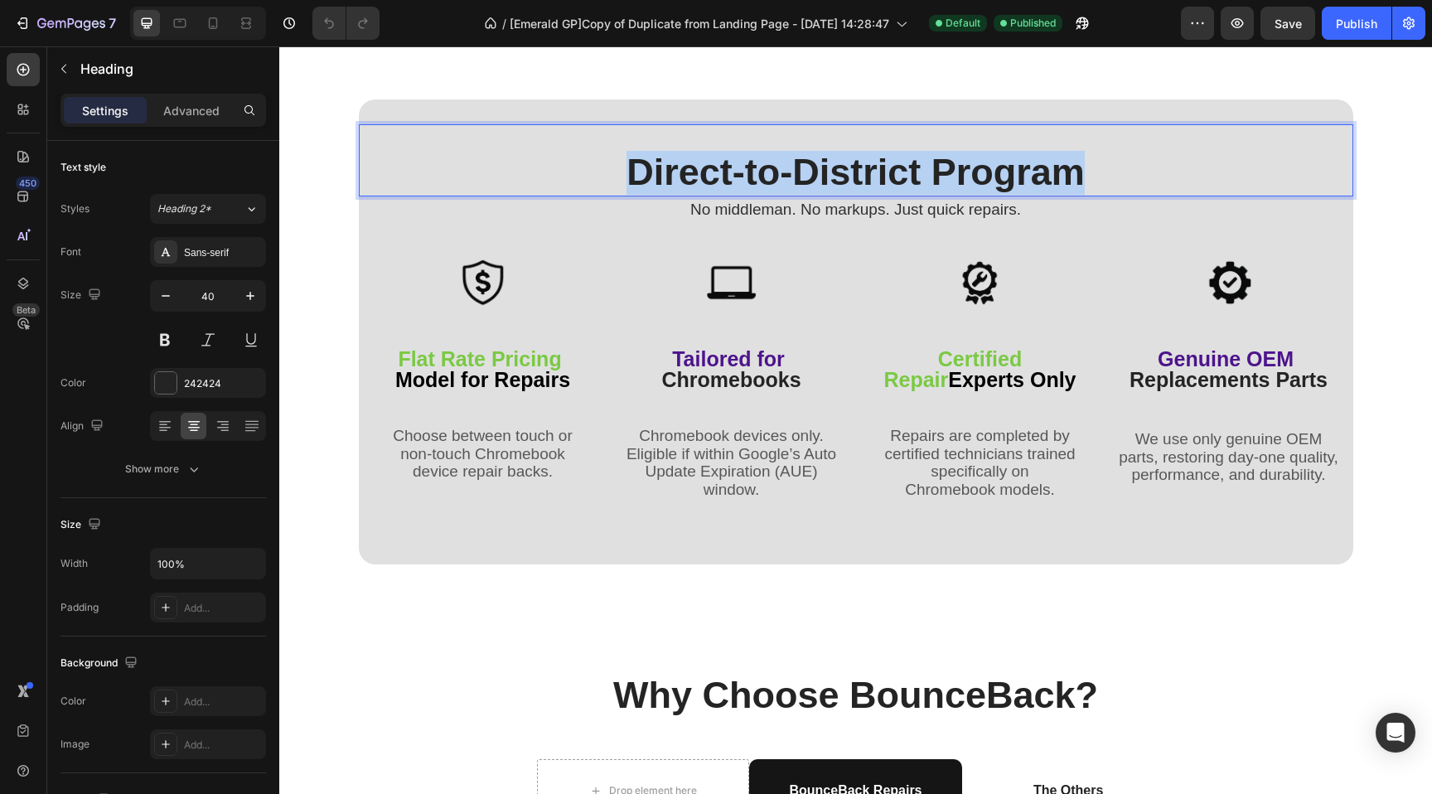
click at [975, 193] on span "Direct-to-District Program" at bounding box center [855, 172] width 458 height 42
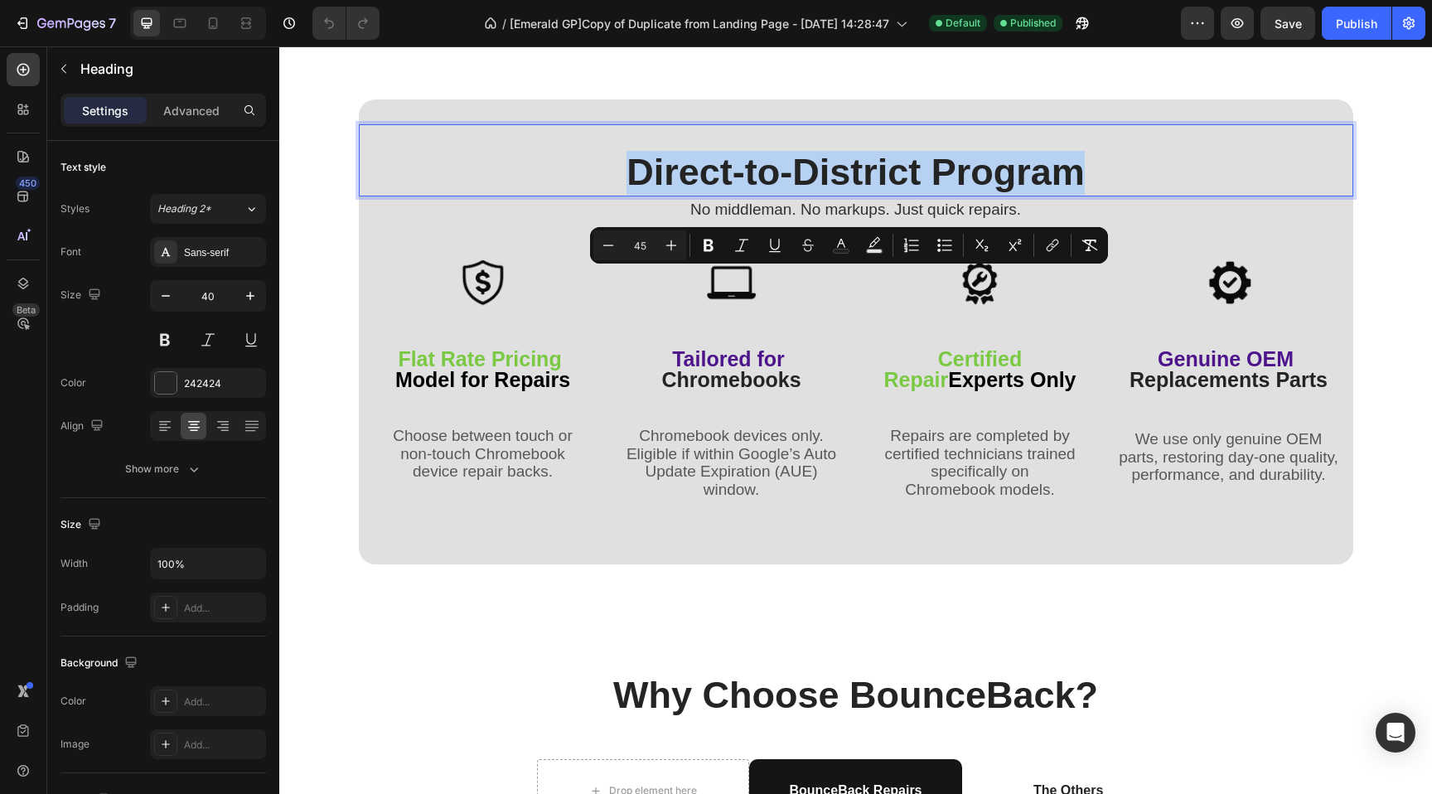
click at [970, 193] on span "Direct-to-District Program" at bounding box center [855, 172] width 458 height 42
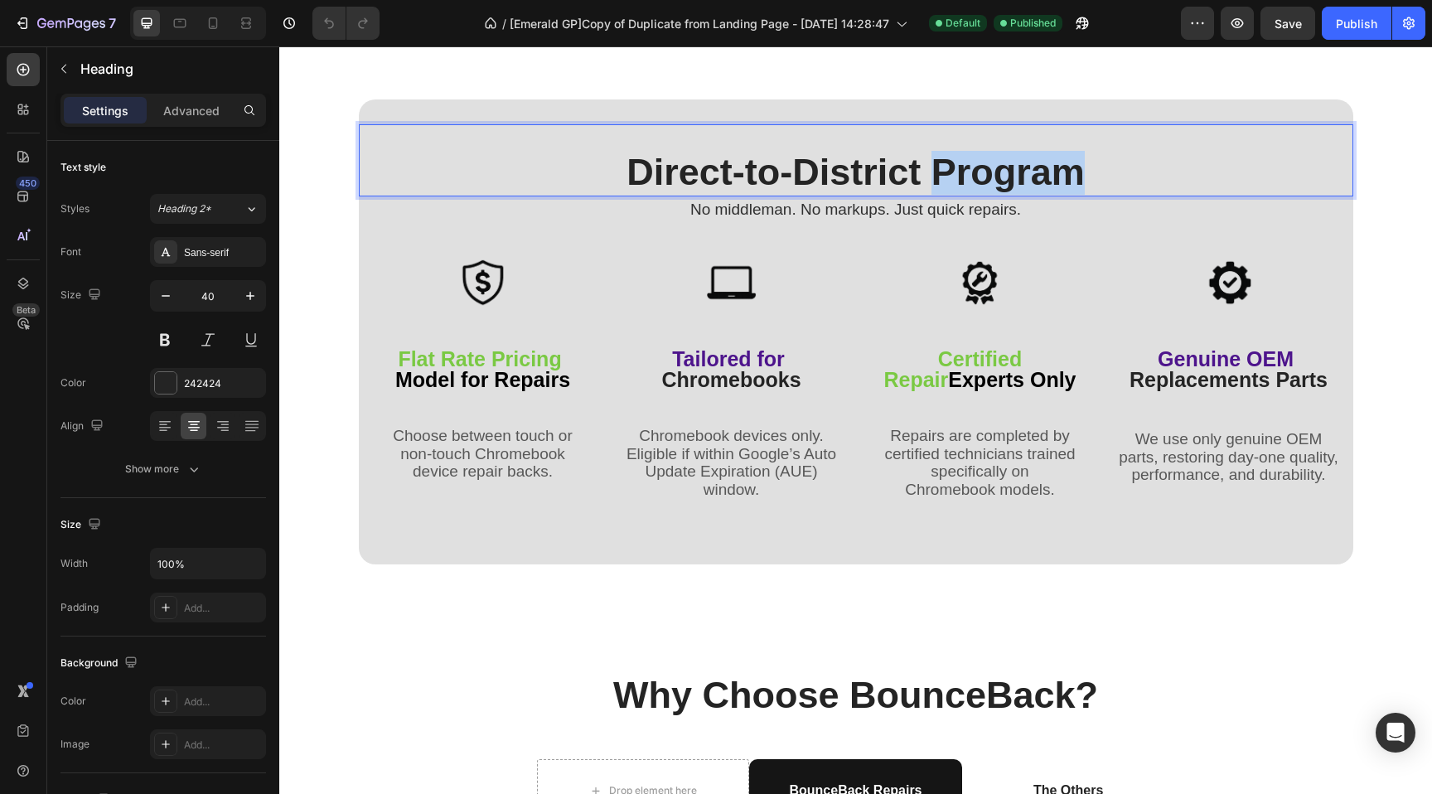
drag, startPoint x: 928, startPoint y: 292, endPoint x: 1080, endPoint y: 289, distance: 151.7
click at [1080, 195] on p "Direct-to-District Program" at bounding box center [855, 173] width 991 height 44
click at [734, 174] on div "Image More Than Just Repairs Heading Complete Peace of Mind ✔ Repairs are done …" at bounding box center [855, 752] width 1153 height 6431
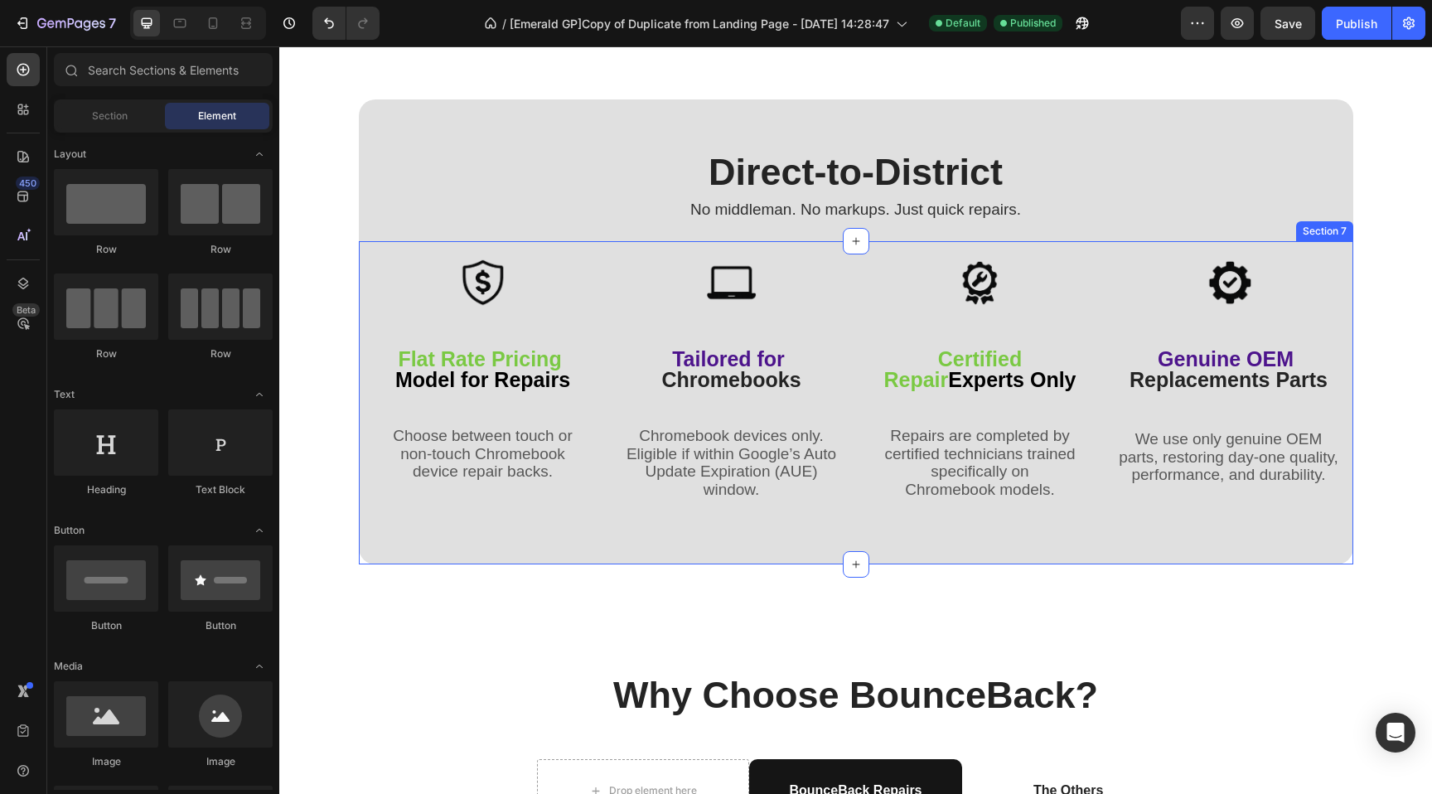
click at [360, 415] on div "Image Flat Rate Pricing Model for Repairs Text Block Choose between touch or no…" at bounding box center [856, 402] width 994 height 323
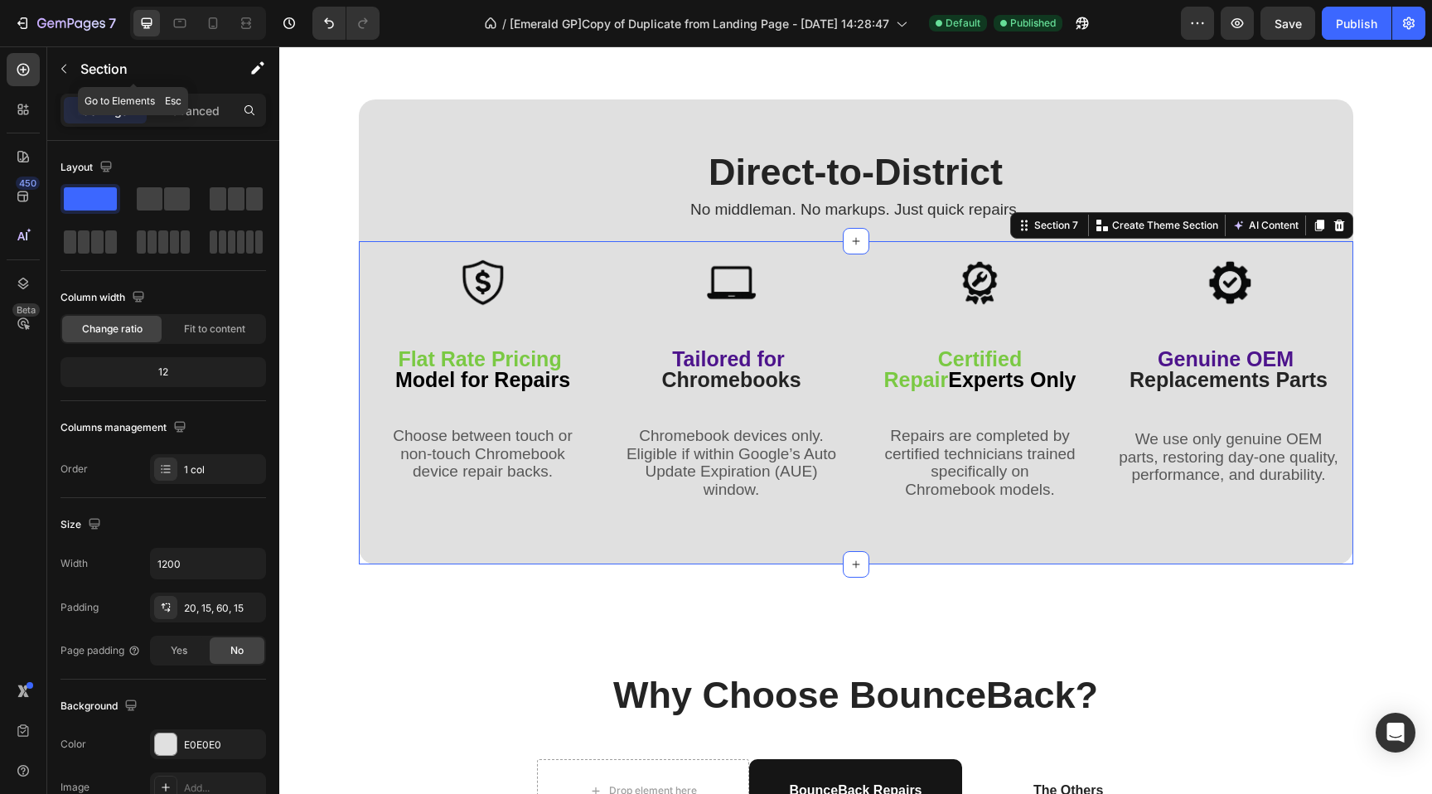
click at [182, 92] on div "Section" at bounding box center [133, 69] width 172 height 47
click at [181, 106] on p "Advanced" at bounding box center [191, 110] width 56 height 17
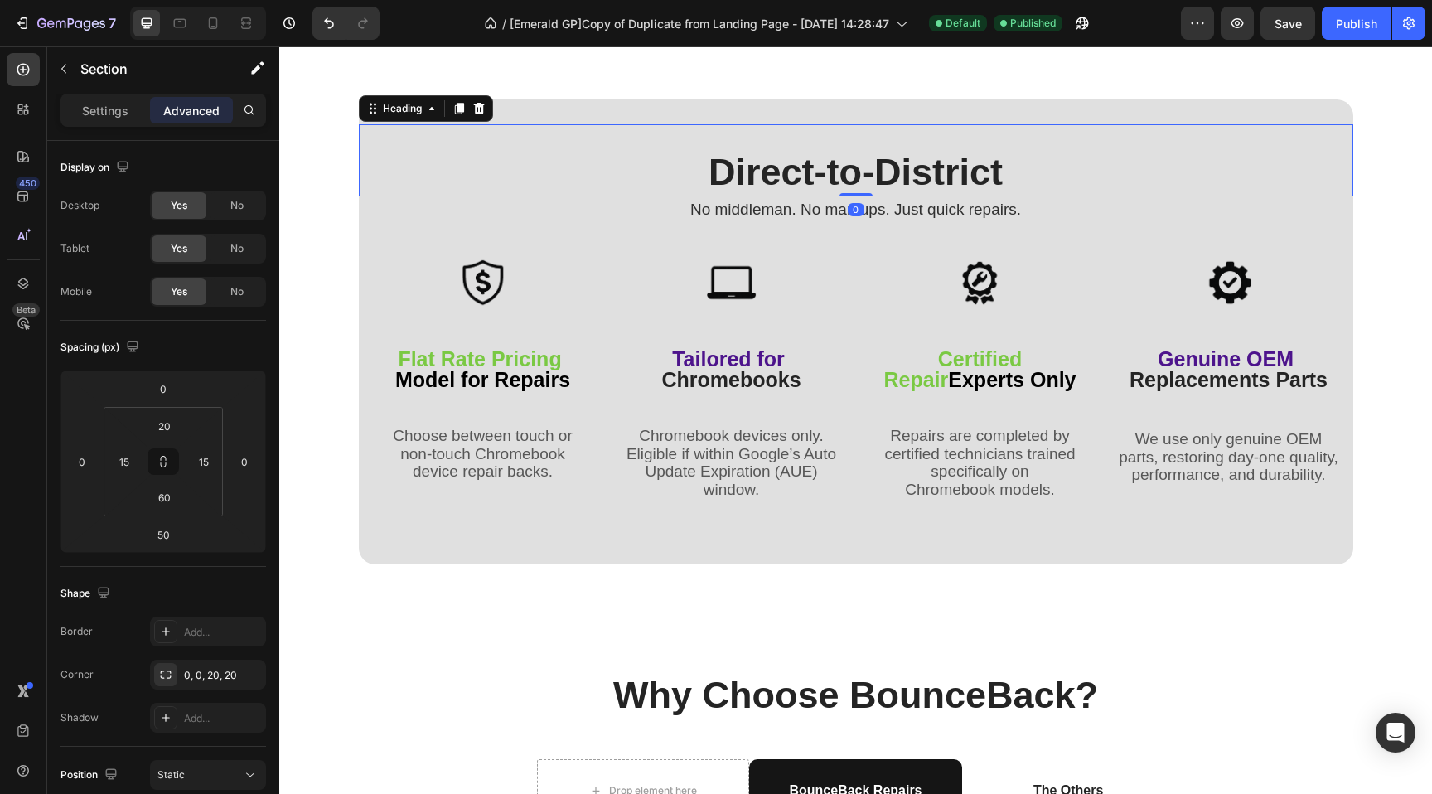
click at [379, 195] on p "⁠⁠⁠⁠⁠⁠⁠ Direct-to-District" at bounding box center [855, 173] width 991 height 44
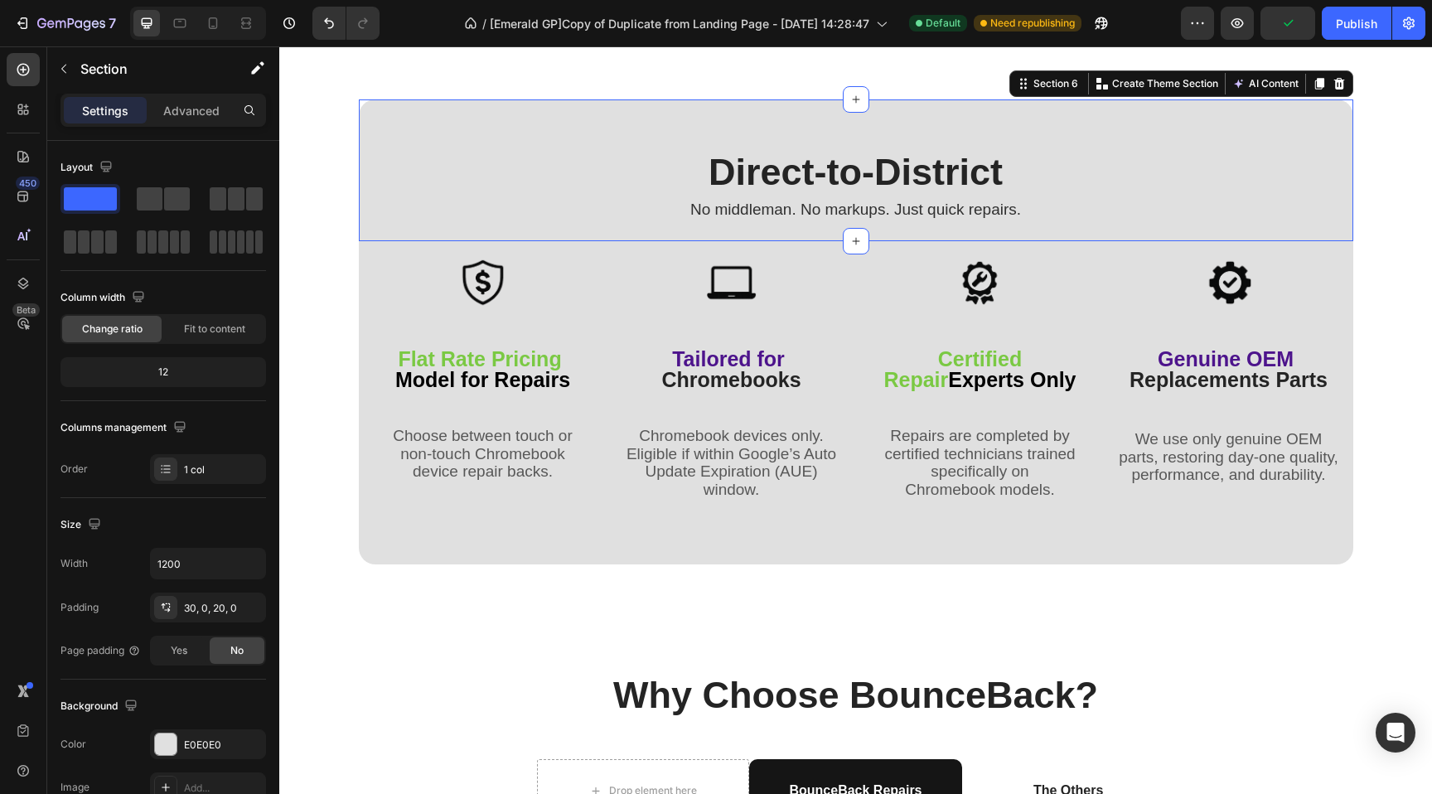
click at [510, 222] on div "⁠⁠⁠⁠⁠⁠⁠ Direct-to-District Heading No middleman. No markups. Just quick repairs…" at bounding box center [856, 170] width 994 height 142
click at [177, 91] on div "Section" at bounding box center [133, 69] width 172 height 47
click at [189, 109] on p "Advanced" at bounding box center [191, 110] width 56 height 17
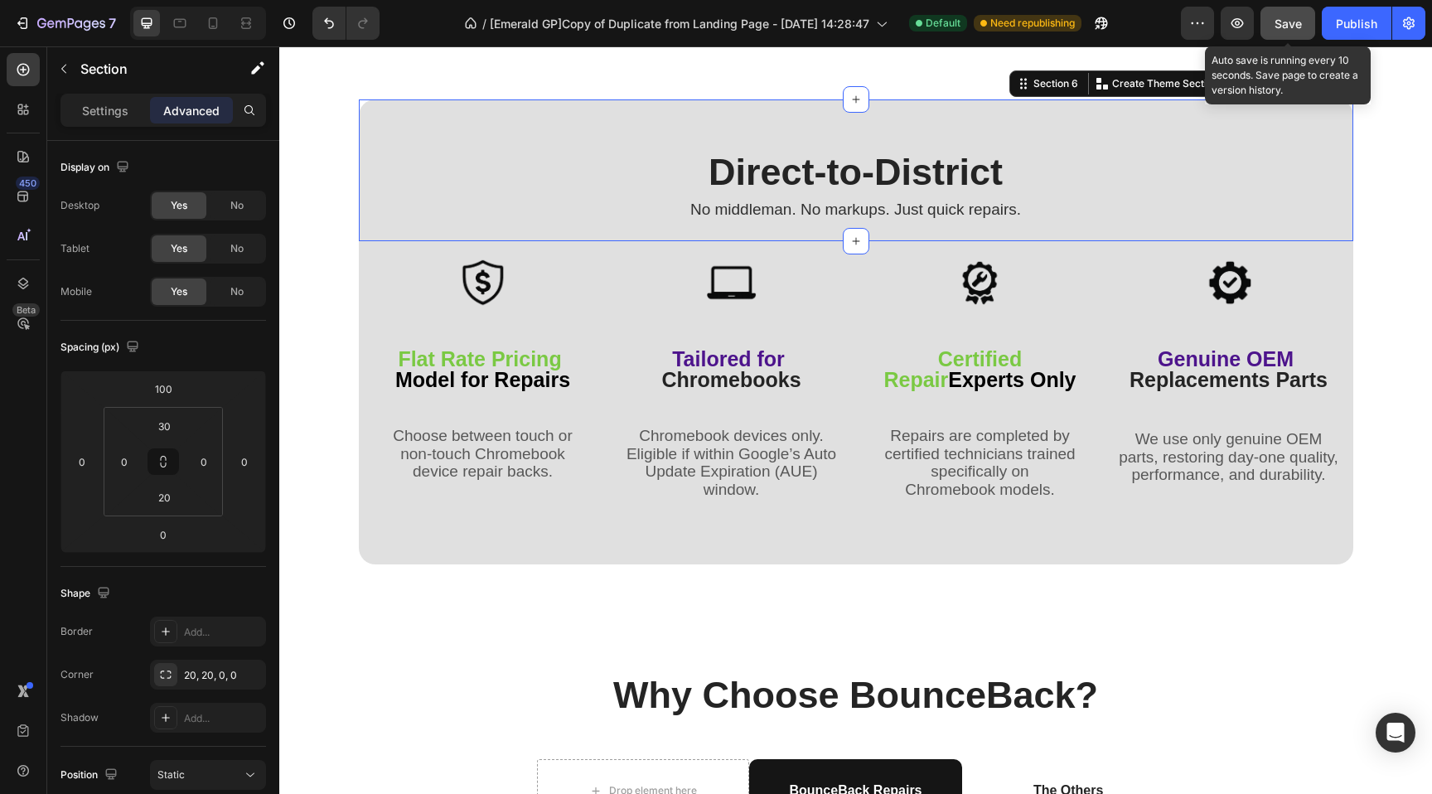
click at [1289, 23] on span "Save" at bounding box center [1287, 24] width 27 height 14
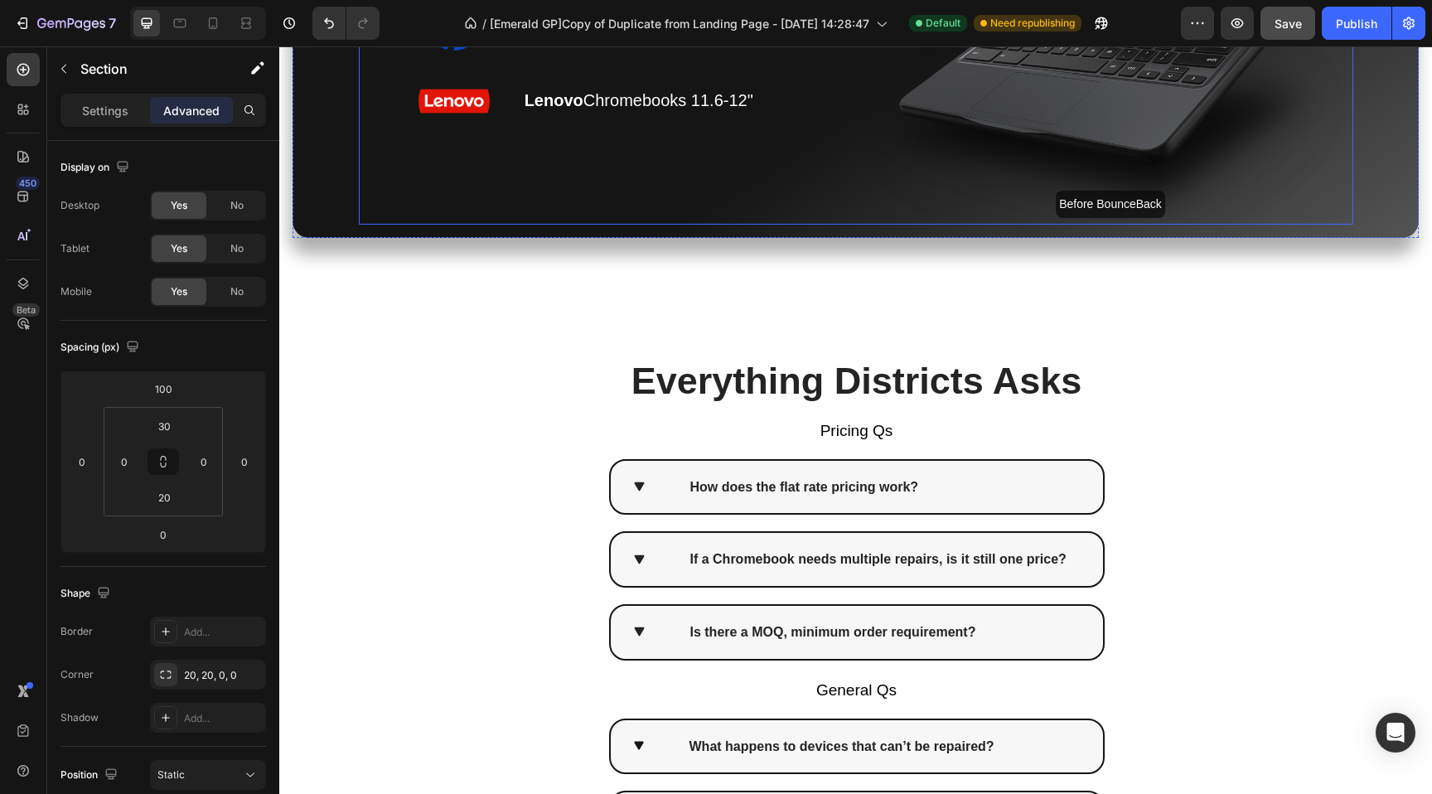
scroll to position [4329, 0]
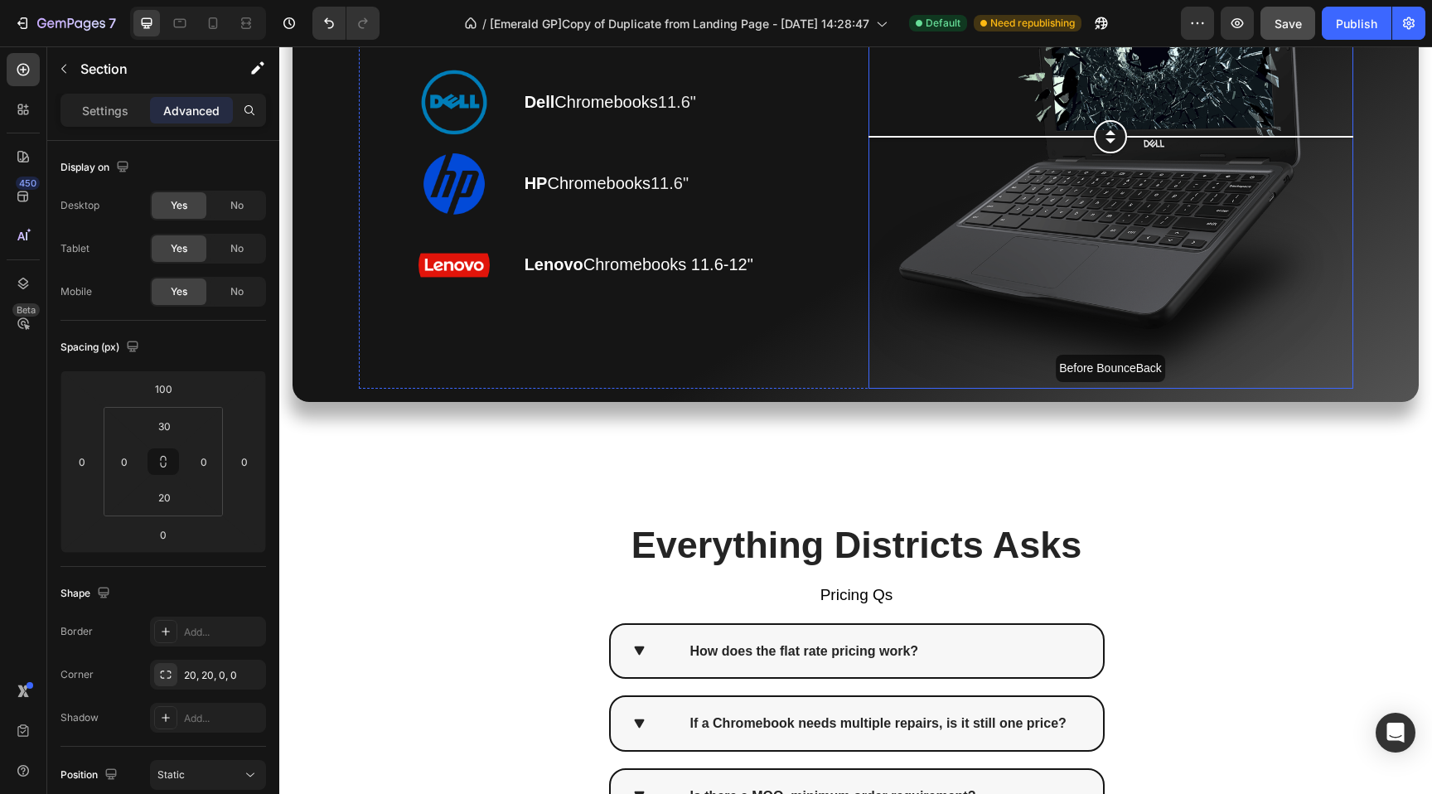
drag, startPoint x: 1094, startPoint y: 114, endPoint x: 1098, endPoint y: 102, distance: 13.1
click at [1098, 120] on div at bounding box center [1110, 136] width 33 height 33
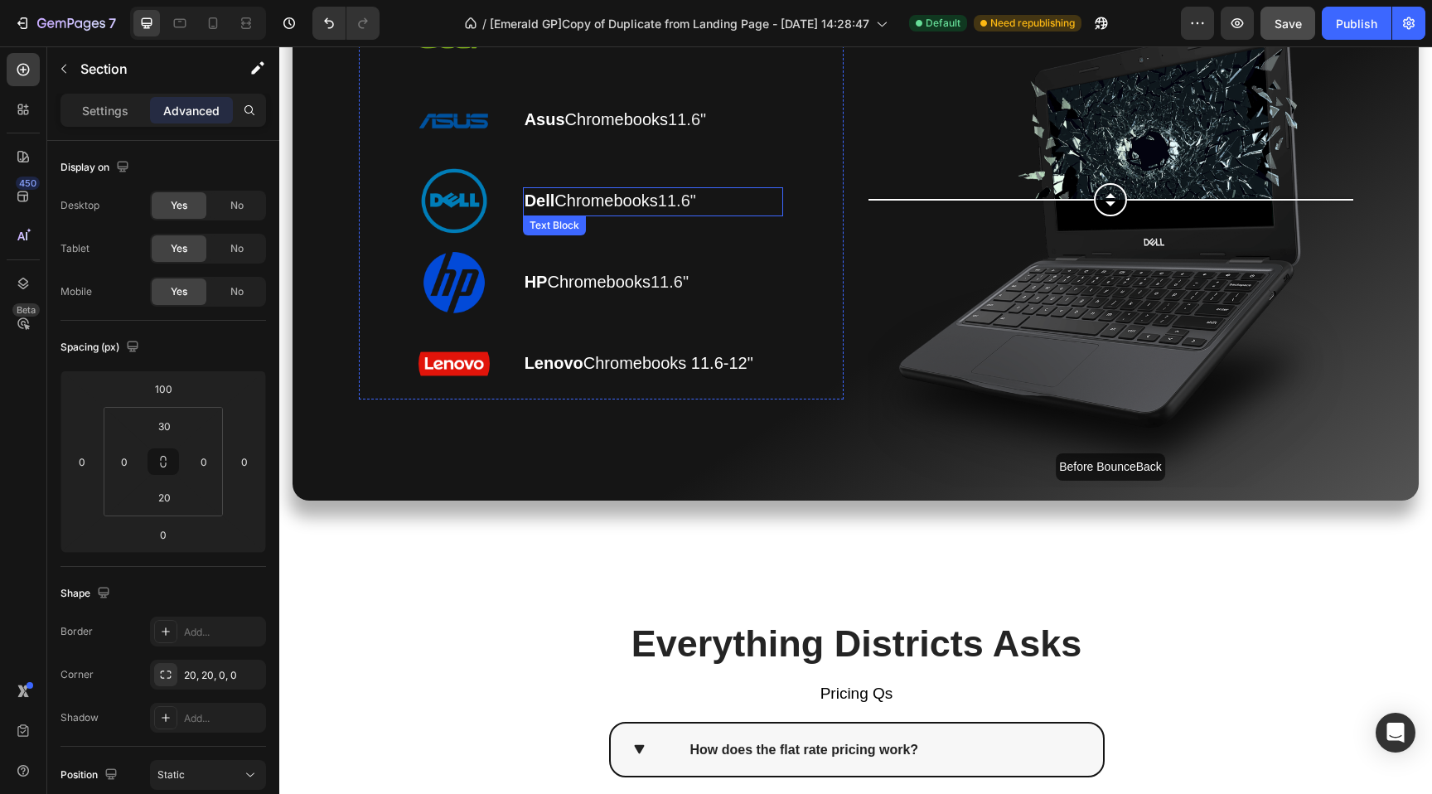
scroll to position [3973, 0]
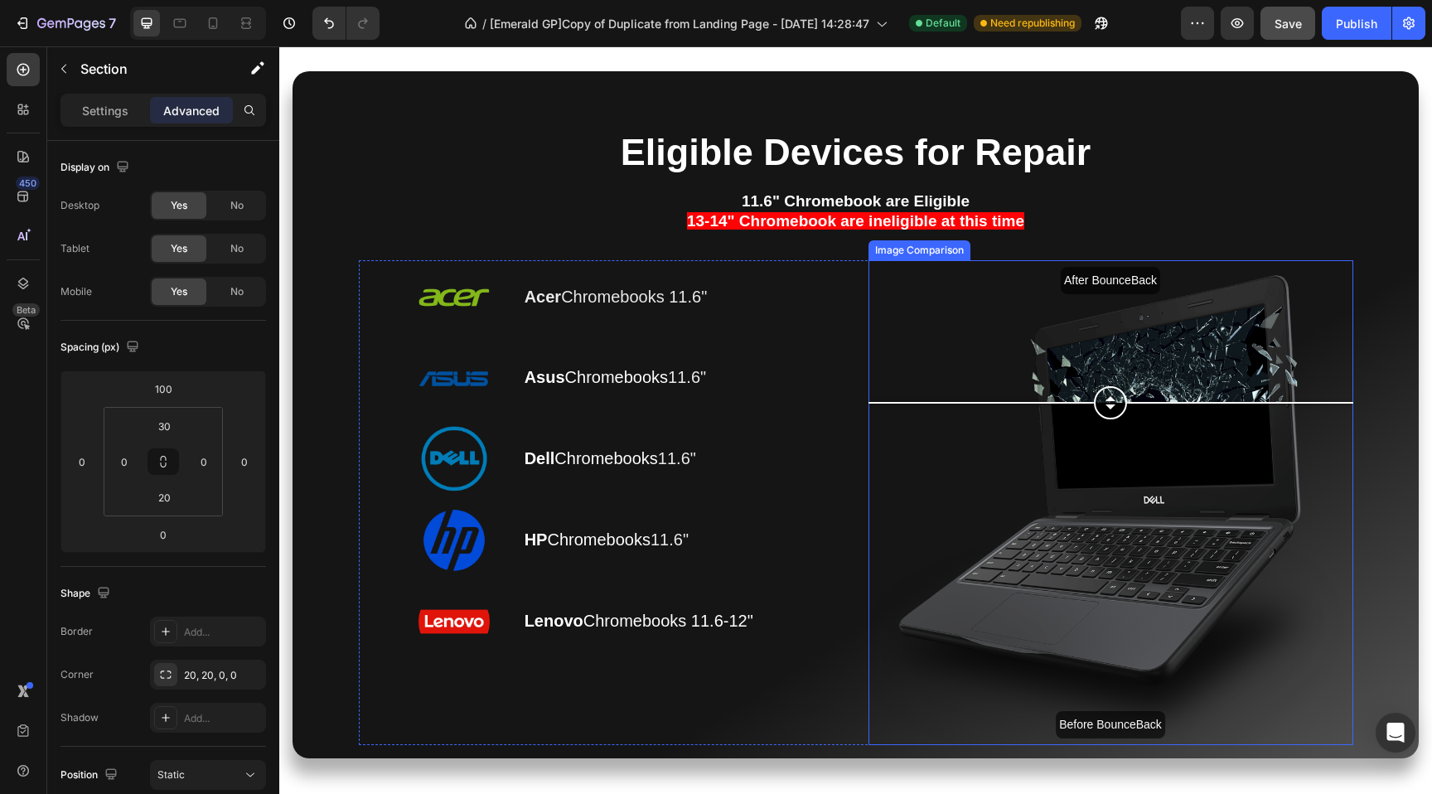
drag, startPoint x: 1132, startPoint y: 346, endPoint x: 1138, endPoint y: 405, distance: 59.1
click at [1143, 406] on div "After BounceBack Before BounceBack" at bounding box center [1110, 502] width 485 height 485
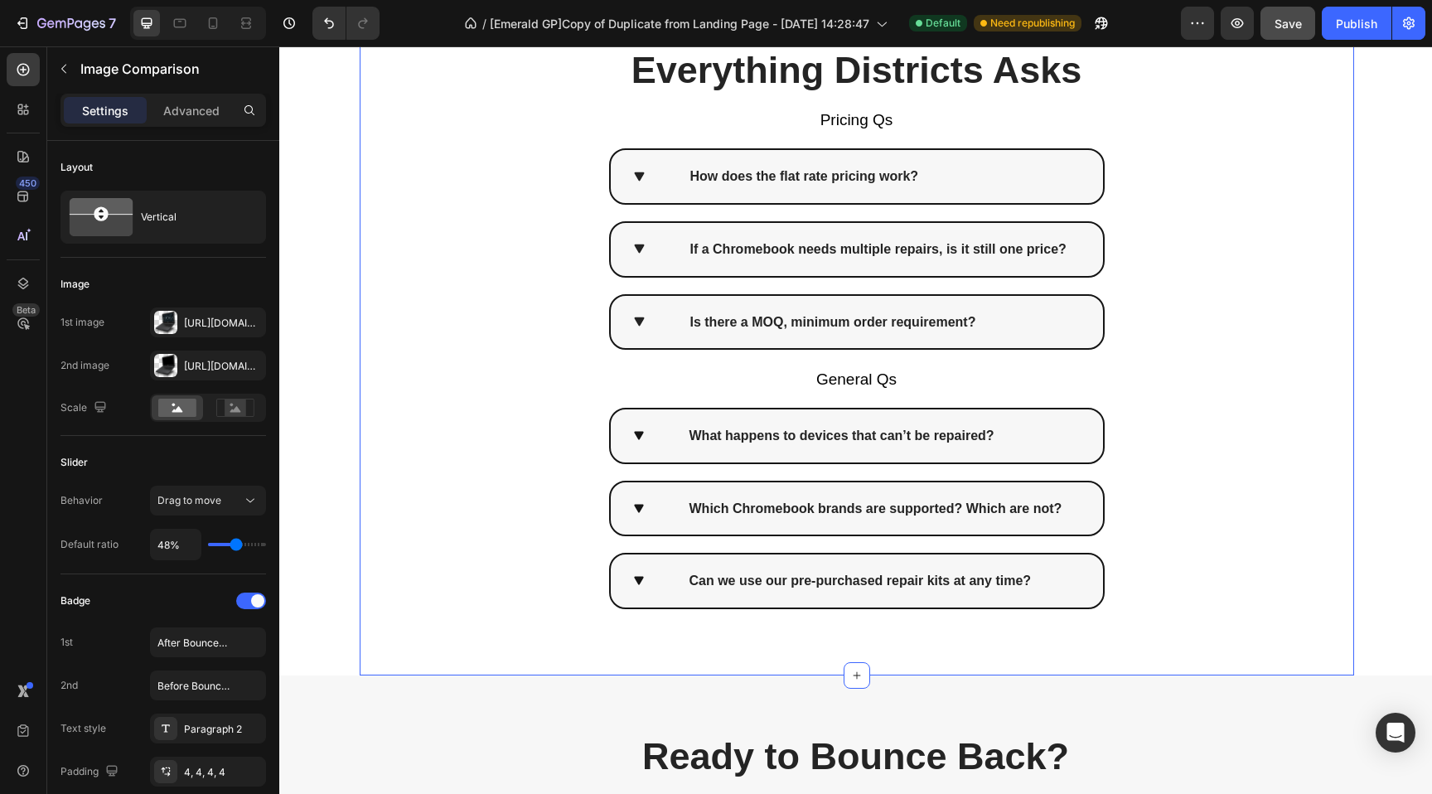
scroll to position [4797, 0]
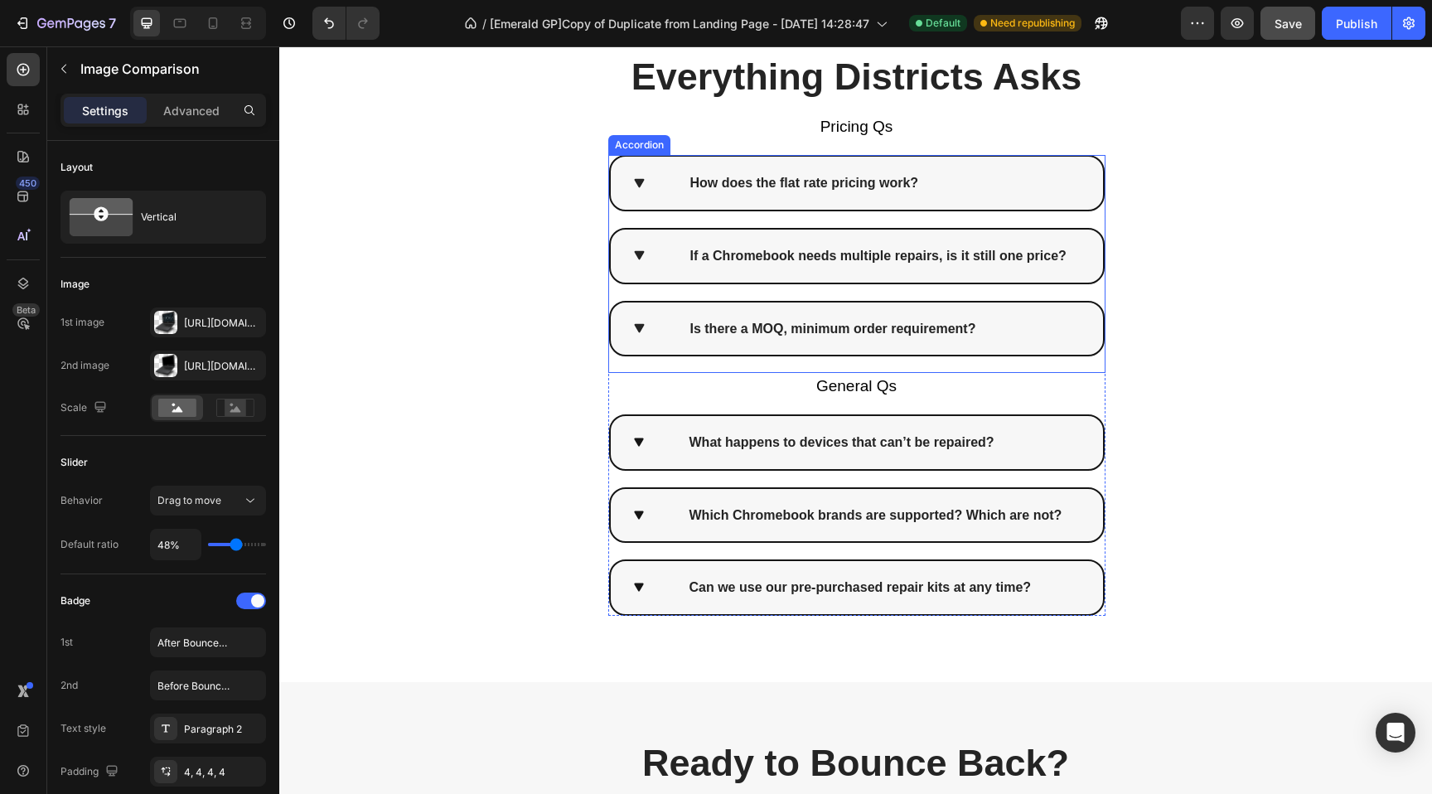
click at [622, 177] on div "How does the flat rate pricing work?" at bounding box center [857, 183] width 492 height 53
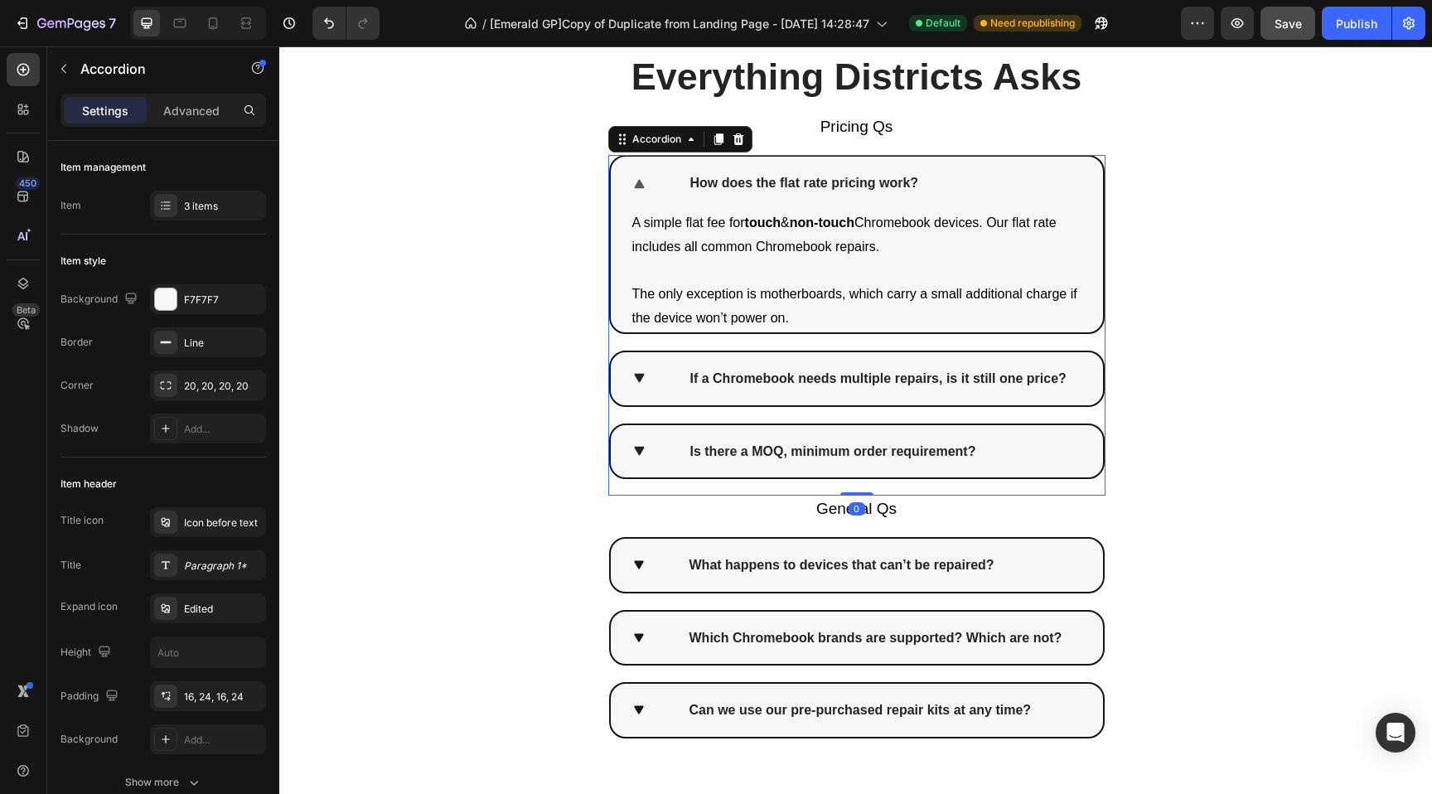
click at [634, 181] on icon at bounding box center [639, 182] width 10 height 9
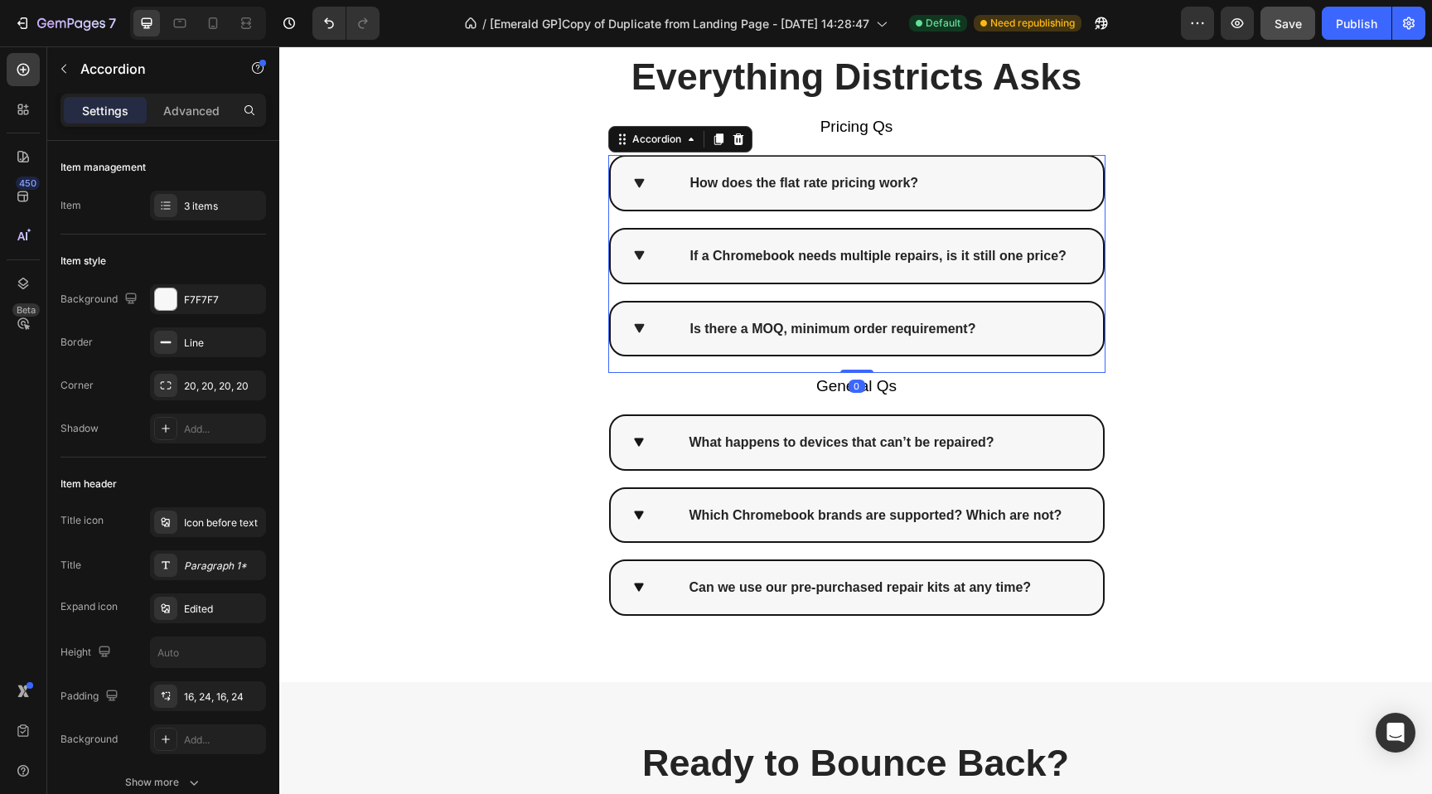
click at [631, 261] on icon at bounding box center [639, 255] width 17 height 17
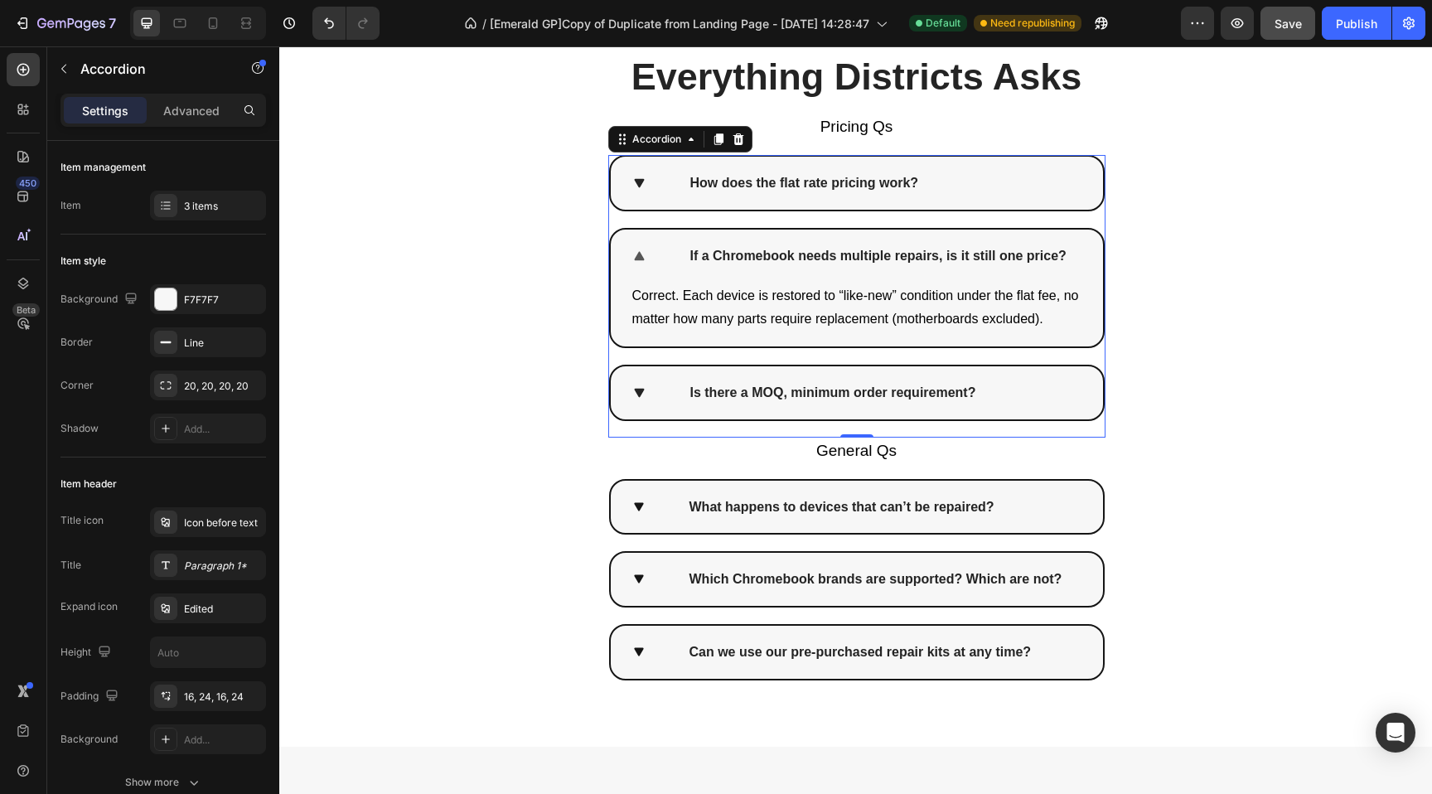
click at [631, 248] on icon at bounding box center [639, 255] width 17 height 17
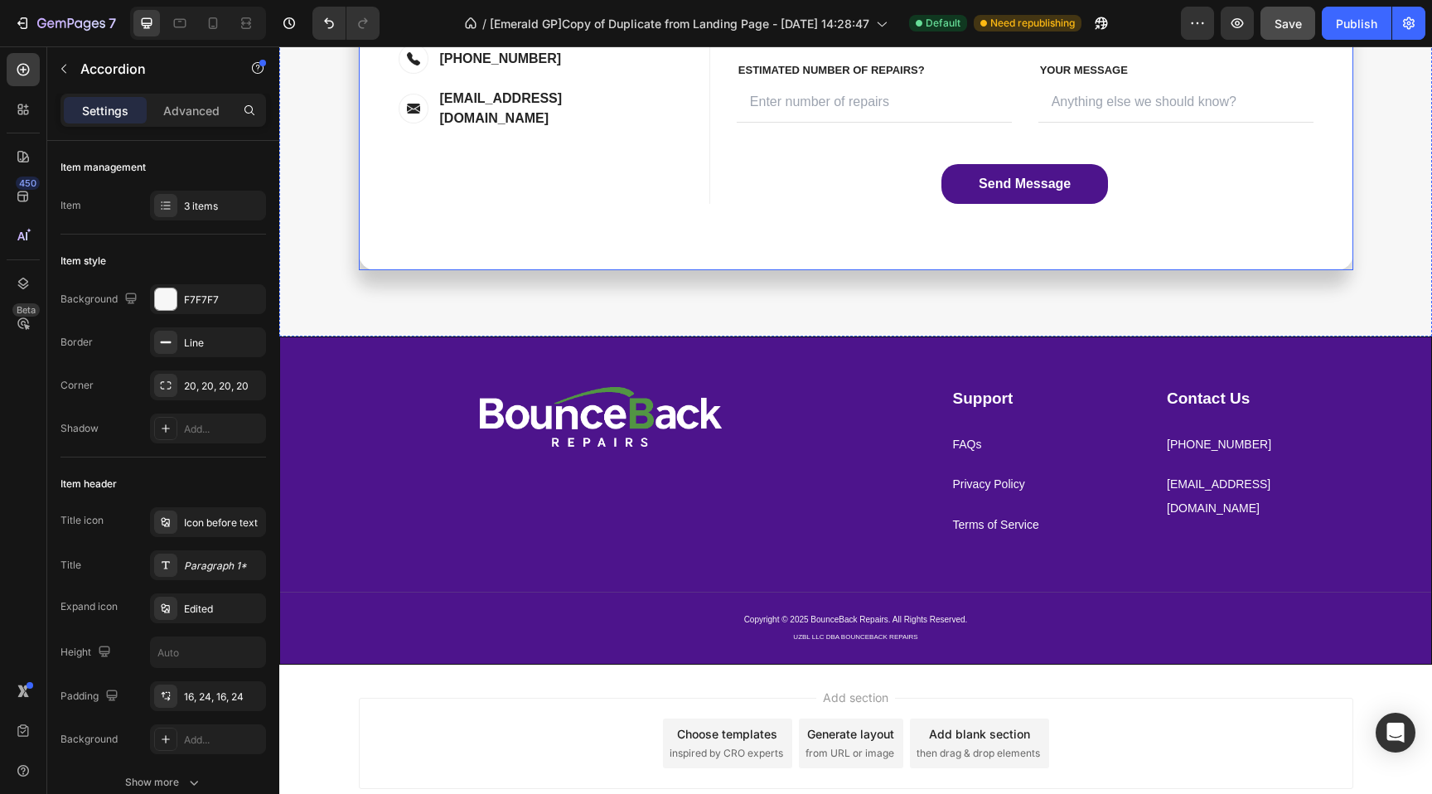
scroll to position [5966, 0]
click at [1285, 23] on span "Save" at bounding box center [1287, 24] width 27 height 14
click at [1354, 23] on div "Publish" at bounding box center [1356, 23] width 41 height 17
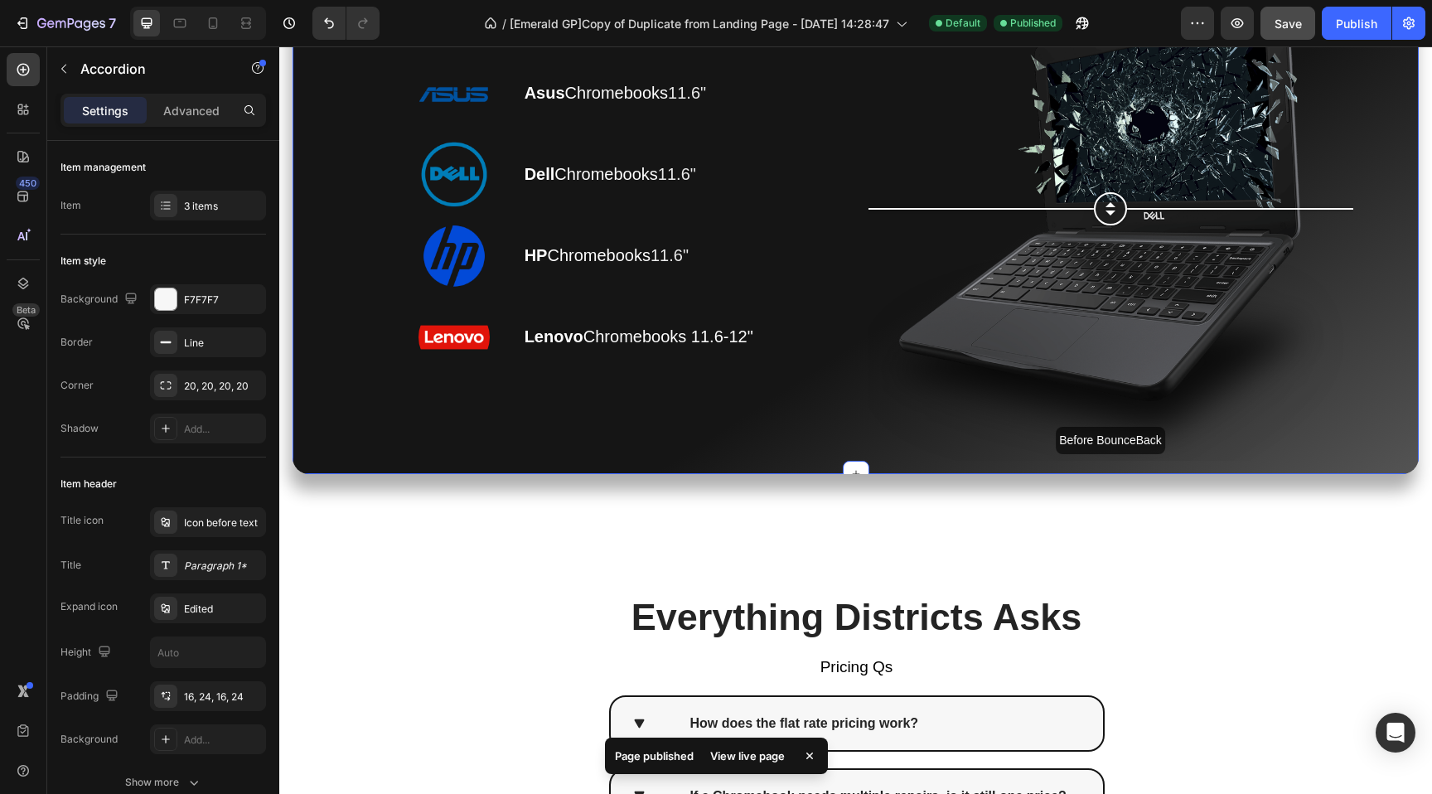
scroll to position [3706, 0]
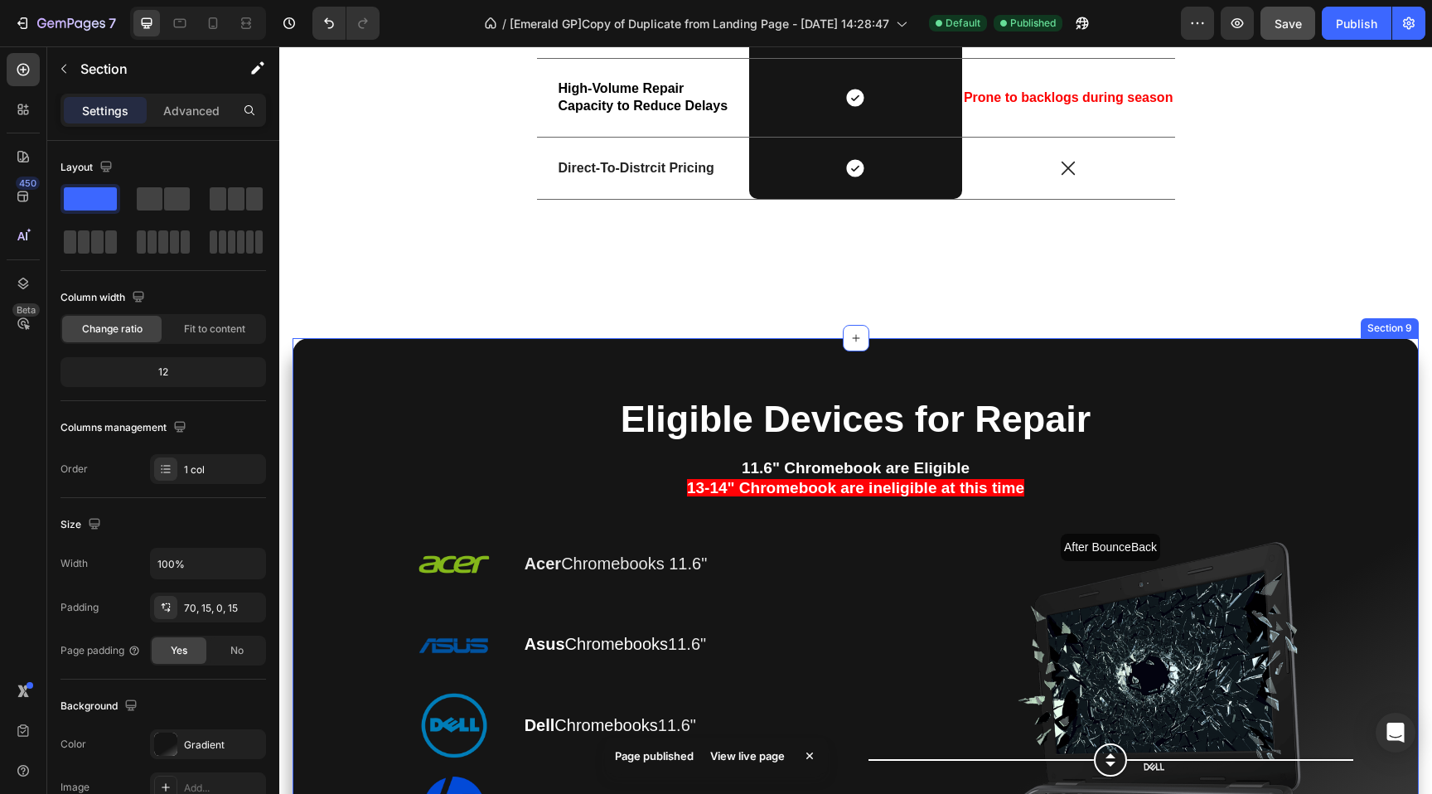
click at [318, 370] on div "Eligible Devices for Repair Heading 11.6" Chromebook are Eligible 13-14" Chrome…" at bounding box center [856, 681] width 1126 height 687
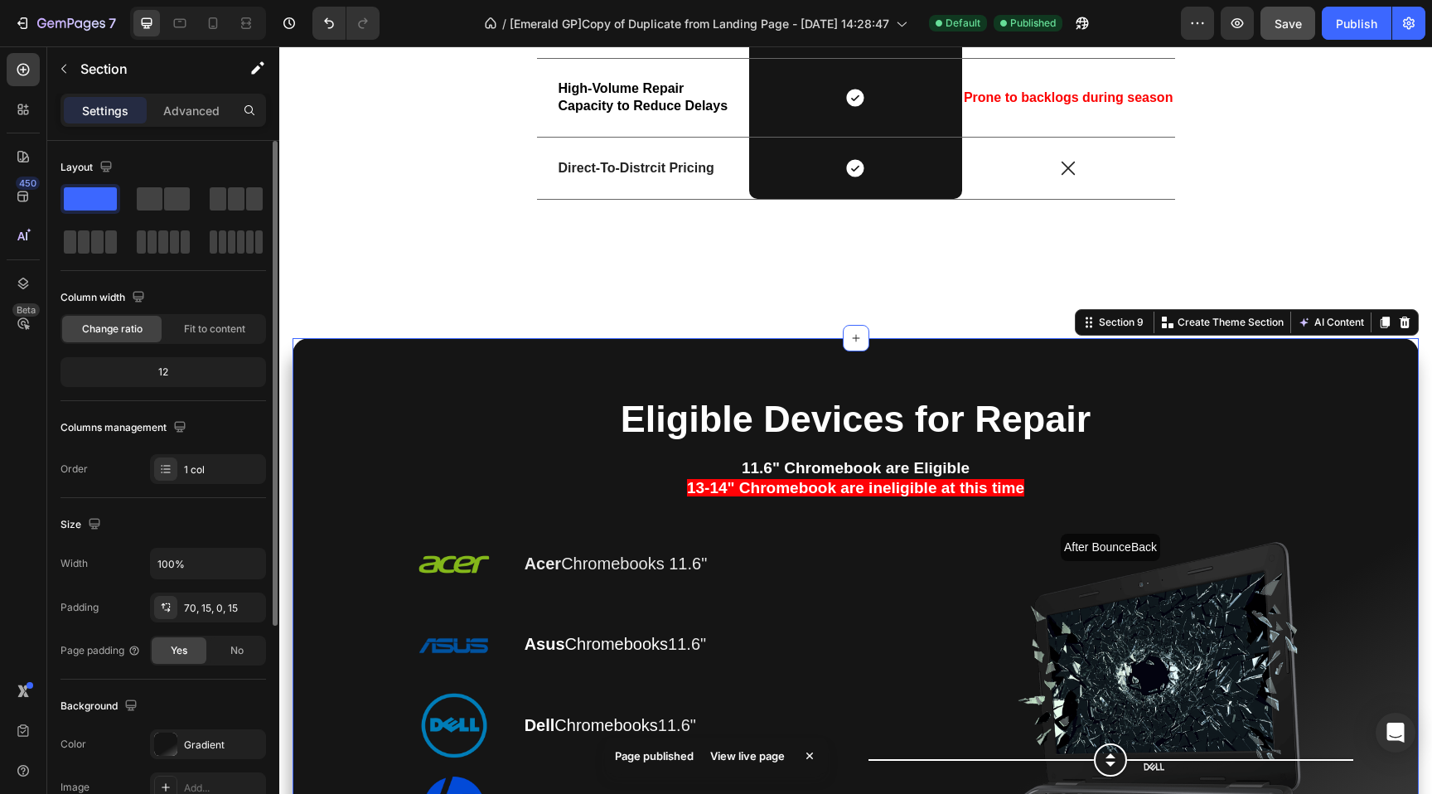
scroll to position [311, 0]
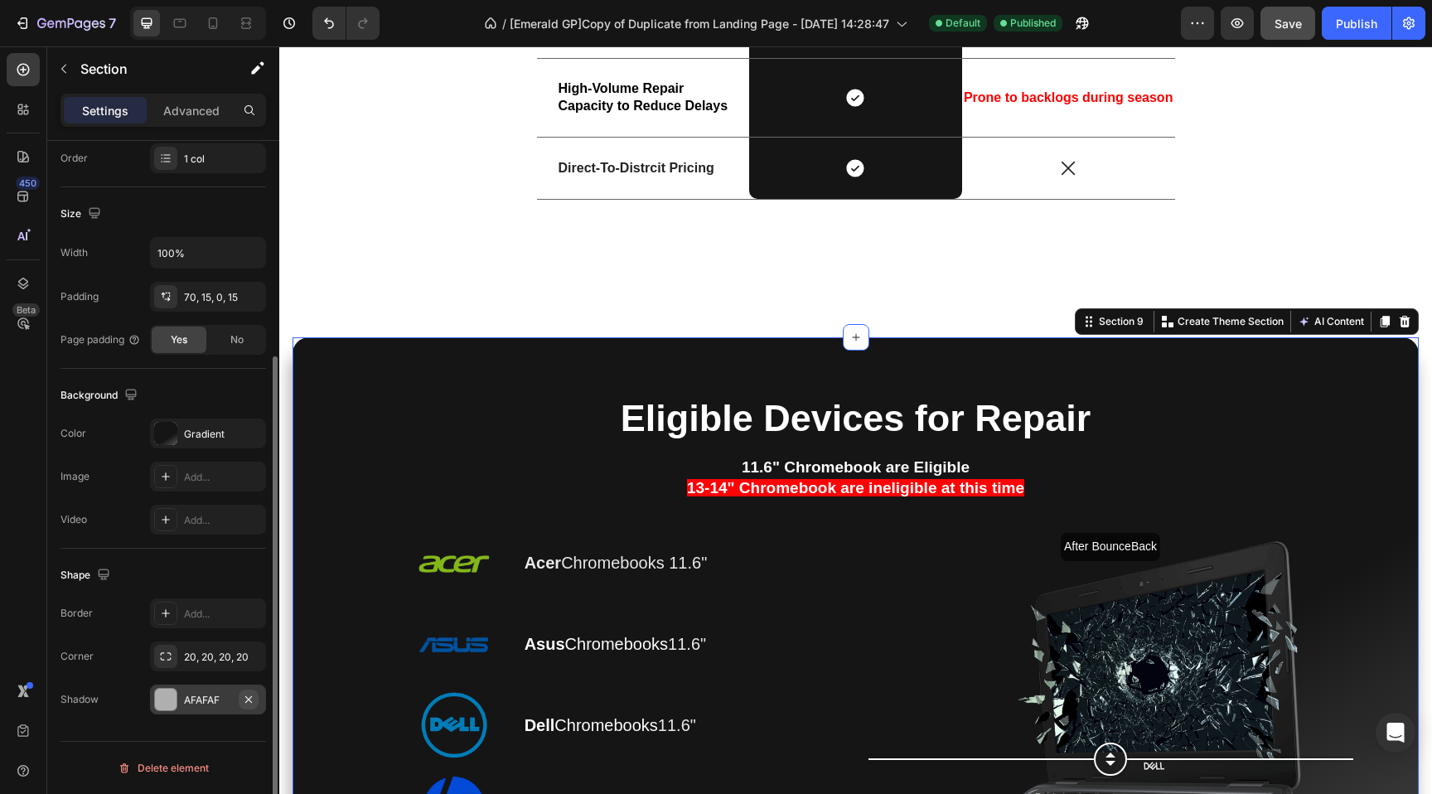
click at [245, 701] on icon "button" at bounding box center [248, 698] width 7 height 7
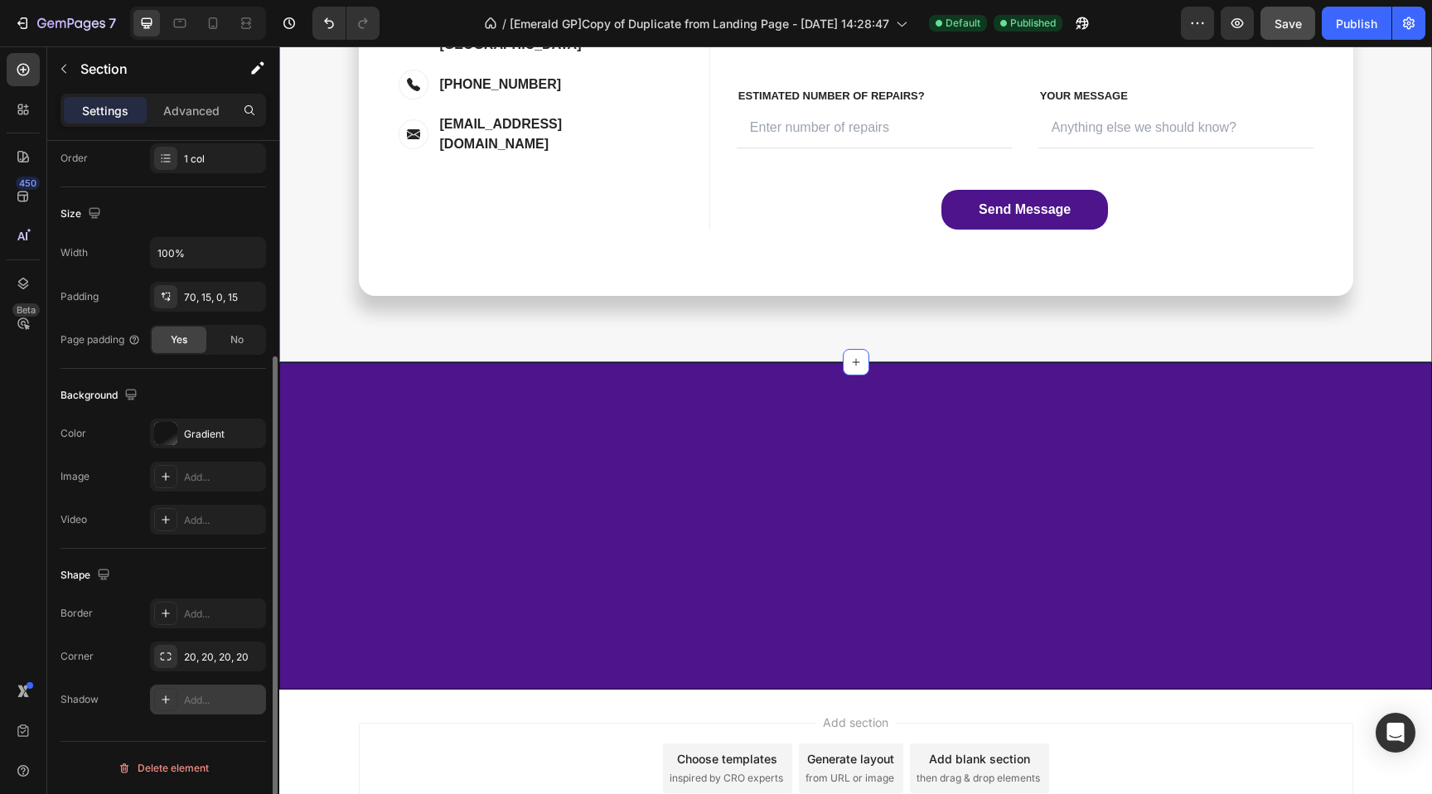
scroll to position [5944, 0]
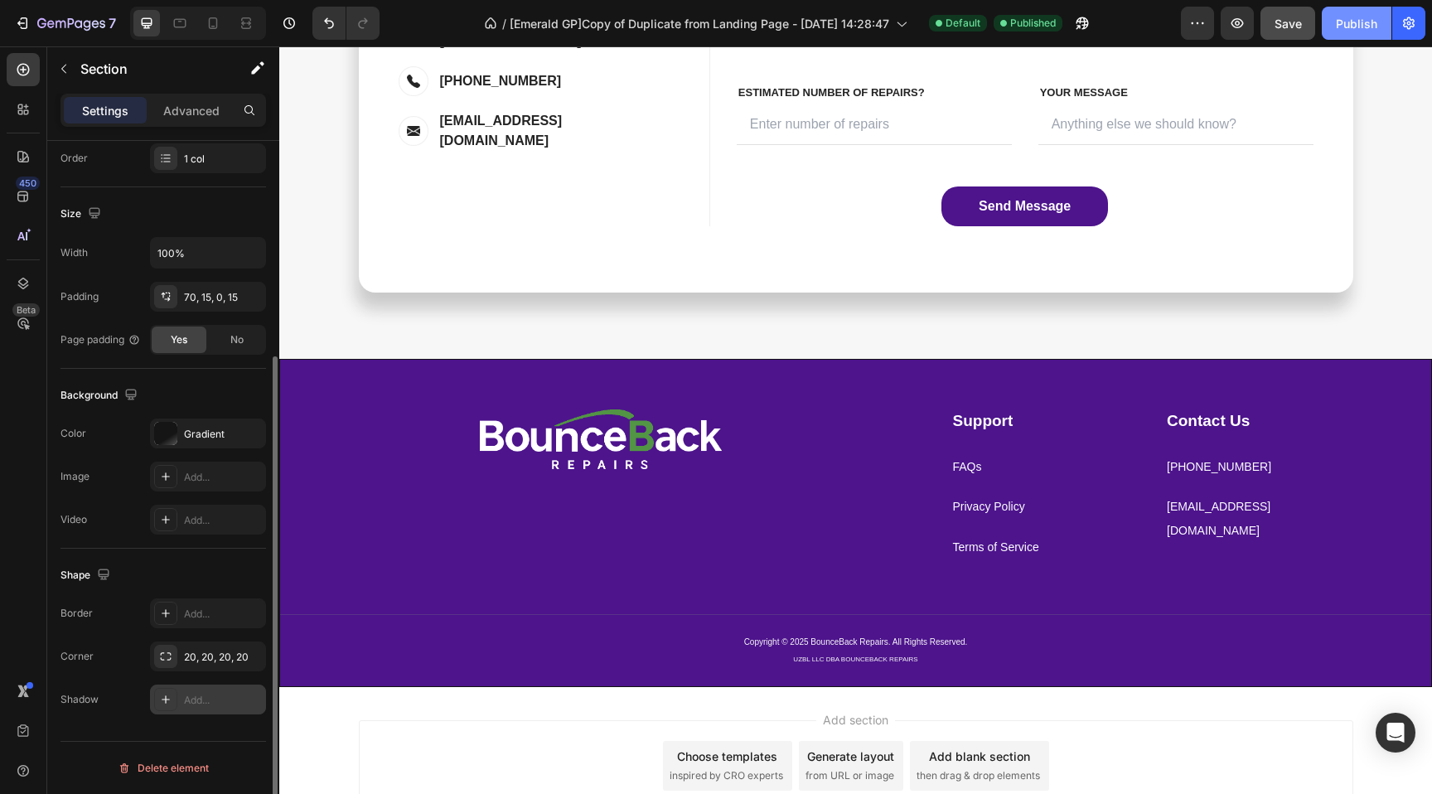
click at [1347, 27] on div "Publish" at bounding box center [1356, 23] width 41 height 17
